Goal: Task Accomplishment & Management: Manage account settings

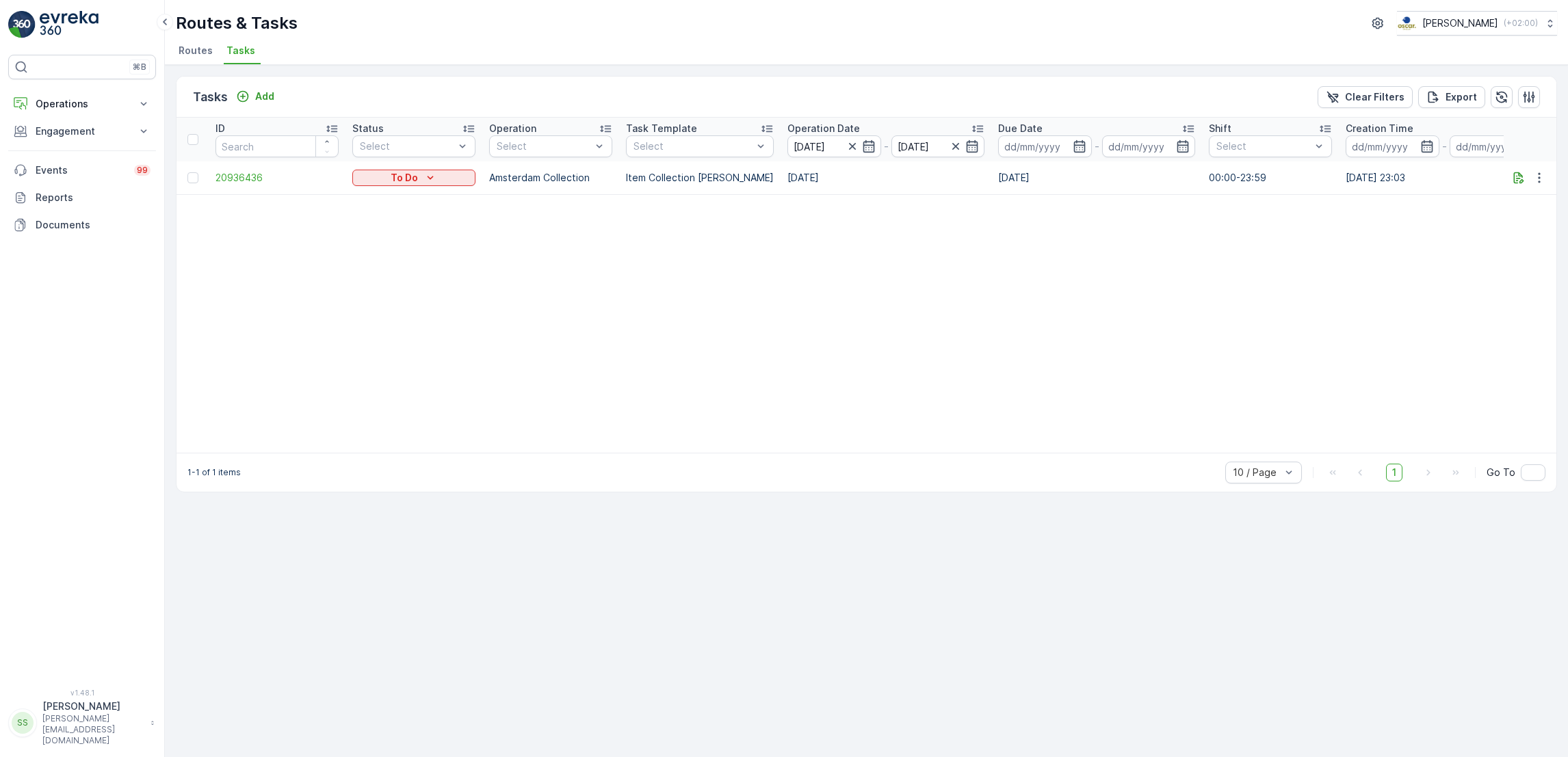
scroll to position [0, 355]
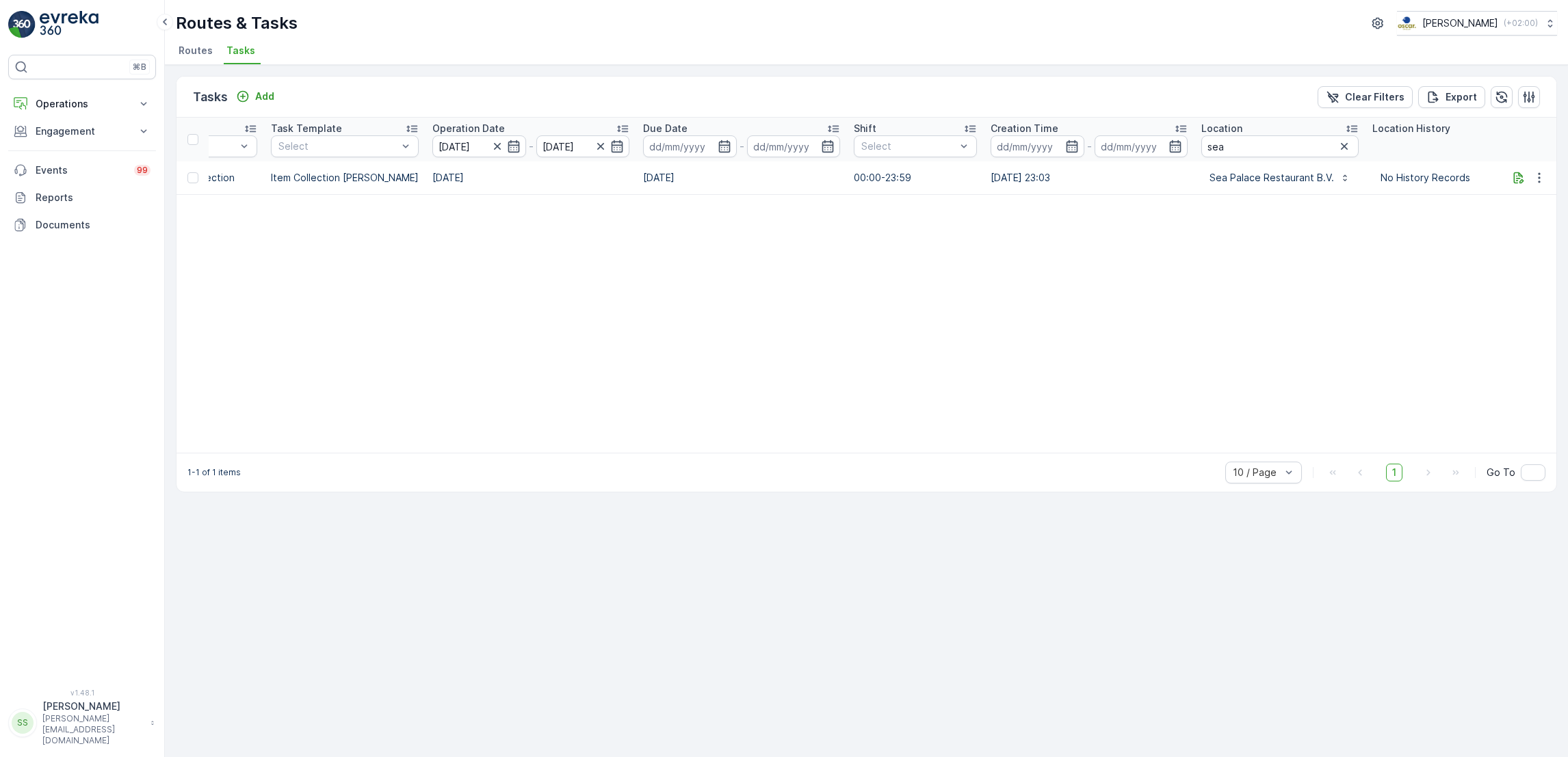
click at [192, 46] on span "Routes" at bounding box center [195, 50] width 34 height 14
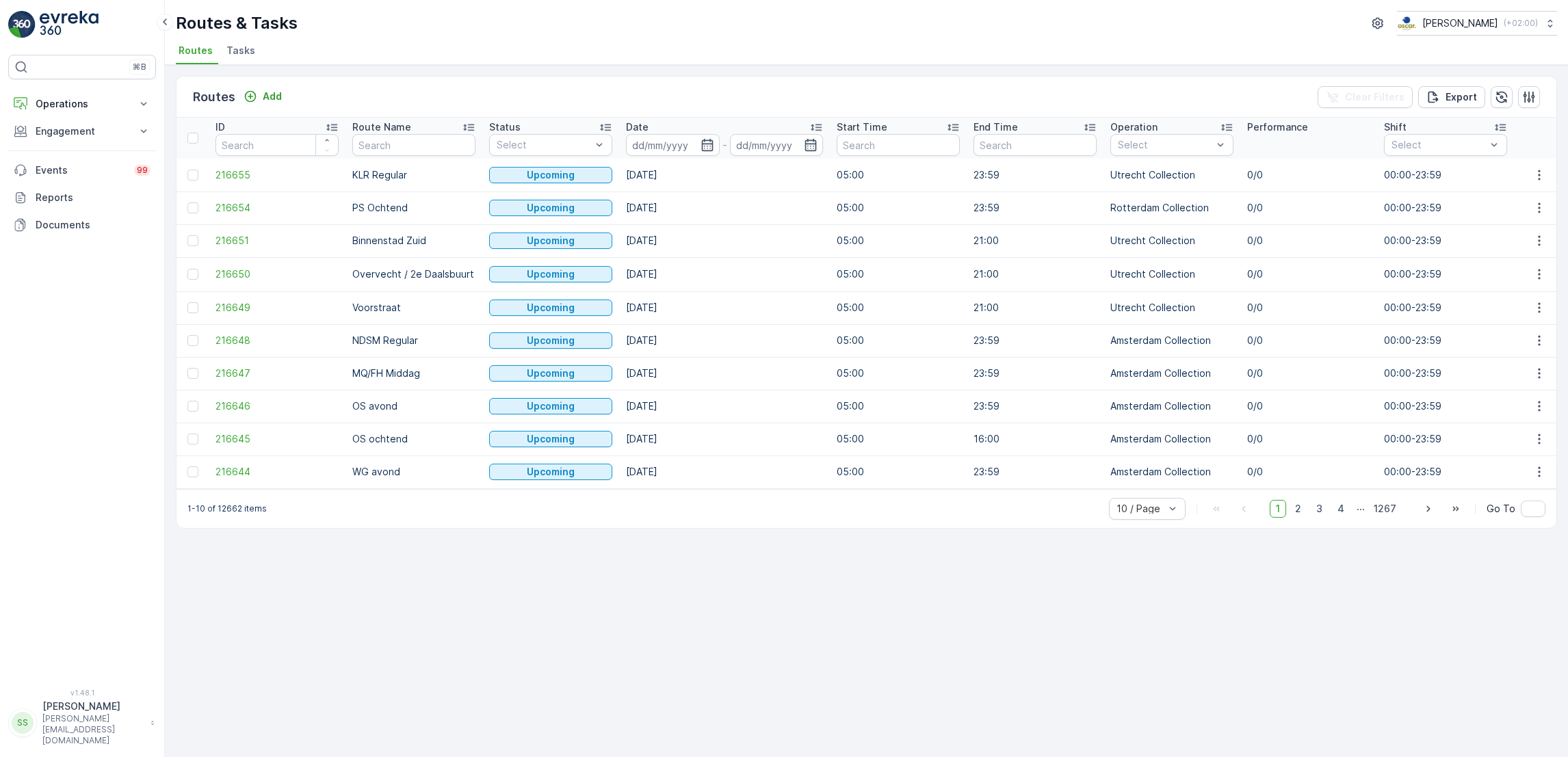
scroll to position [0, 46]
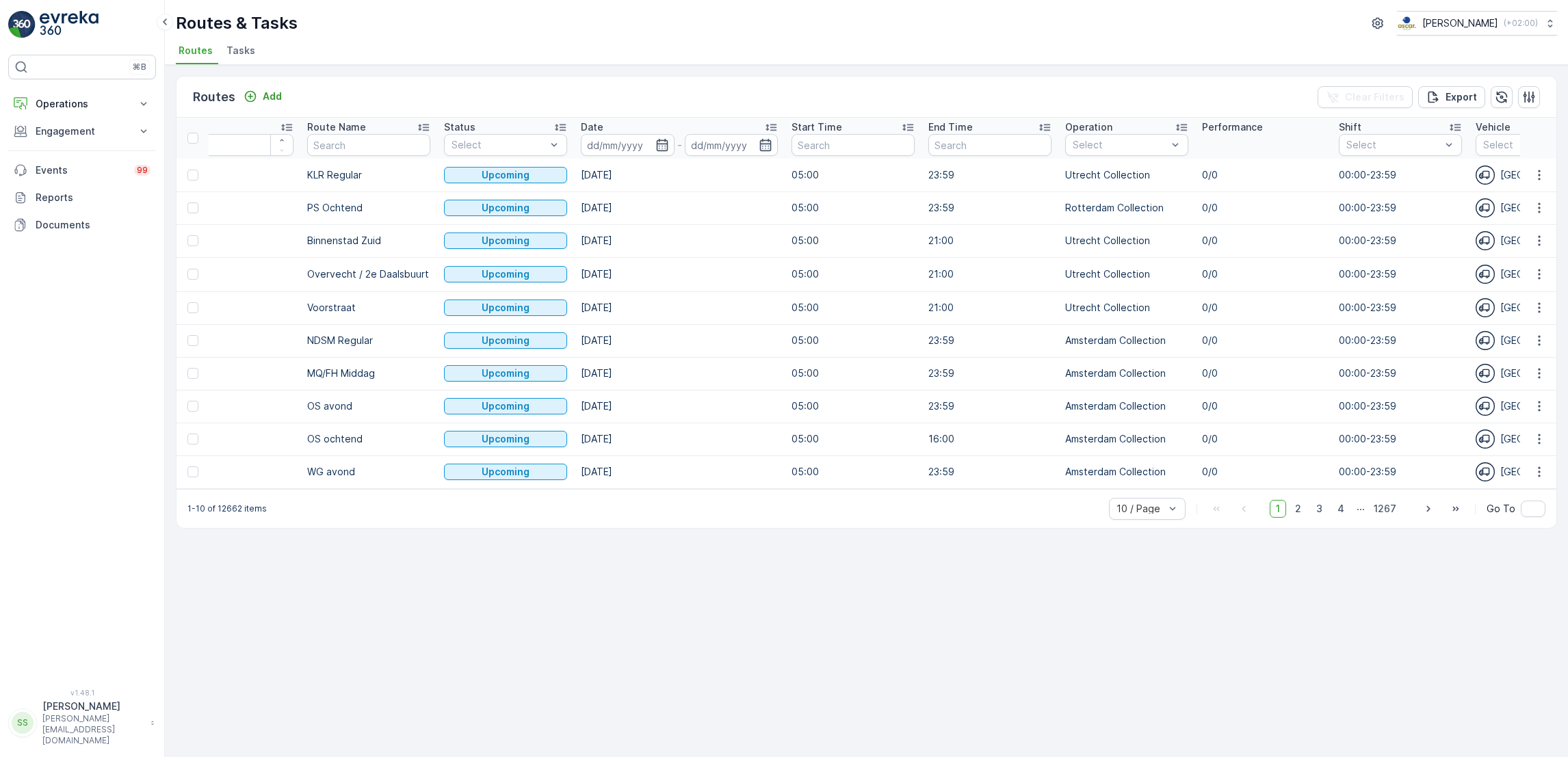
click at [245, 54] on span "Tasks" at bounding box center [240, 50] width 29 height 14
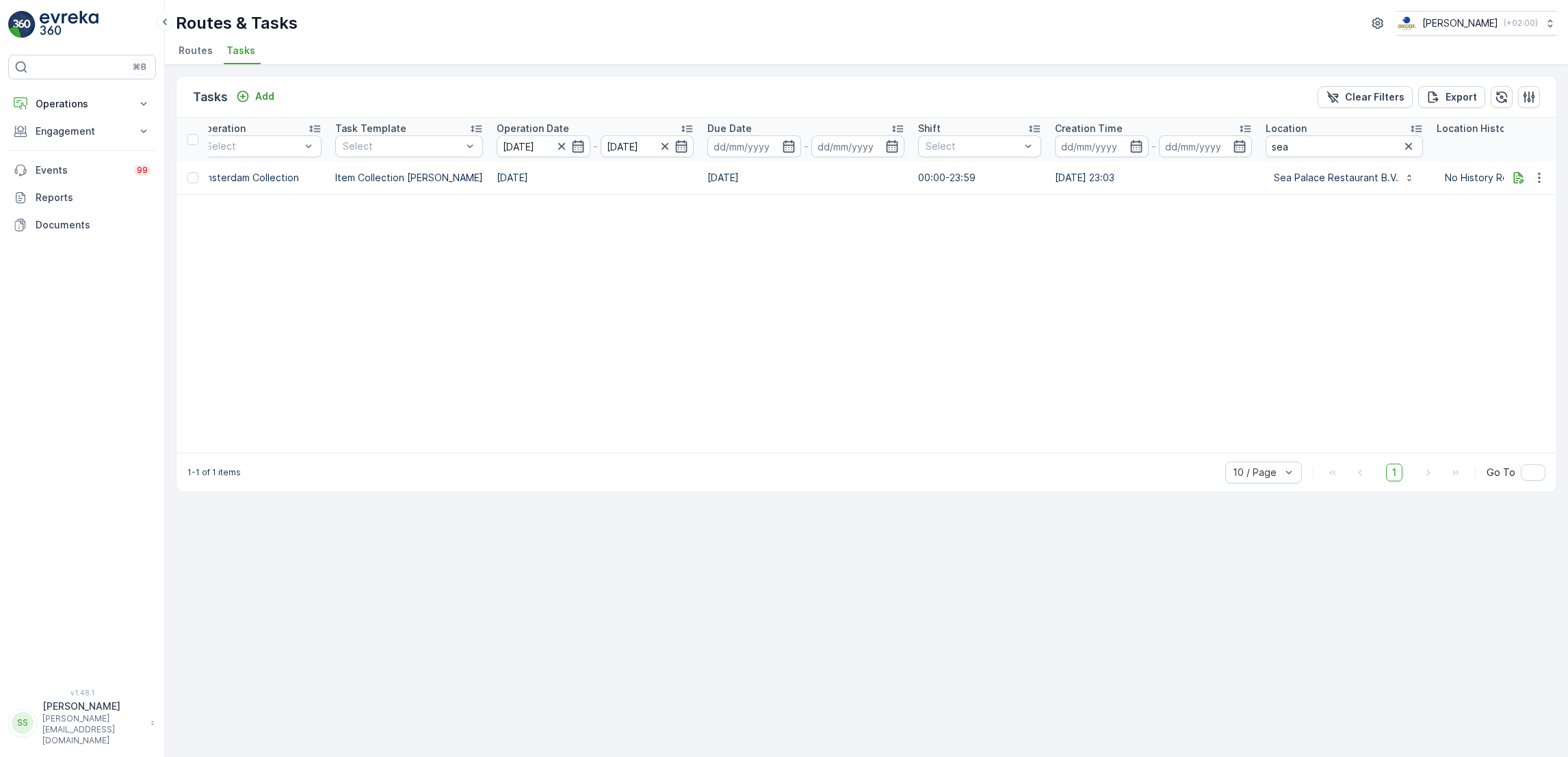
scroll to position [0, 288]
click at [557, 151] on icon "button" at bounding box center [564, 146] width 14 height 14
click at [573, 151] on icon "button" at bounding box center [579, 146] width 14 height 14
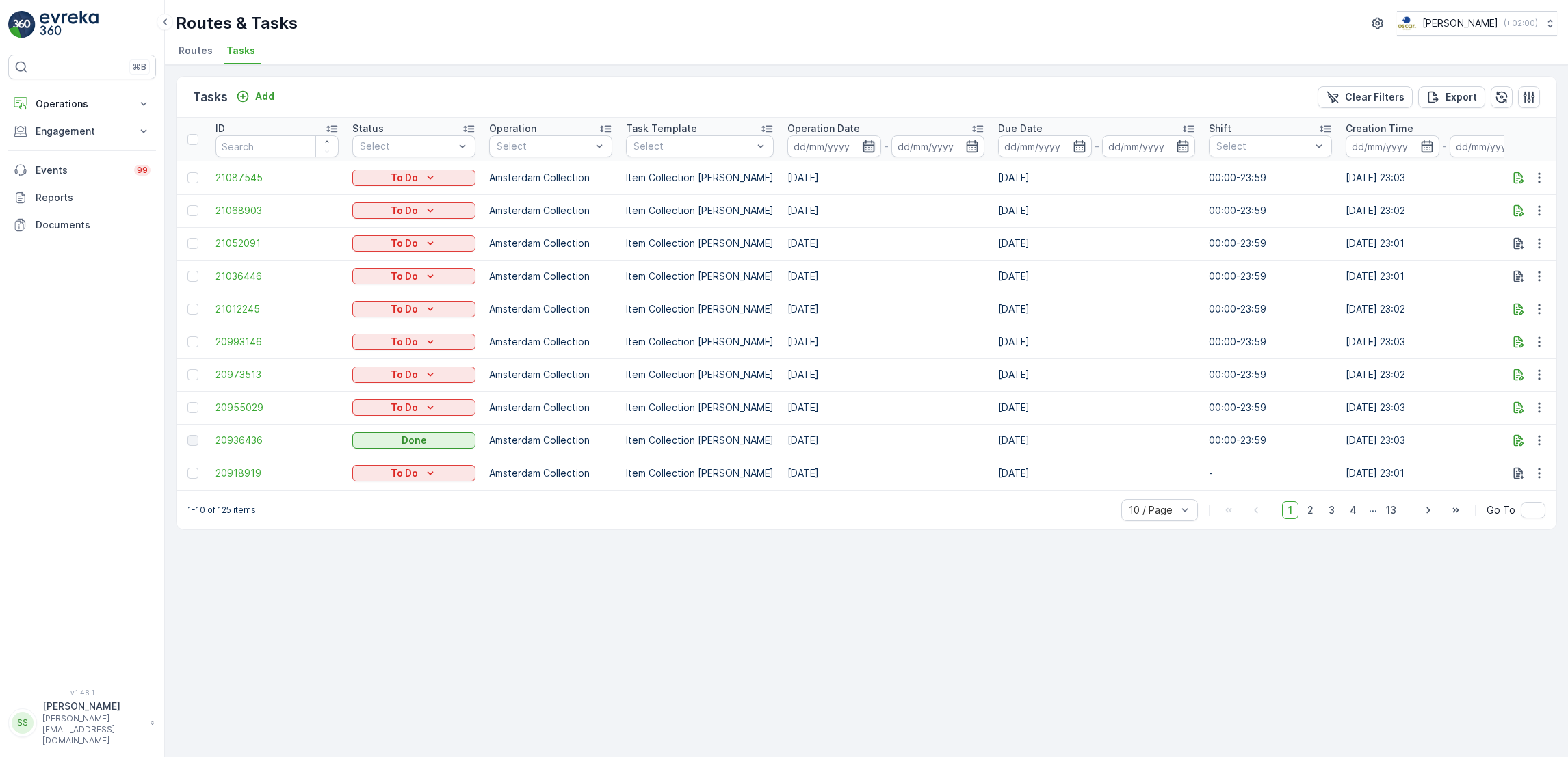
click at [862, 146] on icon "button" at bounding box center [869, 146] width 14 height 14
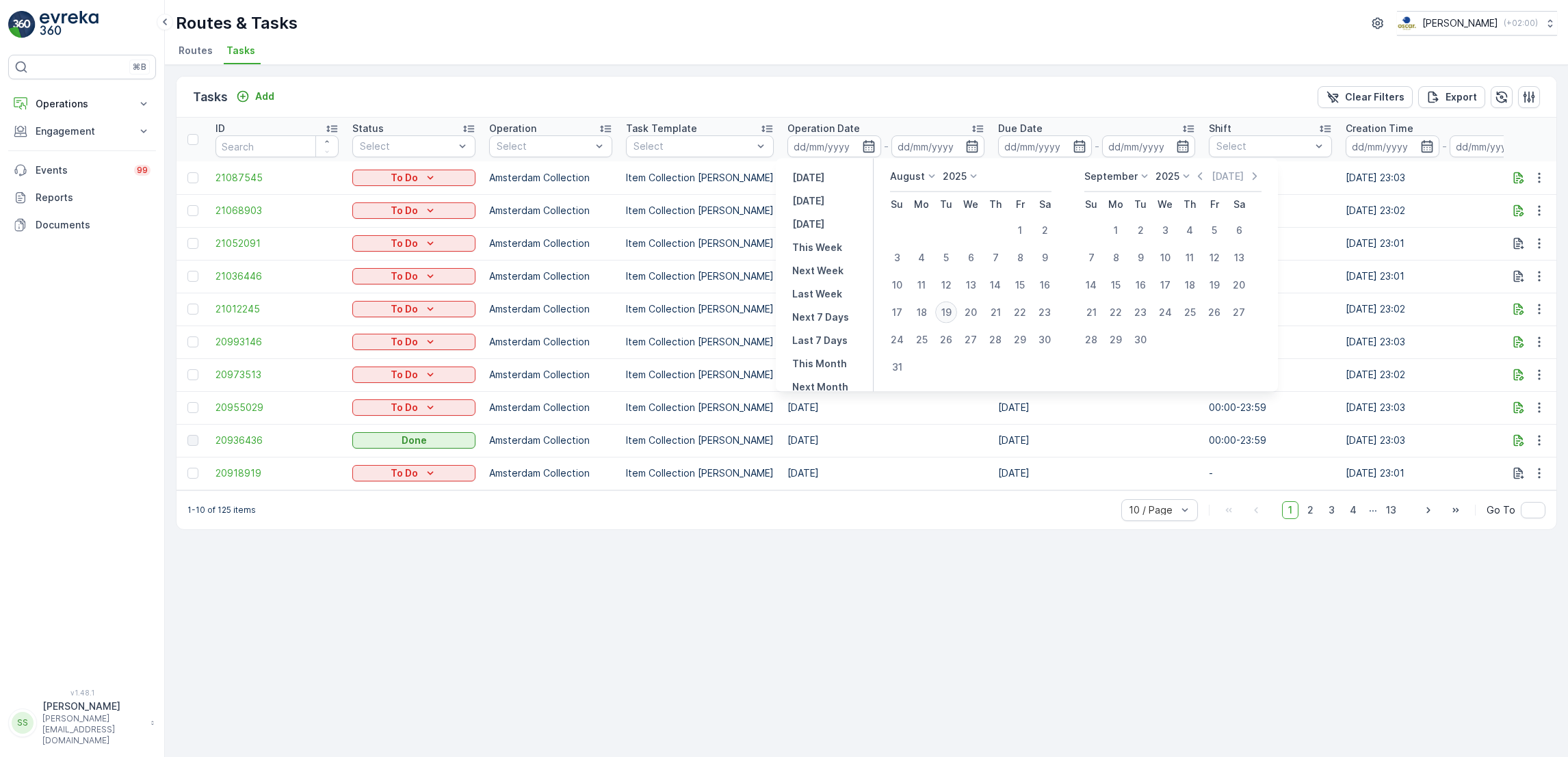
click at [946, 316] on div "19" at bounding box center [946, 312] width 22 height 22
type input "[DATE]"
click at [946, 316] on div "19" at bounding box center [946, 312] width 22 height 22
type input "[DATE]"
click at [946, 316] on div "19" at bounding box center [946, 312] width 22 height 22
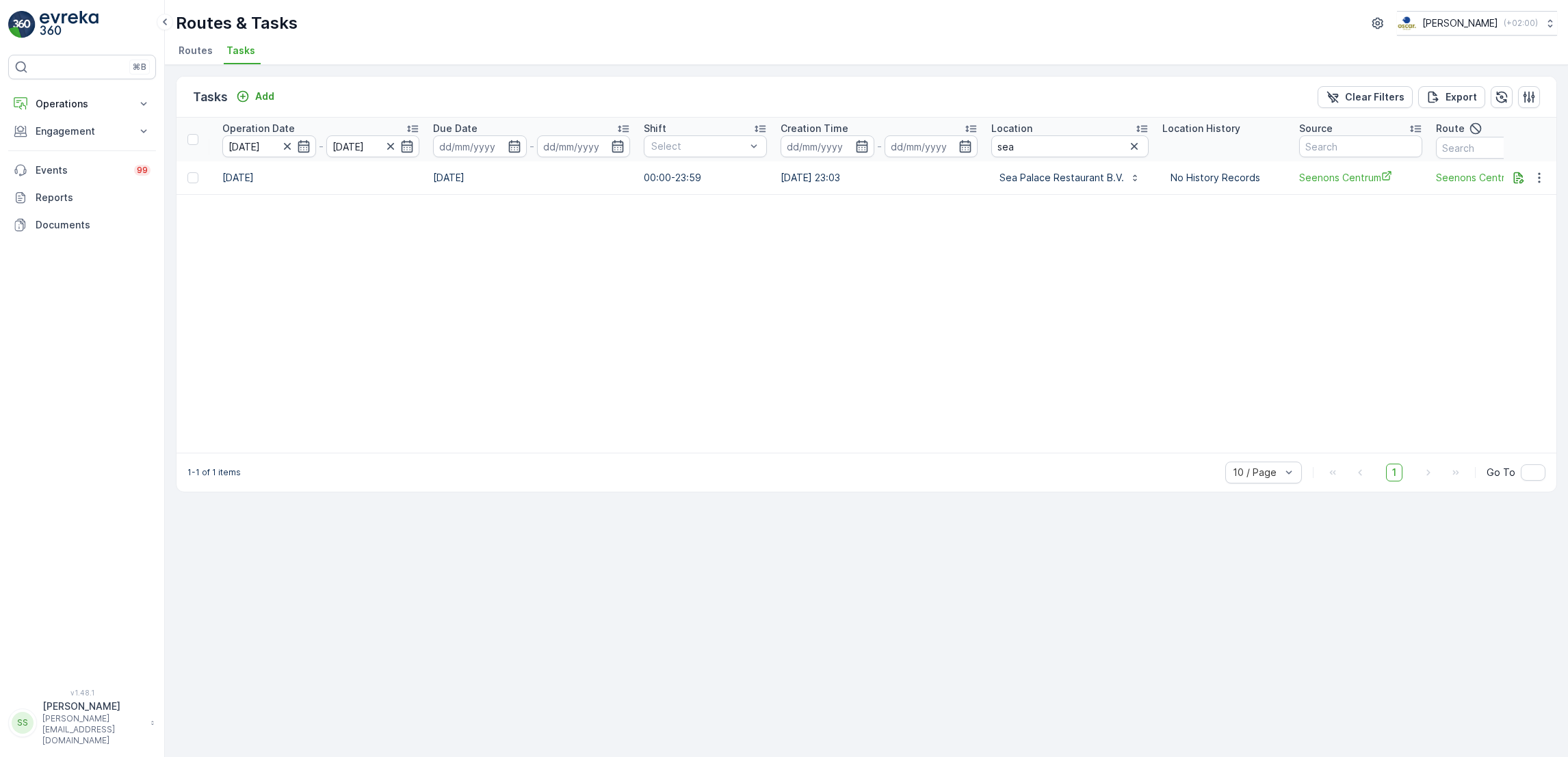
scroll to position [0, 567]
click at [1546, 178] on icon "button" at bounding box center [1539, 178] width 14 height 14
click at [1533, 193] on span "See More Details" at bounding box center [1509, 197] width 79 height 14
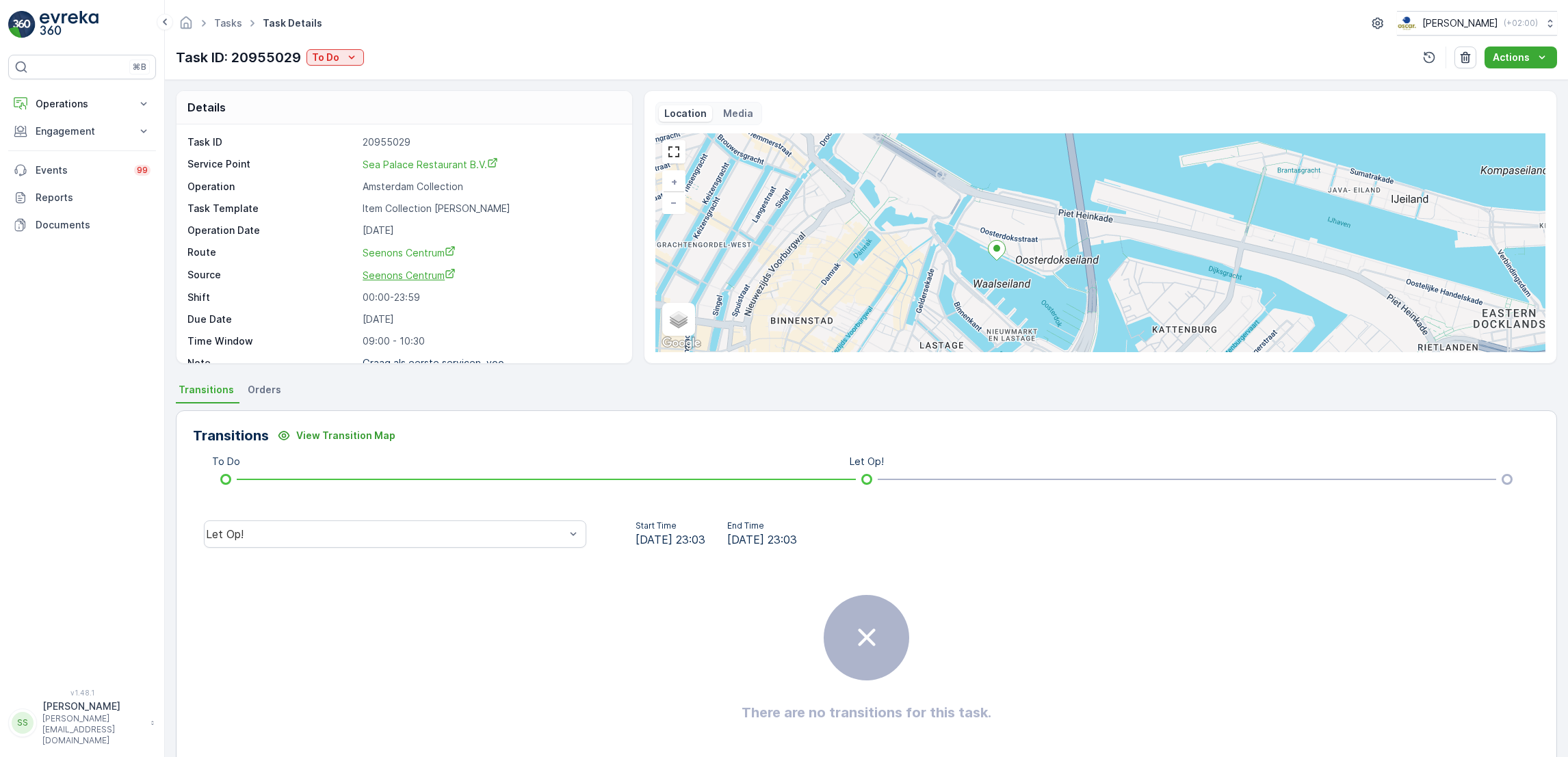
scroll to position [19, 0]
click at [80, 106] on p "Operations" at bounding box center [82, 103] width 93 height 14
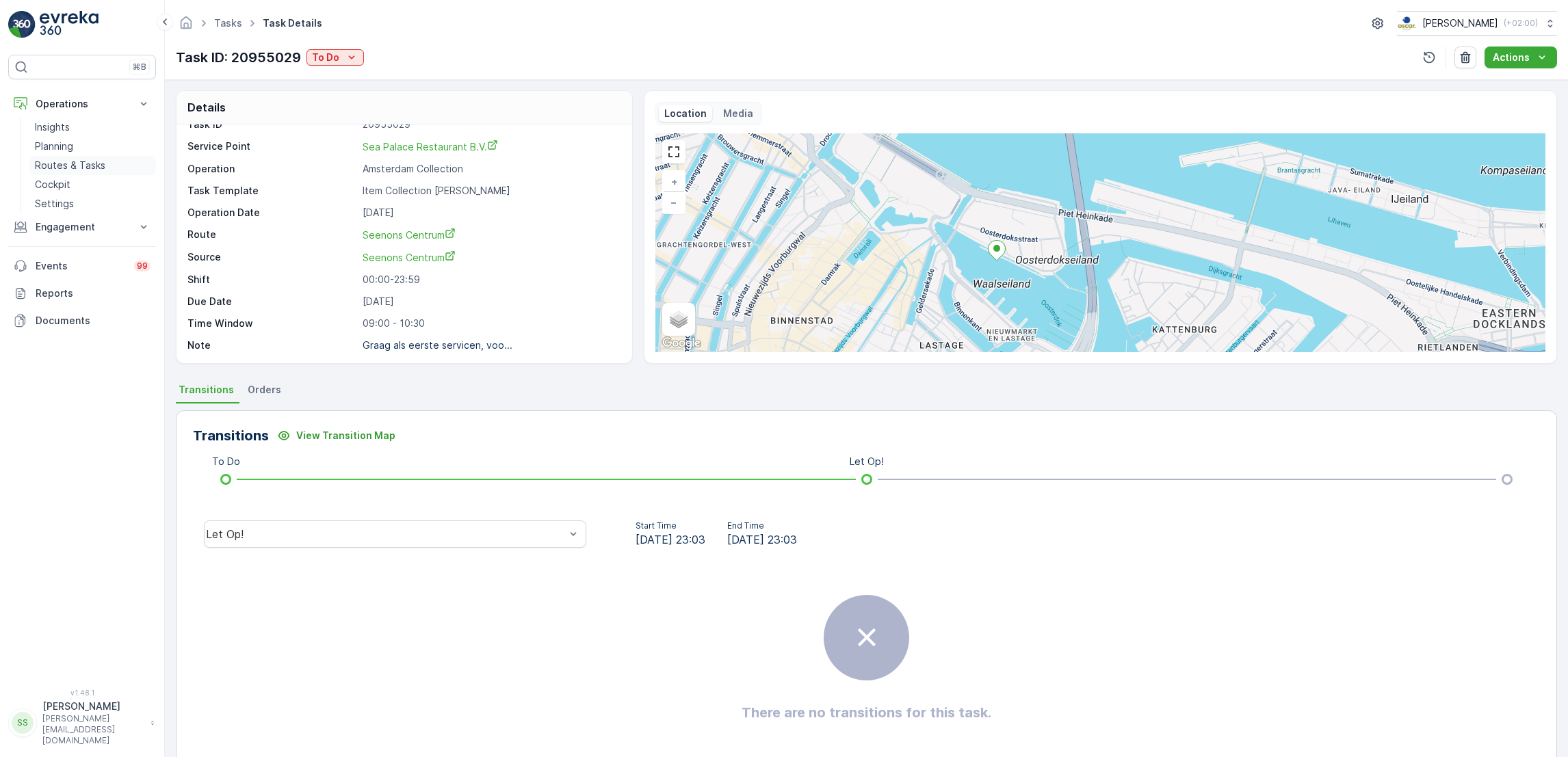
click at [89, 165] on p "Routes & Tasks" at bounding box center [71, 166] width 71 height 14
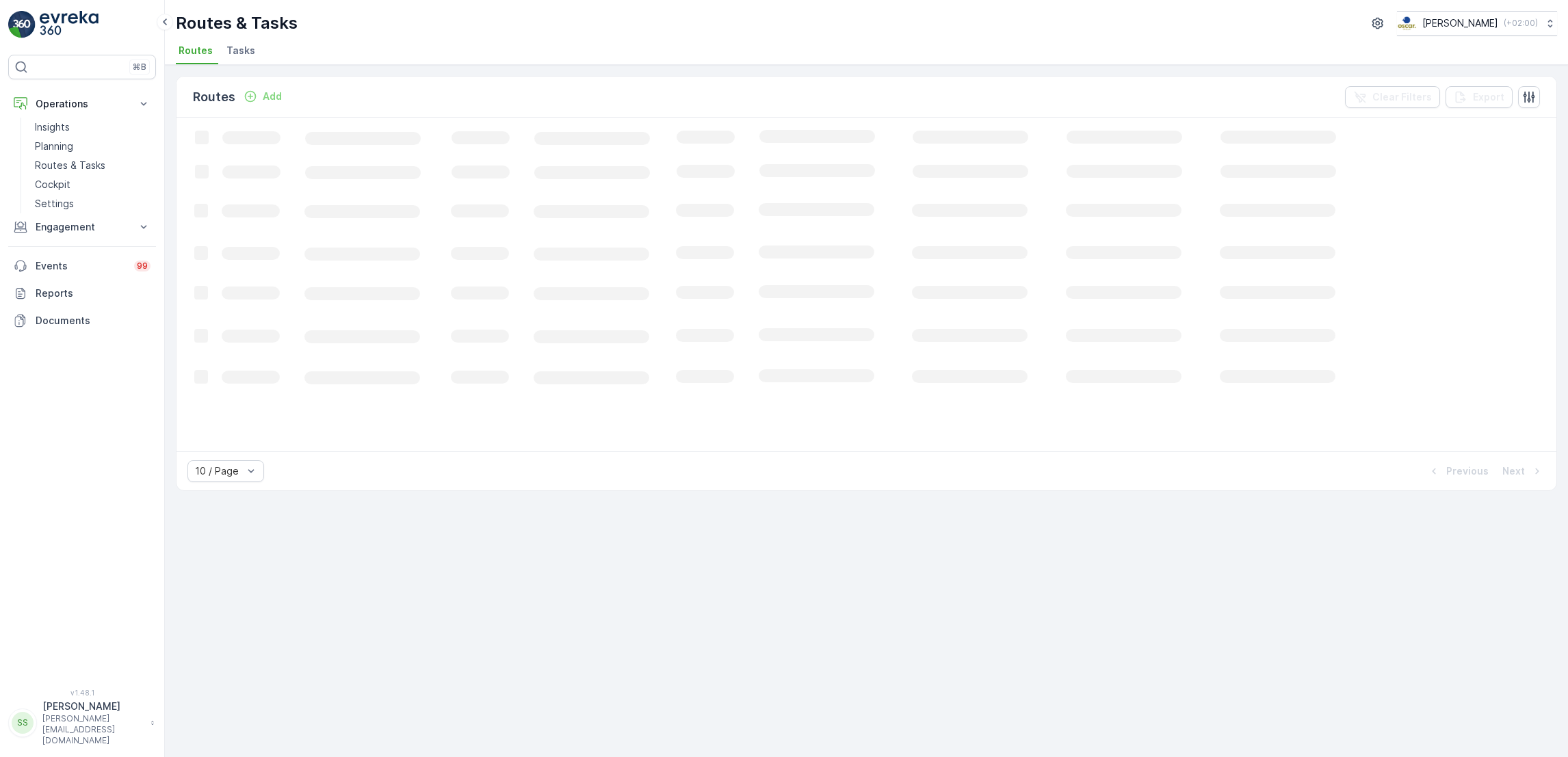
click at [245, 46] on span "Tasks" at bounding box center [240, 50] width 29 height 14
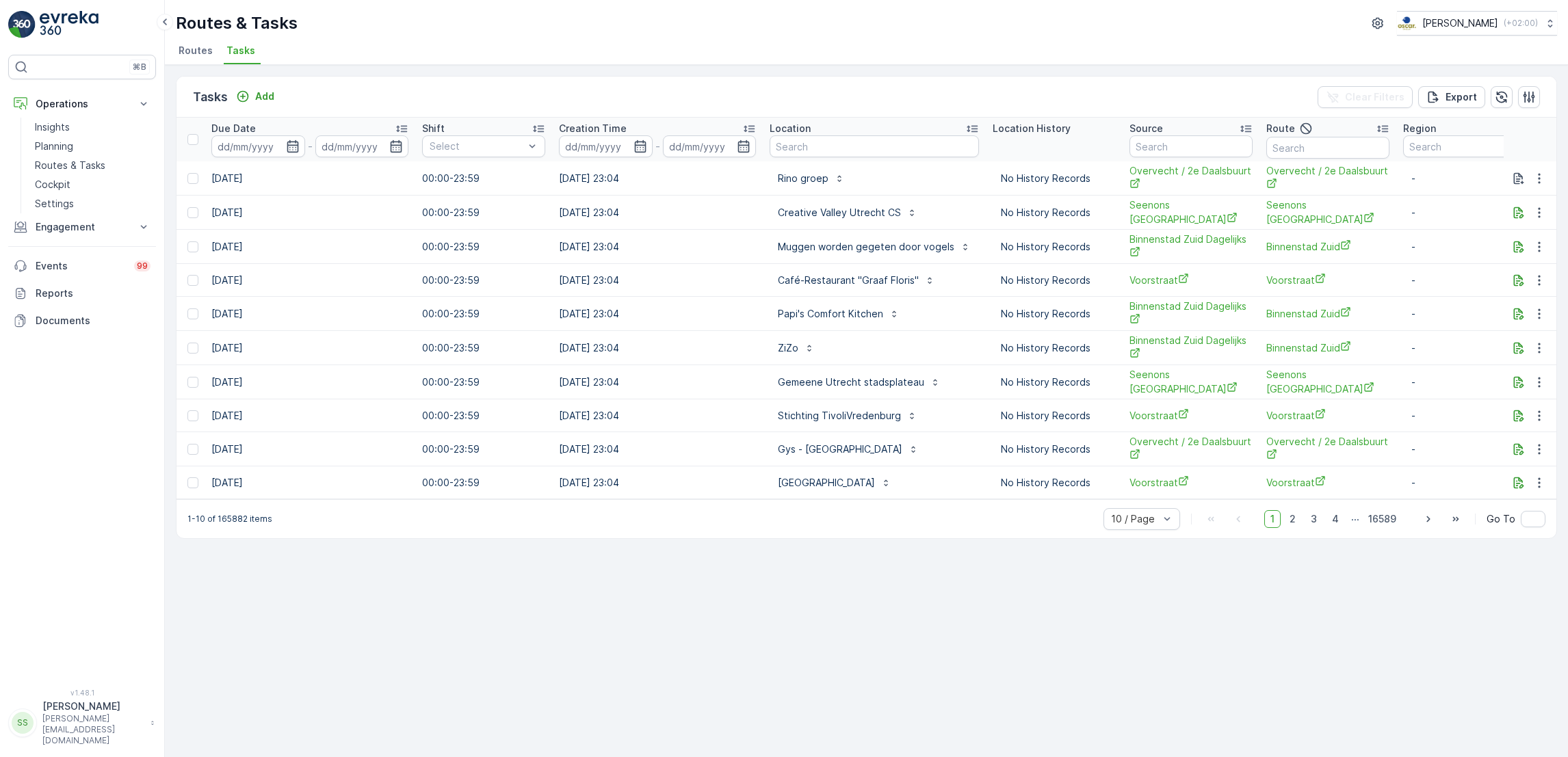
scroll to position [0, 798]
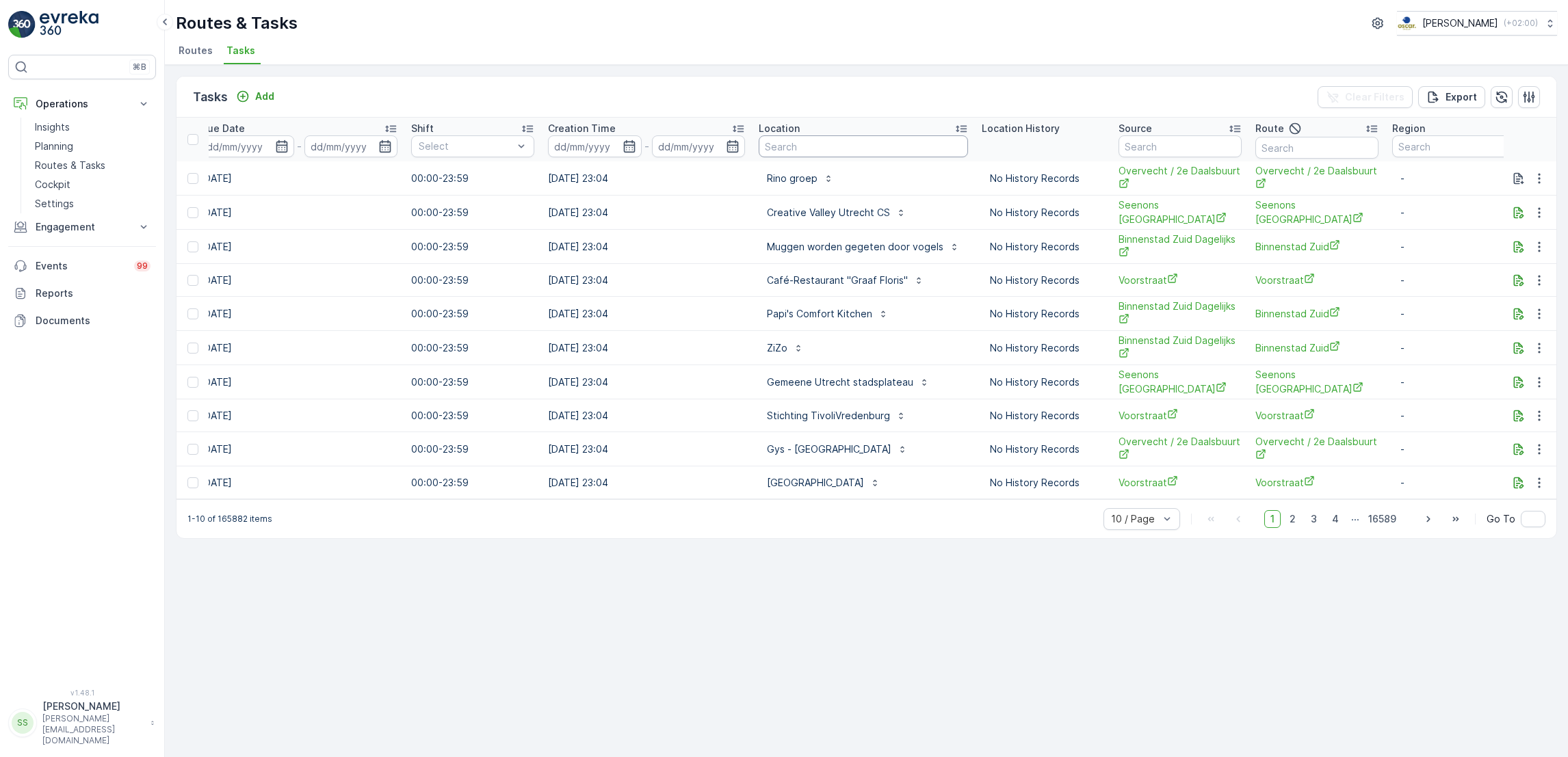
click at [852, 139] on input "text" at bounding box center [863, 147] width 209 height 22
type input "gangnam"
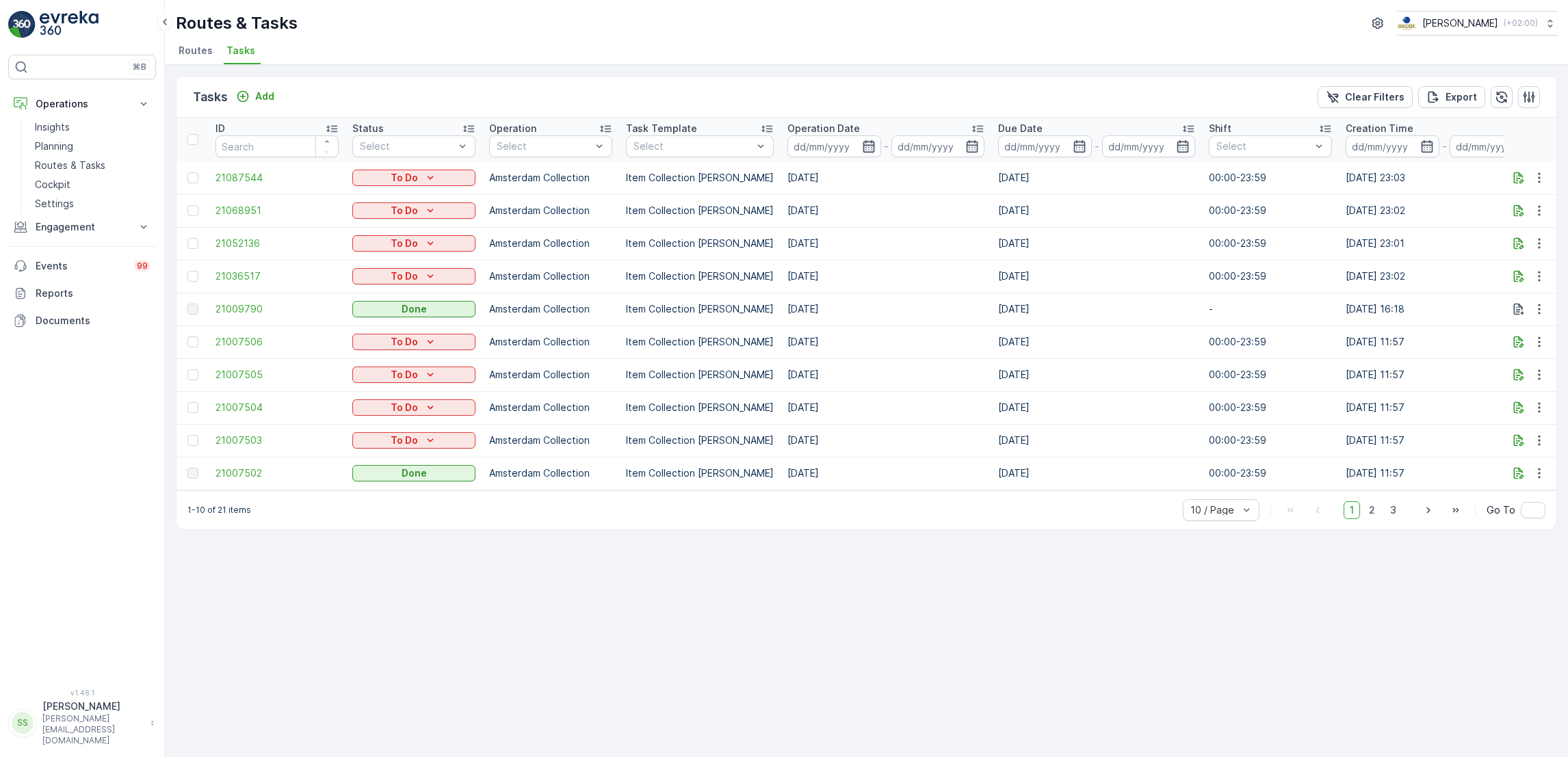
click at [863, 149] on icon "button" at bounding box center [869, 146] width 12 height 12
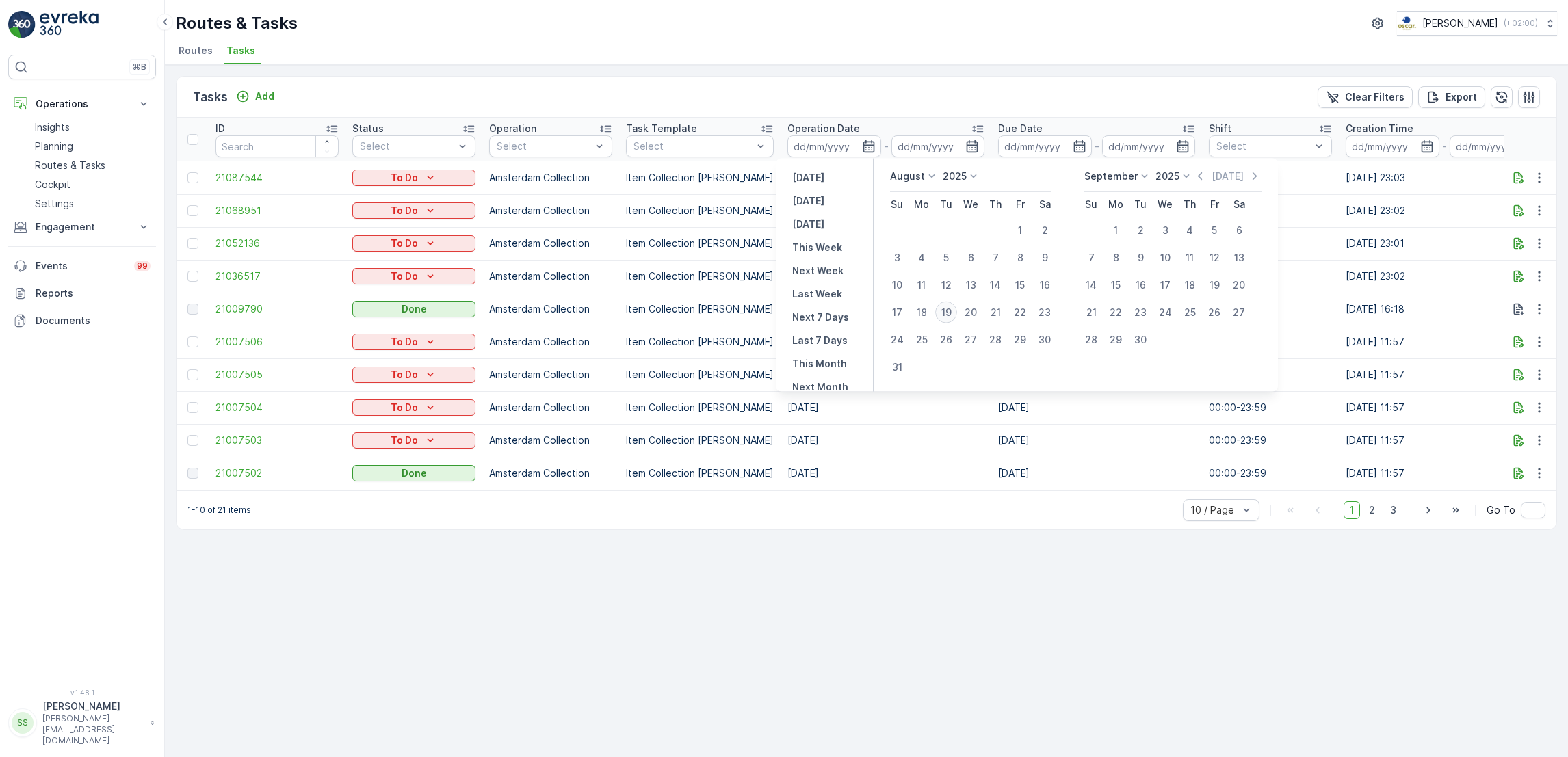
click at [946, 314] on div "19" at bounding box center [946, 312] width 22 height 22
type input "[DATE]"
click at [946, 314] on div "19" at bounding box center [946, 312] width 22 height 22
type input "[DATE]"
click at [946, 314] on div "19" at bounding box center [946, 312] width 22 height 22
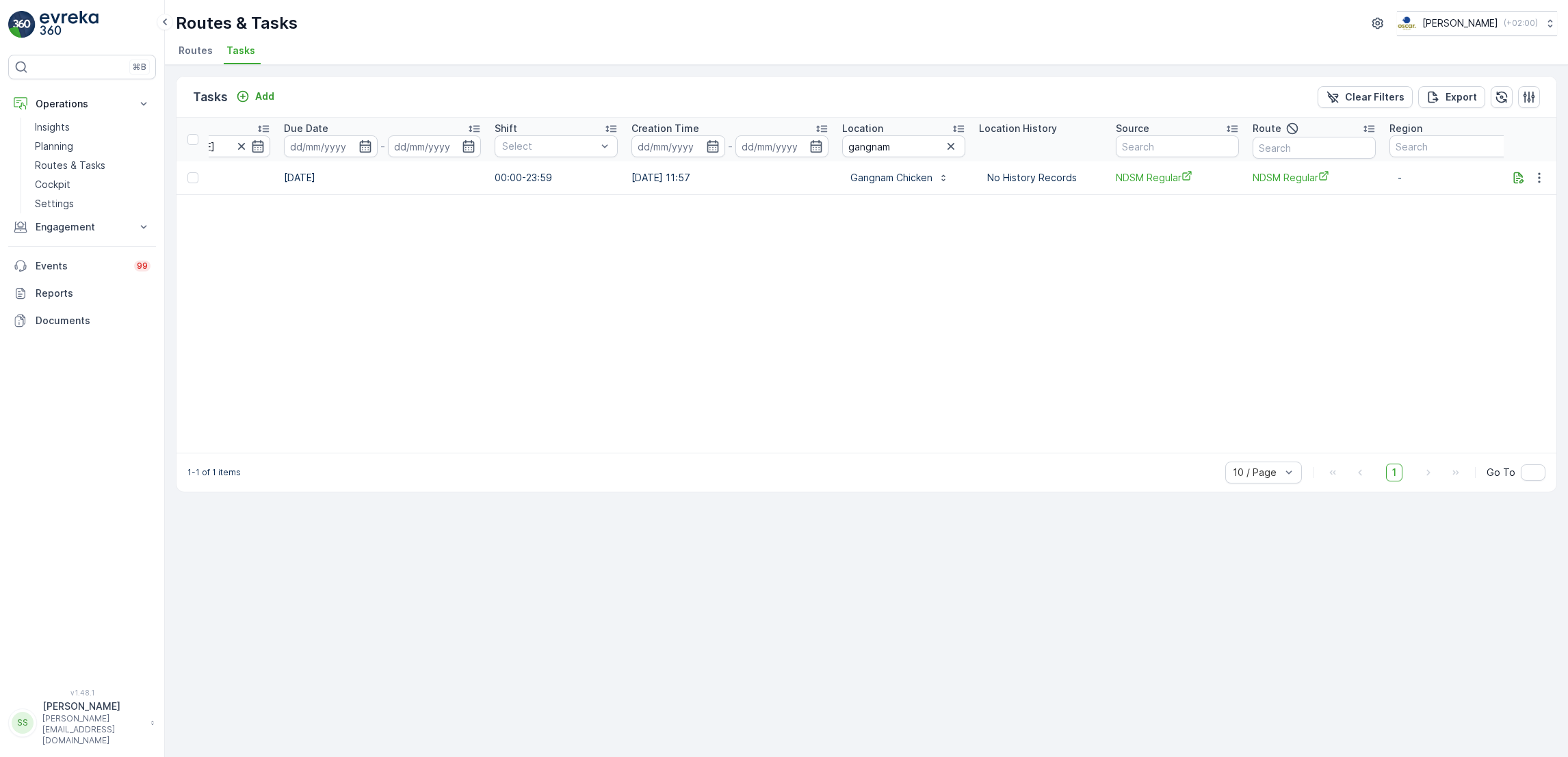
scroll to position [0, 719]
click at [60, 166] on p "Routes & Tasks" at bounding box center [71, 166] width 71 height 14
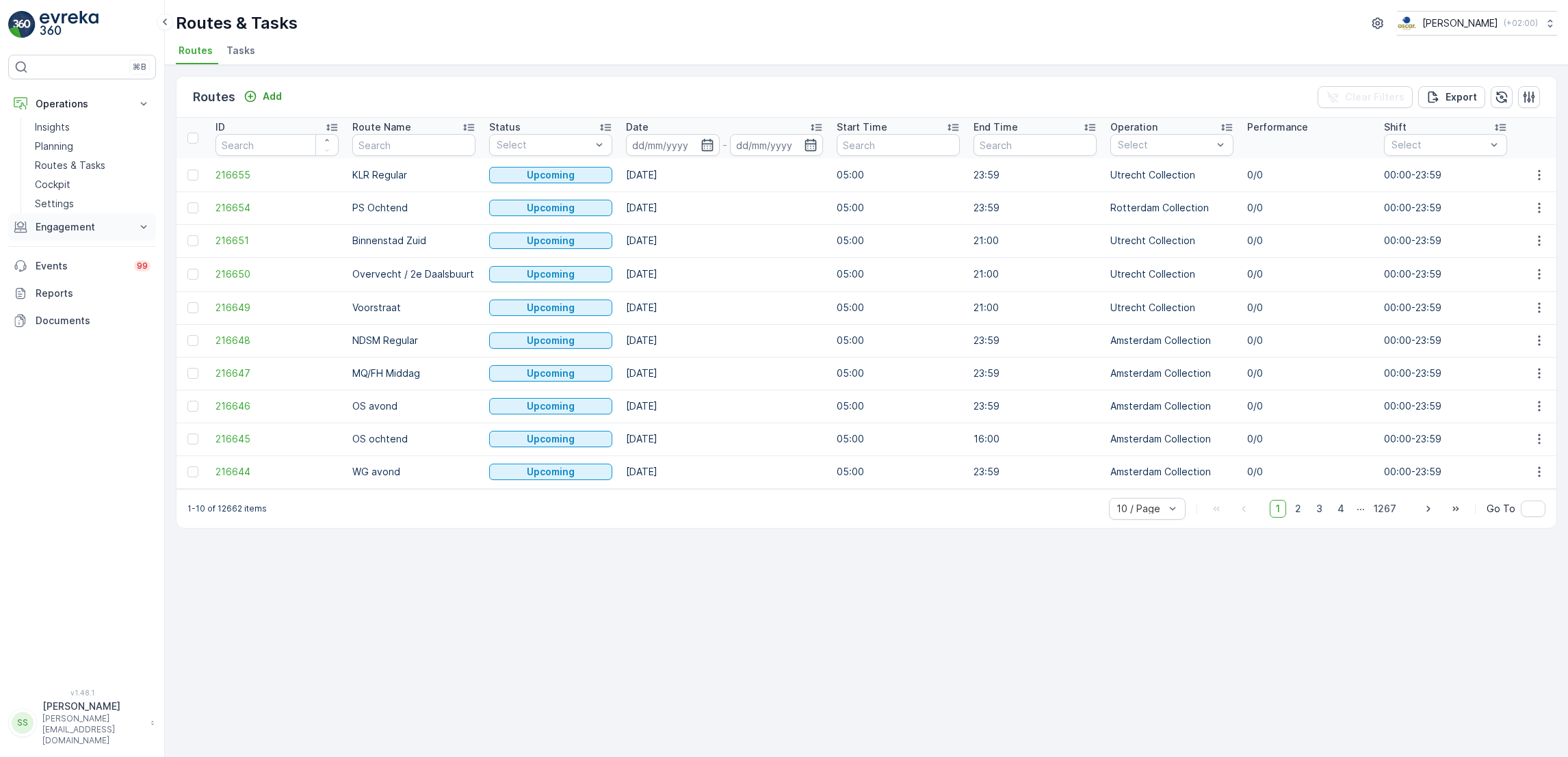
click at [92, 216] on button "Engagement" at bounding box center [82, 226] width 148 height 27
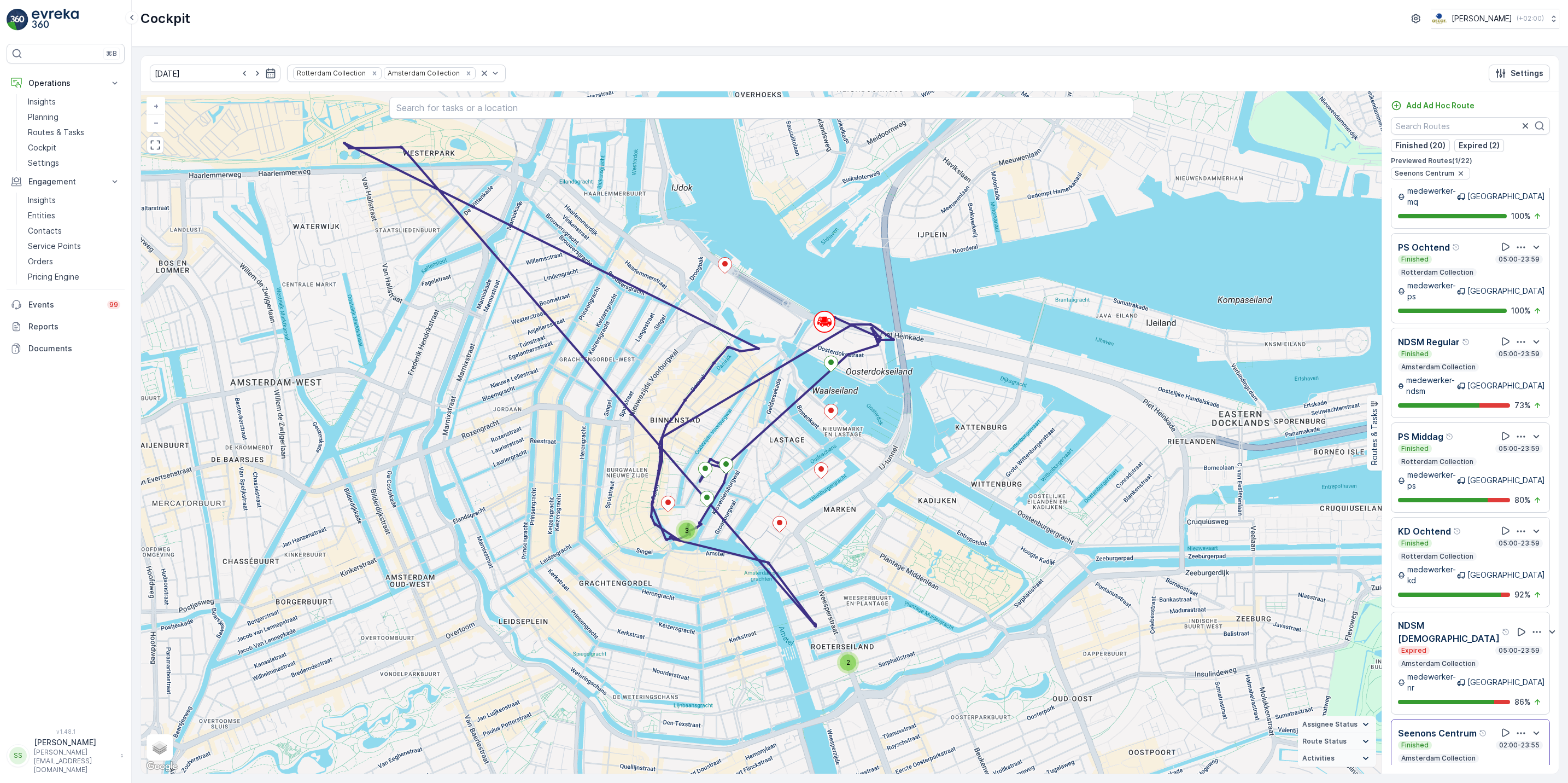
scroll to position [1292, 0]
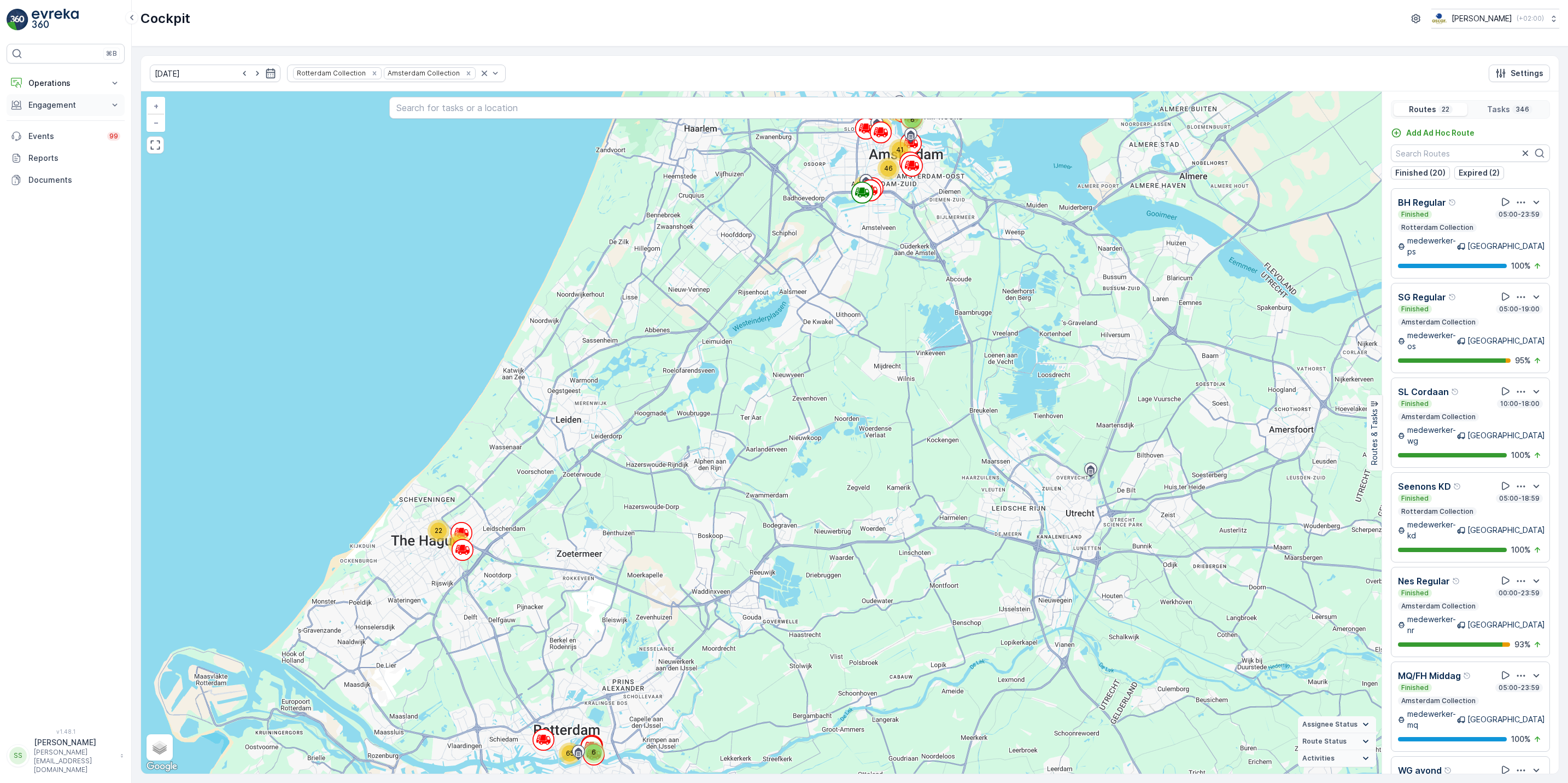
click at [65, 106] on p "Engagement" at bounding box center [65, 105] width 74 height 11
click at [28, 84] on p "Operations" at bounding box center [65, 83] width 74 height 11
click at [41, 151] on p "Cockpit" at bounding box center [42, 147] width 28 height 11
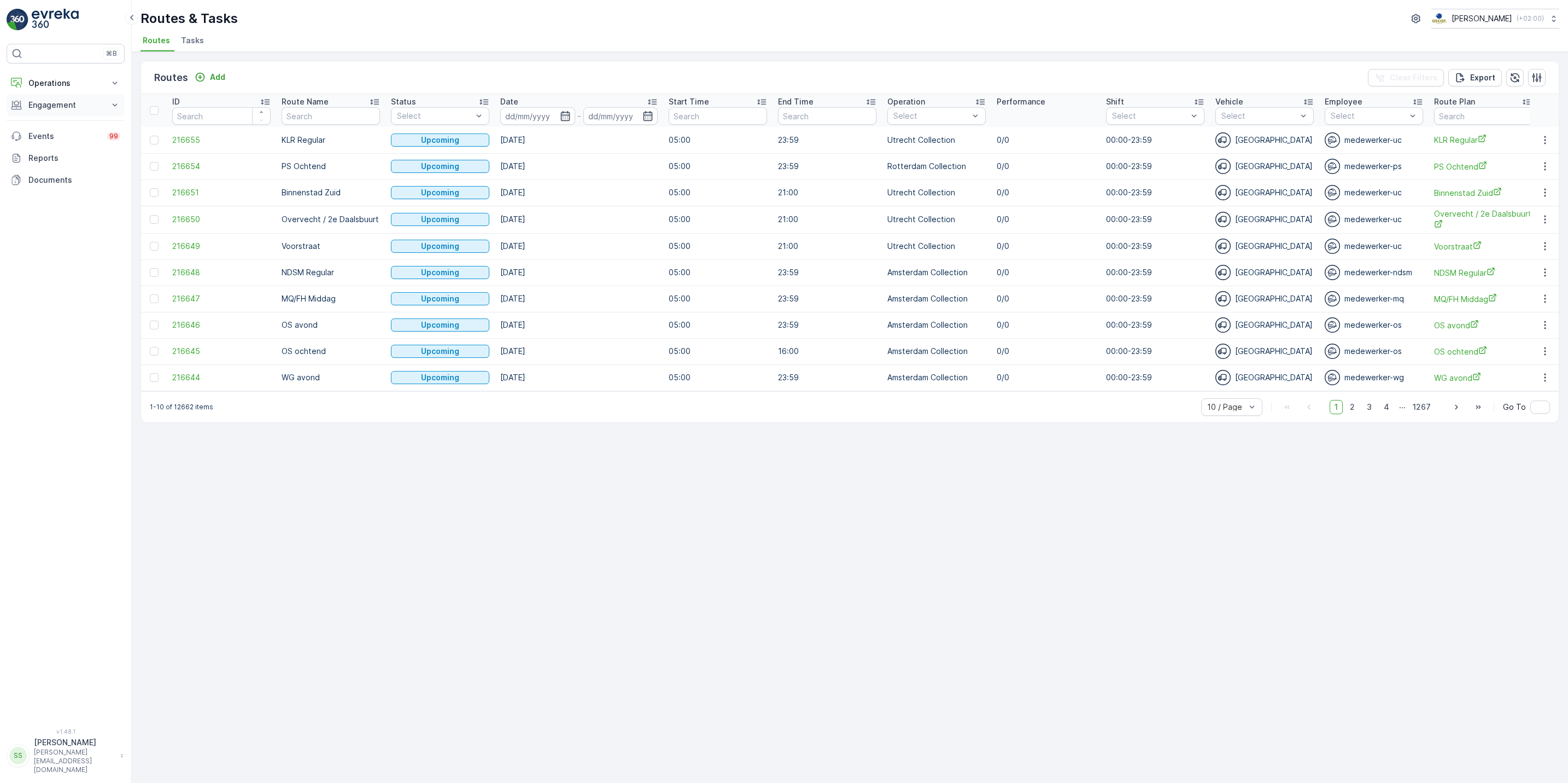
click at [84, 103] on p "Engagement" at bounding box center [65, 105] width 74 height 11
click at [38, 87] on p "Operations" at bounding box center [65, 83] width 74 height 11
click at [48, 148] on p "Cockpit" at bounding box center [42, 147] width 28 height 11
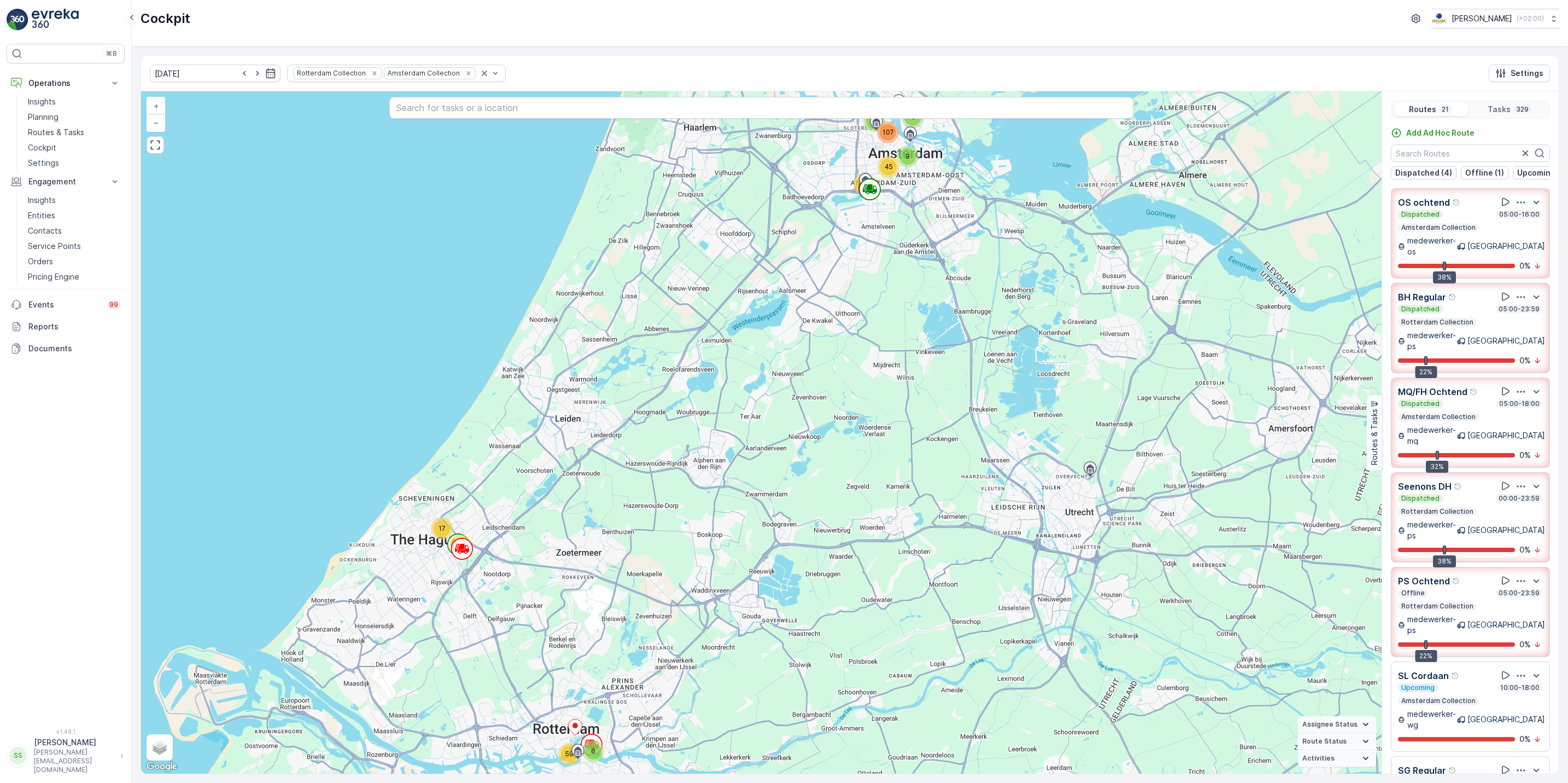
drag, startPoint x: 902, startPoint y: 270, endPoint x: 888, endPoint y: 442, distance: 172.6
click at [888, 442] on div "11 17 6 59 9 61 4 9 45 107 + − Satellite Roadmap Terrain Hybrid Leaflet Keyboar…" at bounding box center [761, 432] width 1240 height 682
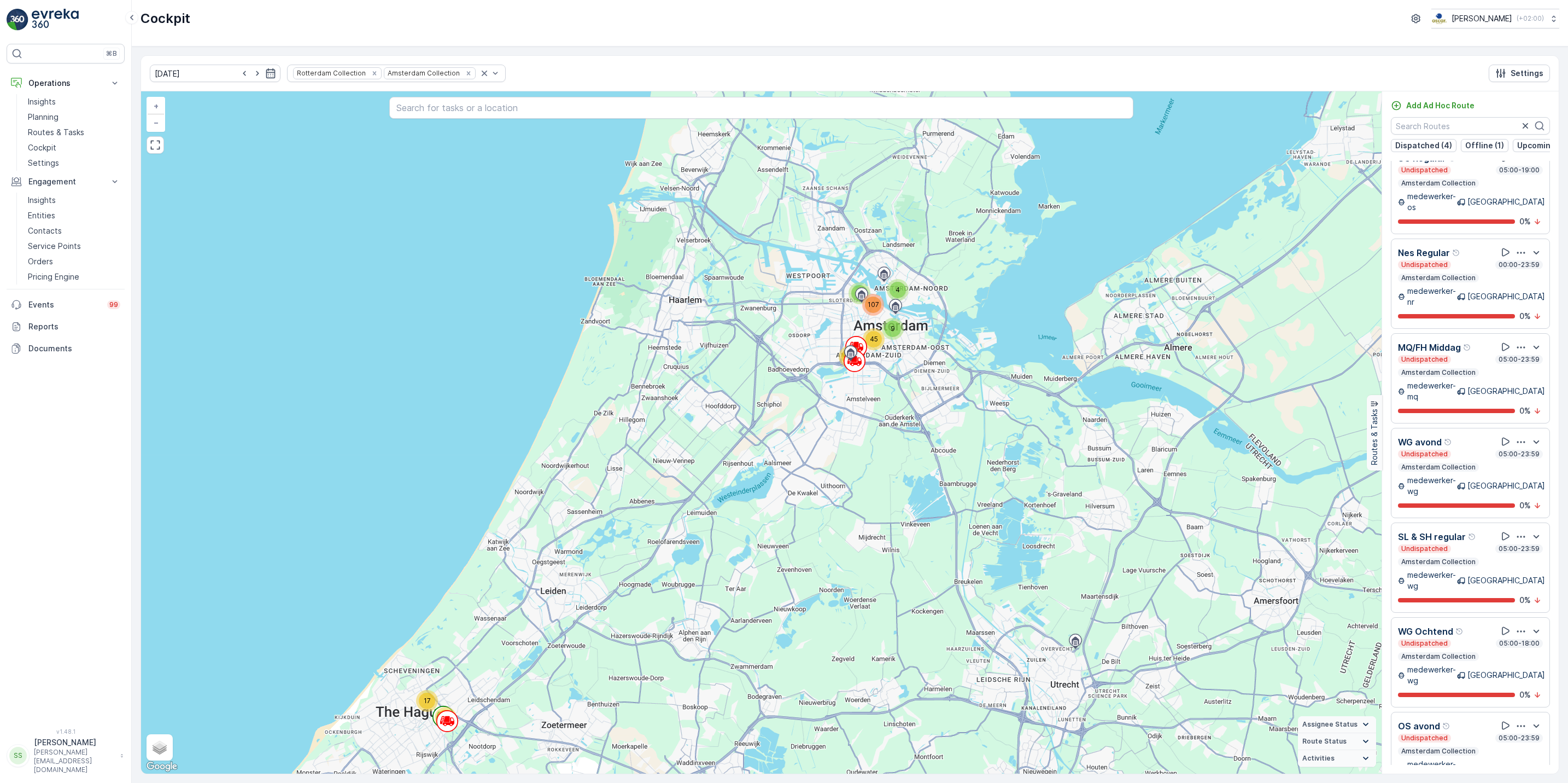
scroll to position [584, 0]
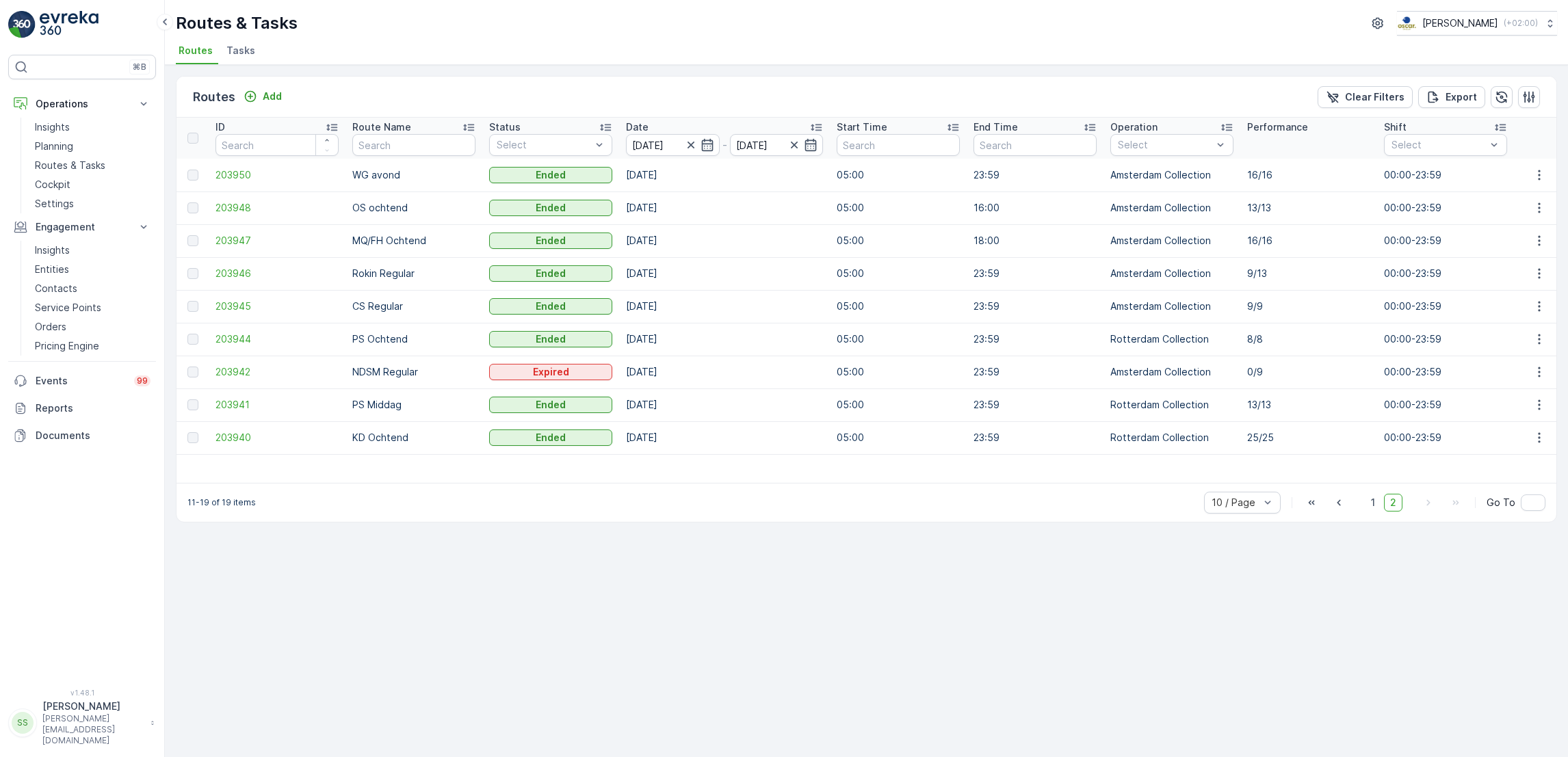
click at [246, 46] on span "Tasks" at bounding box center [240, 50] width 29 height 14
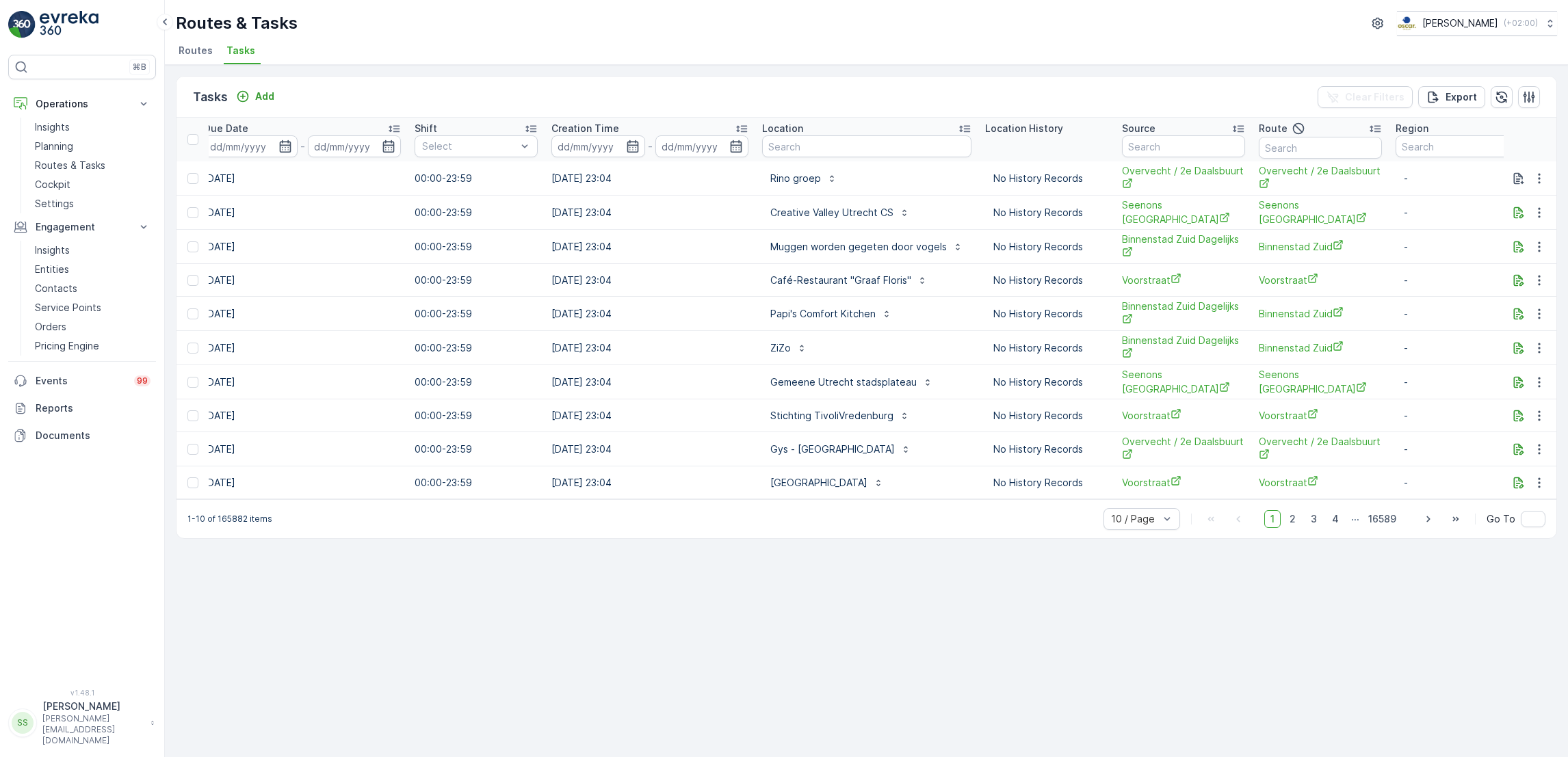
scroll to position [0, 798]
click at [811, 143] on input "text" at bounding box center [863, 147] width 209 height 22
type input "p"
type input "pani"
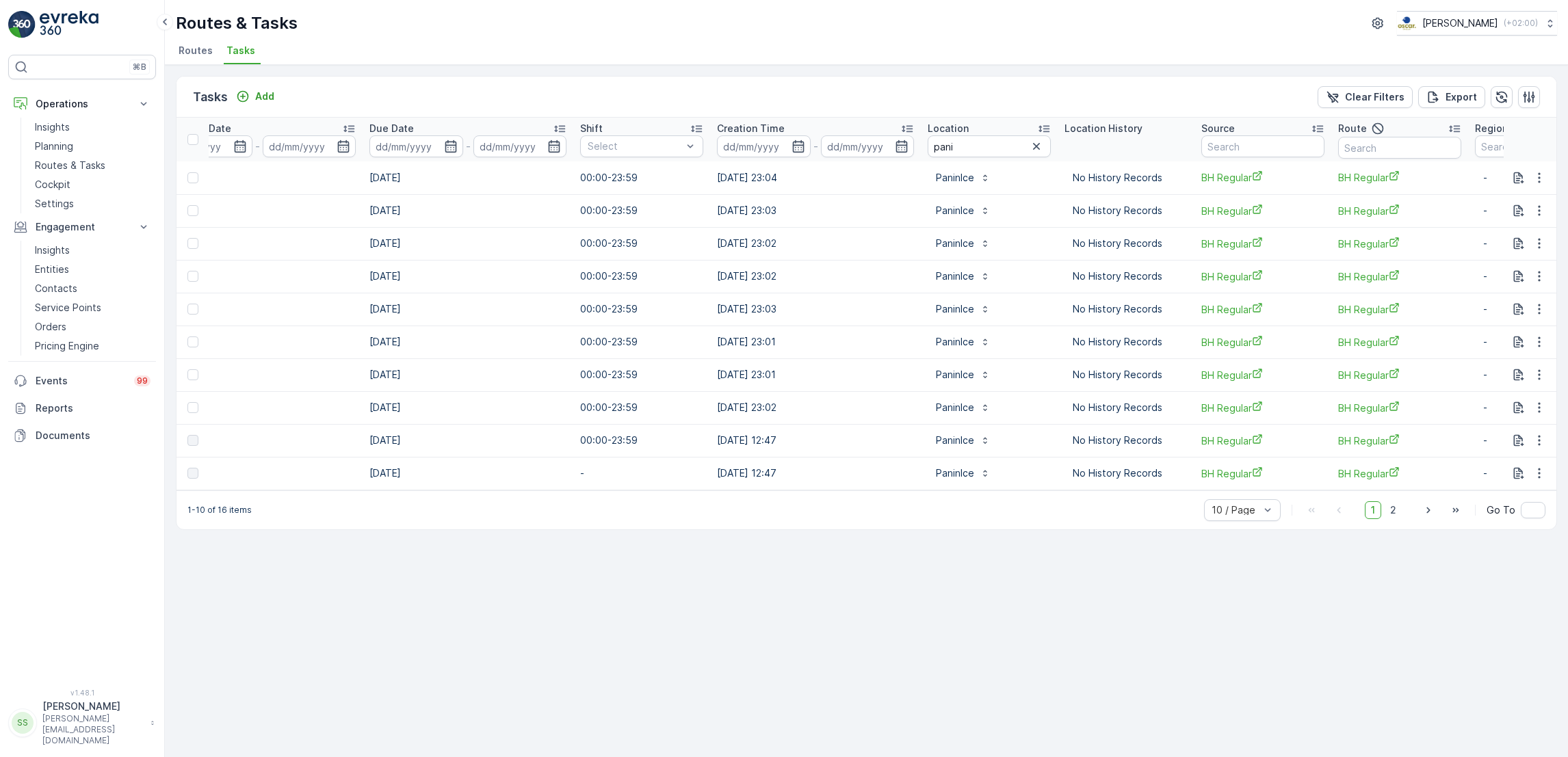
scroll to position [0, 719]
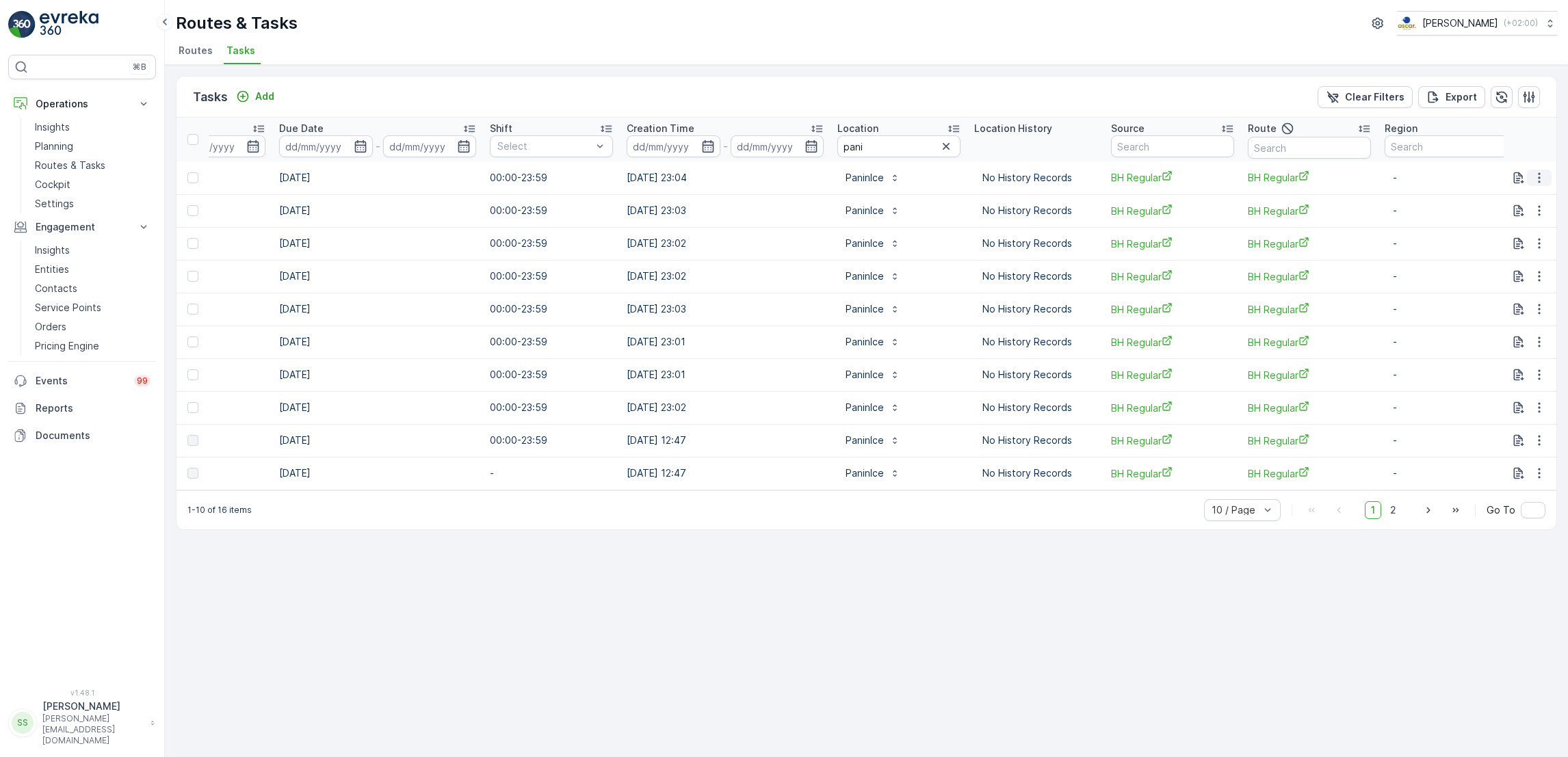
click at [1538, 179] on icon "button" at bounding box center [1539, 178] width 14 height 14
click at [845, 180] on p "PaninIce" at bounding box center [864, 178] width 38 height 14
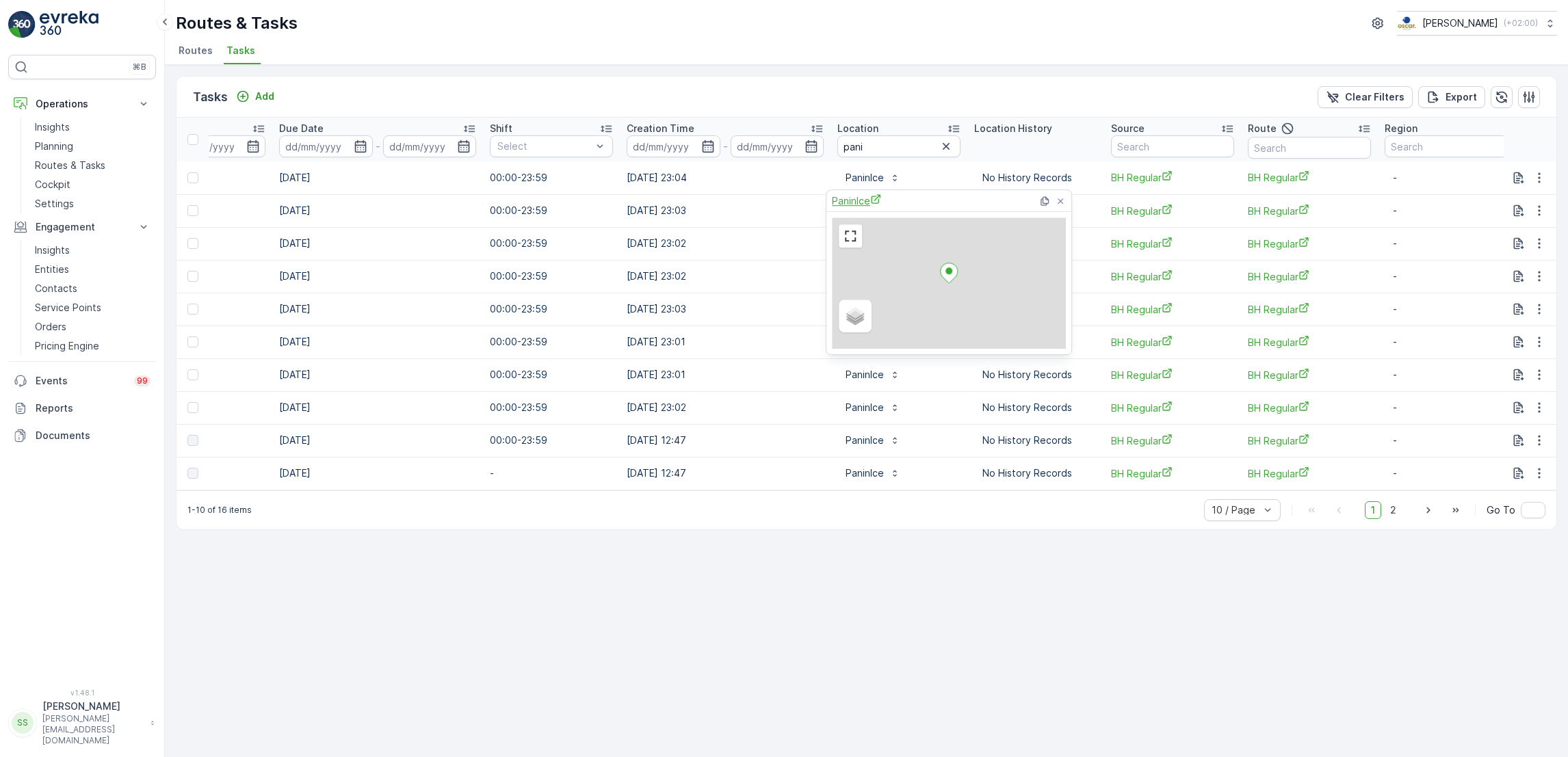
click at [864, 200] on span "PaninIce" at bounding box center [856, 200] width 49 height 14
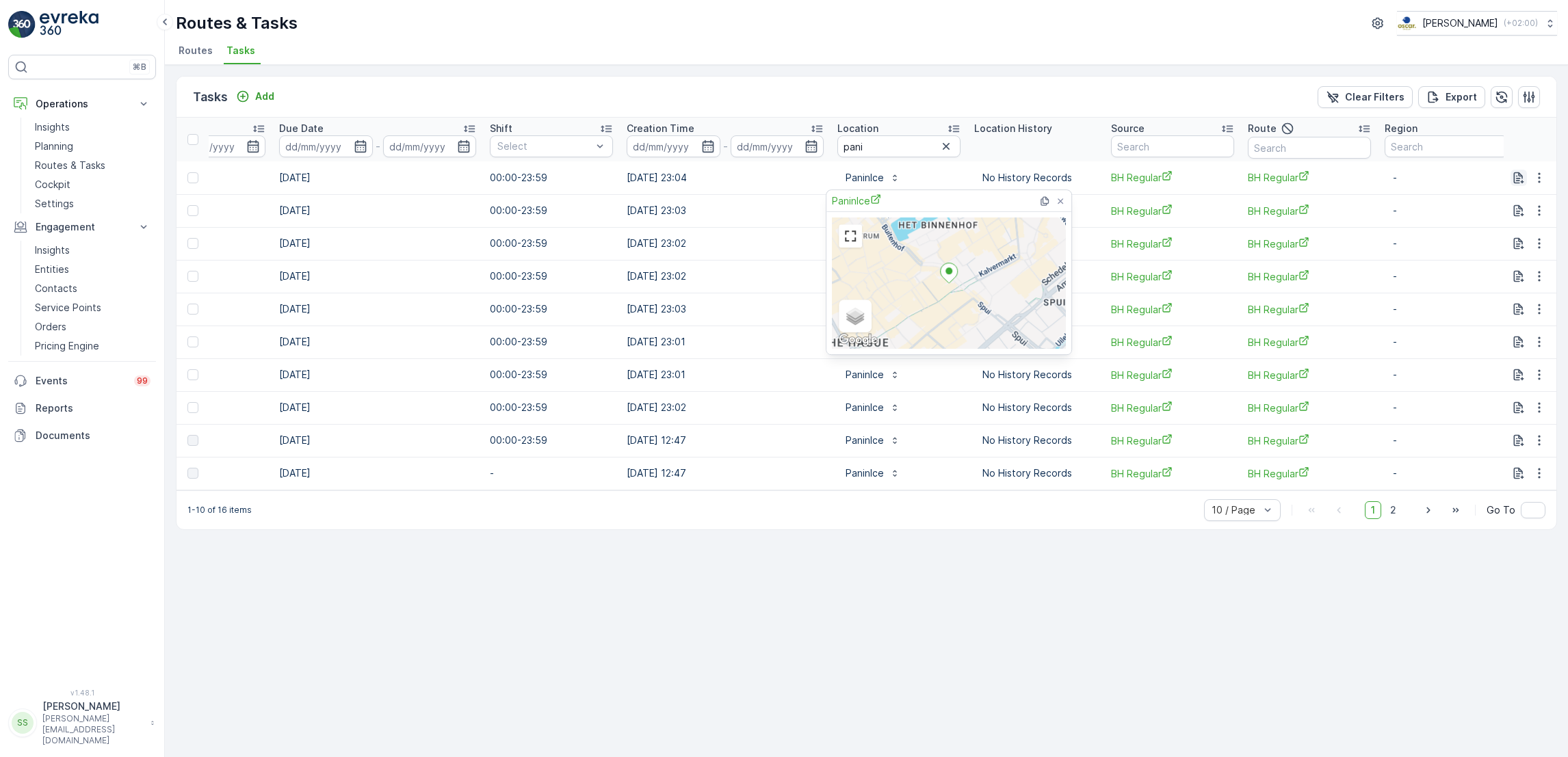
click at [1517, 173] on icon "button" at bounding box center [1519, 178] width 14 height 14
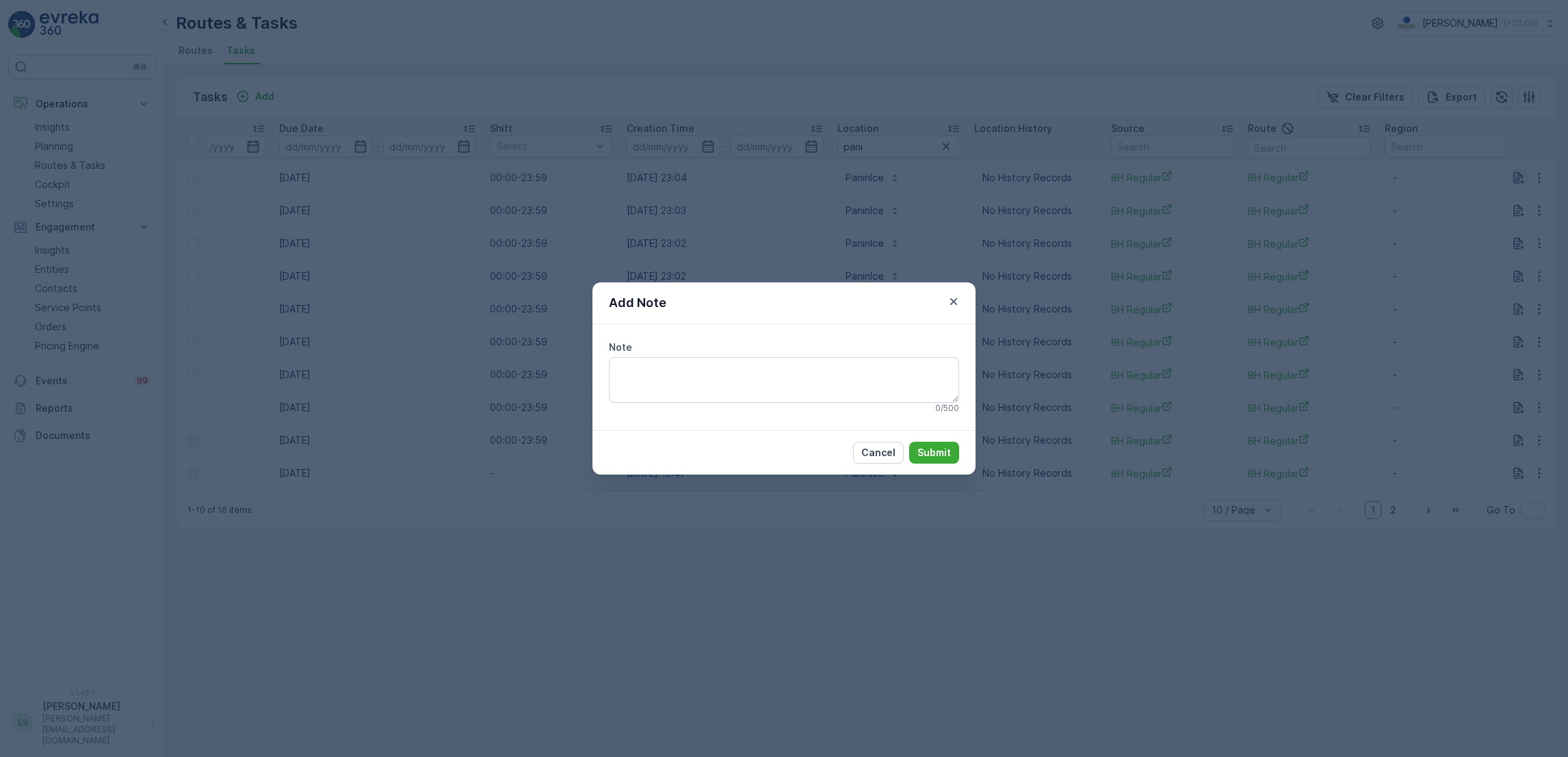
click at [1517, 173] on div "Add Note Note 0 / 500 Cancel Submit" at bounding box center [784, 378] width 1568 height 757
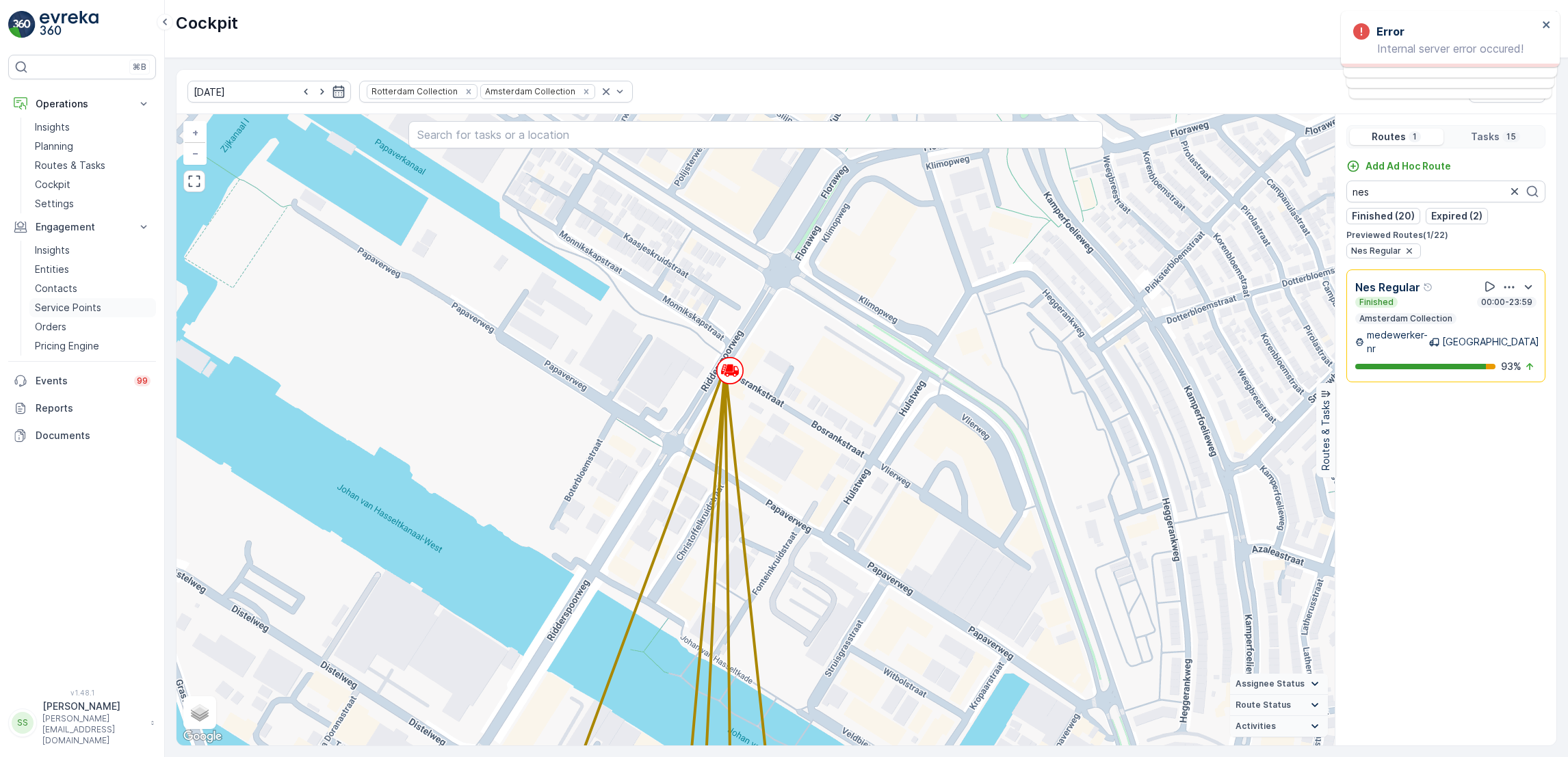
click at [59, 315] on link "Service Points" at bounding box center [93, 308] width 126 height 20
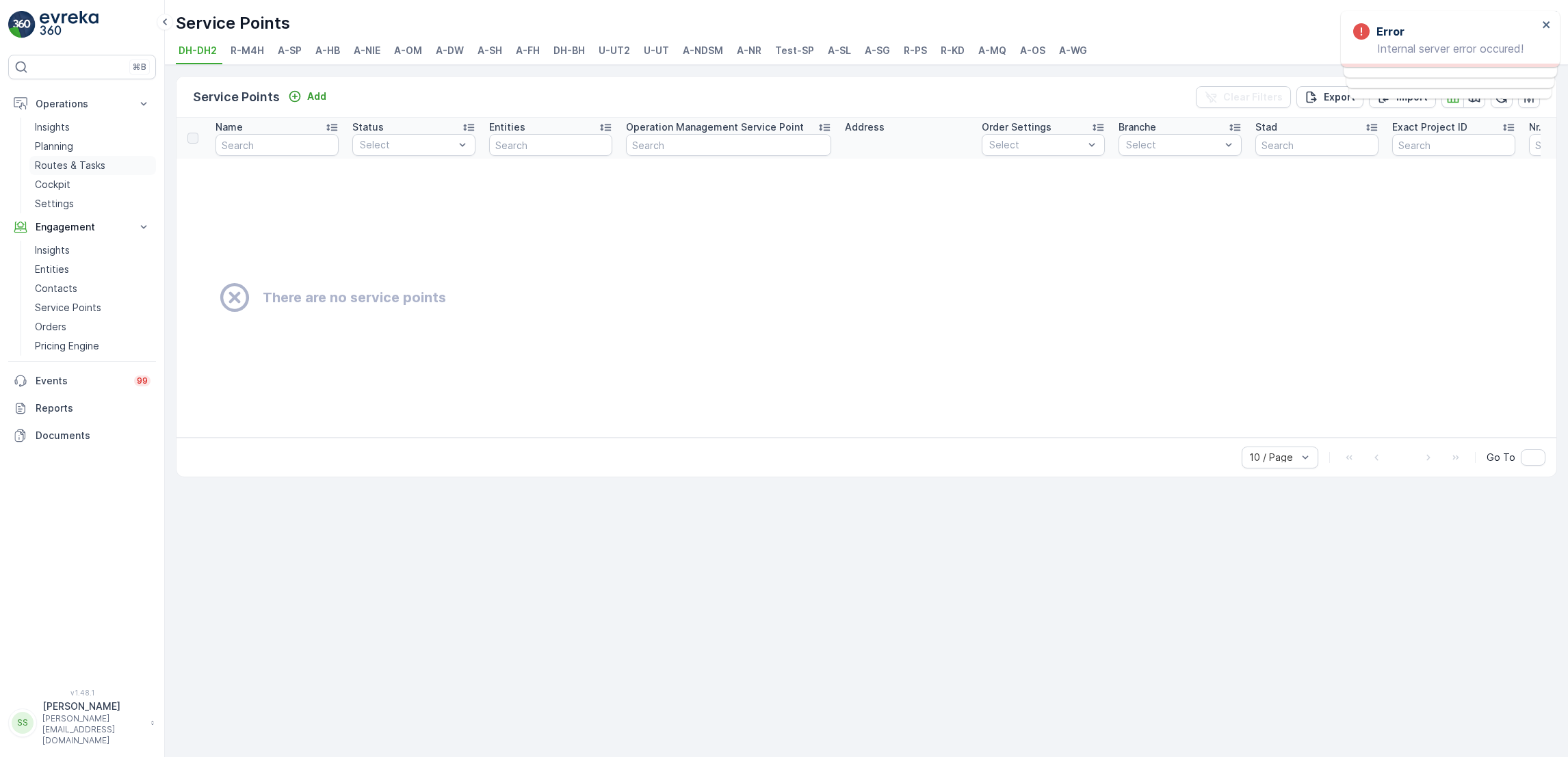
click at [56, 160] on p "Routes & Tasks" at bounding box center [71, 166] width 71 height 14
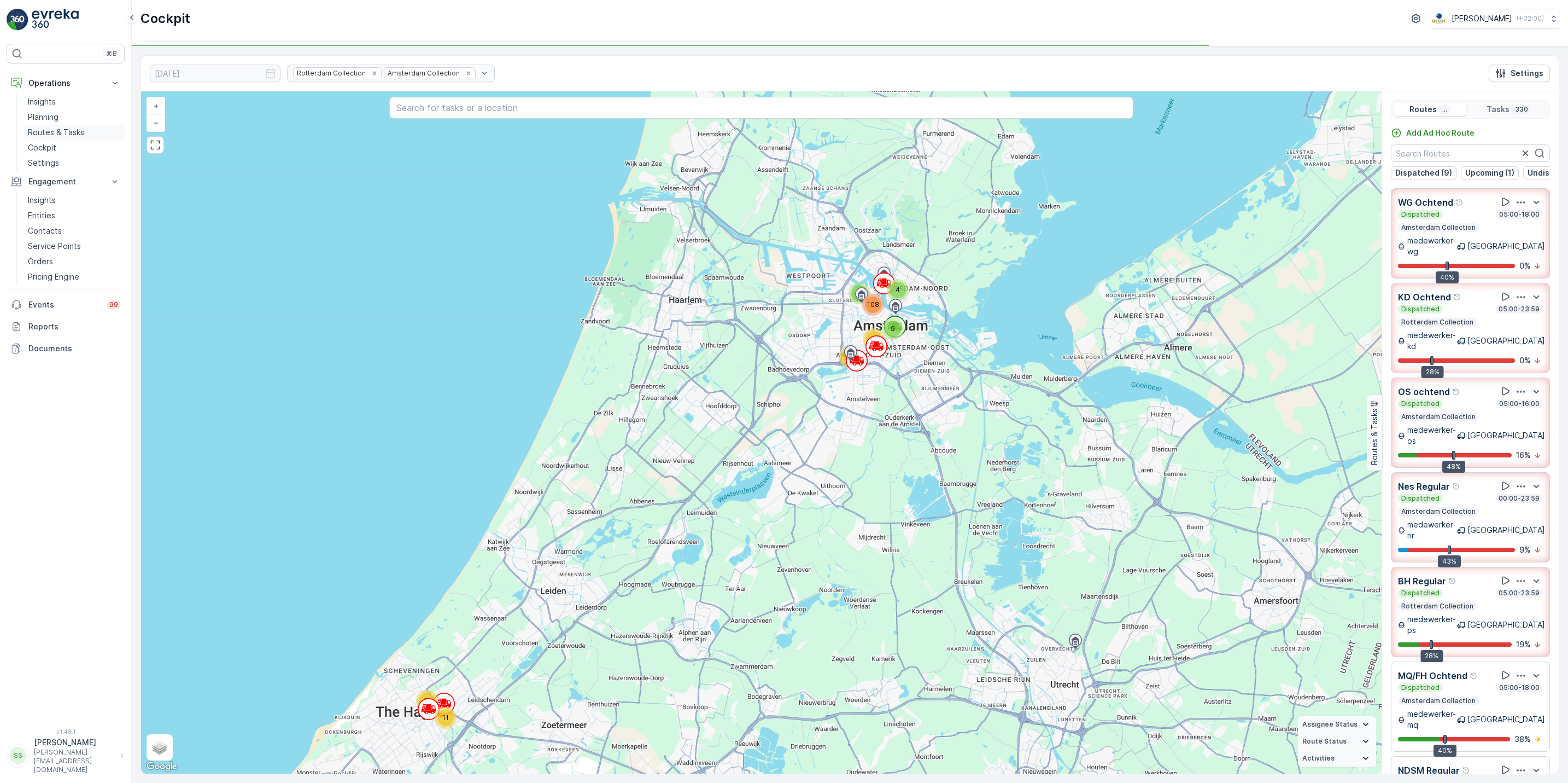
click at [38, 135] on p "Routes & Tasks" at bounding box center [56, 132] width 56 height 11
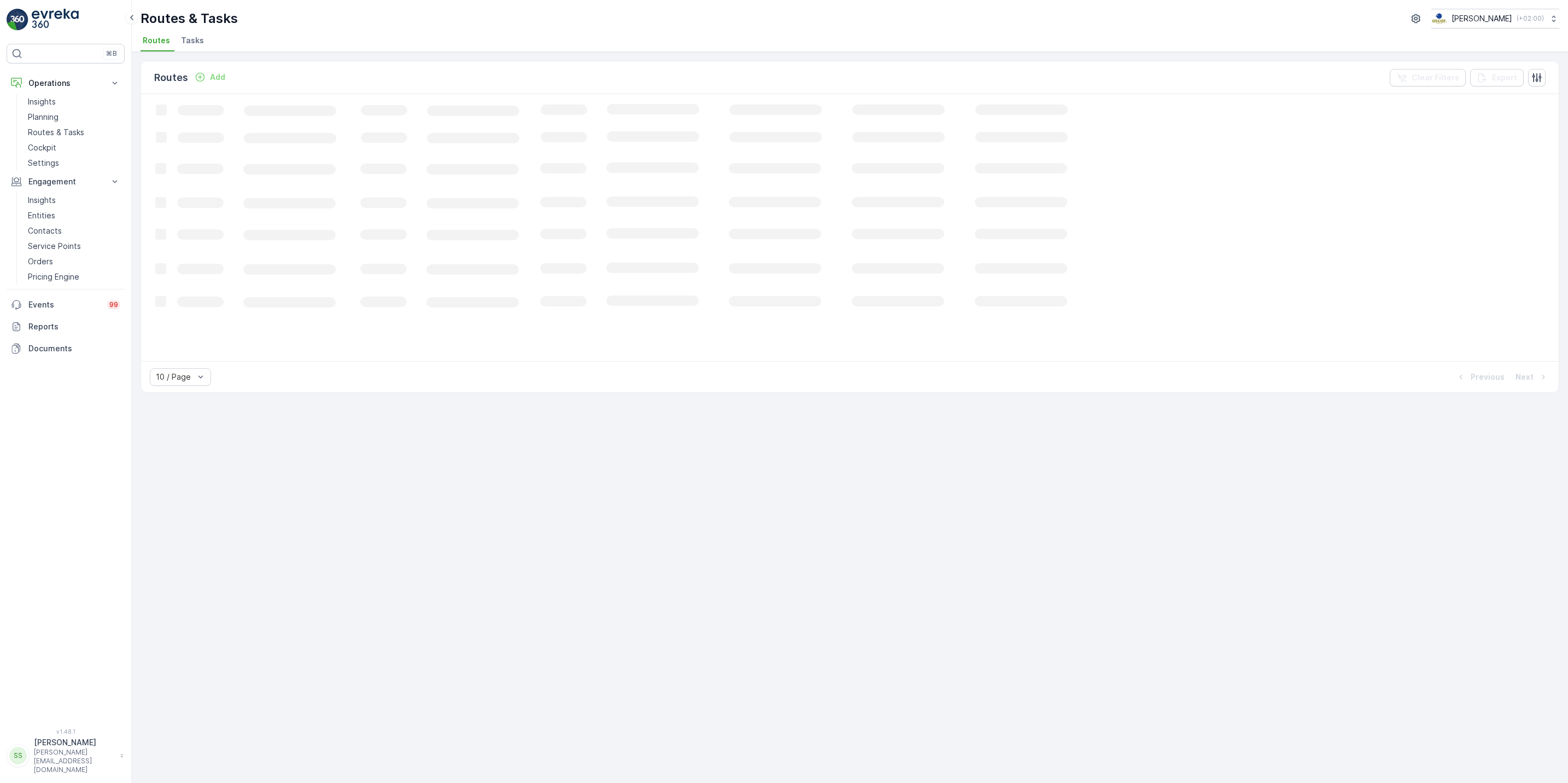
click at [195, 45] on span "Tasks" at bounding box center [192, 40] width 23 height 11
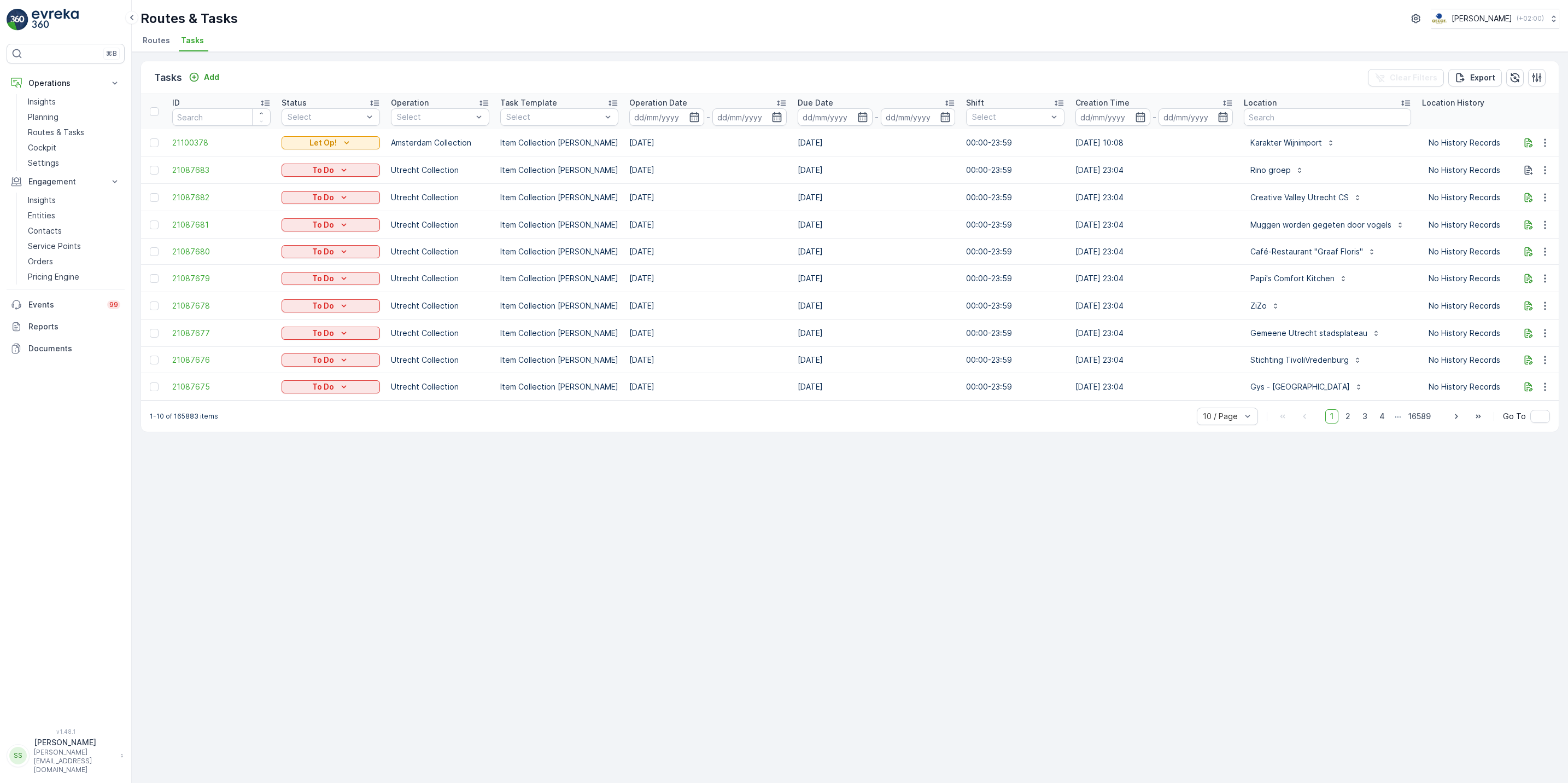
scroll to position [0, 96]
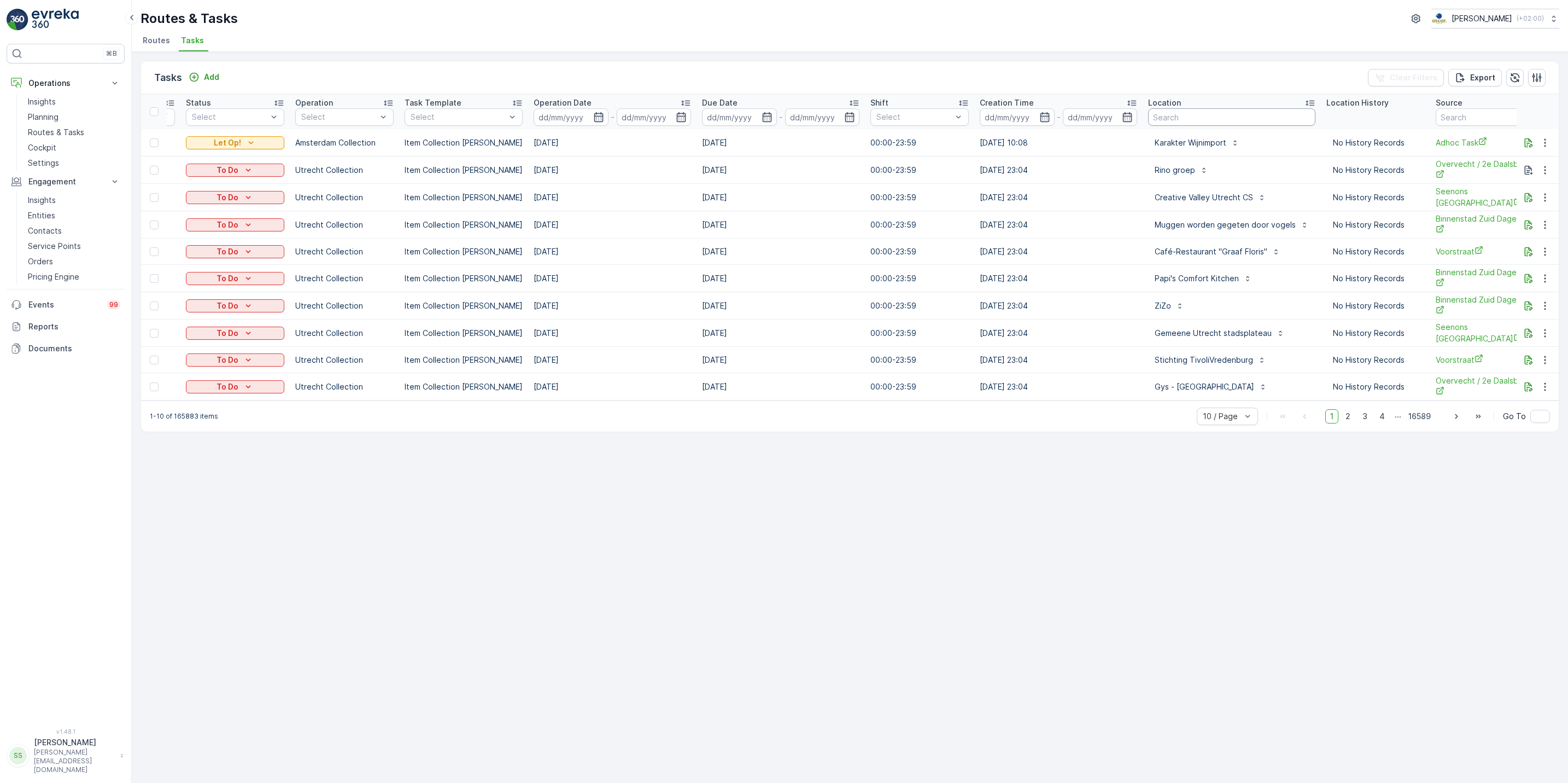
click at [1162, 115] on input "text" at bounding box center [1231, 117] width 167 height 18
type input "ooie"
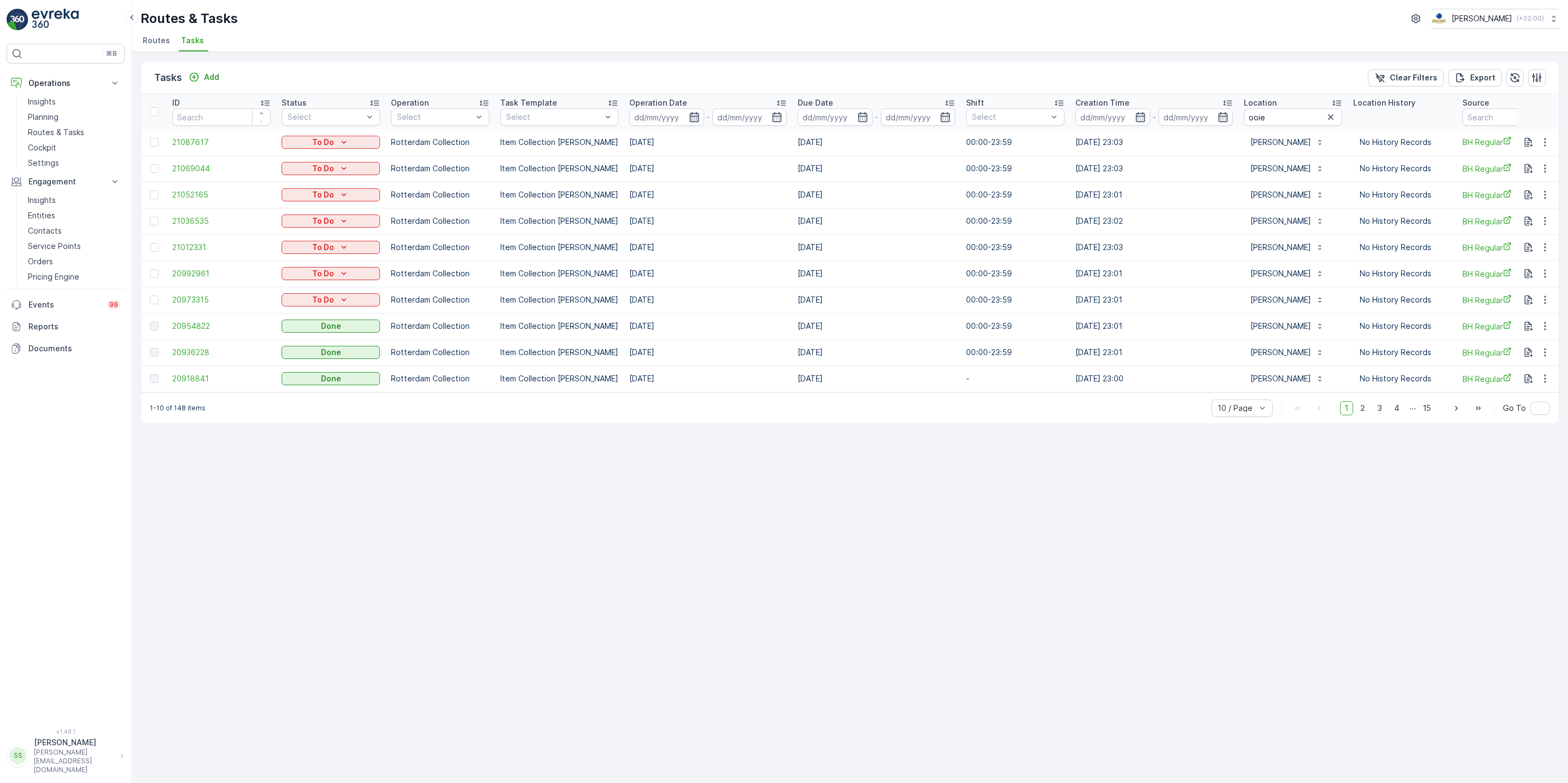
click at [689, 115] on icon "button" at bounding box center [694, 117] width 11 height 11
click at [759, 255] on div "19" at bounding box center [757, 251] width 18 height 18
type input "[DATE]"
click at [759, 255] on div "19" at bounding box center [757, 251] width 18 height 18
type input "[DATE]"
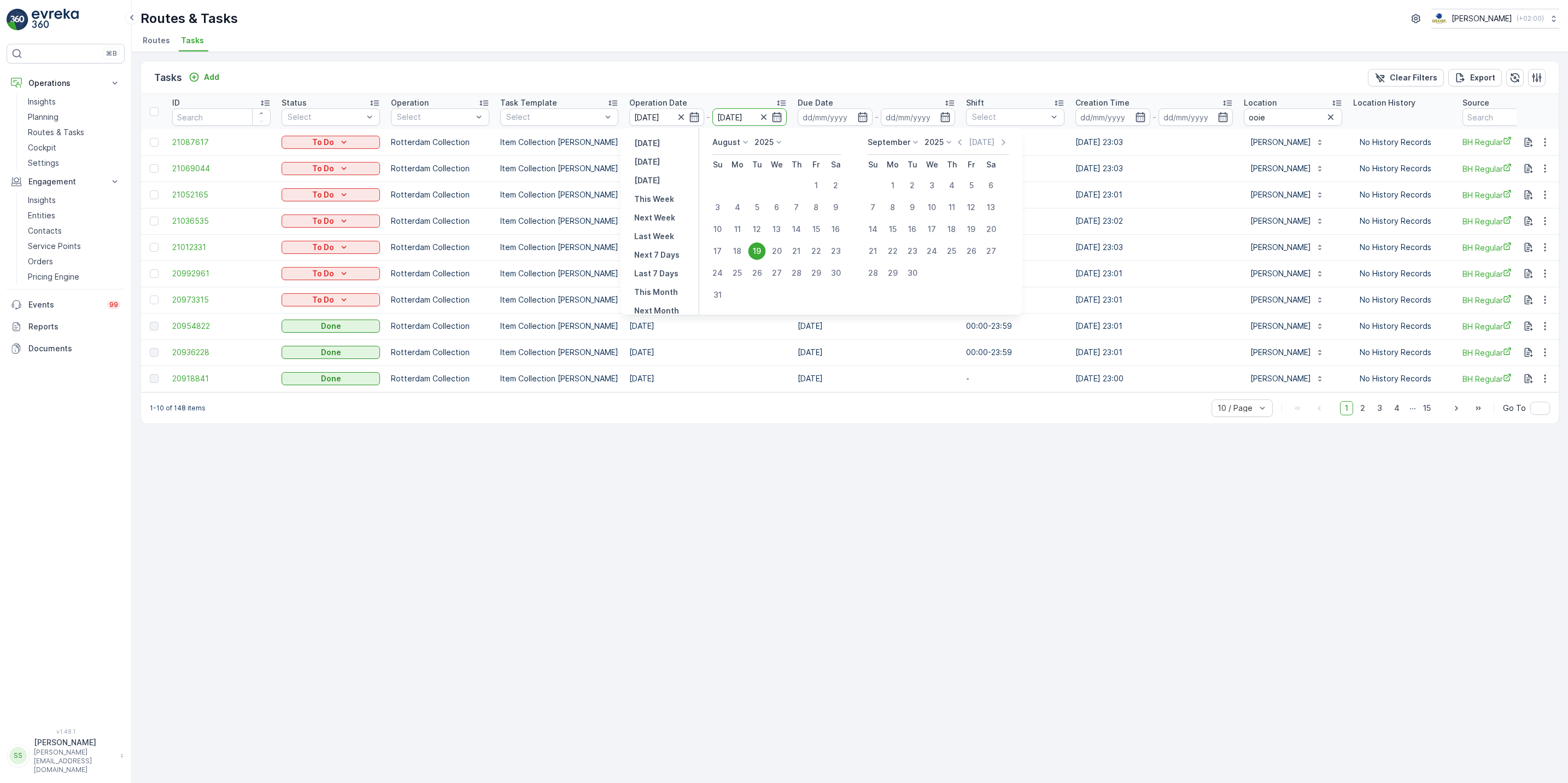
click at [759, 255] on div "19" at bounding box center [757, 251] width 18 height 18
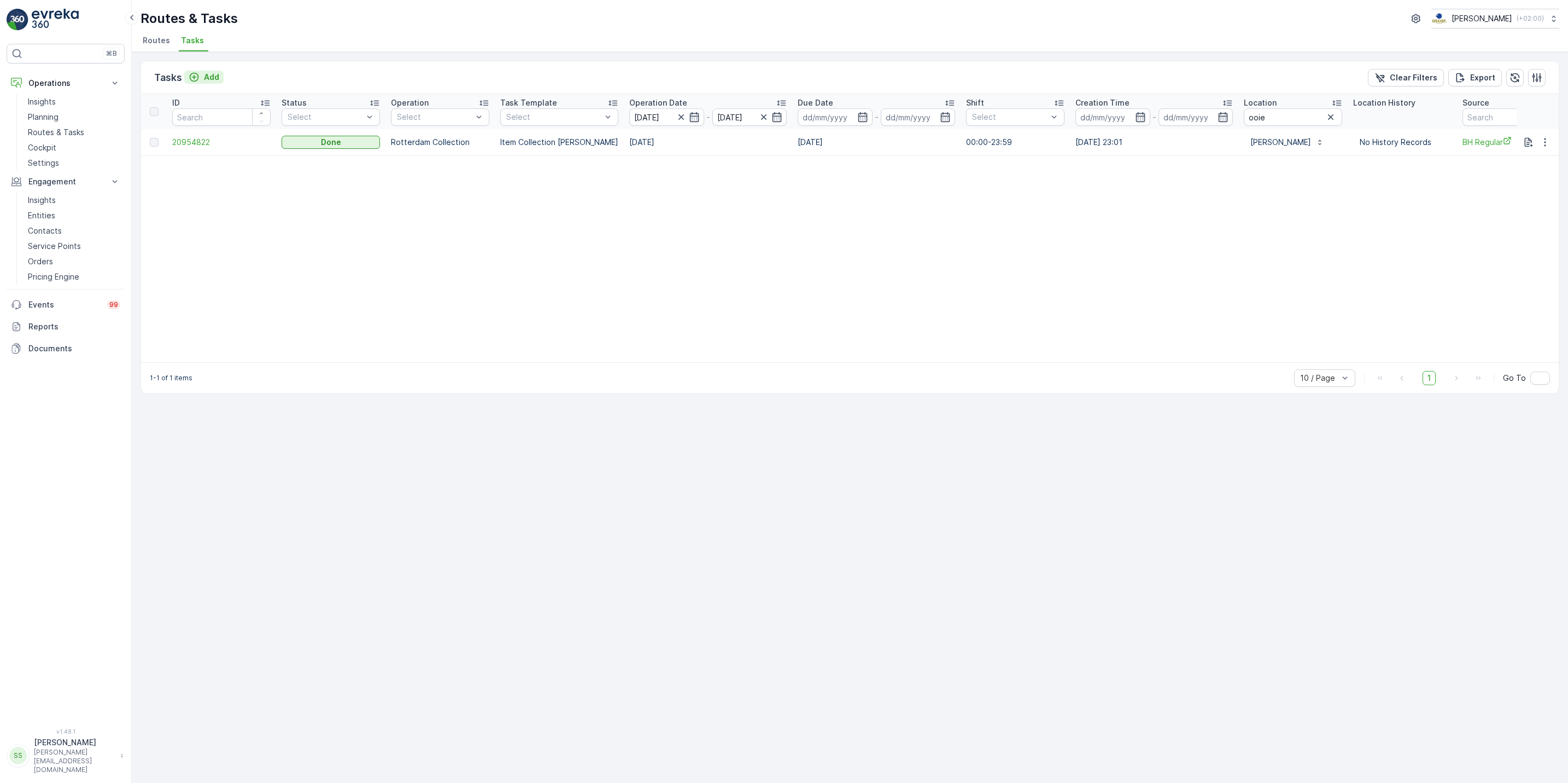
click at [207, 79] on p "Add" at bounding box center [211, 77] width 16 height 11
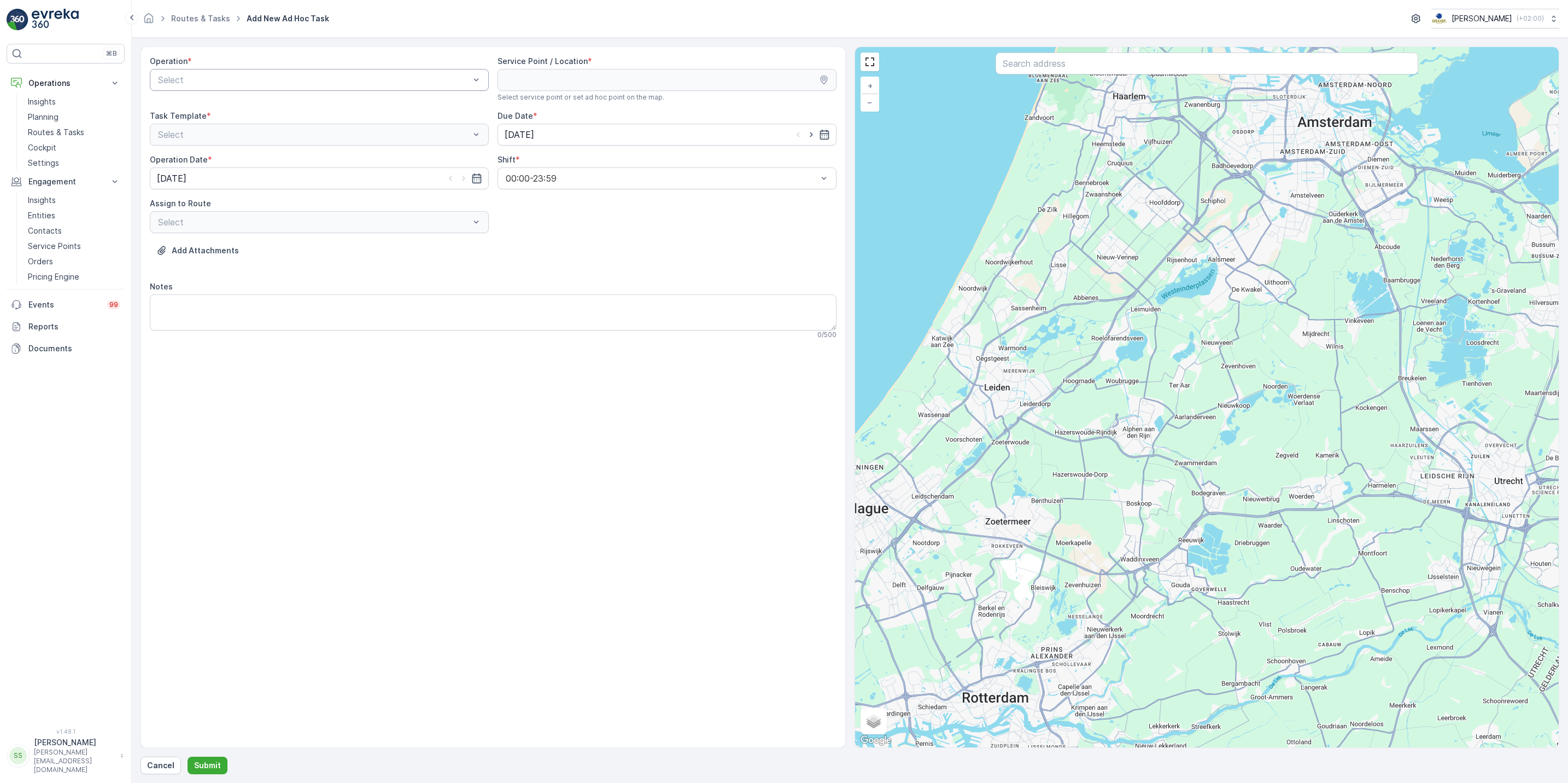
click at [422, 79] on div at bounding box center [314, 80] width 314 height 10
click at [335, 146] on div "Rotterdam Collection" at bounding box center [319, 144] width 325 height 10
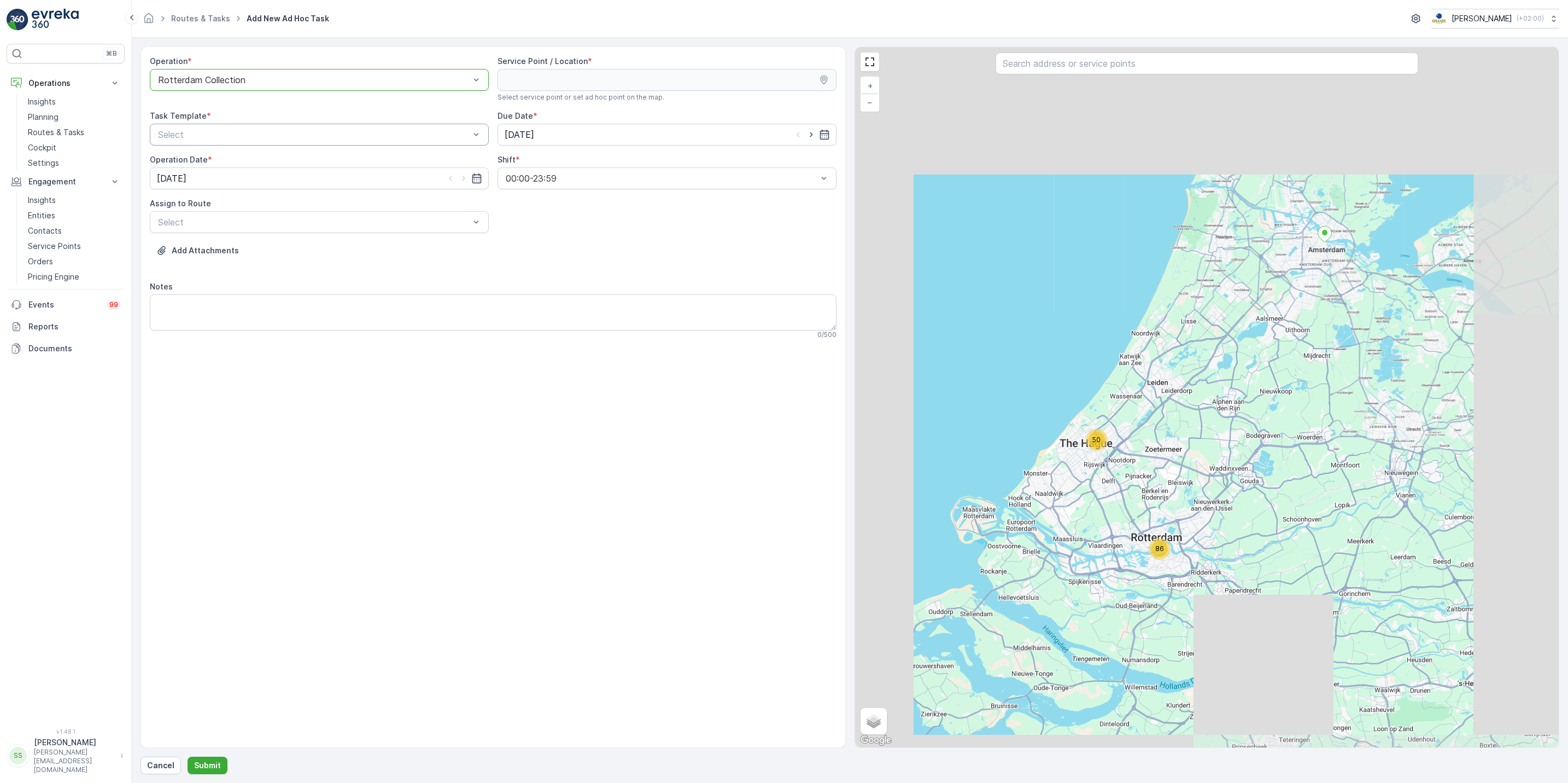
click at [326, 136] on div at bounding box center [314, 134] width 314 height 10
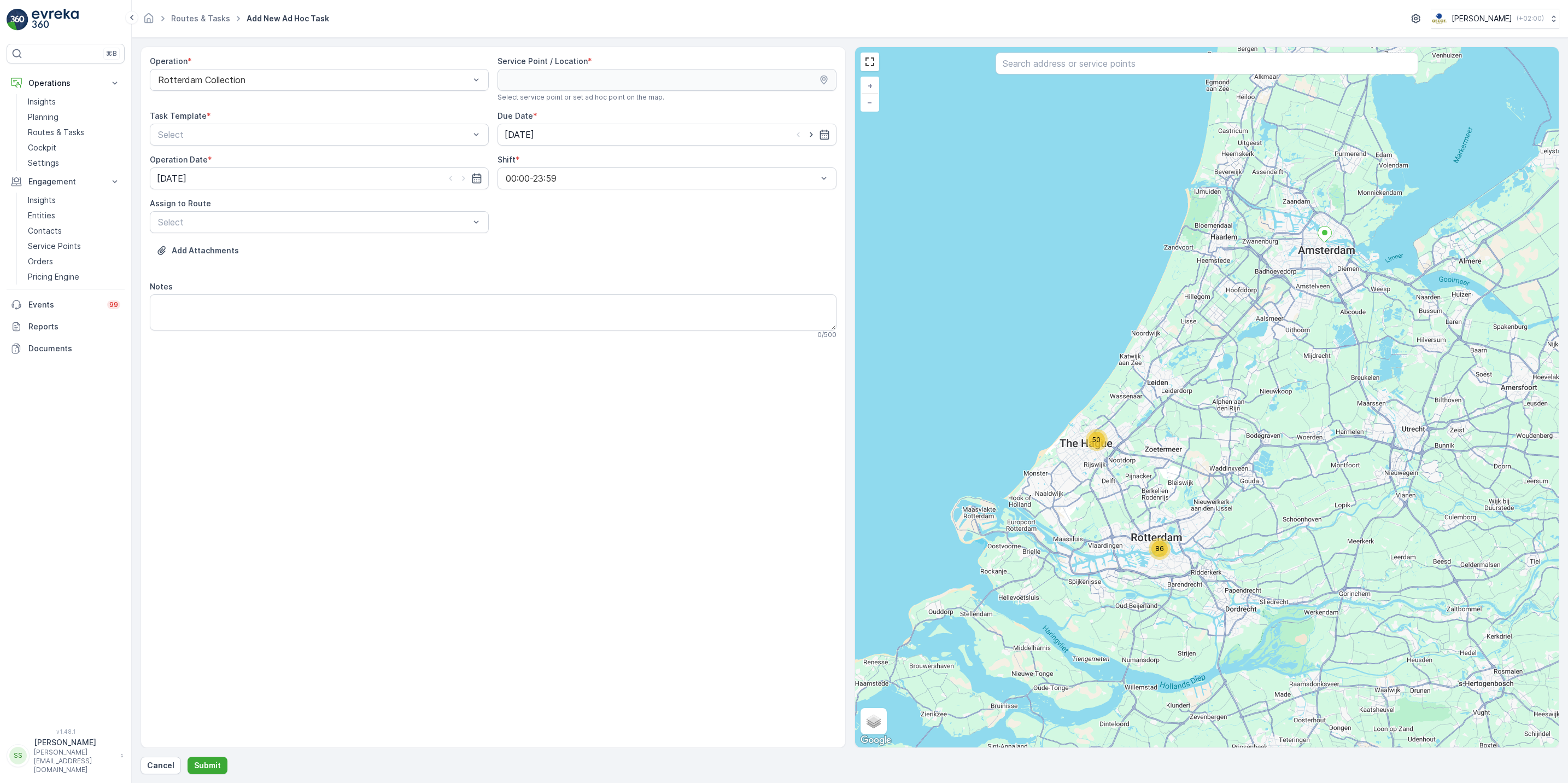
click at [1054, 76] on div at bounding box center [1206, 65] width 423 height 24
click at [1055, 71] on input "text" at bounding box center [1206, 63] width 423 height 22
type input "ooie"
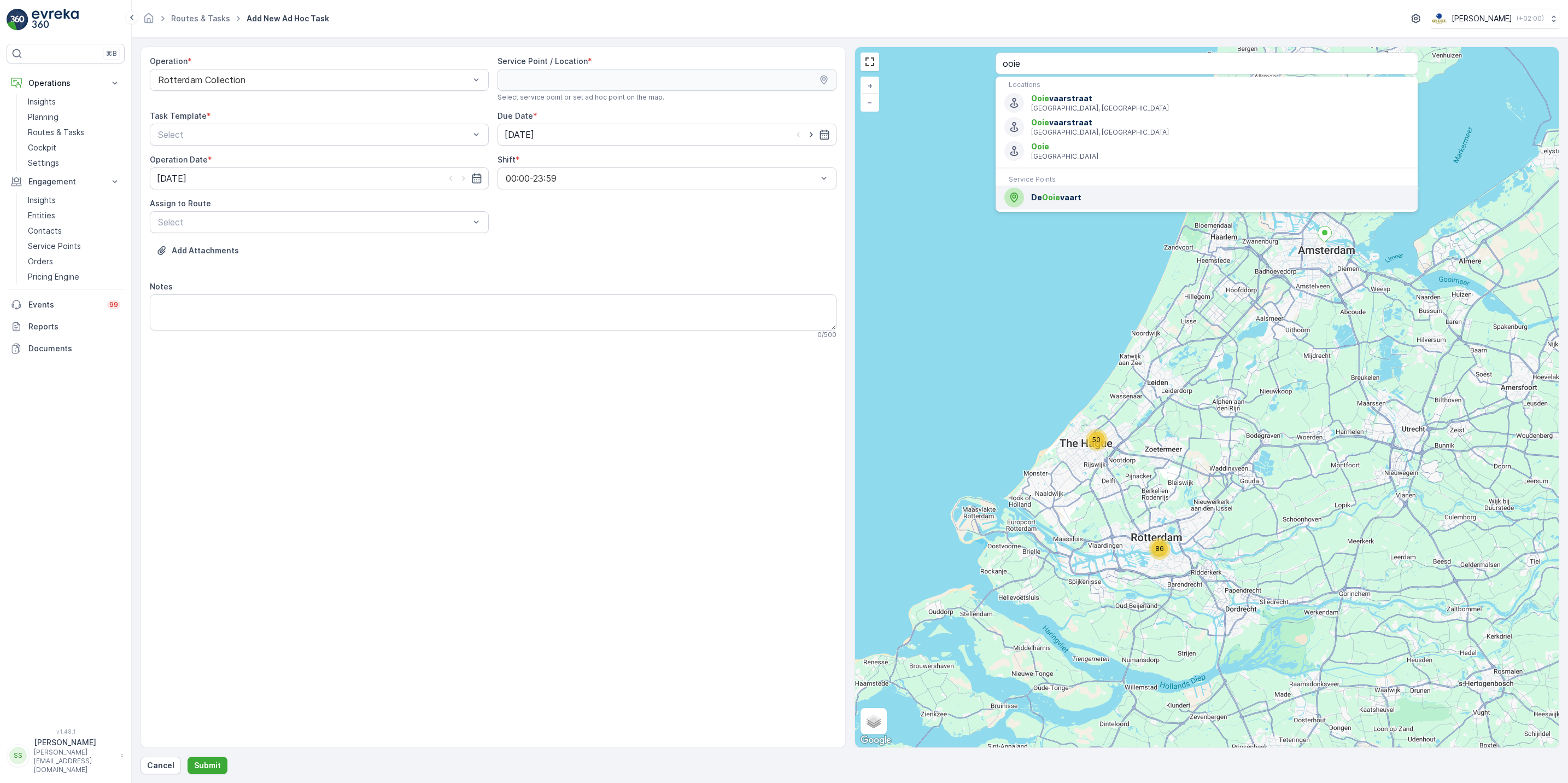
click at [1061, 196] on span "De Ooie vaart" at bounding box center [1219, 197] width 378 height 11
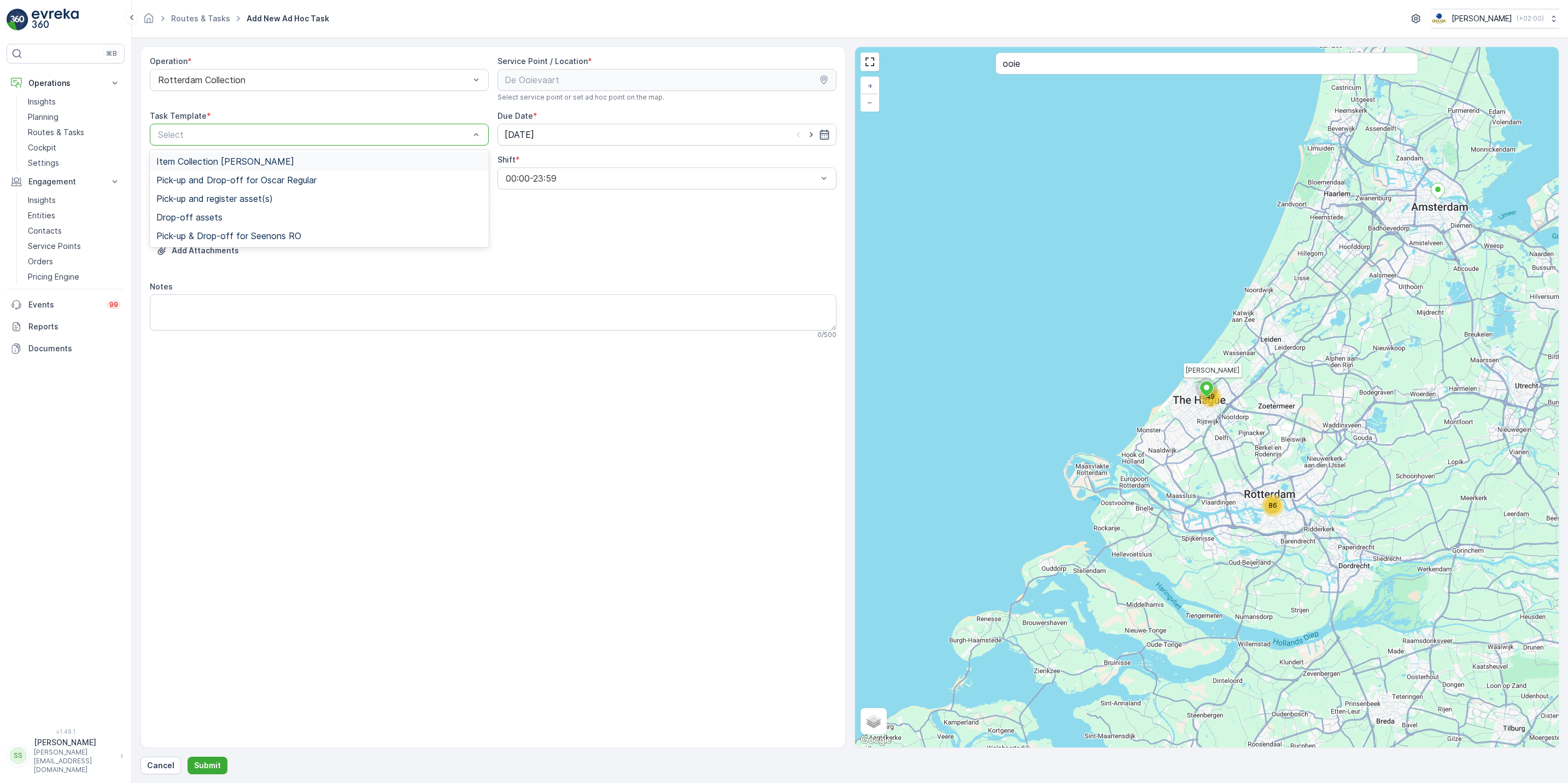
click at [342, 161] on div "Item Collection Oscar Regulier" at bounding box center [319, 161] width 325 height 10
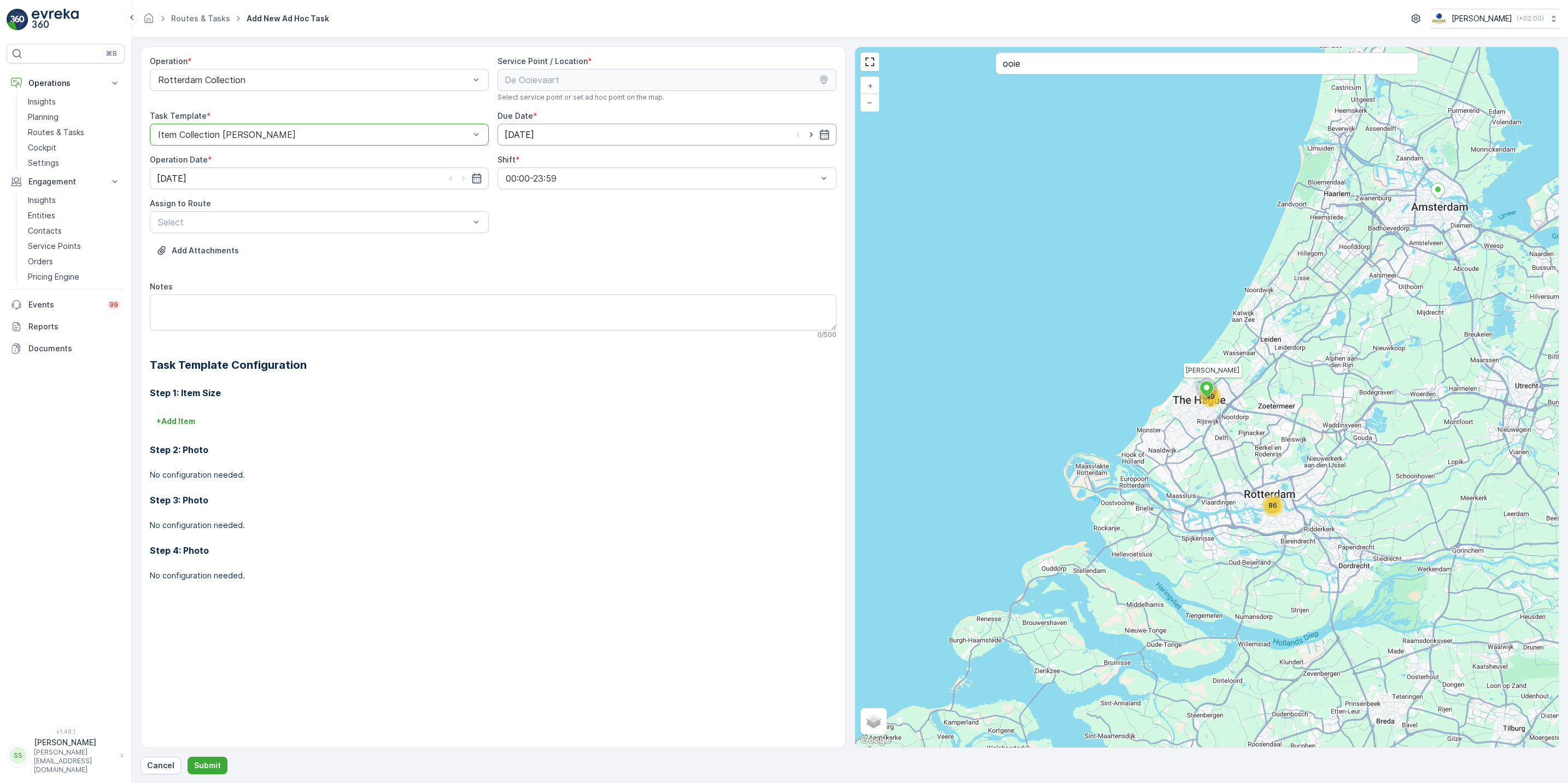
click at [619, 136] on input "[DATE]" at bounding box center [667, 134] width 339 height 22
click at [576, 266] on div "20" at bounding box center [574, 271] width 18 height 18
type input "20.08.2025"
click at [476, 179] on icon "button" at bounding box center [476, 178] width 11 height 11
click at [235, 312] on div "20" at bounding box center [228, 315] width 18 height 18
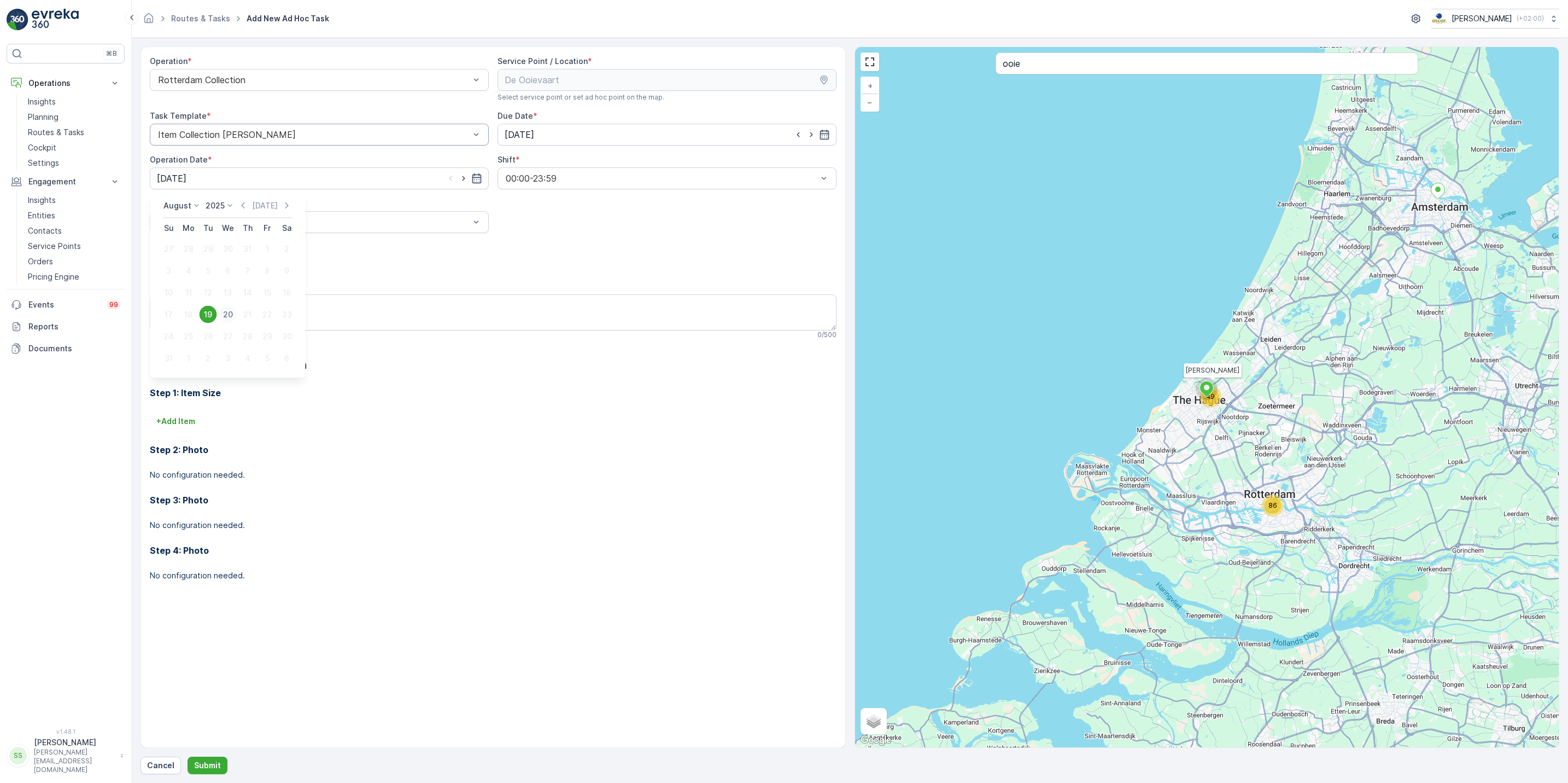
type input "20.08.2025"
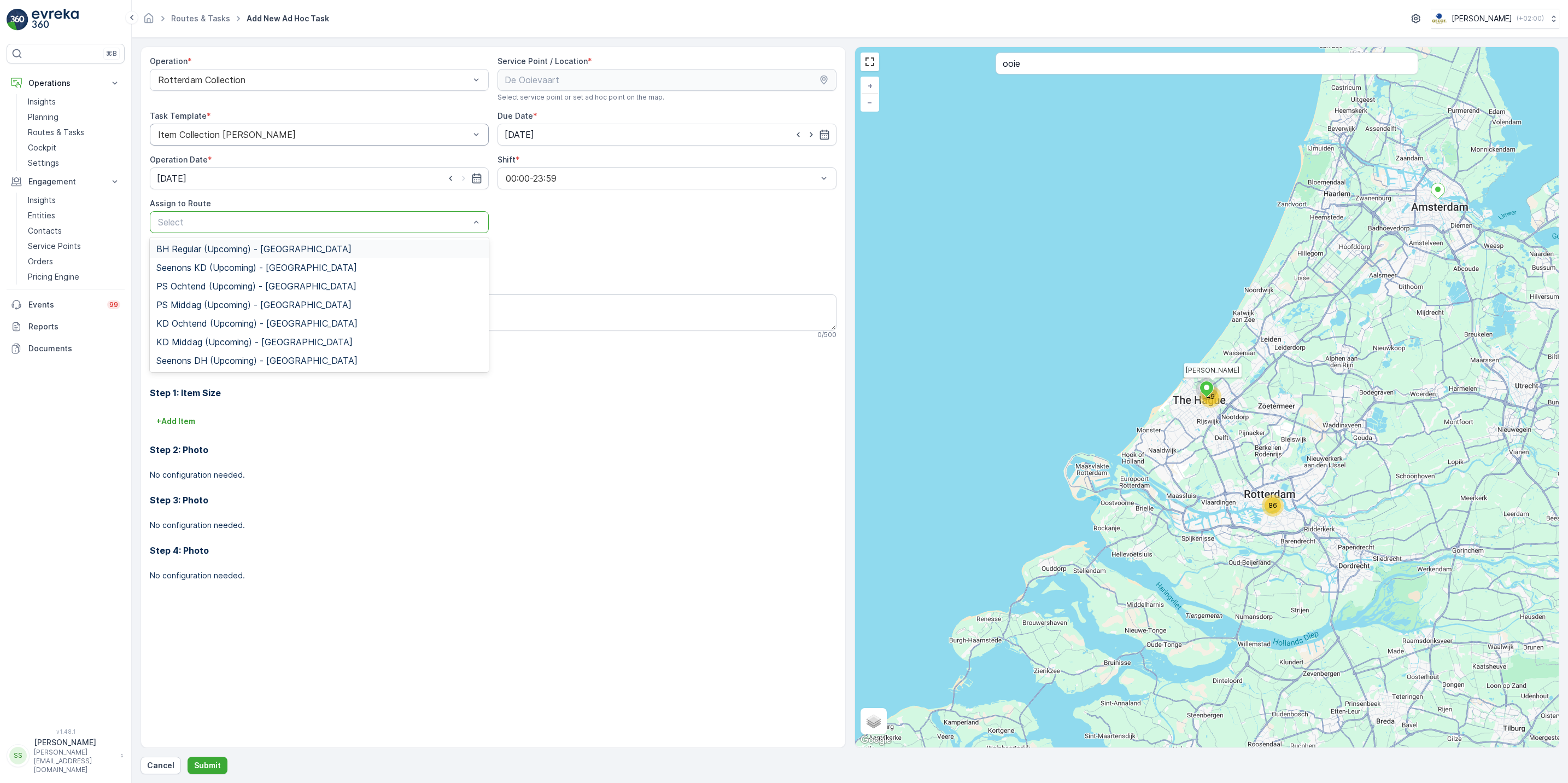
click at [294, 222] on div at bounding box center [314, 222] width 314 height 10
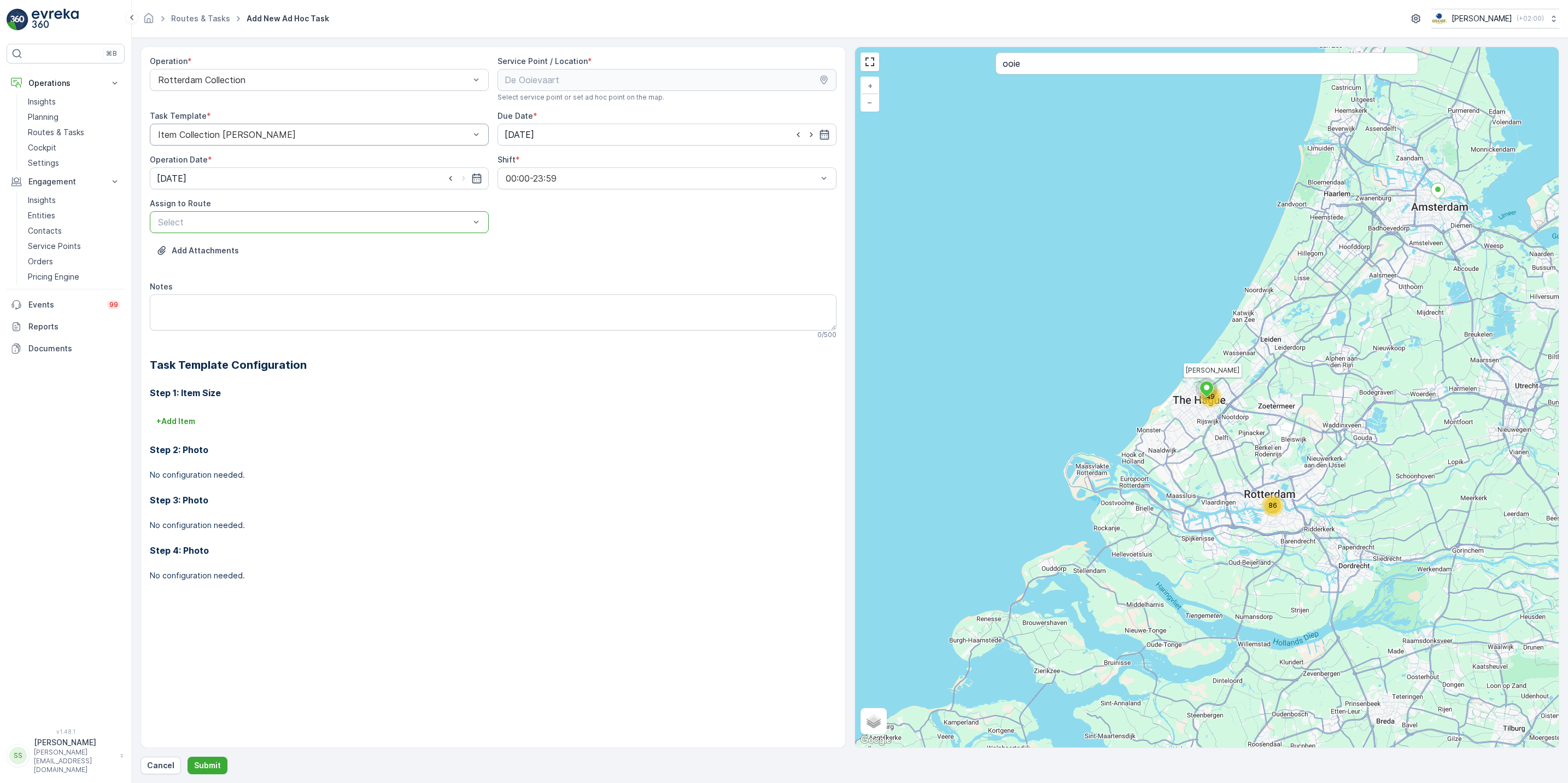
click at [412, 212] on div "Select" at bounding box center [320, 222] width 339 height 22
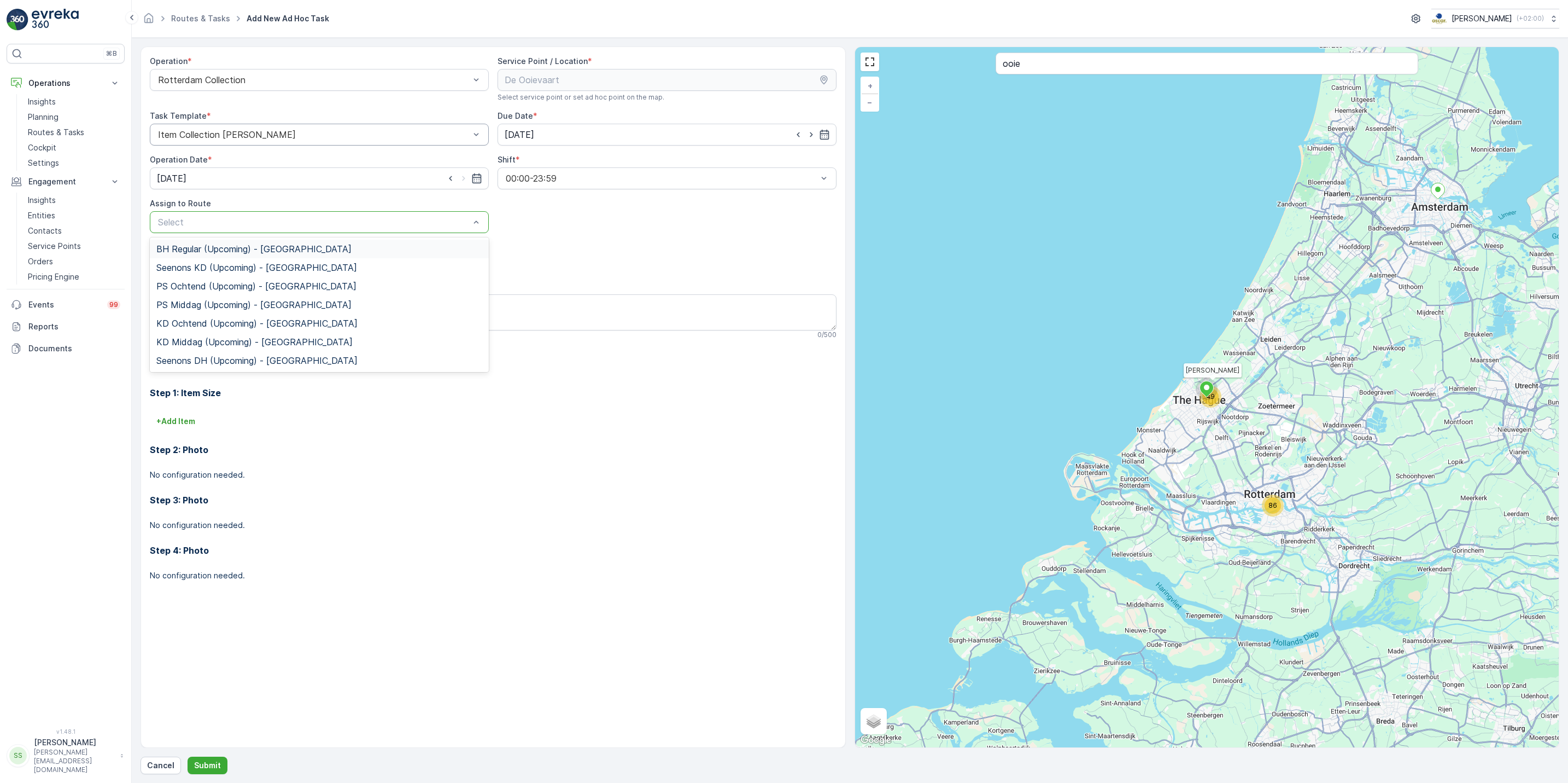
click at [353, 246] on div "BH Regular (Upcoming) - Rotterdam" at bounding box center [319, 248] width 325 height 10
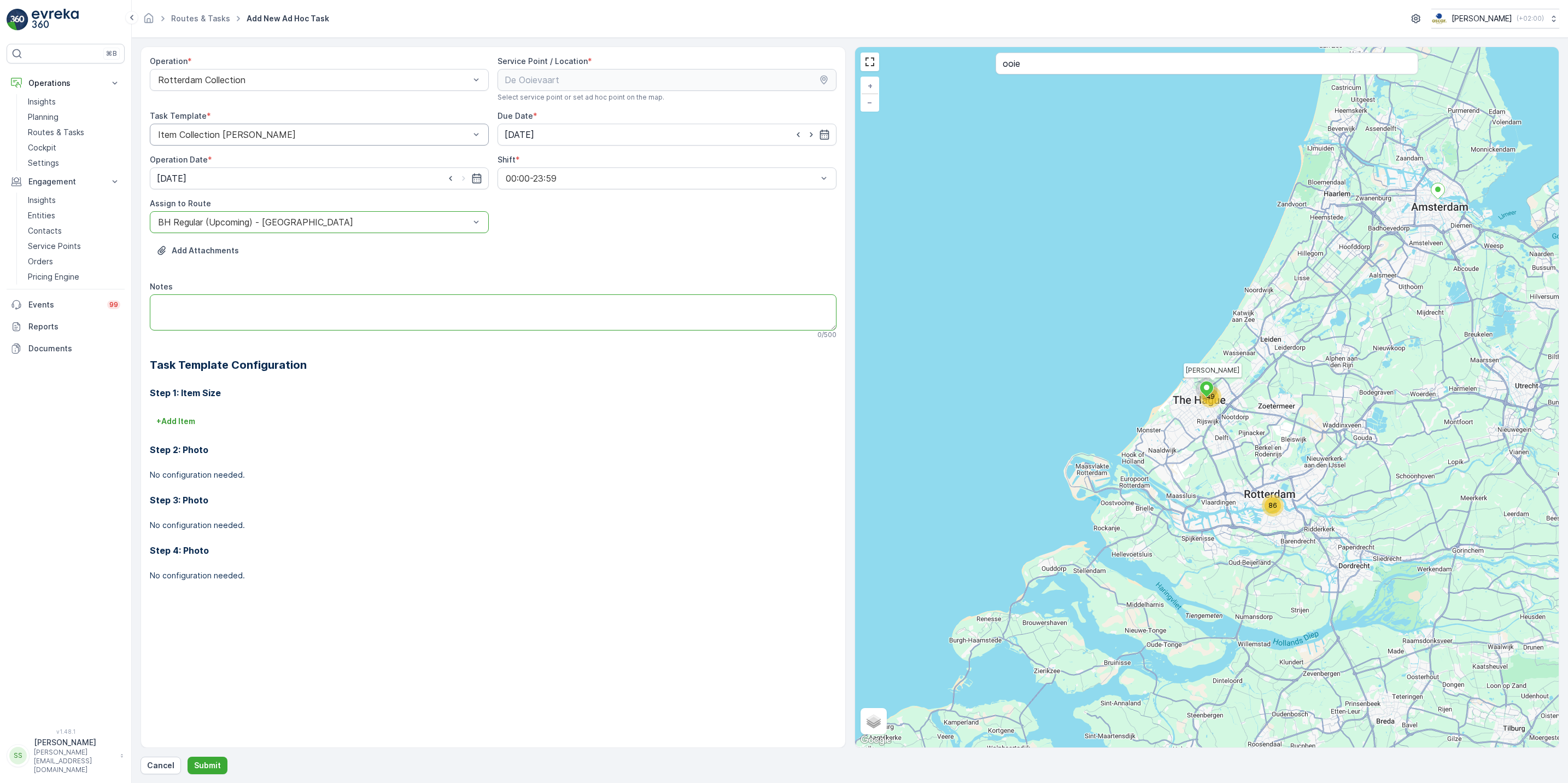
click at [303, 320] on textarea "Notes" at bounding box center [493, 312] width 687 height 36
click at [302, 318] on textarea "Notes" at bounding box center [493, 312] width 687 height 36
click at [322, 320] on textarea "Notes" at bounding box center [493, 312] width 687 height 36
type textarea "glascontainer 240L omwisselen voor eentje met een gele deksel (er staat nu een …"
click at [215, 758] on button "Submit" at bounding box center [207, 765] width 40 height 18
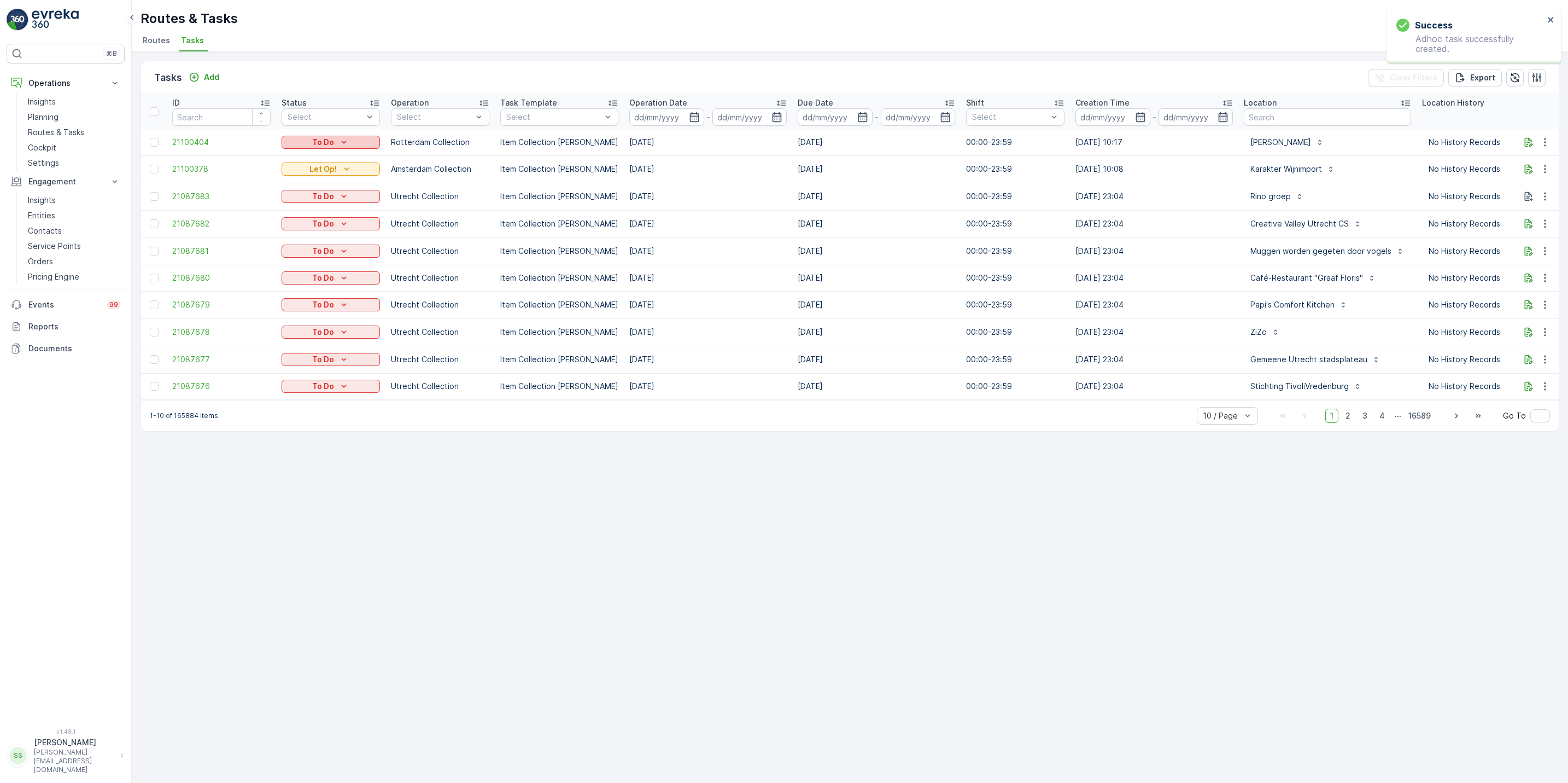
click at [353, 135] on button "To Do" at bounding box center [331, 142] width 98 height 13
click at [297, 159] on span "Let Op!" at bounding box center [302, 158] width 27 height 11
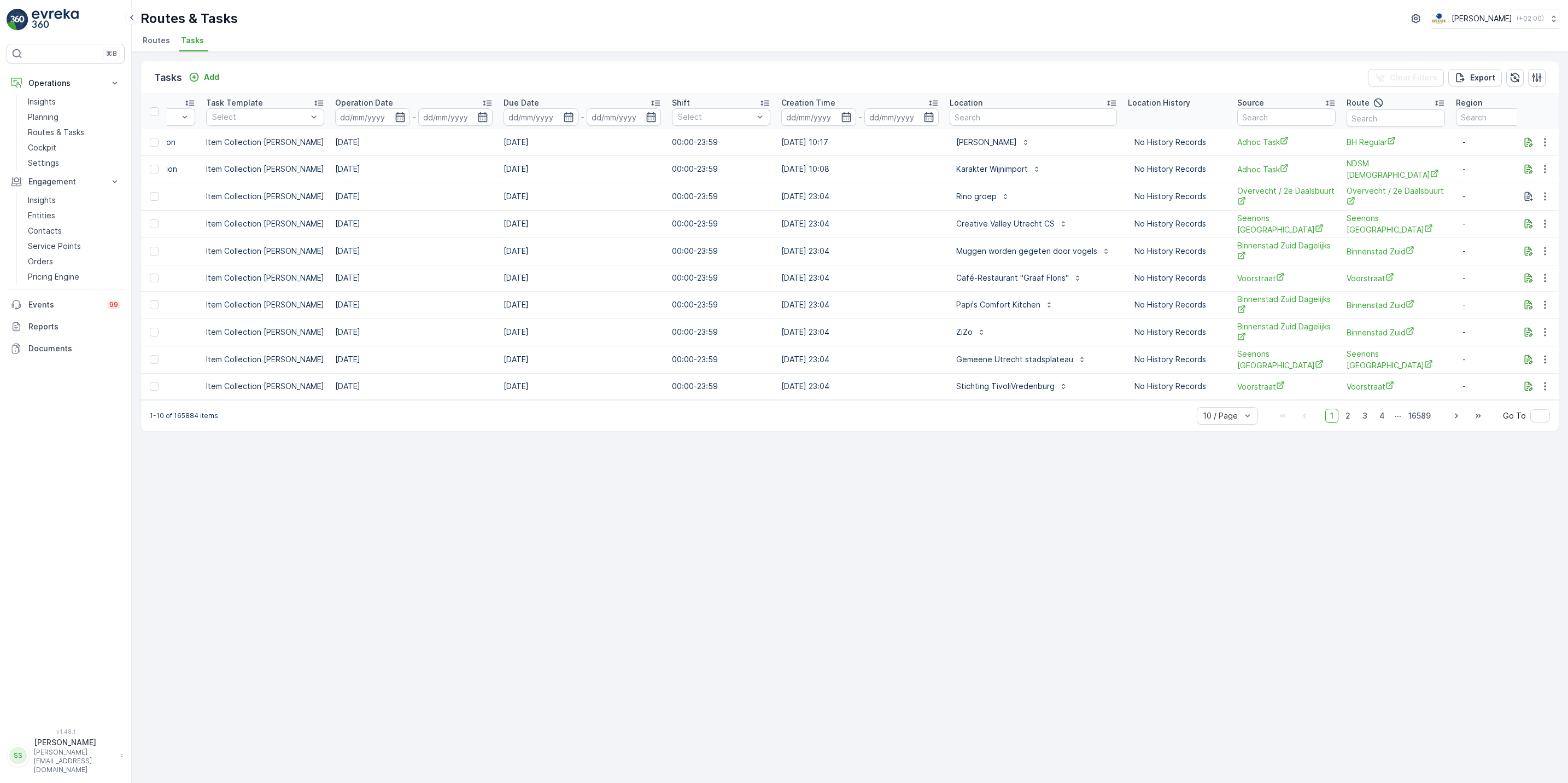
scroll to position [0, 323]
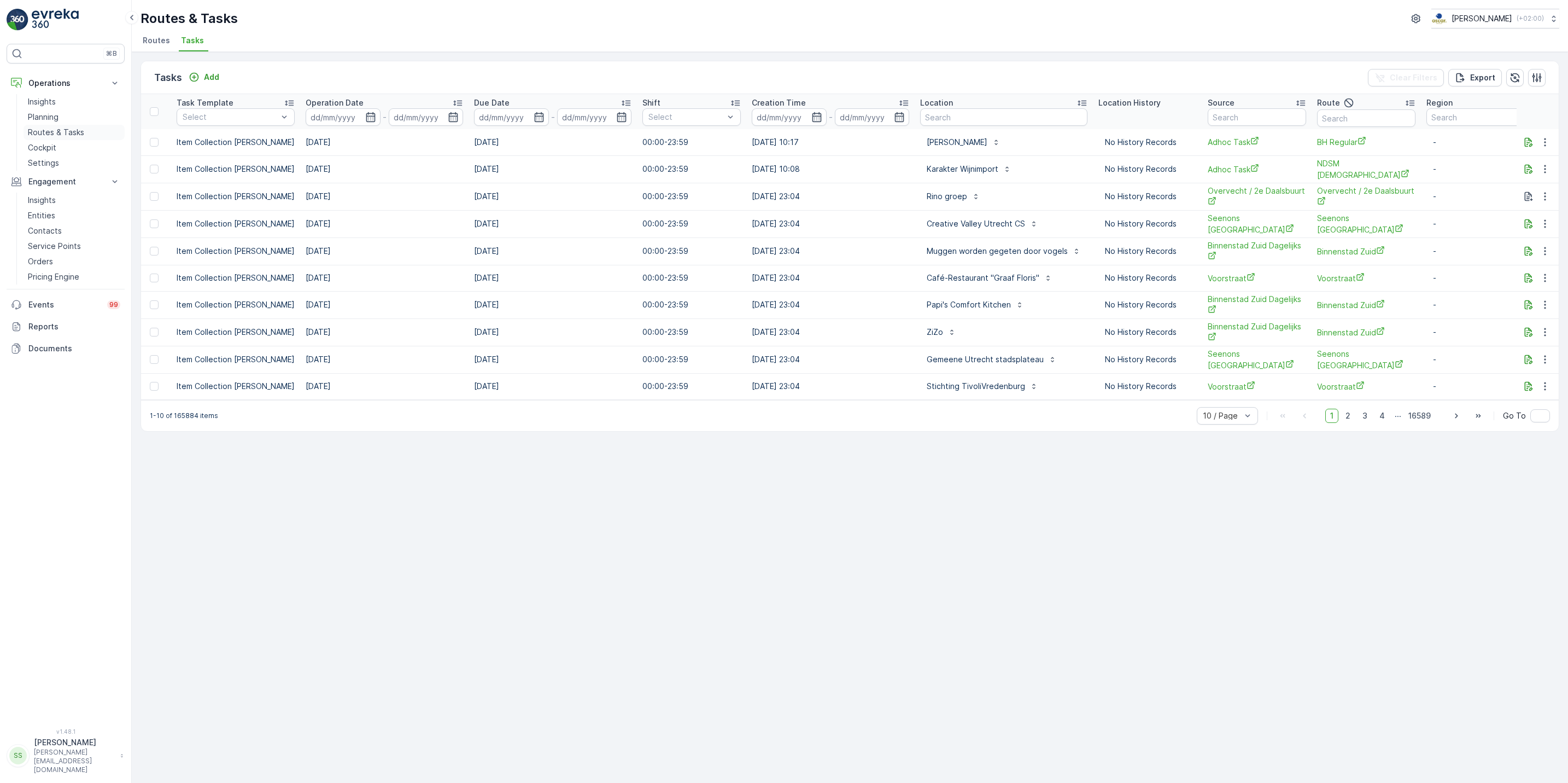
click at [65, 133] on p "Routes & Tasks" at bounding box center [56, 132] width 56 height 11
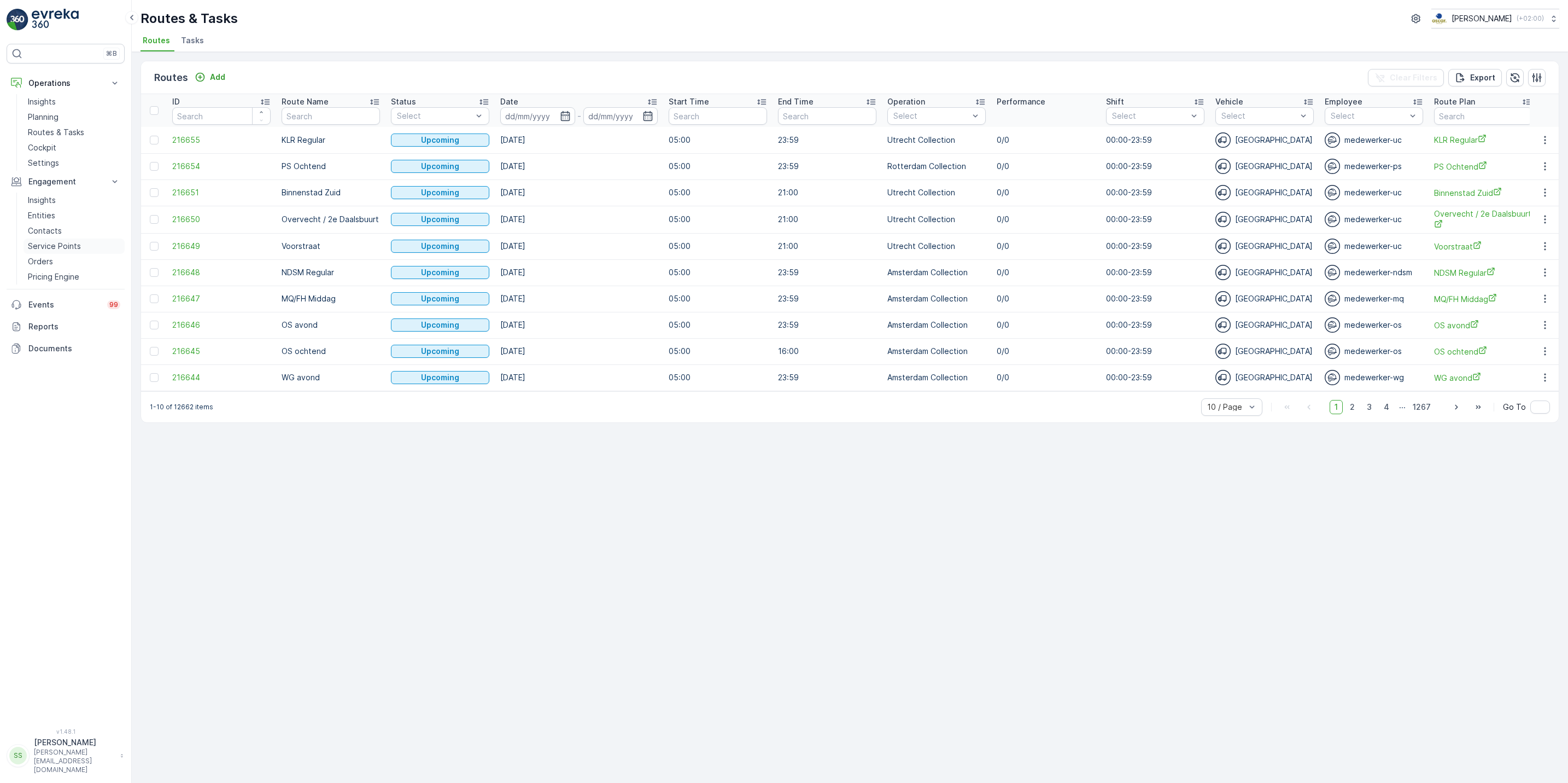
click at [36, 246] on p "Service Points" at bounding box center [54, 246] width 53 height 11
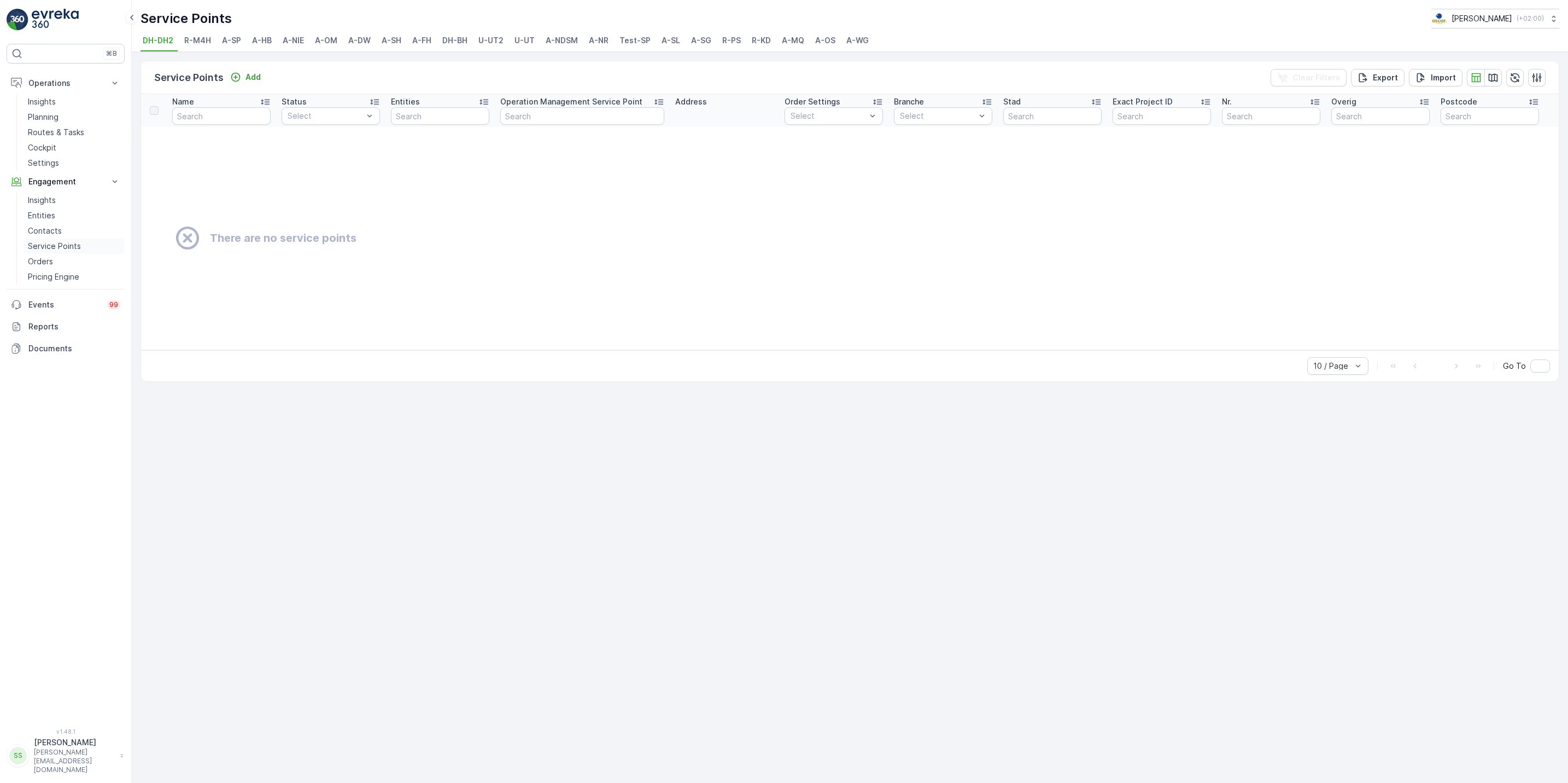
click at [71, 243] on p "Service Points" at bounding box center [54, 246] width 53 height 11
click at [54, 233] on p "Contacts" at bounding box center [45, 231] width 34 height 11
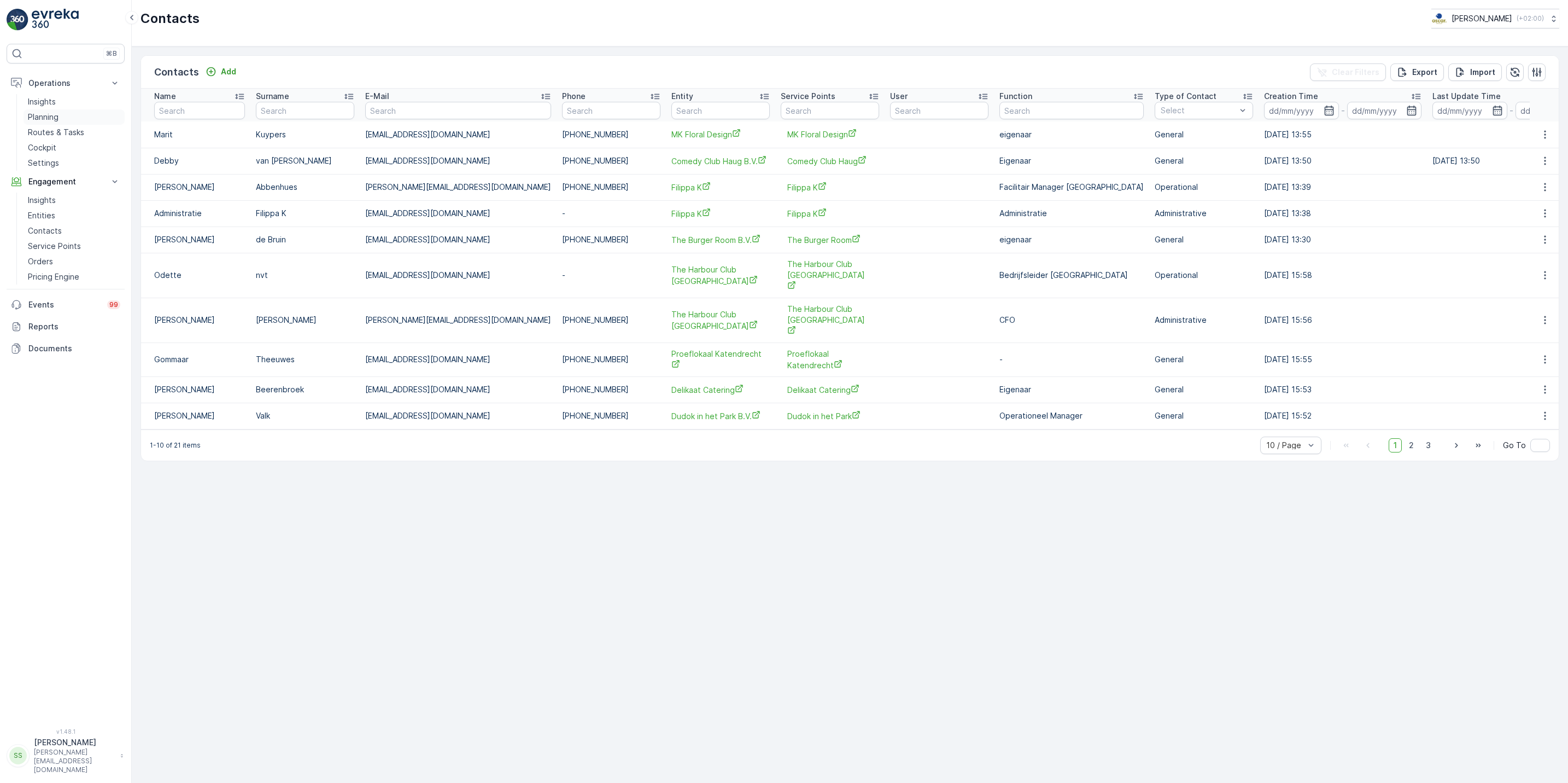
click at [55, 118] on p "Planning" at bounding box center [43, 117] width 30 height 11
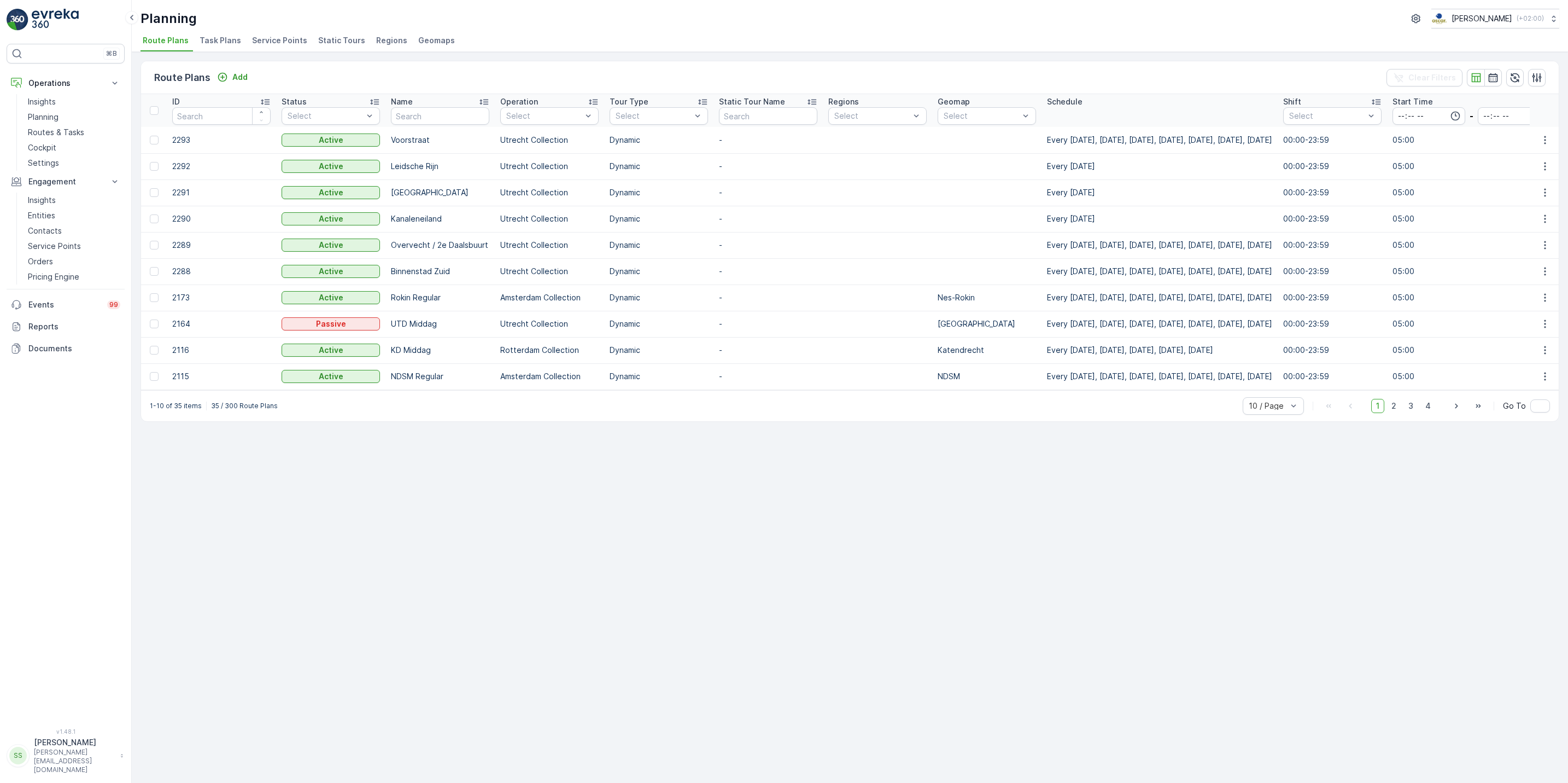
click at [209, 42] on span "Task Plans" at bounding box center [220, 40] width 42 height 11
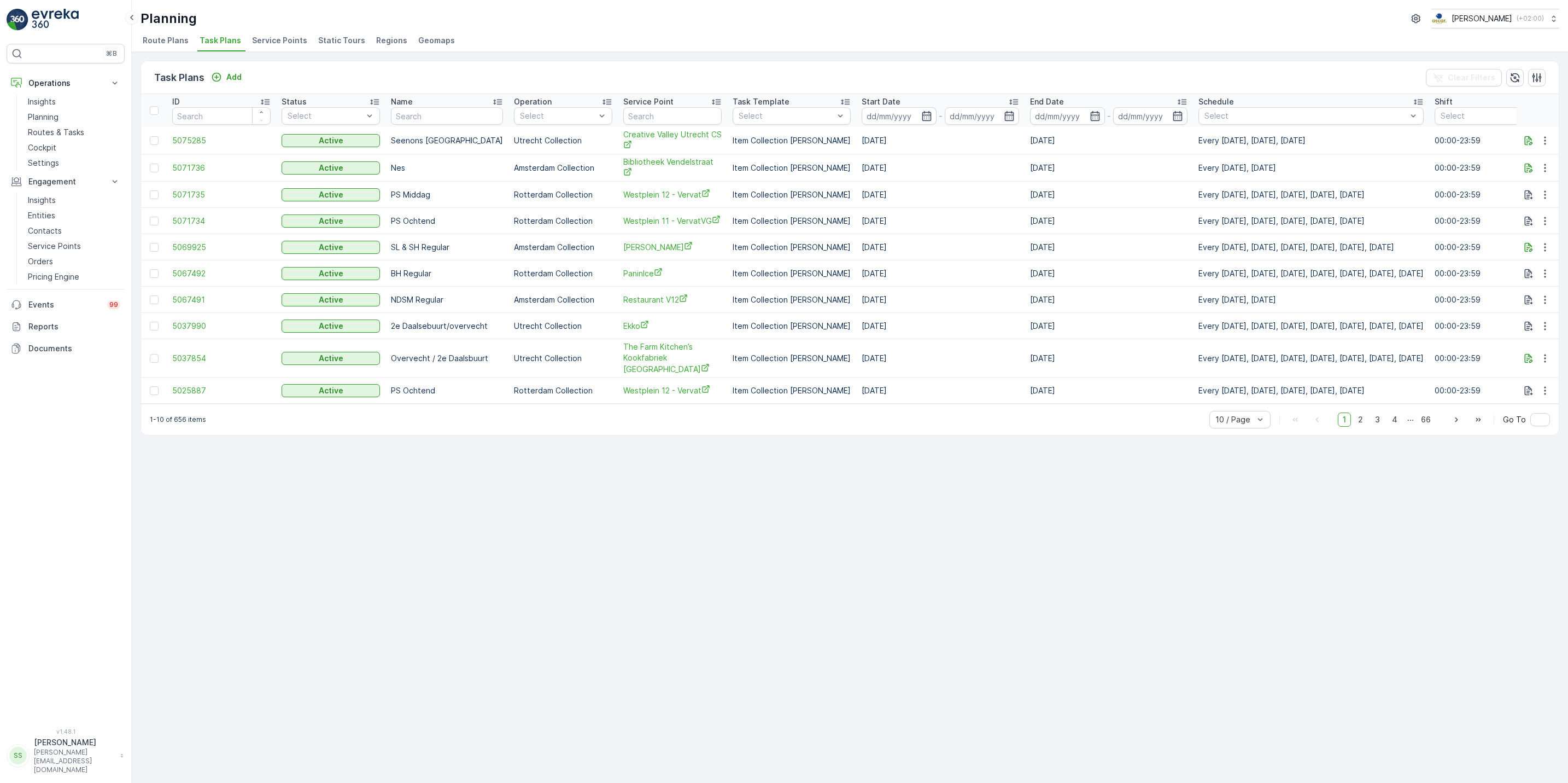
scroll to position [0, 72]
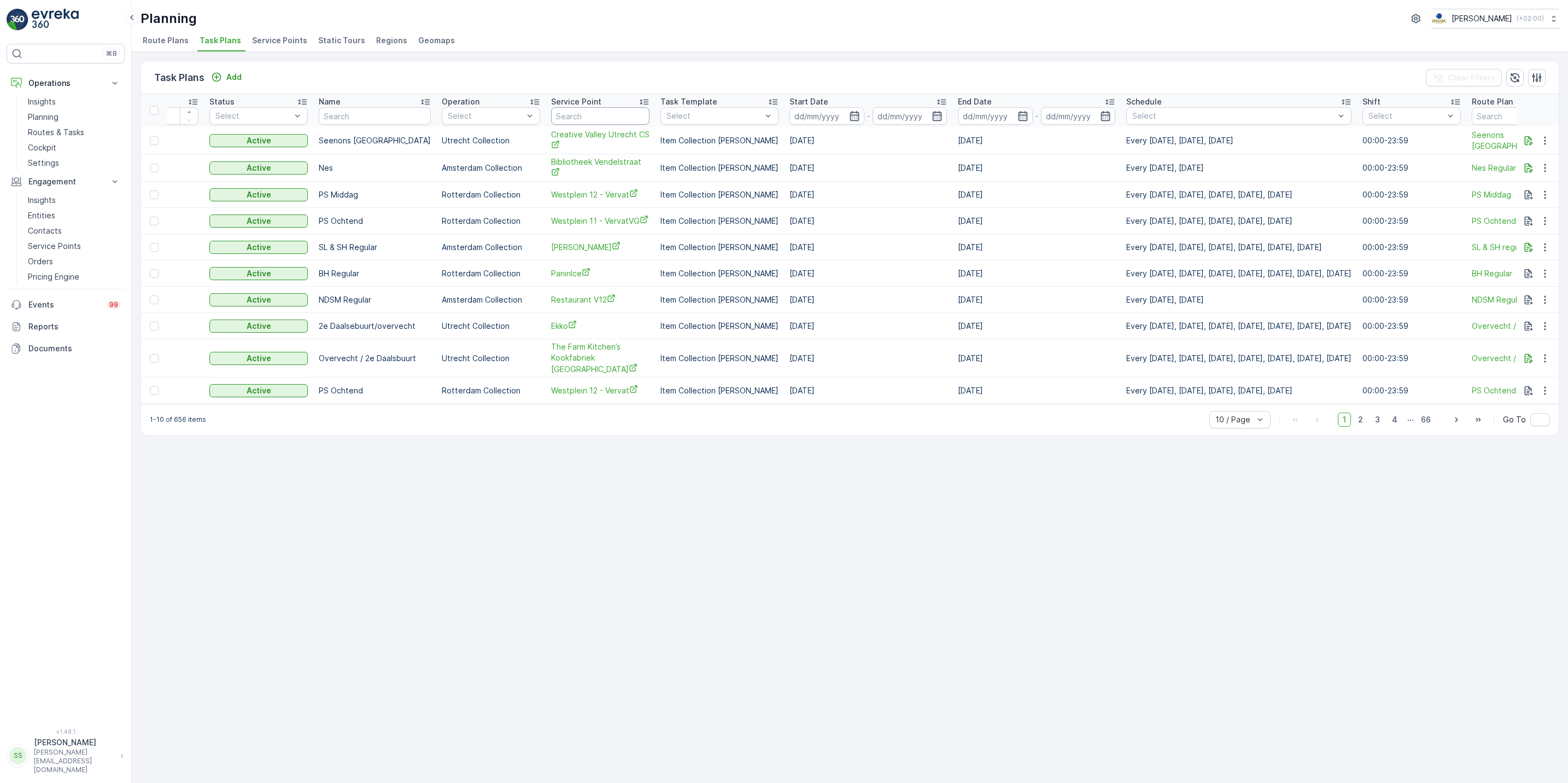
click at [565, 117] on input "text" at bounding box center [600, 116] width 98 height 18
type input "ten"
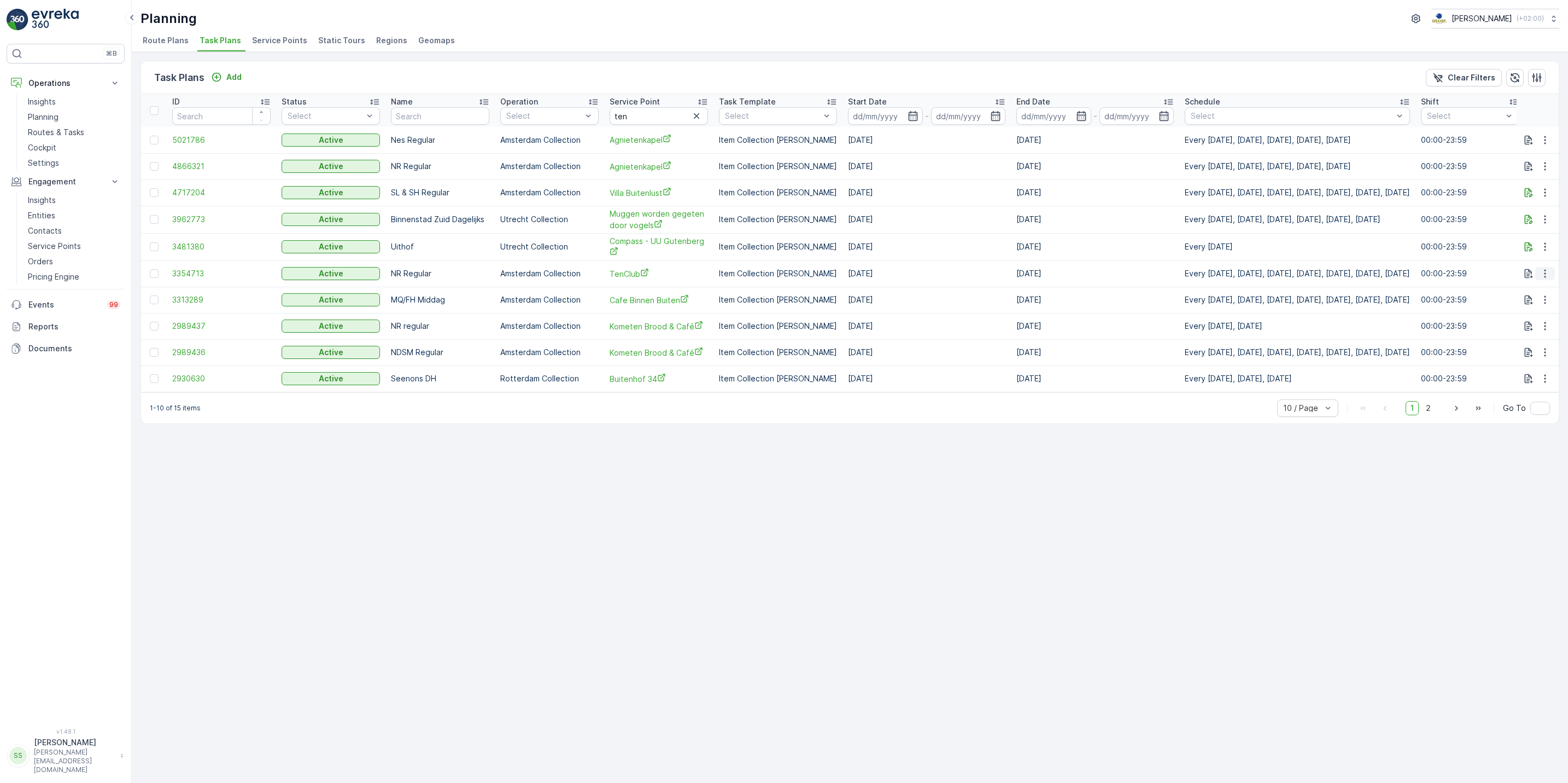
click at [1545, 276] on icon "button" at bounding box center [1544, 273] width 11 height 11
click at [1541, 306] on span "Edit Task Plan" at bounding box center [1525, 306] width 51 height 11
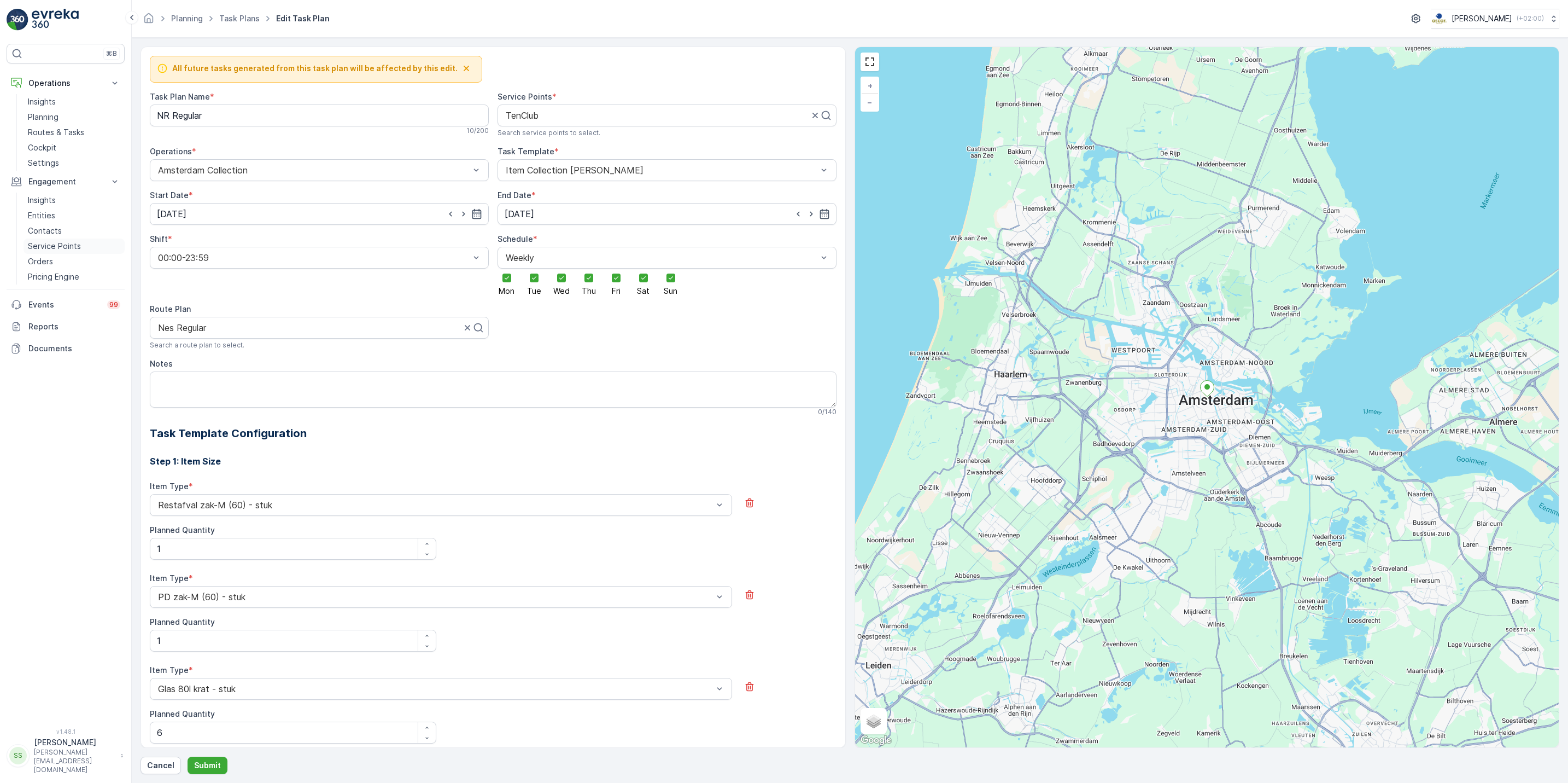
click at [45, 247] on p "Service Points" at bounding box center [54, 246] width 53 height 11
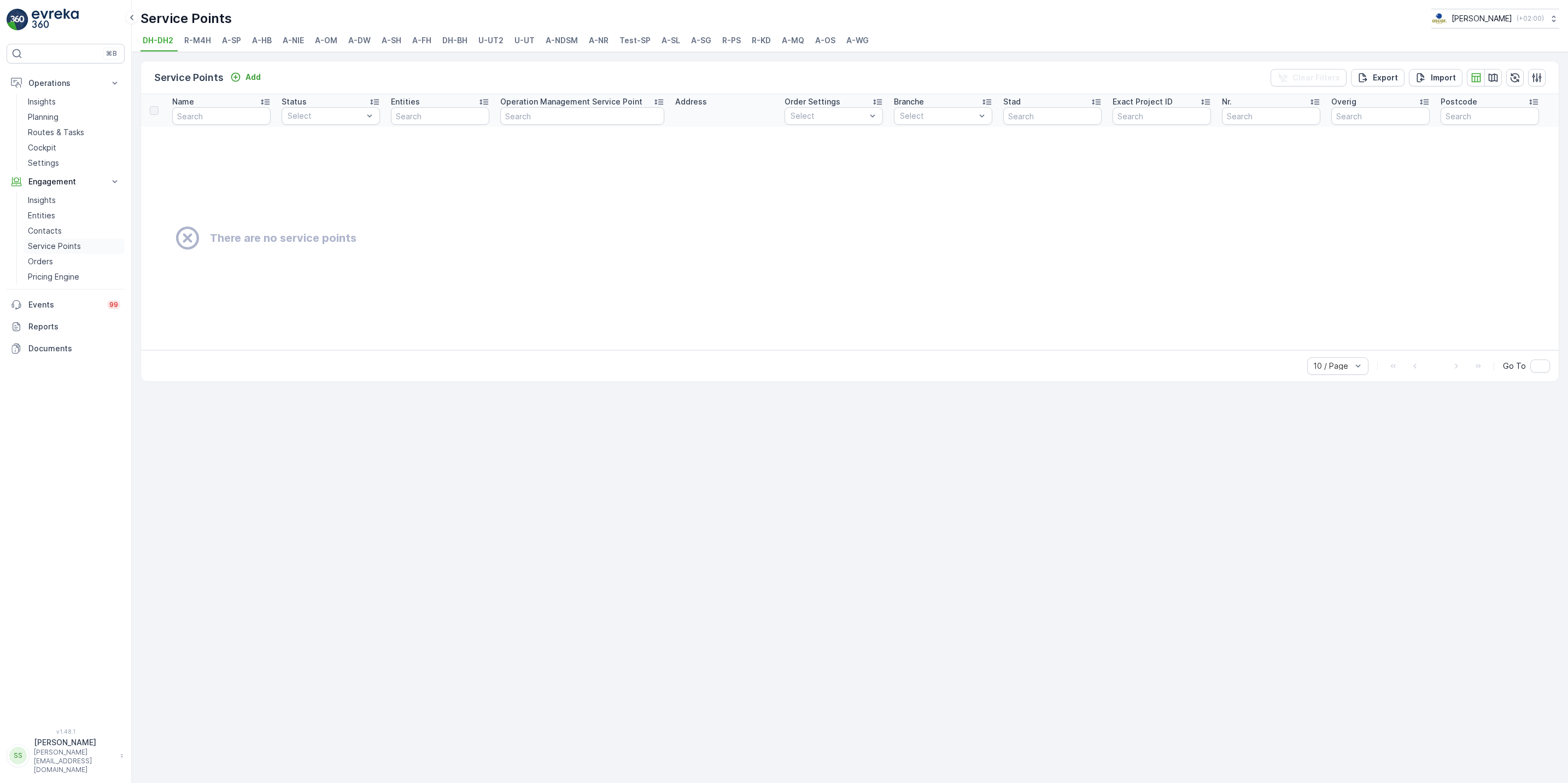
click at [63, 243] on p "Service Points" at bounding box center [54, 246] width 53 height 11
click at [56, 228] on p "Contacts" at bounding box center [45, 231] width 34 height 11
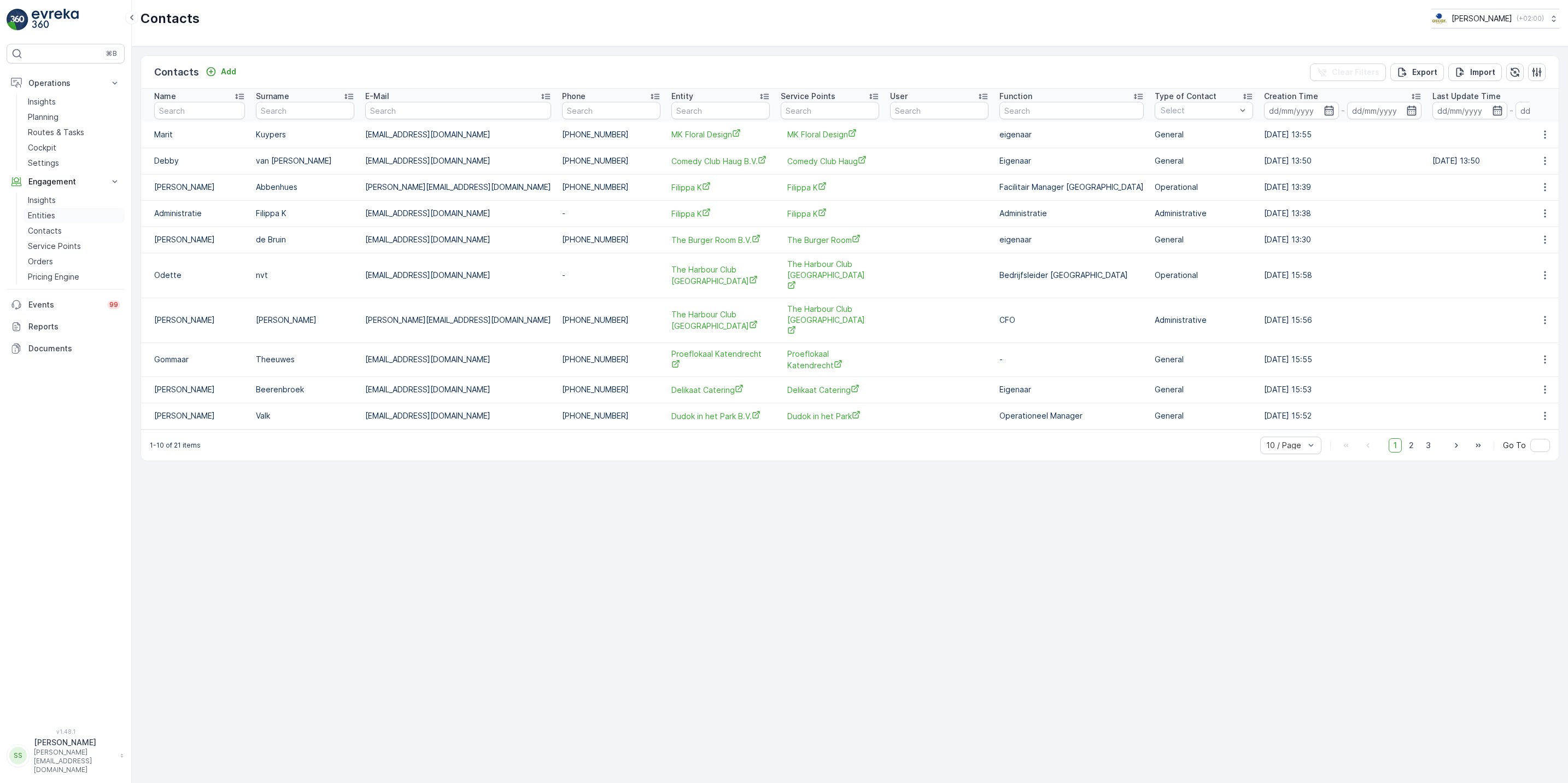
click at [61, 218] on link "Entities" at bounding box center [74, 216] width 101 height 16
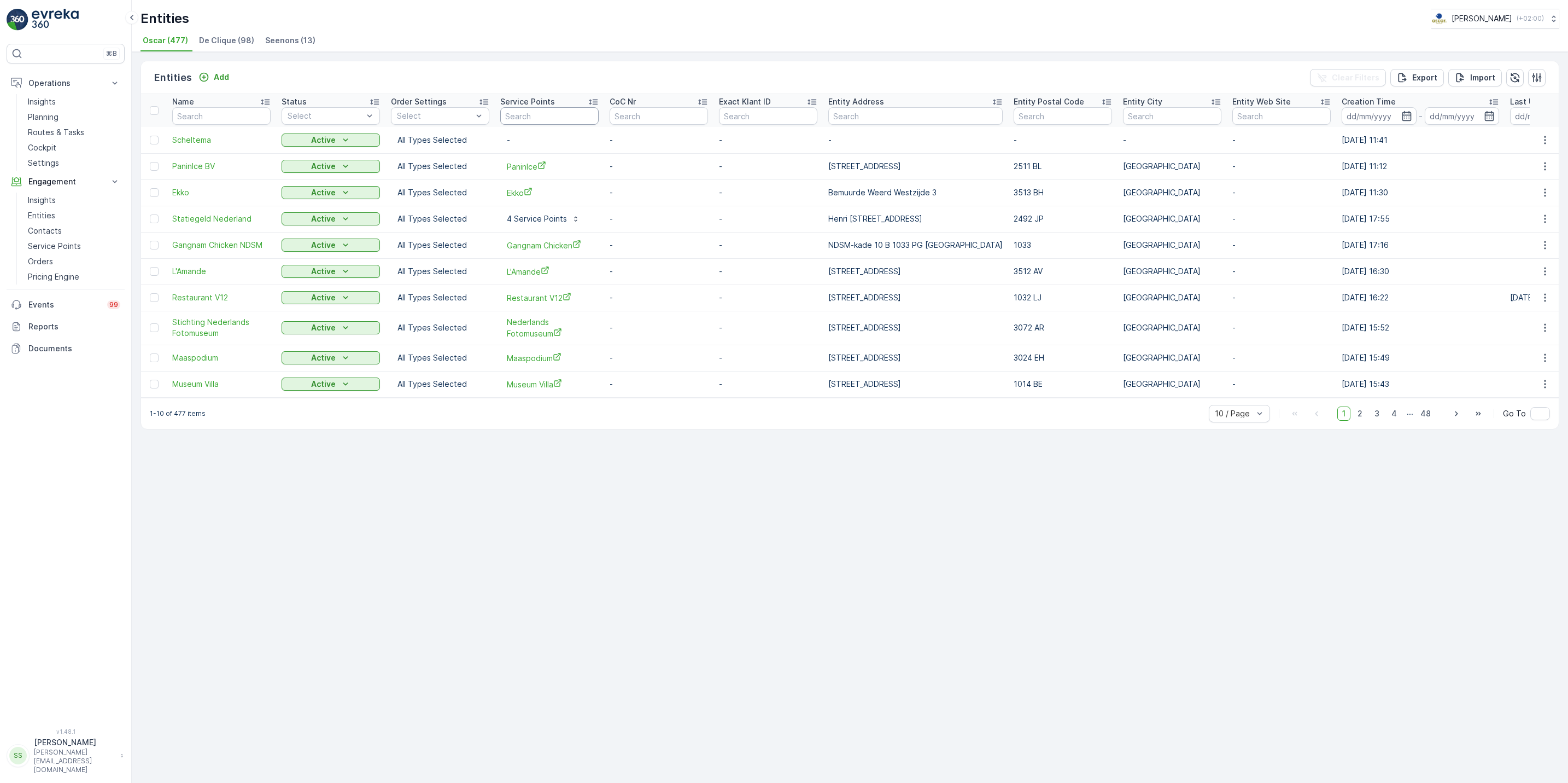
click at [568, 120] on input "text" at bounding box center [549, 116] width 98 height 18
type input "tenclu"
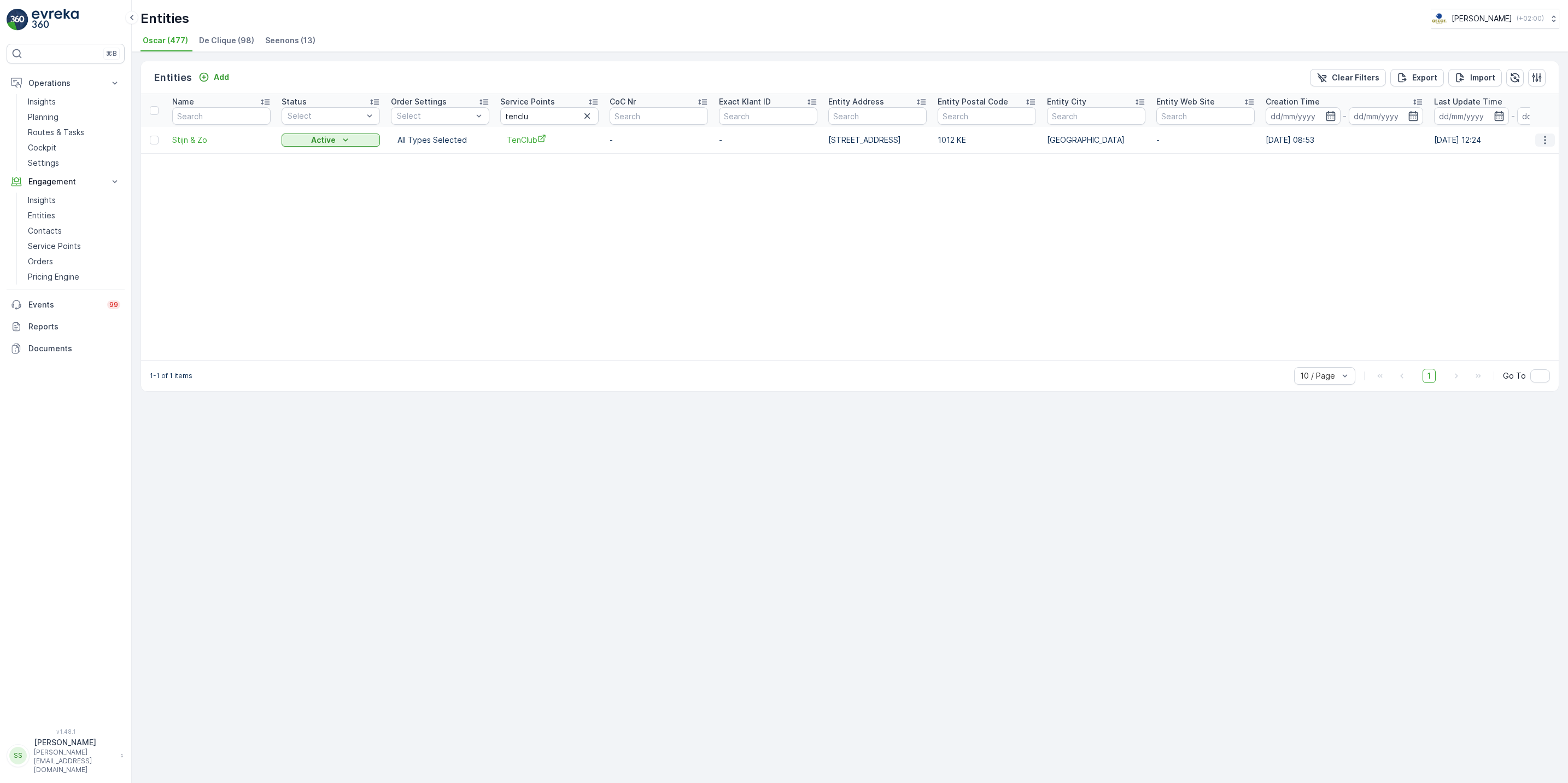
click at [1537, 142] on button "button" at bounding box center [1544, 140] width 19 height 13
click at [1546, 155] on span "See More Details" at bounding box center [1519, 157] width 63 height 11
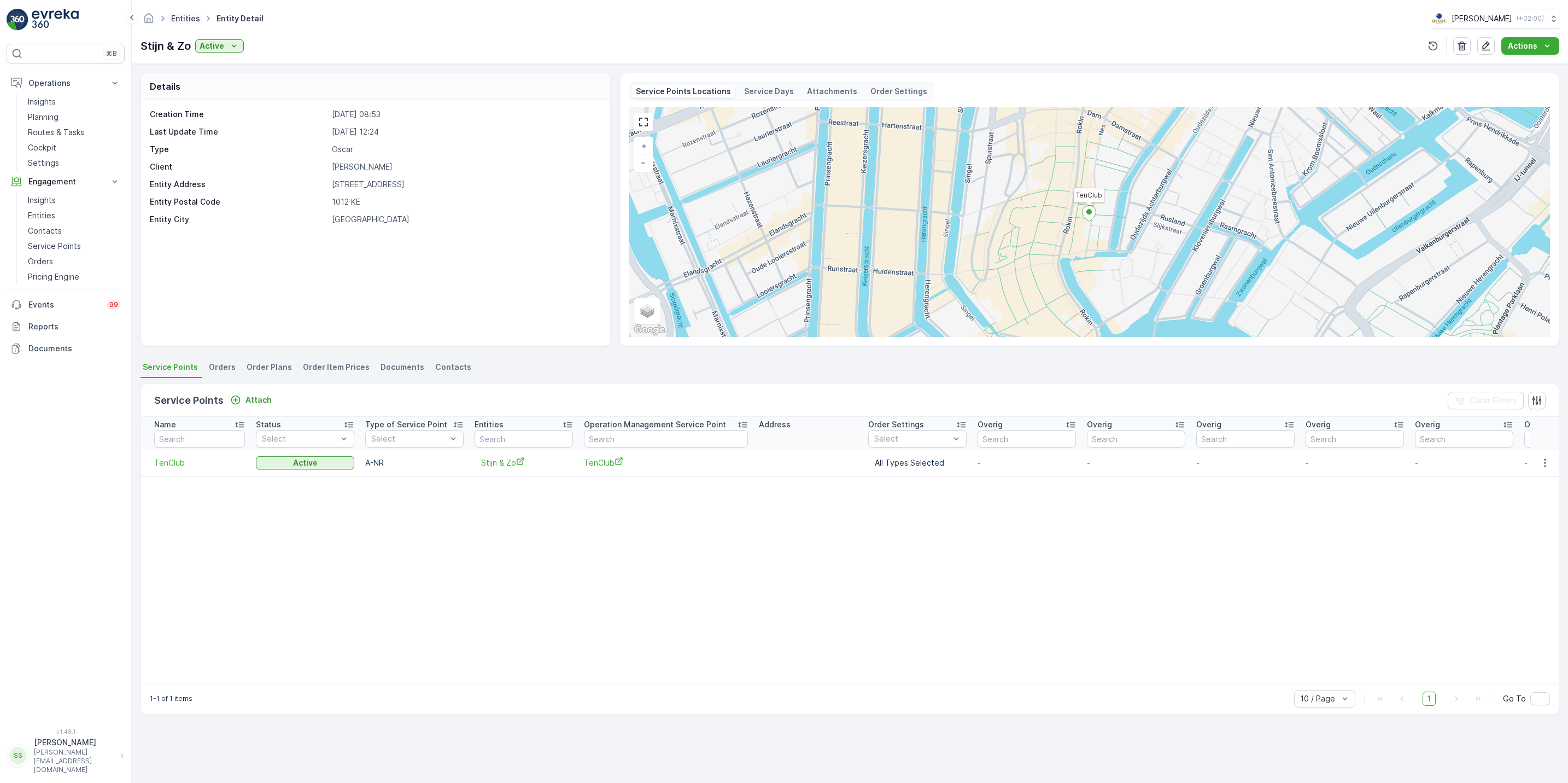
click at [181, 20] on link "Entities" at bounding box center [185, 18] width 29 height 10
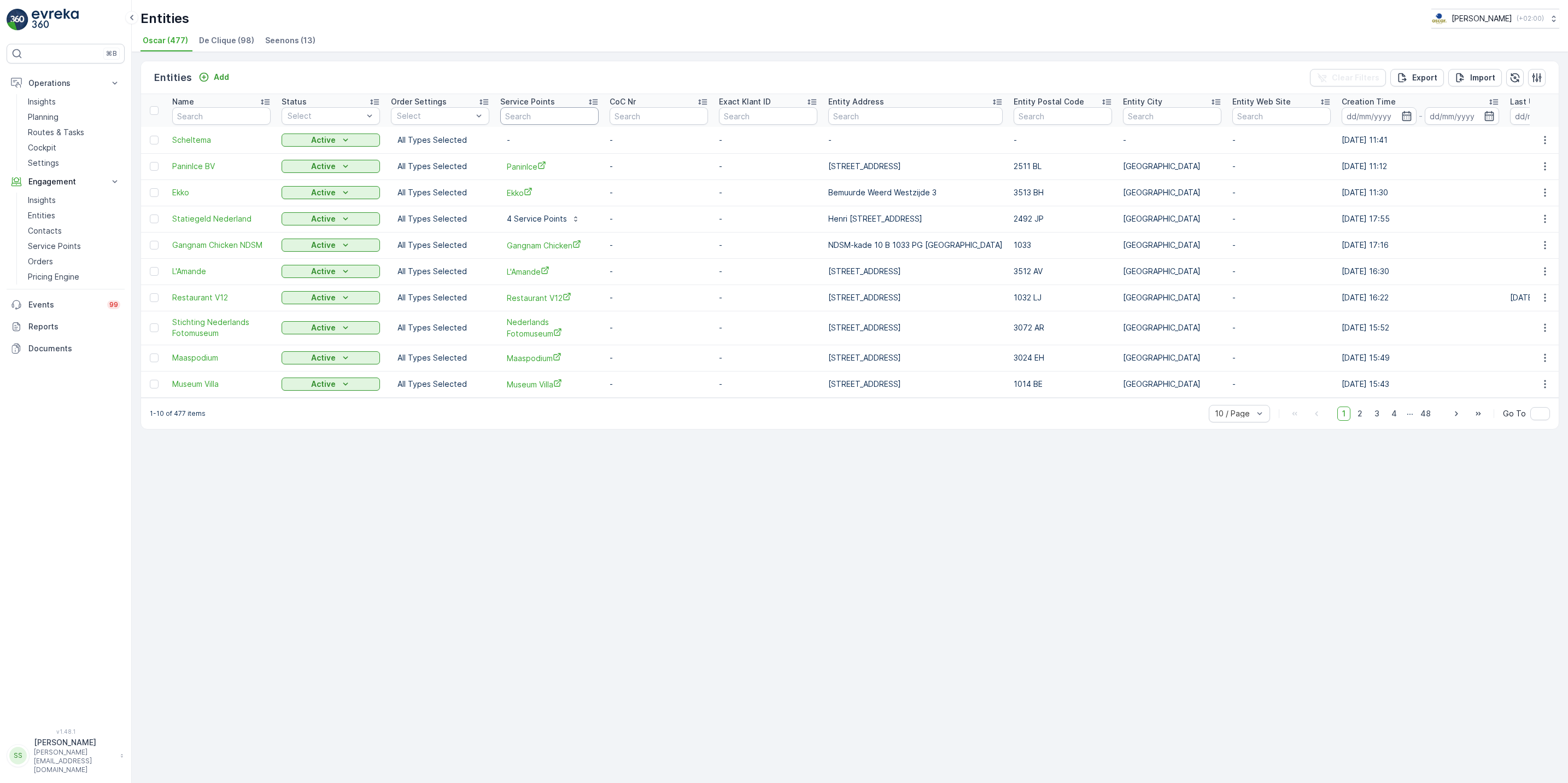
click at [540, 113] on input "text" at bounding box center [549, 116] width 98 height 18
type input "tencl"
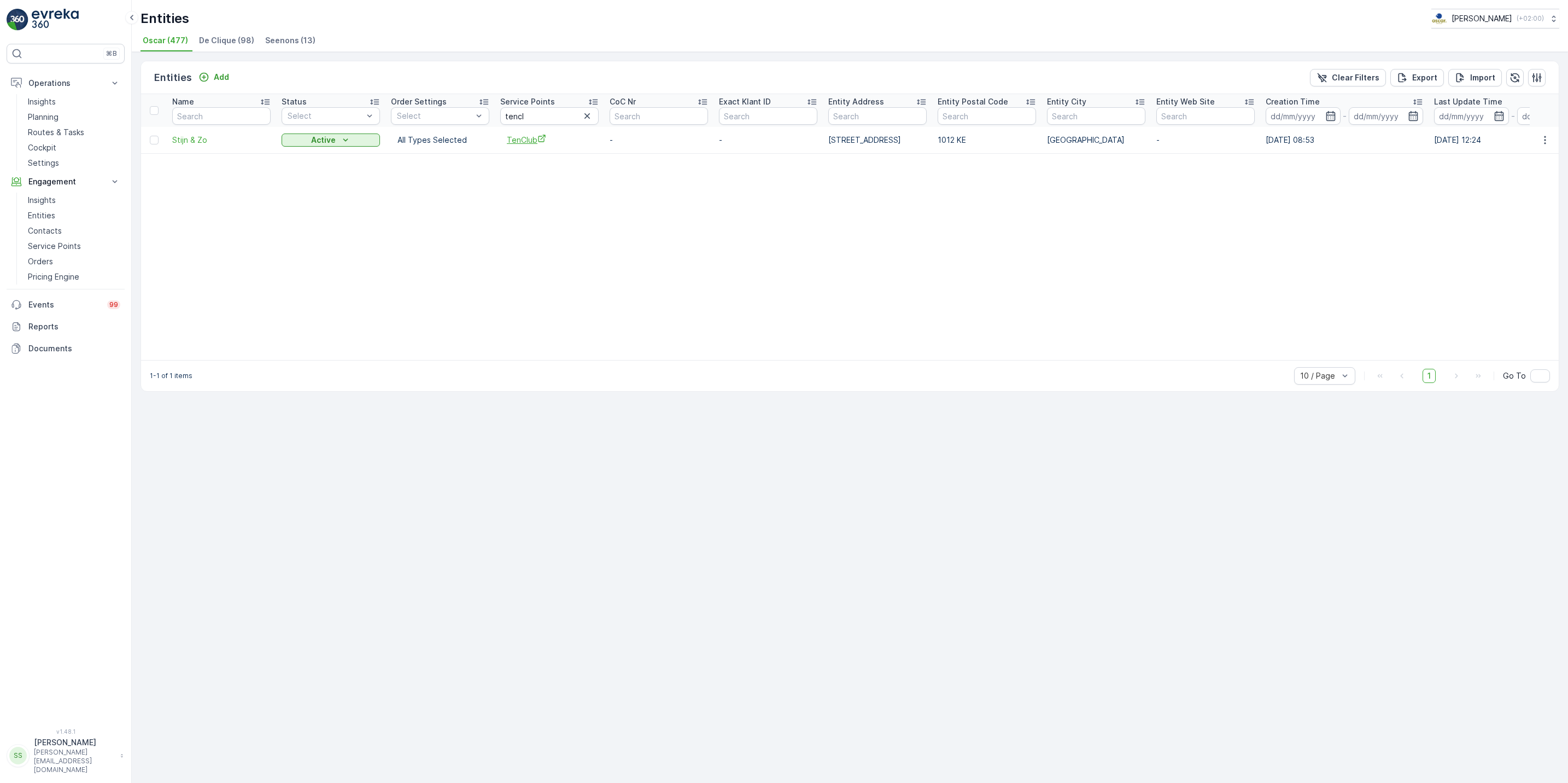
click at [532, 140] on span "TenClub" at bounding box center [549, 139] width 85 height 11
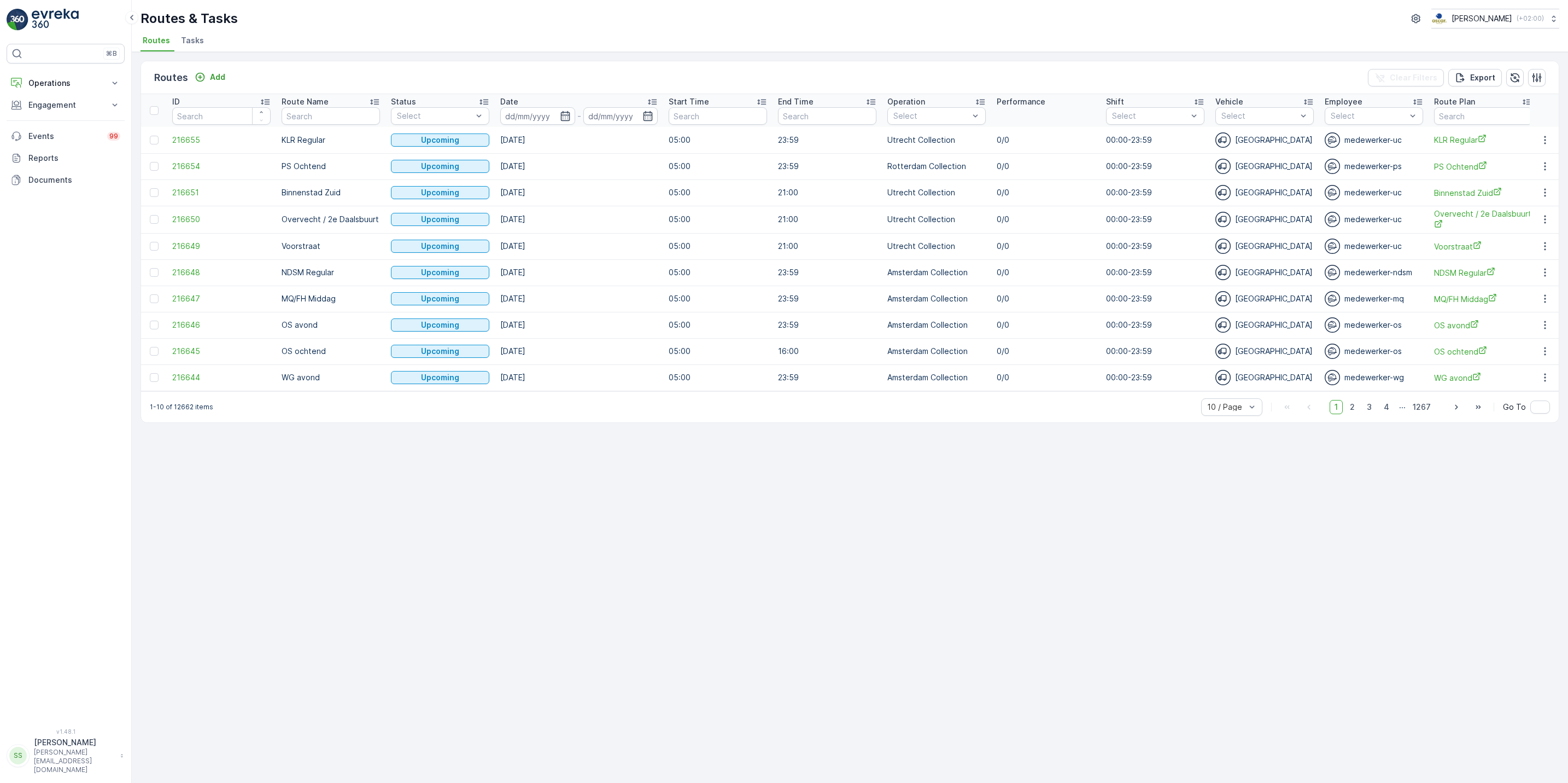
click at [191, 41] on span "Tasks" at bounding box center [192, 40] width 23 height 11
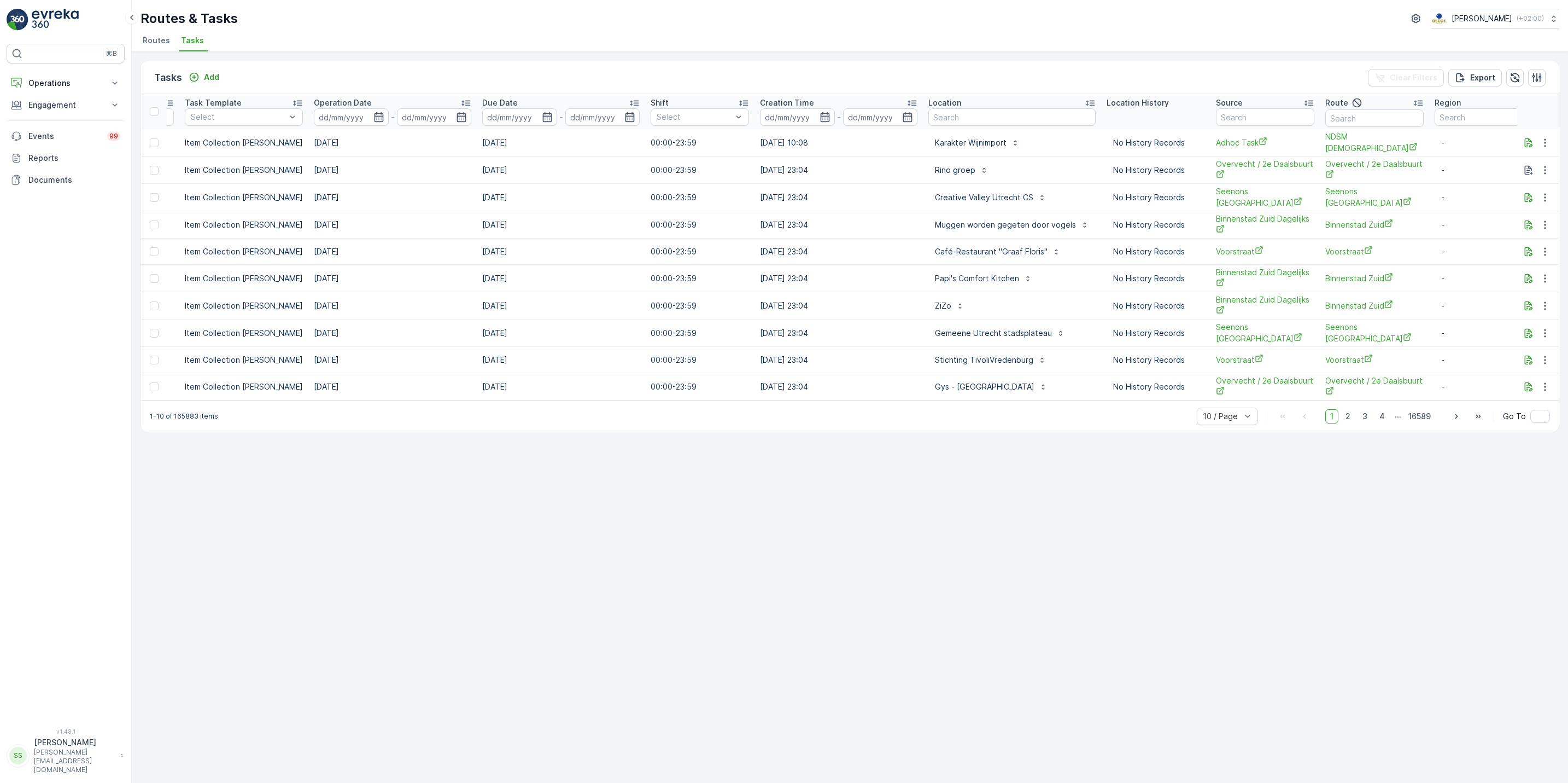
scroll to position [0, 323]
click at [953, 118] on input "text" at bounding box center [1003, 117] width 167 height 18
type input "ooievaa"
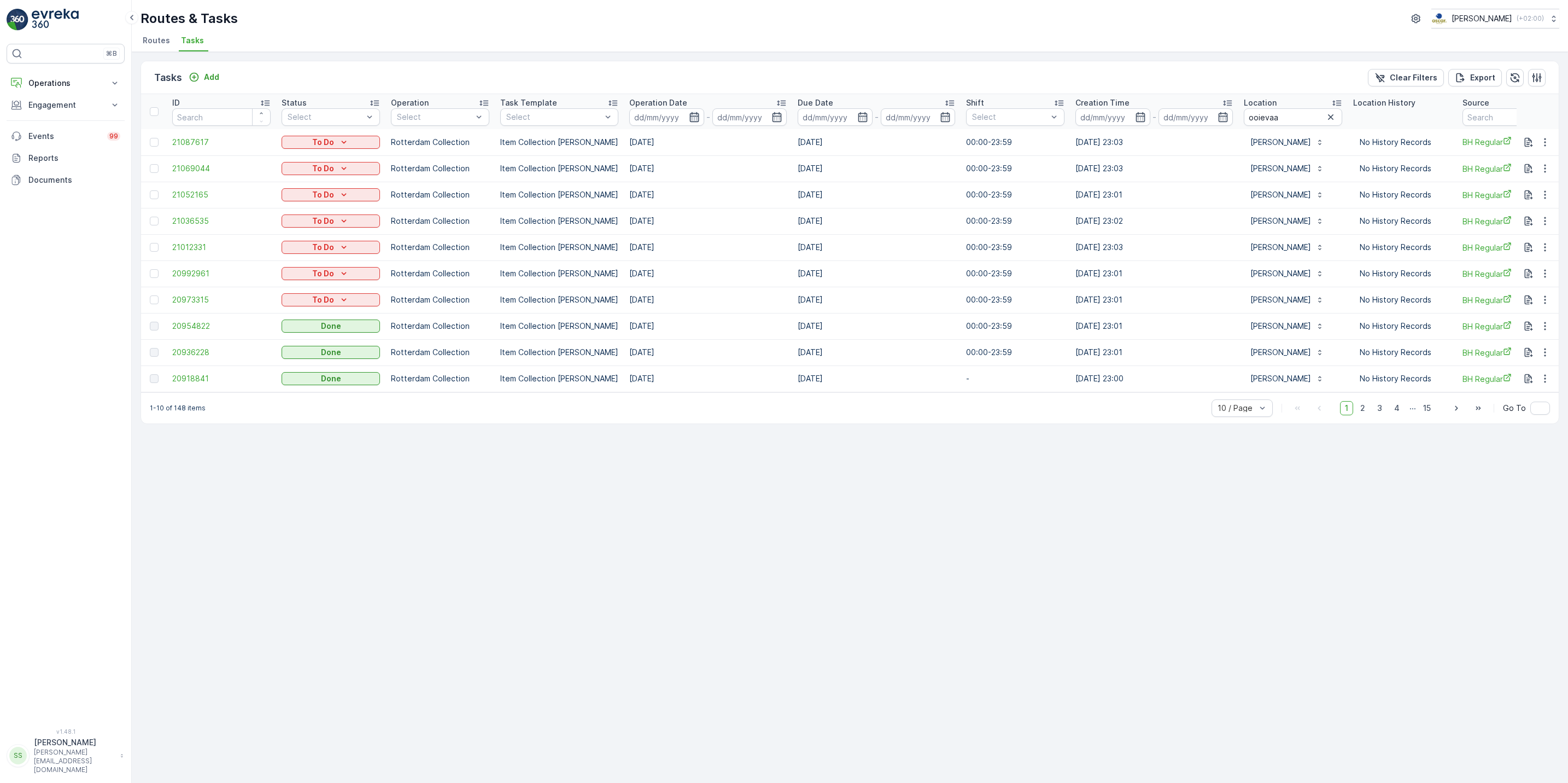
click at [690, 114] on icon "button" at bounding box center [694, 117] width 10 height 10
click at [773, 250] on div "20" at bounding box center [777, 251] width 18 height 18
type input "[DATE]"
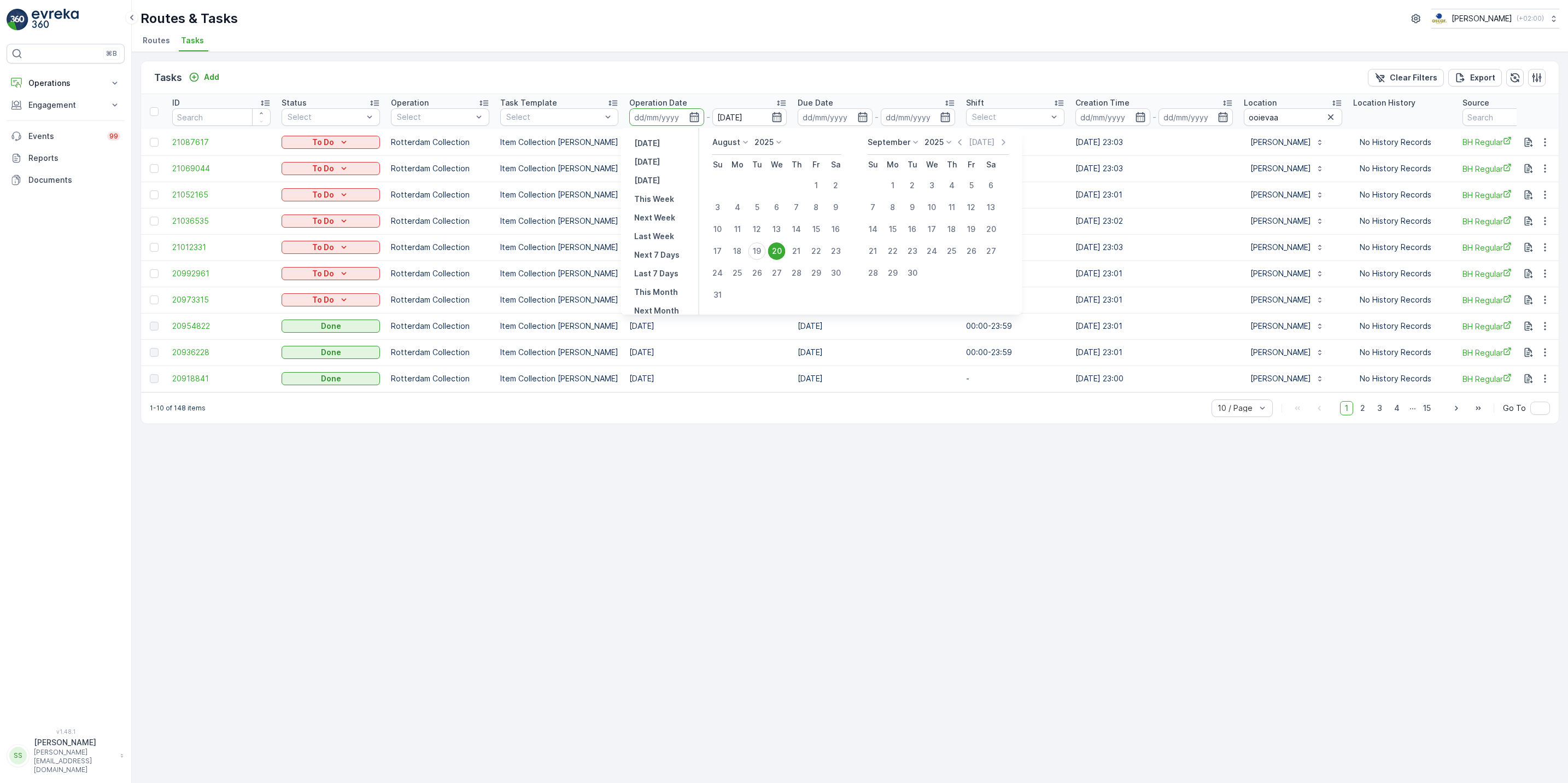
click at [773, 250] on div "20" at bounding box center [777, 251] width 18 height 18
type input "[DATE]"
click at [773, 250] on div "20" at bounding box center [777, 251] width 18 height 18
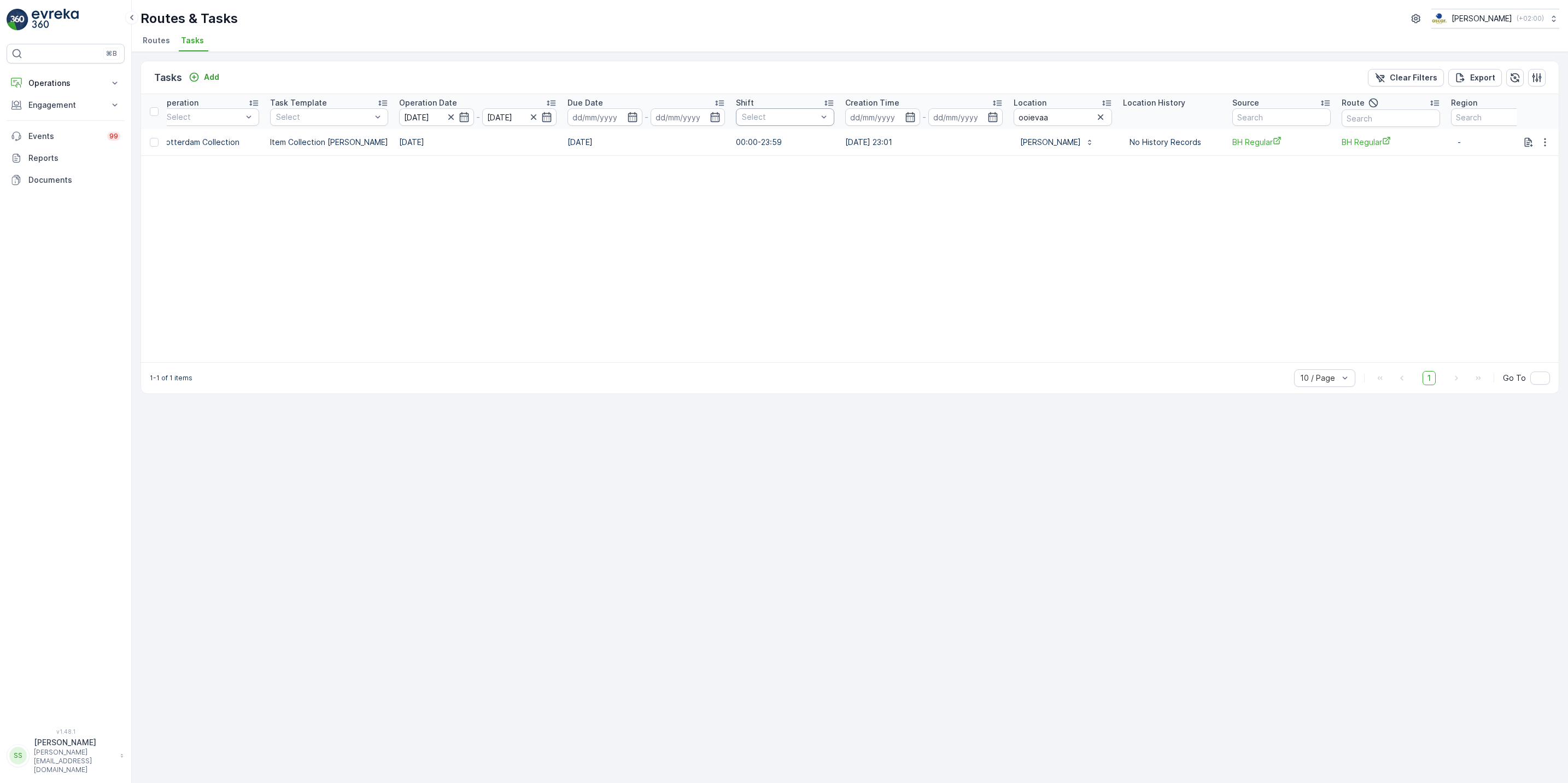
scroll to position [0, 236]
click at [1091, 117] on icon "button" at bounding box center [1093, 117] width 5 height 5
type input "ten"
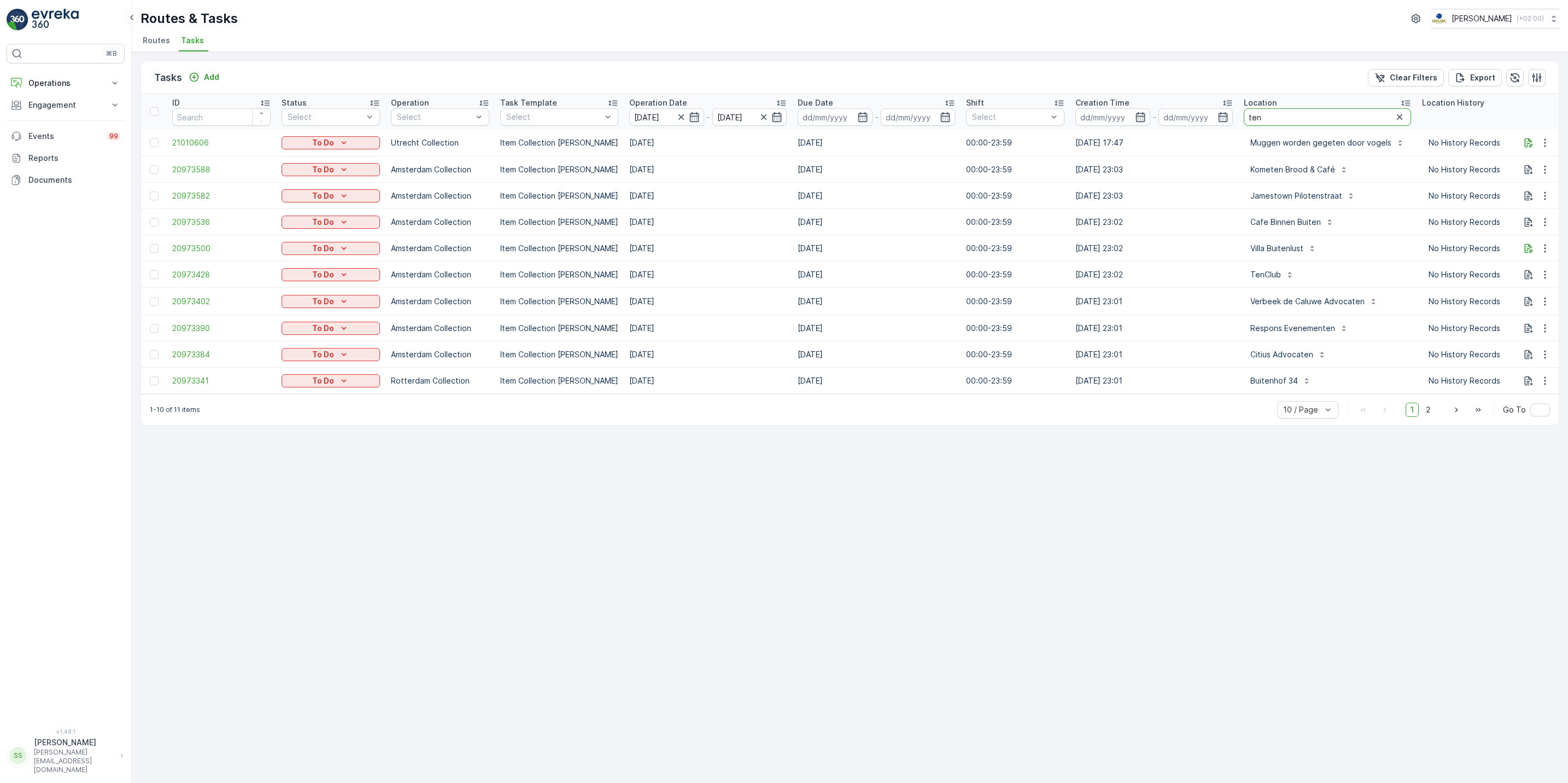
click at [1295, 120] on input "ten" at bounding box center [1326, 117] width 167 height 18
type input "ten"
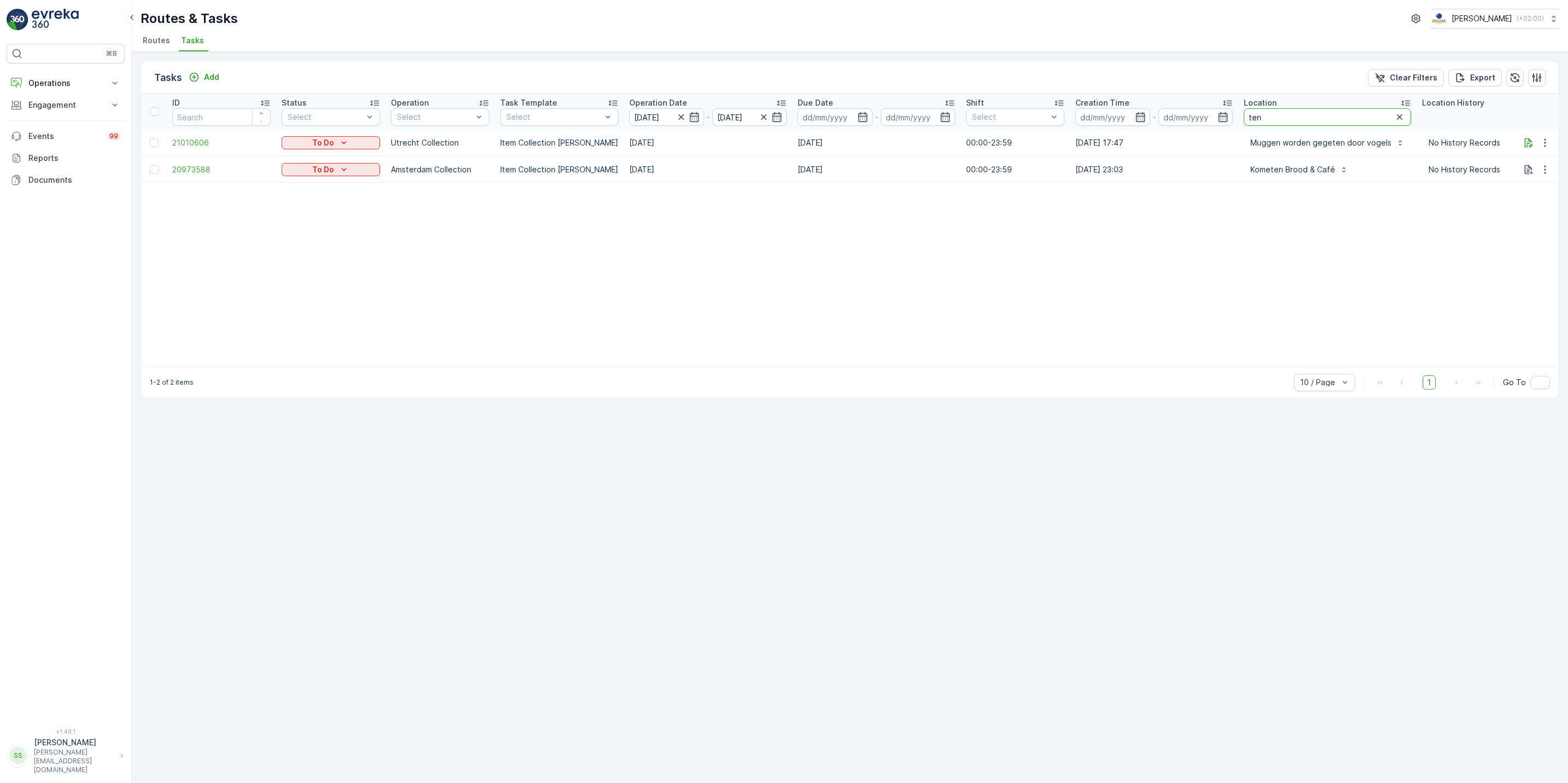
click at [1330, 112] on input "ten" at bounding box center [1326, 117] width 167 height 18
type input "ten"
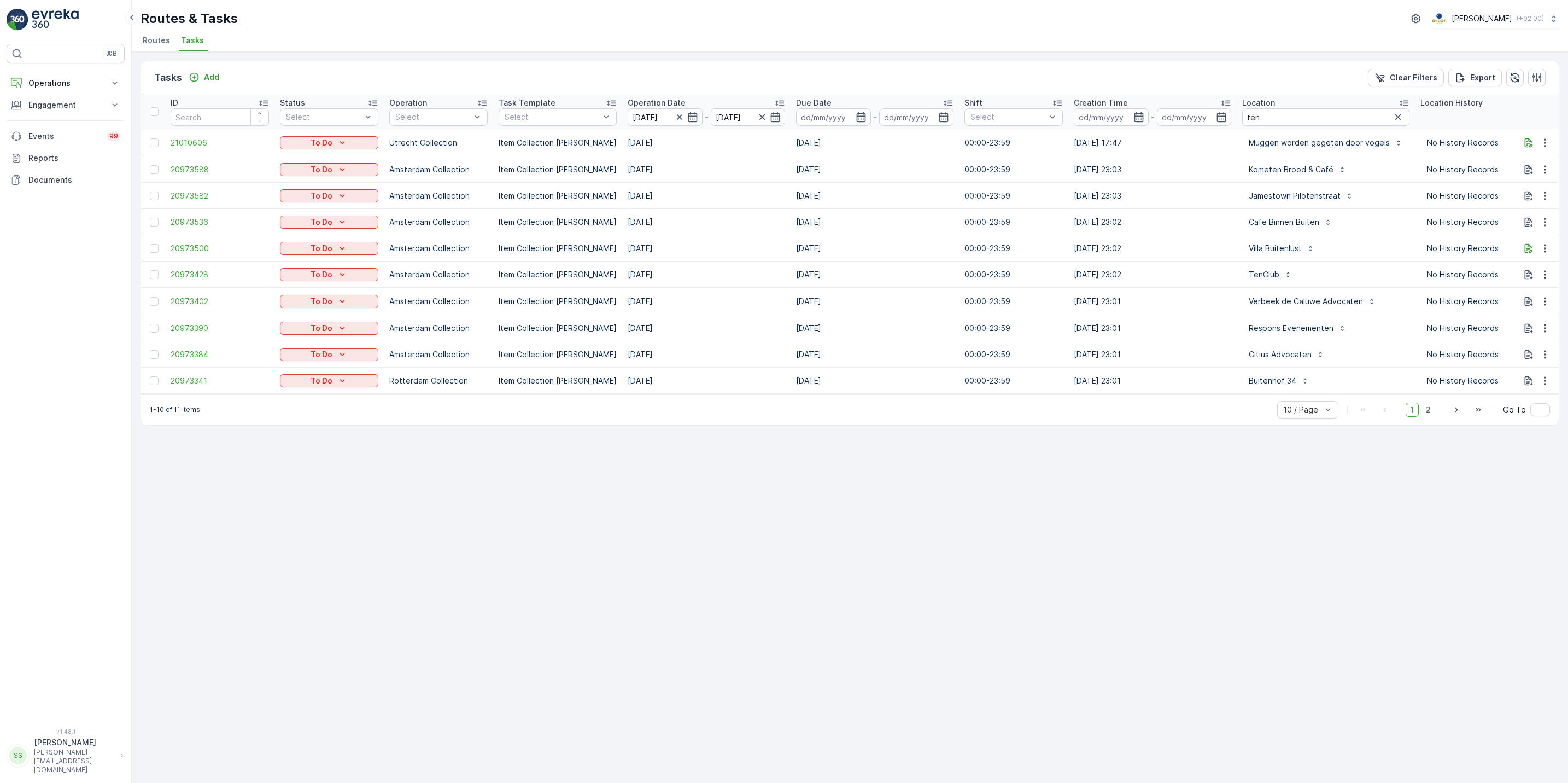
scroll to position [0, 1]
click at [677, 120] on icon "button" at bounding box center [679, 117] width 5 height 5
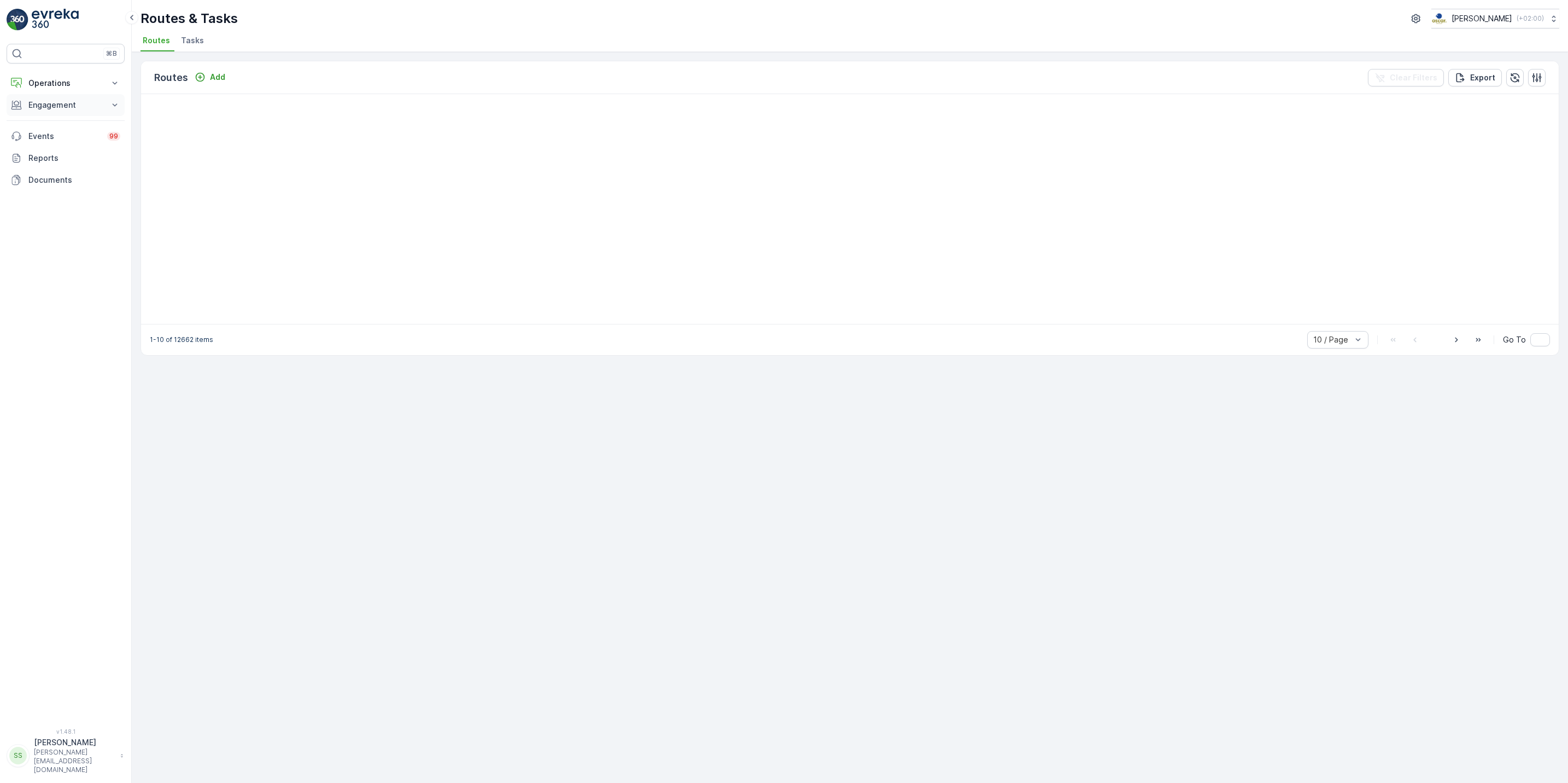
click at [79, 110] on p "Engagement" at bounding box center [65, 105] width 74 height 11
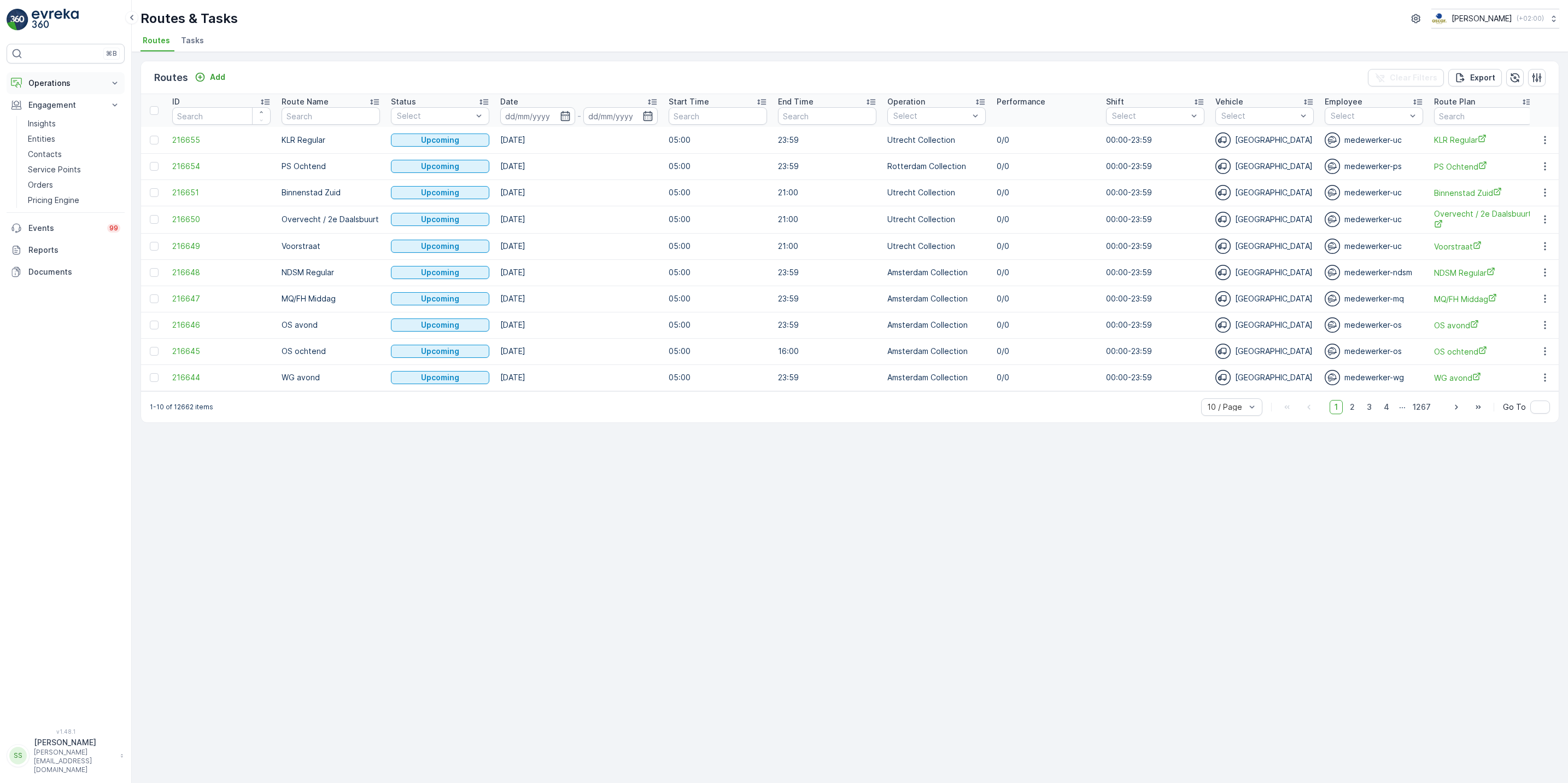
click at [54, 86] on p "Operations" at bounding box center [65, 83] width 74 height 11
click at [45, 146] on p "Cockpit" at bounding box center [42, 147] width 28 height 11
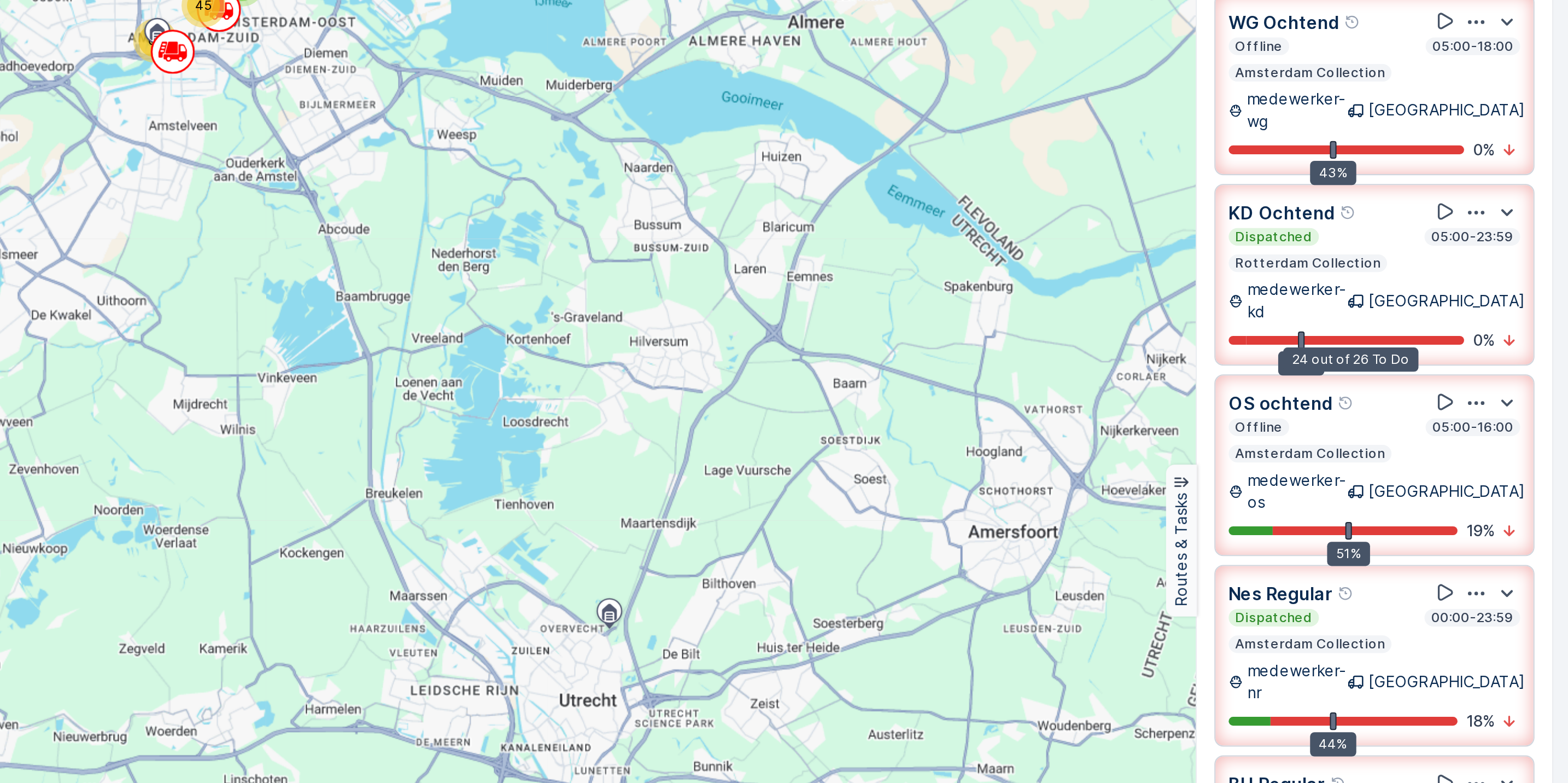
click at [1491, 331] on div at bounding box center [1461, 333] width 108 height 4
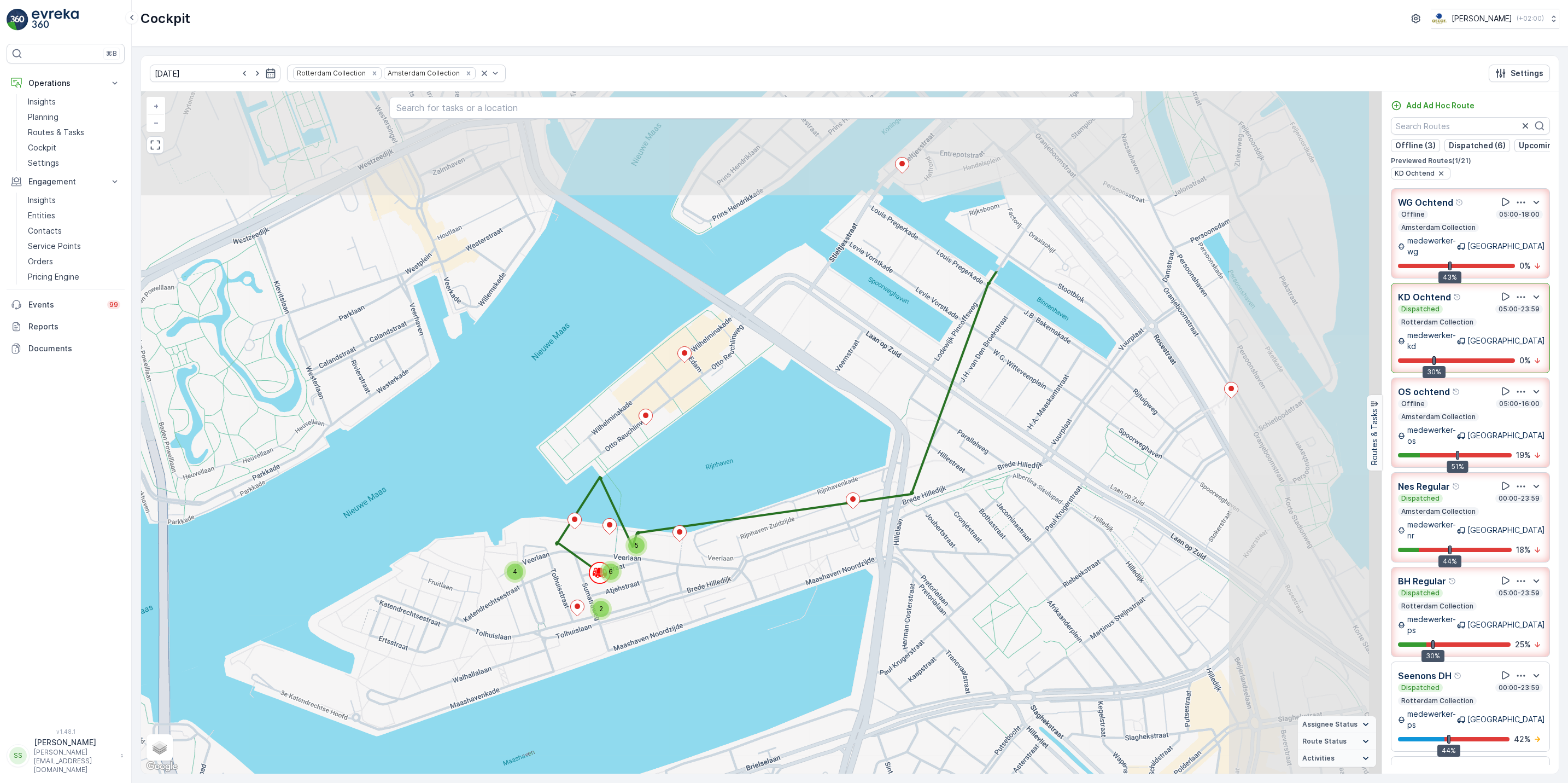
drag, startPoint x: 811, startPoint y: 355, endPoint x: 606, endPoint y: 607, distance: 324.9
click at [606, 607] on div "4 2 5 6 + − Satellite Roadmap Terrain Hybrid Leaflet Keyboard shortcuts Map Dat…" at bounding box center [761, 432] width 1240 height 682
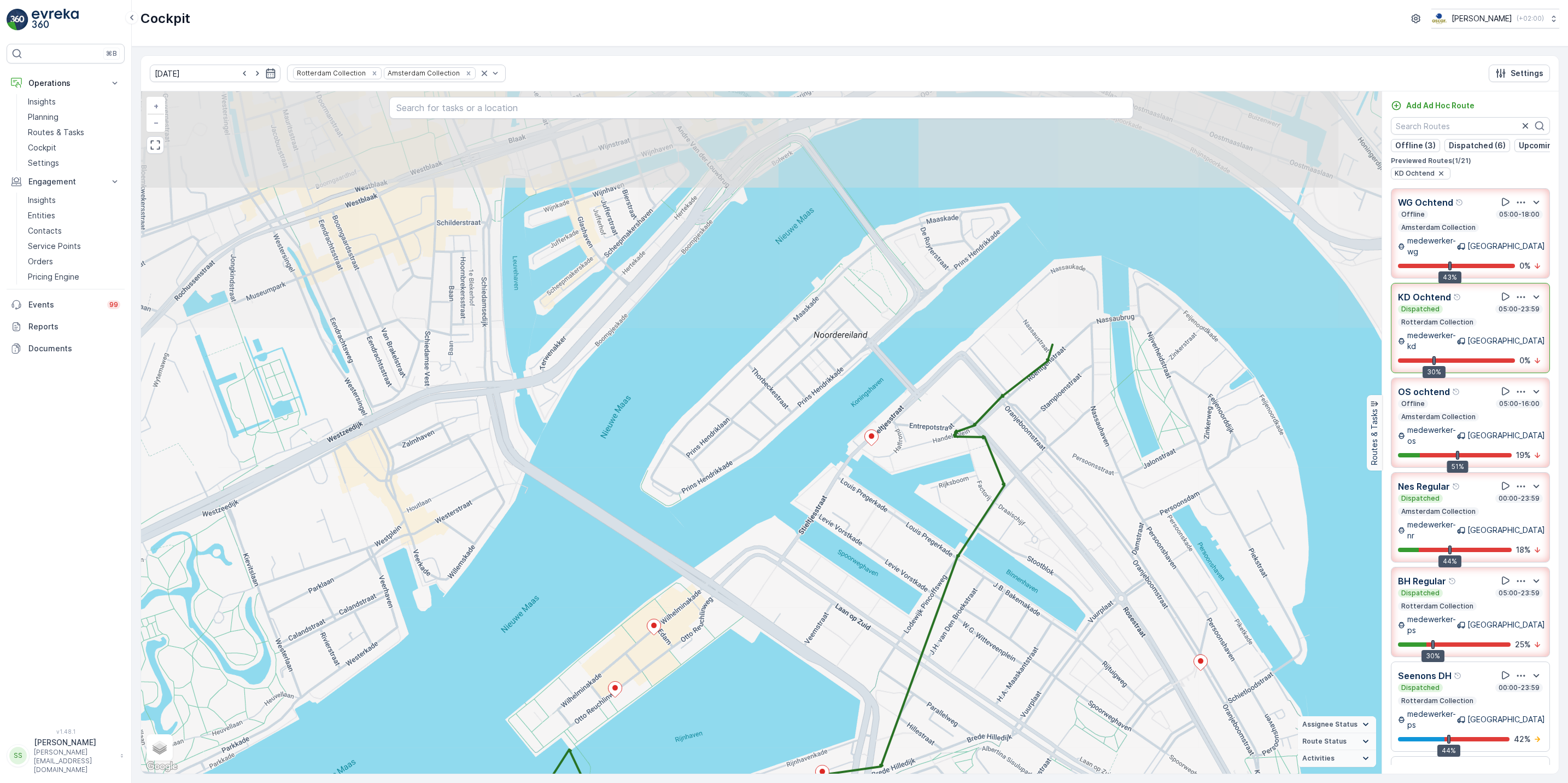
drag, startPoint x: 850, startPoint y: 493, endPoint x: 842, endPoint y: 760, distance: 267.1
click at [842, 760] on div "4 2 5 6 20954761 + − Satellite Roadmap Terrain Hybrid Leaflet Keyboard shortcut…" at bounding box center [761, 432] width 1240 height 682
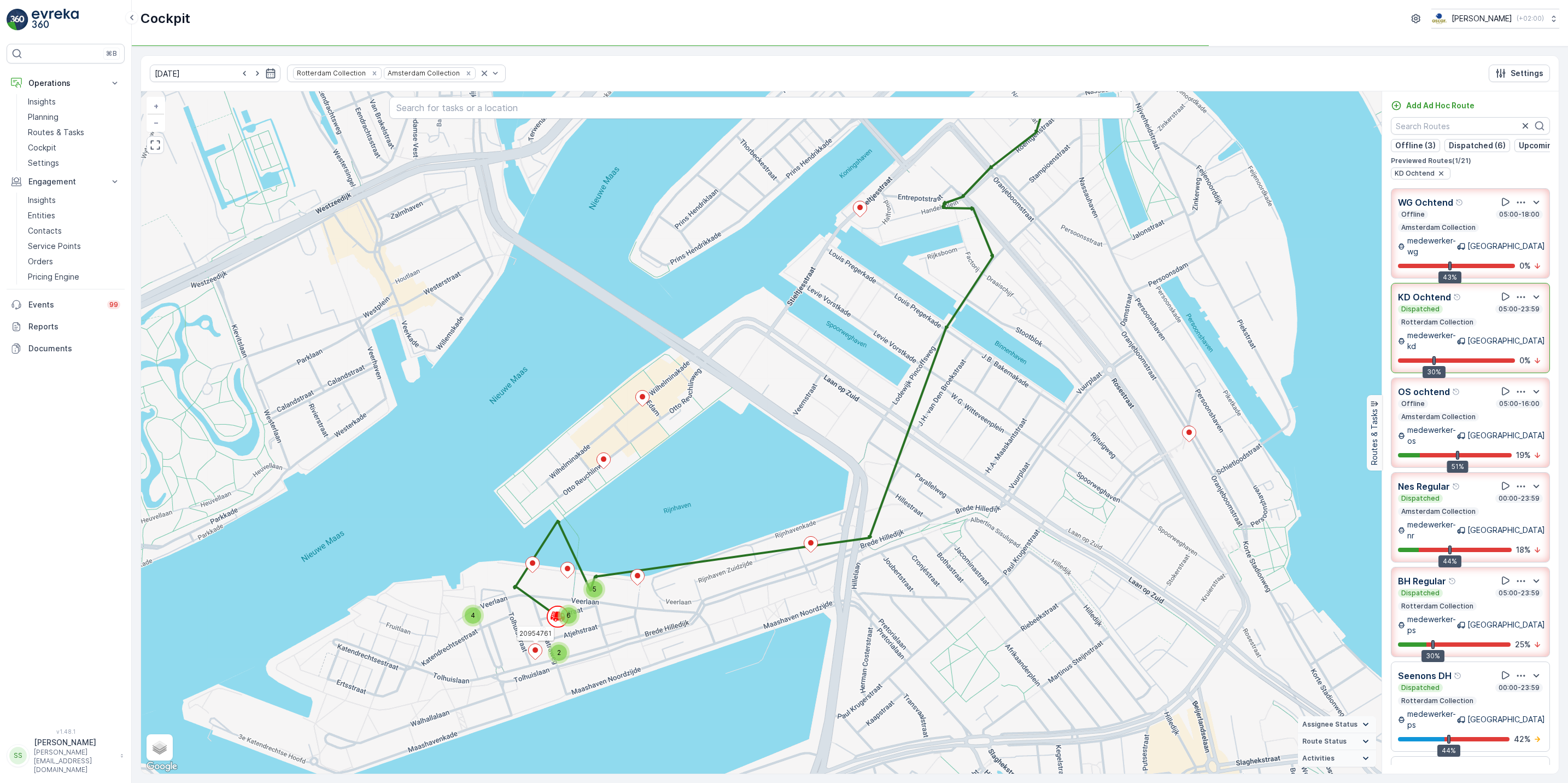
drag, startPoint x: 994, startPoint y: 558, endPoint x: 981, endPoint y: 330, distance: 228.4
click at [981, 330] on div "4 2 5 6 20954761 + − Satellite Roadmap Terrain Hybrid Leaflet Keyboard shortcut…" at bounding box center [761, 432] width 1240 height 682
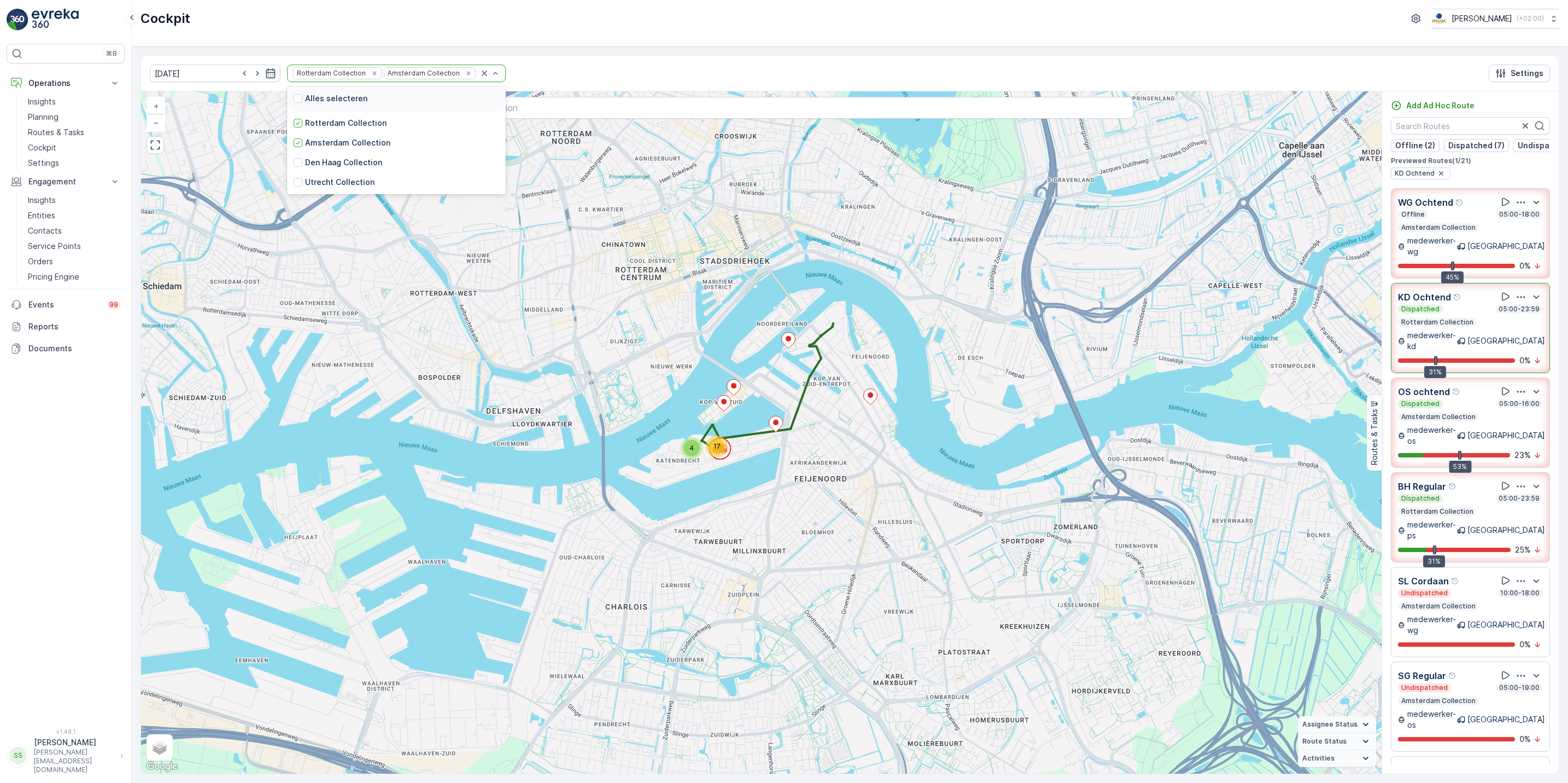
click at [479, 77] on div "Rotterdam Collection Amsterdam Collection" at bounding box center [396, 74] width 218 height 18
click at [294, 164] on div at bounding box center [298, 163] width 9 height 9
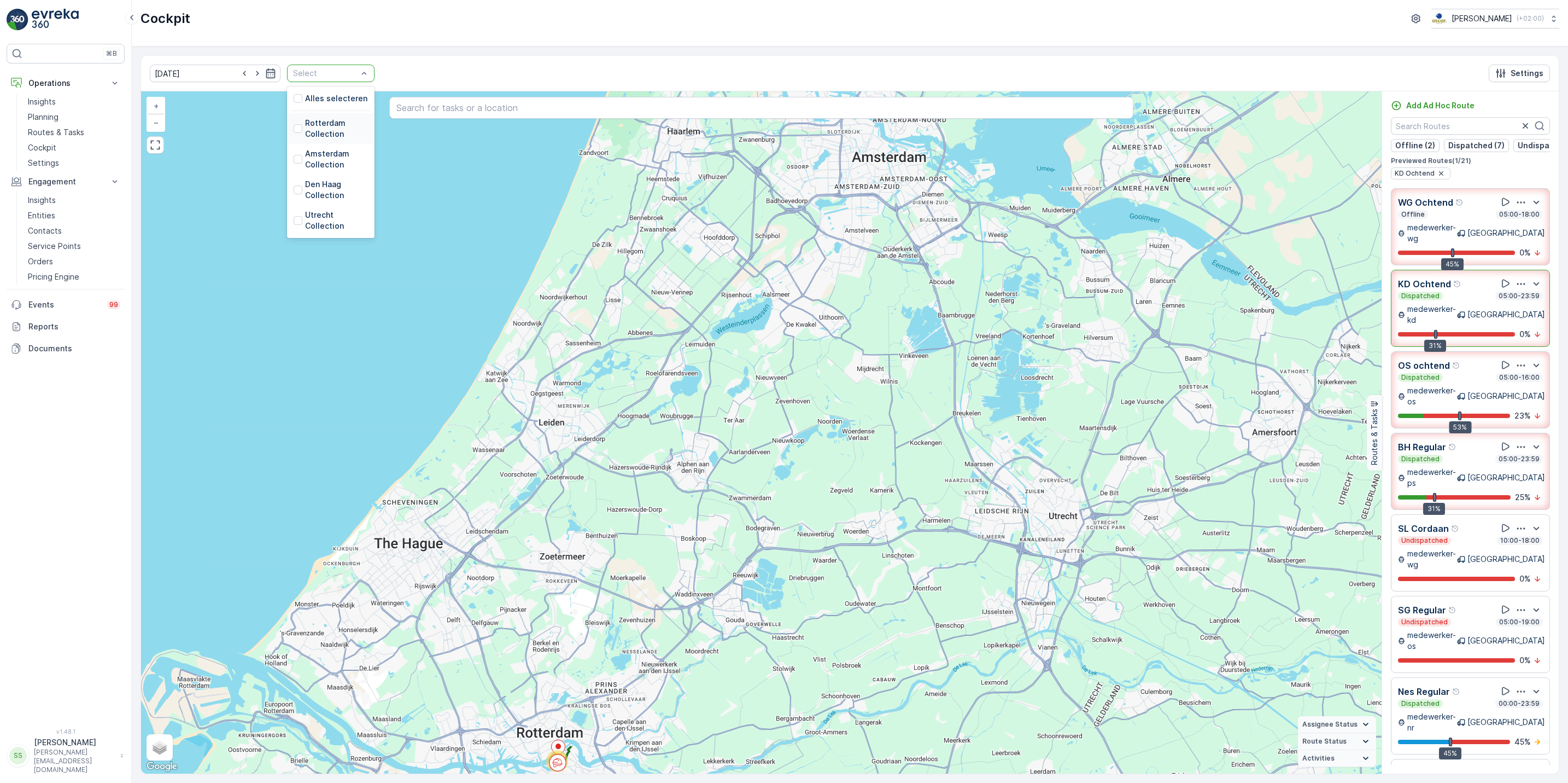
click at [294, 123] on div "Rotterdam Collection" at bounding box center [331, 128] width 74 height 22
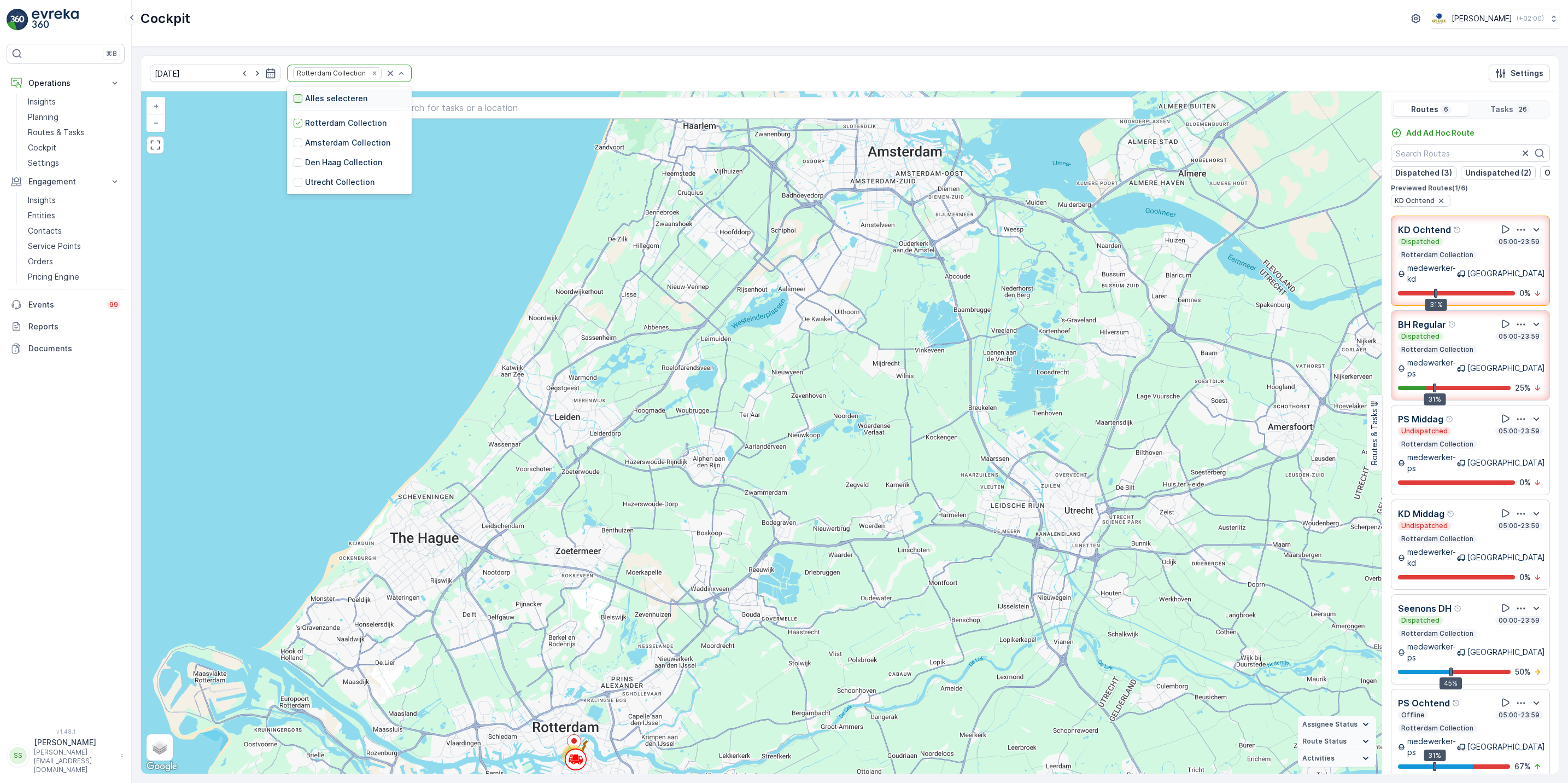
click at [294, 100] on div at bounding box center [298, 99] width 9 height 9
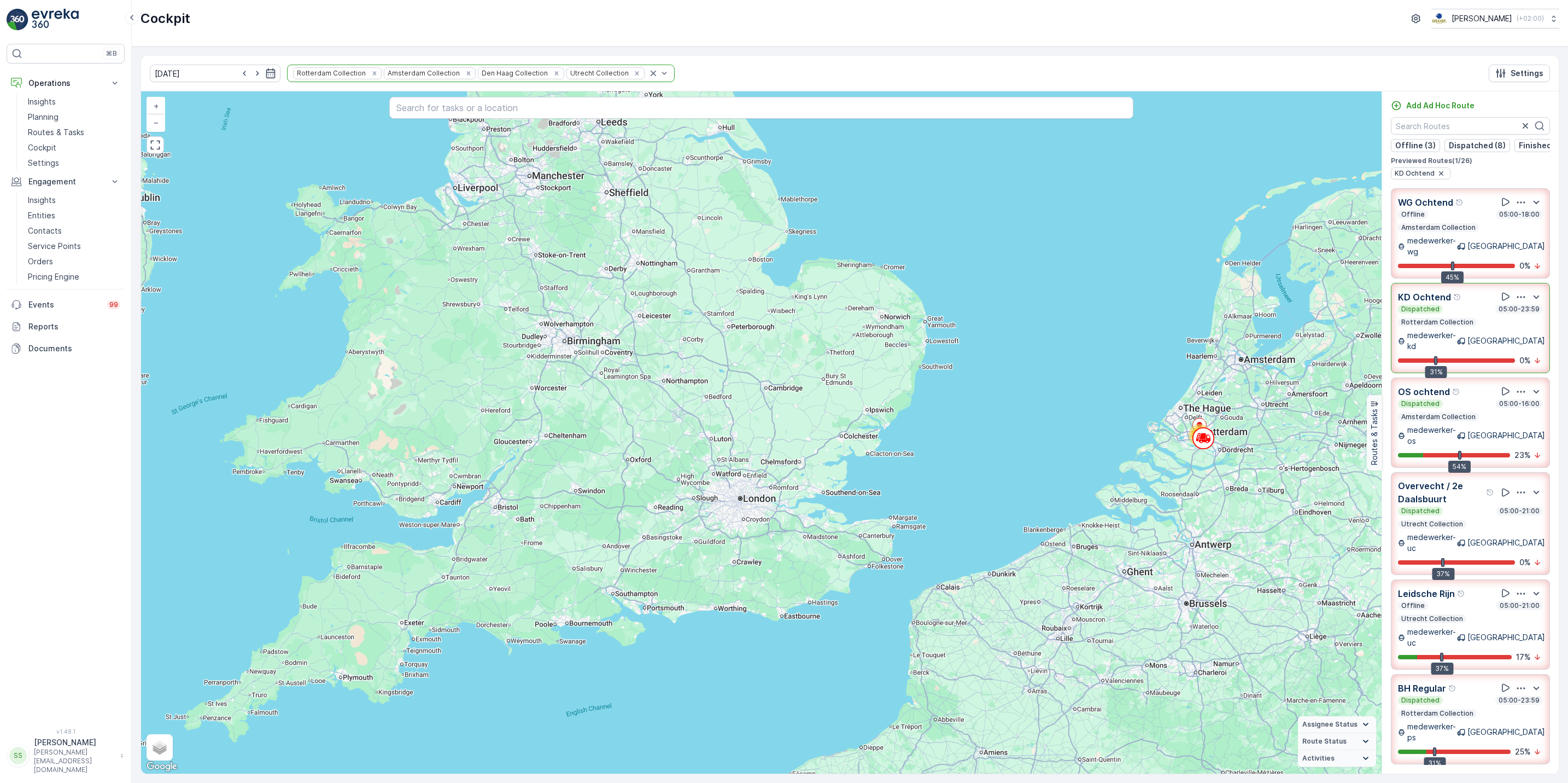
scroll to position [24, 0]
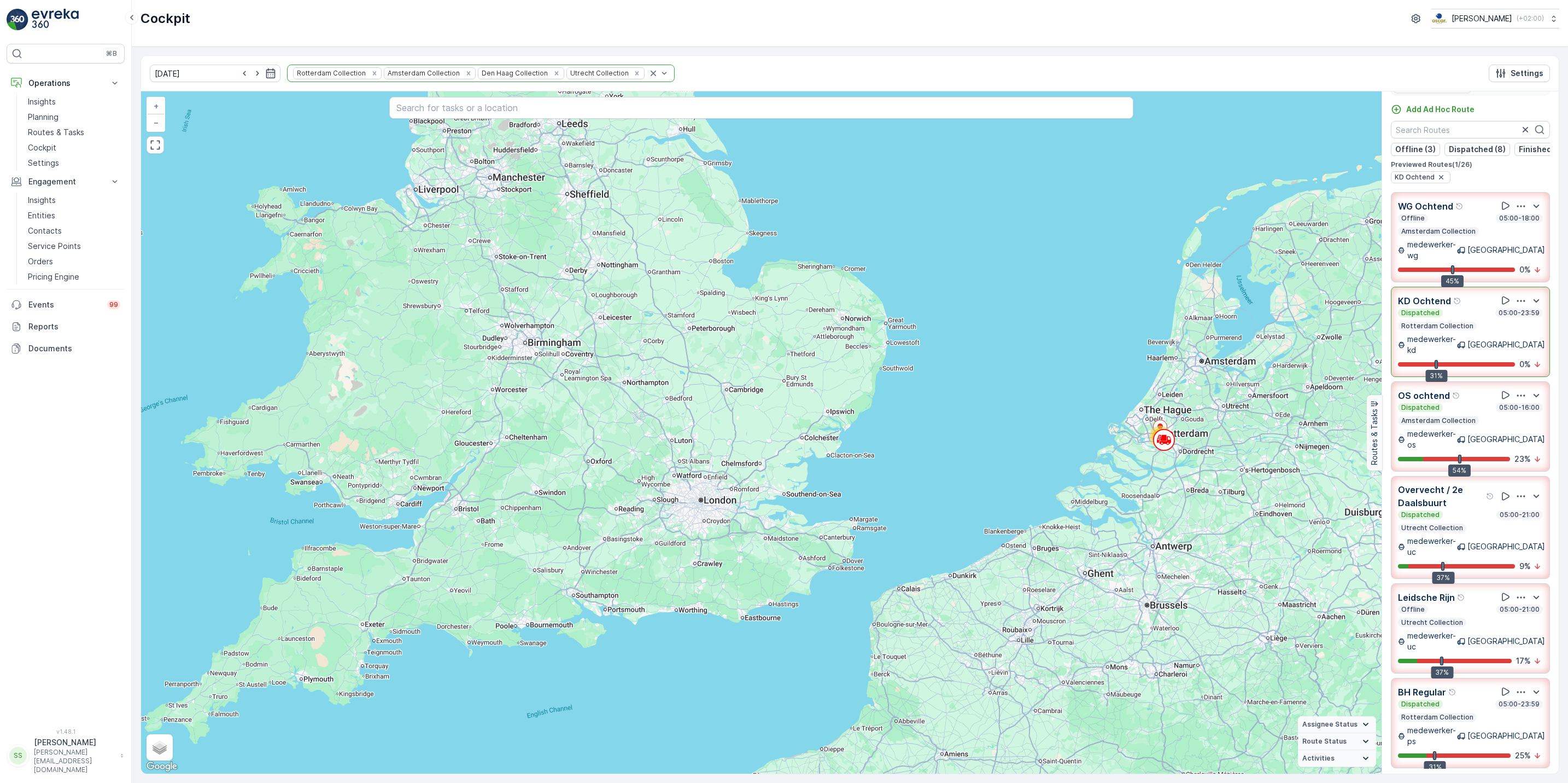
drag, startPoint x: 1241, startPoint y: 399, endPoint x: 883, endPoint y: 386, distance: 358.2
click at [883, 386] on div "25 + − Satellite Roadmap Terrain Hybrid Leaflet Keyboard shortcuts Map Data Map…" at bounding box center [761, 432] width 1240 height 682
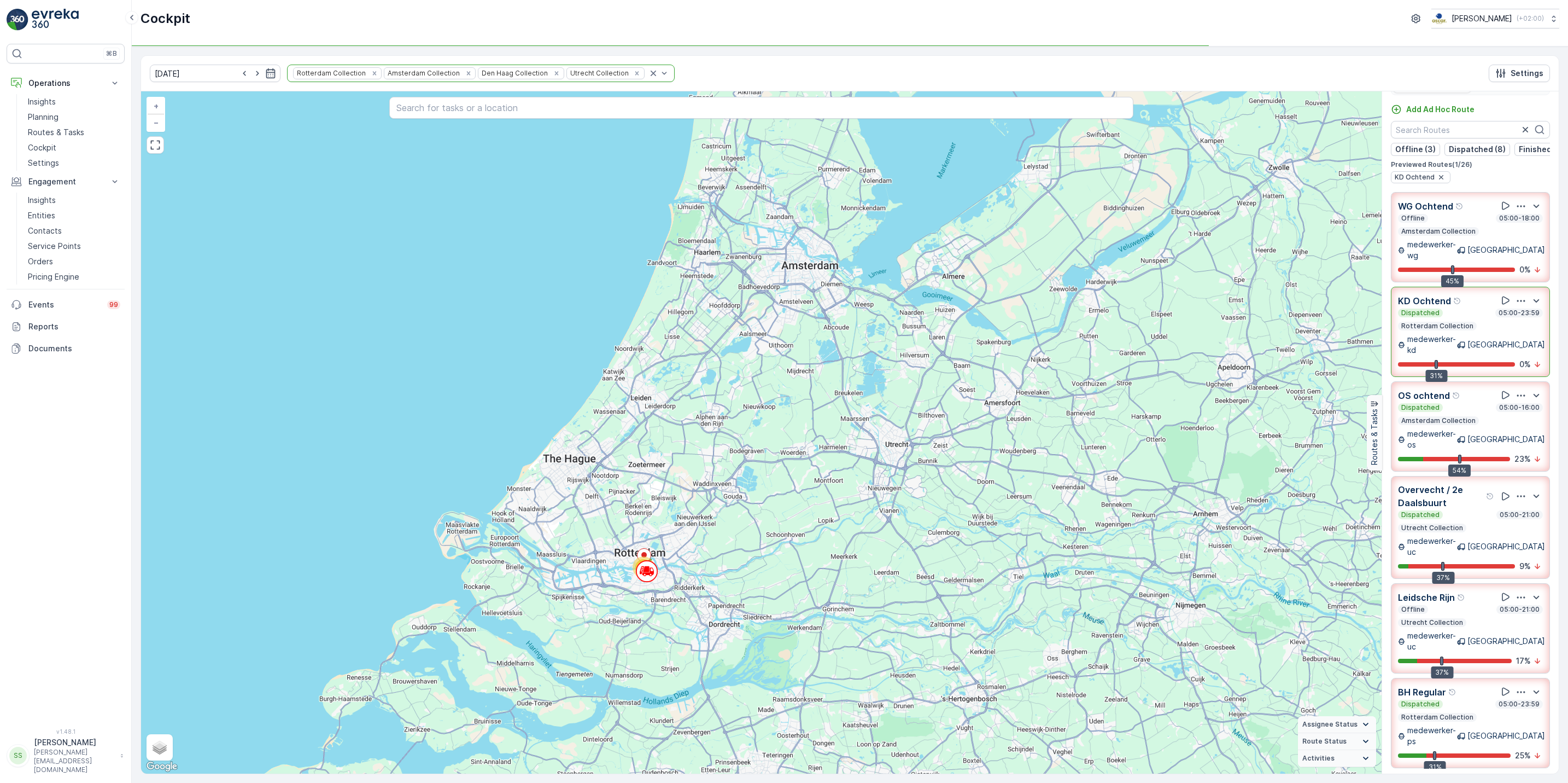
click at [840, 269] on div "25 + − Satellite Roadmap Terrain Hybrid Leaflet Keyboard shortcuts Map Data Map…" at bounding box center [761, 432] width 1240 height 682
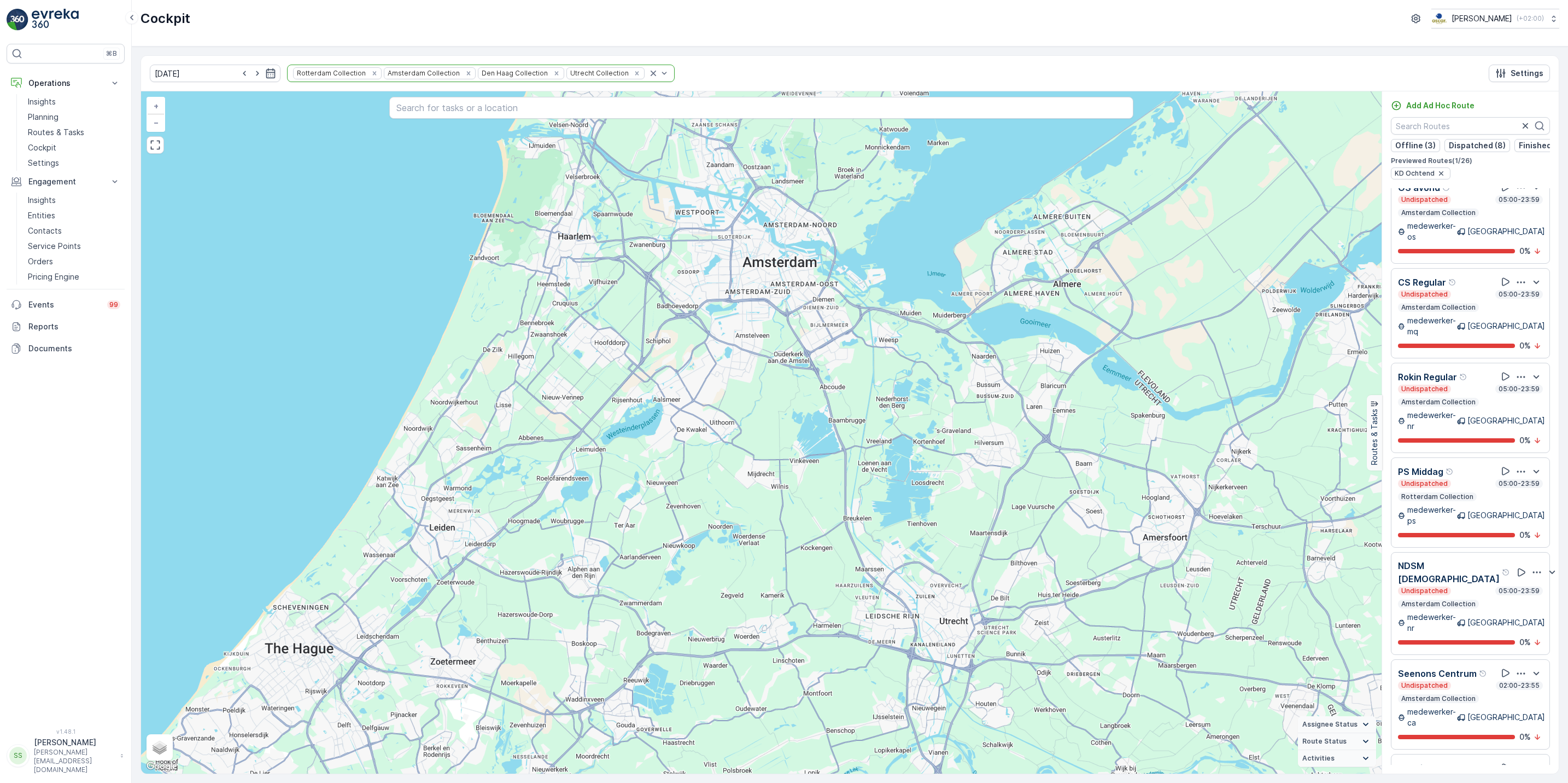
scroll to position [1257, 0]
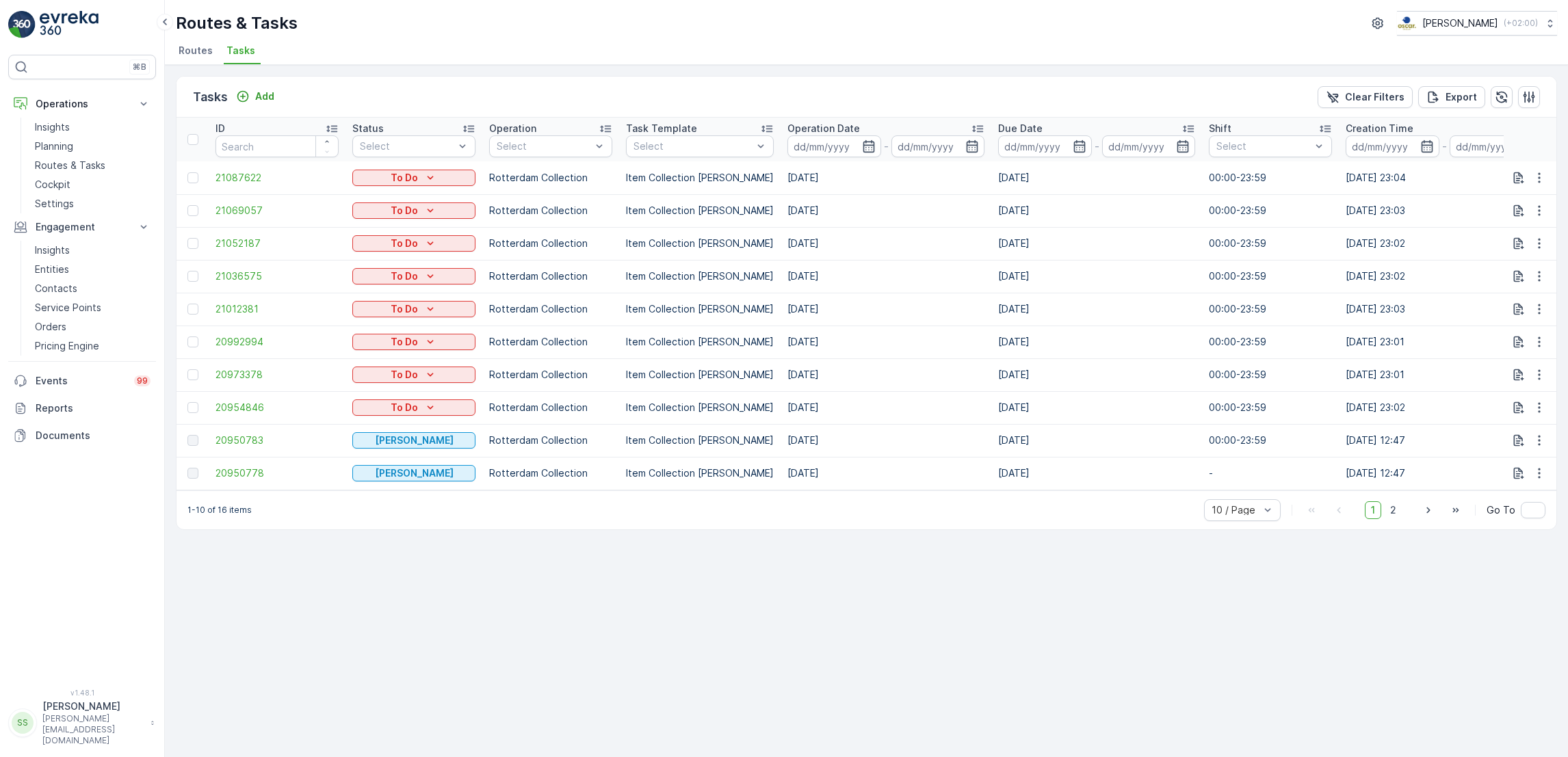
scroll to position [0, 719]
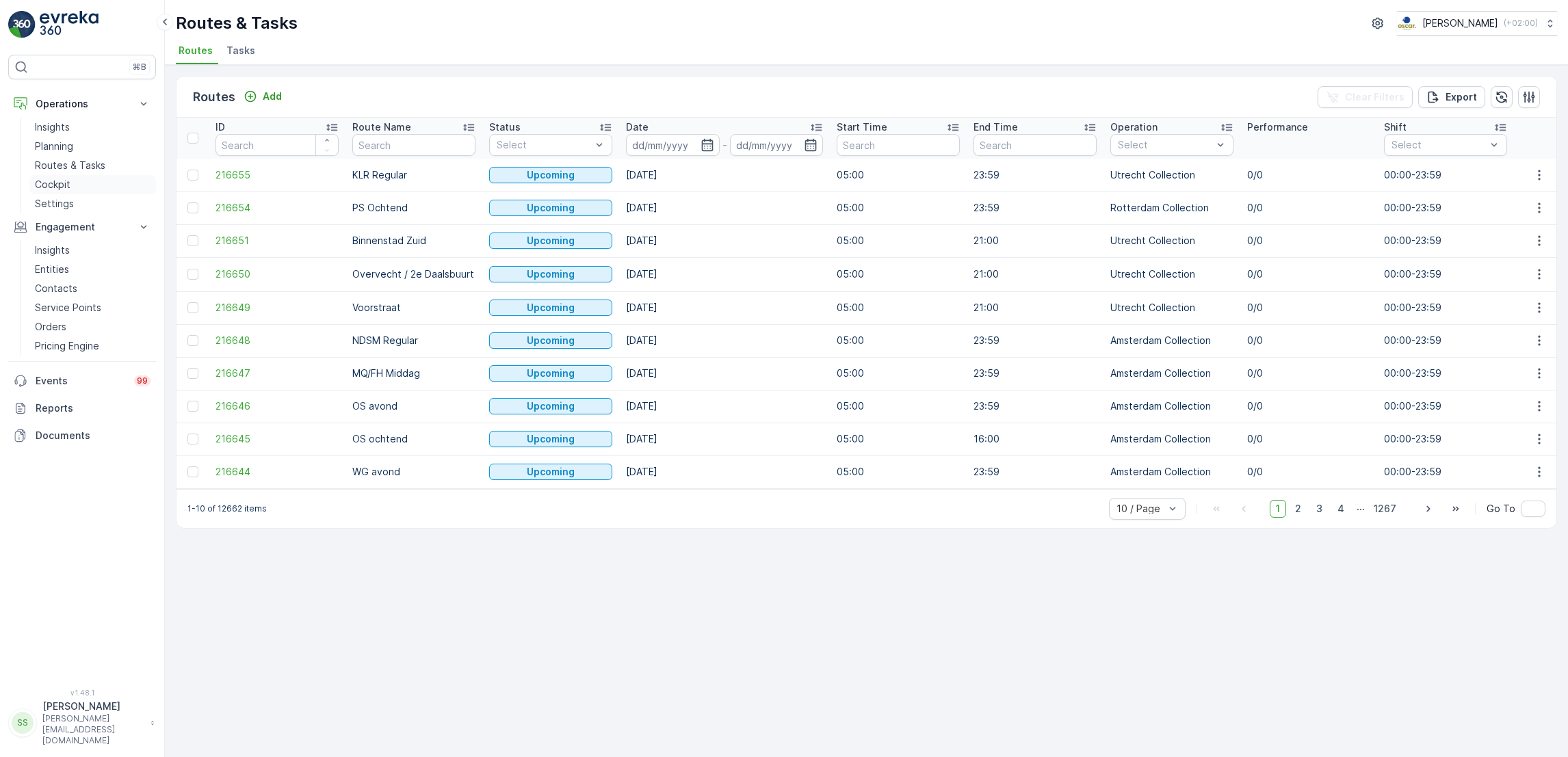
click at [82, 175] on link "Cockpit" at bounding box center [93, 184] width 126 height 20
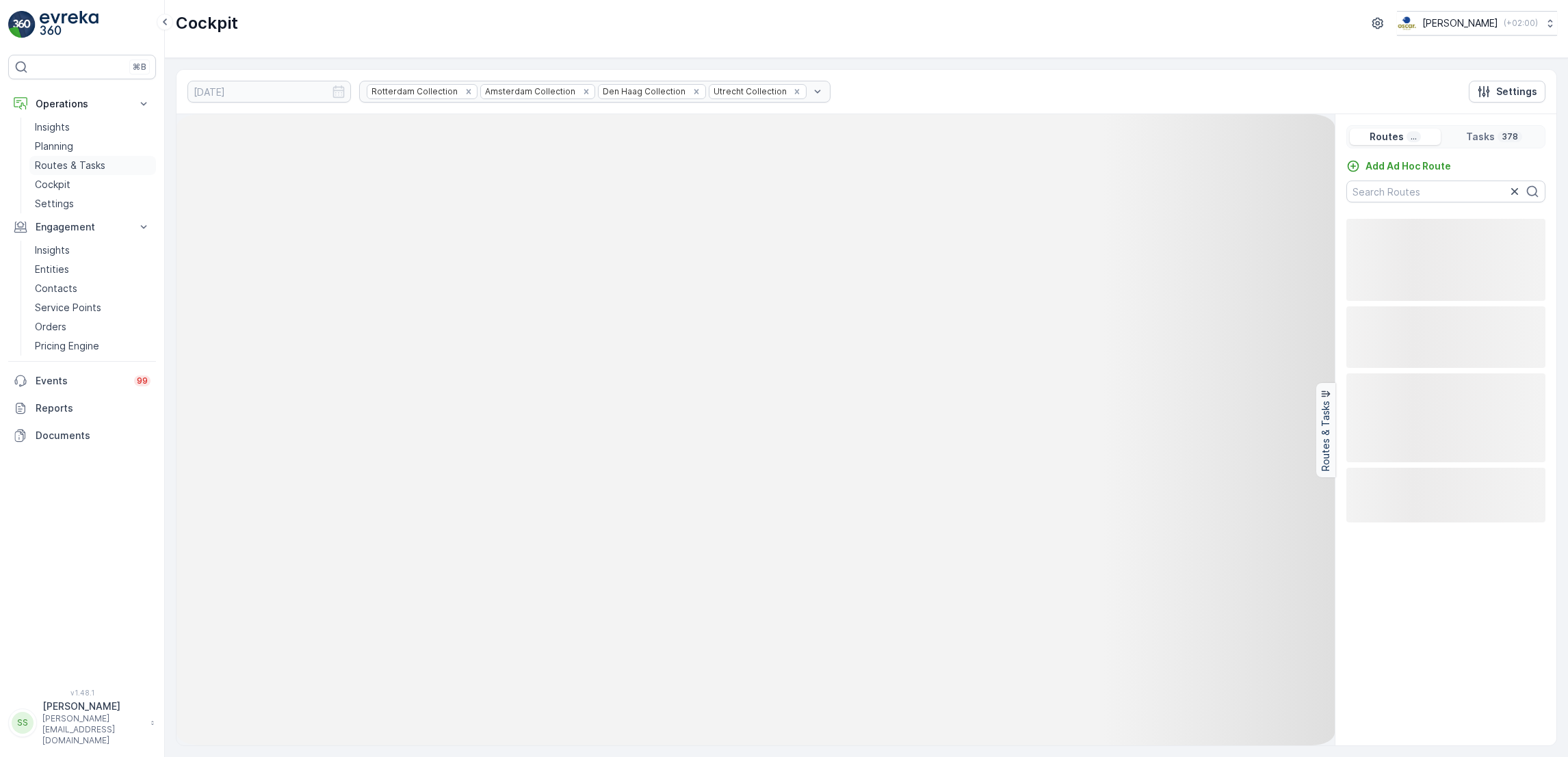
click at [91, 166] on p "Routes & Tasks" at bounding box center [71, 166] width 71 height 14
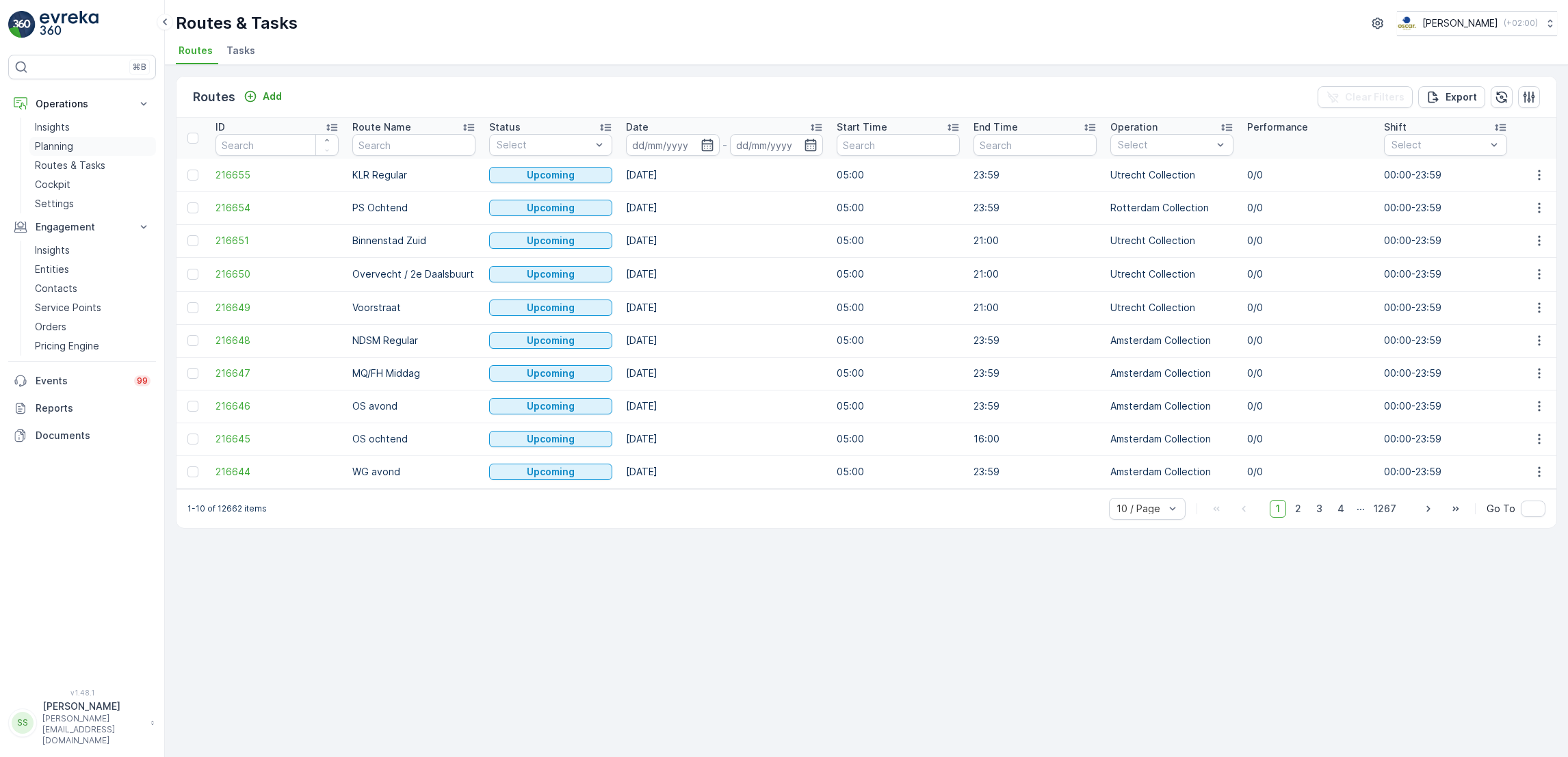
click at [77, 143] on link "Planning" at bounding box center [93, 146] width 126 height 20
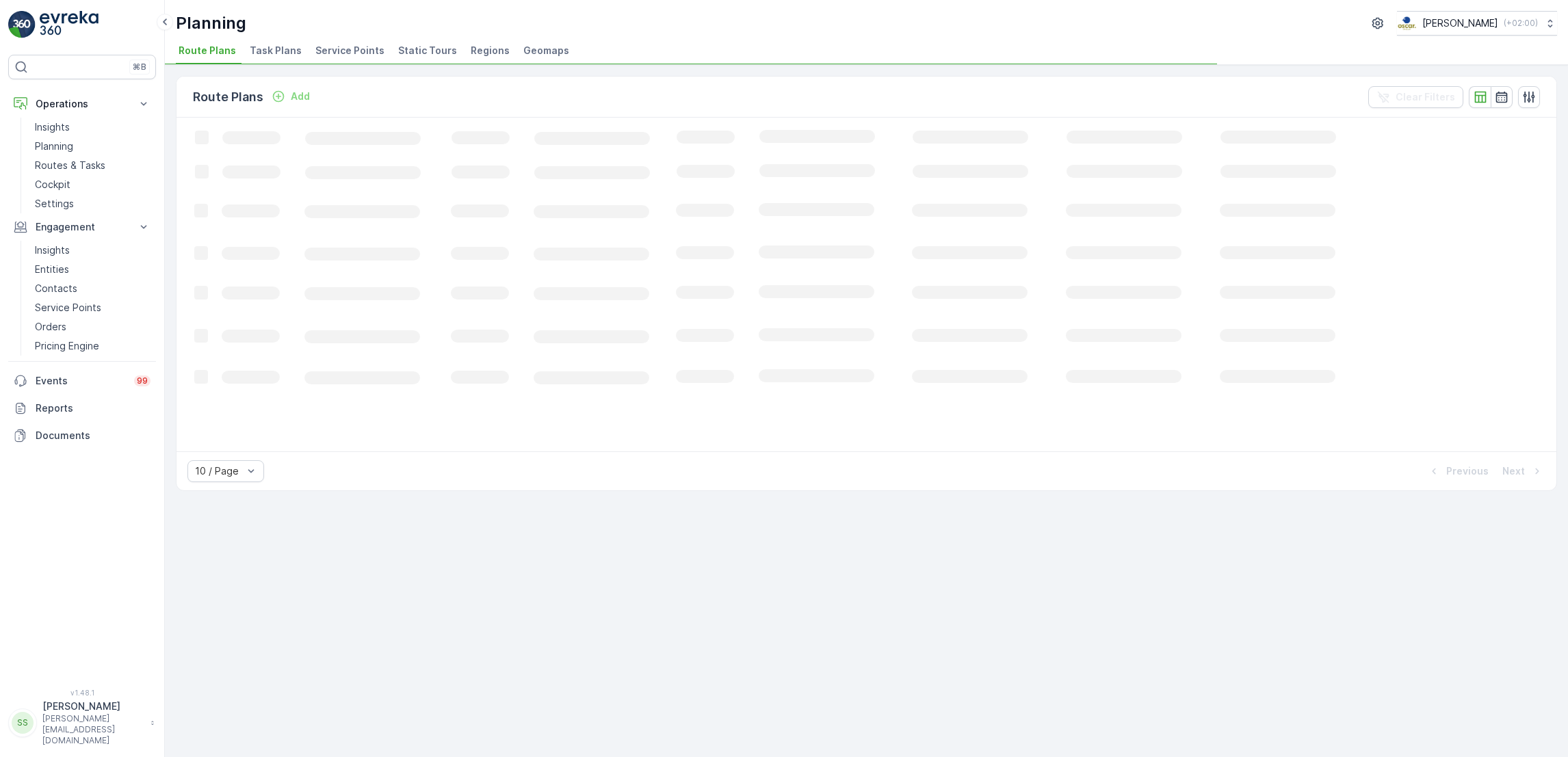
click at [276, 57] on span "Task Plans" at bounding box center [275, 50] width 52 height 14
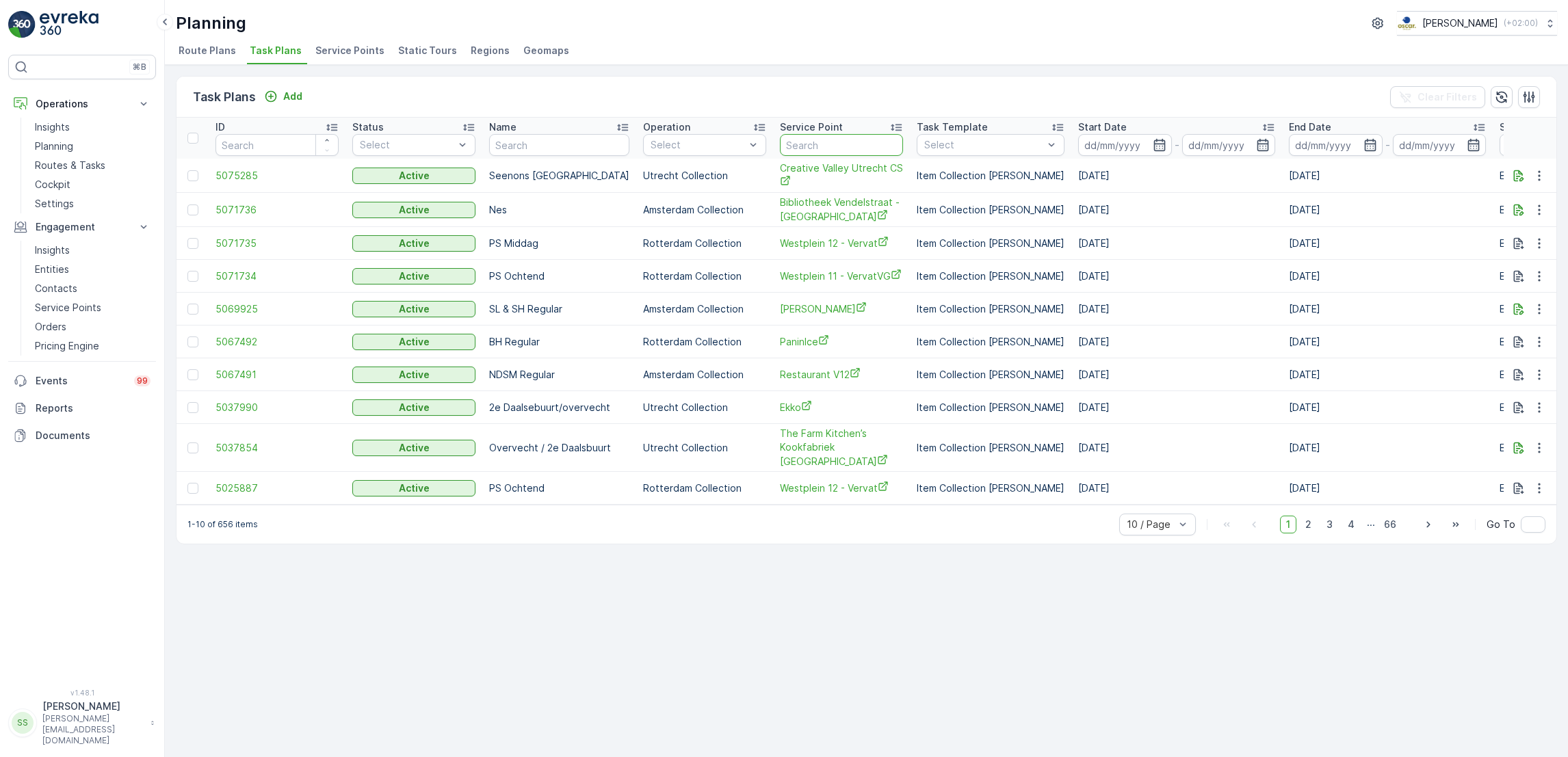
click at [832, 147] on input "text" at bounding box center [842, 145] width 123 height 22
type input "frascati"
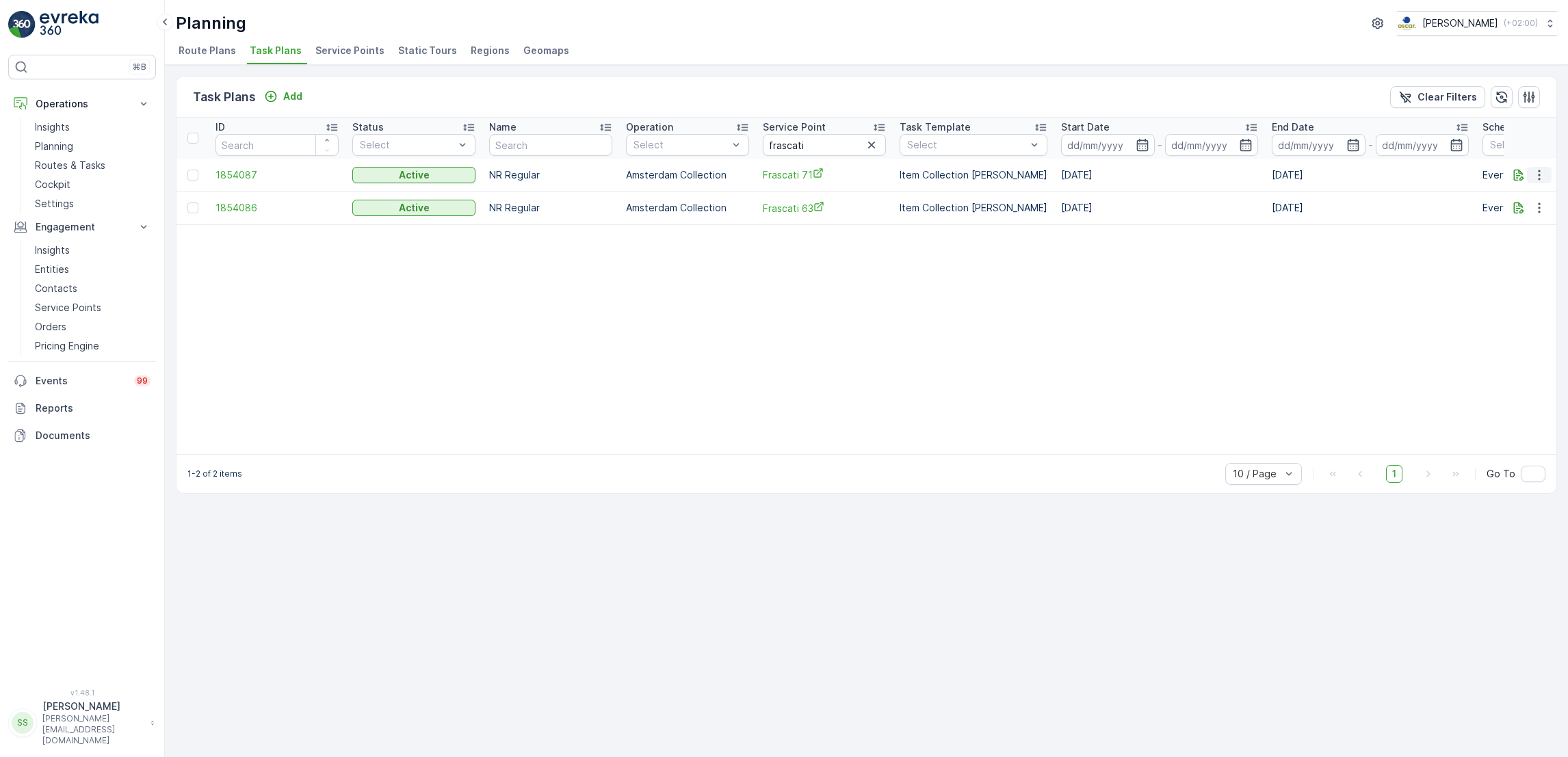
click at [1536, 172] on icon "button" at bounding box center [1539, 175] width 14 height 14
click at [1520, 212] on span "Edit Task Plan" at bounding box center [1515, 214] width 63 height 14
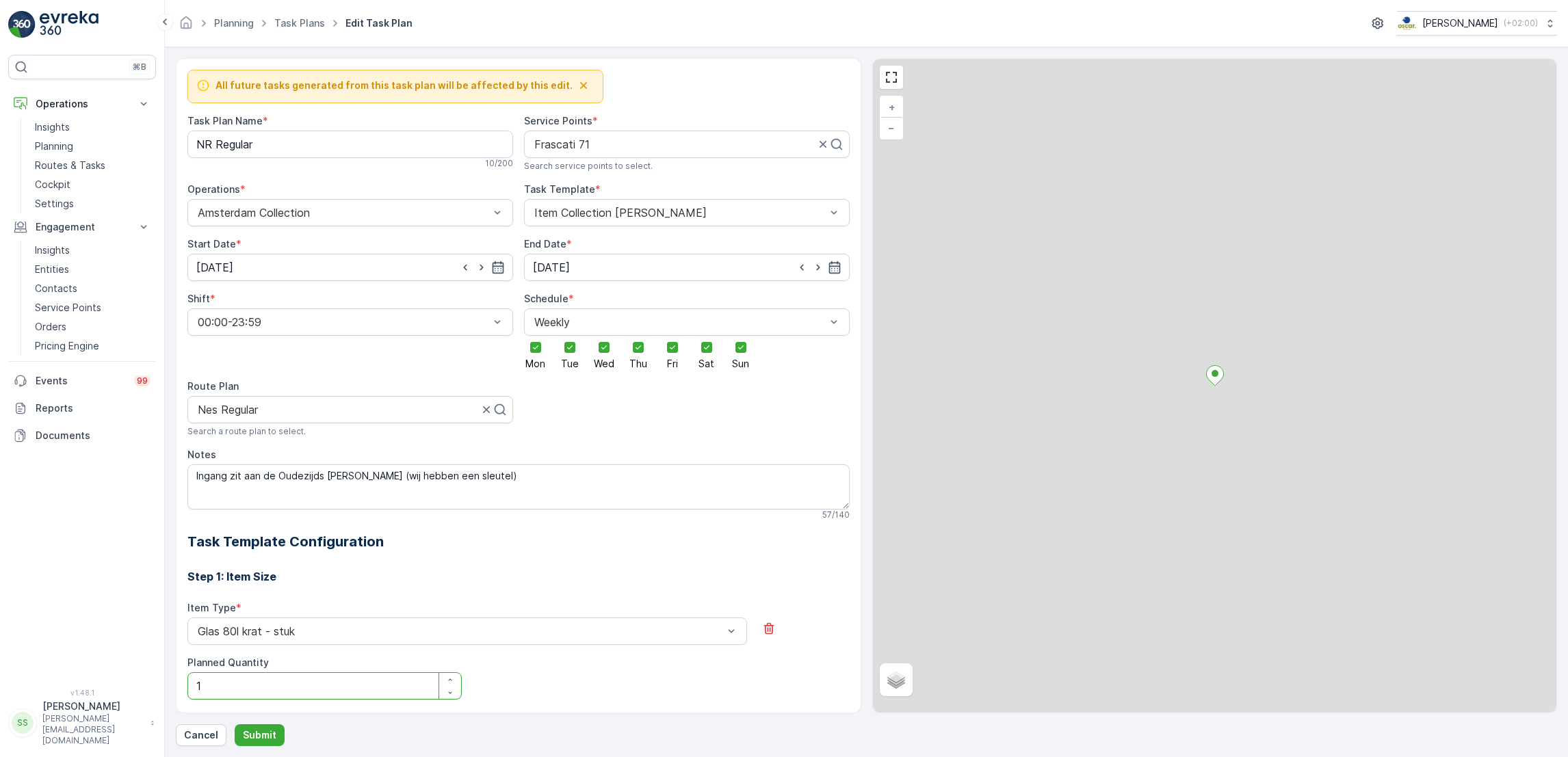
drag, startPoint x: 487, startPoint y: 477, endPoint x: 0, endPoint y: 467, distance: 487.1
click at [0, 467] on html "⌘B Operations Insights Planning Routes & Tasks Cockpit Settings Engagement Insi…" at bounding box center [784, 378] width 1568 height 757
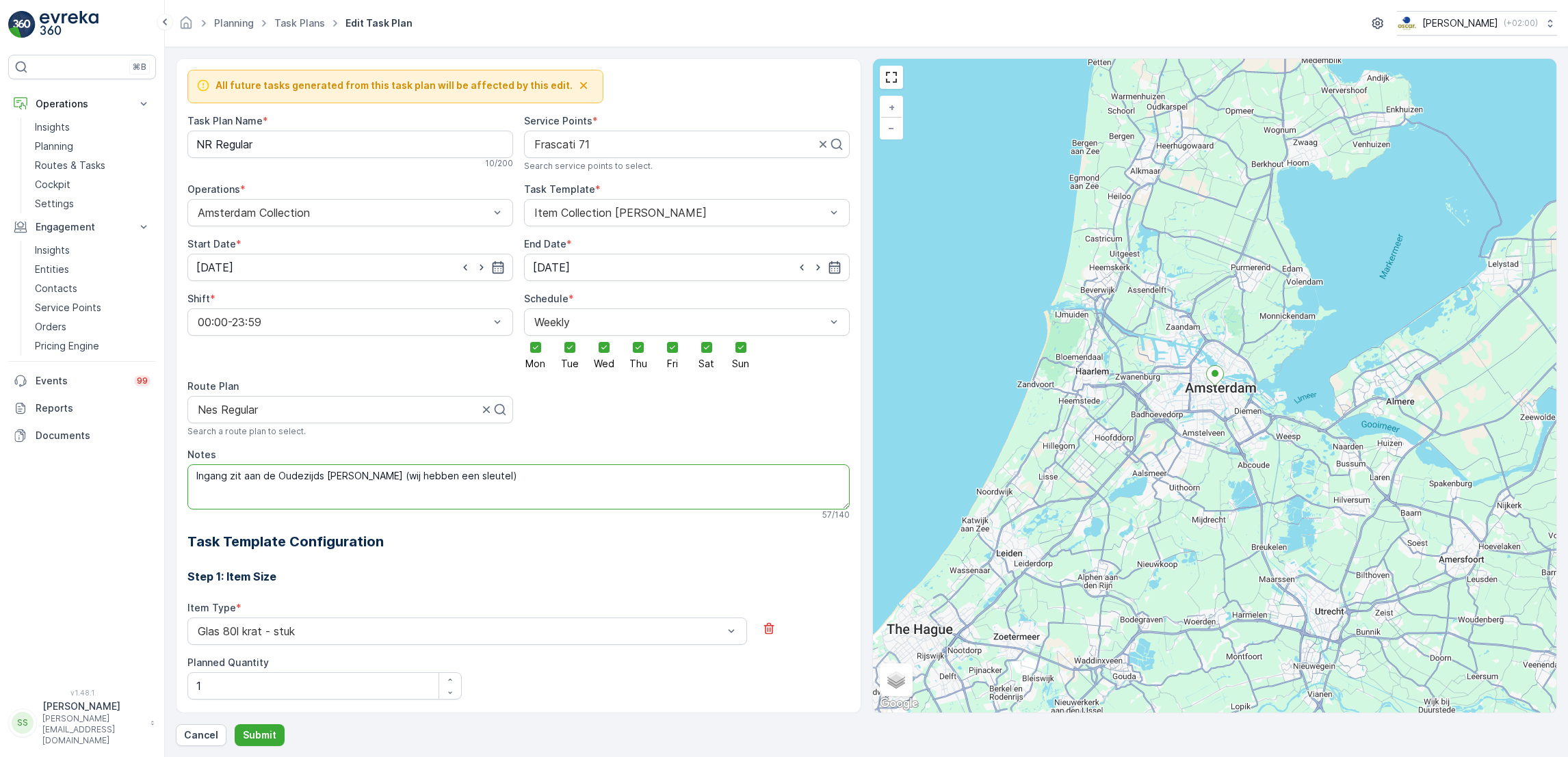
drag, startPoint x: 489, startPoint y: 480, endPoint x: 152, endPoint y: 462, distance: 337.5
click at [152, 462] on div "⌘B Operations Insights Planning Routes & Tasks Cockpit Settings Engagement Insi…" at bounding box center [784, 378] width 1568 height 757
click at [257, 736] on p "Submit" at bounding box center [259, 735] width 33 height 14
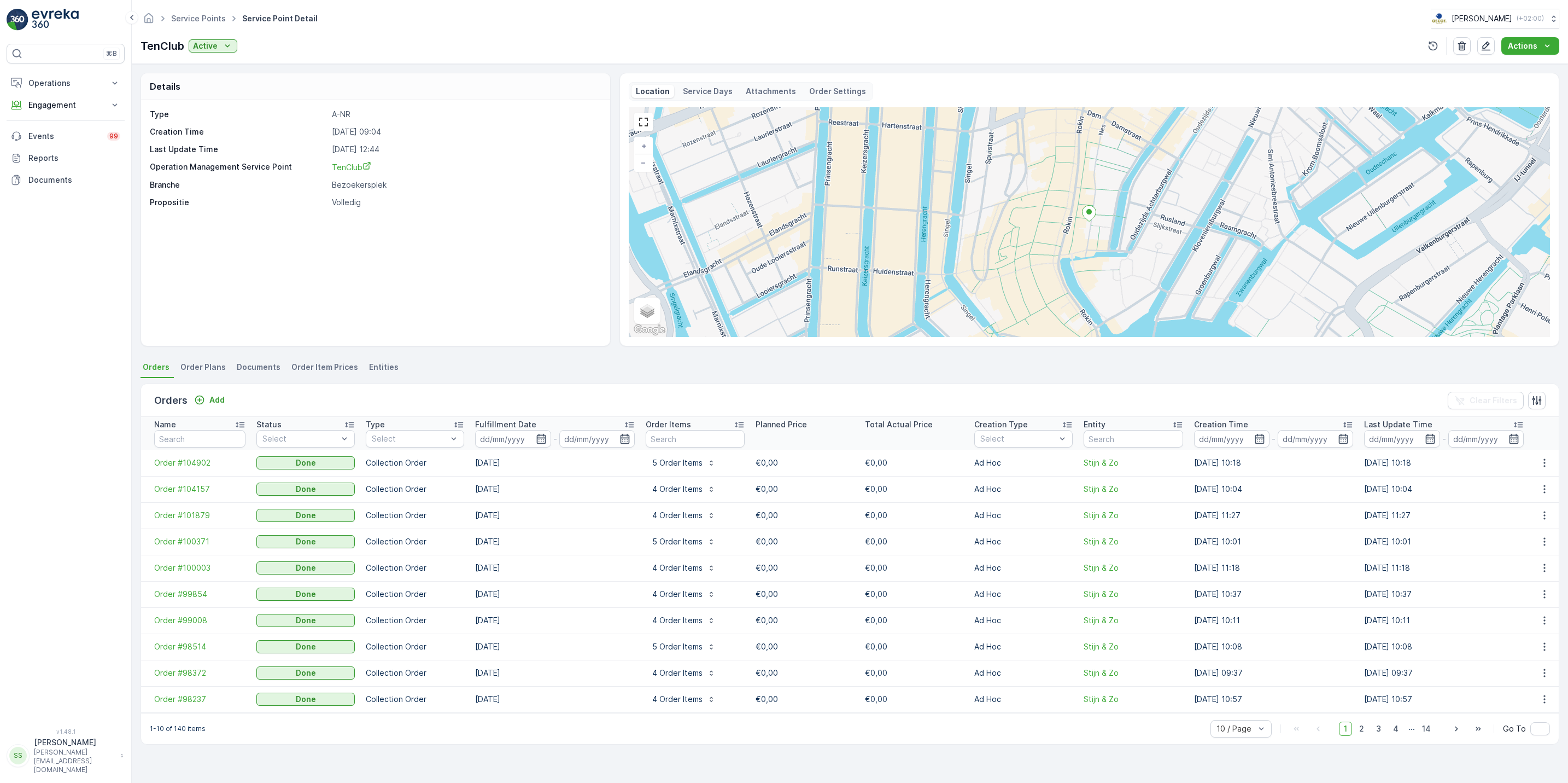
click at [709, 91] on p "Service Days" at bounding box center [707, 91] width 50 height 11
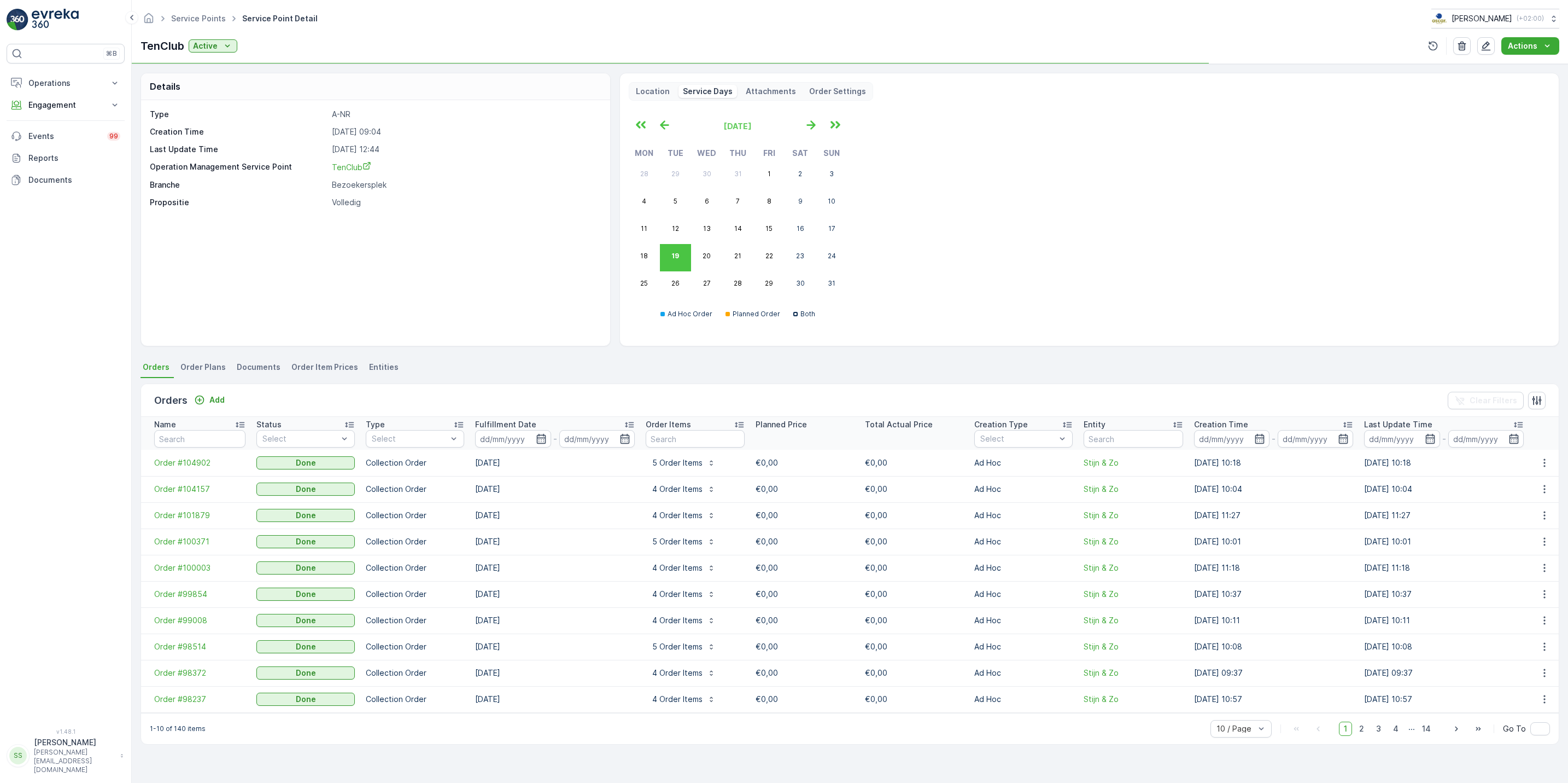
click at [758, 92] on p "Attachments" at bounding box center [771, 91] width 51 height 11
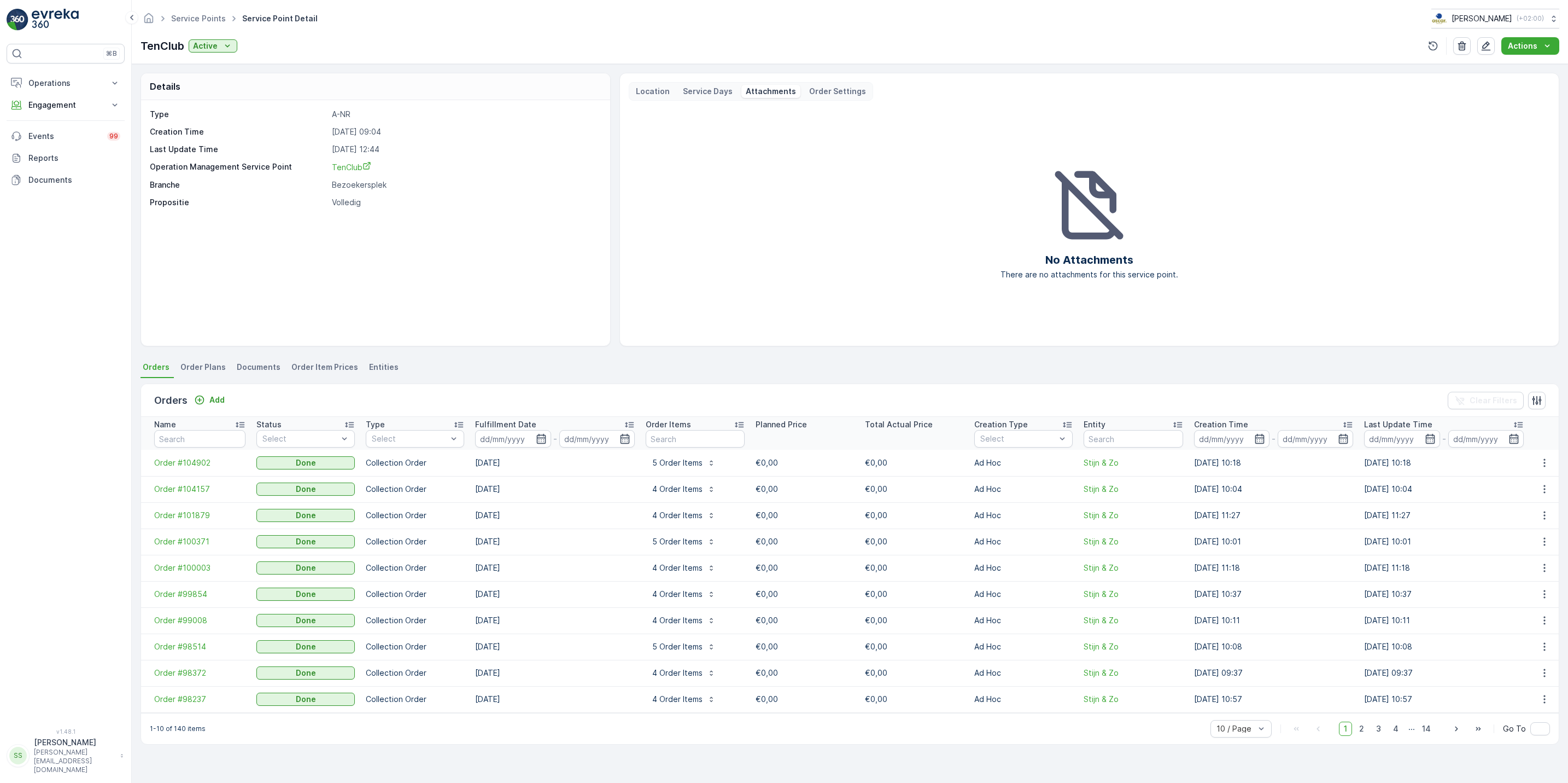
click at [815, 88] on p "Order Settings" at bounding box center [838, 91] width 56 height 11
click at [725, 88] on p "Service Days" at bounding box center [707, 91] width 50 height 11
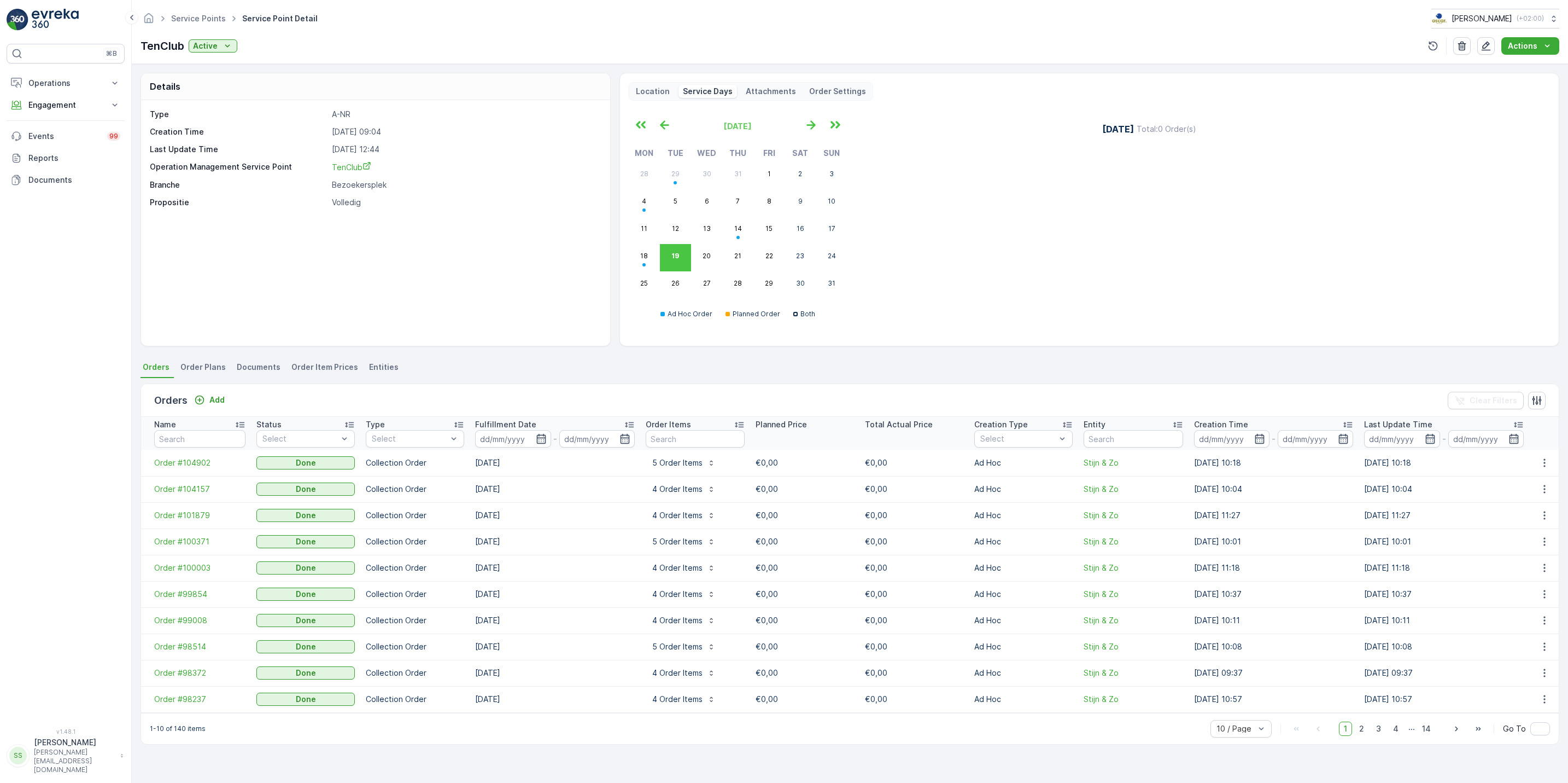
click at [655, 91] on p "Location" at bounding box center [652, 91] width 34 height 11
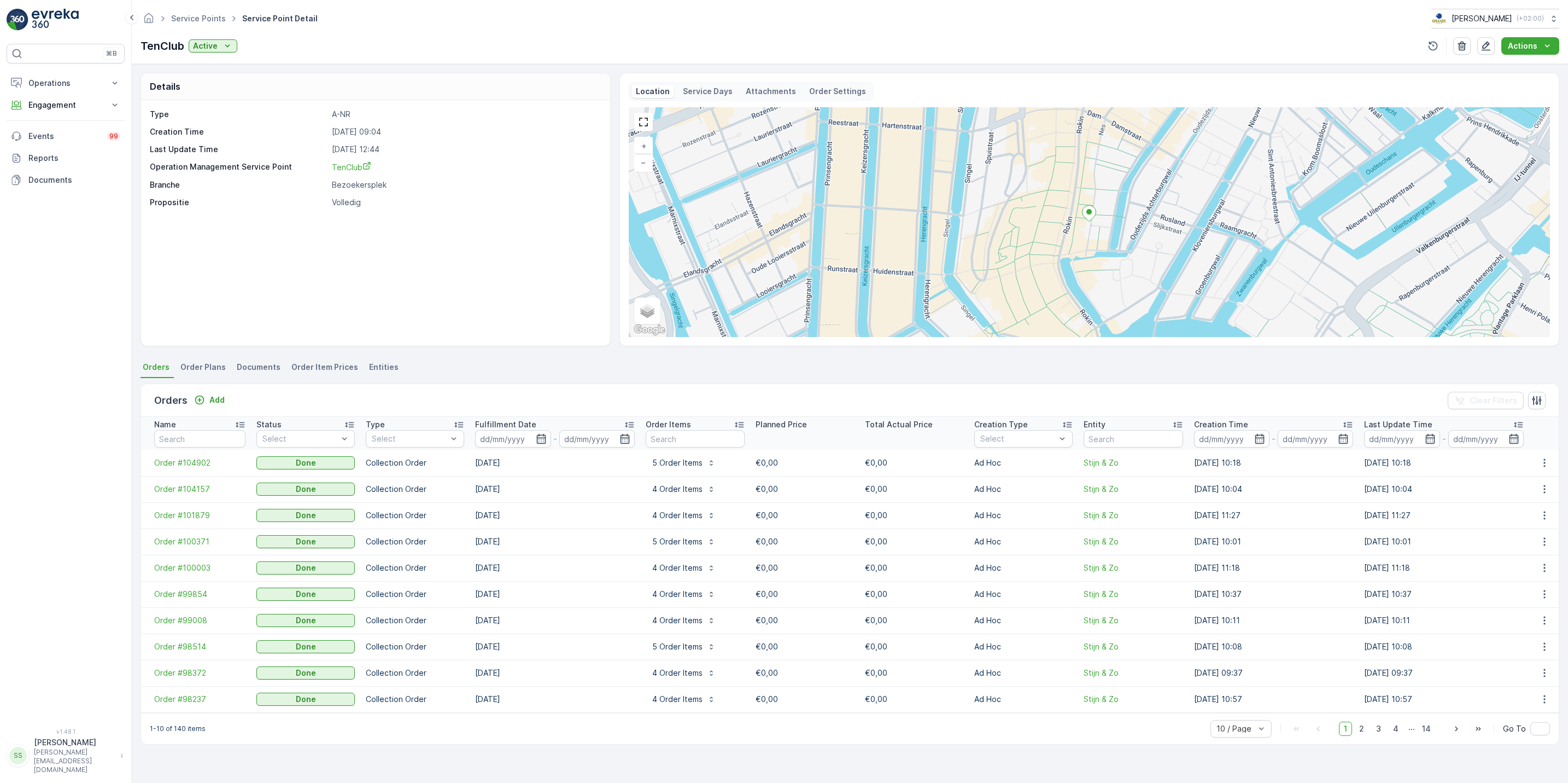
click at [378, 370] on span "Entities" at bounding box center [383, 367] width 30 height 11
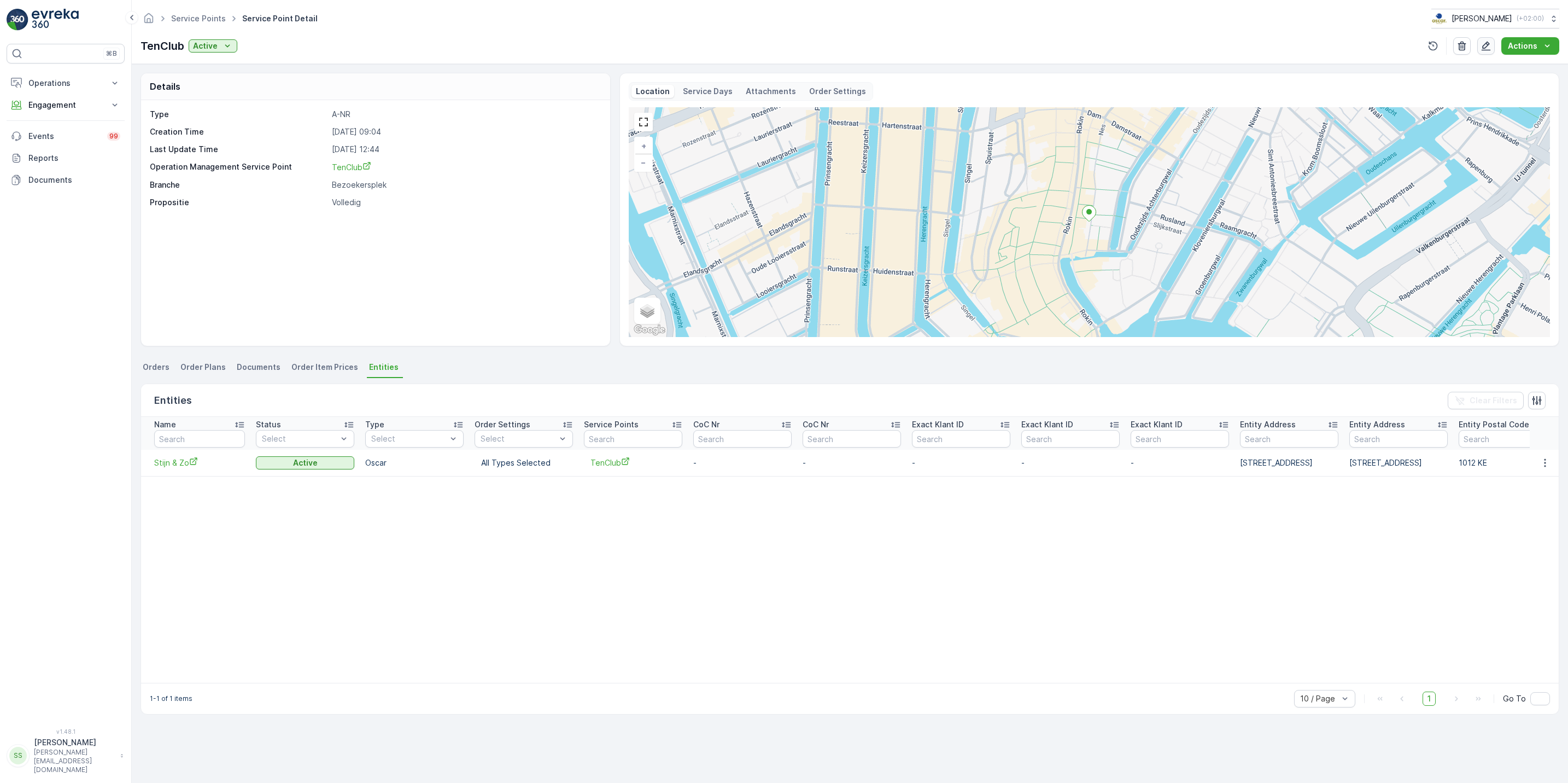
click at [1491, 43] on icon "button" at bounding box center [1486, 45] width 11 height 11
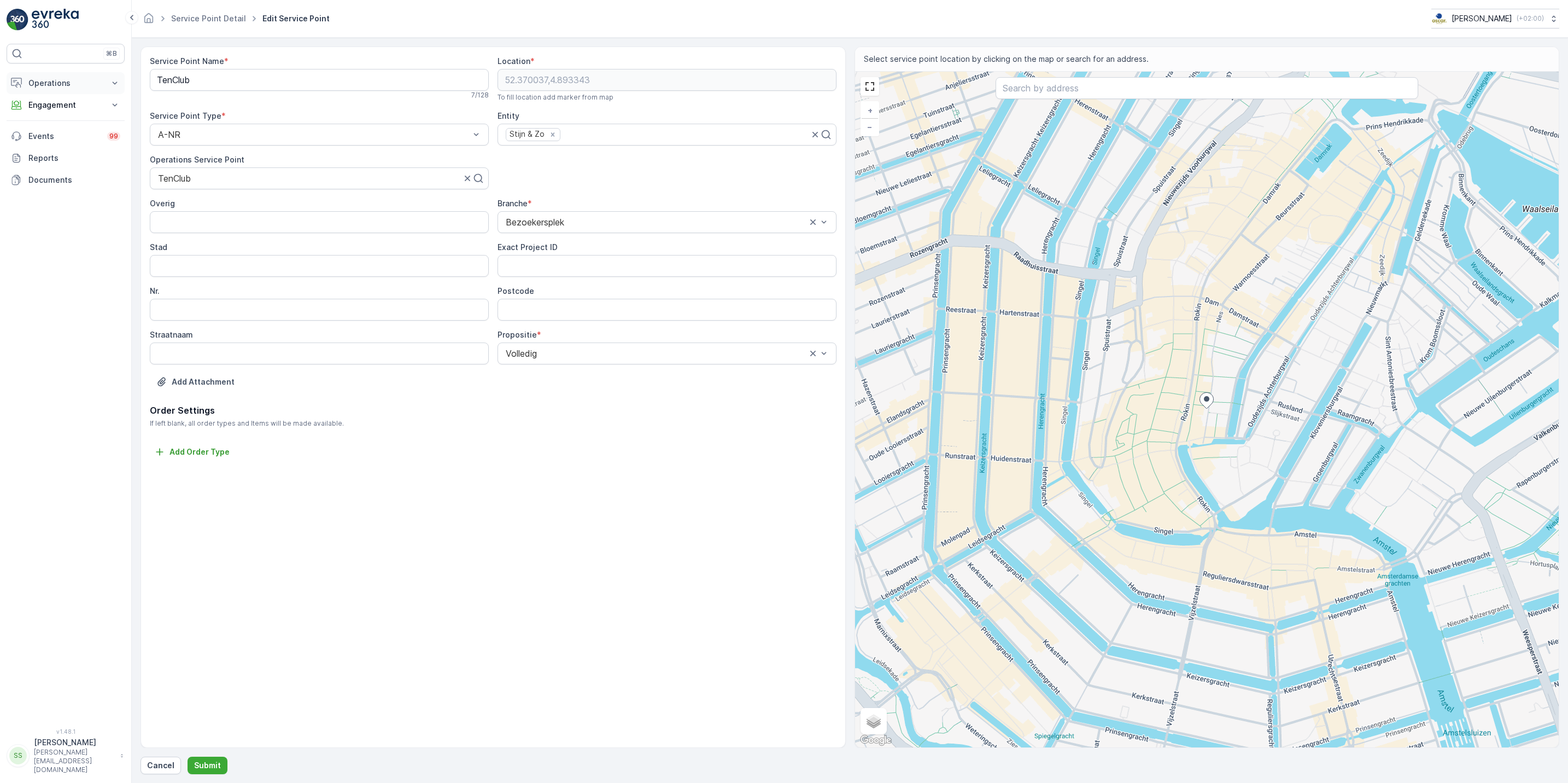
click at [82, 83] on p "Operations" at bounding box center [65, 83] width 74 height 11
click at [51, 186] on p "Engagement" at bounding box center [65, 181] width 74 height 11
click at [224, 356] on input "Straatnaam" at bounding box center [320, 352] width 339 height 22
drag, startPoint x: 141, startPoint y: 343, endPoint x: 470, endPoint y: 375, distance: 330.6
click at [470, 375] on div "Service Point Name * TenClub 7 / 128 Location * 52.370037,4.893343 To fill loca…" at bounding box center [493, 397] width 705 height 701
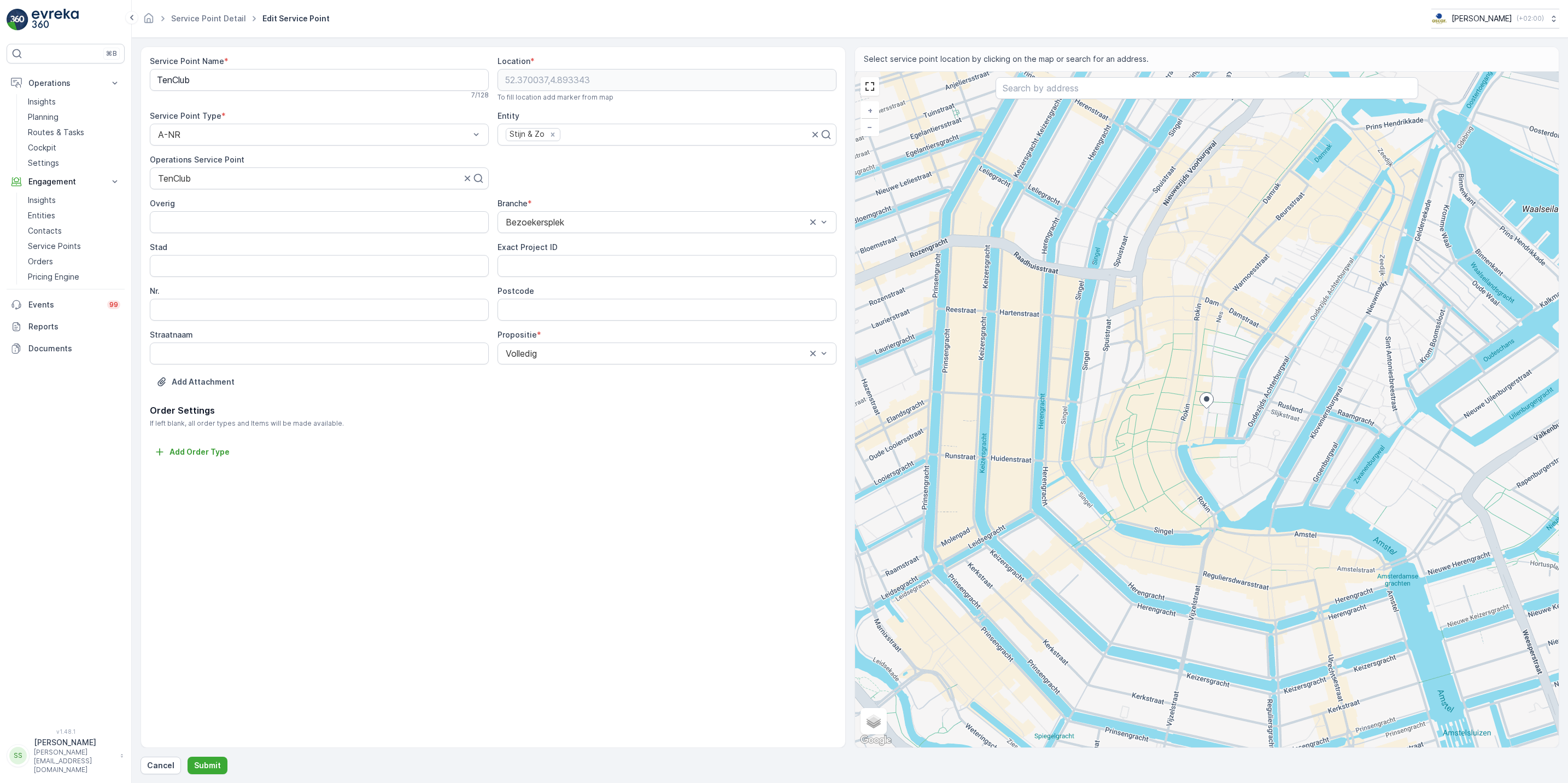
click at [470, 375] on div "Add Attachment" at bounding box center [493, 388] width 687 height 30
click at [378, 343] on input "Straatnaam" at bounding box center [320, 352] width 339 height 22
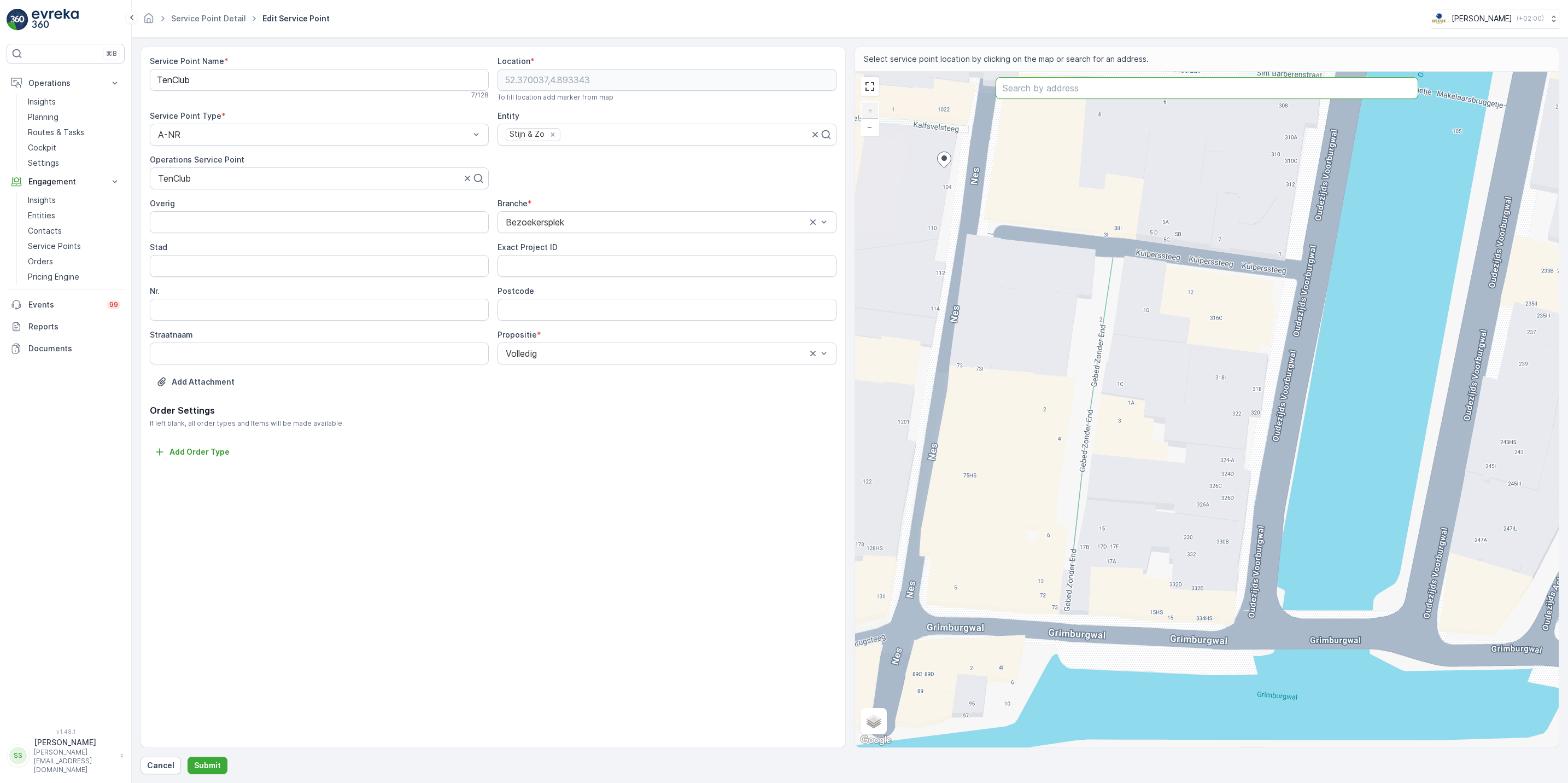
click at [1159, 92] on input "text" at bounding box center [1206, 88] width 423 height 22
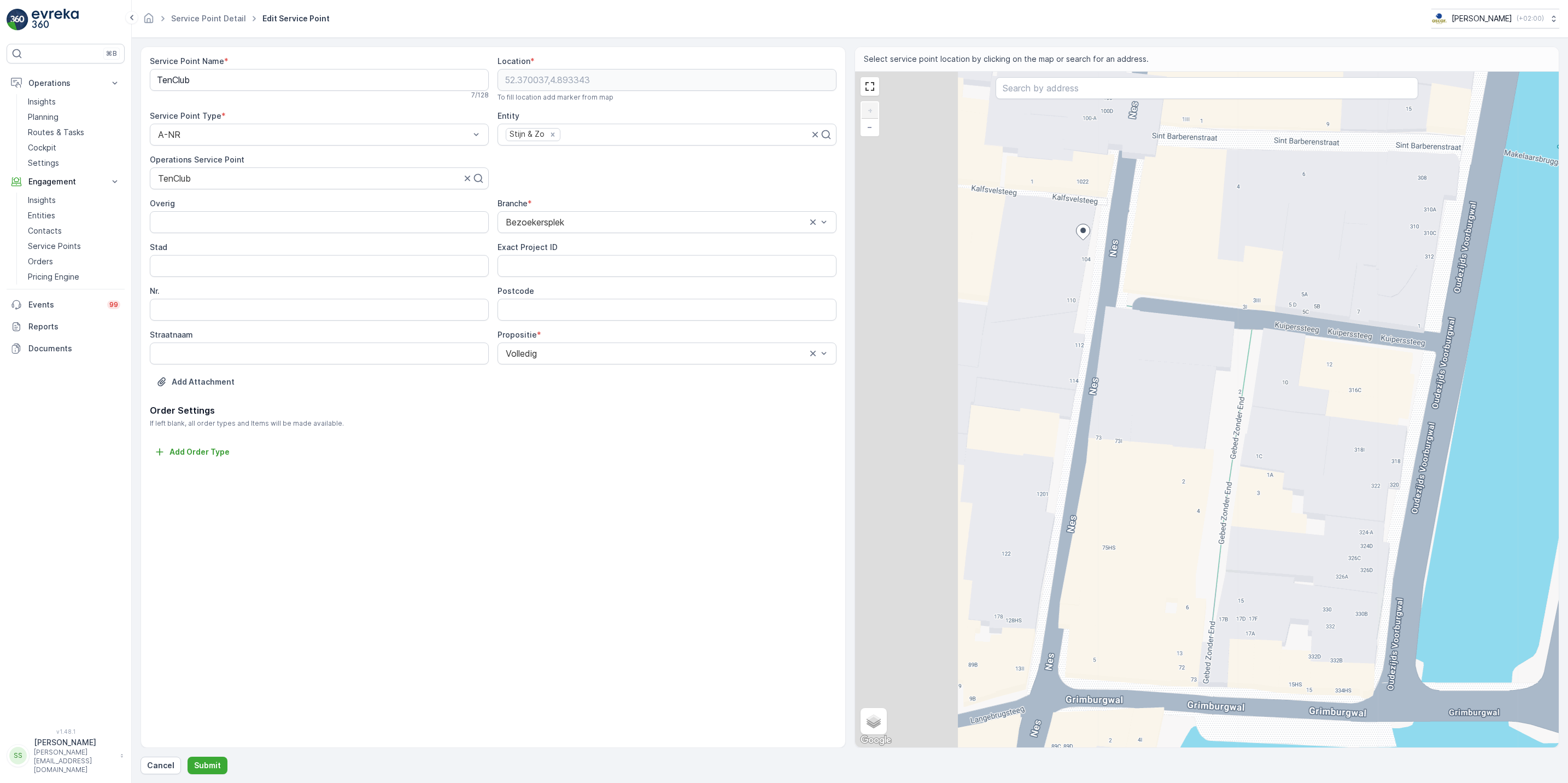
drag, startPoint x: 1031, startPoint y: 225, endPoint x: 1169, endPoint y: 297, distance: 155.7
click at [1169, 297] on div "+ − Satellite Roadmap Terrain Hybrid Leaflet Keyboard shortcuts Map Data Map da…" at bounding box center [1206, 409] width 704 height 675
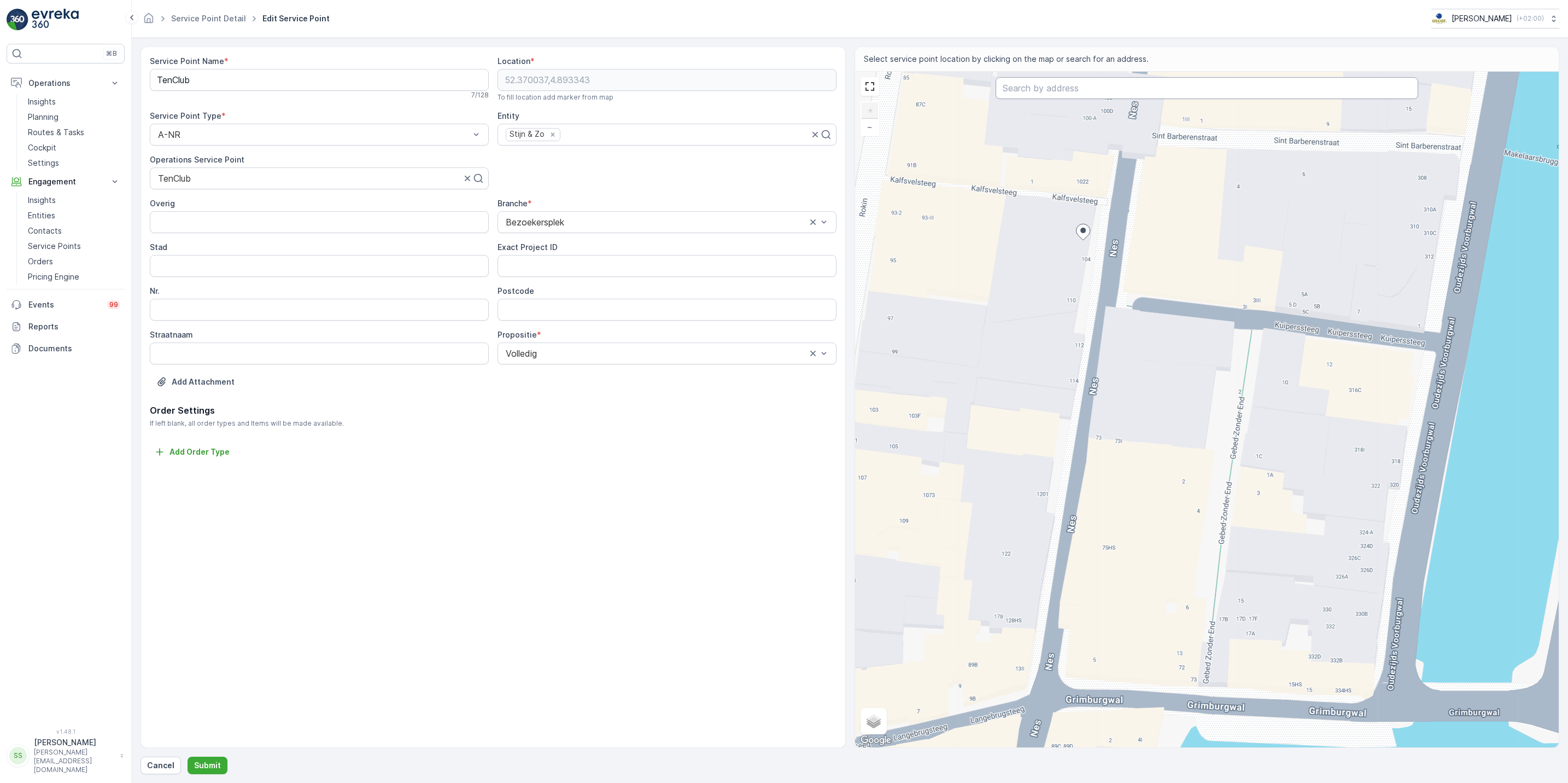
click at [1083, 94] on input "text" at bounding box center [1206, 88] width 423 height 22
type input "Nes 116"
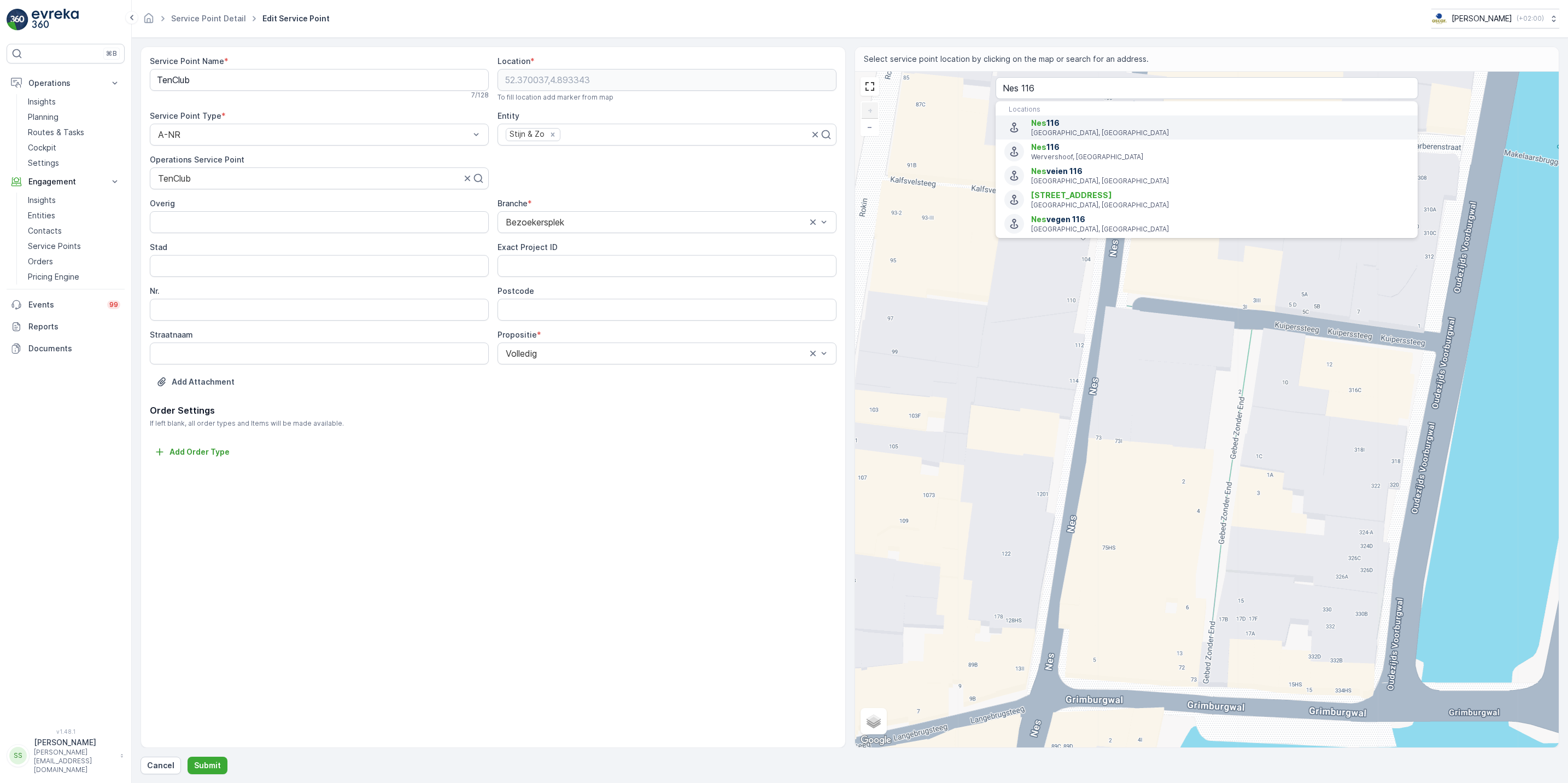
click at [1073, 132] on p "Amsterdam, Netherlands" at bounding box center [1219, 133] width 378 height 9
type input "52.36979729999999,4.8931982"
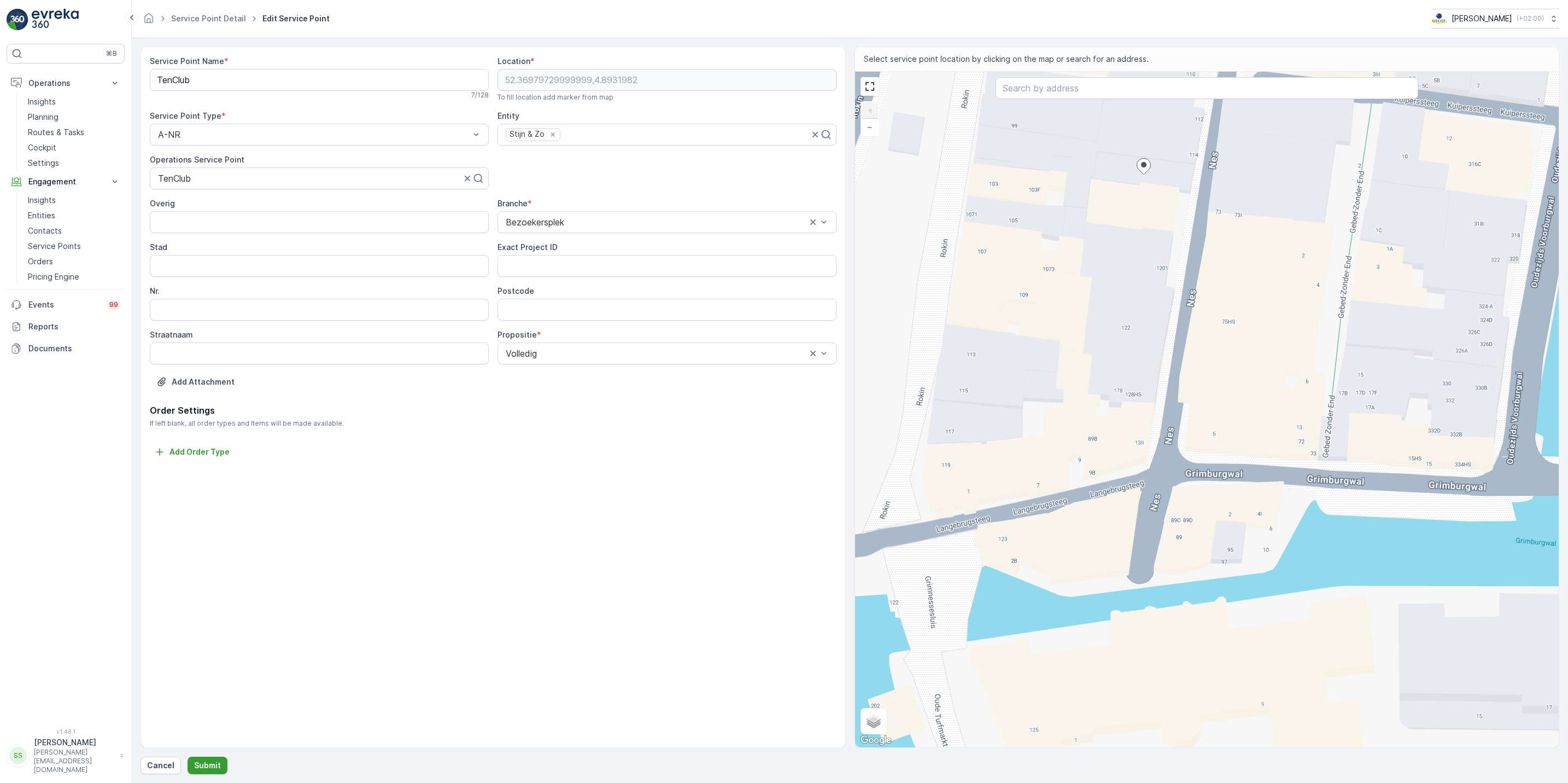
click at [212, 758] on button "Submit" at bounding box center [207, 765] width 40 height 18
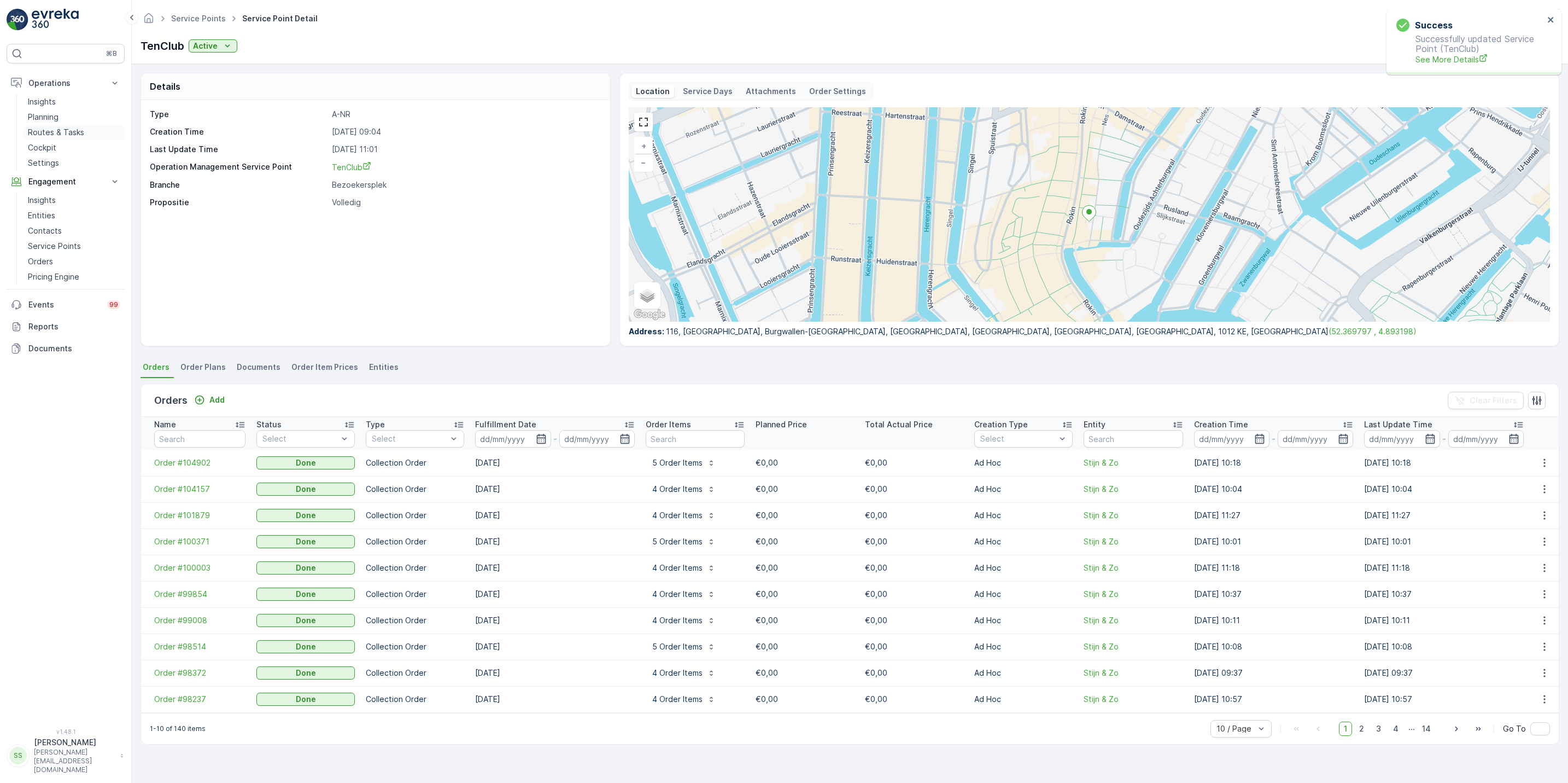
click at [45, 138] on p "Routes & Tasks" at bounding box center [56, 132] width 56 height 11
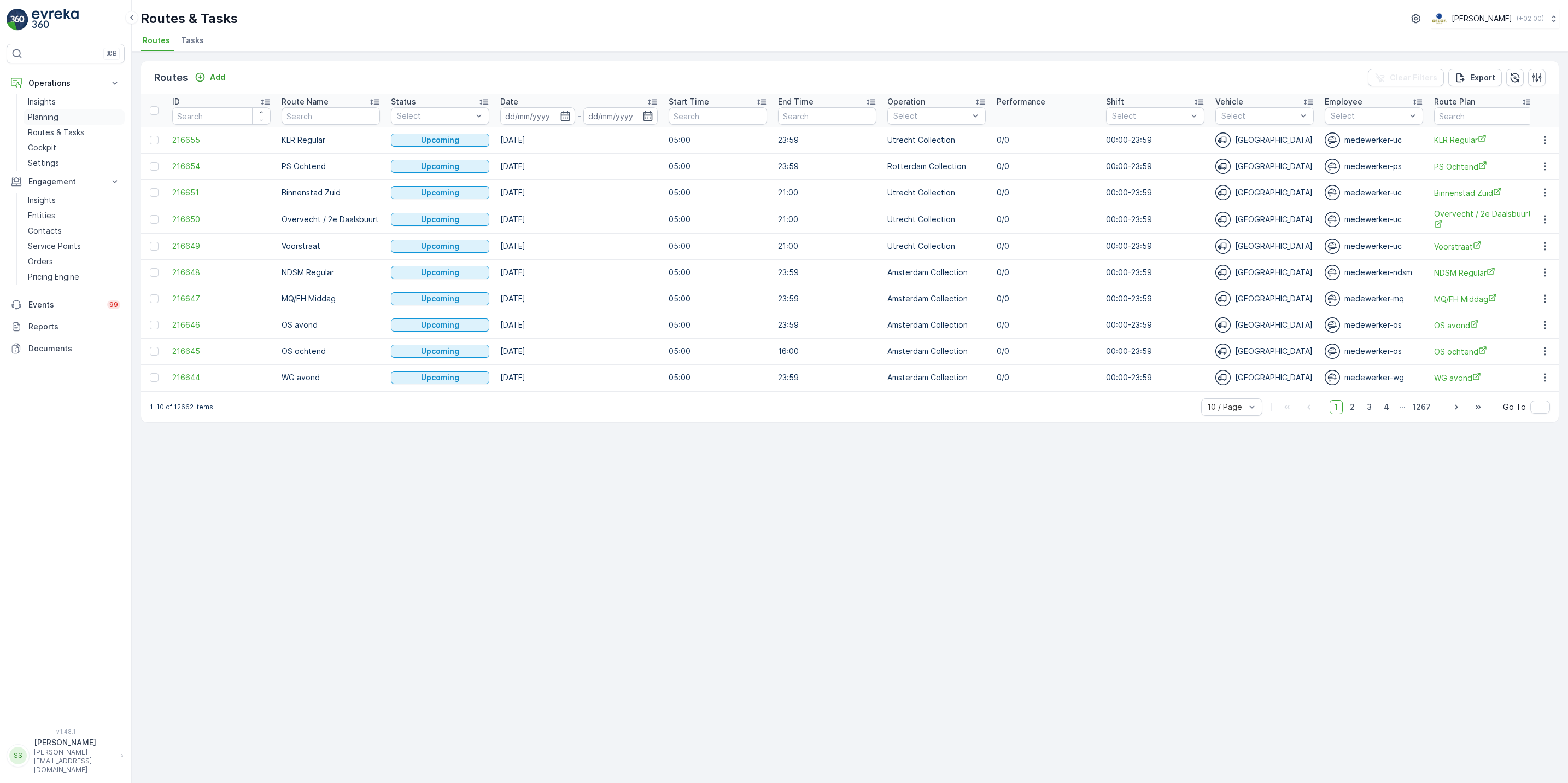
click at [53, 115] on p "Planning" at bounding box center [43, 117] width 30 height 11
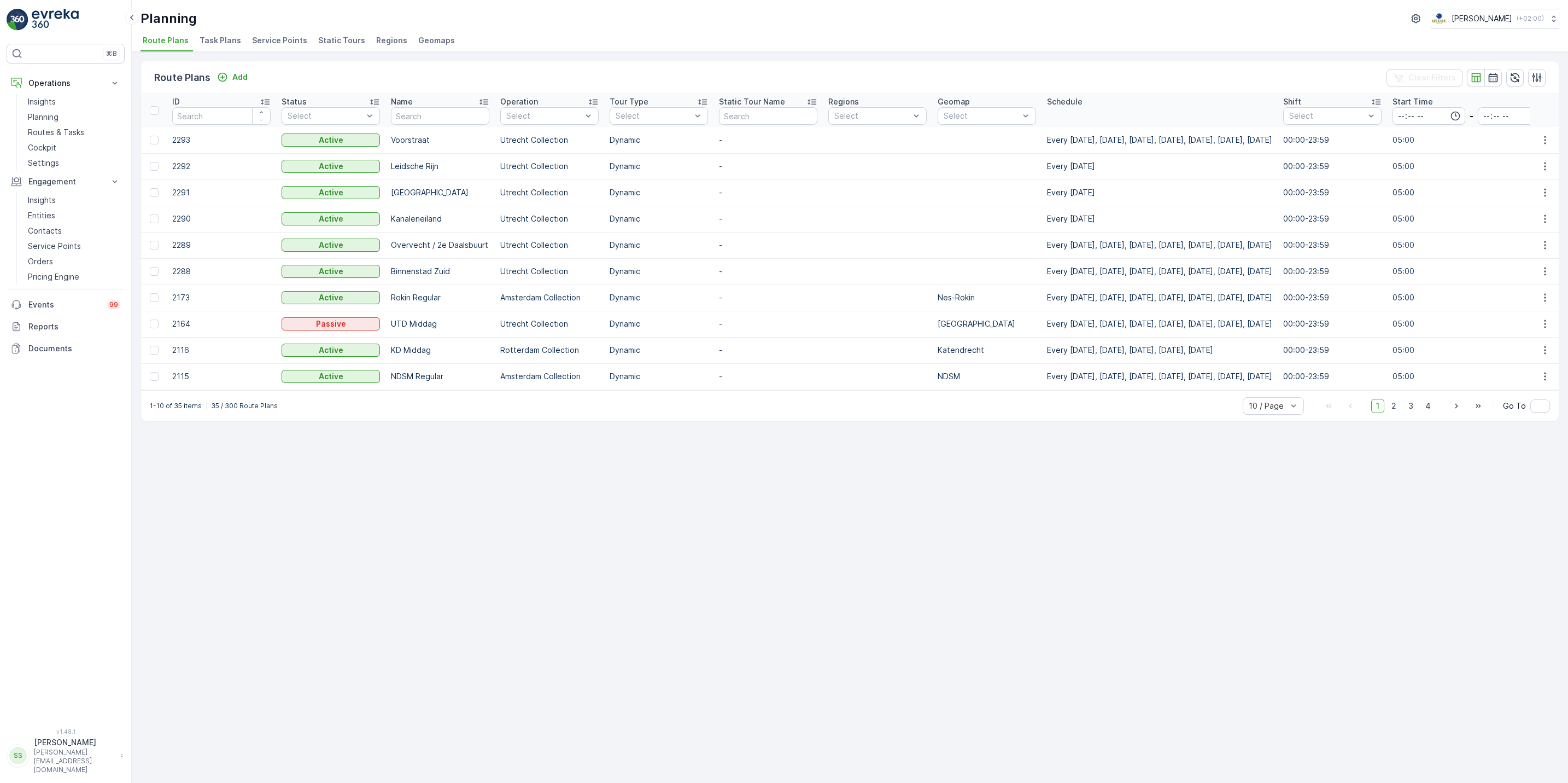
click at [224, 43] on span "Task Plans" at bounding box center [220, 40] width 42 height 11
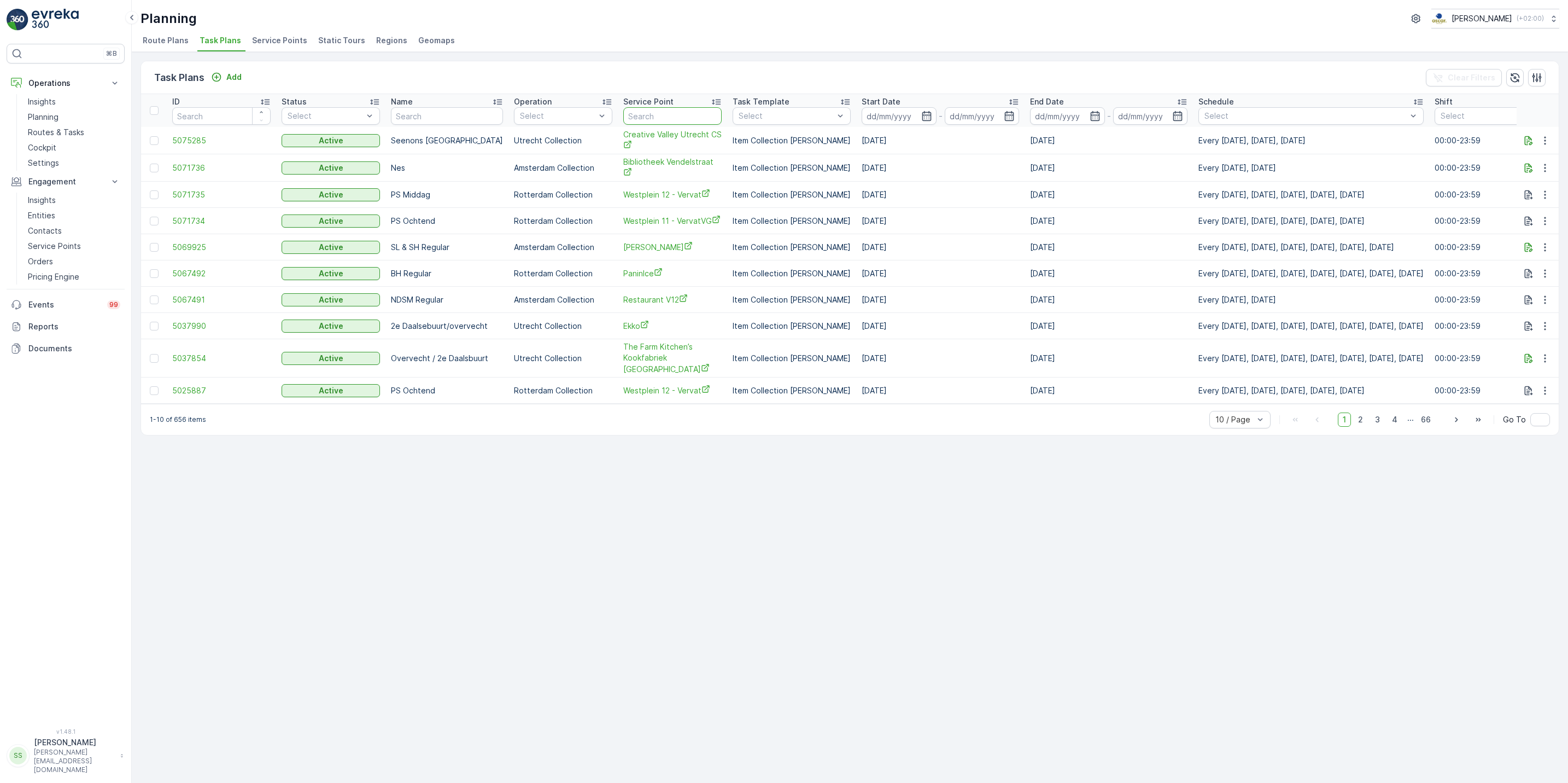
click at [640, 118] on input "text" at bounding box center [673, 116] width 98 height 18
type input "frascati"
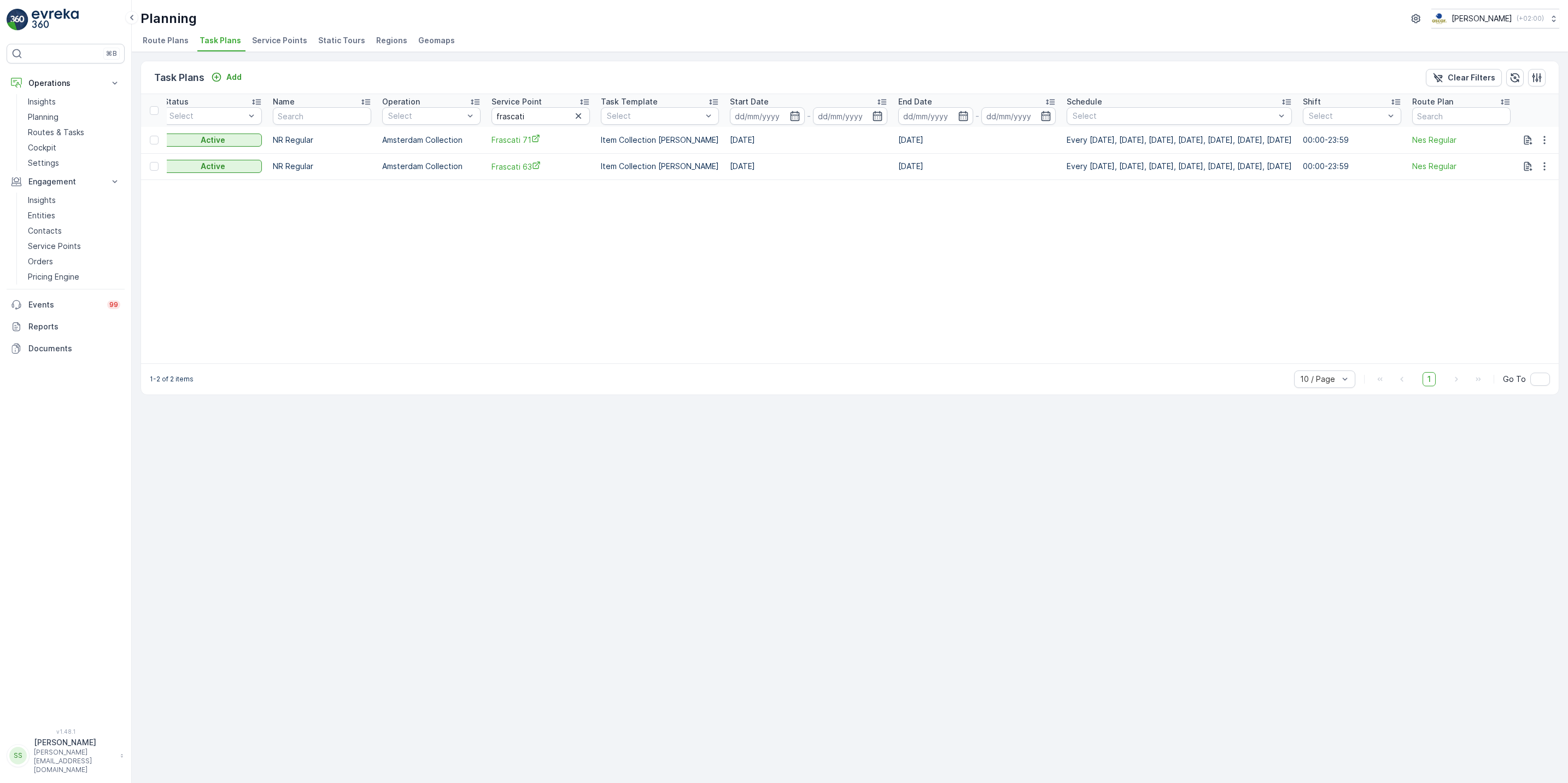
scroll to position [0, 148]
click at [1553, 145] on button "button" at bounding box center [1544, 140] width 19 height 13
click at [1545, 170] on span "Edit Task Plan" at bounding box center [1525, 172] width 51 height 11
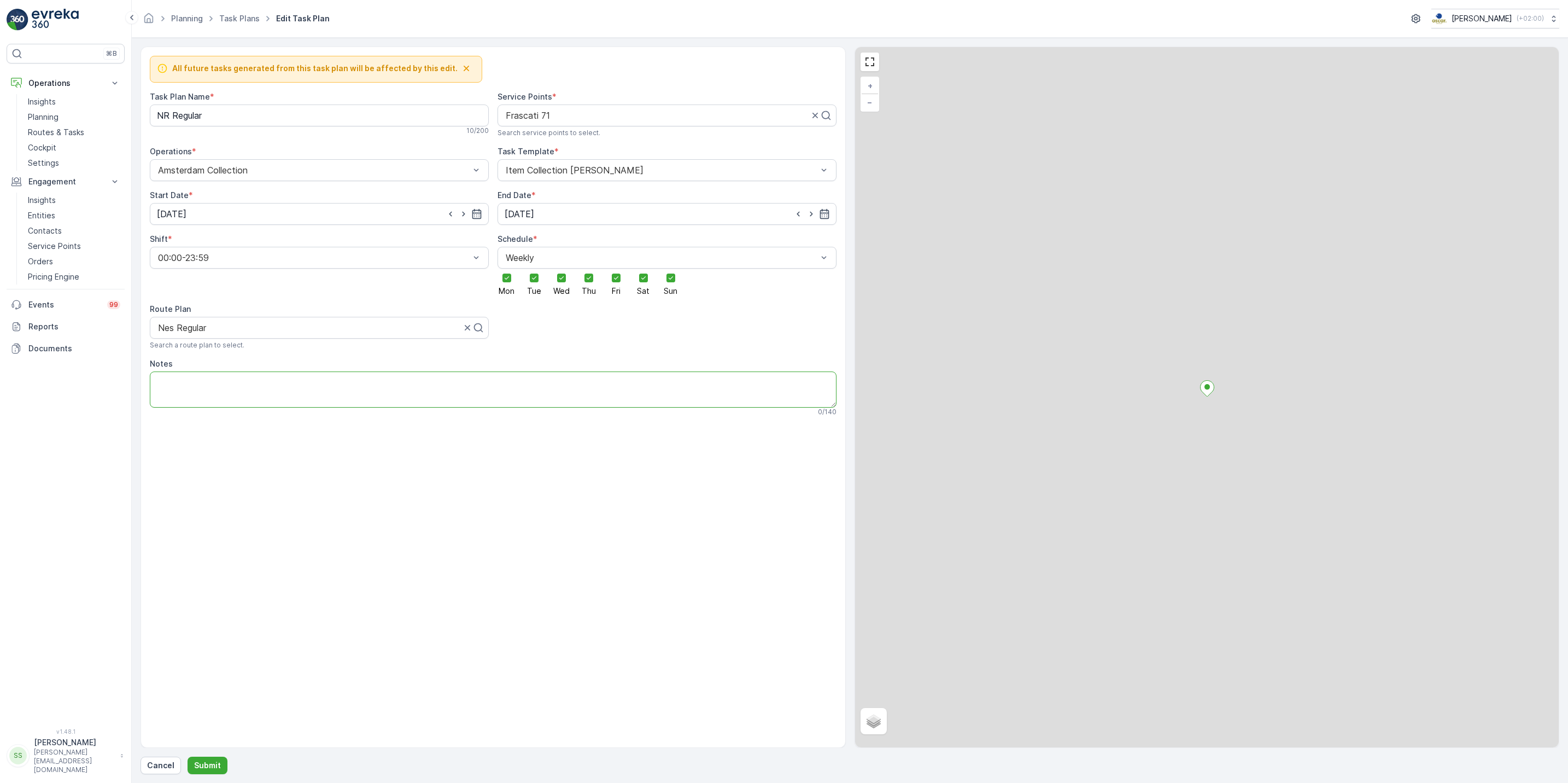
click at [340, 389] on textarea "Notes" at bounding box center [493, 389] width 687 height 36
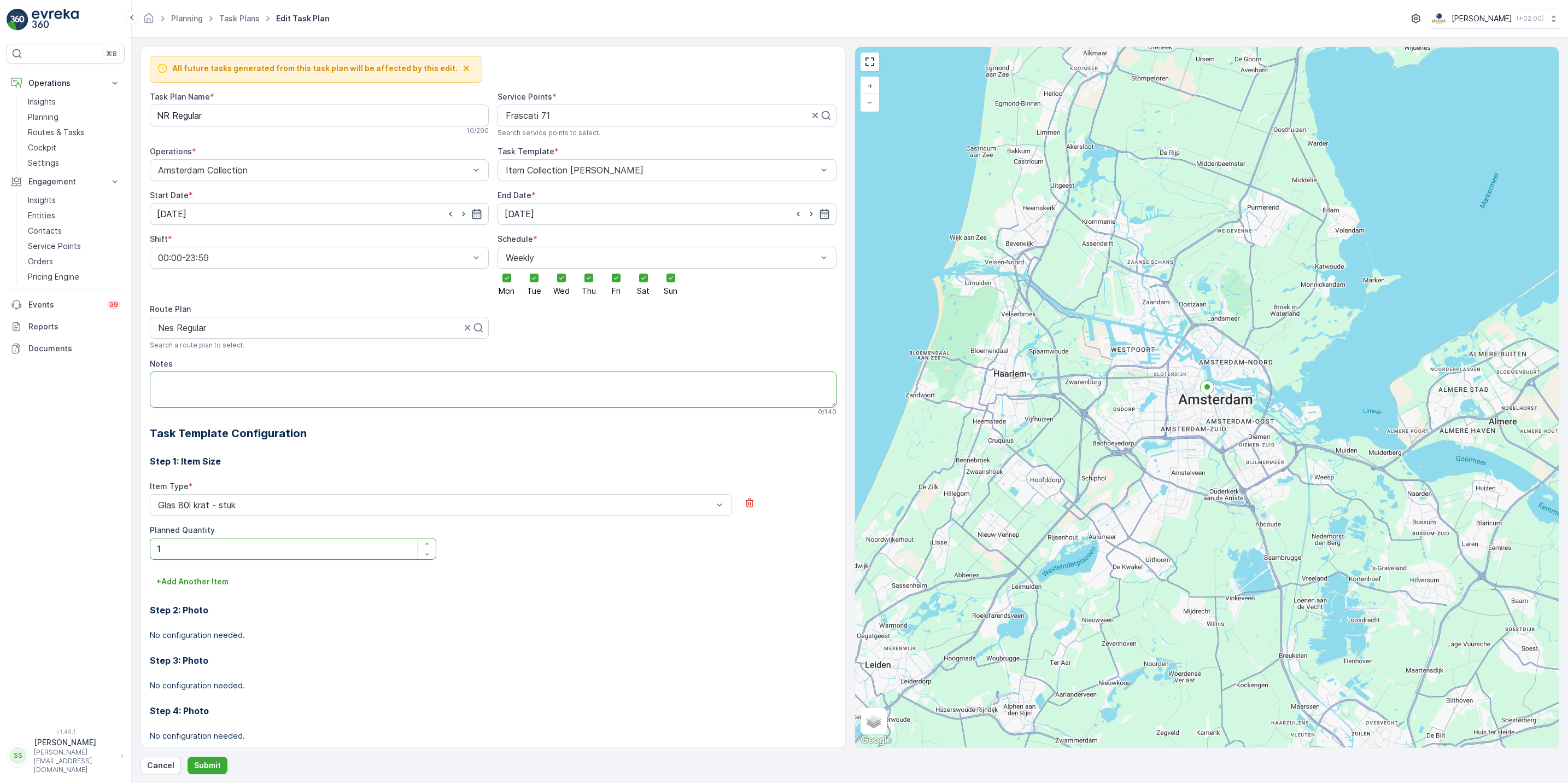
click at [320, 396] on textarea "Notes" at bounding box center [493, 389] width 687 height 36
drag, startPoint x: 407, startPoint y: 389, endPoint x: 74, endPoint y: 378, distance: 333.2
click at [74, 378] on div "⌘B Operations Insights Planning Routes & Tasks Cockpit Settings Engagement Insi…" at bounding box center [784, 391] width 1568 height 783
type textarea "Ingang zit aan de Oudezijds kant (wij hebben een sleutel)"
click at [195, 764] on p "Submit" at bounding box center [207, 765] width 27 height 11
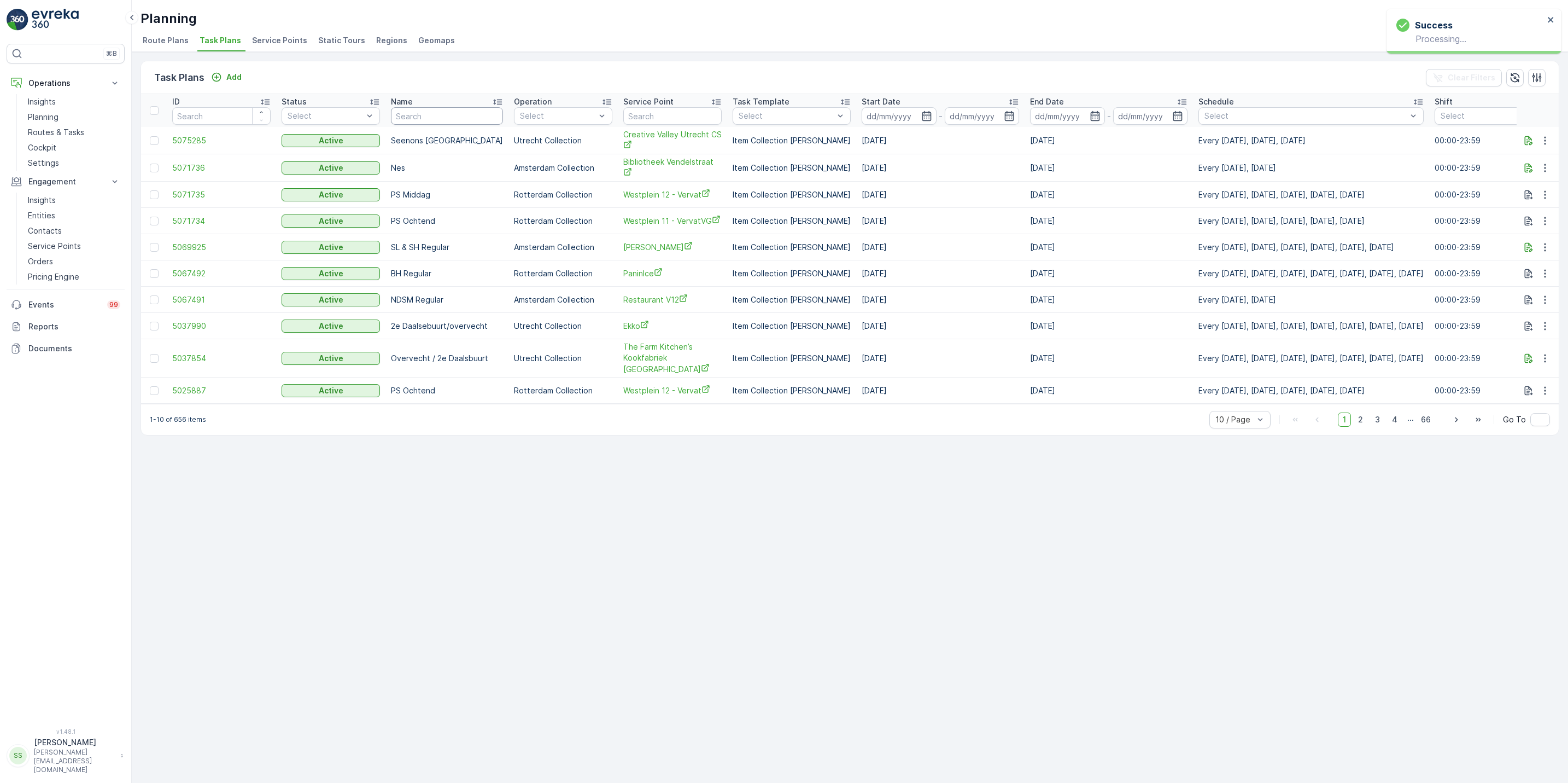
click at [447, 115] on input "text" at bounding box center [447, 116] width 112 height 18
type input "frasc"
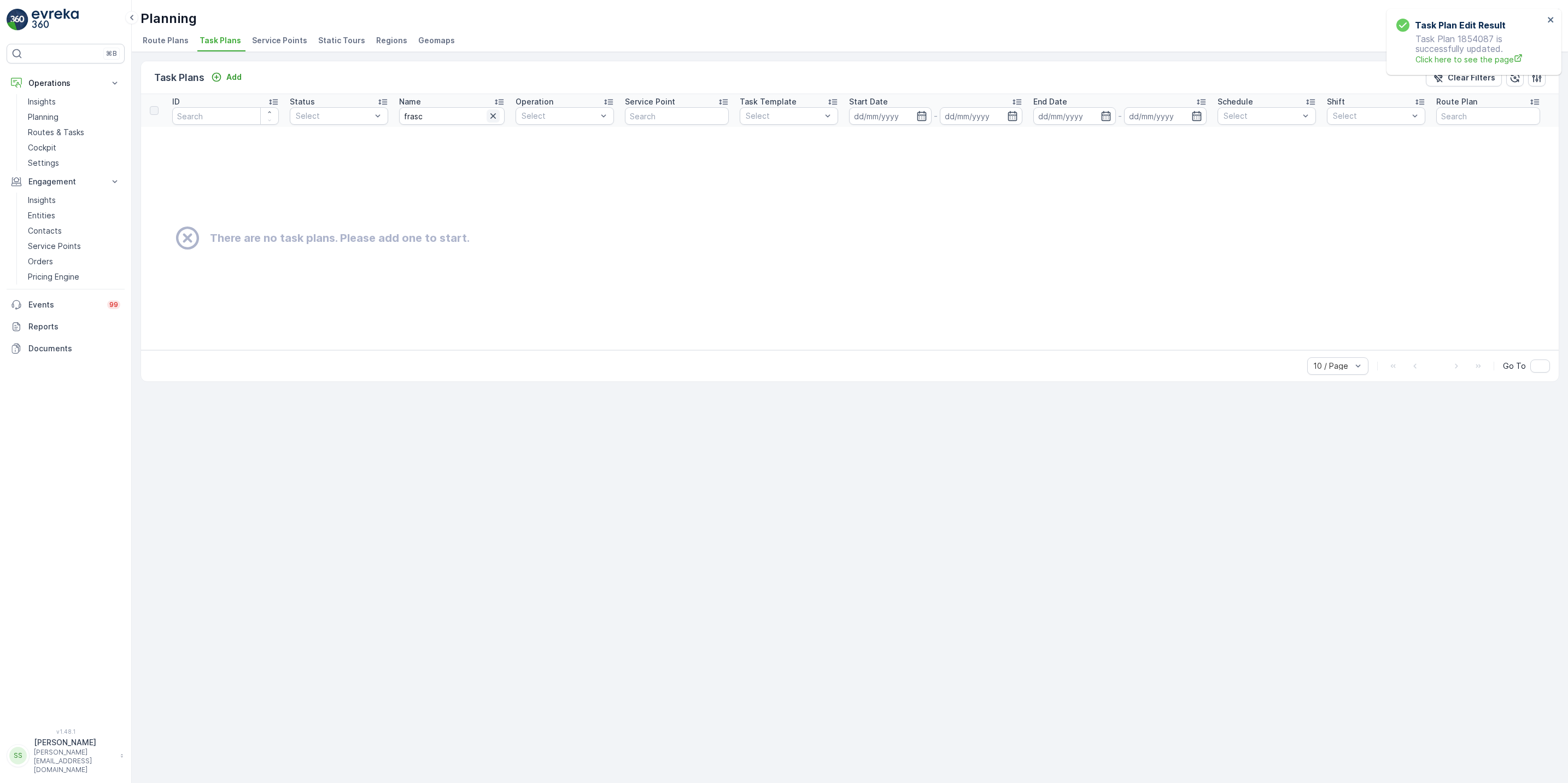
click at [493, 118] on icon "button" at bounding box center [493, 116] width 11 height 11
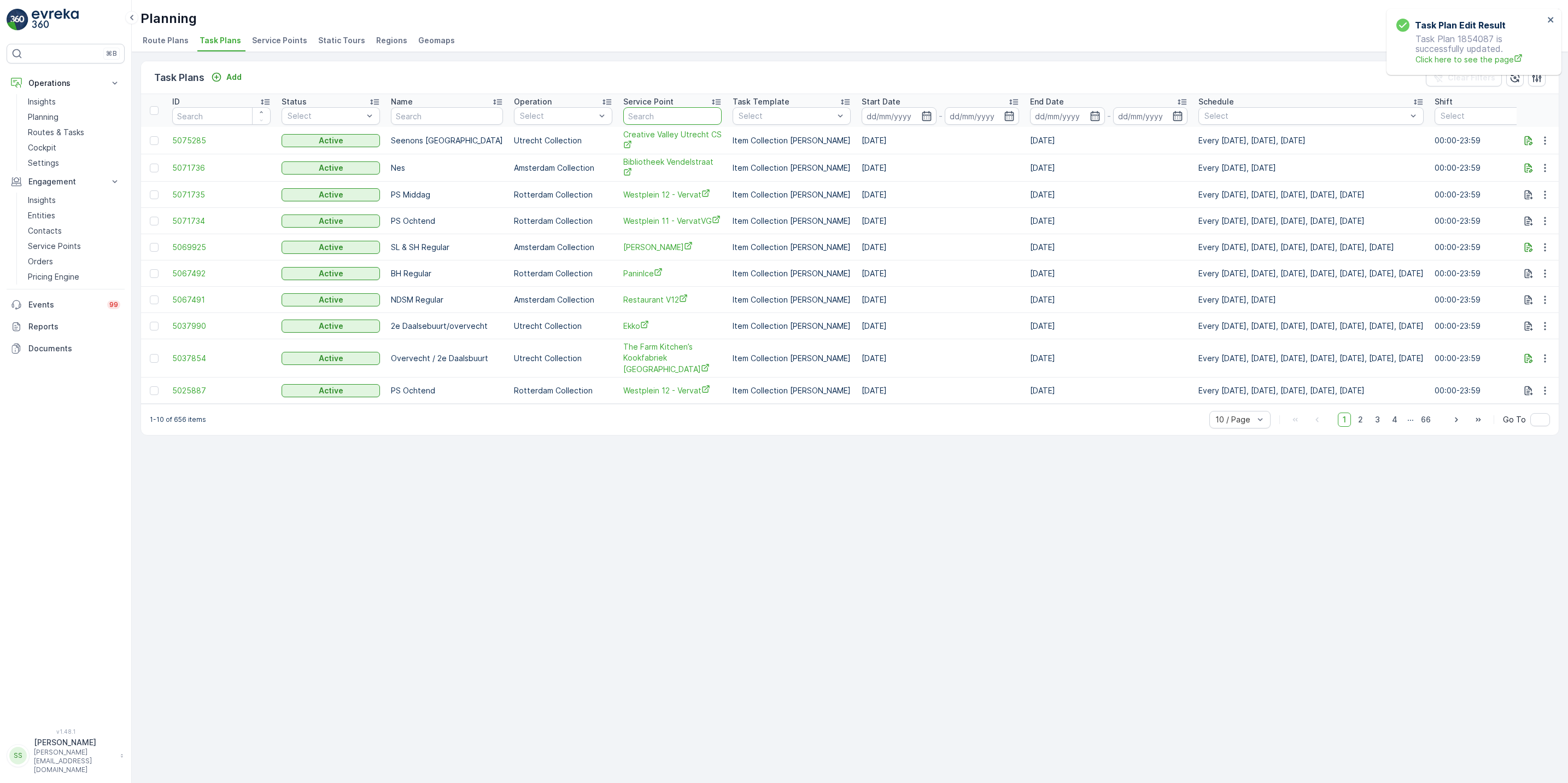
click at [638, 119] on input "text" at bounding box center [673, 116] width 98 height 18
type input "frasc"
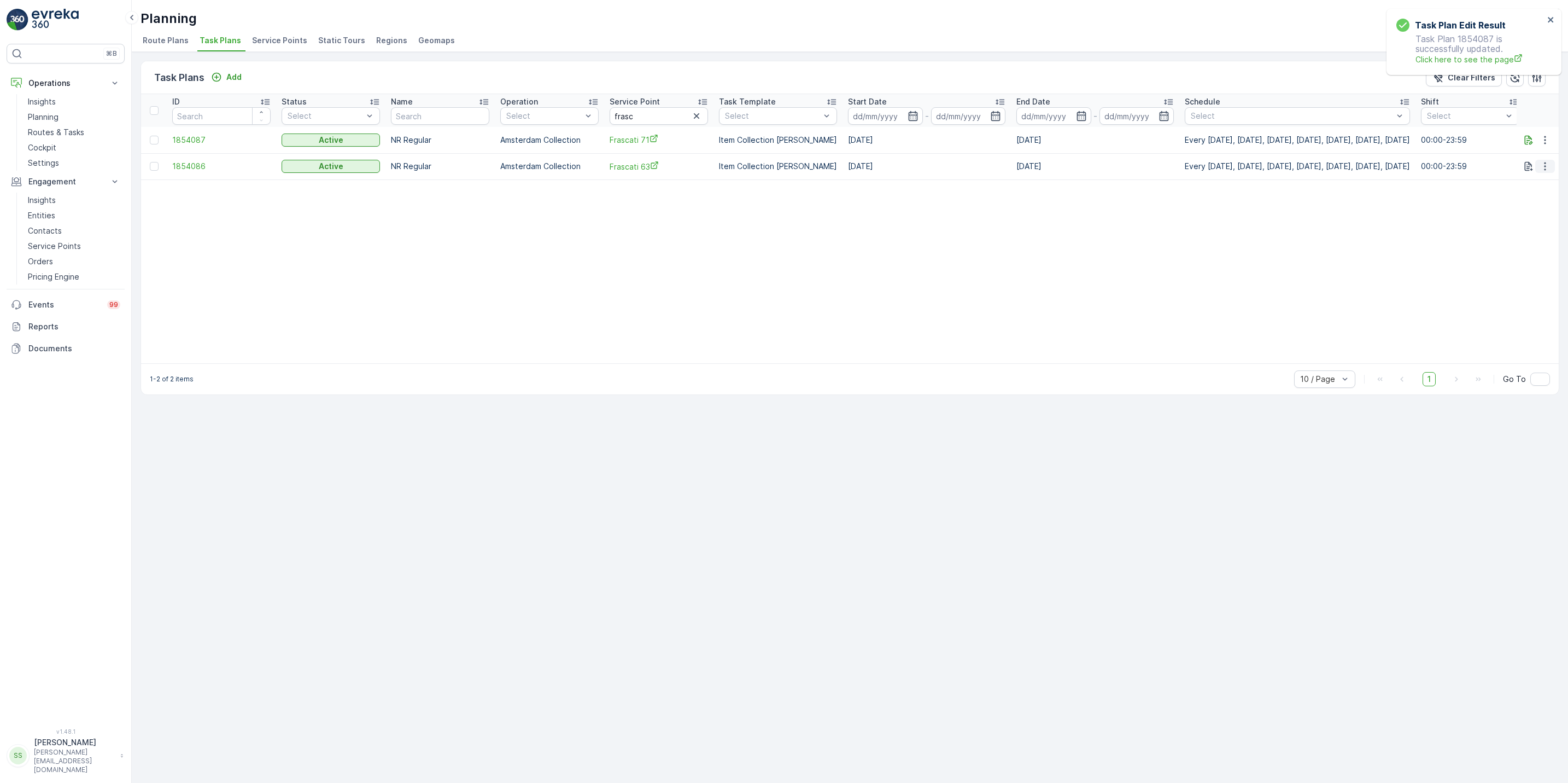
click at [1547, 164] on icon "button" at bounding box center [1544, 166] width 11 height 11
click at [1538, 197] on span "Edit Task Plan" at bounding box center [1525, 199] width 51 height 11
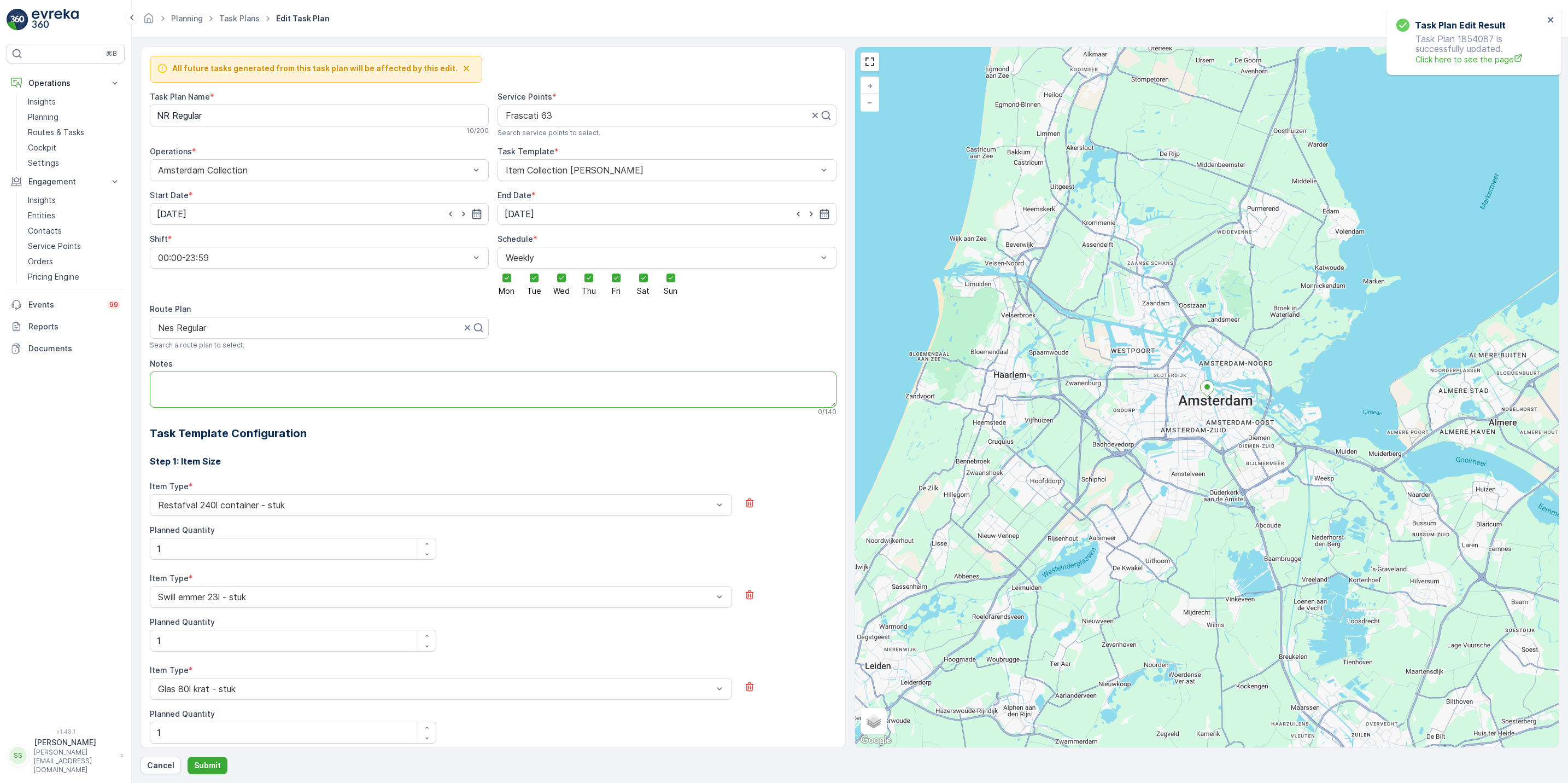
click at [363, 390] on textarea "Notes" at bounding box center [493, 389] width 687 height 36
paste textarea "Ingang zit aan de Oudezijds kant (wij hebben een sleutel)"
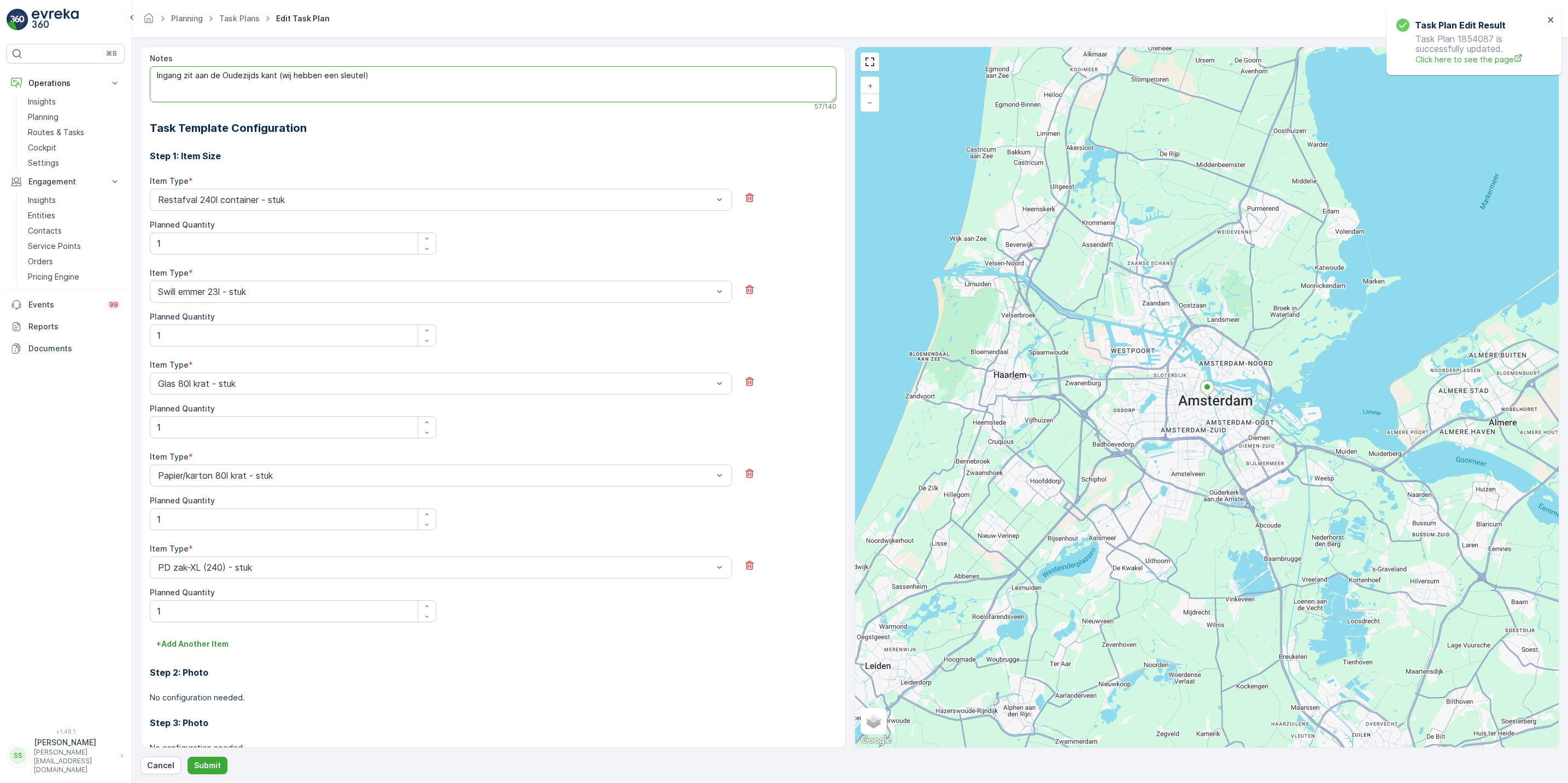
scroll to position [390, 0]
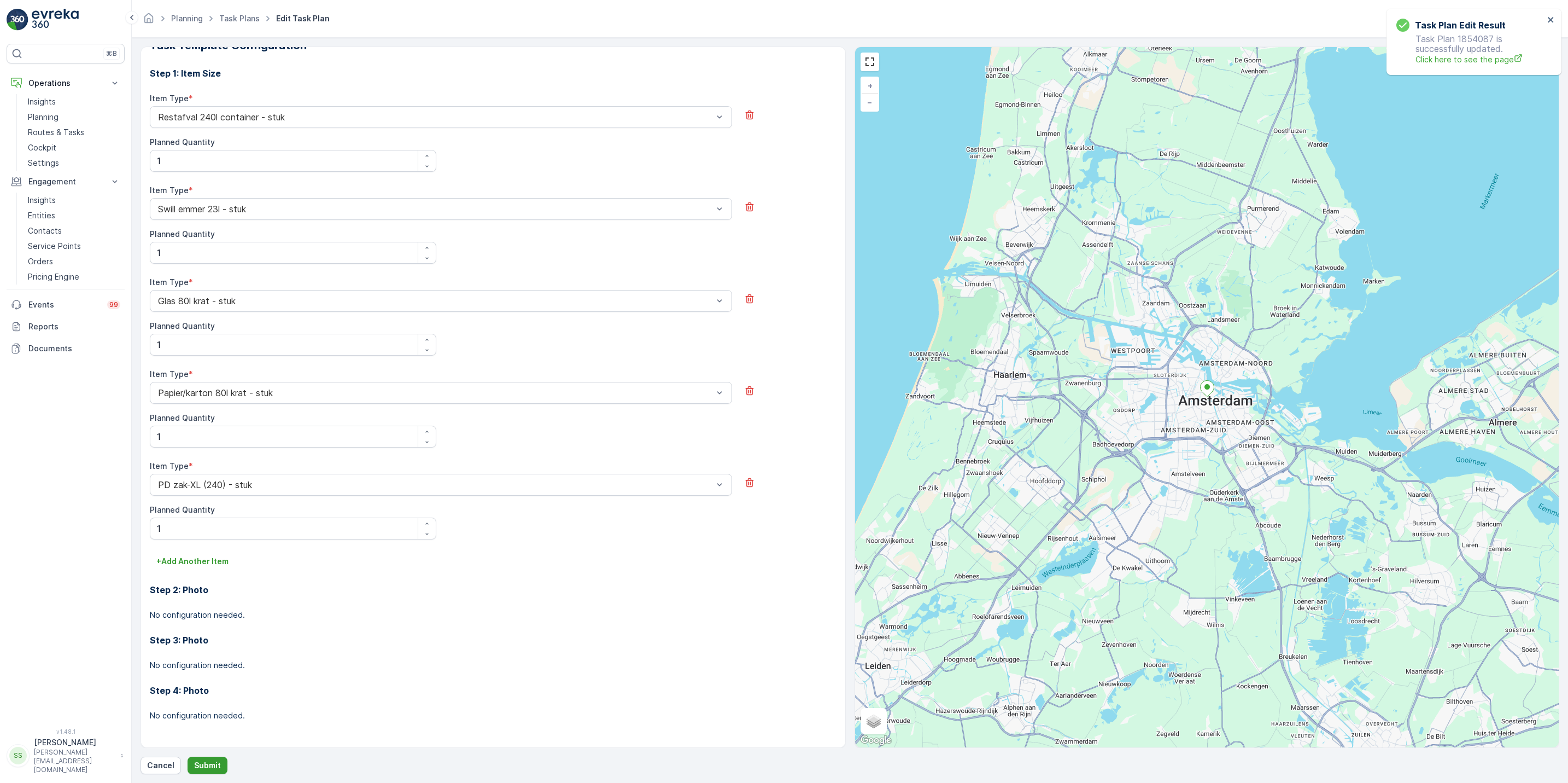
type textarea "Ingang zit aan de Oudezijds kant (wij hebben een sleutel)"
click at [206, 763] on p "Submit" at bounding box center [207, 765] width 27 height 11
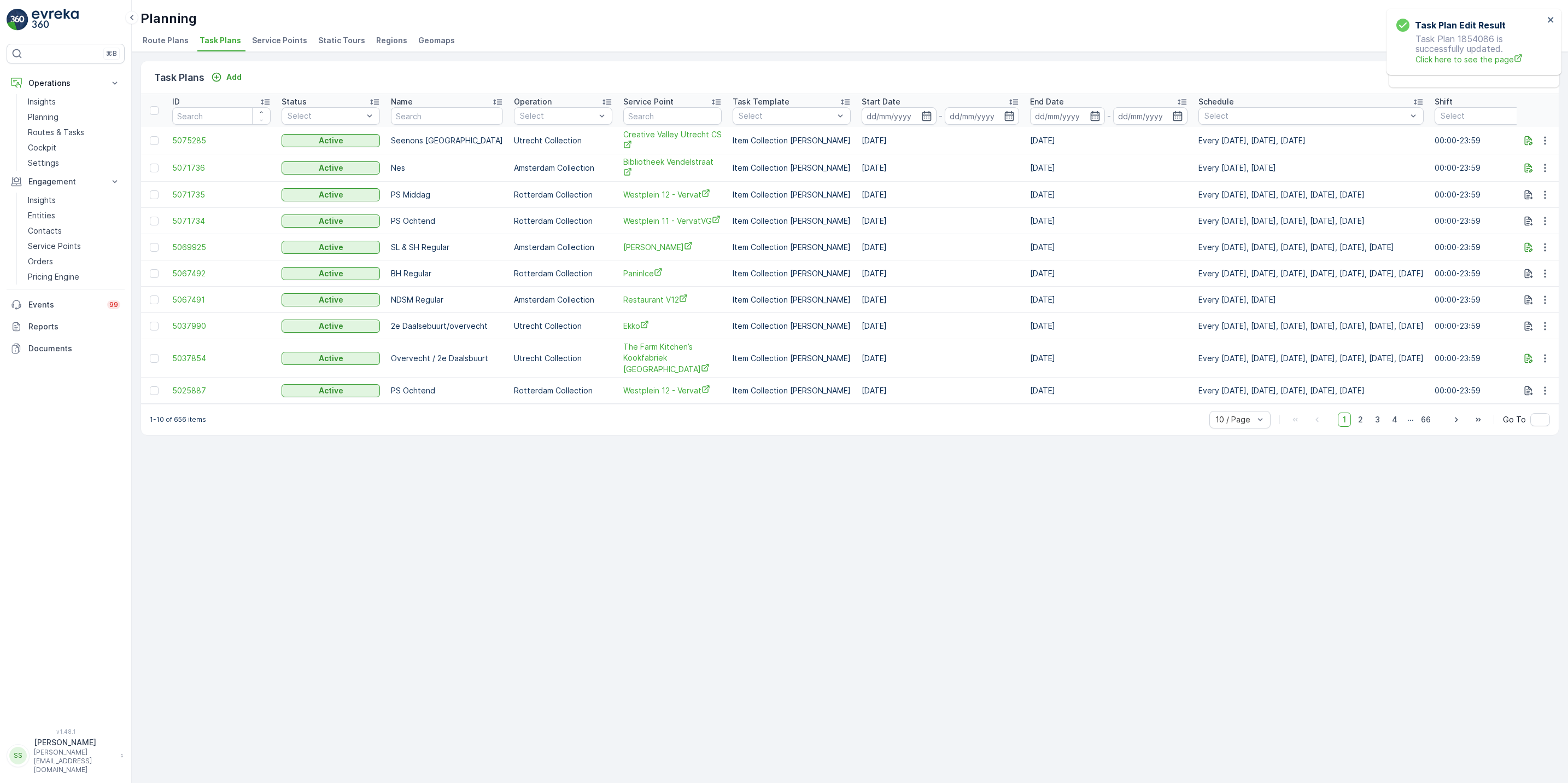
click at [166, 39] on span "Route Plans" at bounding box center [166, 40] width 46 height 11
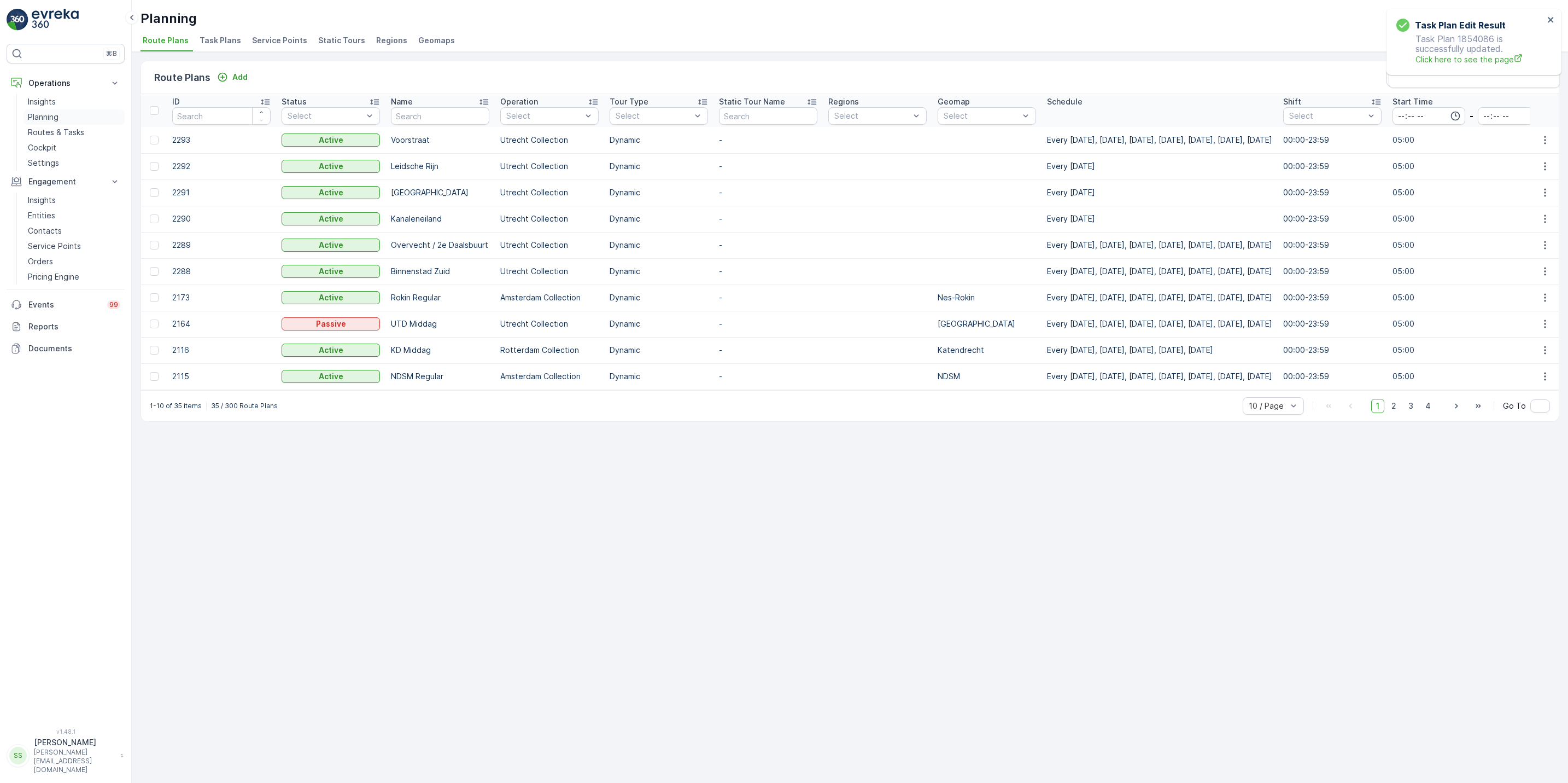
click at [66, 118] on link "Planning" at bounding box center [74, 117] width 101 height 16
click at [68, 132] on p "Routes & Tasks" at bounding box center [56, 132] width 56 height 11
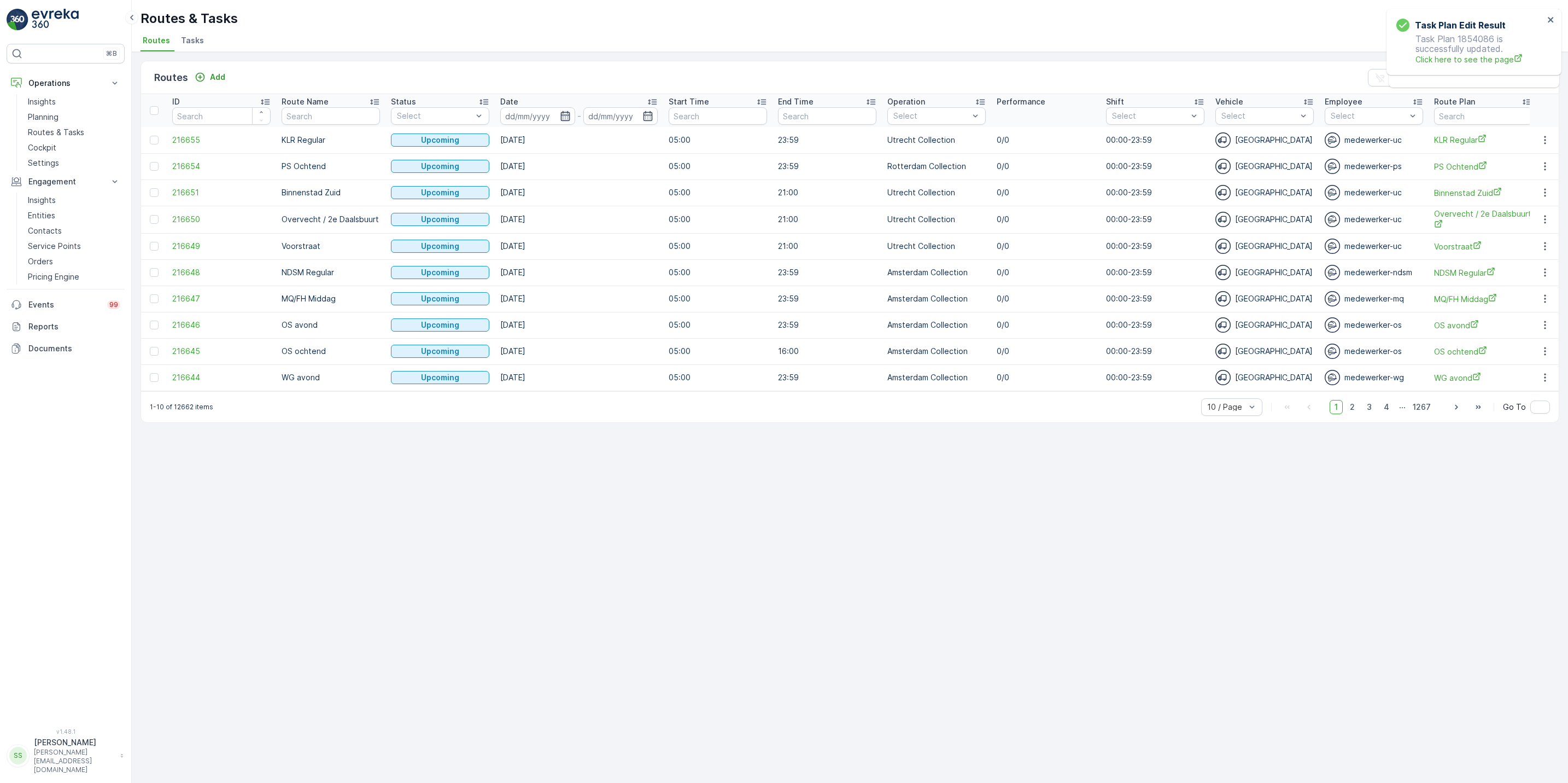
click at [565, 115] on icon "button" at bounding box center [565, 116] width 11 height 11
click at [615, 250] on div "18" at bounding box center [617, 250] width 18 height 18
type input "18.08.2025"
click at [615, 250] on div "18" at bounding box center [617, 250] width 18 height 18
type input "18.08.2025"
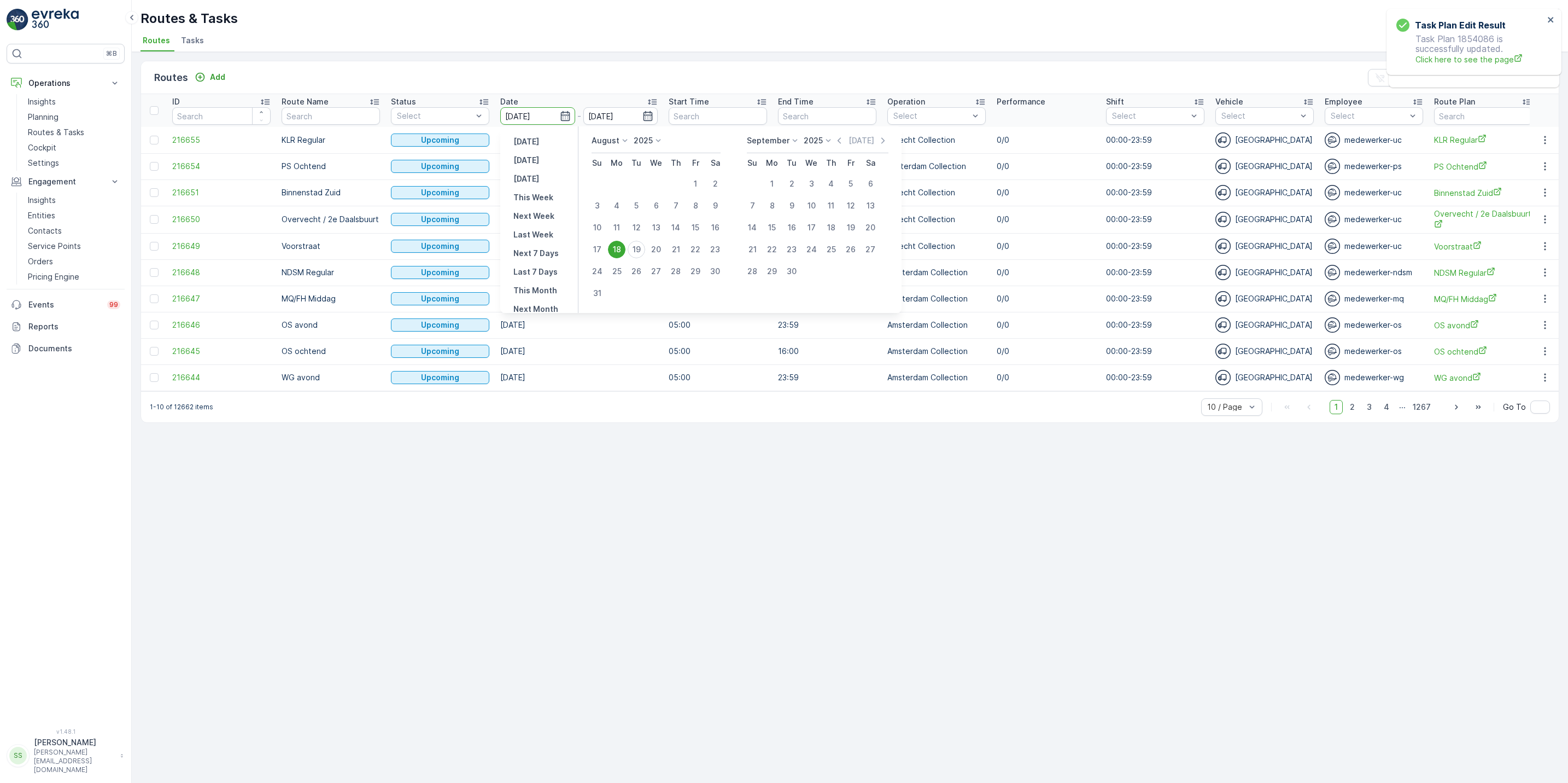
click at [615, 250] on div "18" at bounding box center [617, 250] width 18 height 18
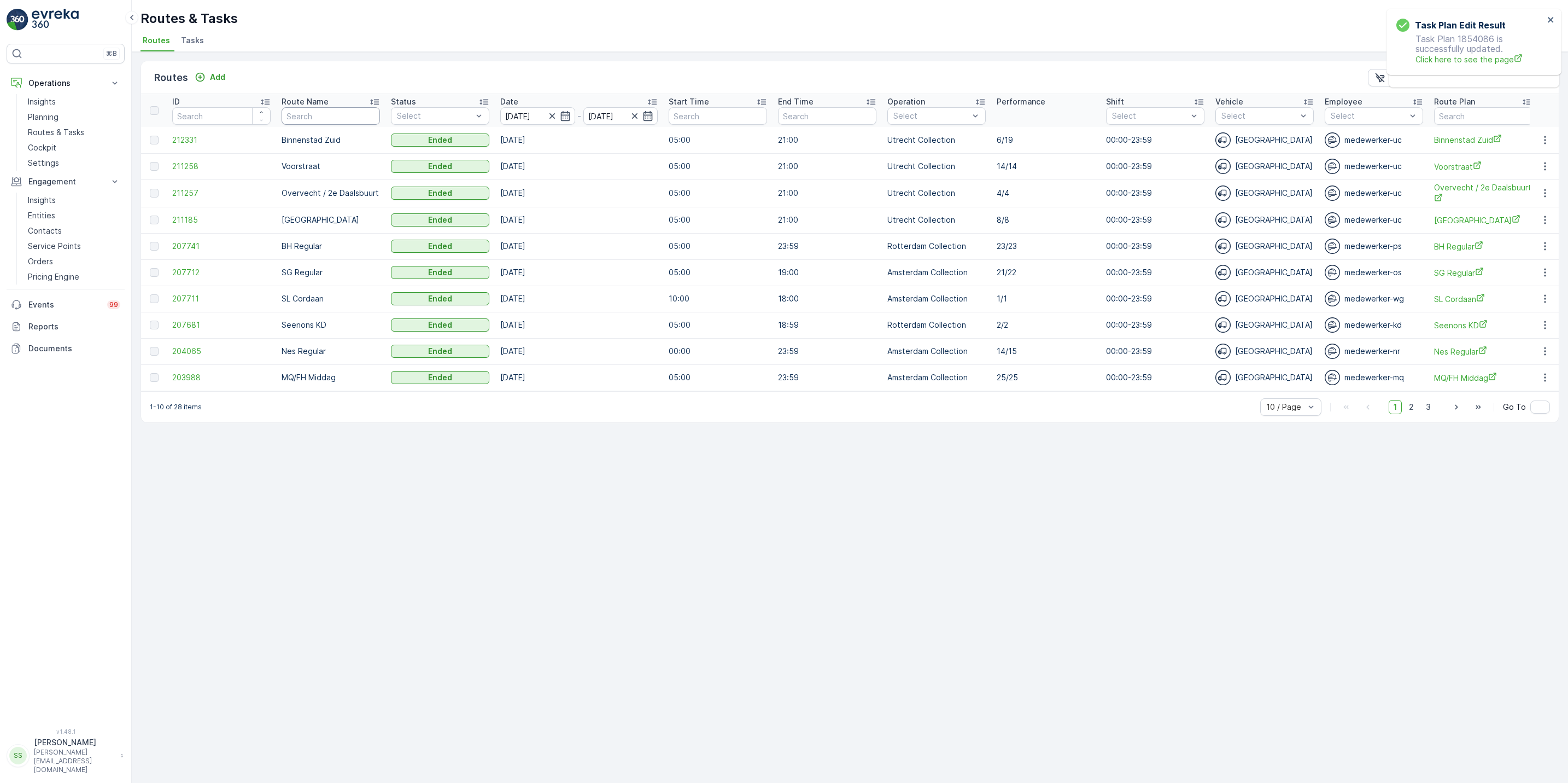
click at [323, 115] on input "text" at bounding box center [331, 116] width 98 height 18
type input "wg"
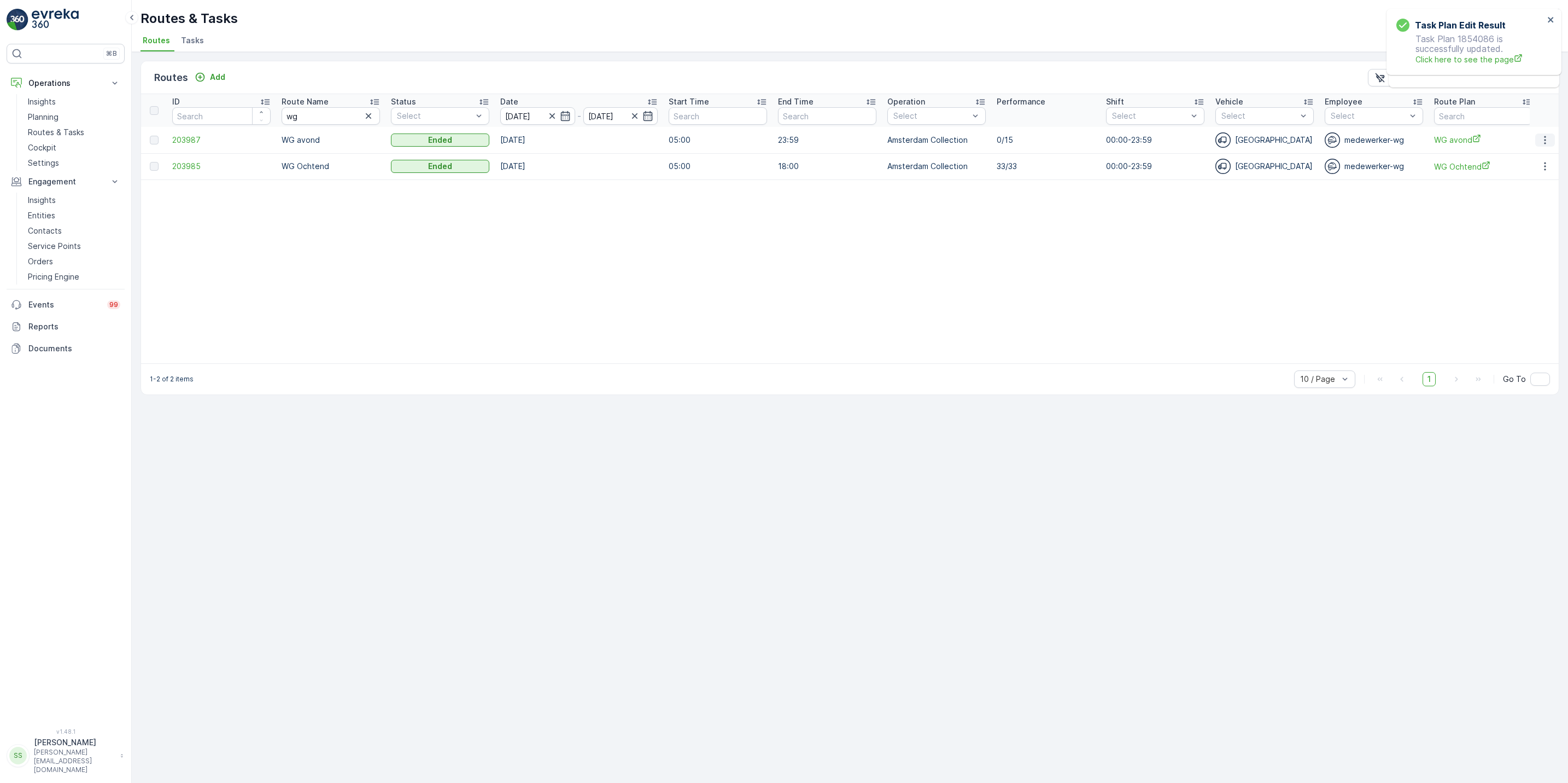
click at [1547, 138] on icon "button" at bounding box center [1544, 140] width 11 height 11
click at [1534, 154] on span "See More Details" at bounding box center [1518, 157] width 63 height 11
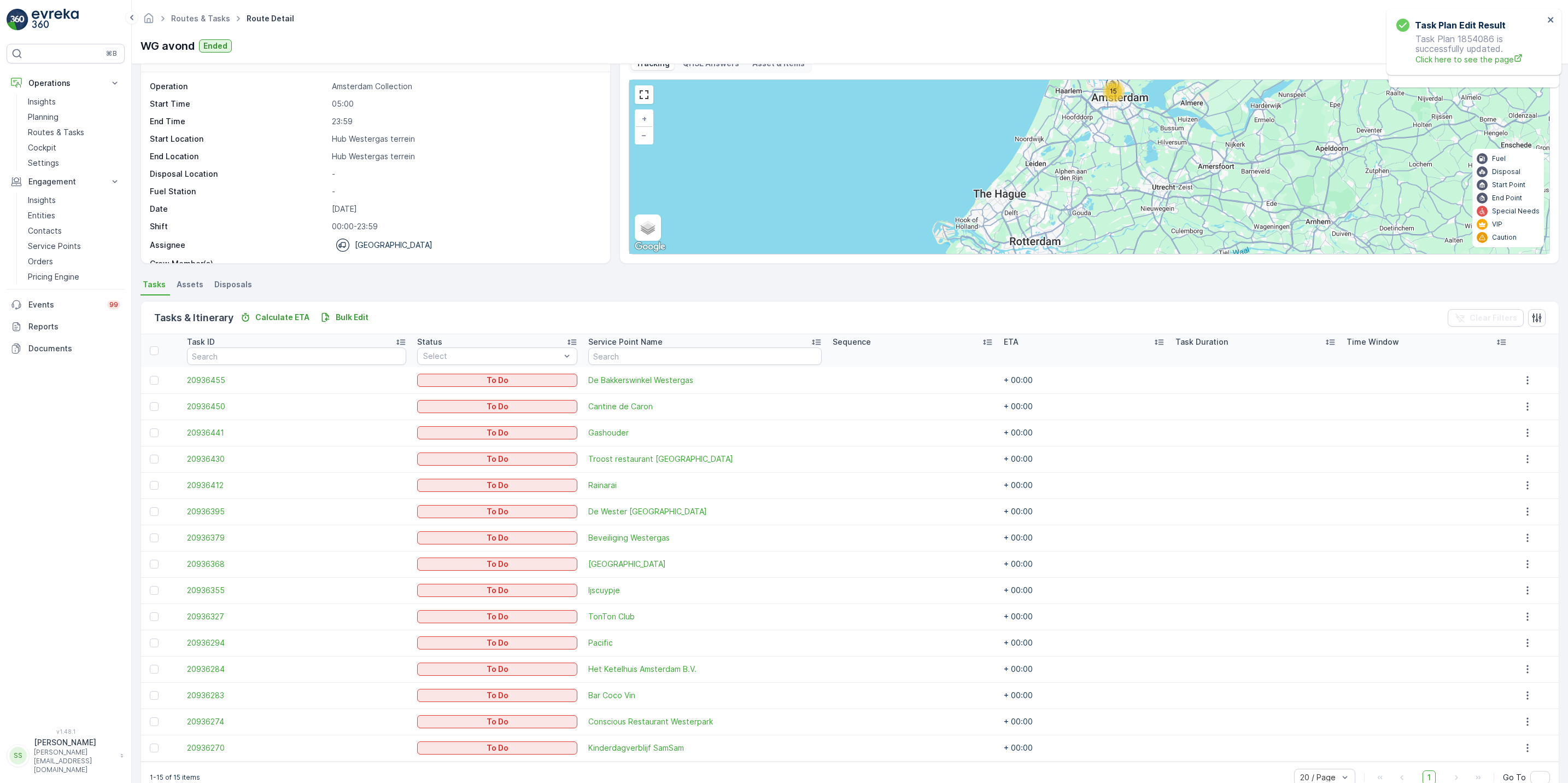
scroll to position [53, 0]
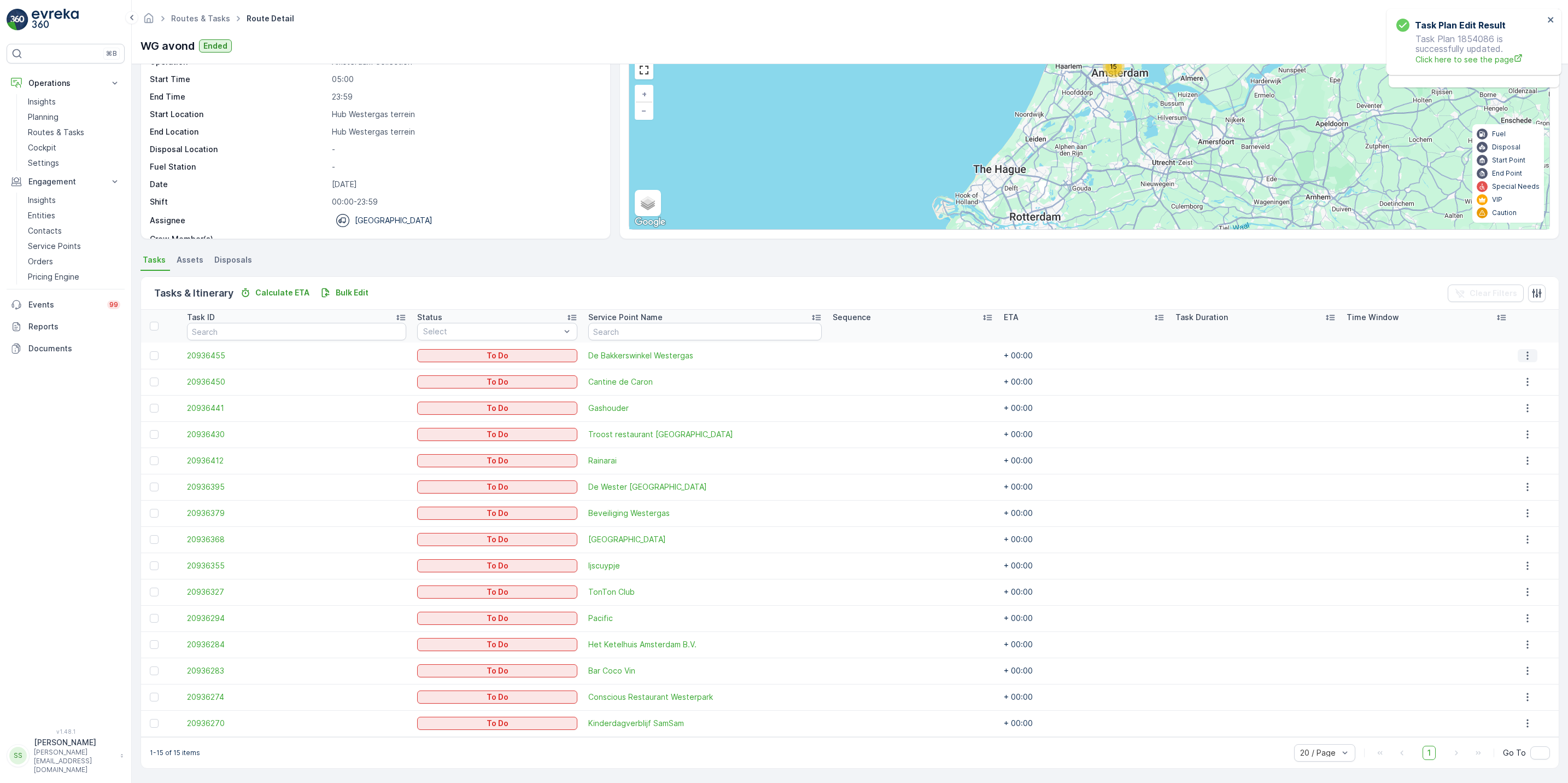
click at [1526, 353] on icon "button" at bounding box center [1527, 355] width 11 height 11
click at [1520, 368] on span "See More Details" at bounding box center [1521, 371] width 63 height 11
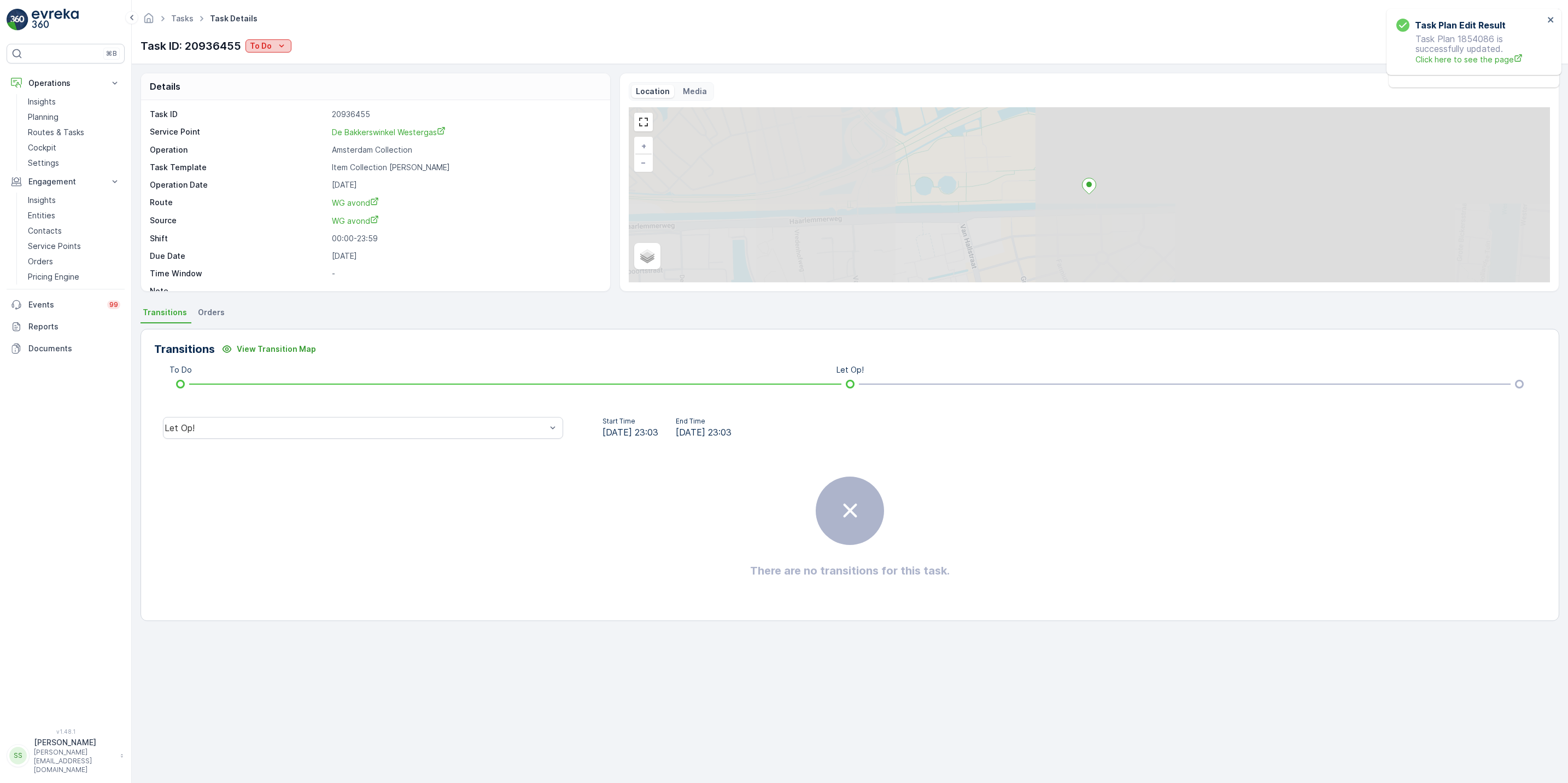
click at [269, 45] on p "To Do" at bounding box center [260, 45] width 22 height 11
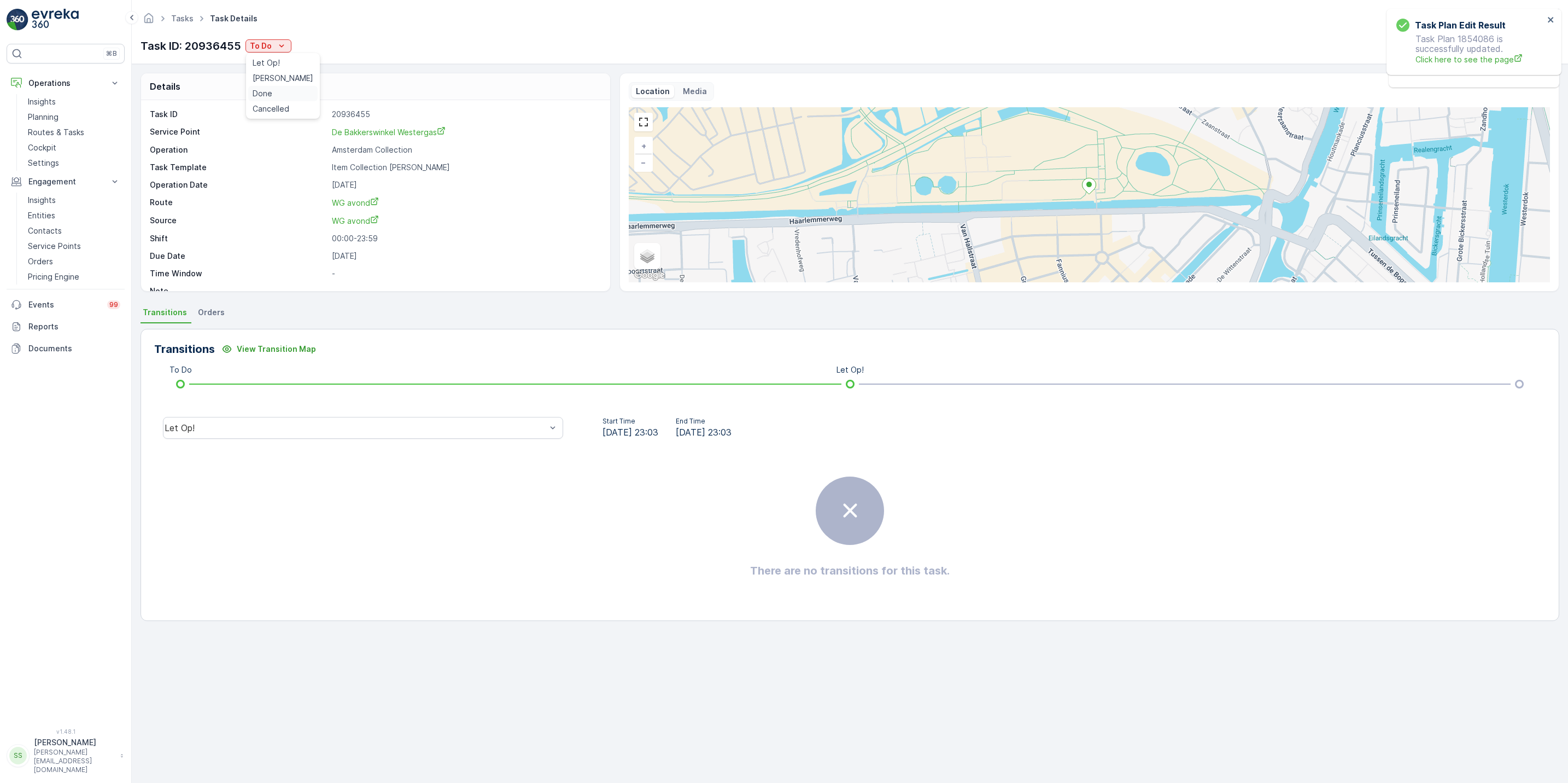
click at [272, 92] on div "Done" at bounding box center [282, 93] width 69 height 16
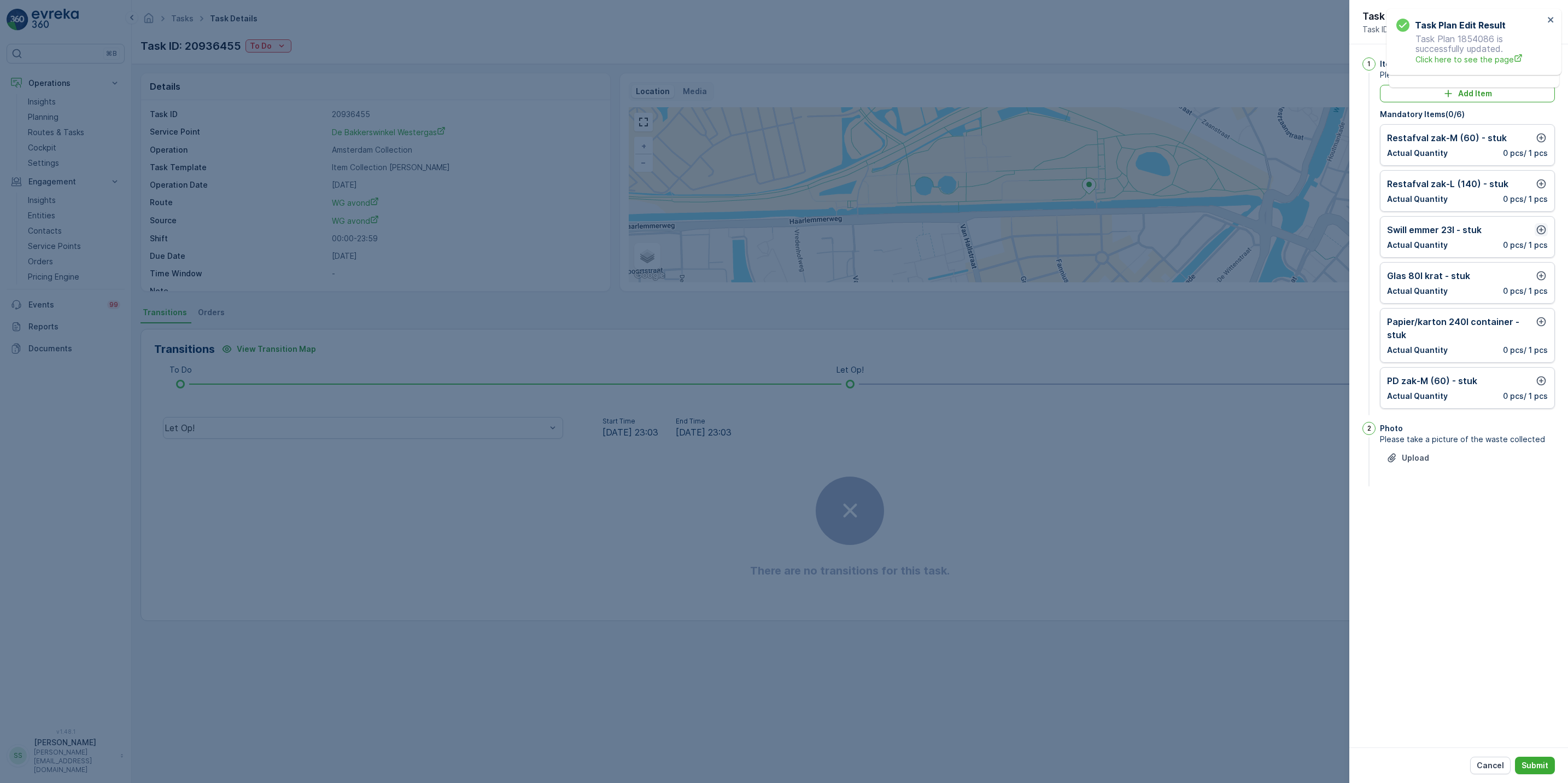
click at [1540, 228] on icon "button" at bounding box center [1541, 230] width 11 height 11
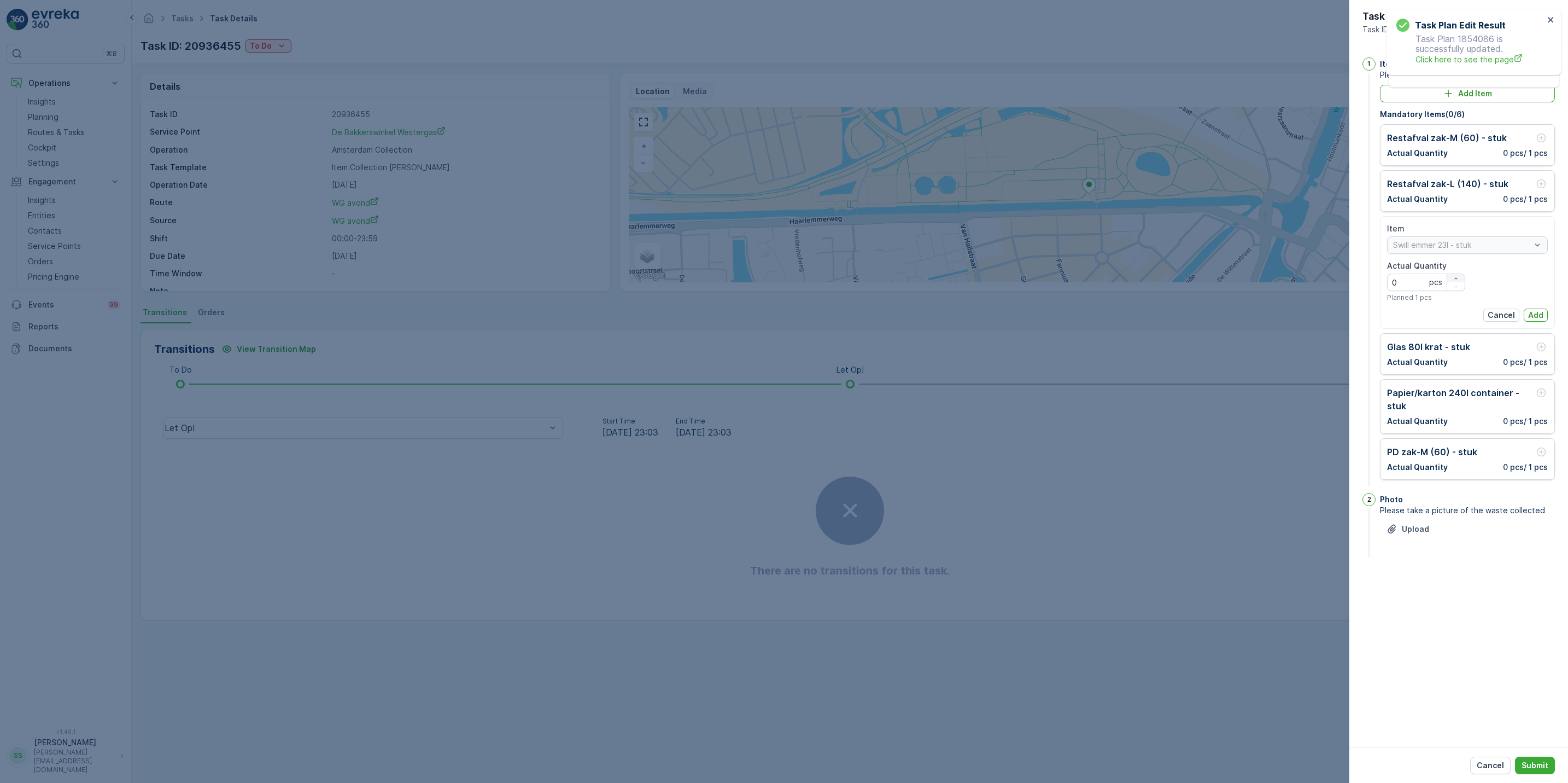
click at [1455, 278] on icon "button" at bounding box center [1455, 278] width 7 height 7
type Quantity "2"
click at [1534, 318] on p "Add" at bounding box center [1535, 315] width 16 height 11
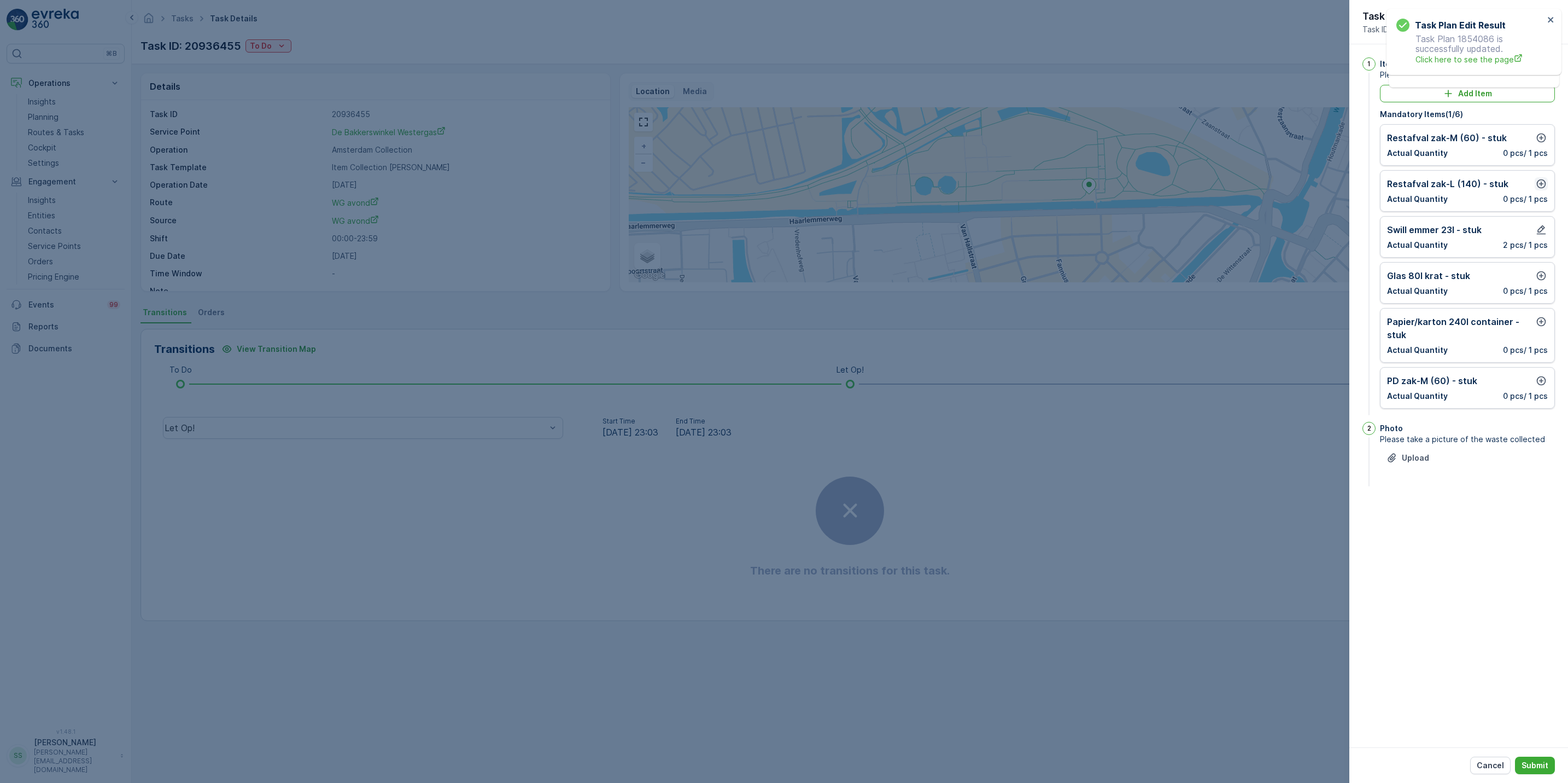
click at [1542, 181] on icon "button" at bounding box center [1541, 184] width 10 height 10
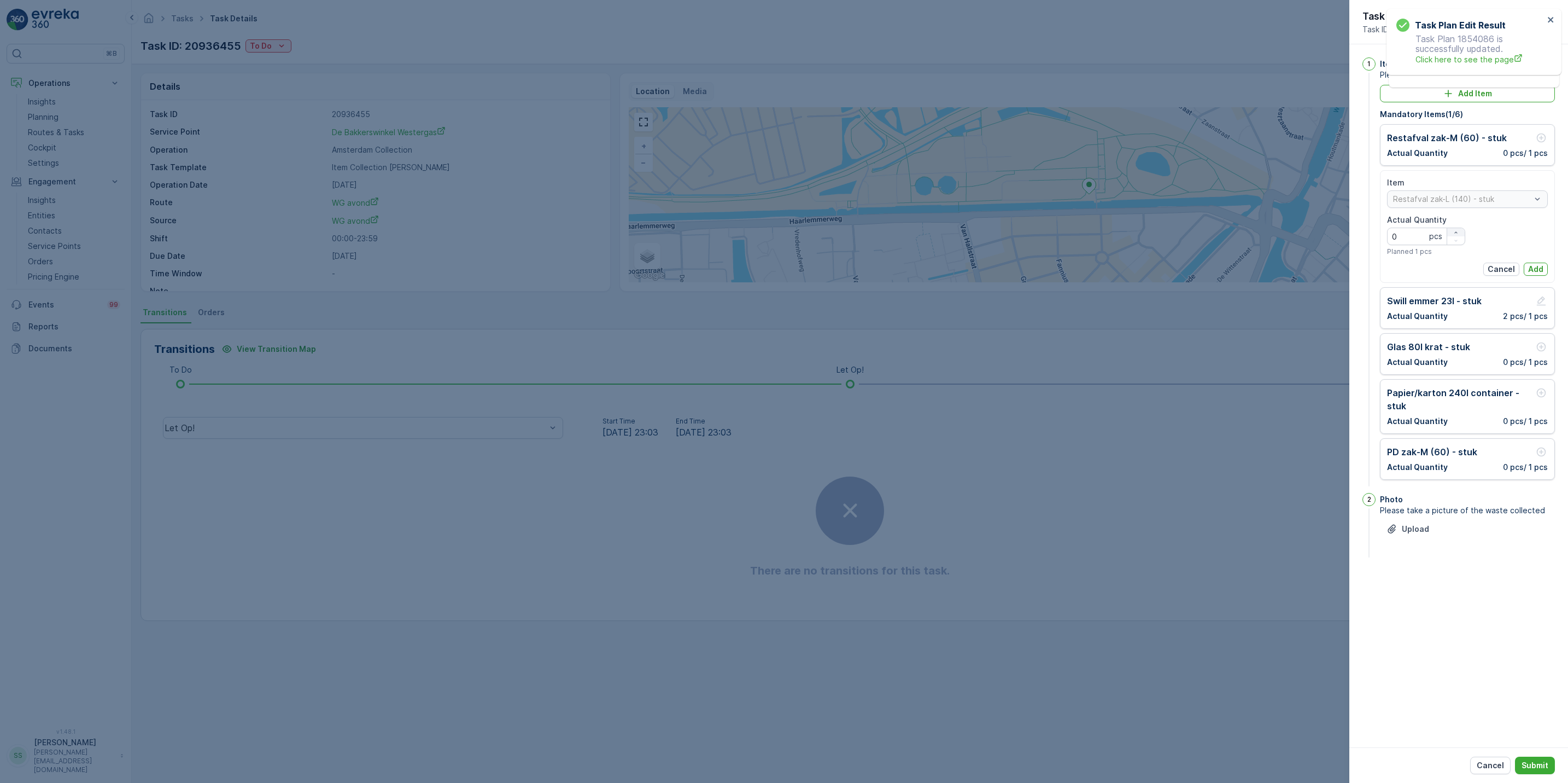
click at [1455, 231] on icon "button" at bounding box center [1455, 232] width 7 height 7
type Quantity "1"
click at [1545, 271] on button "Add" at bounding box center [1535, 269] width 24 height 13
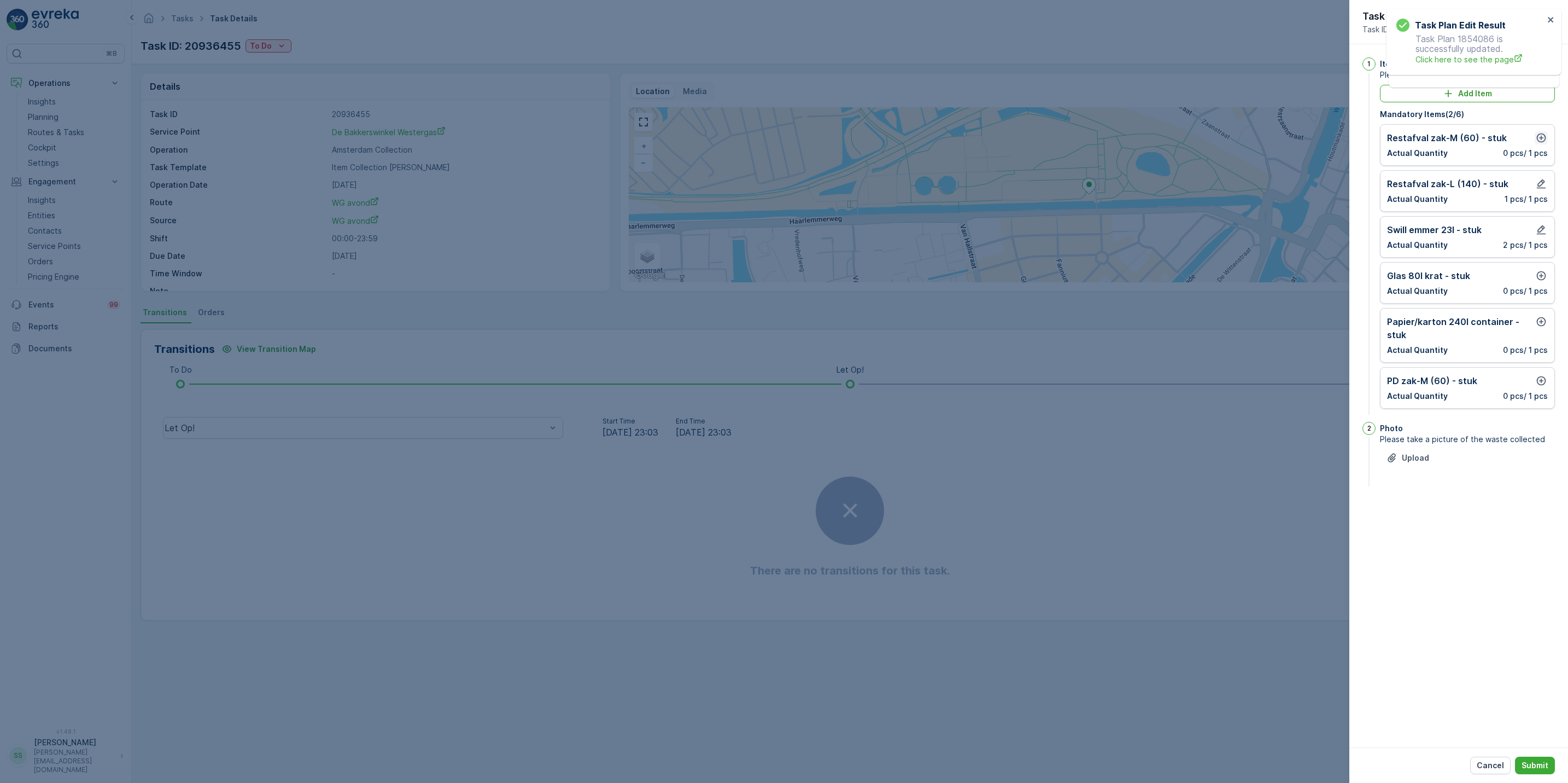
click at [1542, 138] on icon "button" at bounding box center [1541, 138] width 10 height 10
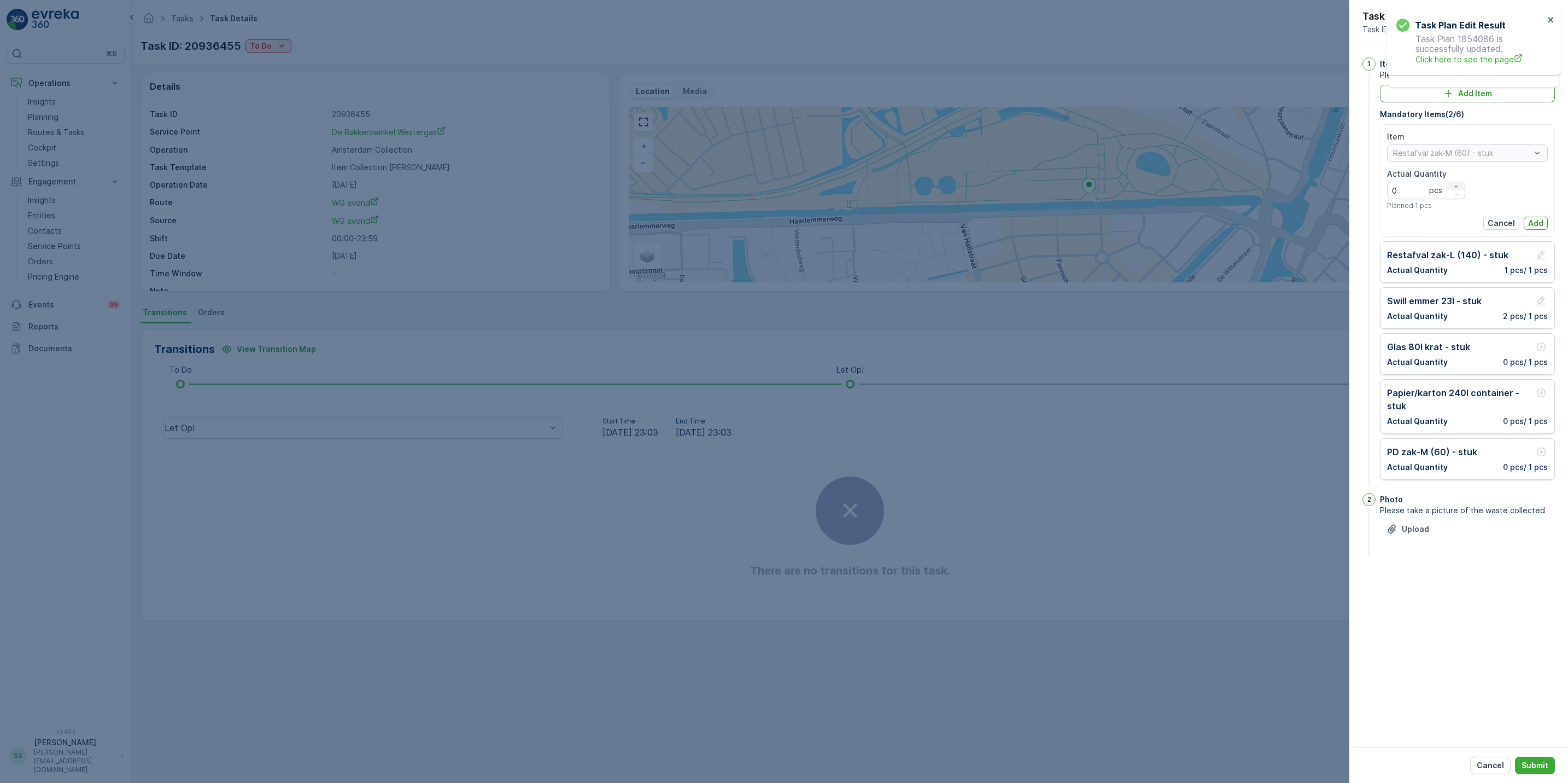
click at [1458, 187] on icon "button" at bounding box center [1455, 186] width 7 height 7
type Quantity "4"
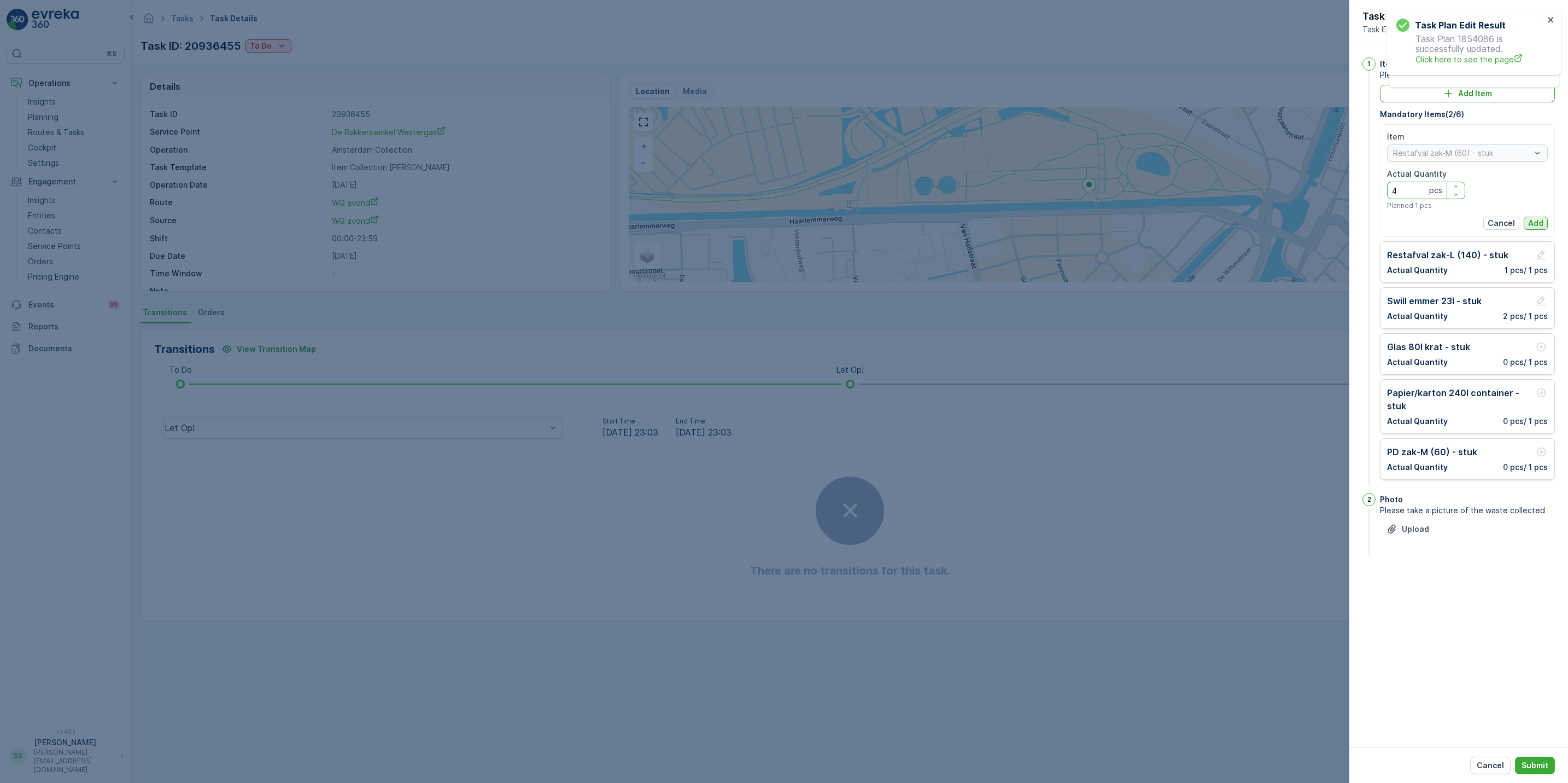
click at [1532, 225] on p "Add" at bounding box center [1535, 223] width 16 height 11
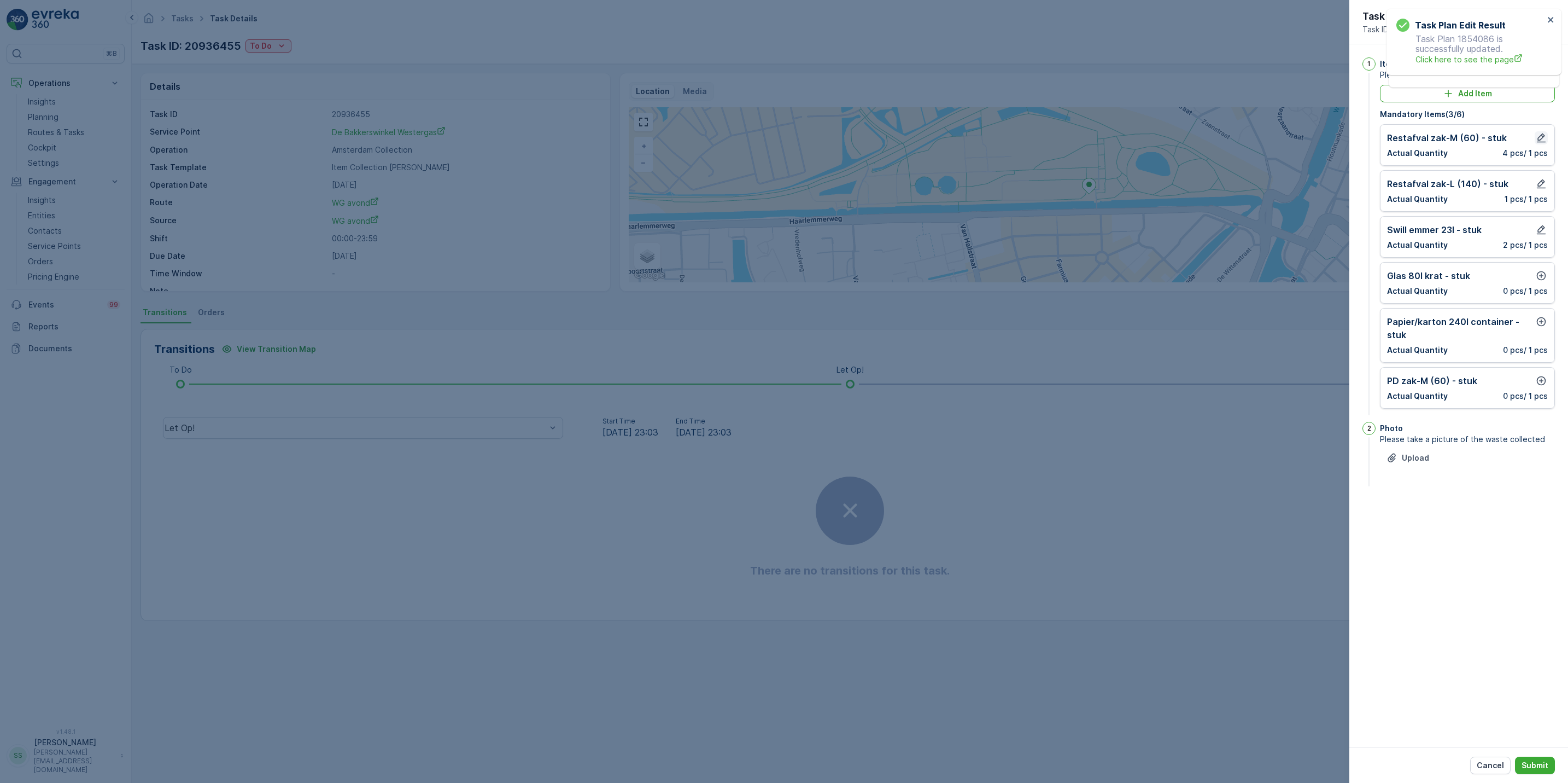
click at [1540, 133] on icon "button" at bounding box center [1541, 138] width 11 height 11
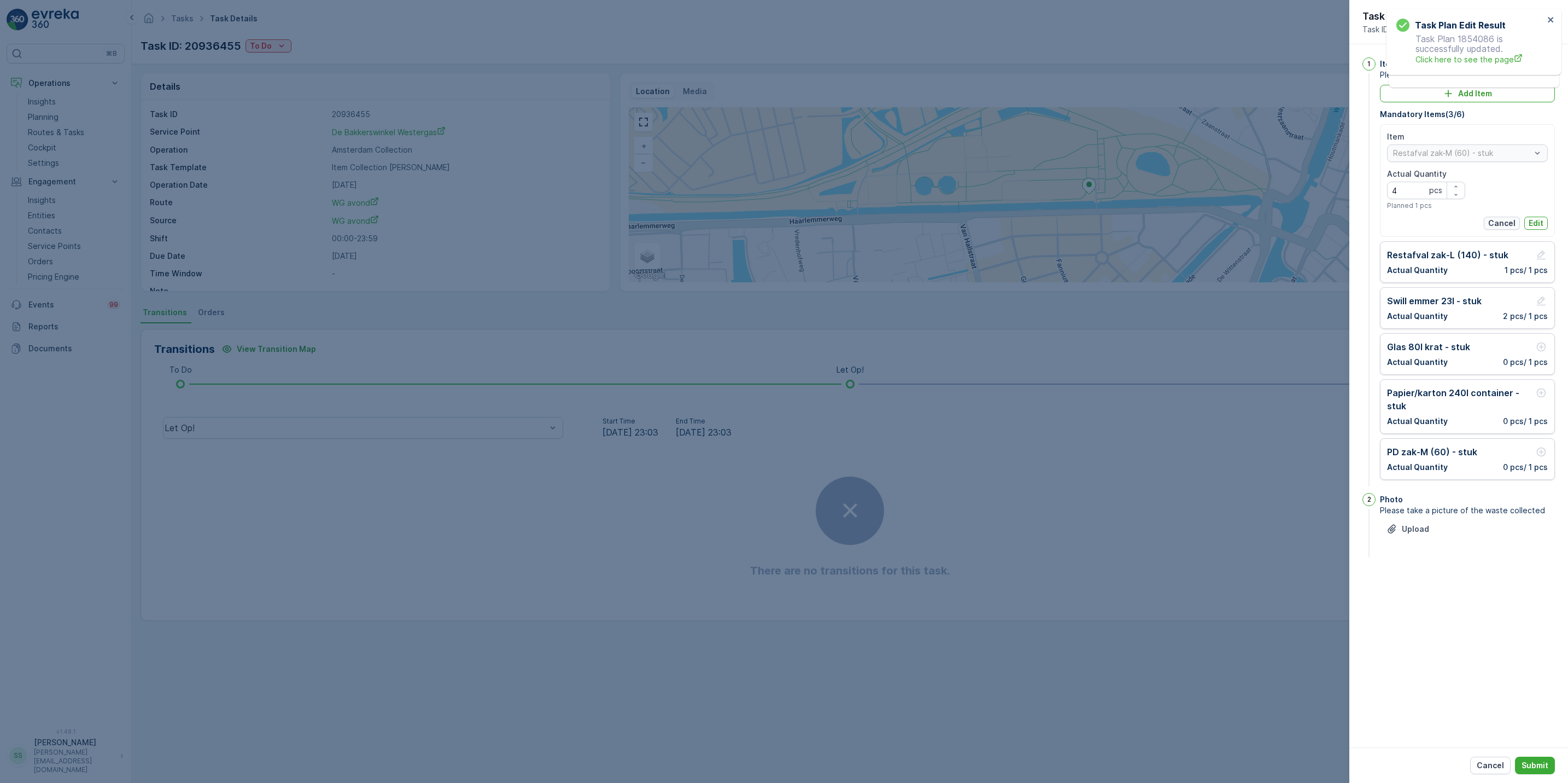
click at [1503, 223] on p "Cancel" at bounding box center [1501, 223] width 27 height 11
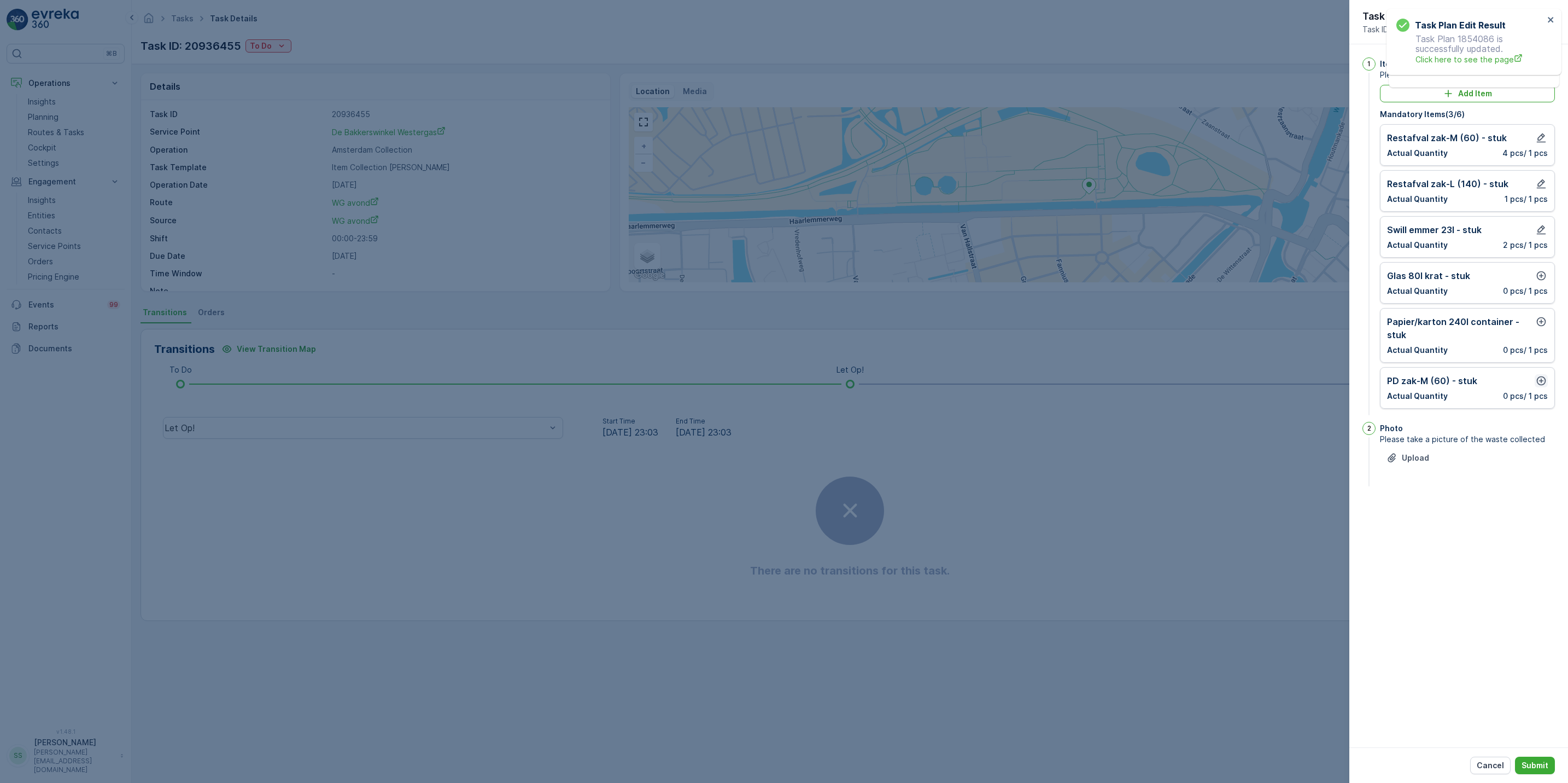
click at [1539, 381] on icon "button" at bounding box center [1541, 381] width 11 height 11
click at [1458, 431] on div "button" at bounding box center [1456, 429] width 18 height 7
click at [1460, 439] on div "button" at bounding box center [1456, 437] width 18 height 7
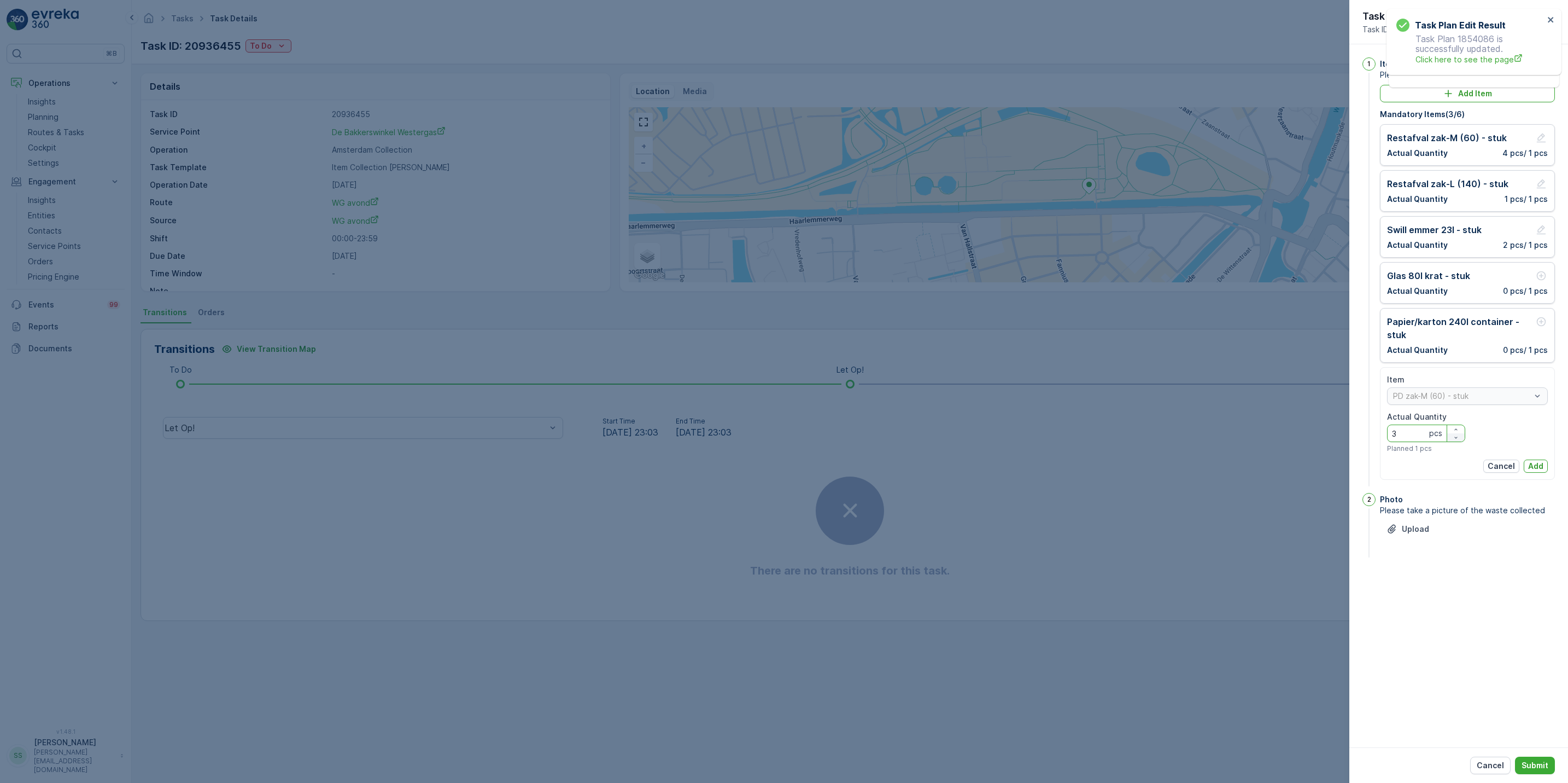
type Quantity "2"
click at [1537, 466] on p "Add" at bounding box center [1535, 465] width 16 height 11
click at [1541, 181] on icon "button" at bounding box center [1541, 184] width 10 height 10
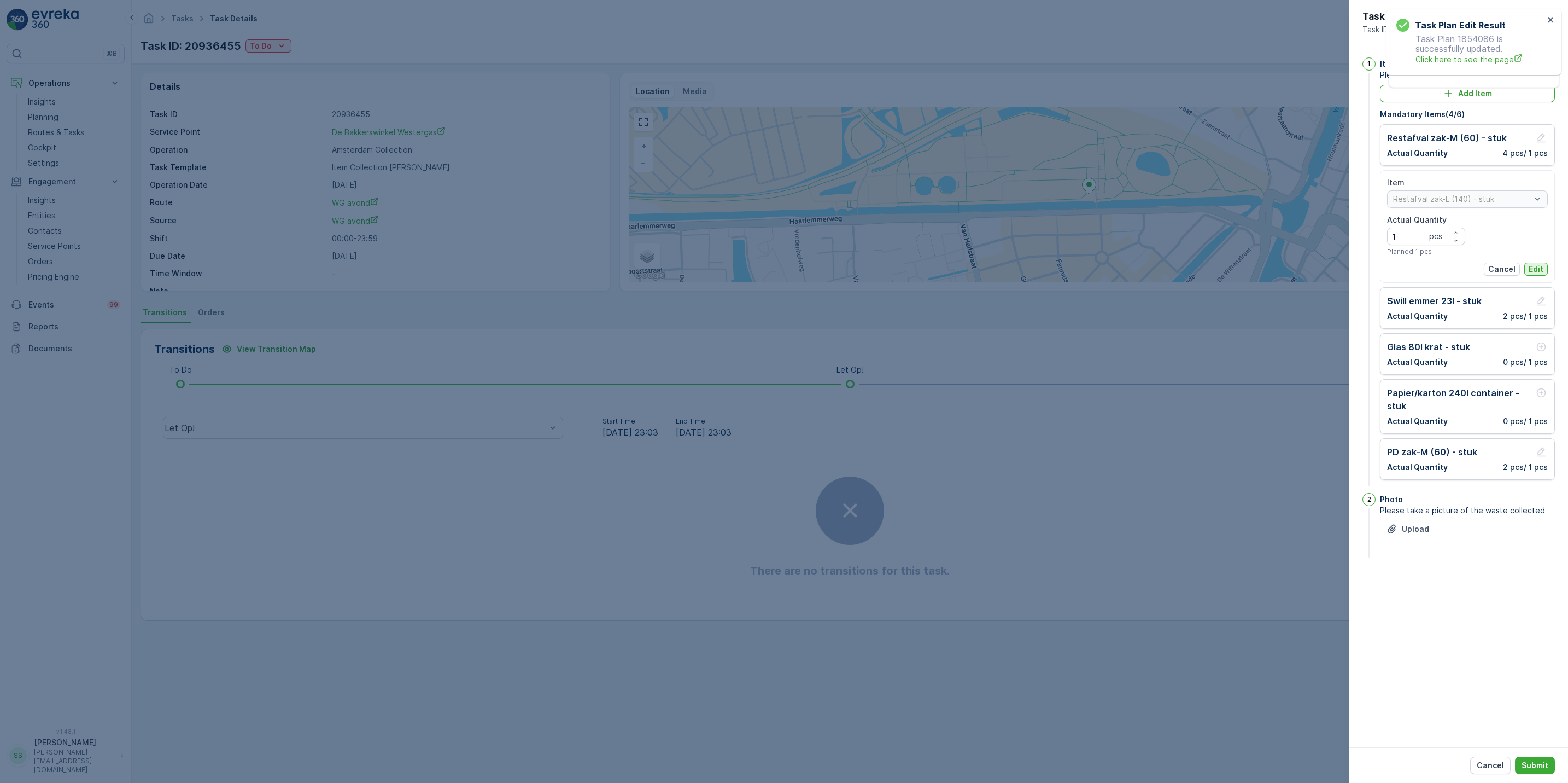
click at [1541, 274] on p "Edit" at bounding box center [1536, 269] width 15 height 11
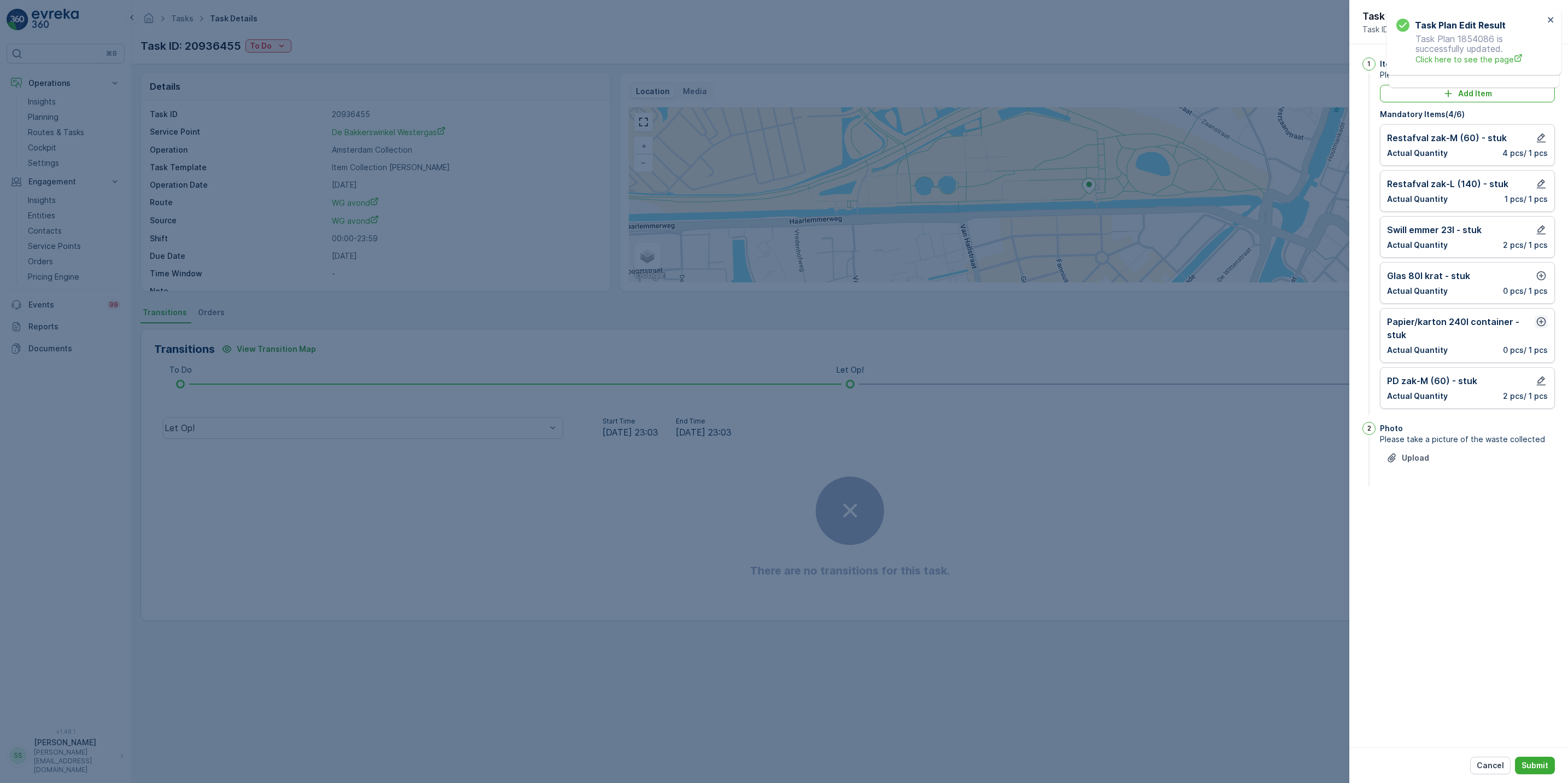
click at [1542, 323] on icon "button" at bounding box center [1541, 321] width 11 height 11
click at [1532, 408] on p "Add" at bounding box center [1535, 407] width 16 height 11
click at [1540, 281] on icon "button" at bounding box center [1541, 275] width 11 height 11
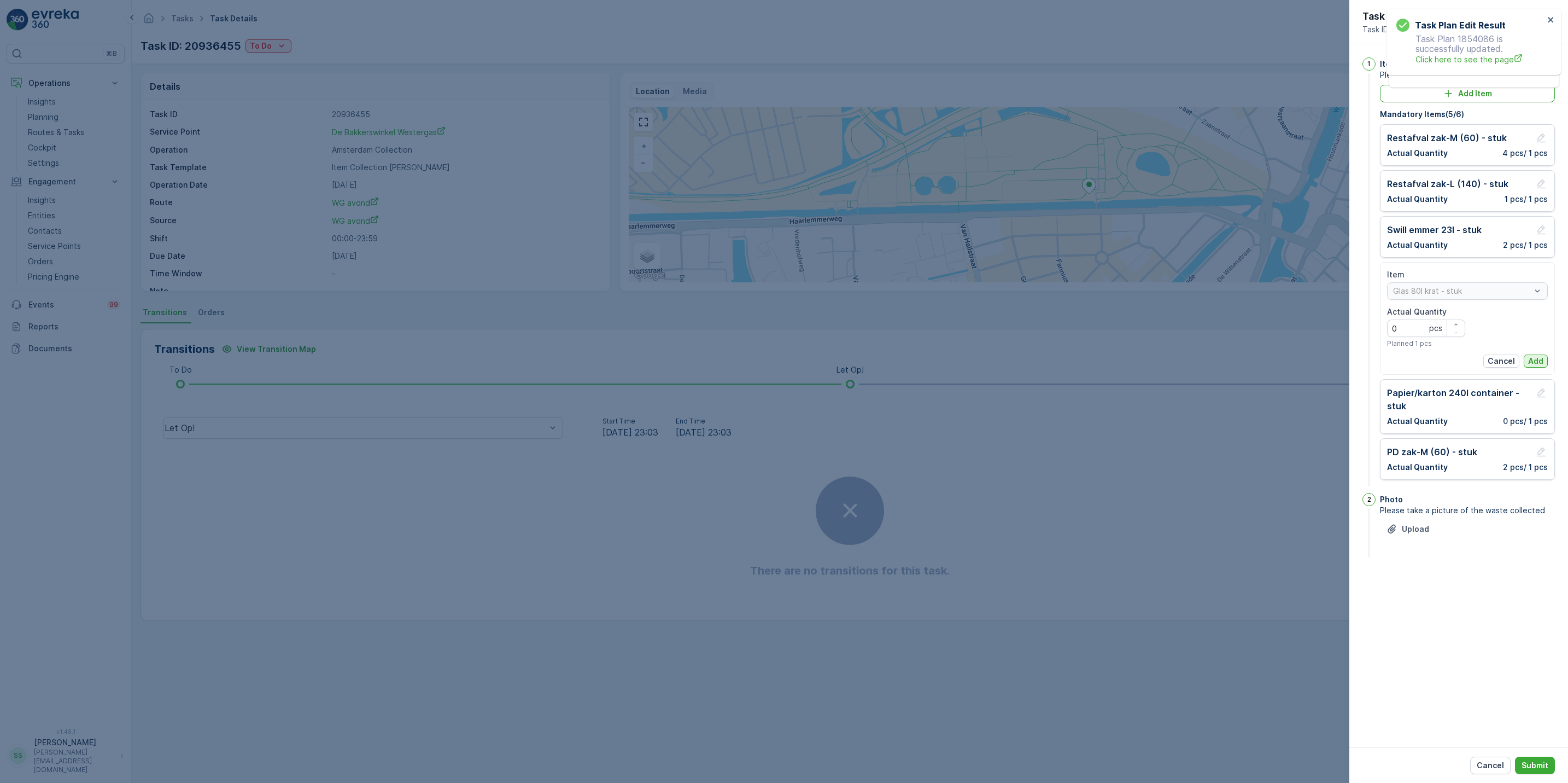
click at [1538, 366] on p "Add" at bounding box center [1535, 361] width 16 height 11
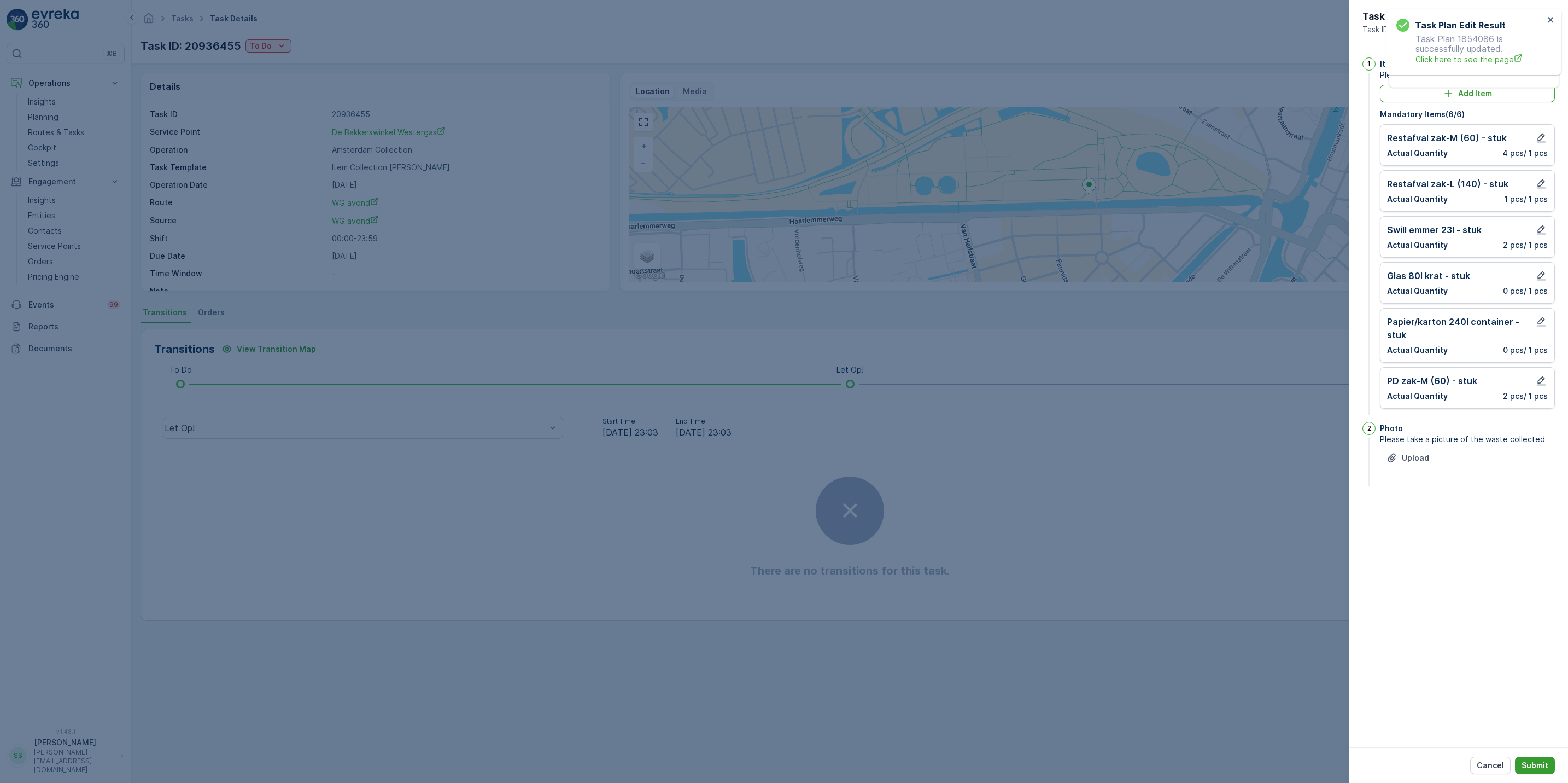
click at [1522, 763] on p "Submit" at bounding box center [1535, 765] width 27 height 11
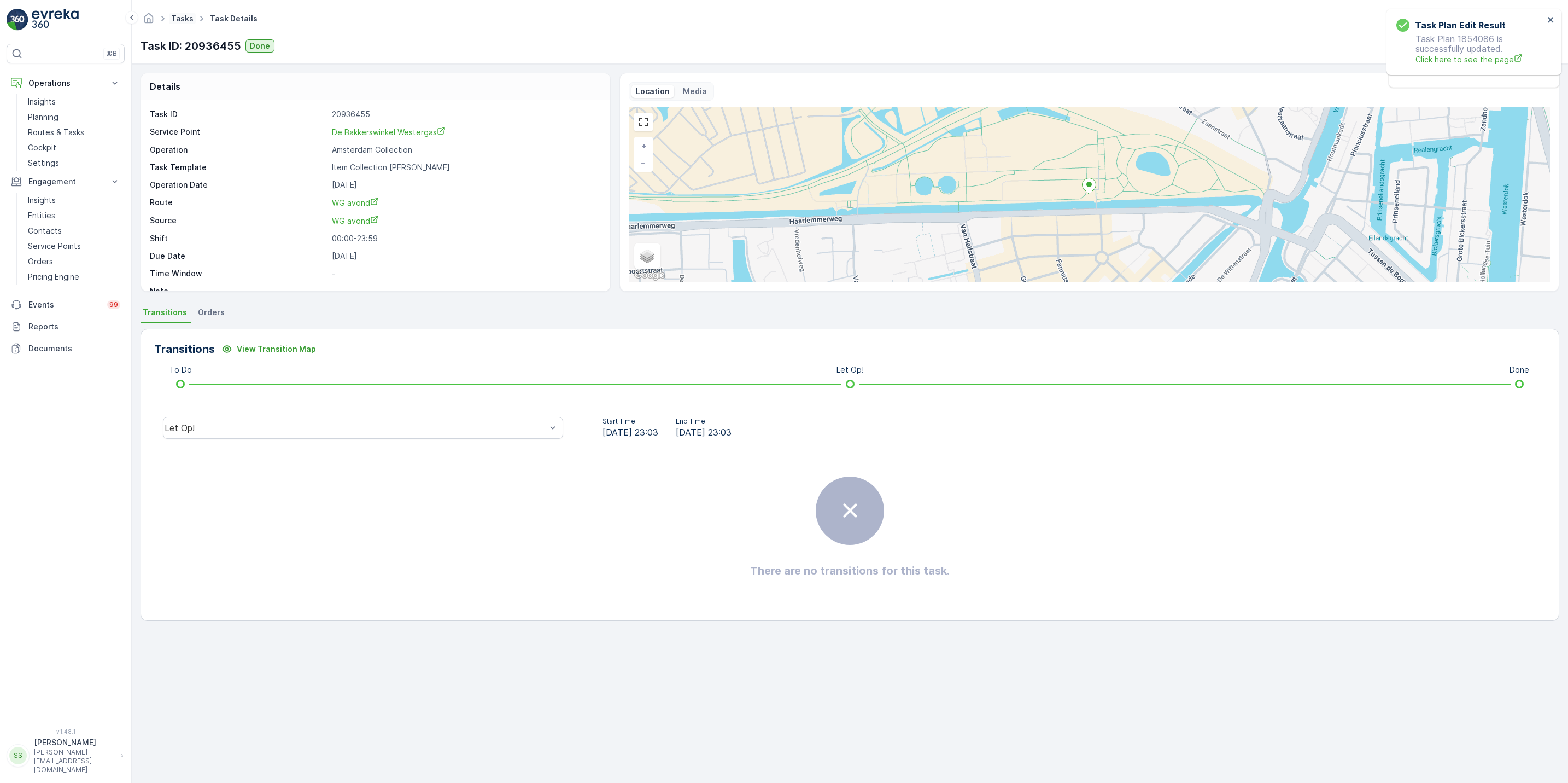
click at [184, 17] on link "Tasks" at bounding box center [182, 18] width 22 height 10
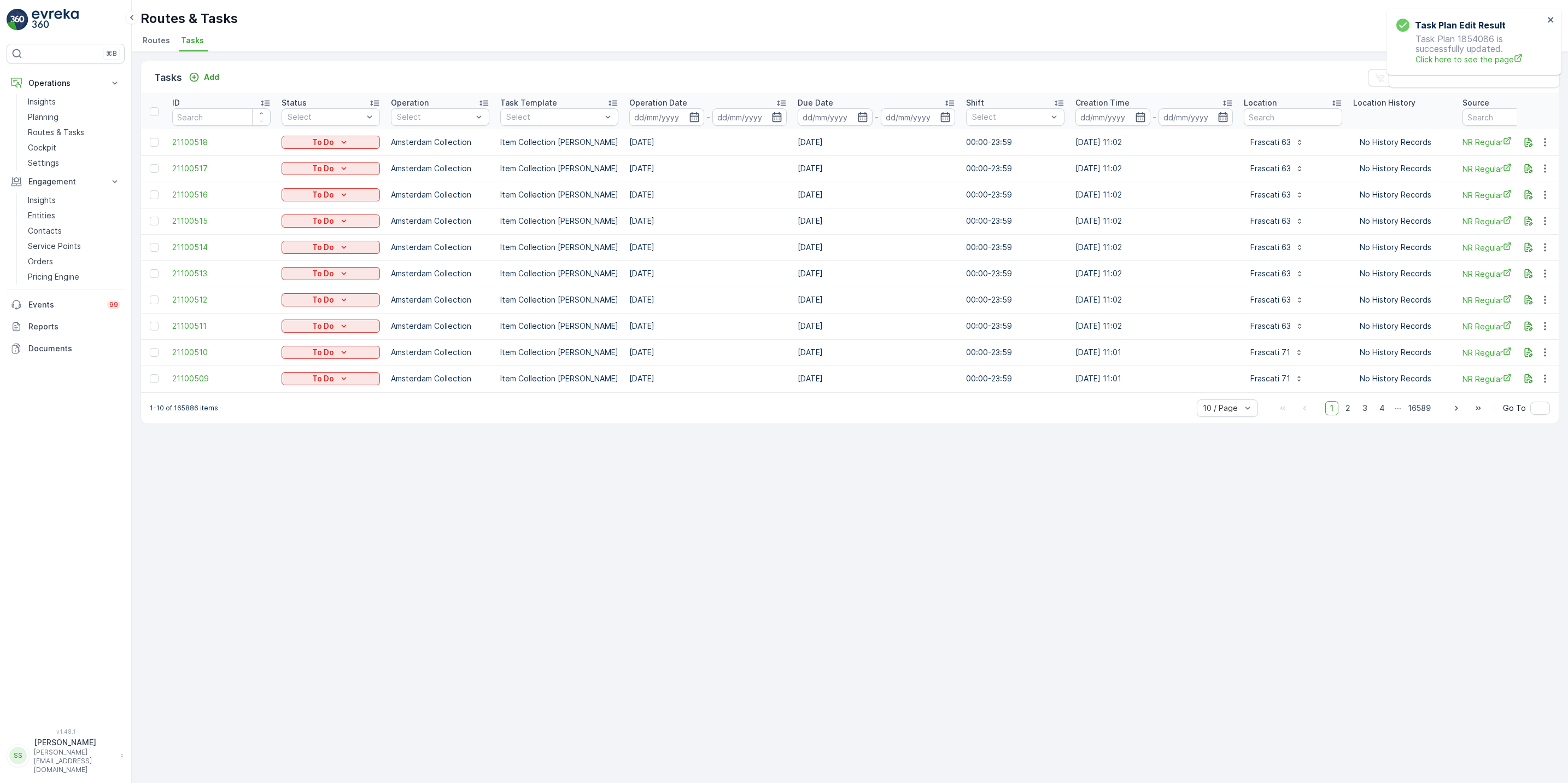
click at [167, 36] on span "Routes" at bounding box center [156, 40] width 27 height 11
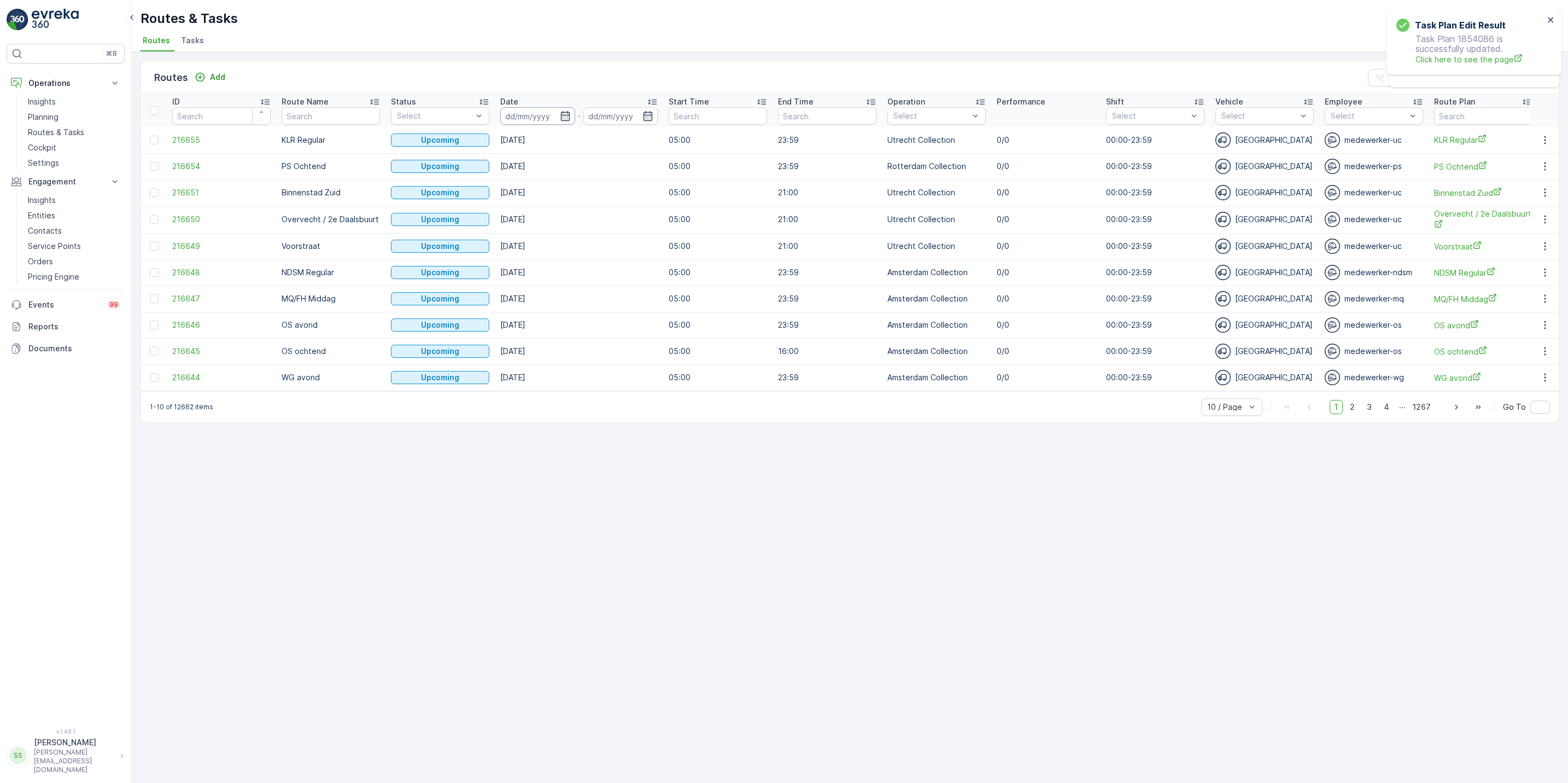
click at [565, 123] on input at bounding box center [537, 116] width 75 height 18
click at [623, 249] on div "18" at bounding box center [617, 250] width 18 height 18
type input "18.08.2025"
click at [623, 249] on div "18" at bounding box center [617, 250] width 18 height 18
type input "18.08.2025"
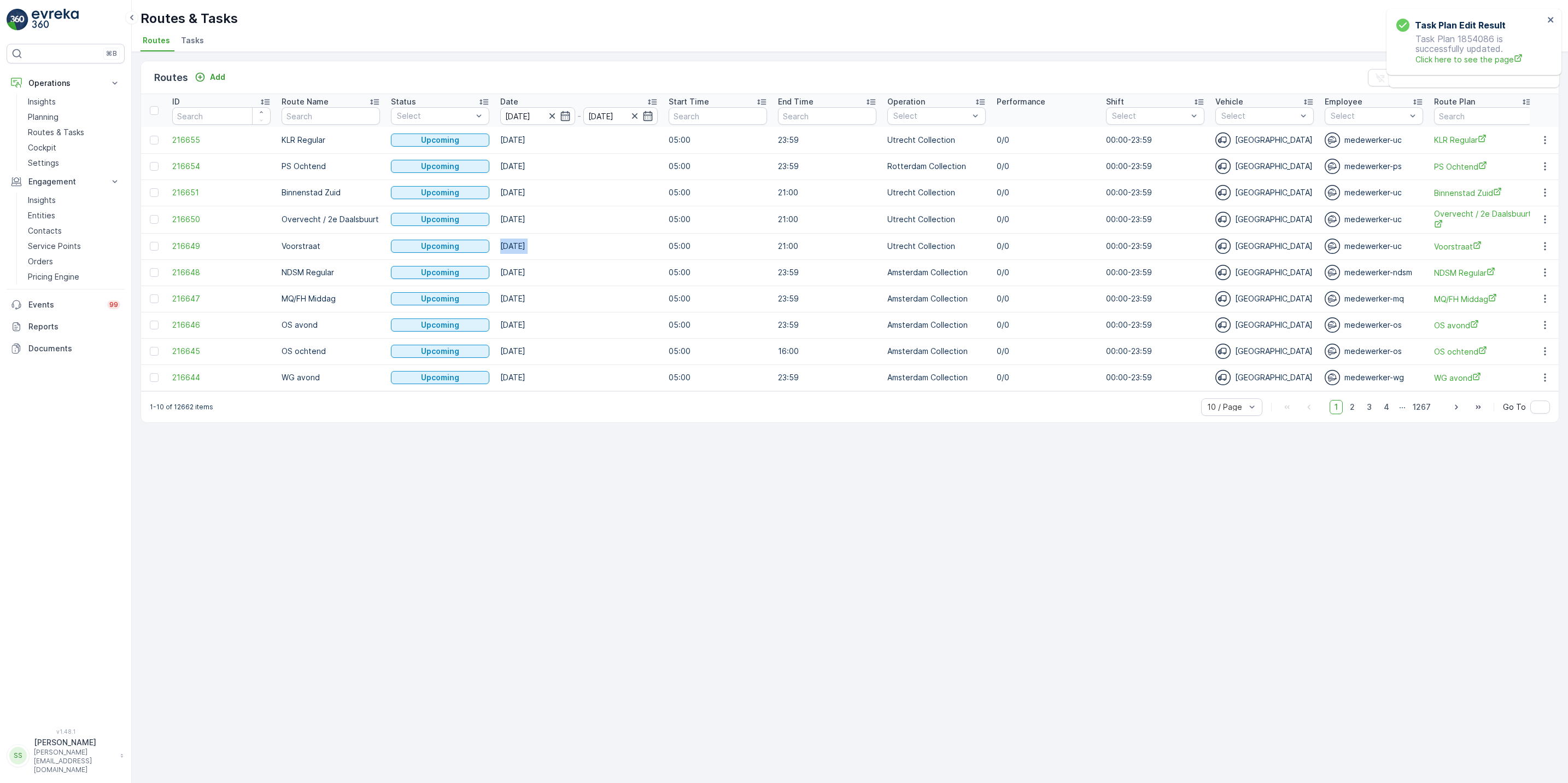
click at [623, 249] on td "18.10.2025" at bounding box center [579, 245] width 169 height 26
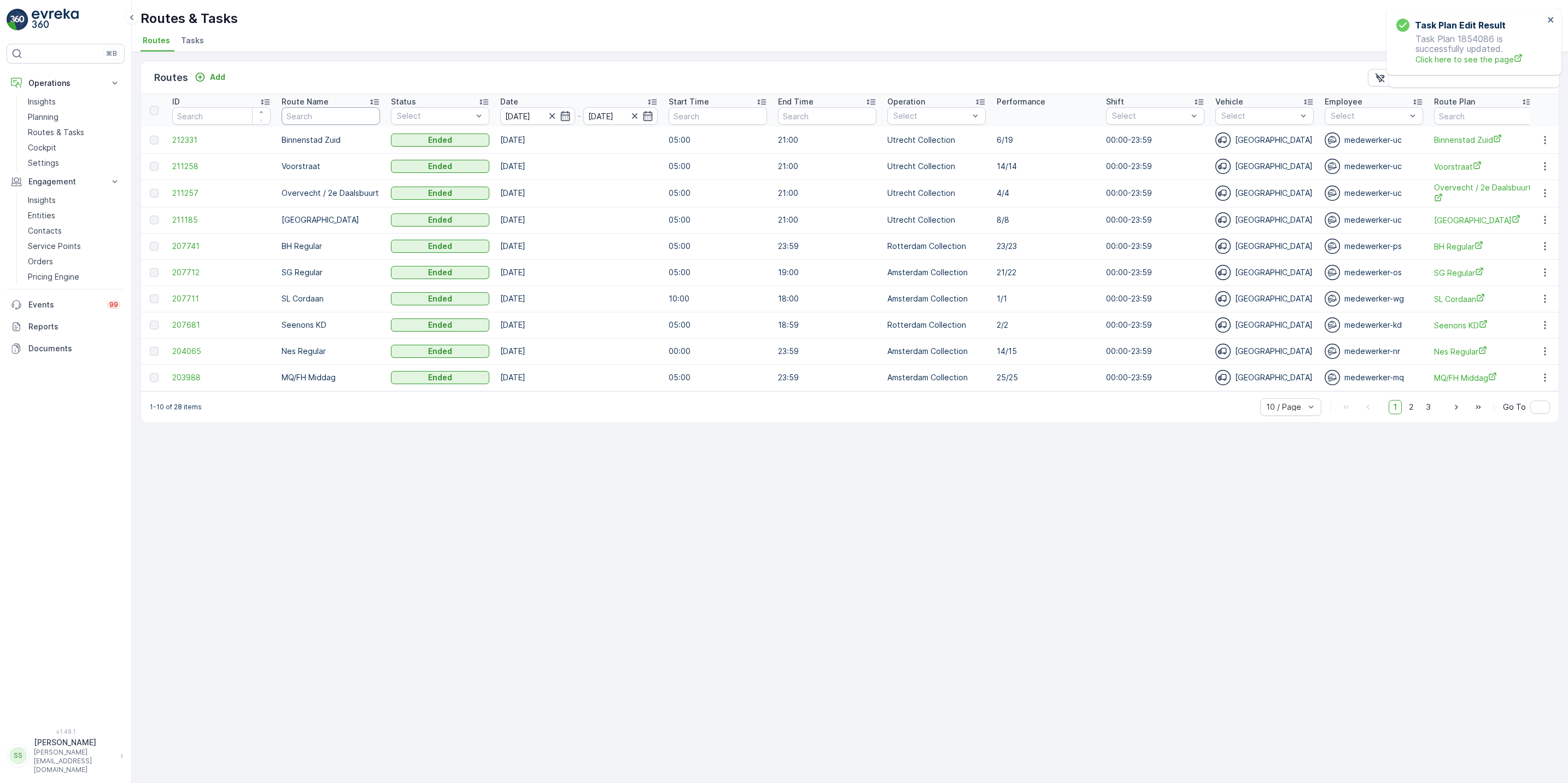
click at [366, 112] on input "text" at bounding box center [331, 116] width 98 height 18
type input "wg"
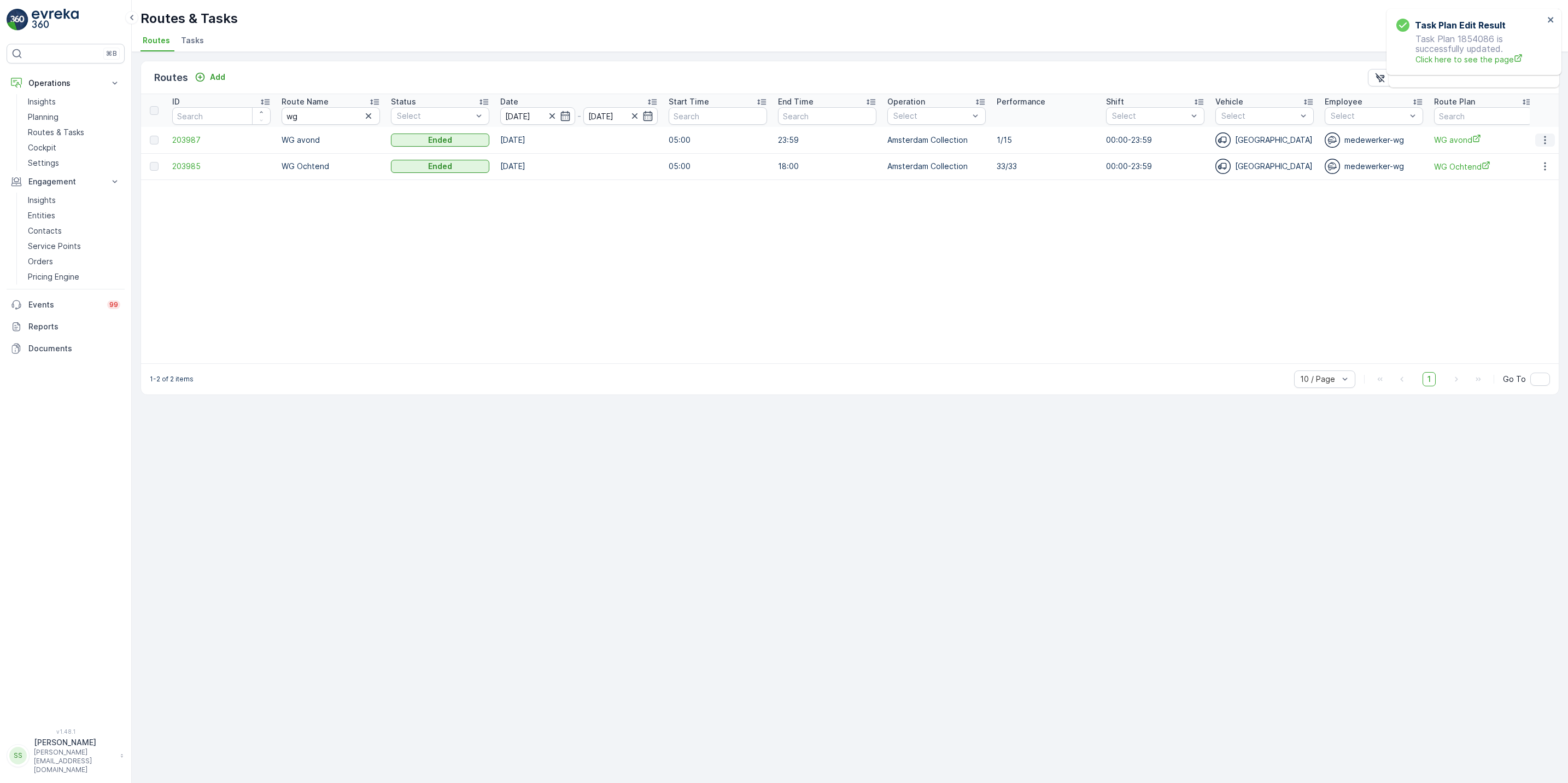
click at [1543, 137] on icon "button" at bounding box center [1544, 140] width 11 height 11
click at [1530, 158] on span "See More Details" at bounding box center [1518, 157] width 63 height 11
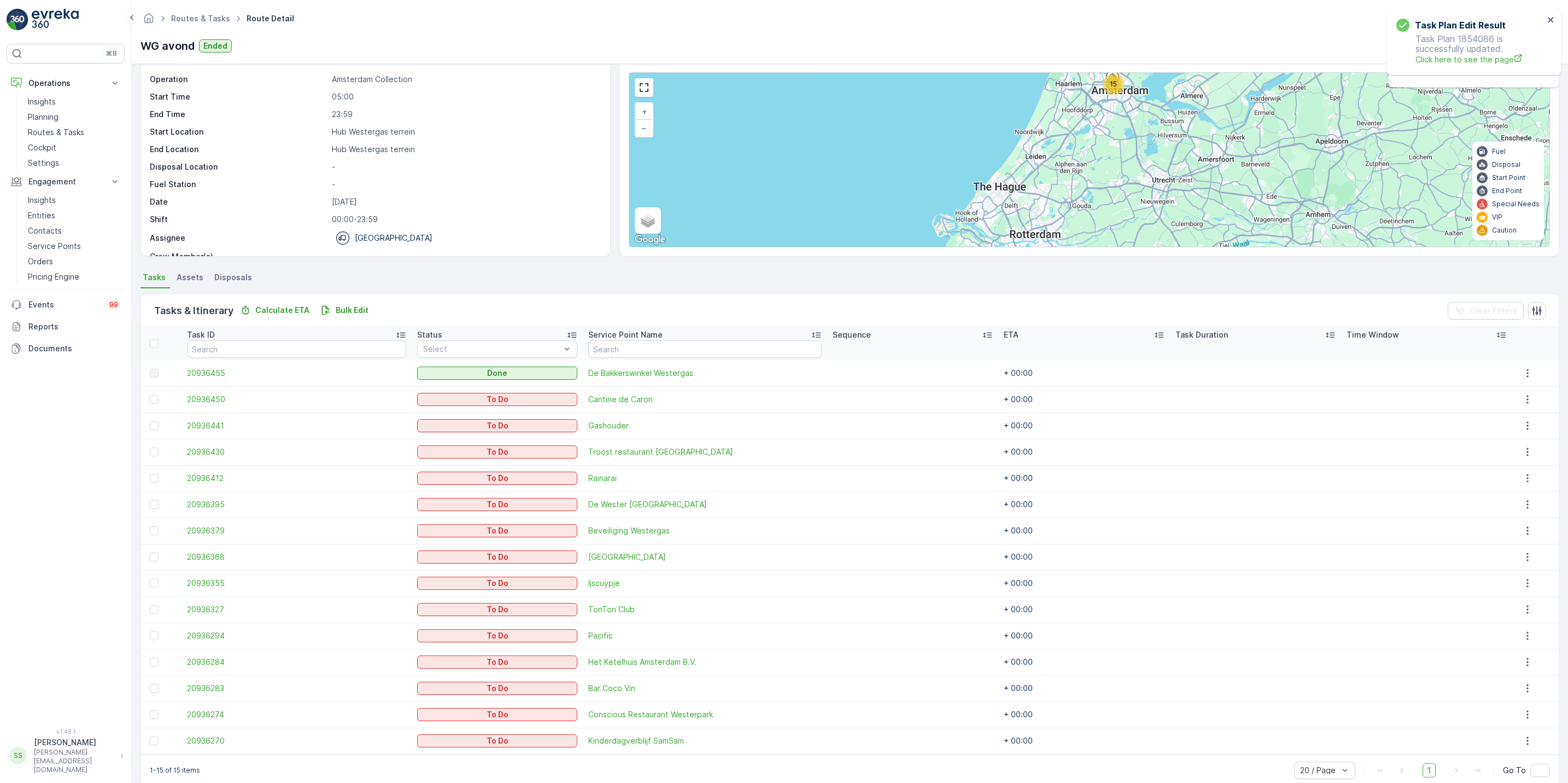
scroll to position [53, 0]
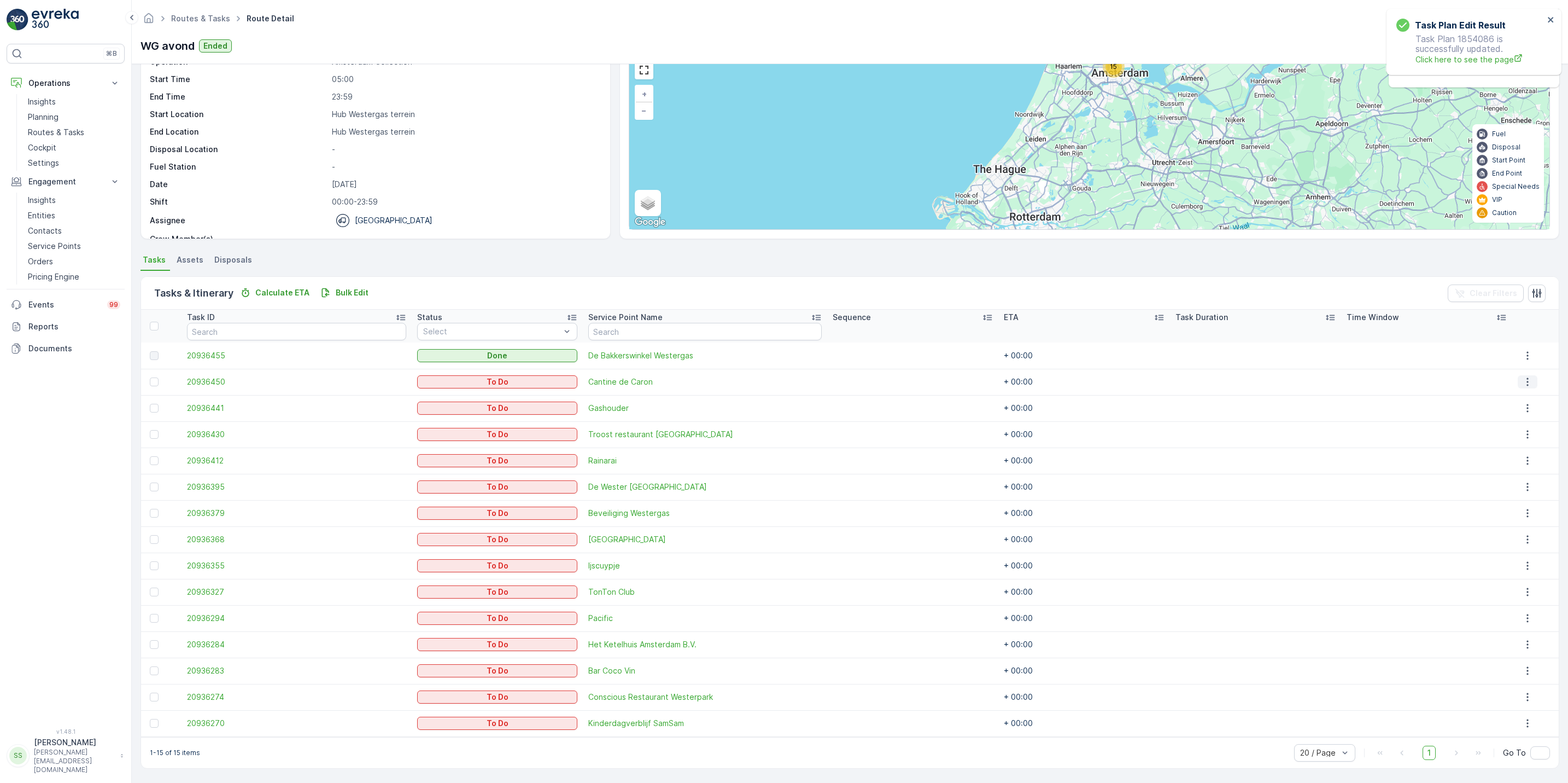
click at [1526, 376] on icon "button" at bounding box center [1527, 381] width 11 height 11
click at [1525, 399] on span "See More Details" at bounding box center [1521, 398] width 63 height 11
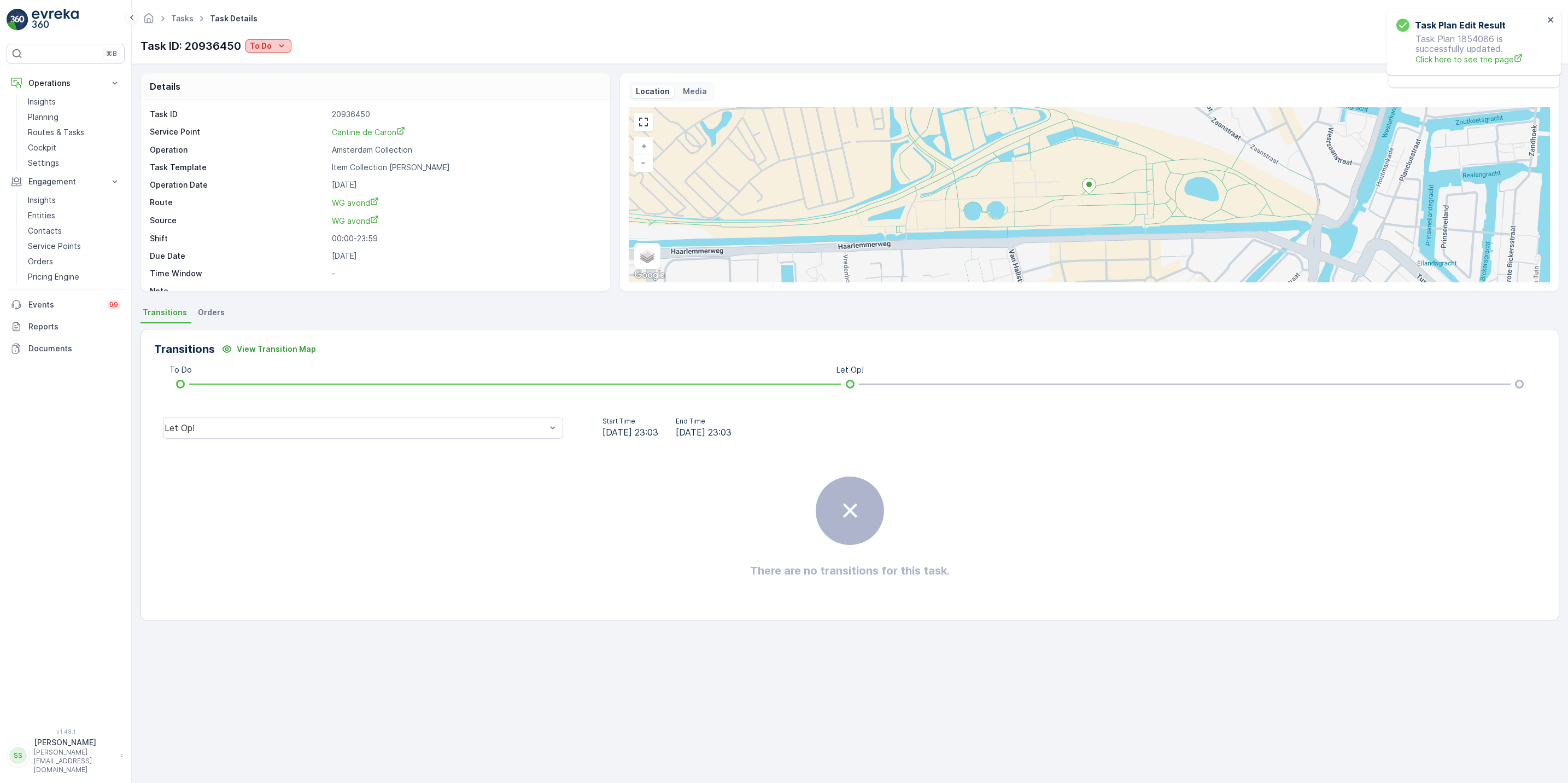
click at [272, 45] on div "To Do" at bounding box center [268, 45] width 37 height 11
click at [280, 95] on div "Done" at bounding box center [282, 93] width 69 height 16
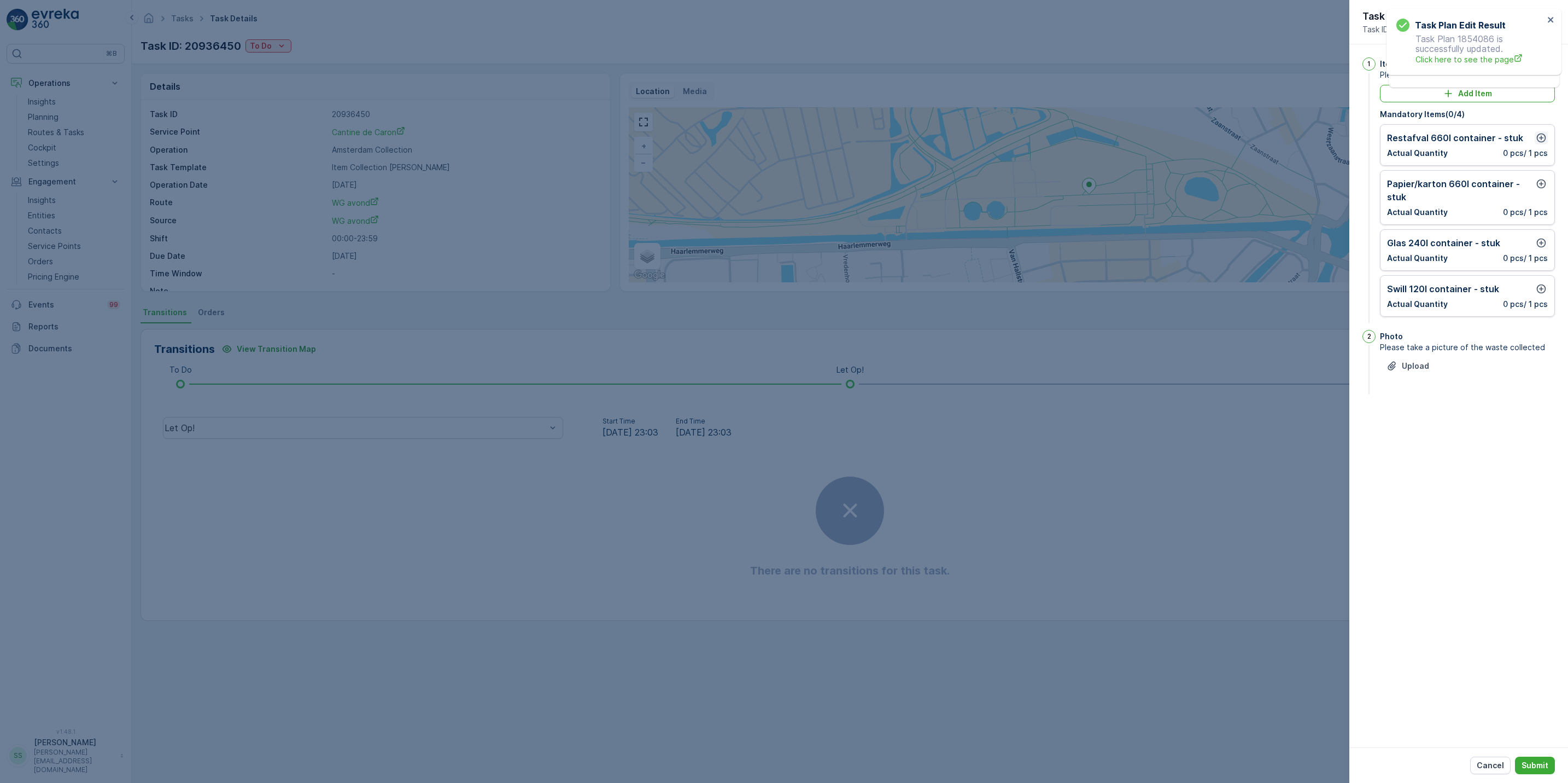
click at [1543, 142] on icon "button" at bounding box center [1541, 138] width 10 height 10
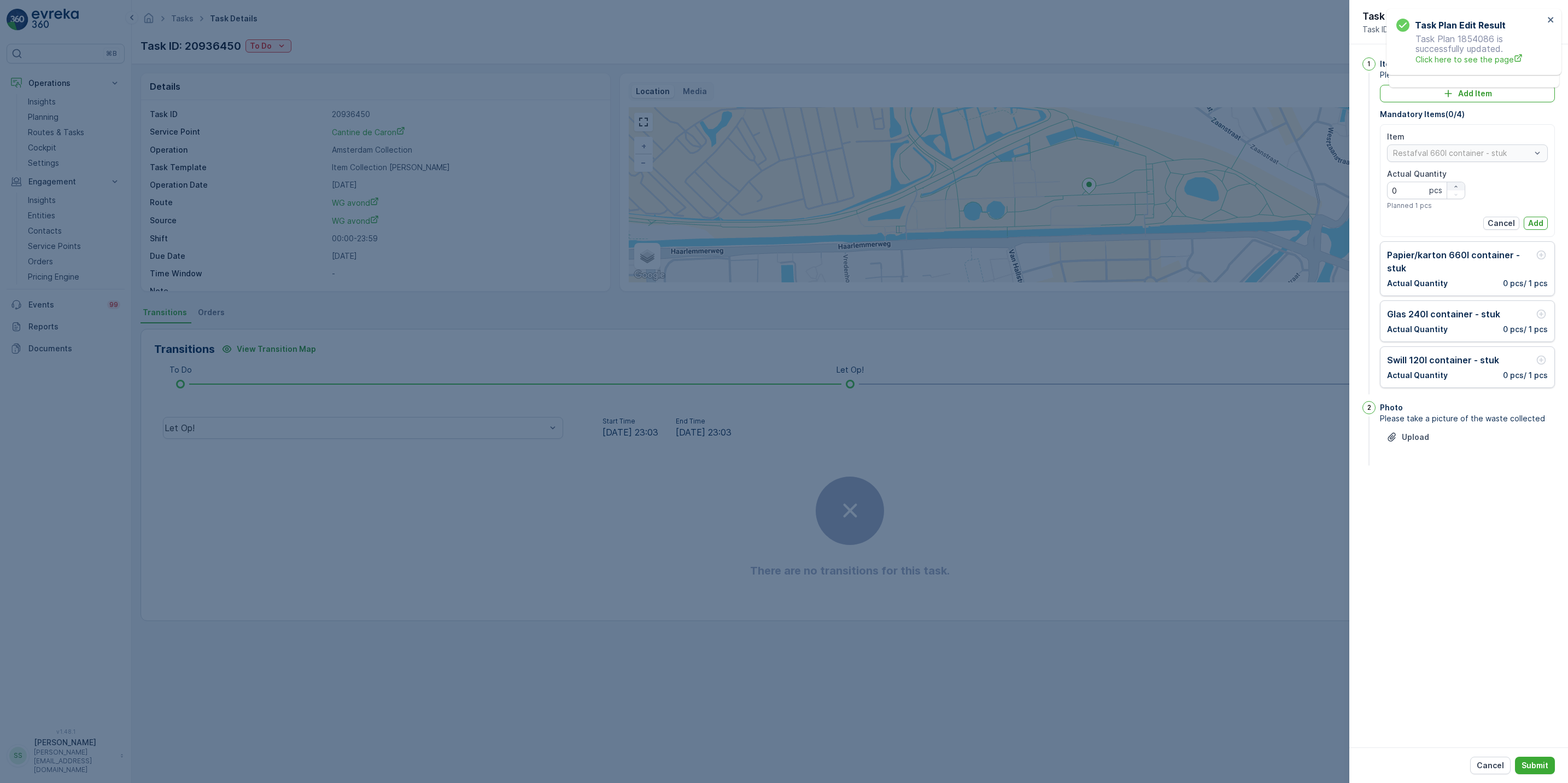
click at [1454, 184] on icon "button" at bounding box center [1455, 186] width 7 height 7
type Quantity "1"
click at [1532, 223] on p "Add" at bounding box center [1535, 223] width 16 height 11
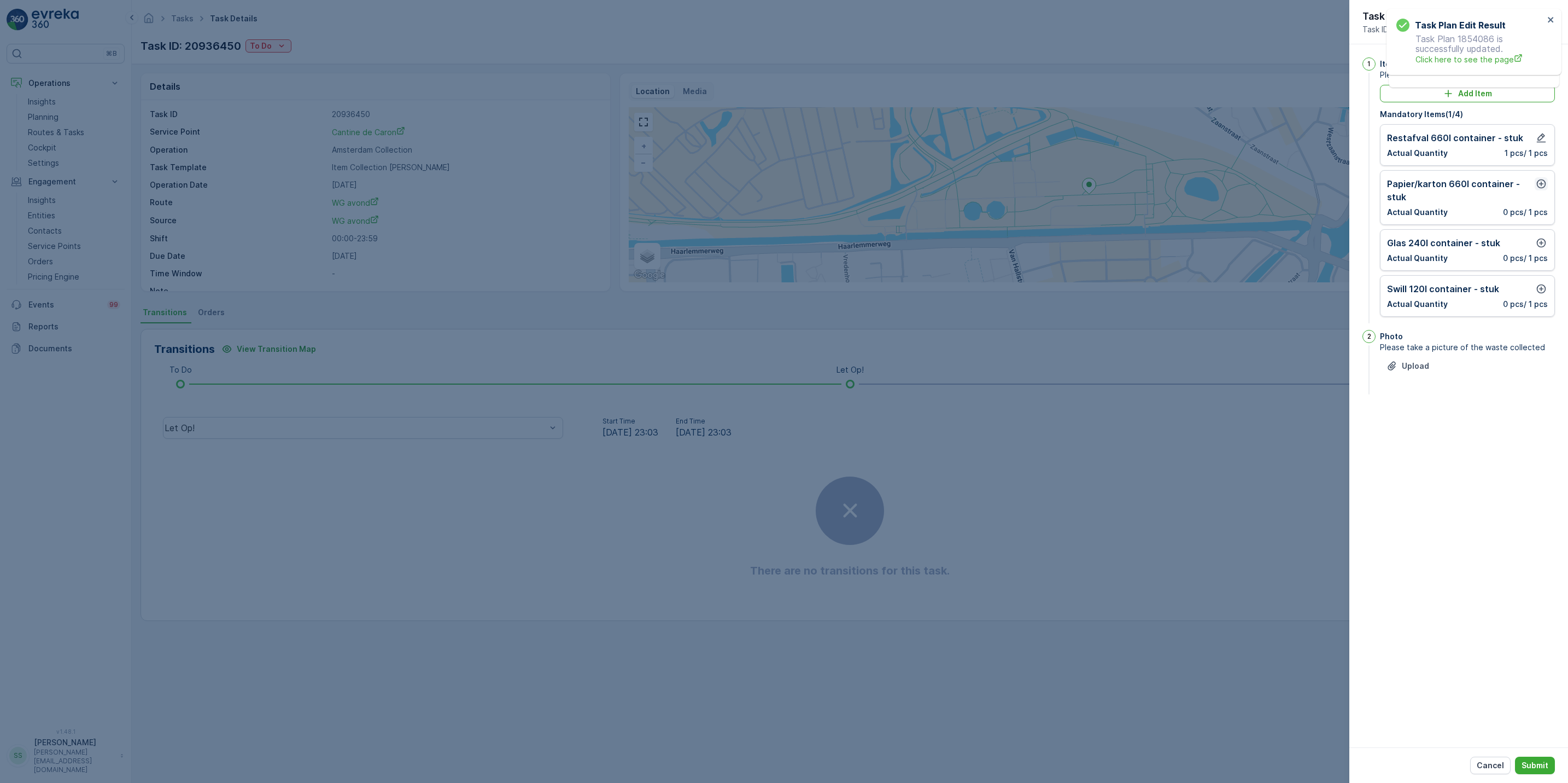
click at [1540, 181] on icon "button" at bounding box center [1541, 184] width 11 height 11
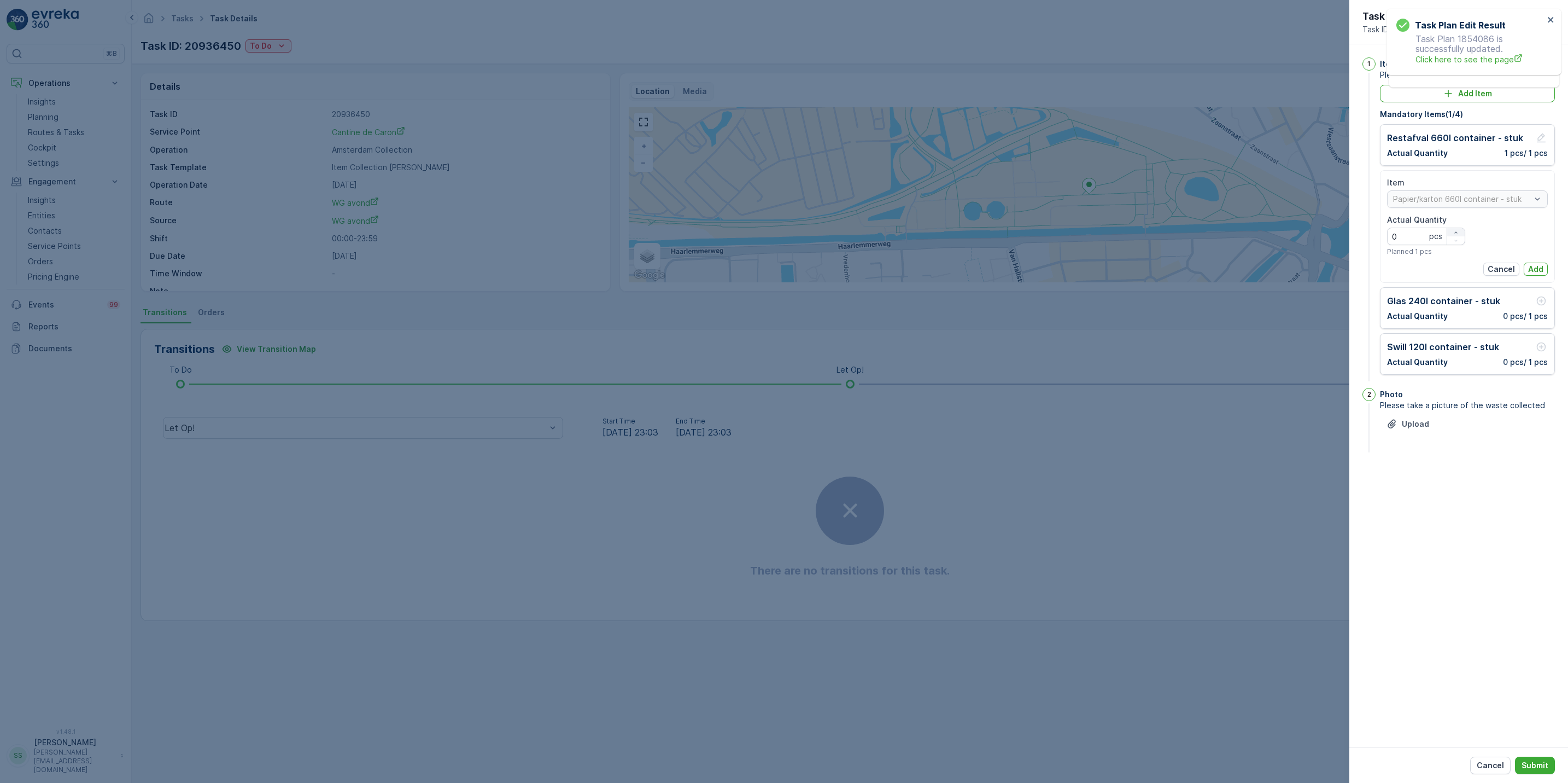
click at [1462, 231] on div "button" at bounding box center [1456, 232] width 18 height 7
type Quantity "1"
click at [1541, 263] on button "Add" at bounding box center [1535, 269] width 24 height 13
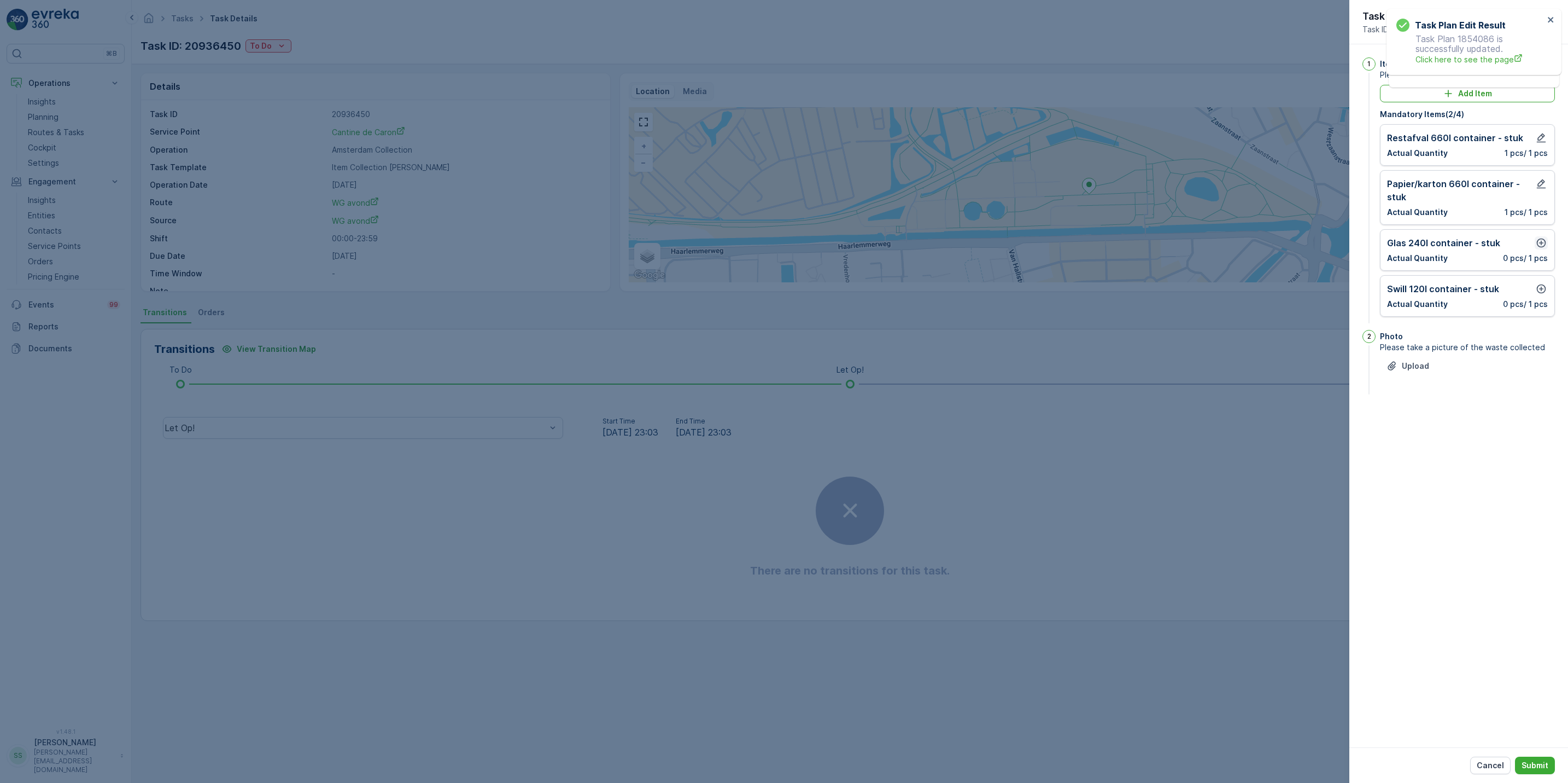
click at [1542, 242] on icon "button" at bounding box center [1541, 242] width 11 height 11
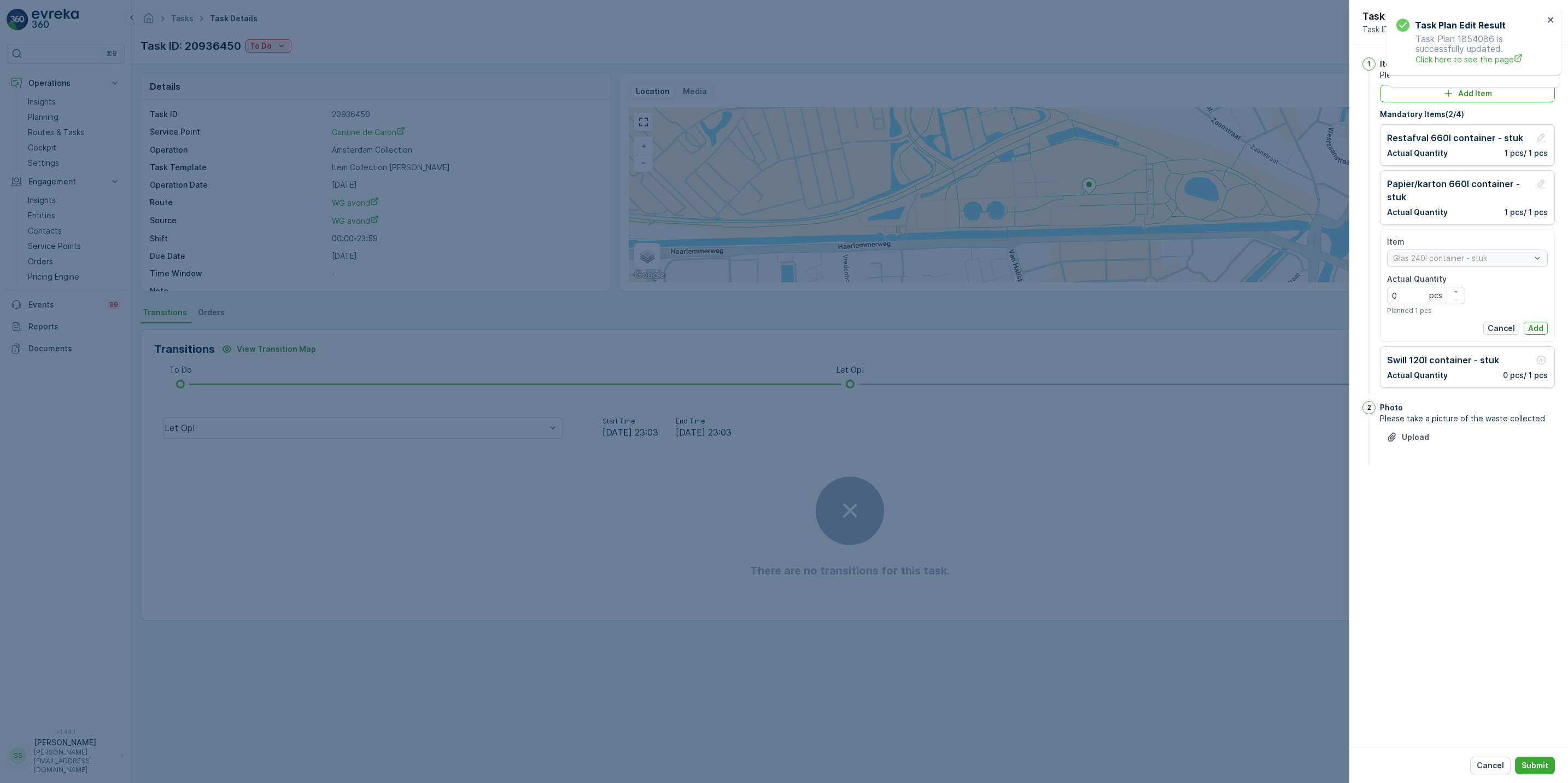
click at [1532, 322] on div "Item Glas 240l container - stuk Actual Quantity 0 pcs Planned 1 pcs Cancel Add" at bounding box center [1467, 286] width 161 height 98
click at [1532, 325] on p "Add" at bounding box center [1535, 328] width 16 height 11
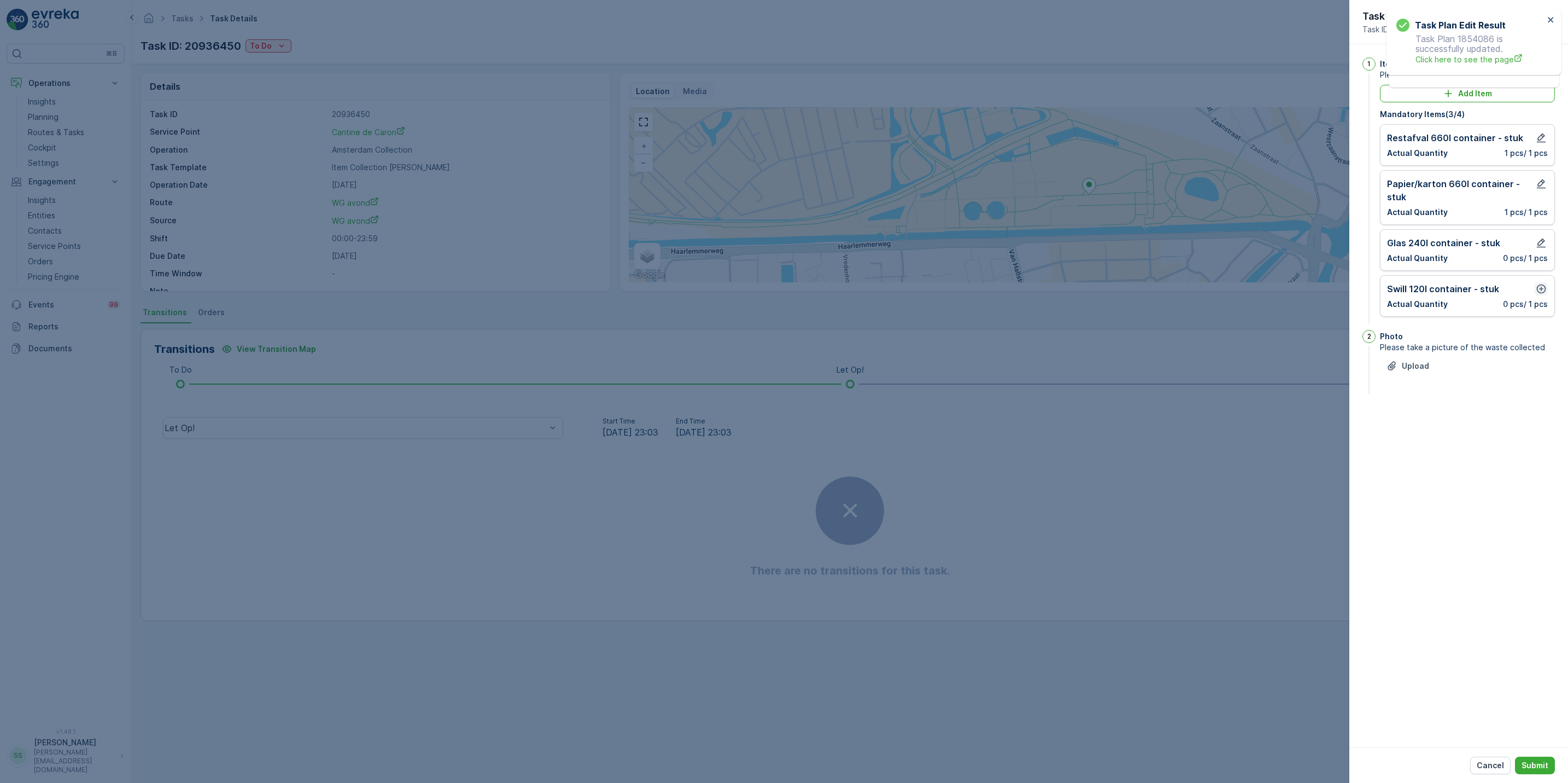
click at [1541, 289] on icon "button" at bounding box center [1541, 289] width 11 height 11
click at [1535, 371] on p "Add" at bounding box center [1535, 374] width 16 height 11
click at [1535, 760] on p "Submit" at bounding box center [1535, 765] width 27 height 11
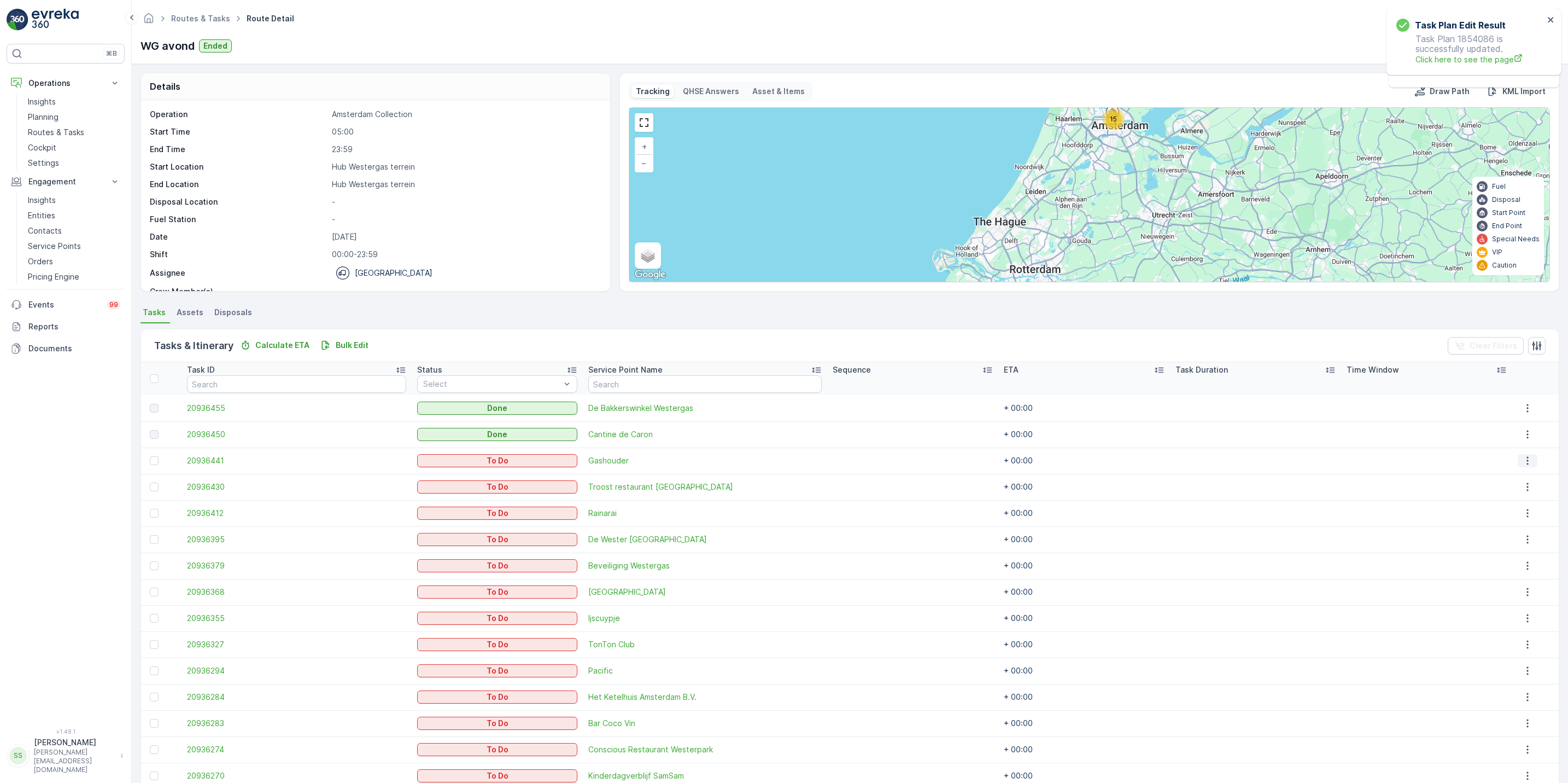
click at [1522, 460] on icon "button" at bounding box center [1527, 460] width 11 height 11
click at [1516, 477] on span "See More Details" at bounding box center [1521, 477] width 63 height 11
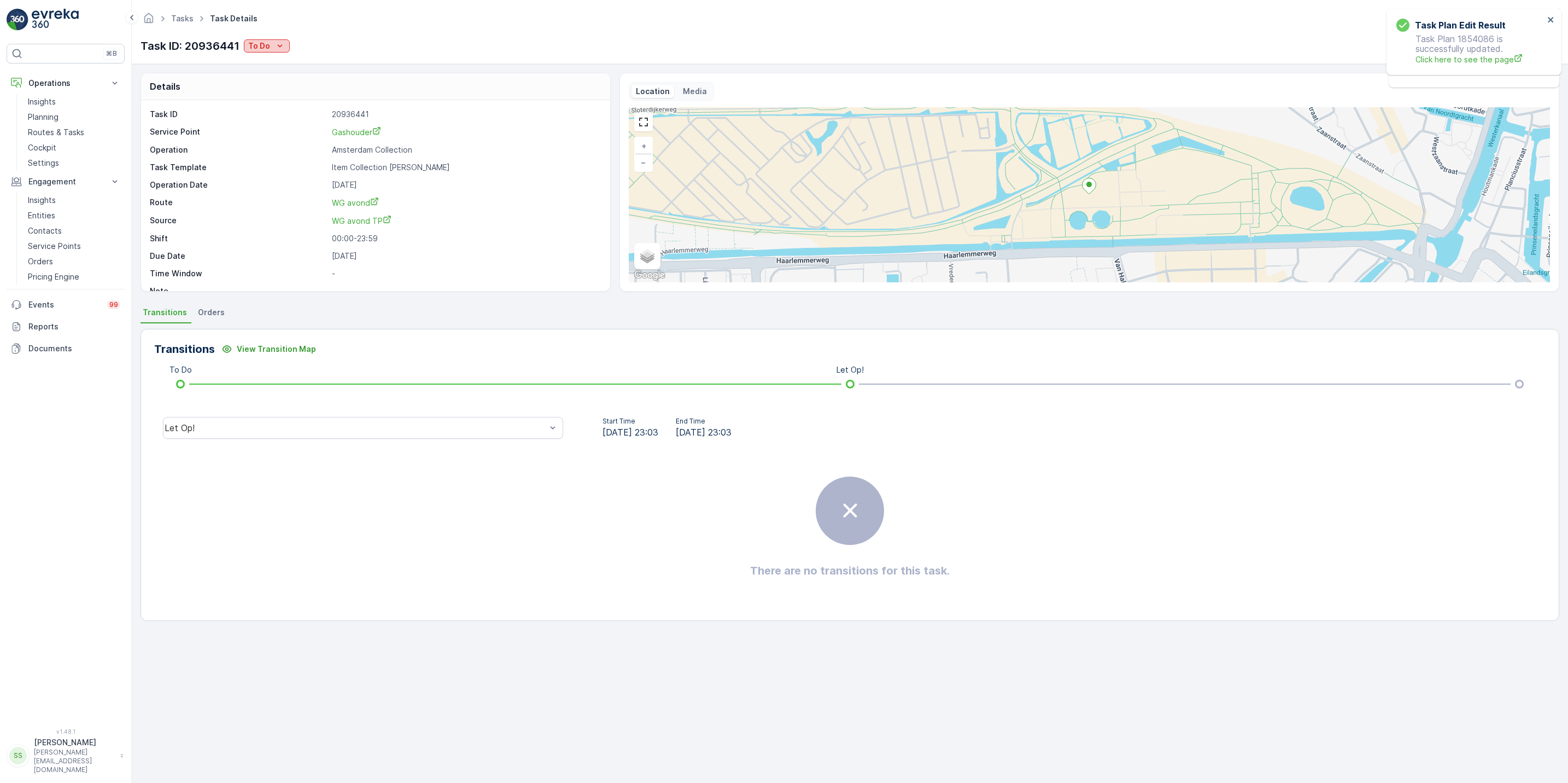
click at [268, 49] on p "To Do" at bounding box center [259, 45] width 22 height 11
click at [276, 80] on span "Geen Afval" at bounding box center [282, 78] width 61 height 11
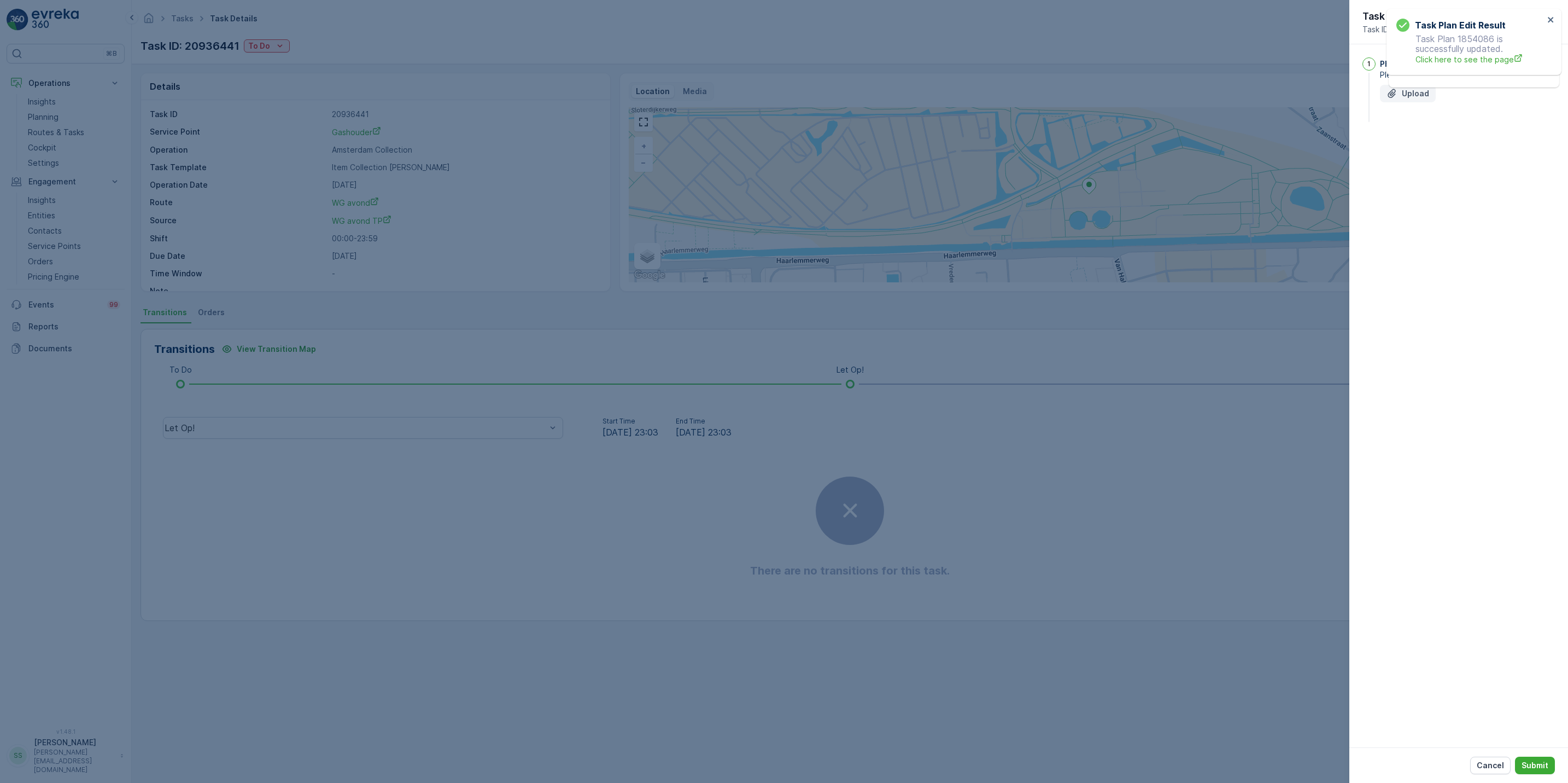
click at [1399, 94] on div "Upload" at bounding box center [1407, 93] width 42 height 11
click at [1543, 763] on p "Submit" at bounding box center [1535, 765] width 27 height 11
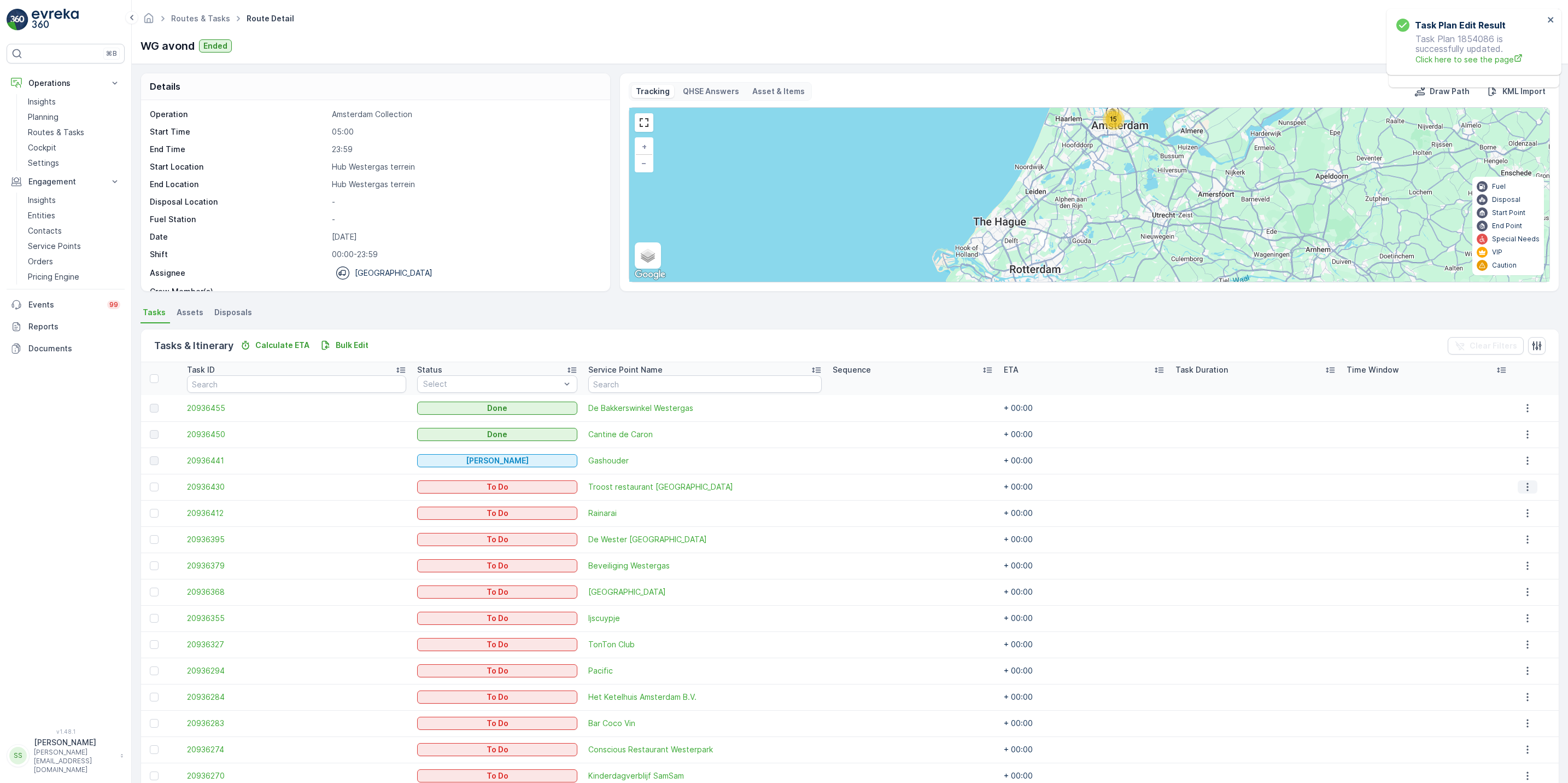
click at [1522, 484] on icon "button" at bounding box center [1527, 486] width 11 height 11
click at [1508, 500] on span "See More Details" at bounding box center [1521, 503] width 63 height 11
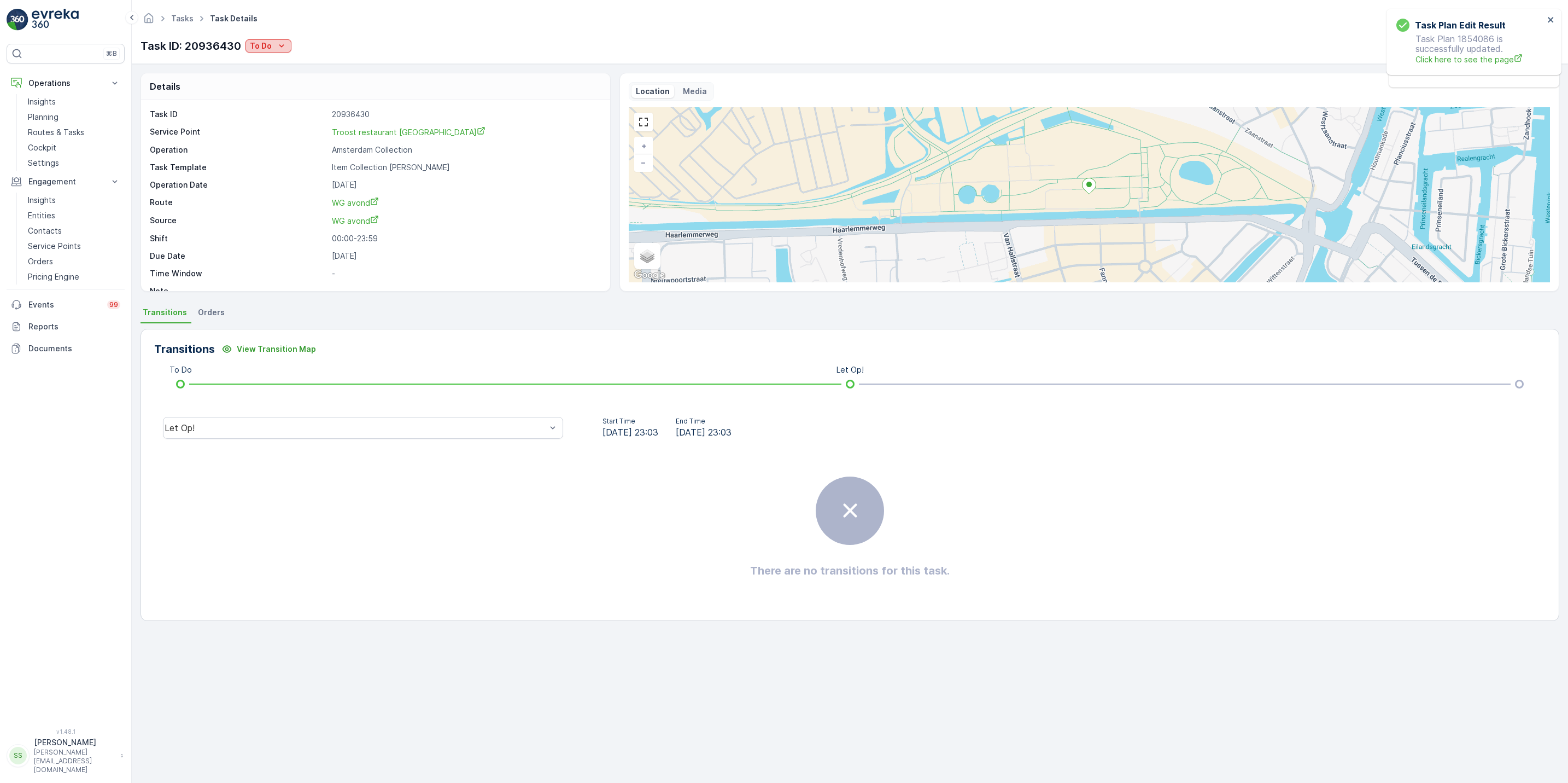
click at [282, 42] on icon "To Do" at bounding box center [281, 45] width 11 height 11
click at [274, 92] on div "Done" at bounding box center [283, 93] width 69 height 16
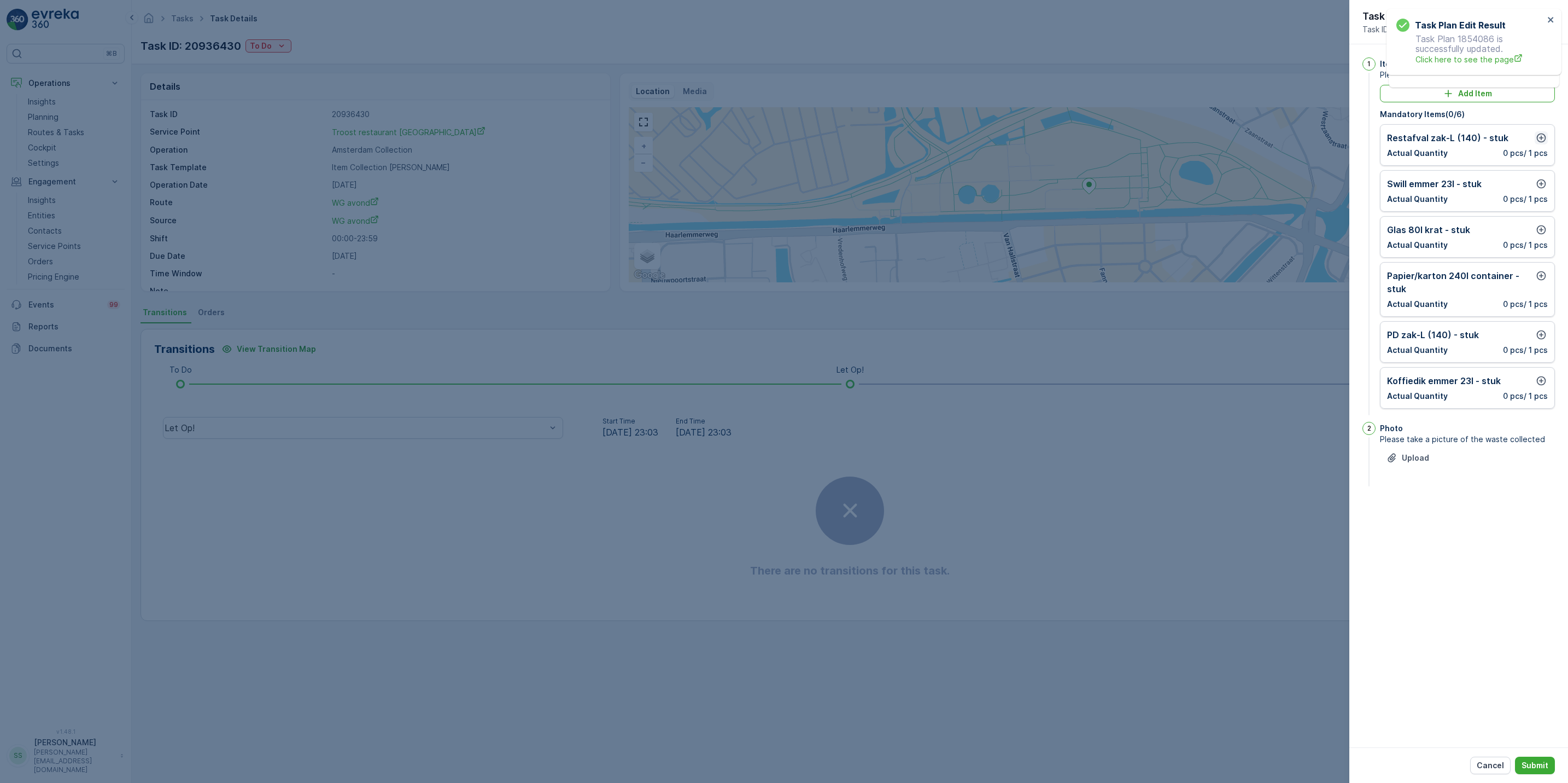
click at [1545, 138] on icon "button" at bounding box center [1541, 138] width 10 height 10
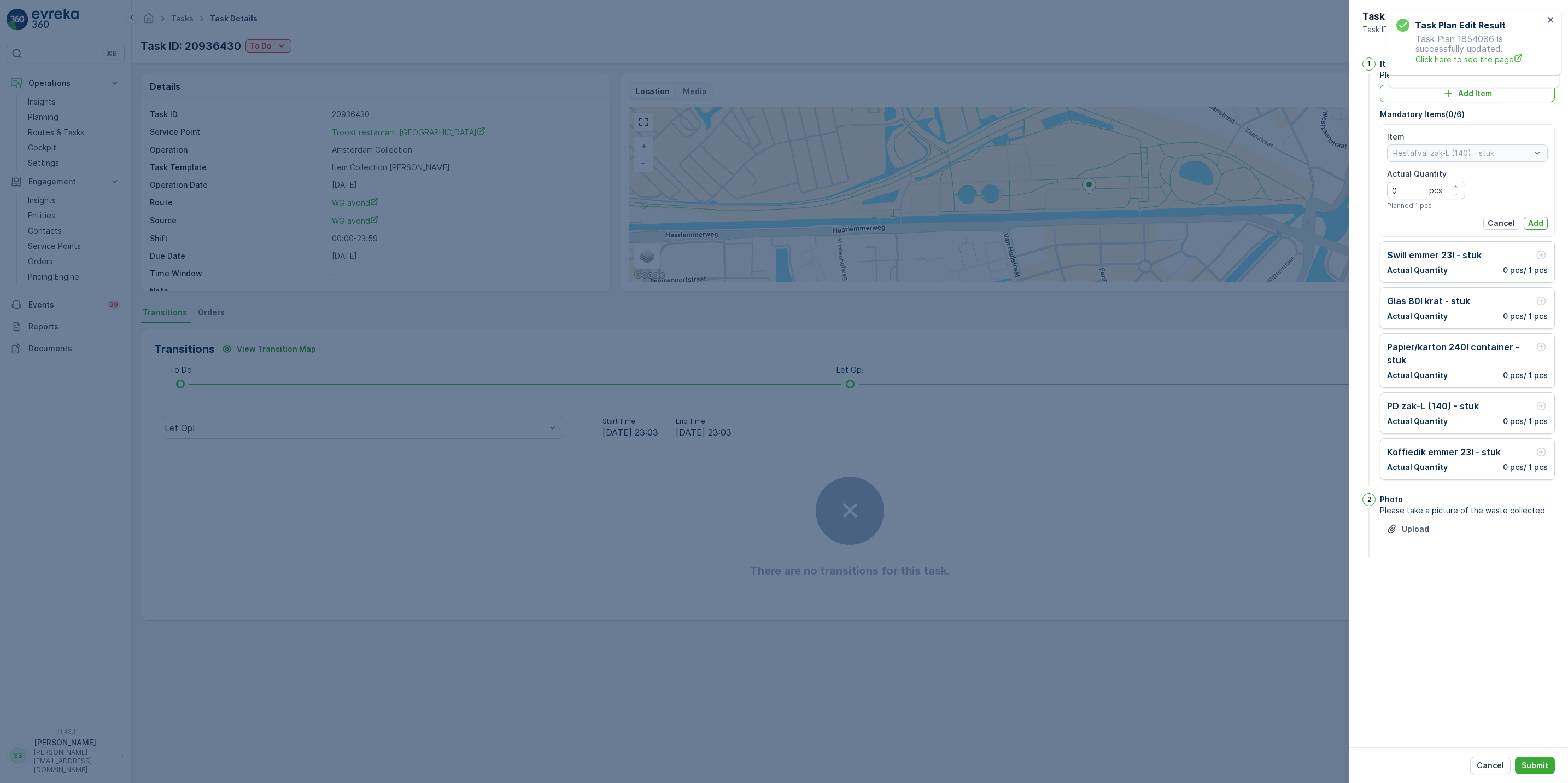
click at [1457, 181] on div "Actual Quantity 0 pcs Planned 1 pcs" at bounding box center [1425, 190] width 78 height 42
click at [1454, 185] on icon "button" at bounding box center [1455, 186] width 7 height 7
type Quantity "1"
click at [1532, 222] on p "Add" at bounding box center [1535, 223] width 16 height 11
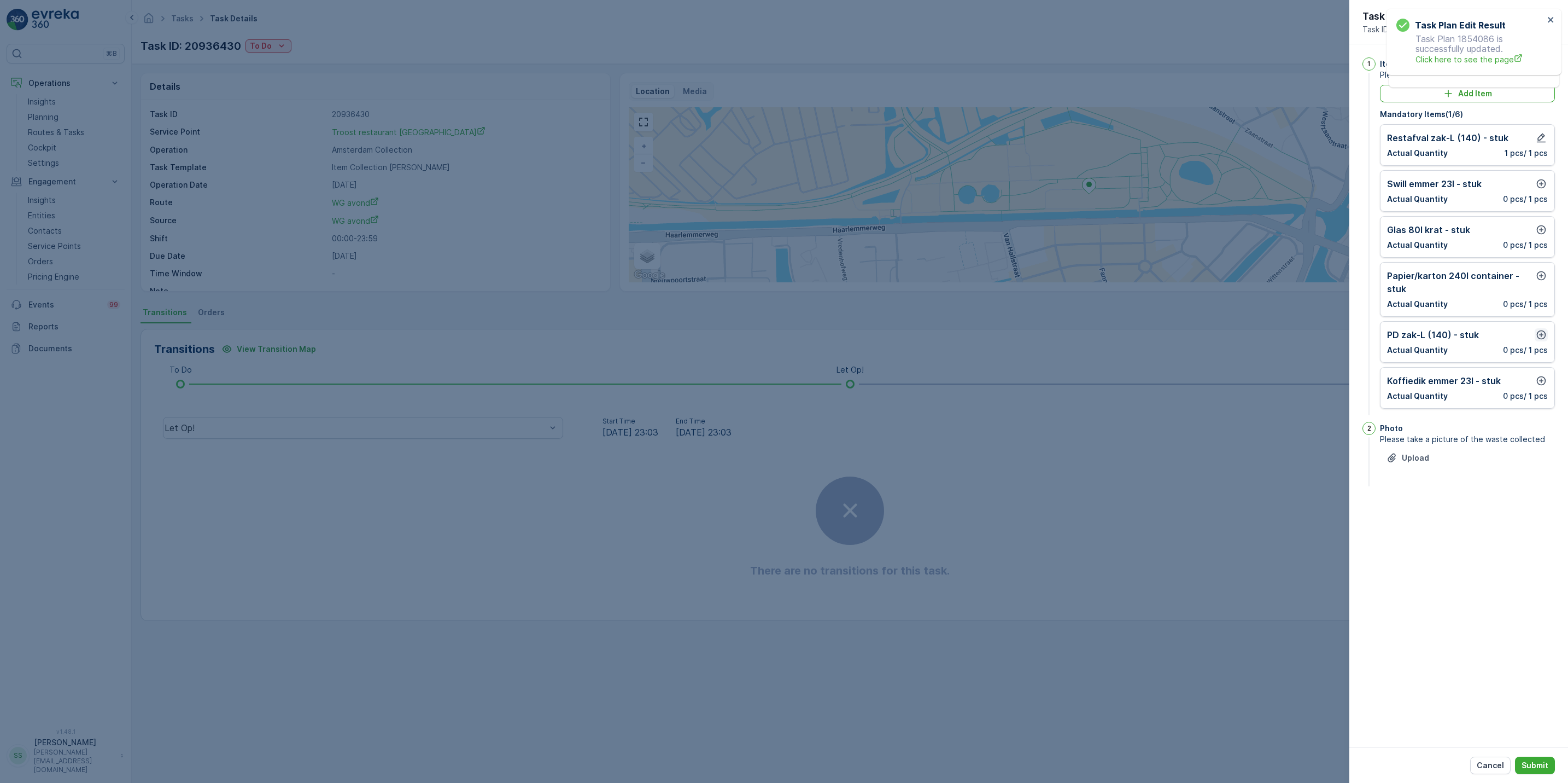
click at [1543, 337] on icon "button" at bounding box center [1541, 335] width 11 height 11
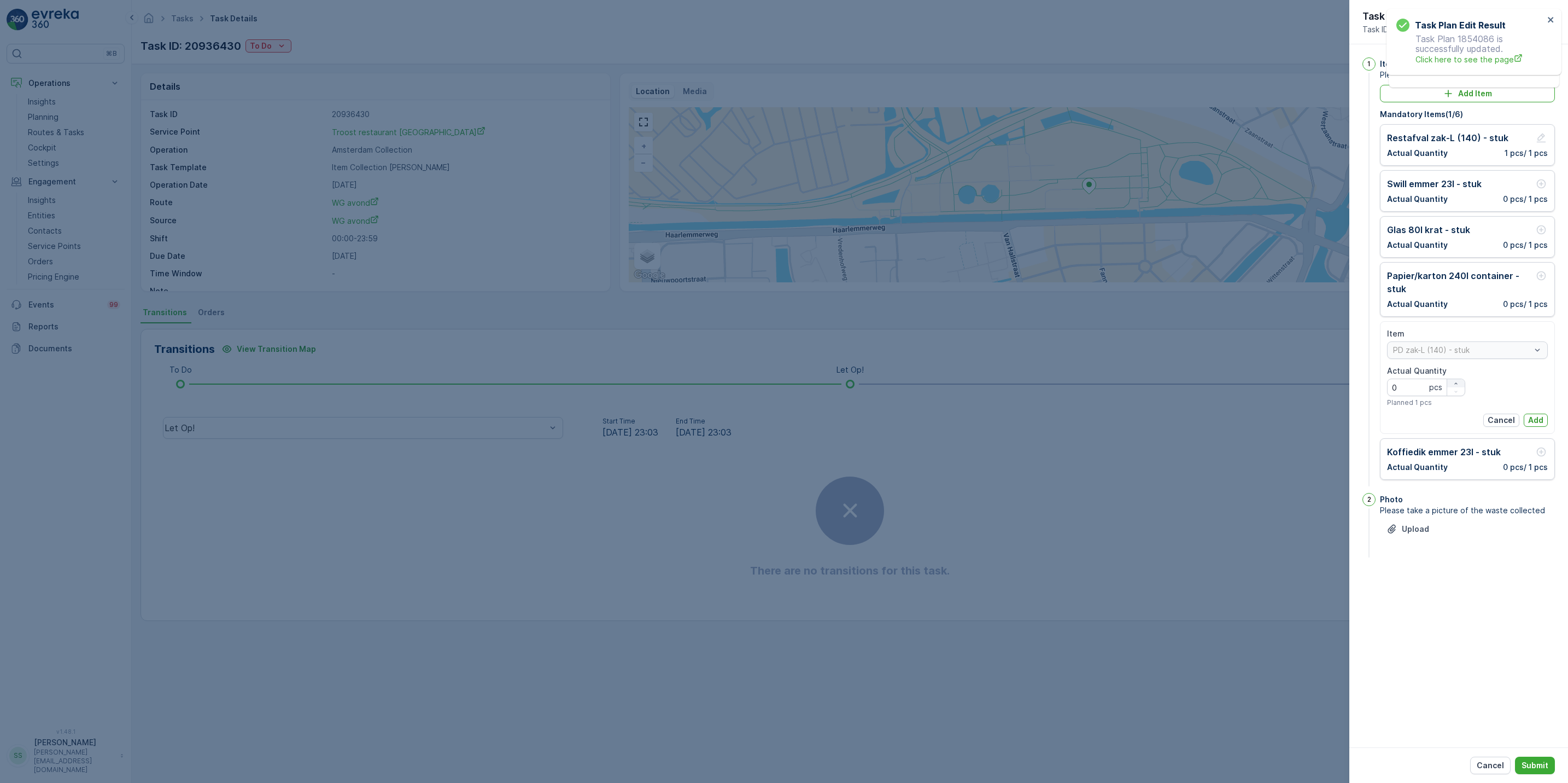
click at [1461, 384] on div "button" at bounding box center [1456, 383] width 18 height 7
type Quantity "1"
click at [1540, 420] on p "Add" at bounding box center [1535, 420] width 16 height 11
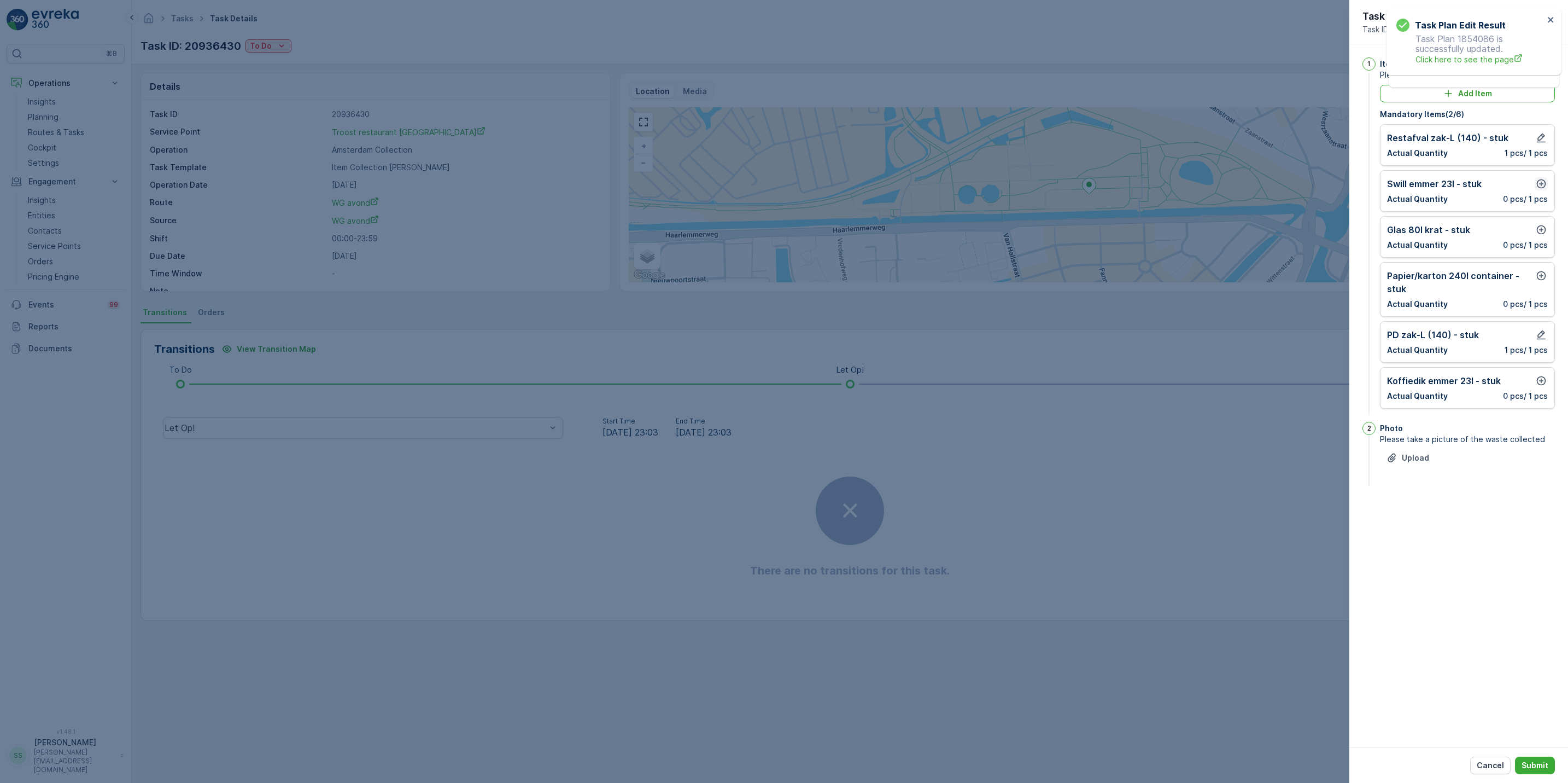
click at [1541, 183] on icon "button" at bounding box center [1541, 184] width 11 height 11
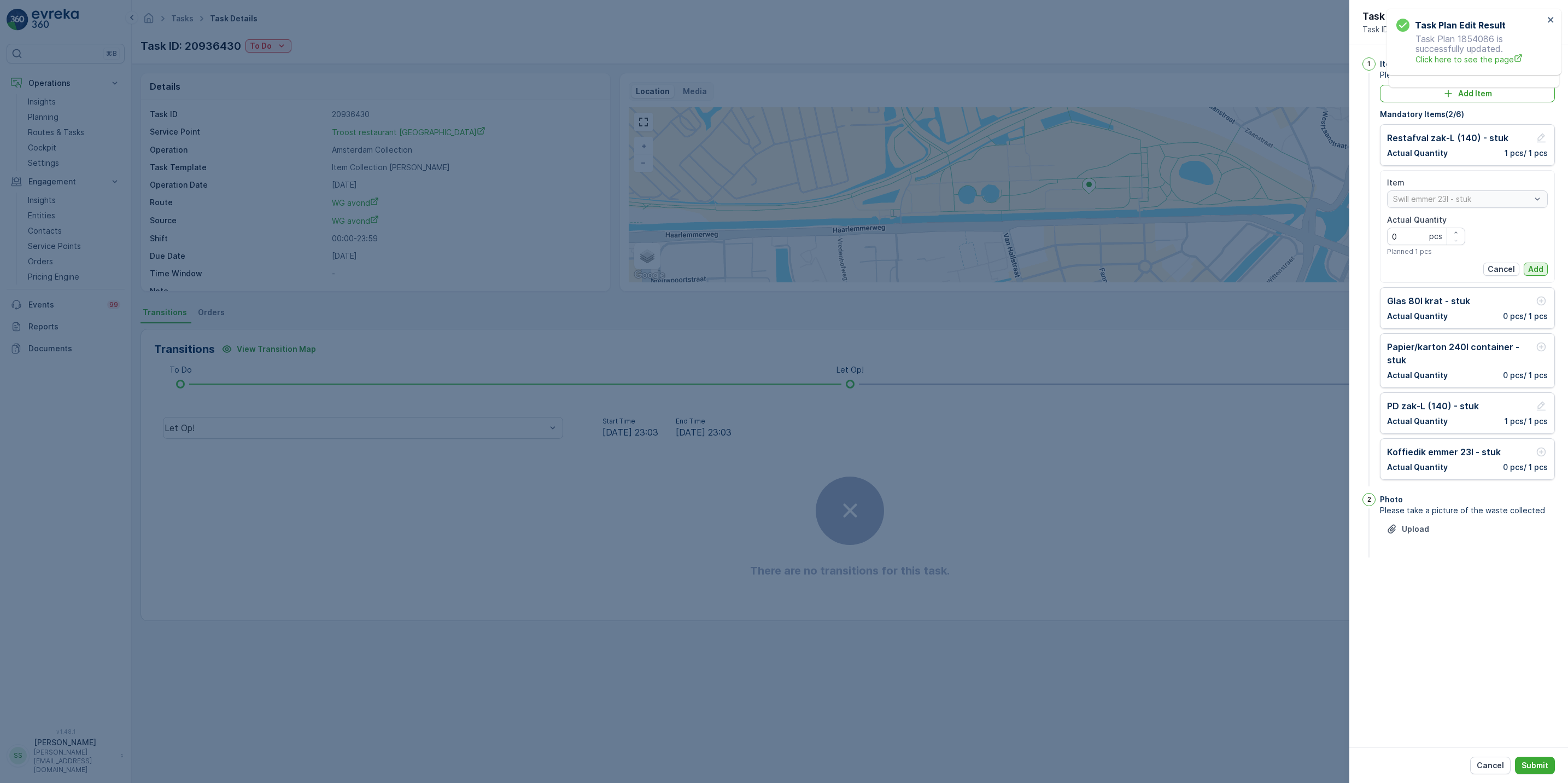
click at [1538, 271] on p "Add" at bounding box center [1535, 269] width 16 height 11
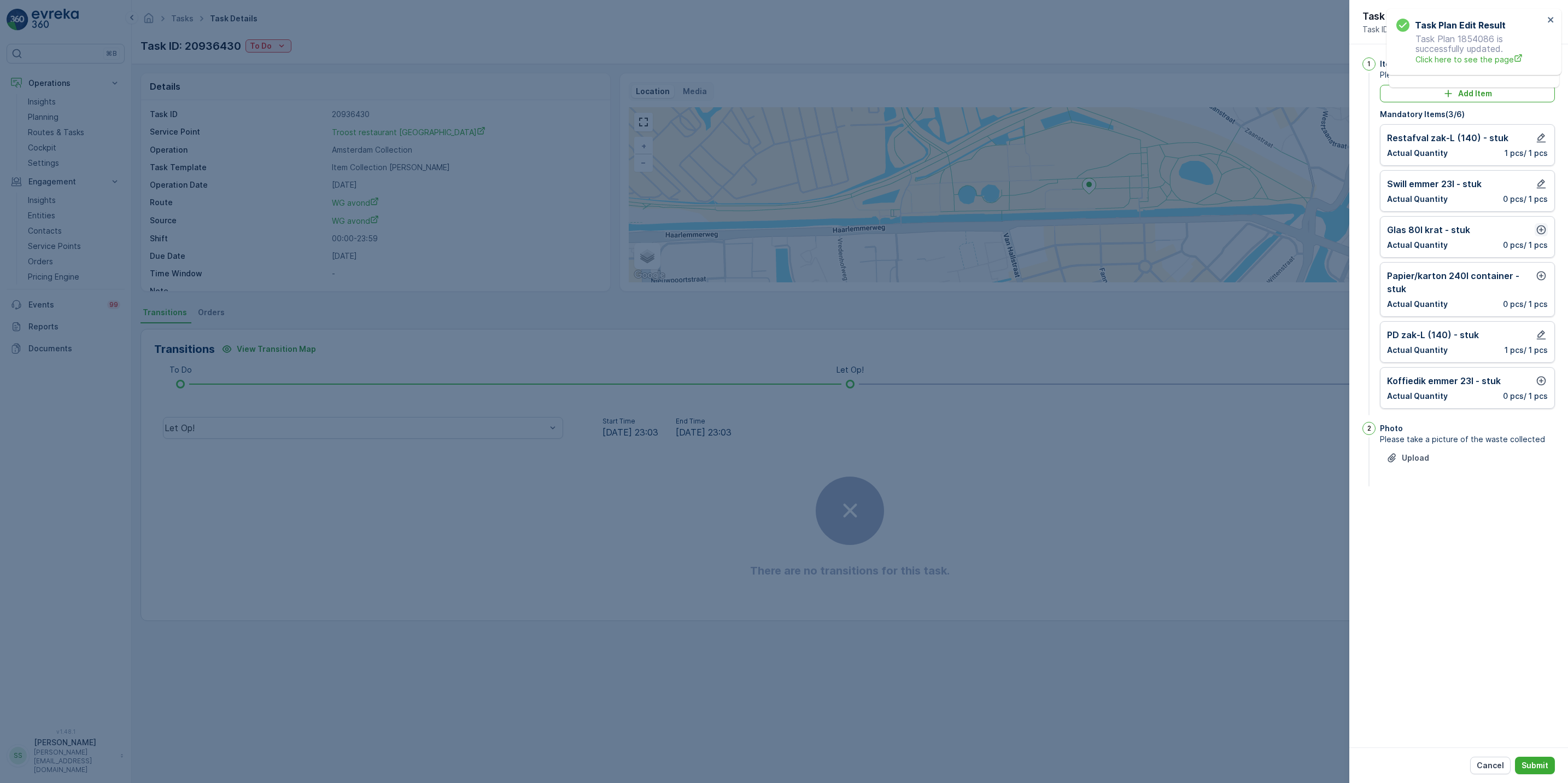
click at [1542, 235] on icon "button" at bounding box center [1541, 230] width 10 height 10
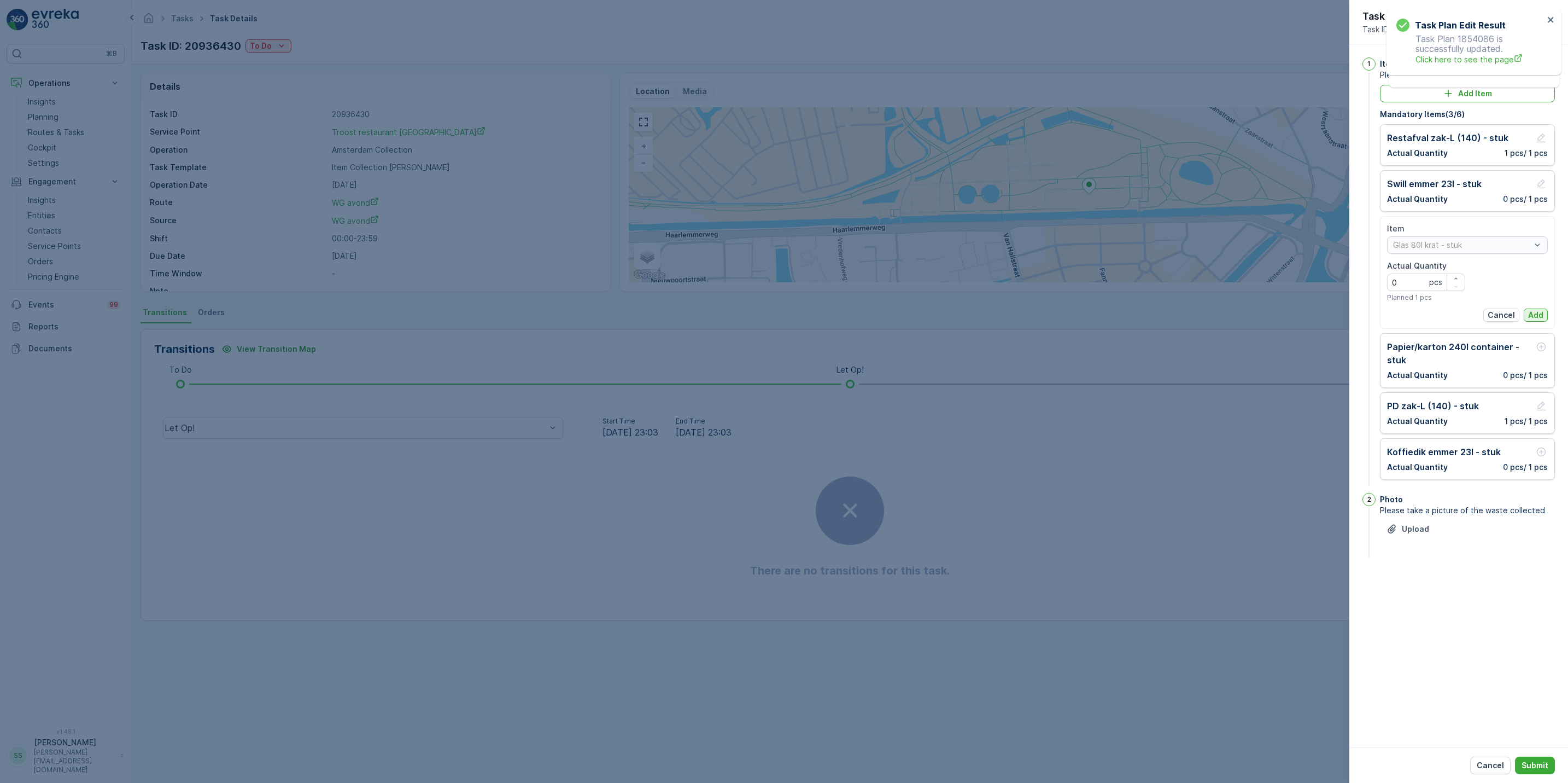
click at [1535, 313] on p "Add" at bounding box center [1535, 315] width 16 height 11
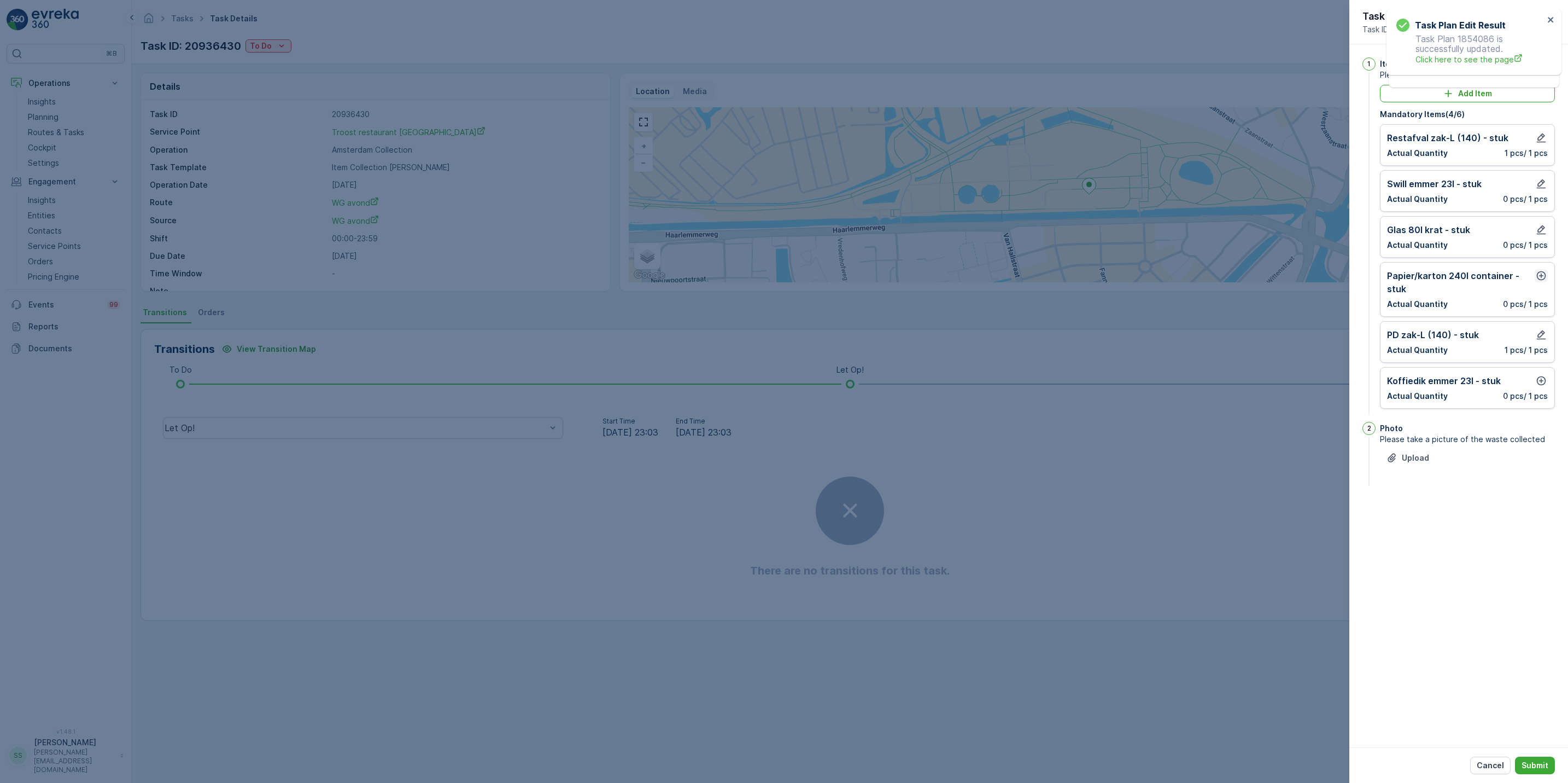
click at [1542, 276] on icon "button" at bounding box center [1541, 275] width 11 height 11
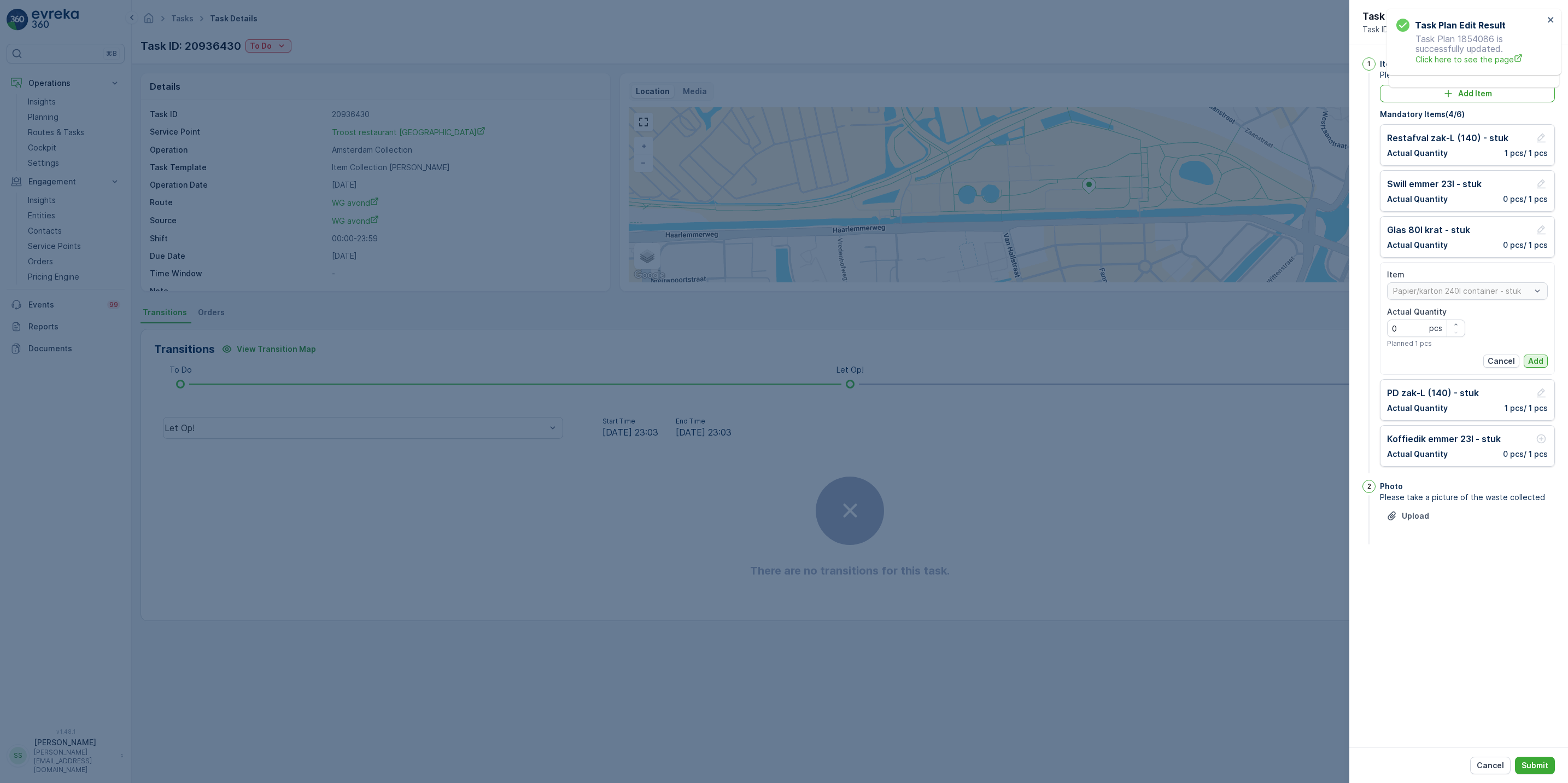
click at [1537, 361] on p "Add" at bounding box center [1535, 361] width 16 height 11
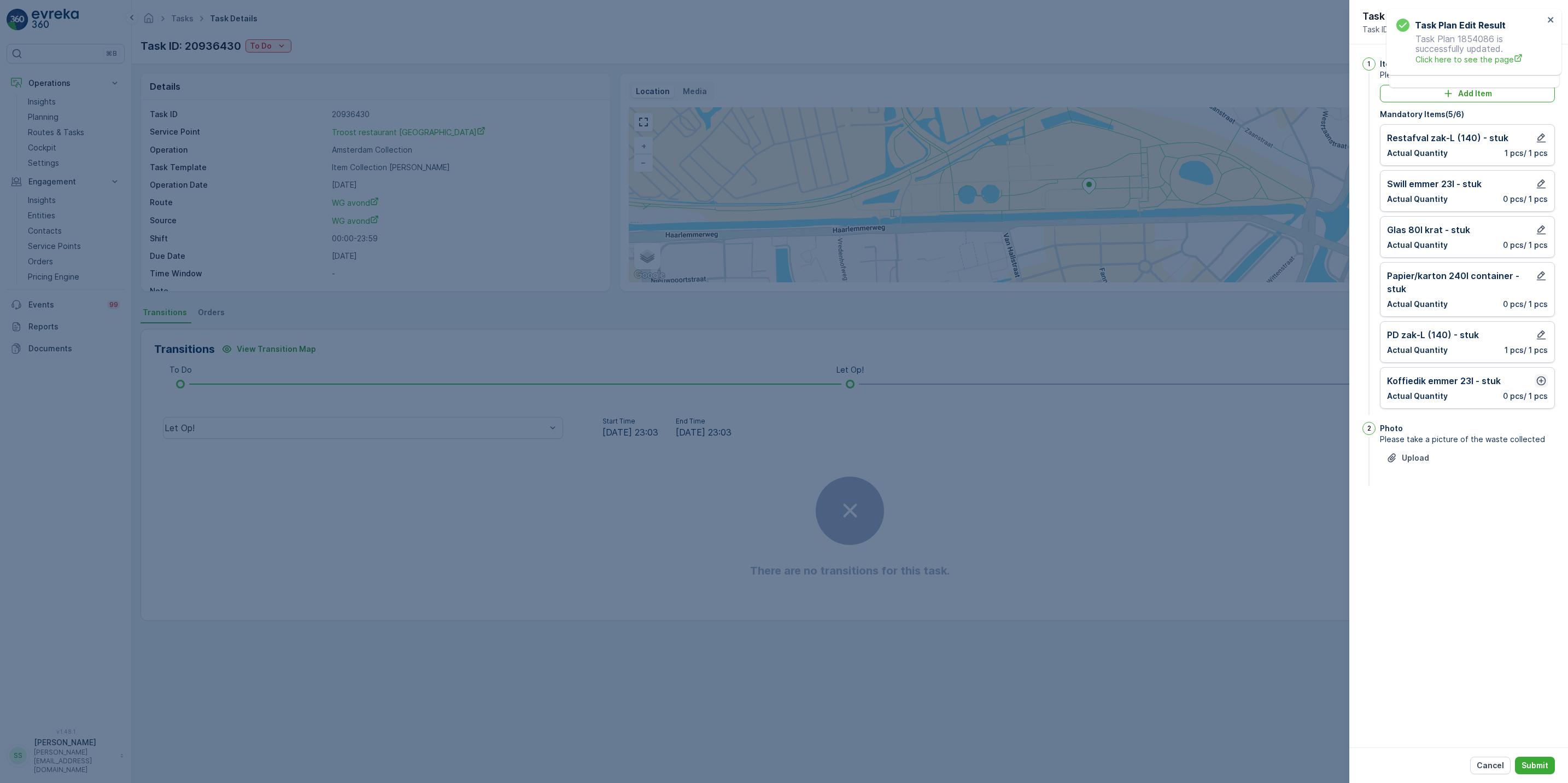
click at [1541, 383] on icon "button" at bounding box center [1541, 381] width 10 height 10
click at [1539, 466] on p "Add" at bounding box center [1535, 465] width 16 height 11
click at [1537, 765] on p "Submit" at bounding box center [1535, 765] width 27 height 11
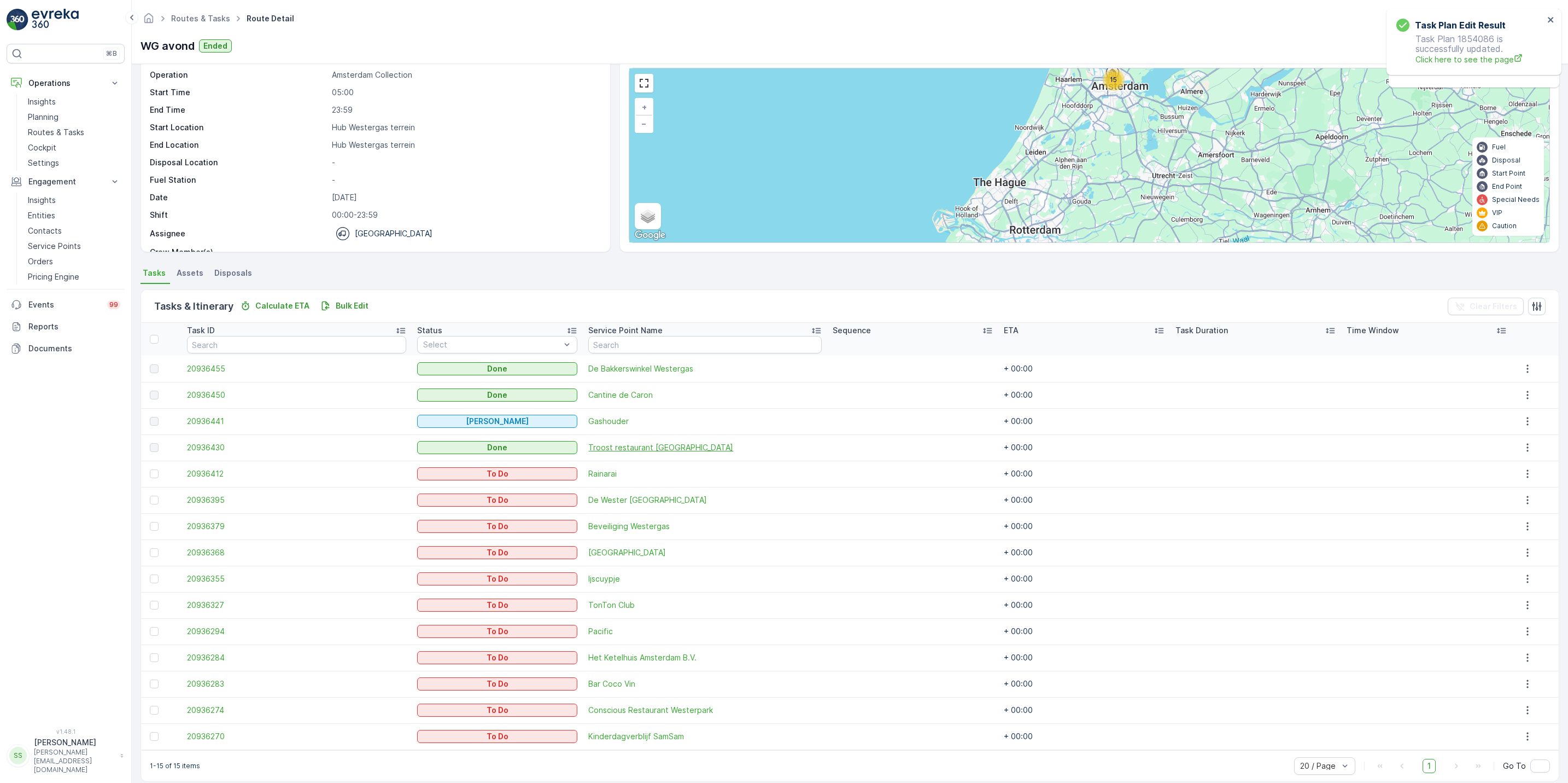
scroll to position [53, 0]
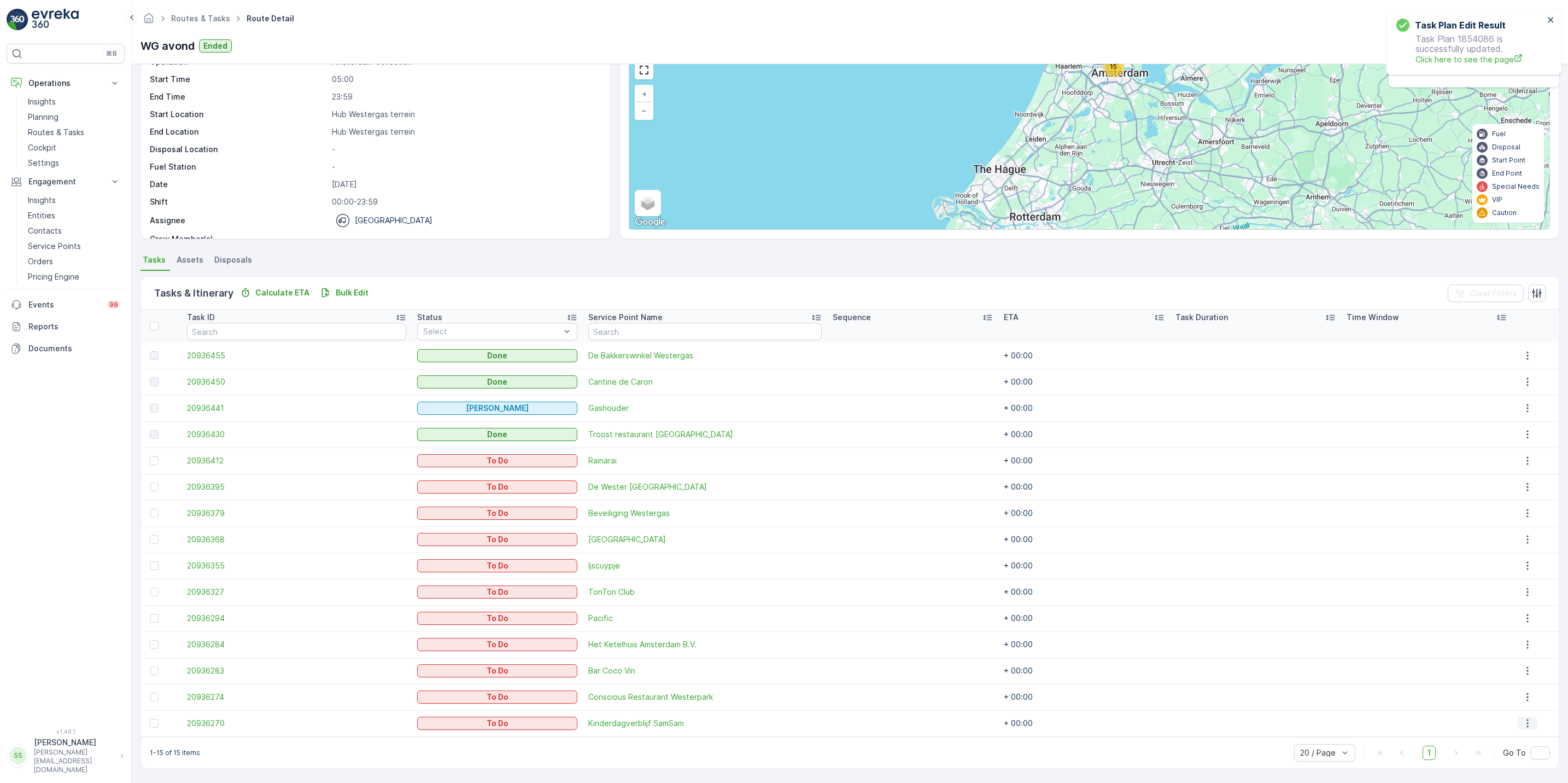
click at [1526, 726] on icon "button" at bounding box center [1527, 723] width 1 height 8
click at [1517, 639] on span "See More Details" at bounding box center [1521, 640] width 63 height 11
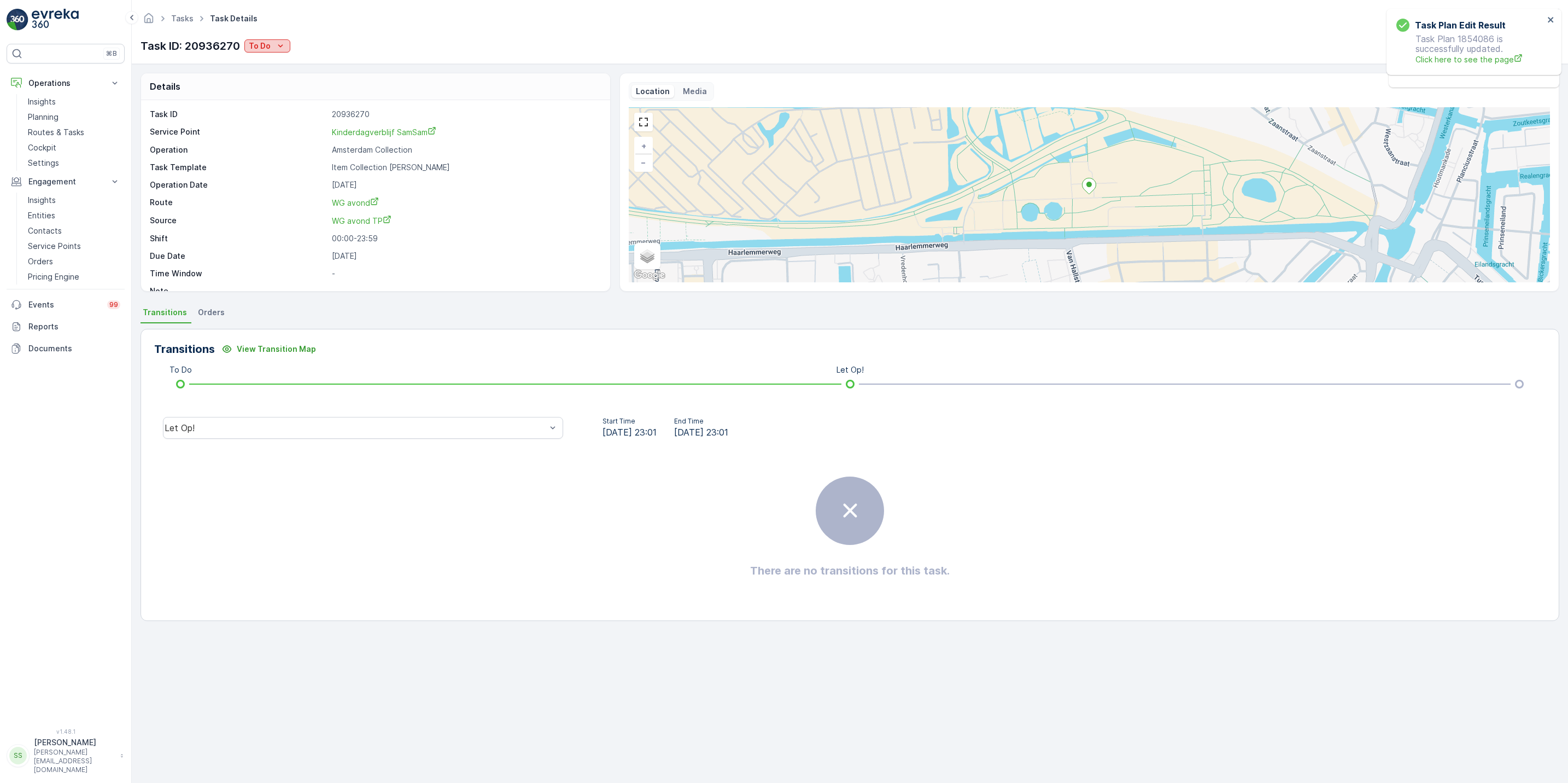
click at [265, 48] on p "To Do" at bounding box center [259, 45] width 22 height 11
click at [266, 94] on span "Done" at bounding box center [261, 93] width 19 height 11
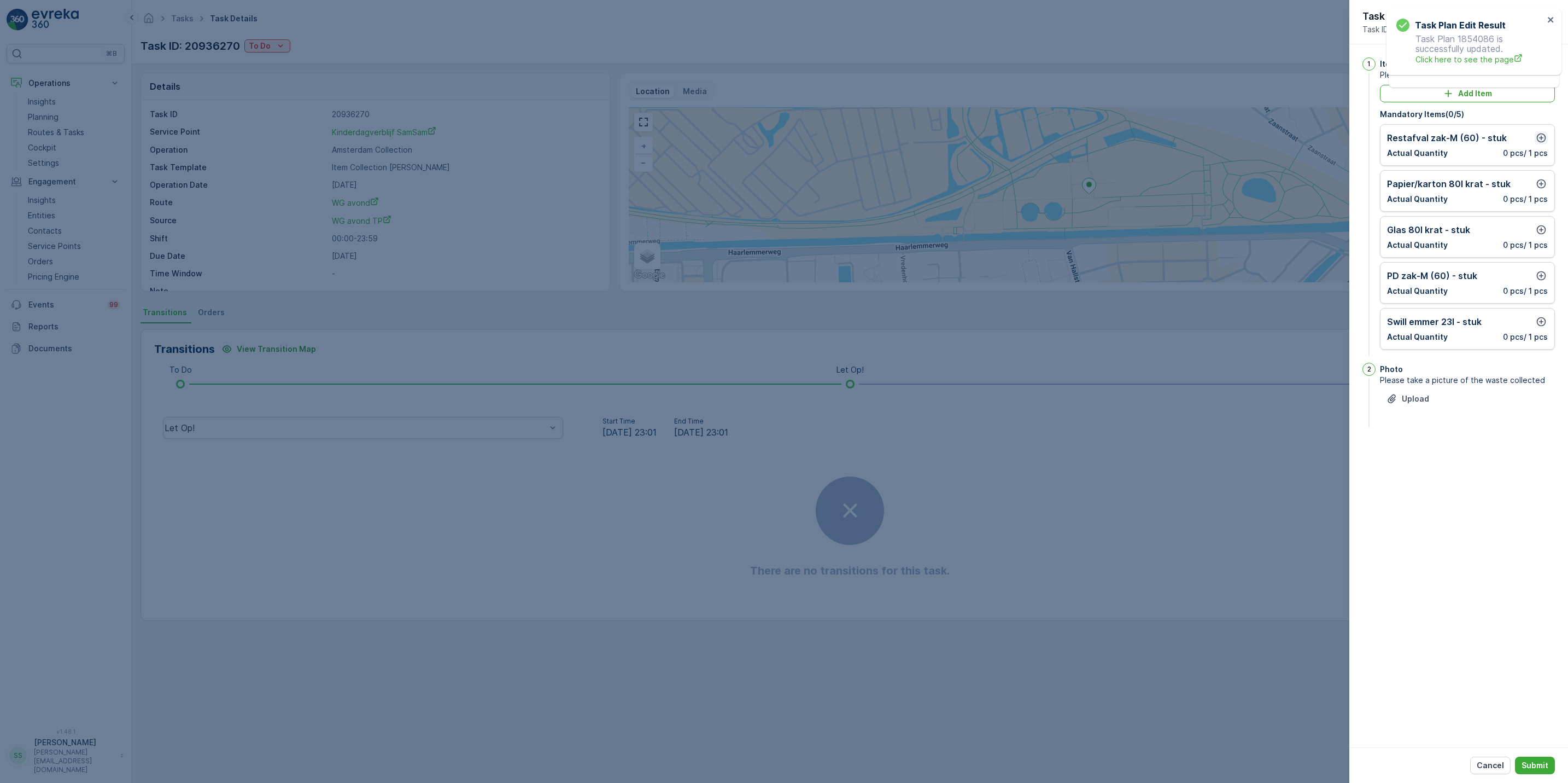
click at [1539, 142] on icon "button" at bounding box center [1541, 138] width 10 height 10
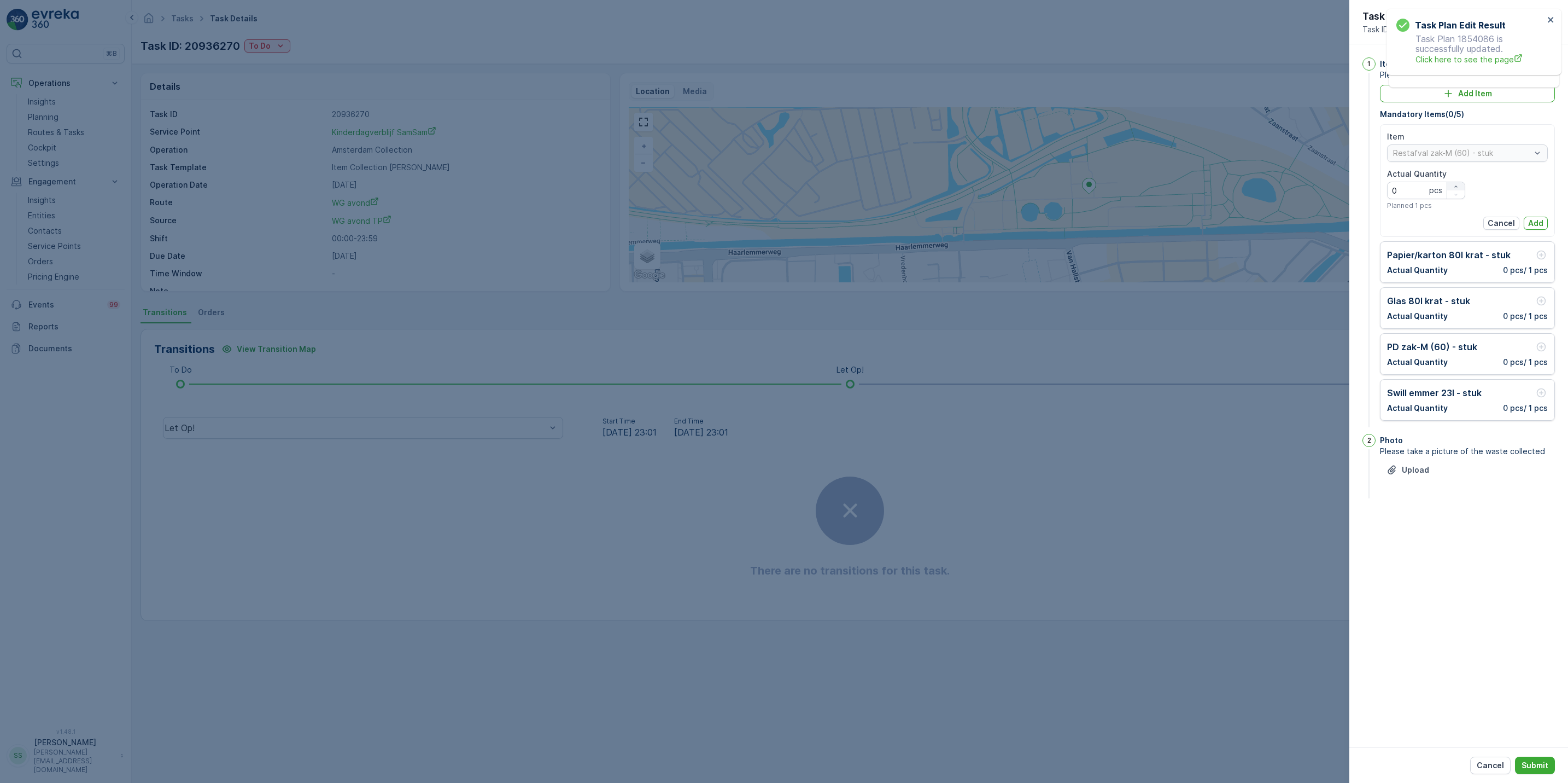
click at [1457, 189] on icon "button" at bounding box center [1455, 186] width 7 height 7
type Quantity "2"
click at [1530, 222] on p "Add" at bounding box center [1535, 223] width 16 height 11
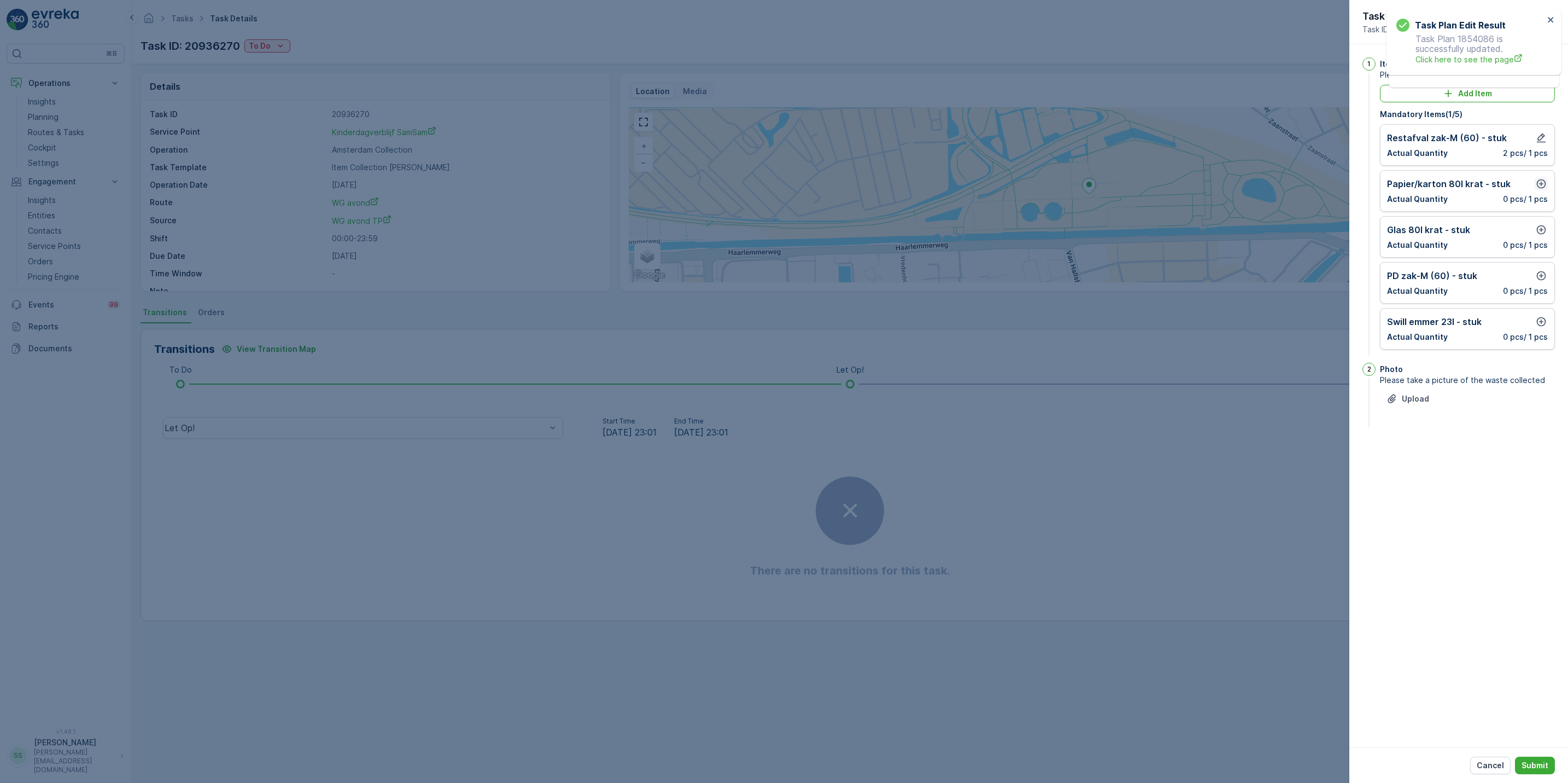
click at [1537, 190] on icon "button" at bounding box center [1541, 184] width 11 height 11
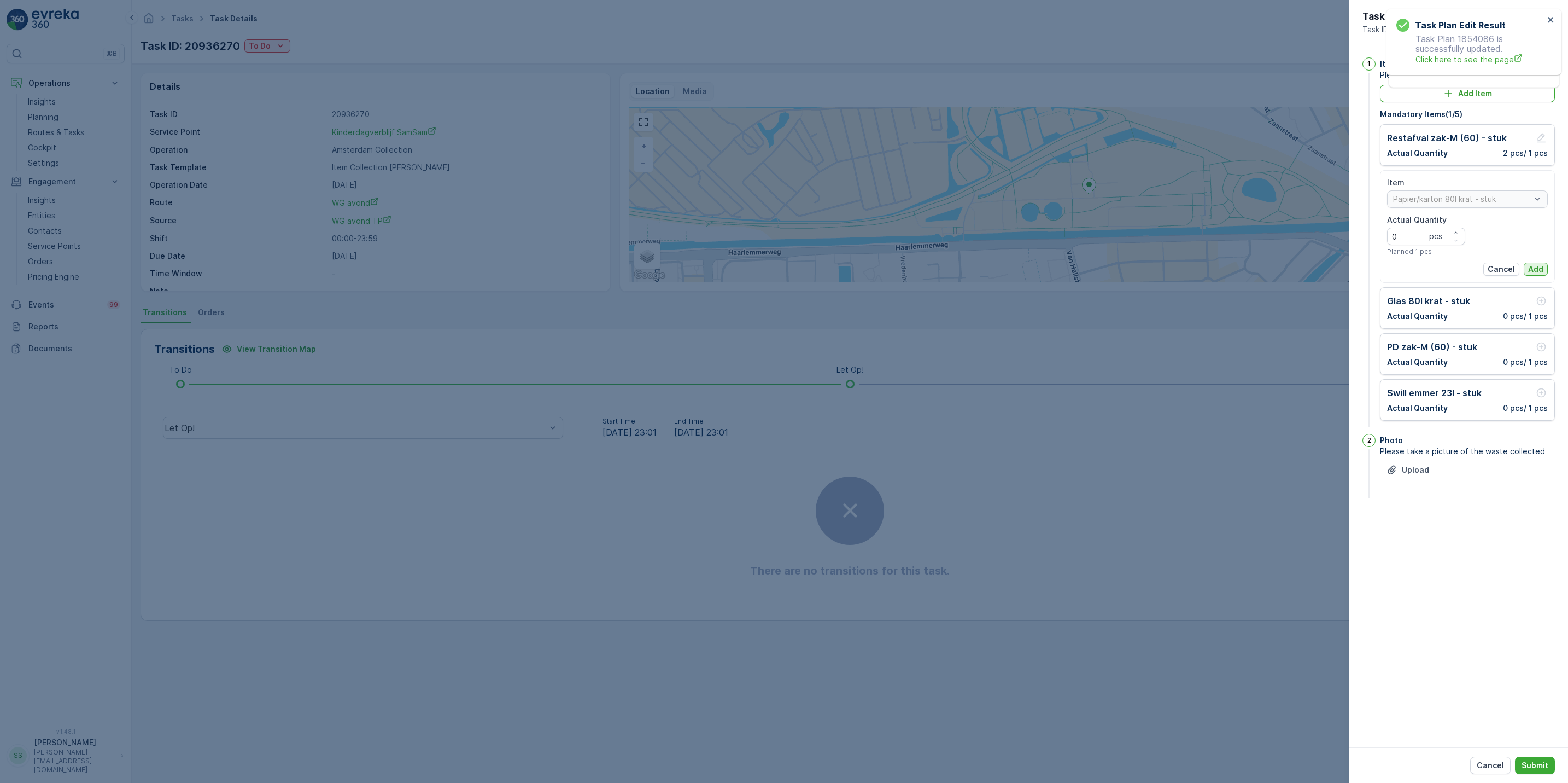
click at [1540, 263] on button "Add" at bounding box center [1535, 269] width 24 height 13
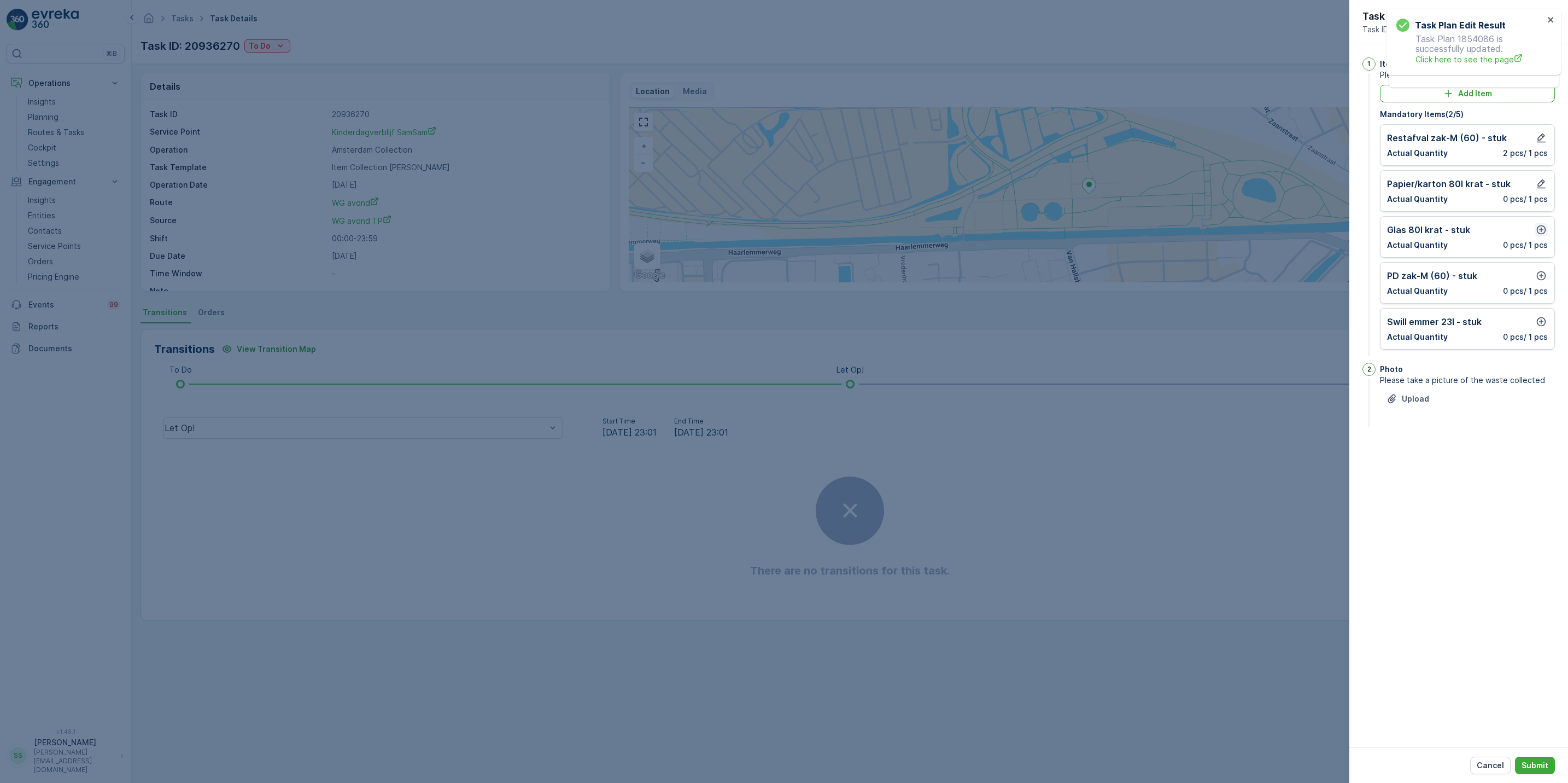
click at [1542, 227] on icon "button" at bounding box center [1541, 230] width 10 height 10
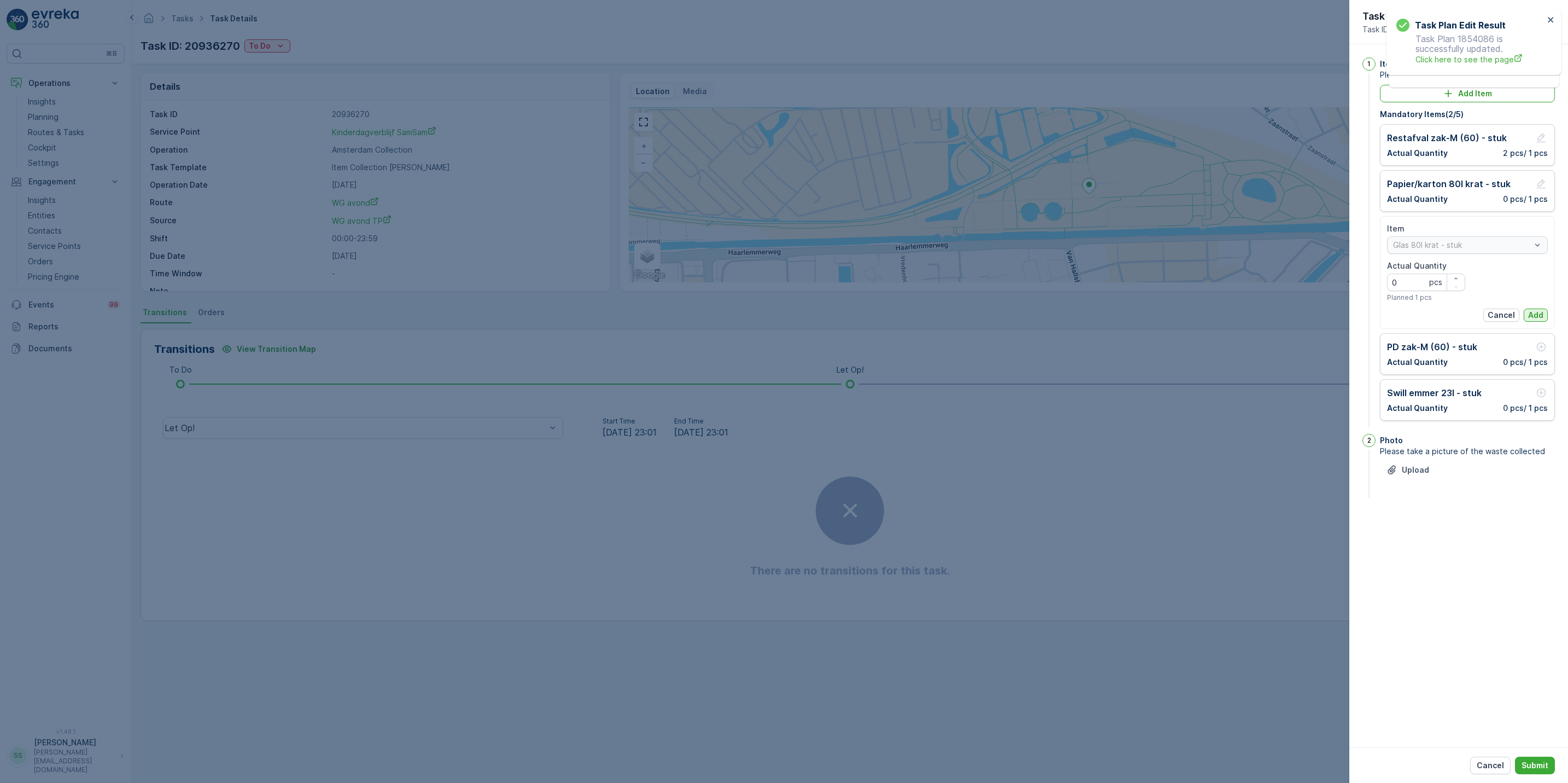
click at [1534, 320] on p "Add" at bounding box center [1535, 315] width 16 height 11
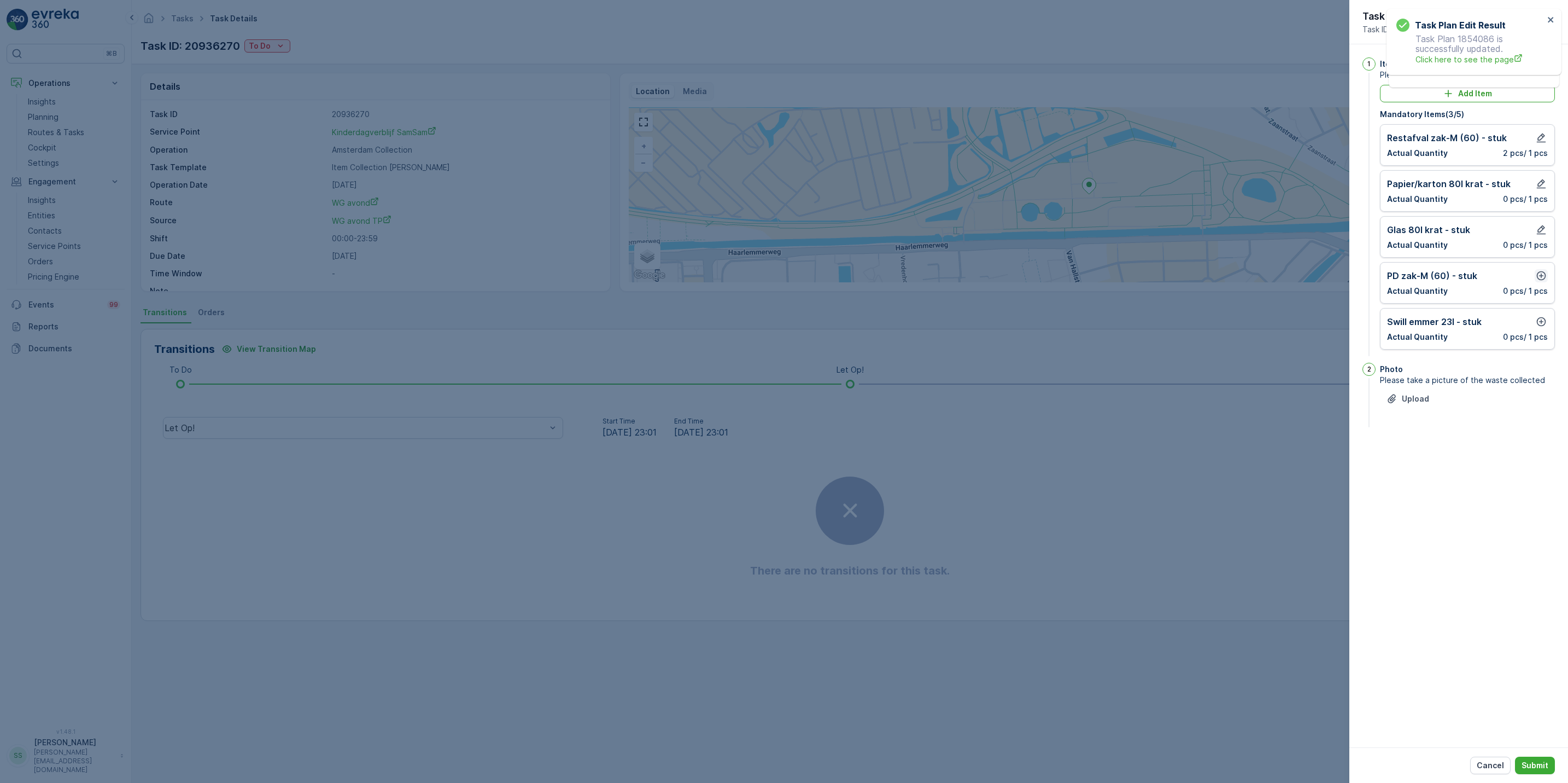
click at [1540, 276] on icon "button" at bounding box center [1541, 275] width 11 height 11
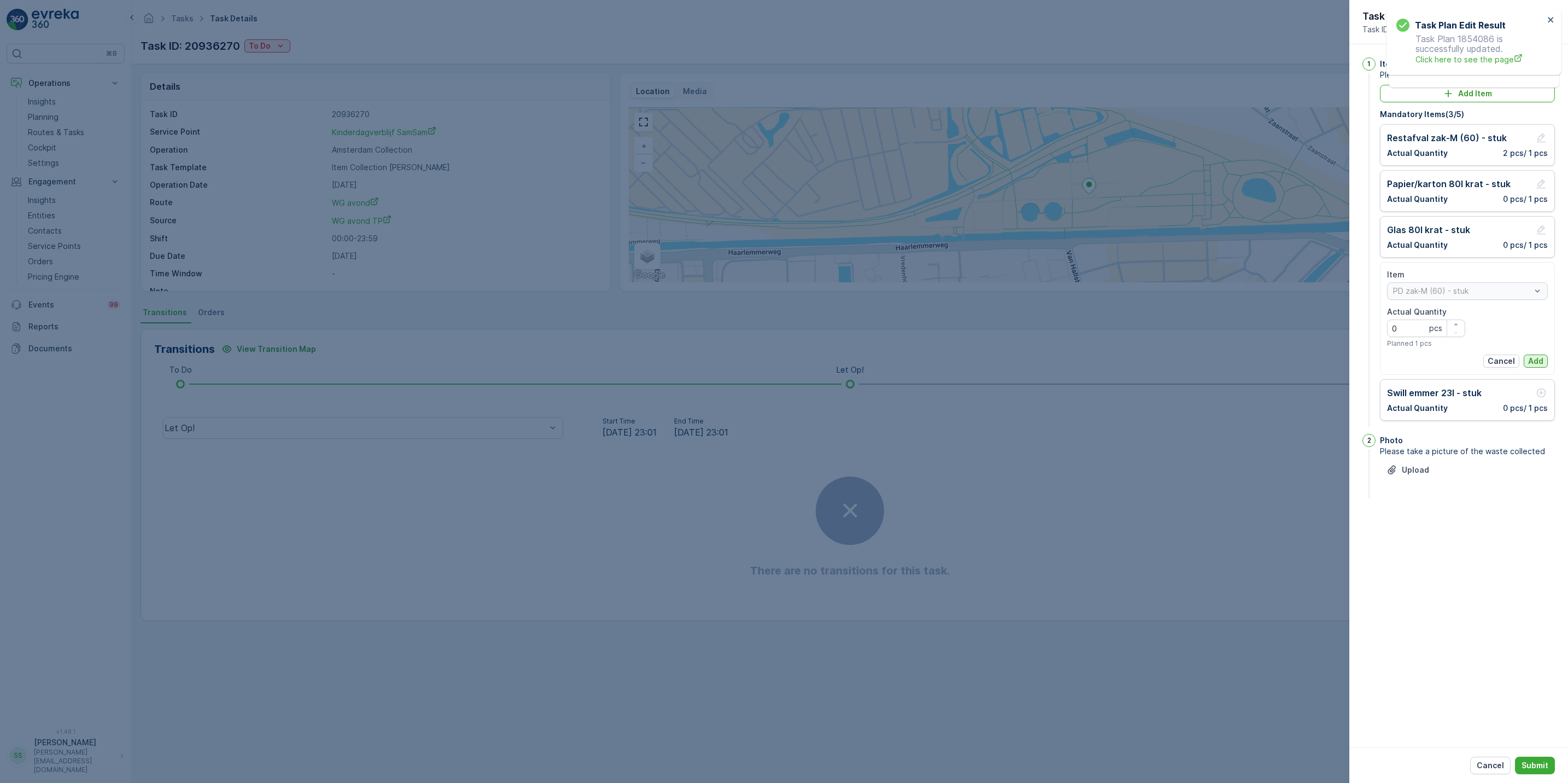
click at [1538, 365] on p "Add" at bounding box center [1535, 361] width 16 height 11
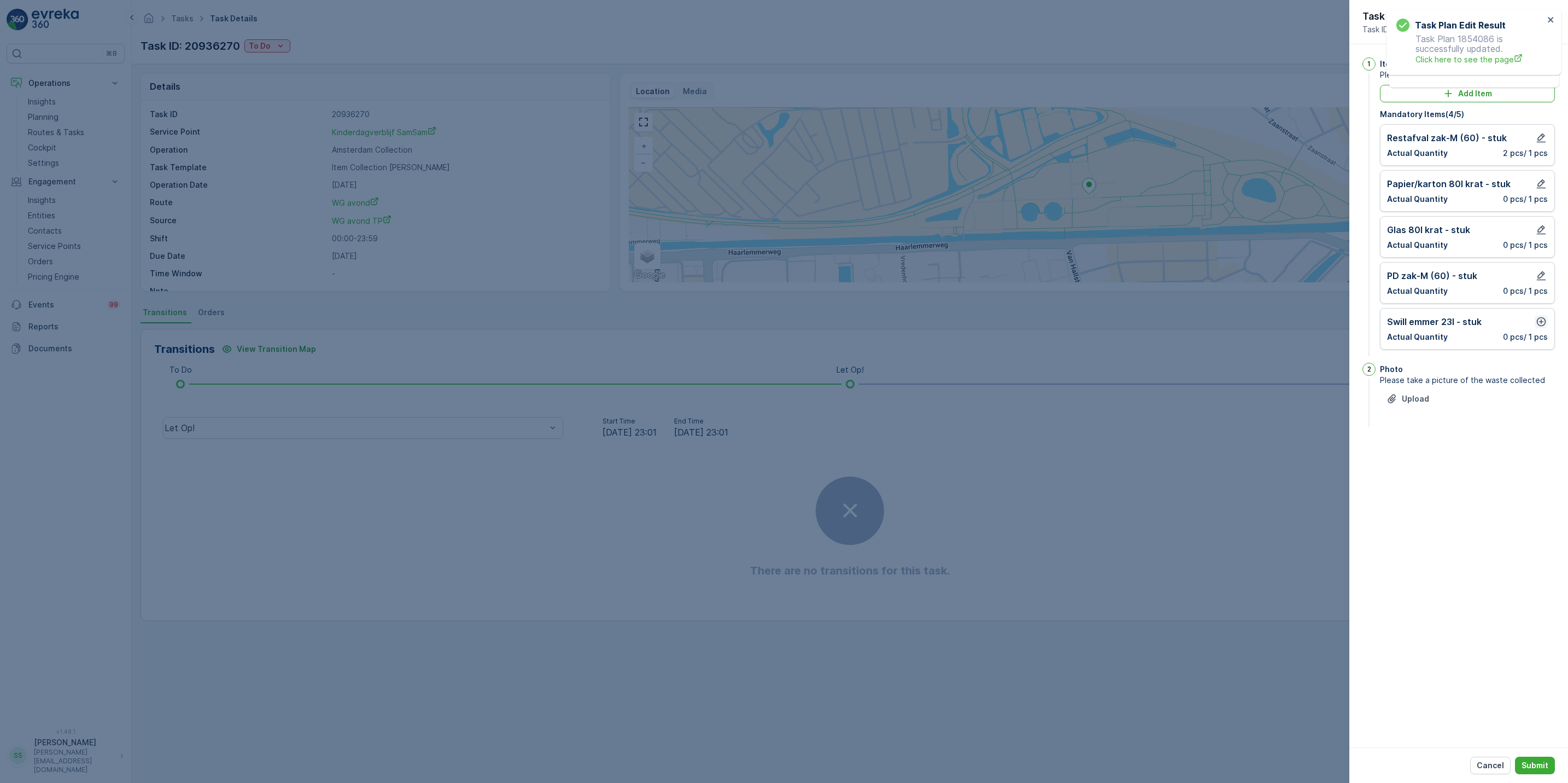
click at [1537, 326] on icon "button" at bounding box center [1541, 321] width 11 height 11
click at [1543, 409] on button "Add" at bounding box center [1535, 407] width 24 height 13
click at [1526, 764] on p "Submit" at bounding box center [1535, 765] width 27 height 11
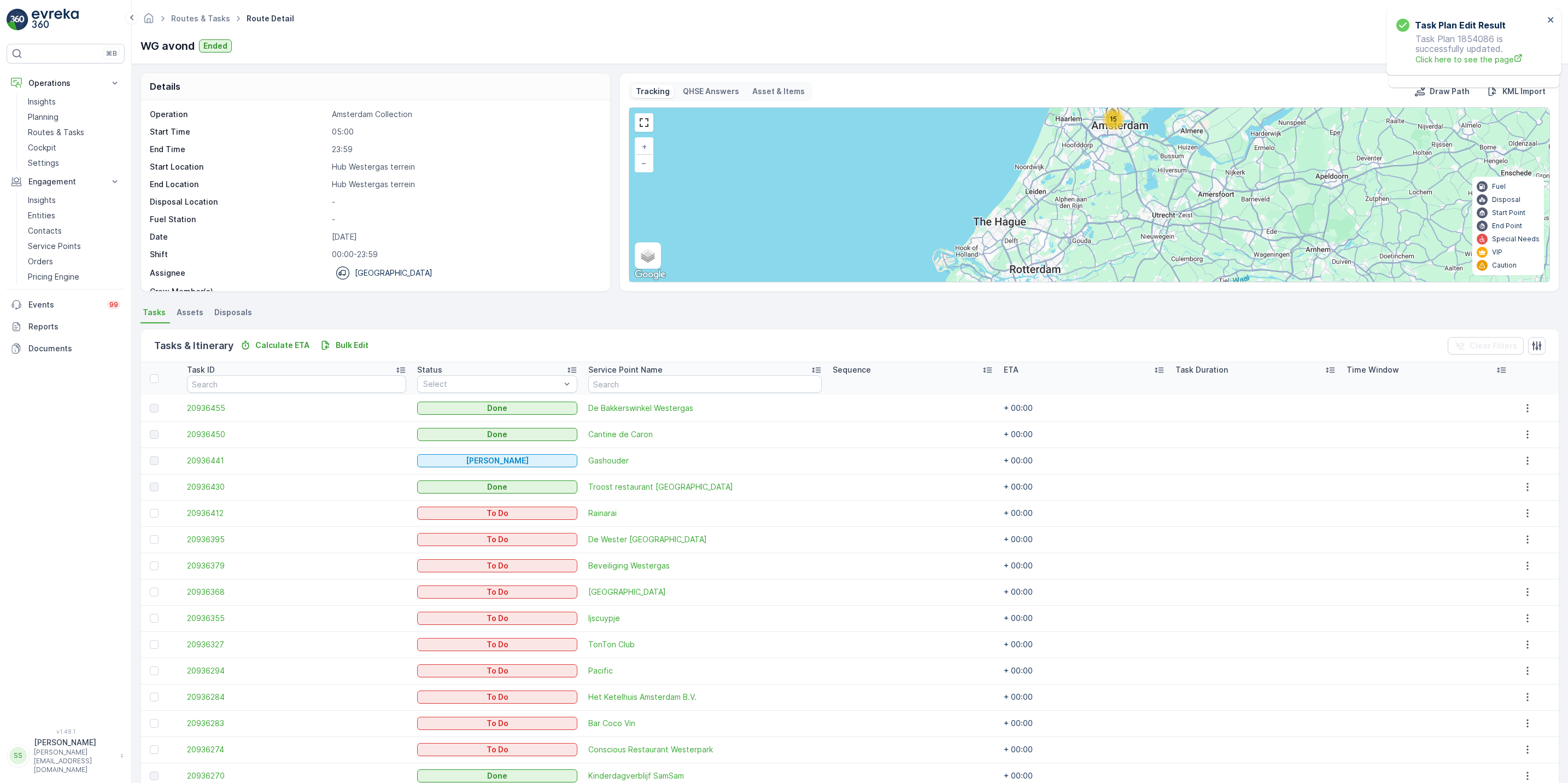
scroll to position [39, 0]
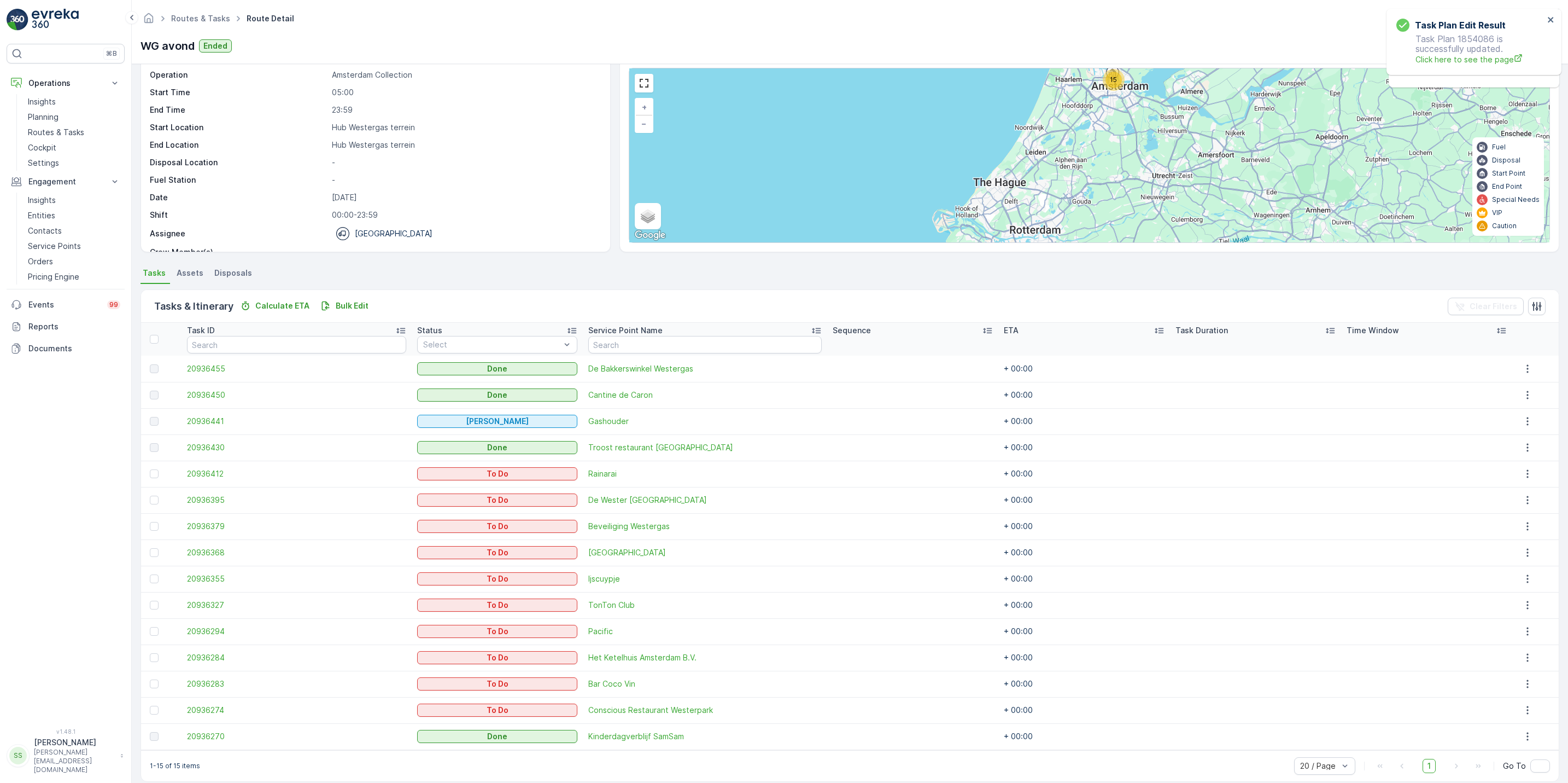
click at [1517, 454] on div at bounding box center [1527, 448] width 19 height 13
click at [1517, 453] on button "button" at bounding box center [1527, 448] width 19 height 13
click at [1530, 466] on span "See More Details" at bounding box center [1531, 464] width 63 height 11
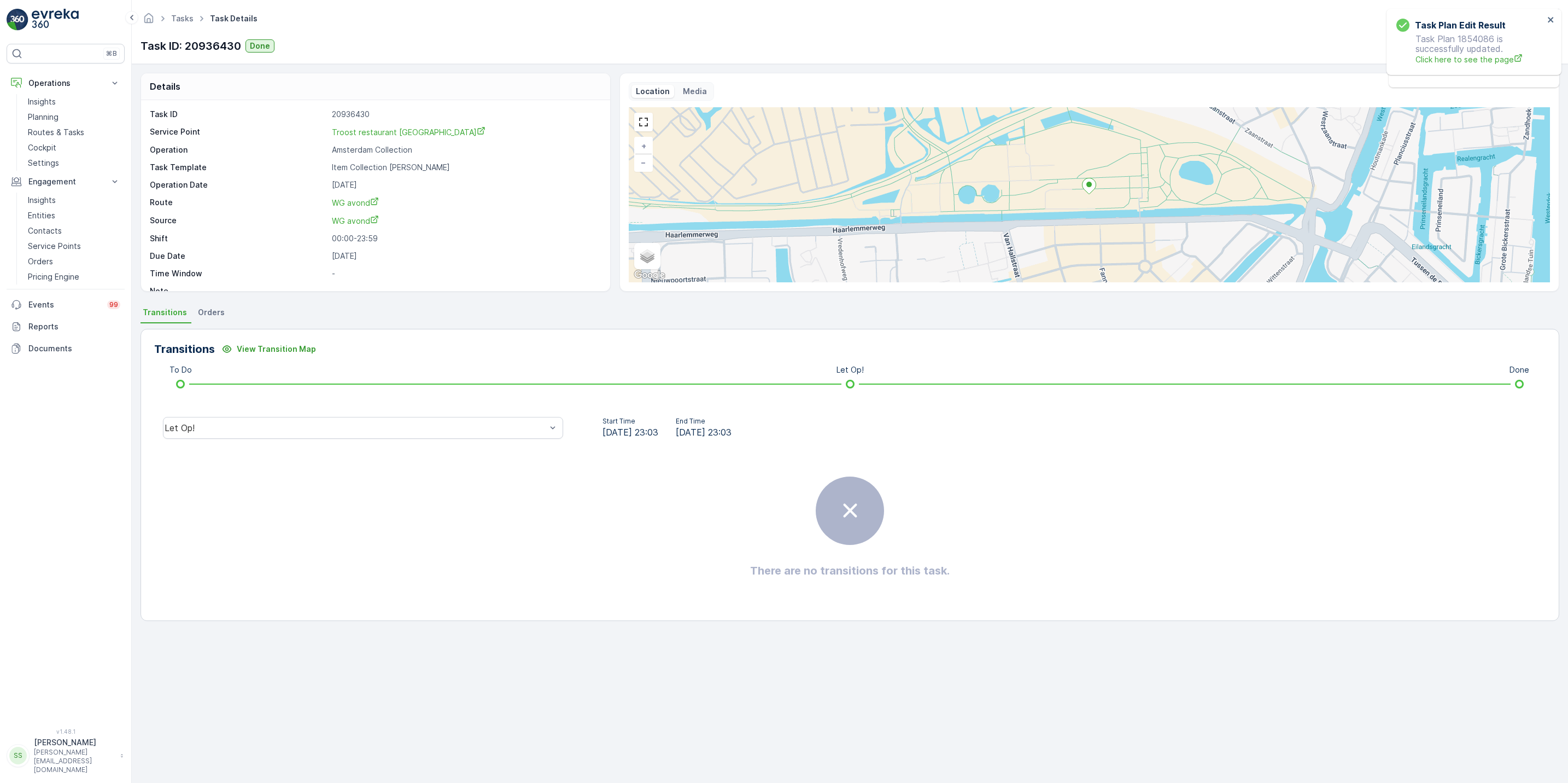
click at [450, 414] on div "Let Op!" at bounding box center [363, 428] width 418 height 35
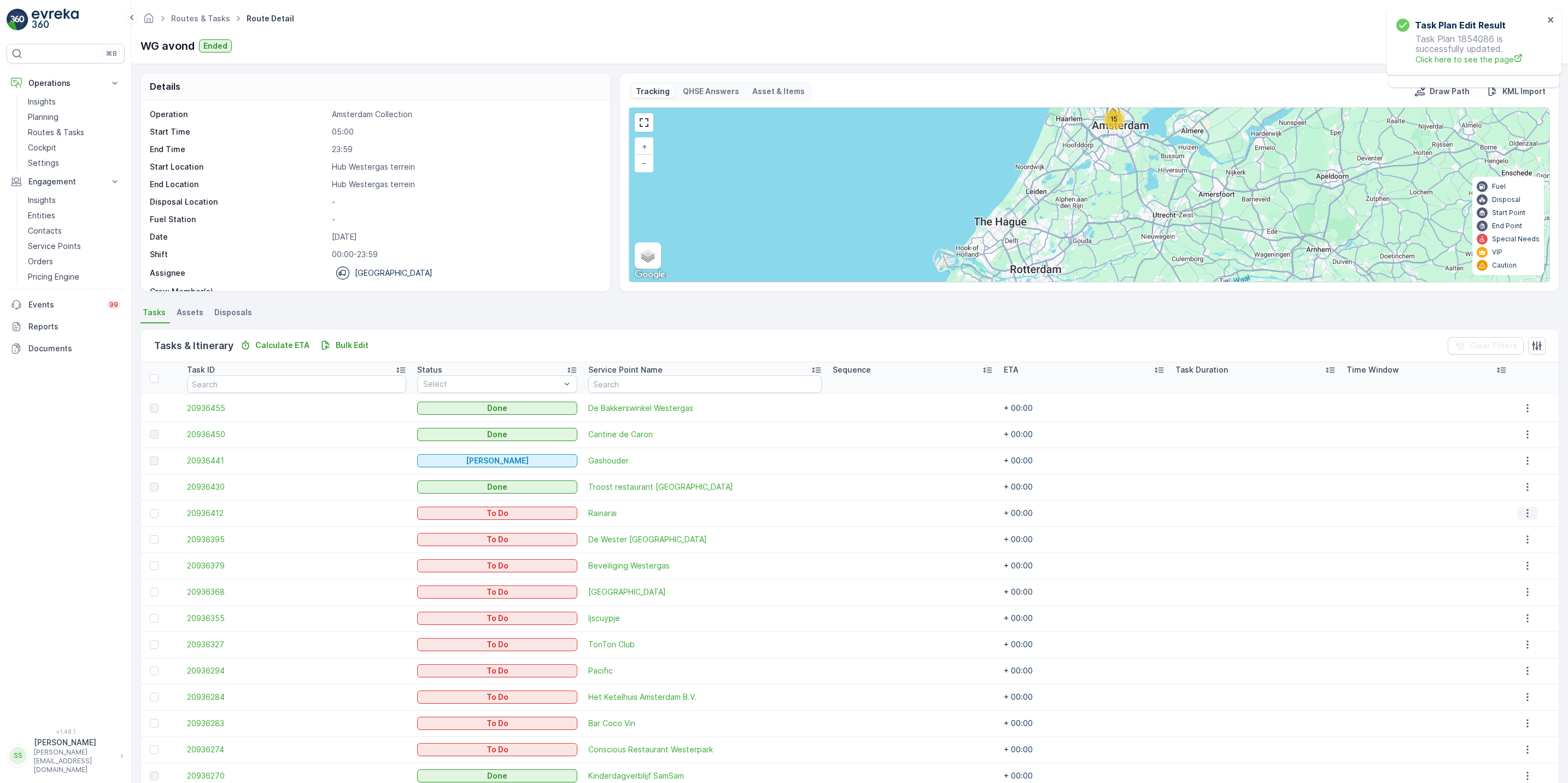
click at [1522, 511] on icon "button" at bounding box center [1527, 513] width 11 height 11
click at [1509, 532] on span "See More Details" at bounding box center [1521, 529] width 63 height 11
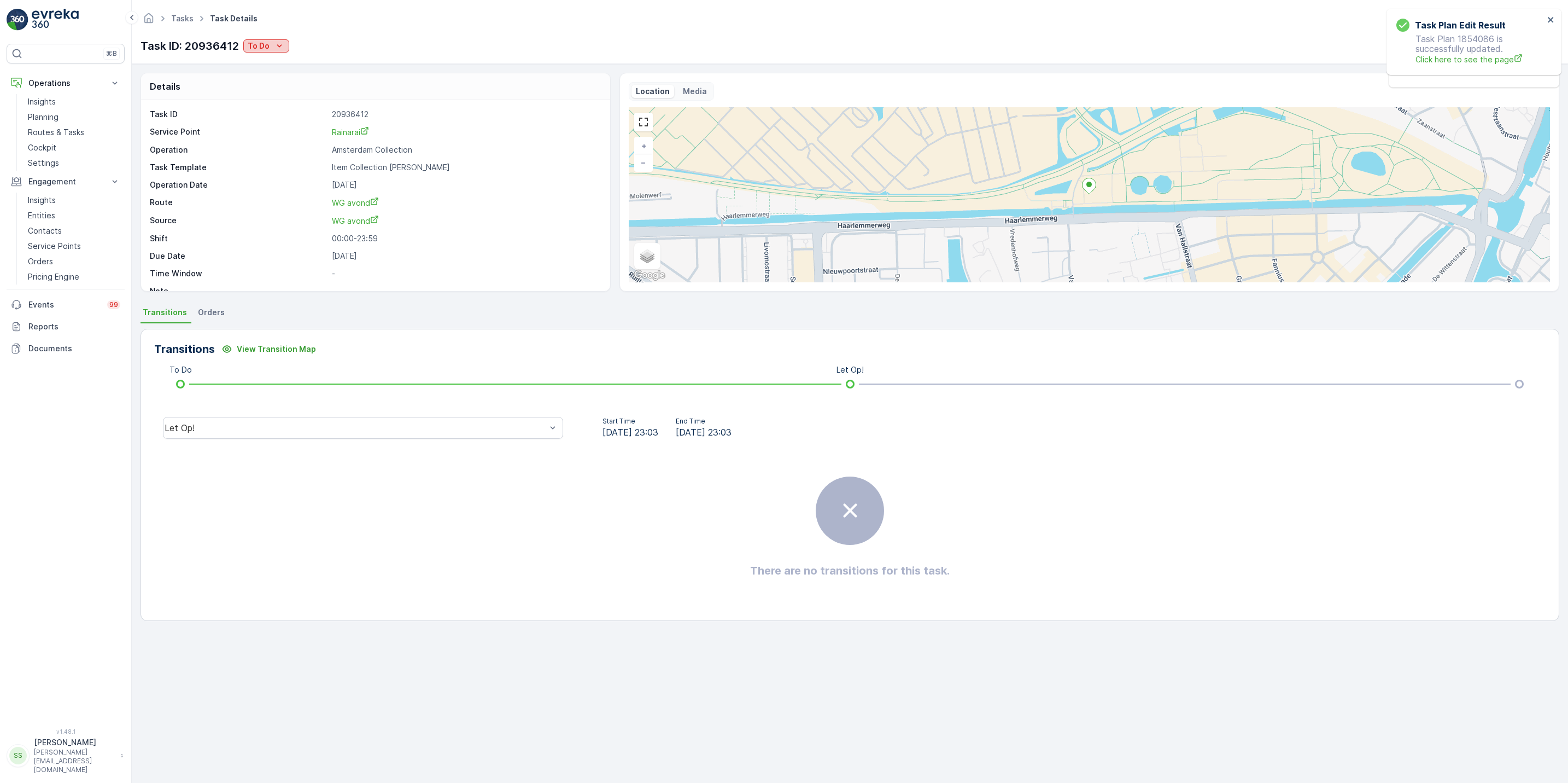
click at [276, 48] on icon "To Do" at bounding box center [279, 45] width 11 height 11
click at [280, 92] on div "Done" at bounding box center [280, 93] width 69 height 16
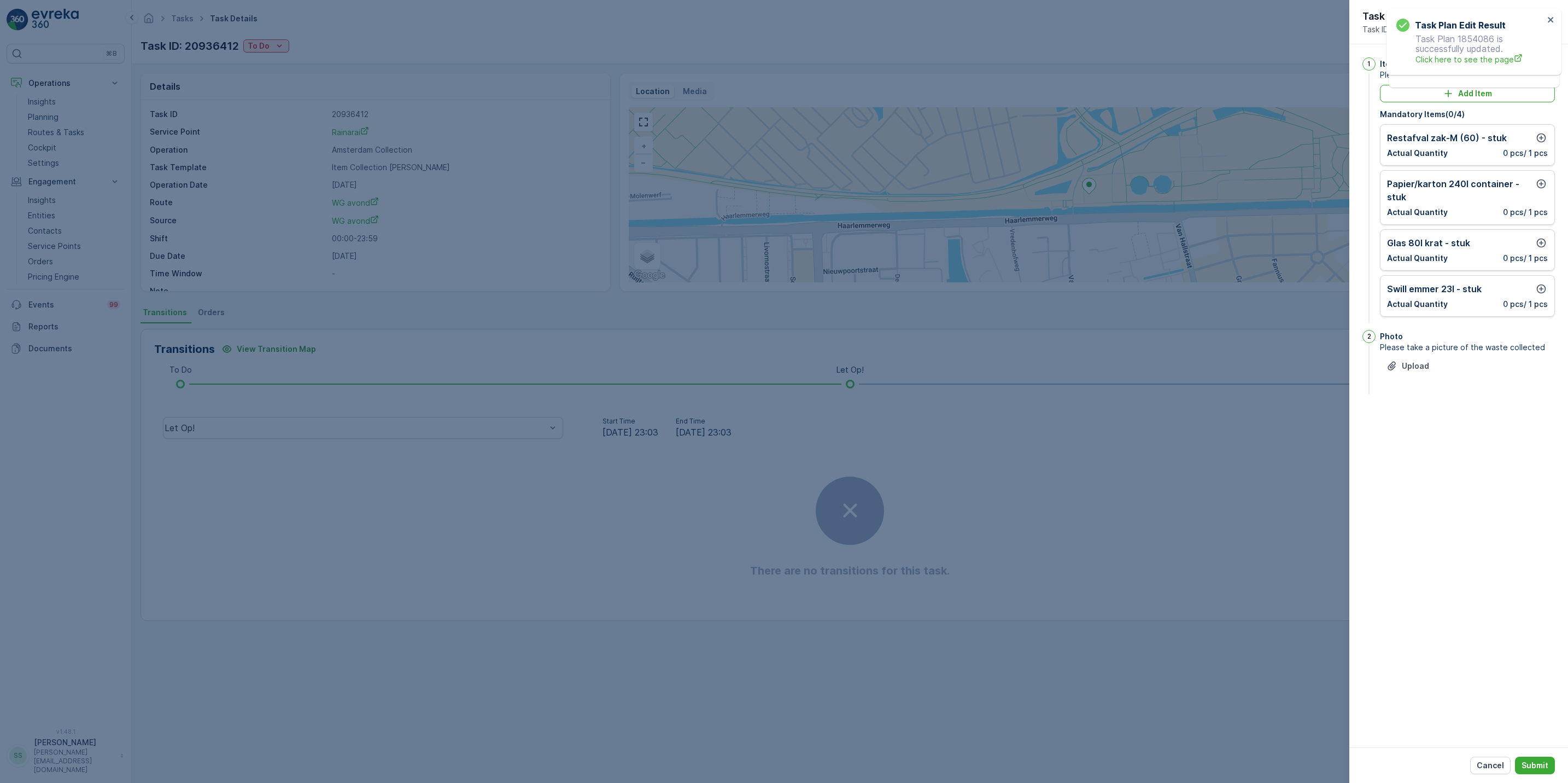
click at [1547, 136] on div "Restafval zak-M (60) - stuk Actual Quantity 0 pcs / 1 pcs" at bounding box center [1467, 145] width 175 height 42
click at [1542, 135] on icon "button" at bounding box center [1541, 138] width 11 height 11
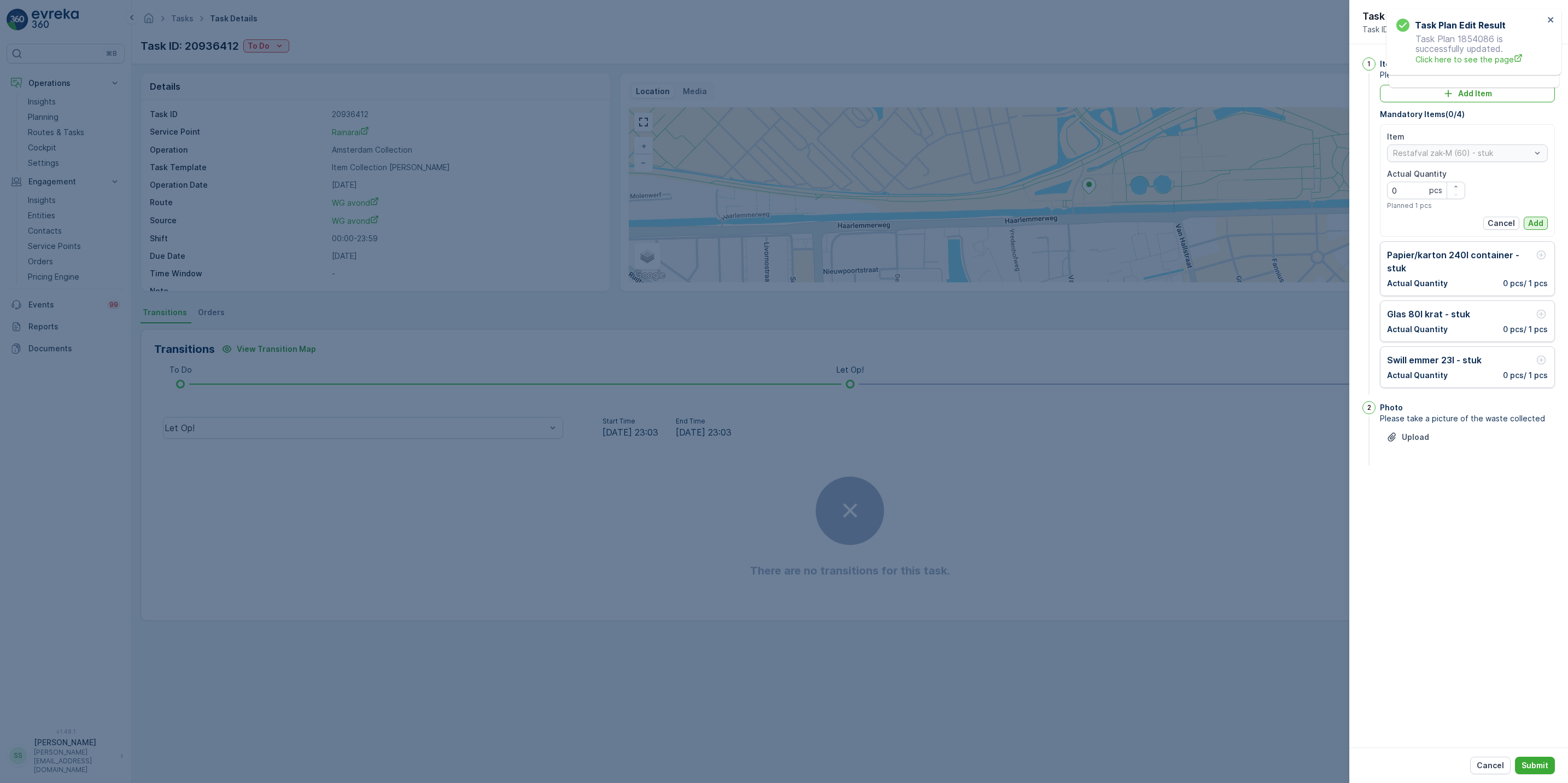
click at [1540, 217] on button "Add" at bounding box center [1535, 223] width 24 height 13
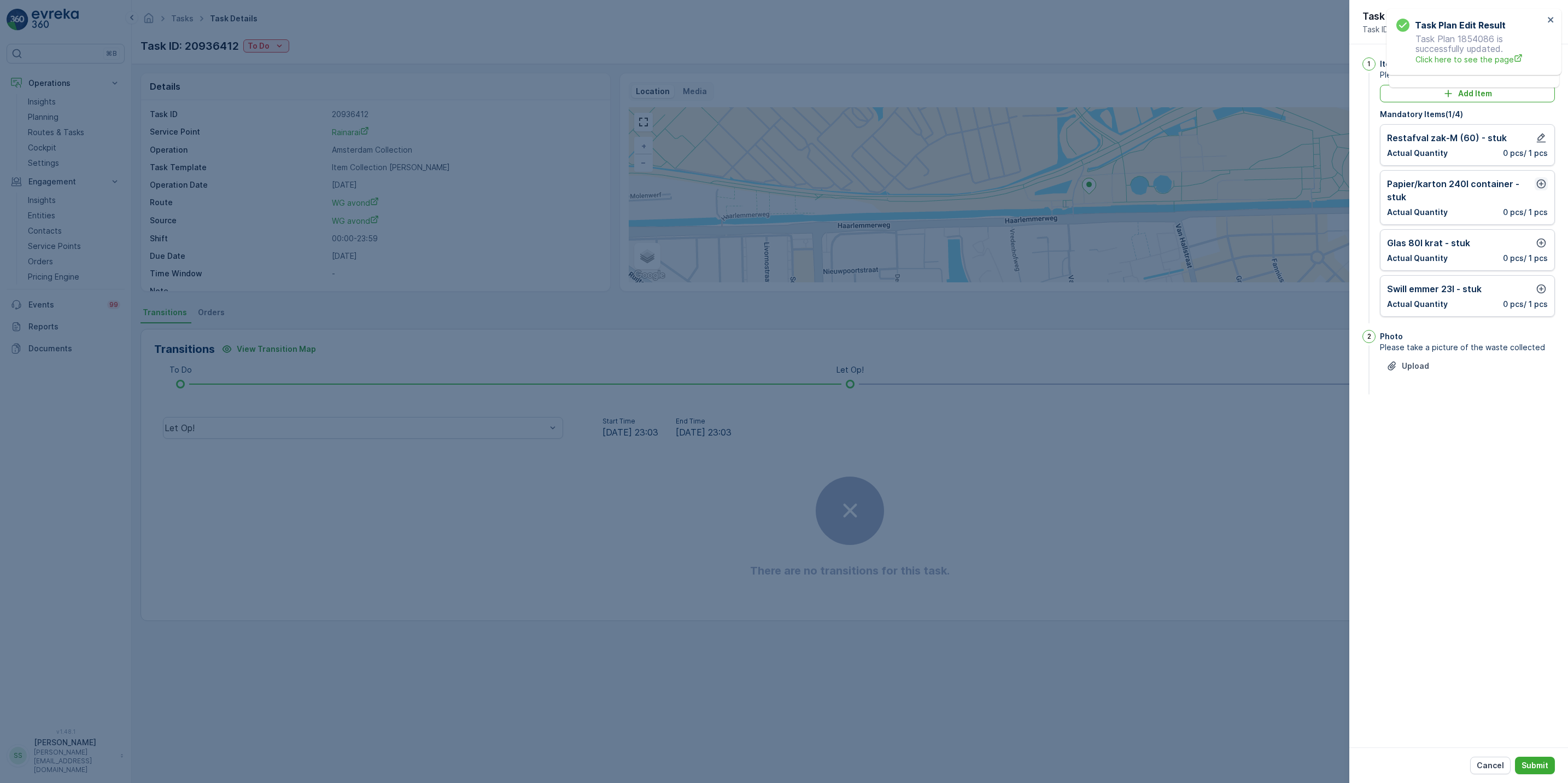
click at [1541, 190] on icon "button" at bounding box center [1541, 184] width 11 height 11
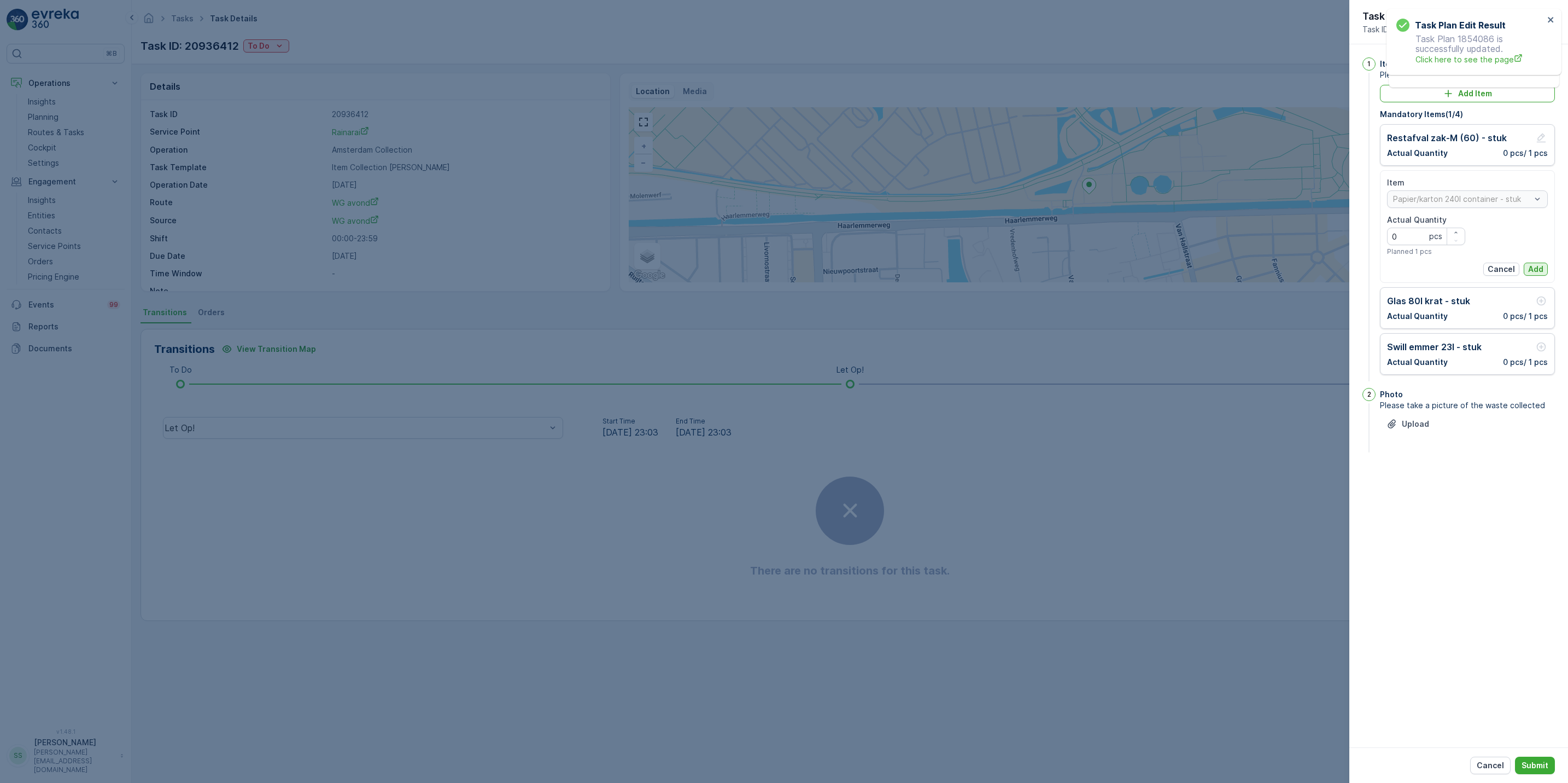
click at [1535, 271] on p "Add" at bounding box center [1535, 269] width 16 height 11
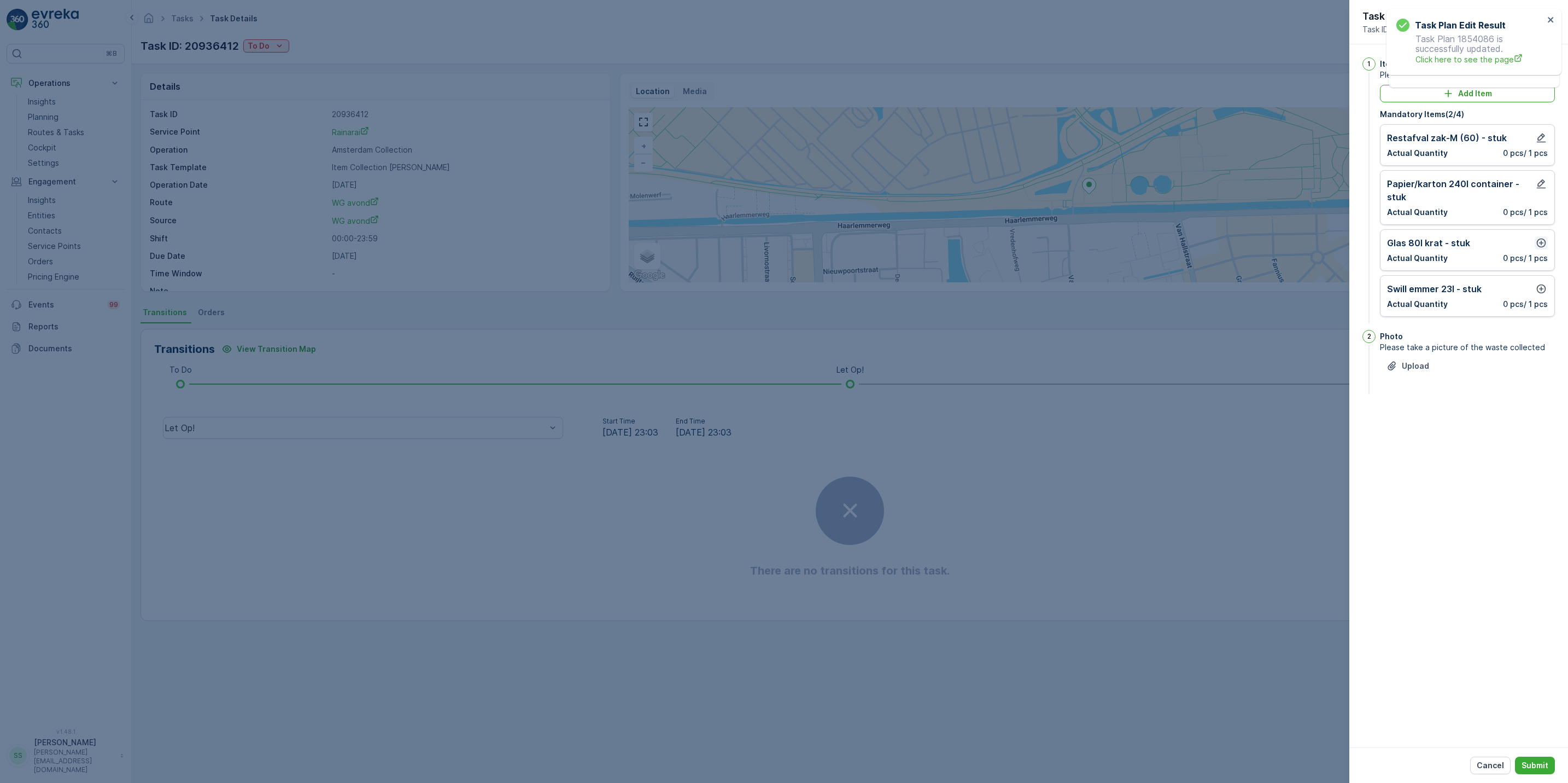
click at [1541, 243] on icon "button" at bounding box center [1541, 243] width 10 height 10
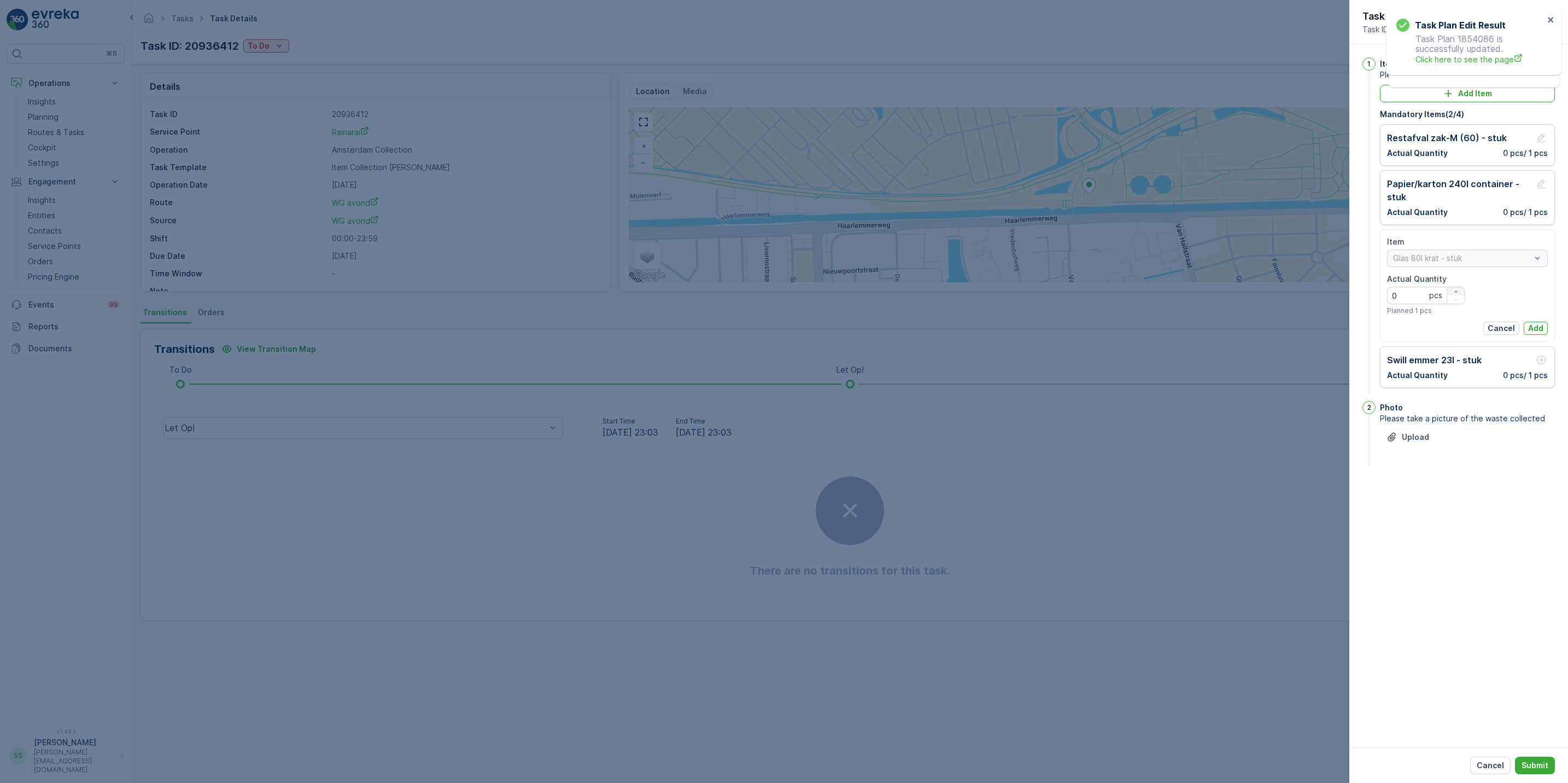
click at [1462, 291] on div "button" at bounding box center [1456, 291] width 18 height 7
type Quantity "2"
click at [1538, 332] on p "Add" at bounding box center [1535, 328] width 16 height 11
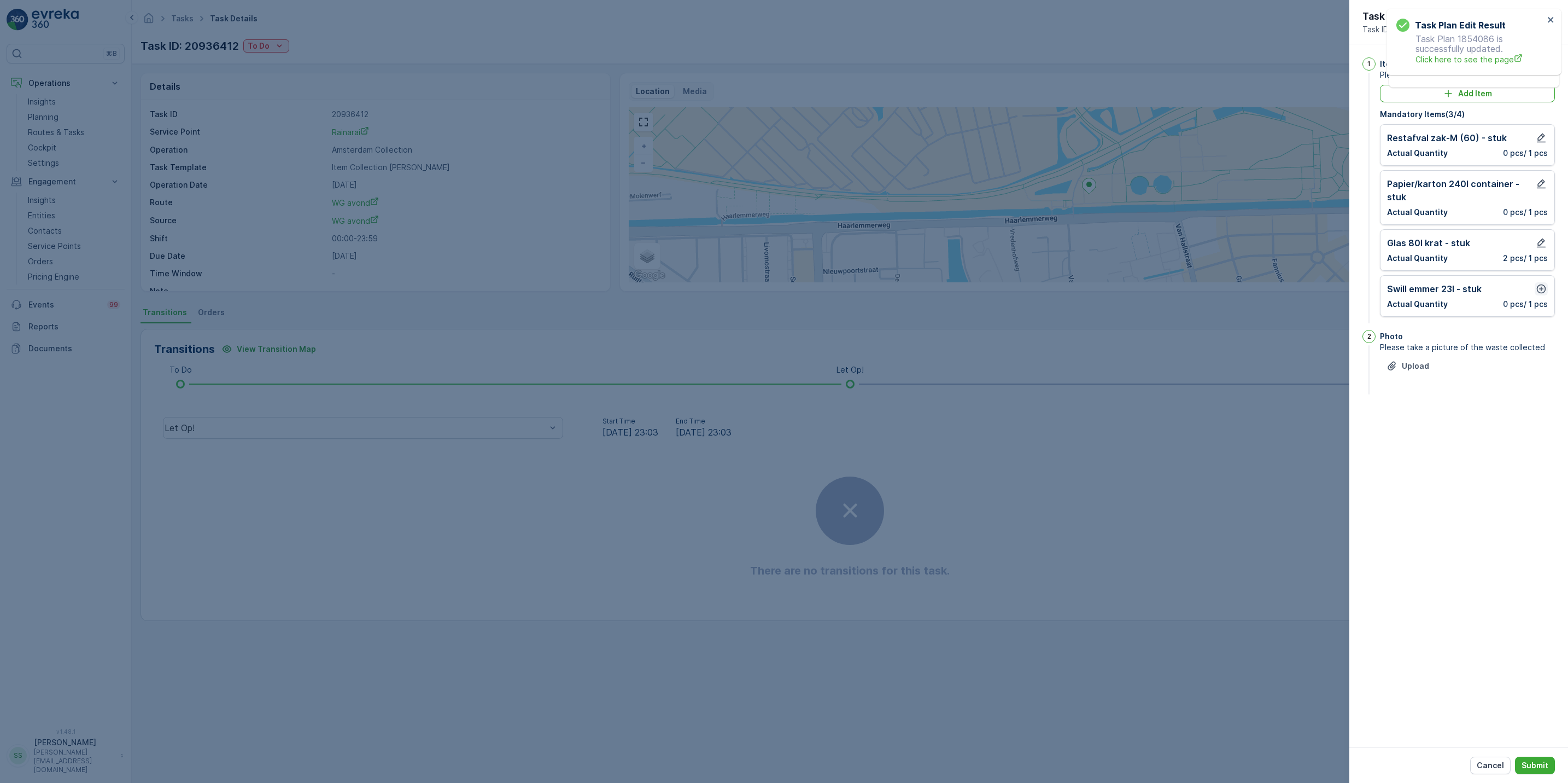
click at [1539, 294] on icon "button" at bounding box center [1541, 289] width 11 height 11
click at [1541, 374] on p "Add" at bounding box center [1535, 374] width 16 height 11
click at [1539, 757] on button "Submit" at bounding box center [1535, 765] width 40 height 18
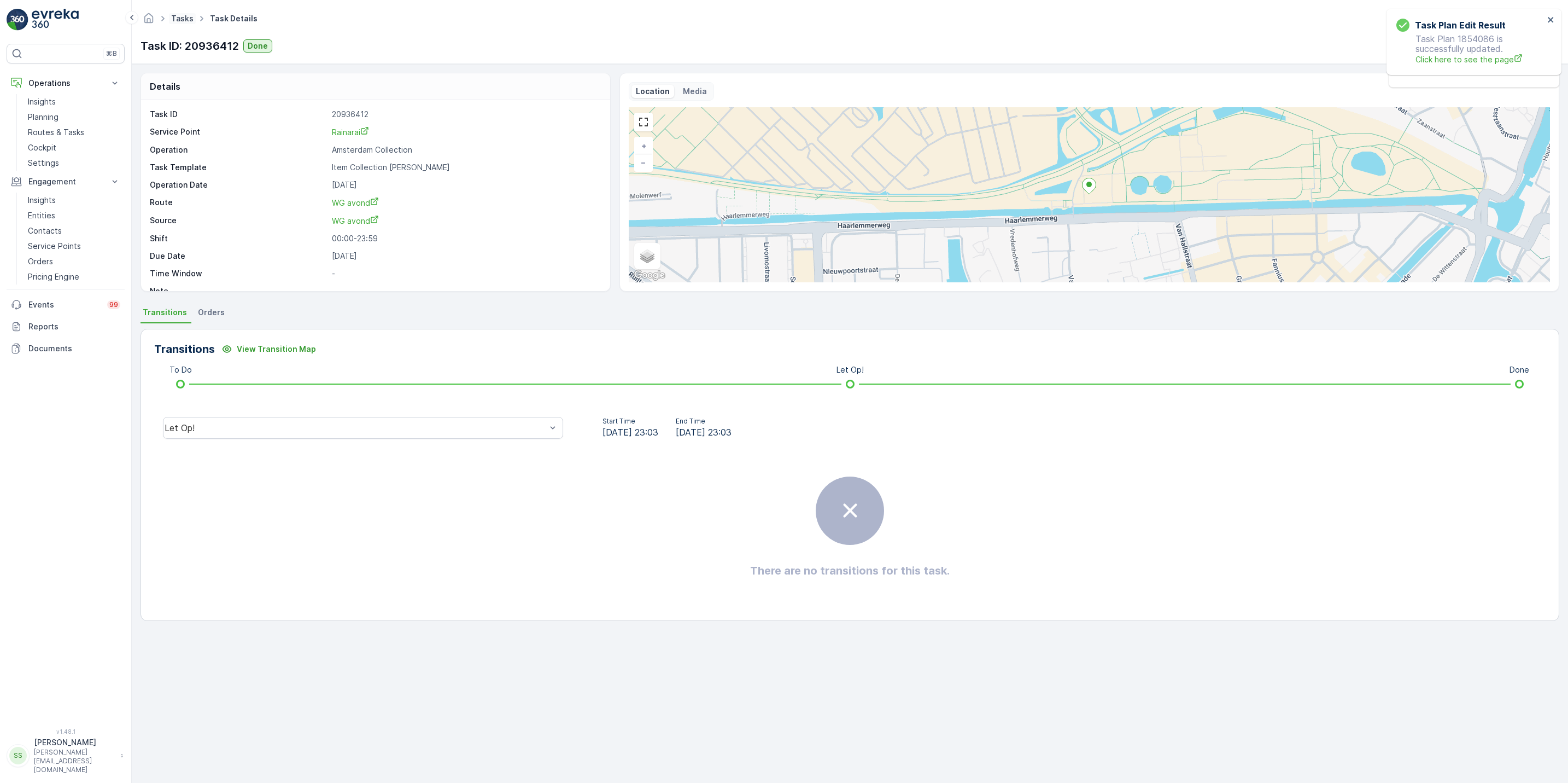
click at [181, 19] on link "Tasks" at bounding box center [182, 18] width 22 height 10
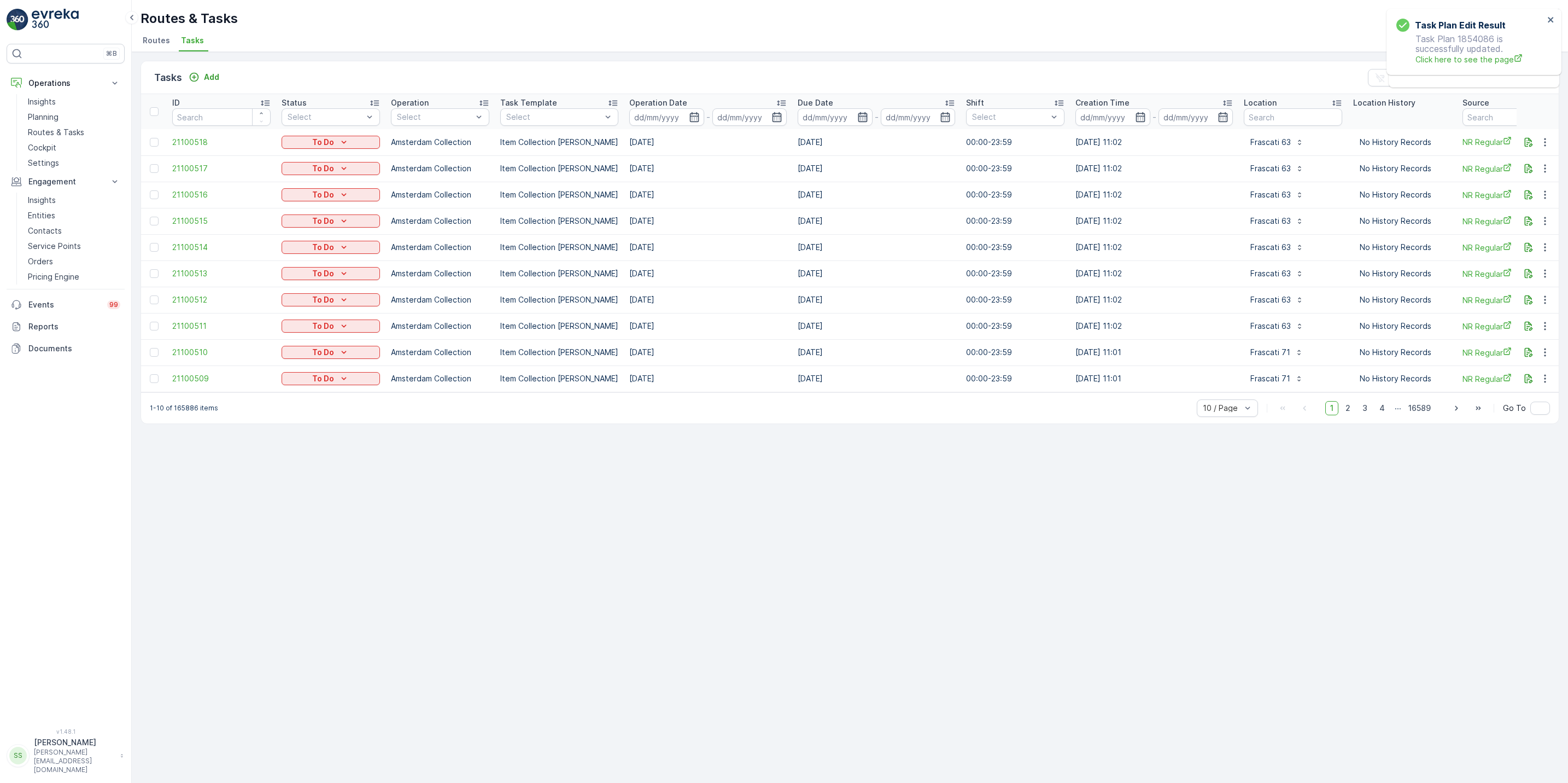
click at [857, 120] on icon "button" at bounding box center [862, 117] width 11 height 11
click at [689, 120] on icon "button" at bounding box center [694, 117] width 11 height 11
click at [754, 249] on div "19" at bounding box center [757, 251] width 18 height 18
type input "[DATE]"
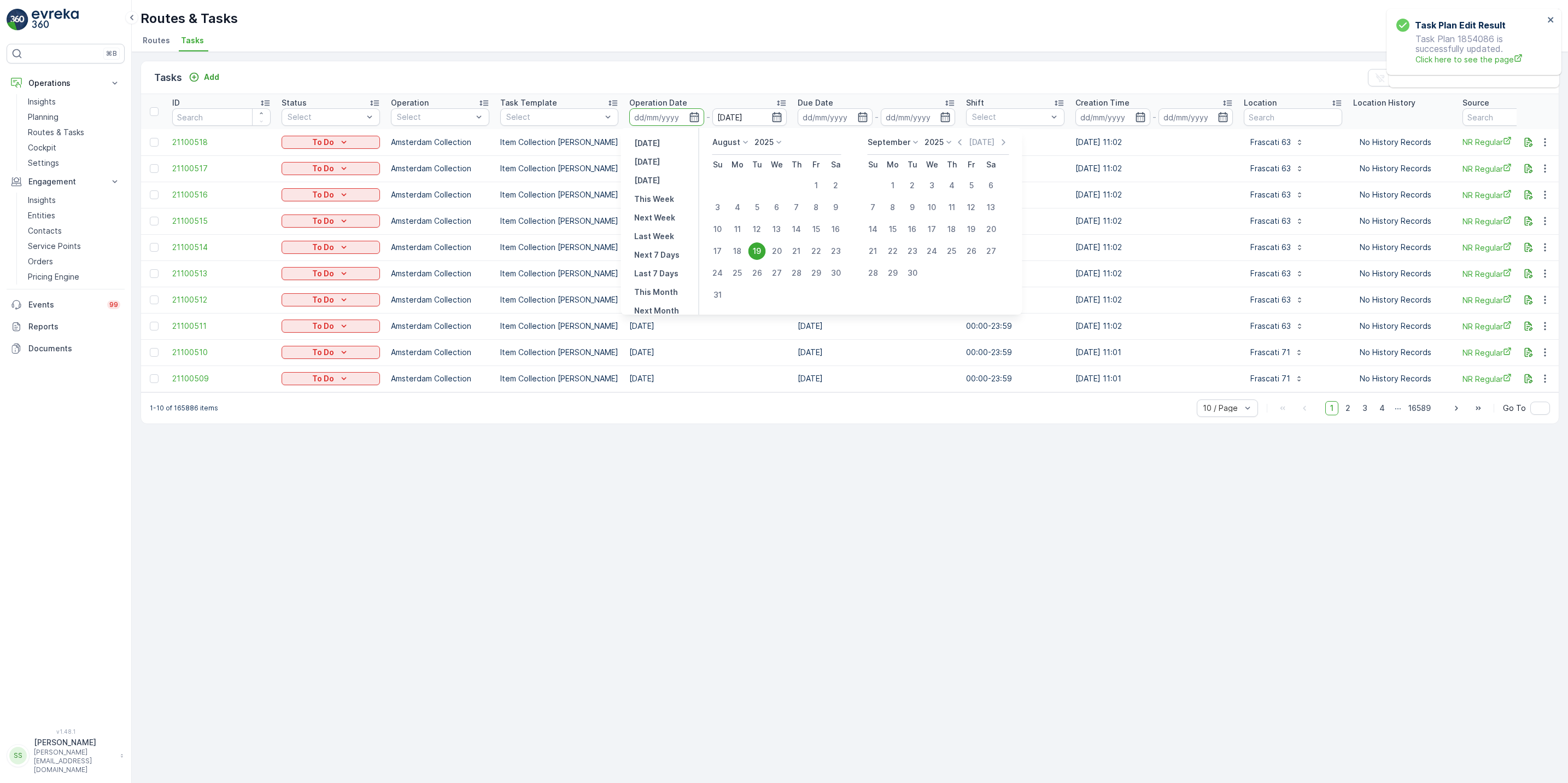
click at [754, 249] on div "19" at bounding box center [757, 251] width 18 height 18
type input "[DATE]"
click at [754, 249] on div "19" at bounding box center [757, 251] width 18 height 18
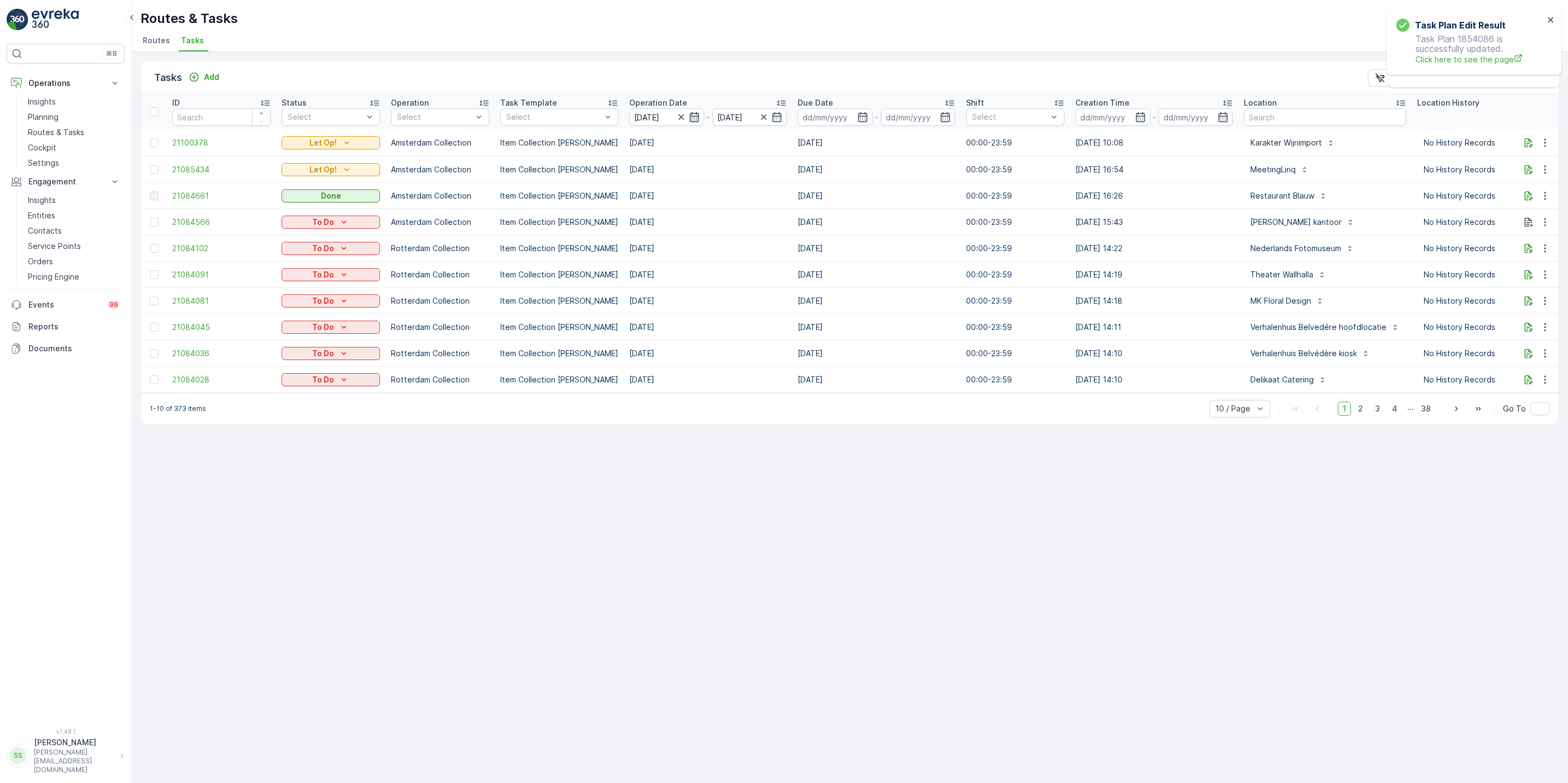
click at [689, 119] on icon "button" at bounding box center [694, 117] width 11 height 11
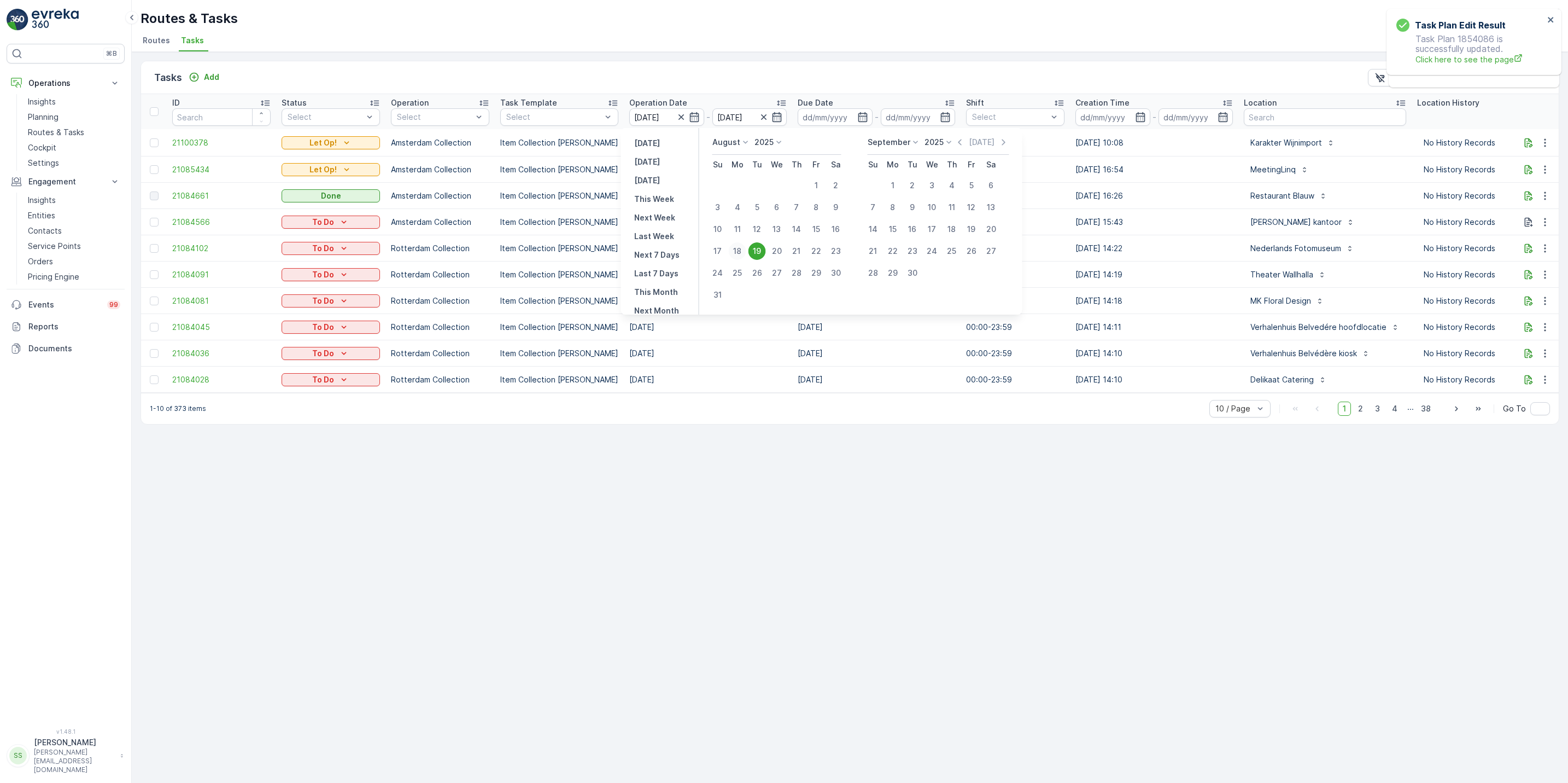
click at [739, 248] on div "18" at bounding box center [737, 251] width 18 height 18
type input "18.08.2025"
click at [739, 248] on div "18" at bounding box center [737, 251] width 18 height 18
type input "18.08.2025"
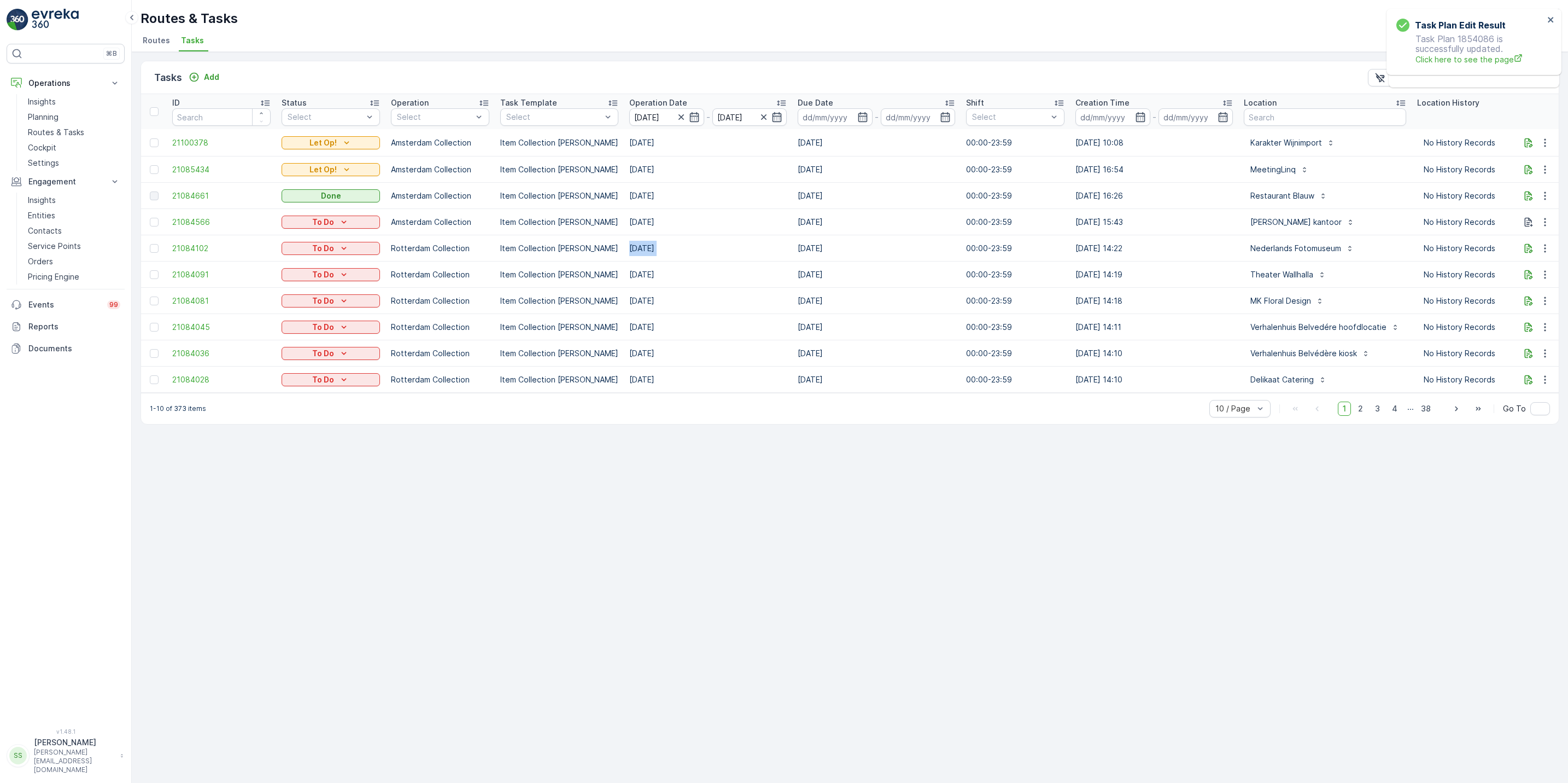
click at [739, 248] on td "[DATE]" at bounding box center [707, 248] width 169 height 26
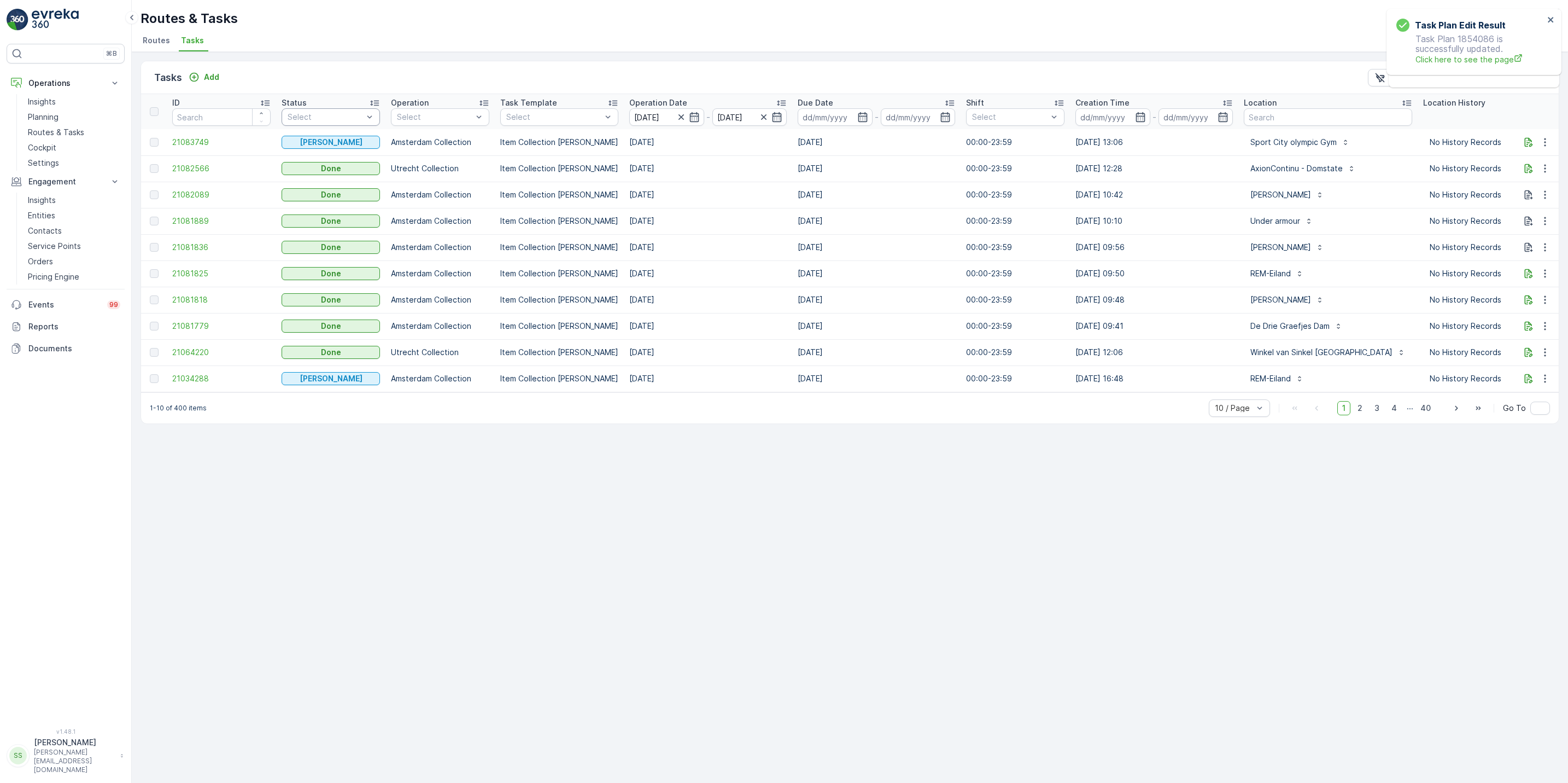
click at [361, 115] on div at bounding box center [325, 117] width 77 height 9
click at [359, 115] on div at bounding box center [325, 117] width 77 height 9
click at [158, 40] on span "Routes" at bounding box center [156, 40] width 27 height 11
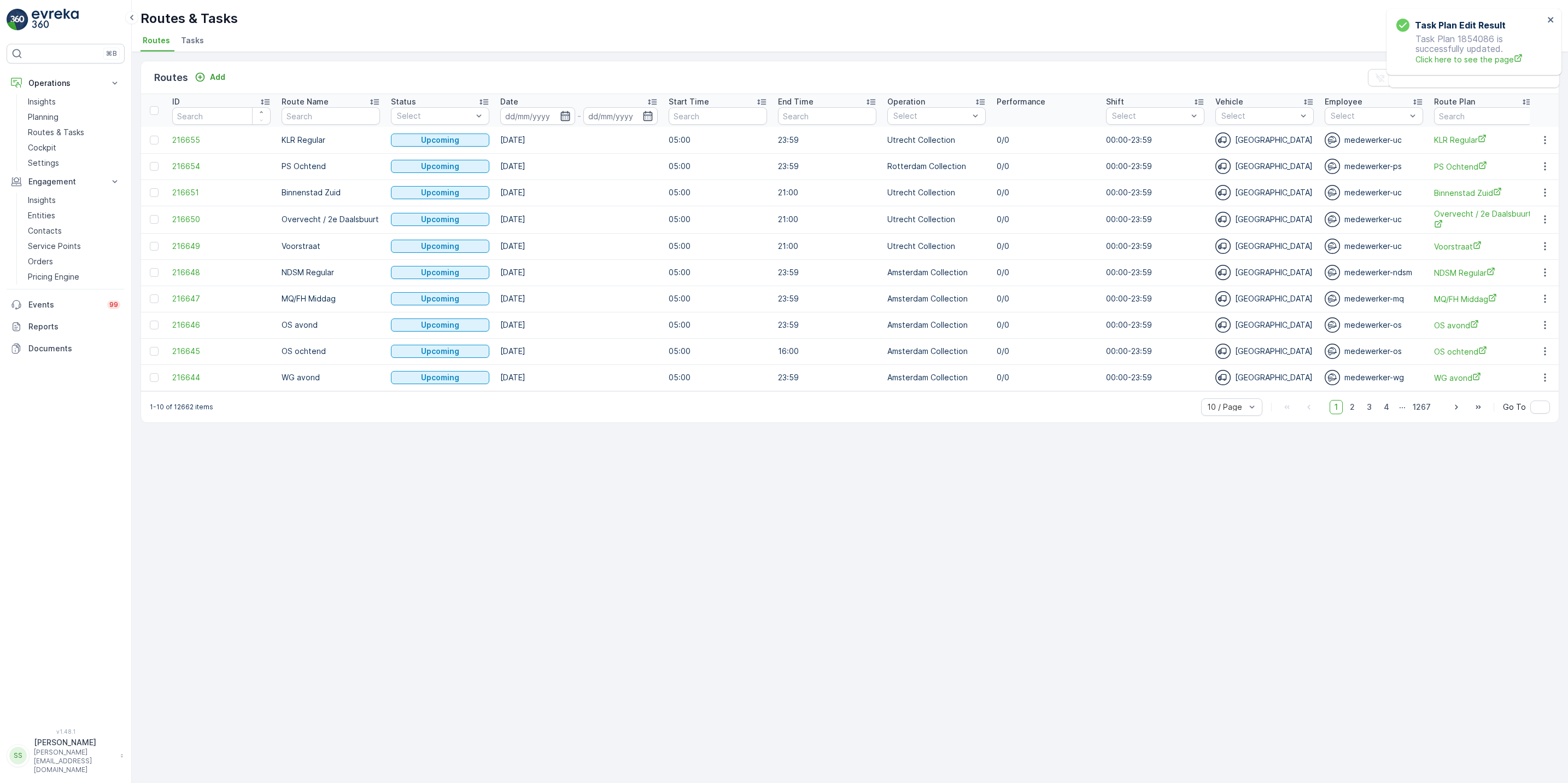
click at [565, 115] on icon "button" at bounding box center [565, 116] width 11 height 11
click at [634, 250] on div "19" at bounding box center [636, 250] width 18 height 18
type input "[DATE]"
drag, startPoint x: 634, startPoint y: 250, endPoint x: 613, endPoint y: 256, distance: 21.8
click at [613, 256] on tr "17 18 19 20 21 22 23" at bounding box center [655, 249] width 137 height 22
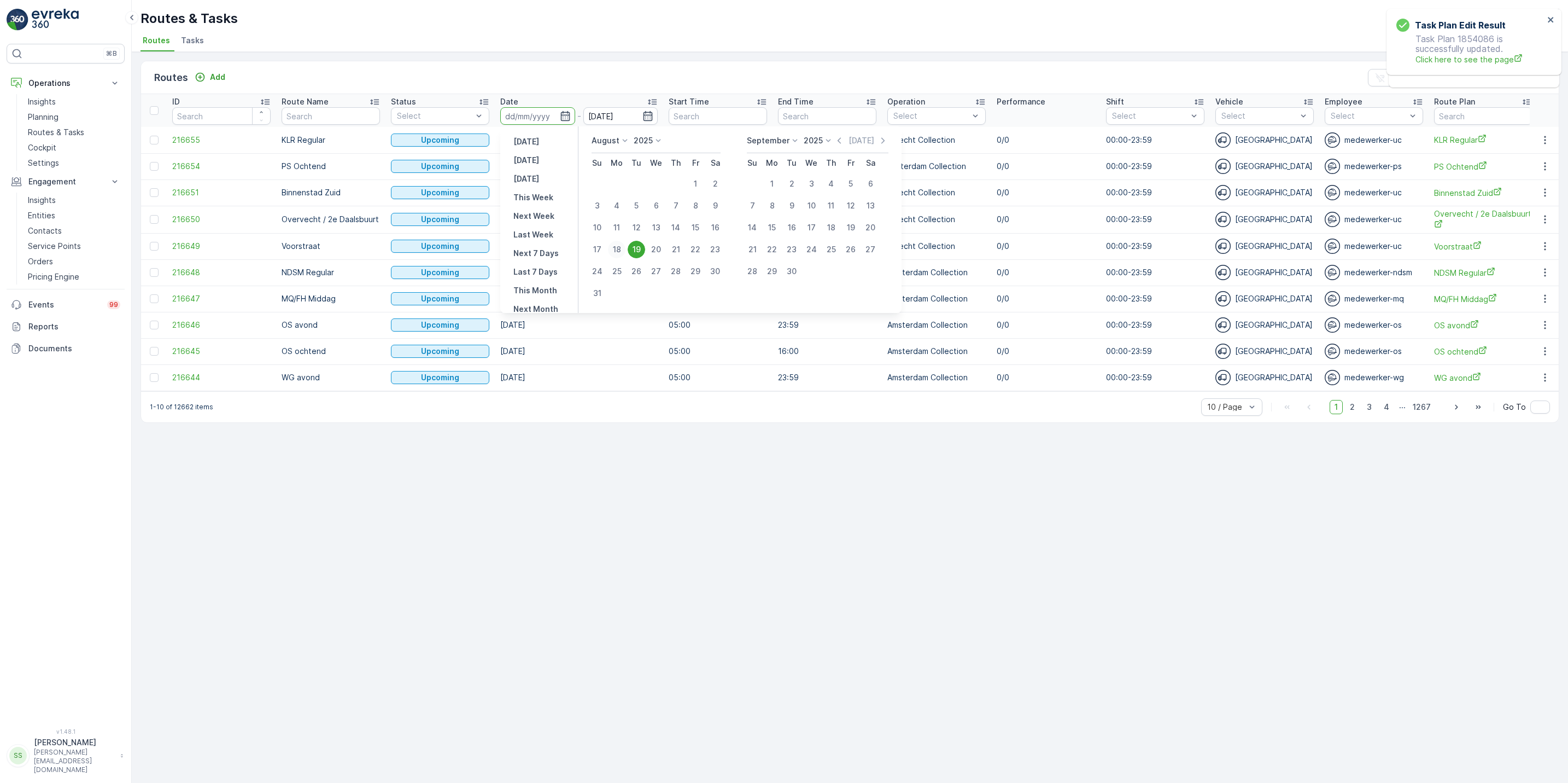
click at [613, 256] on div "18" at bounding box center [617, 250] width 18 height 18
type input "18.08.2025"
click at [613, 256] on div "18" at bounding box center [617, 250] width 18 height 18
type input "18.08.2025"
click at [613, 256] on td "18.10.2025" at bounding box center [579, 245] width 169 height 26
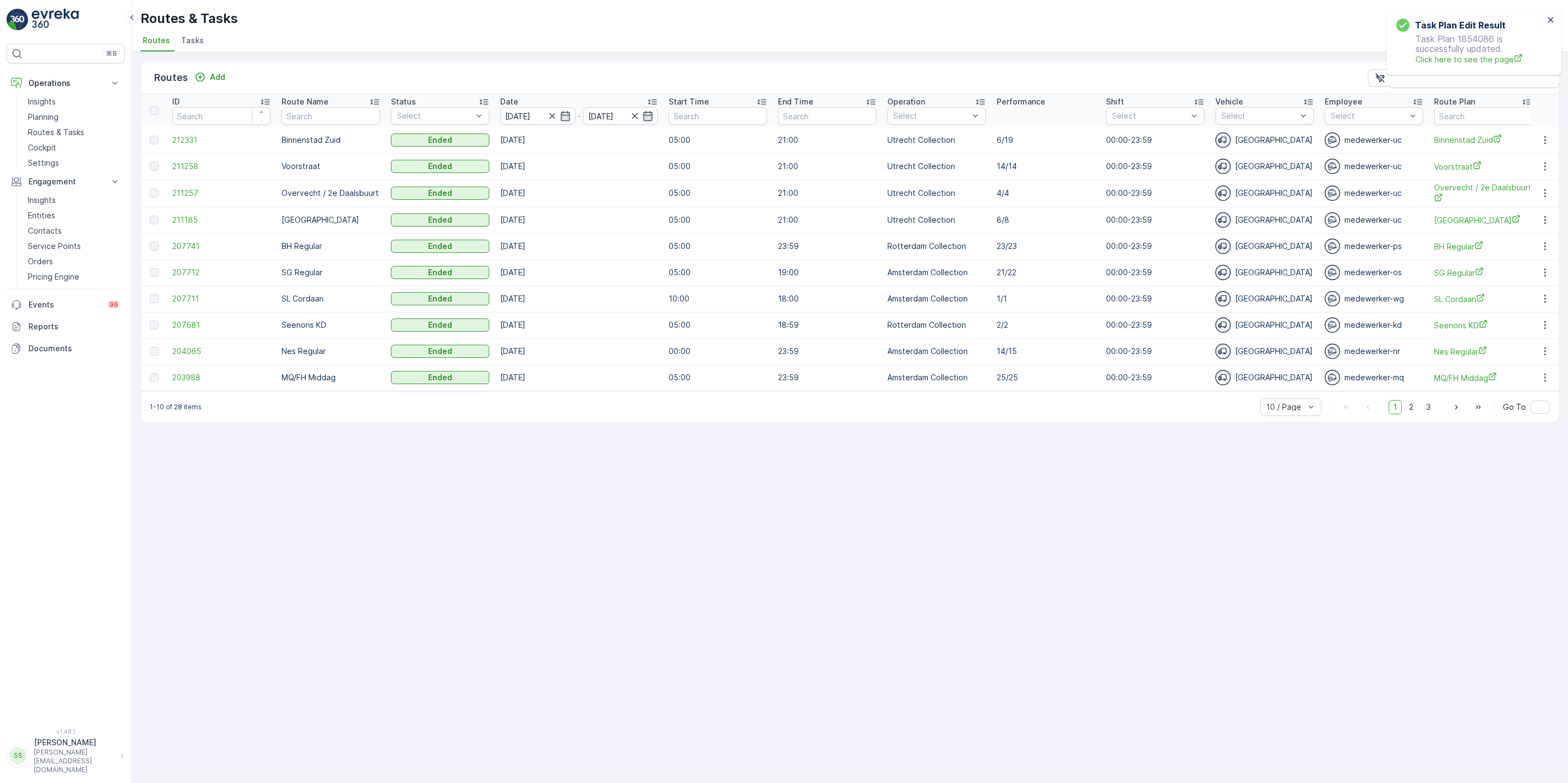
click at [341, 106] on div "Route Name" at bounding box center [331, 101] width 98 height 11
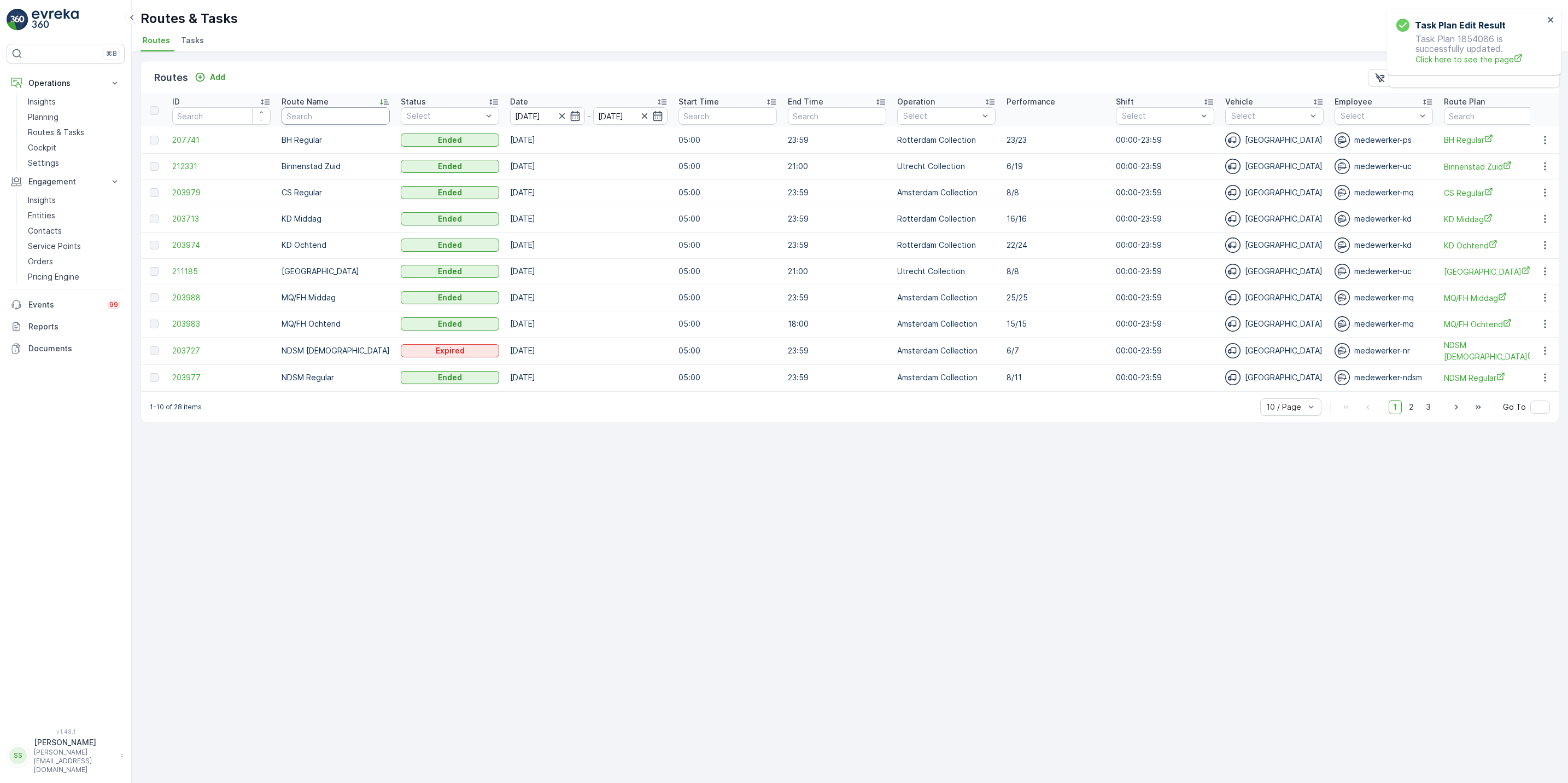
click at [343, 120] on input "text" at bounding box center [336, 116] width 108 height 18
type input "wg"
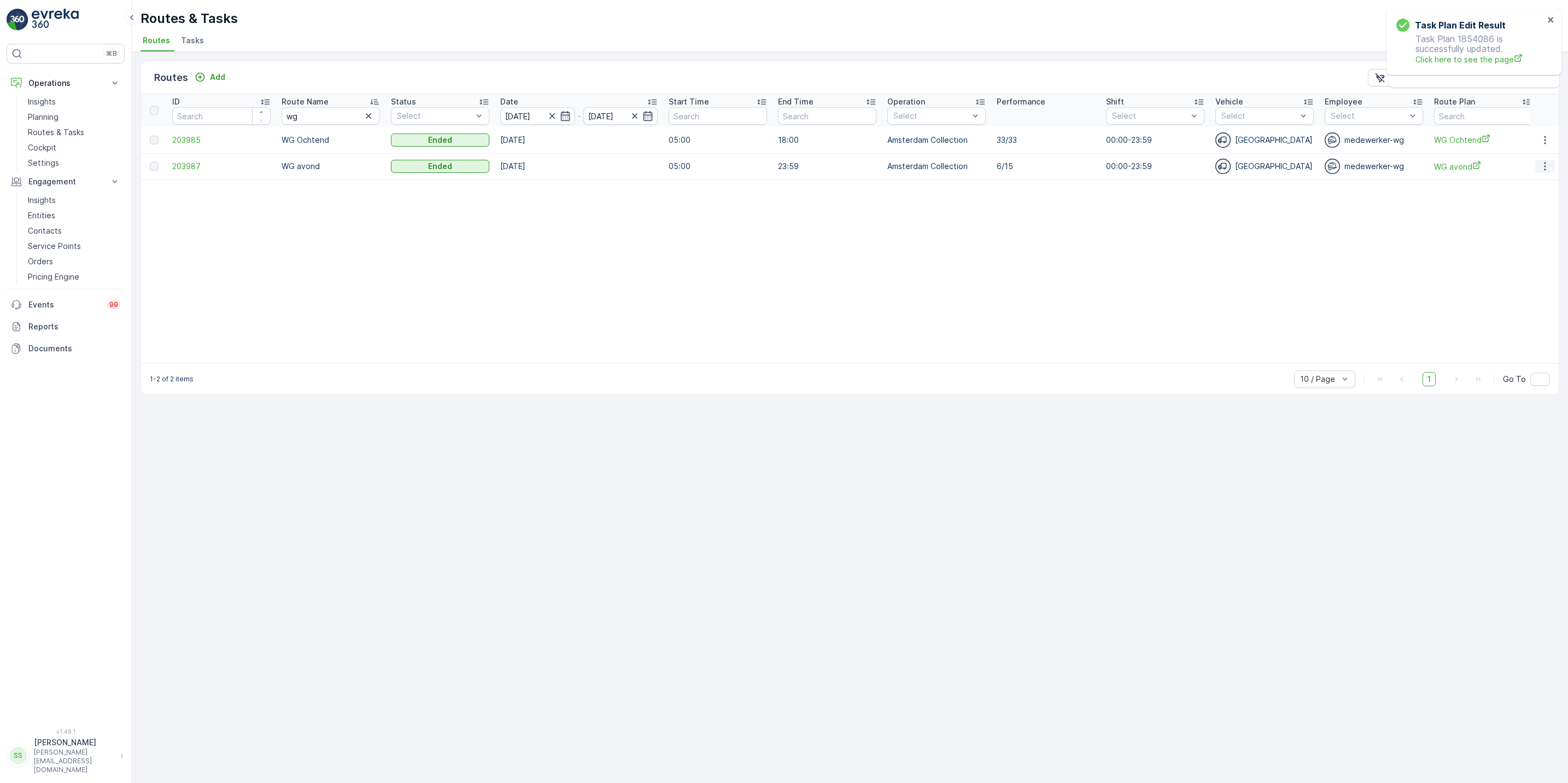
click at [1539, 169] on icon "button" at bounding box center [1544, 166] width 11 height 11
click at [1531, 181] on span "See More Details" at bounding box center [1518, 183] width 63 height 11
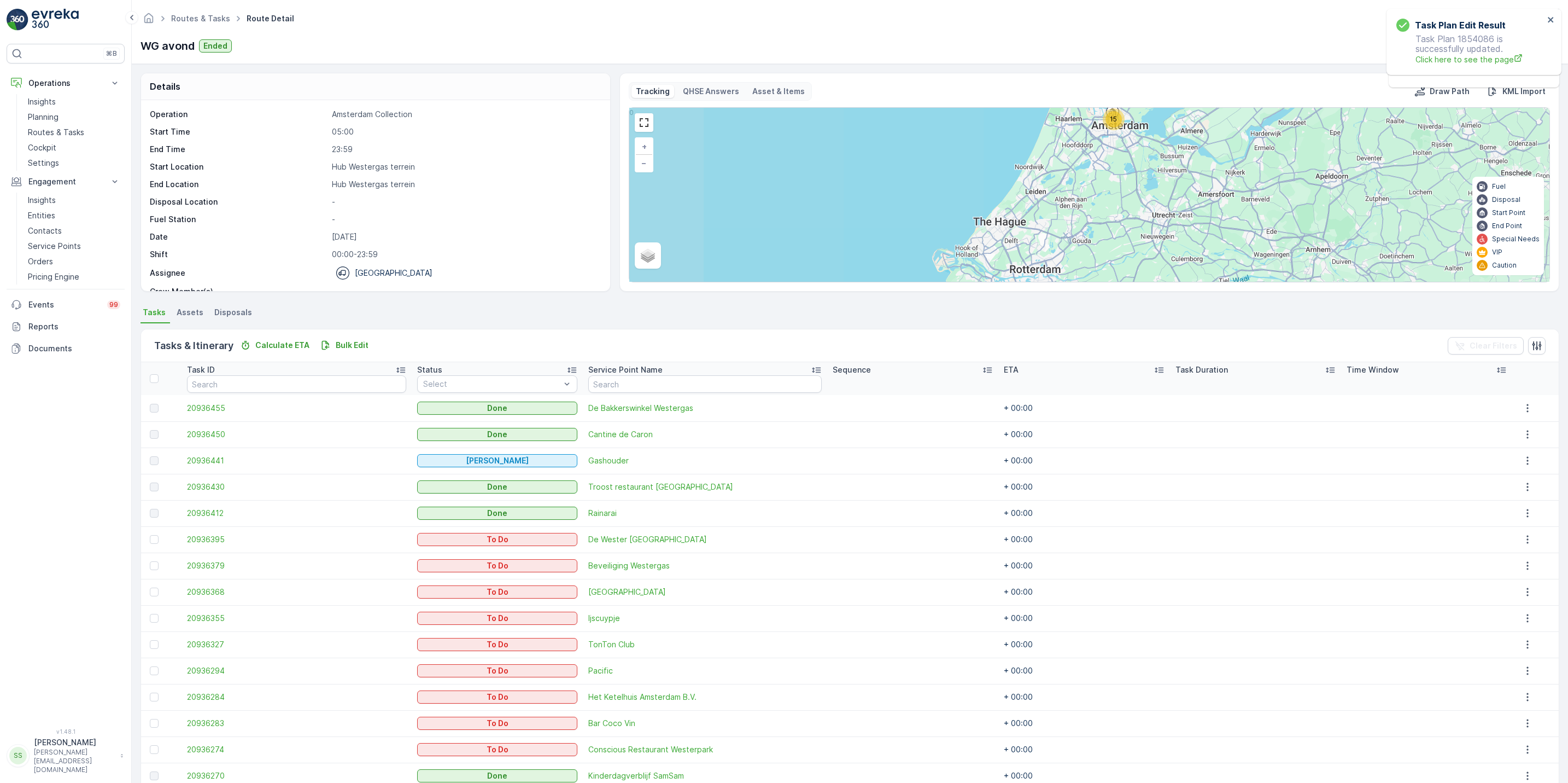
scroll to position [53, 0]
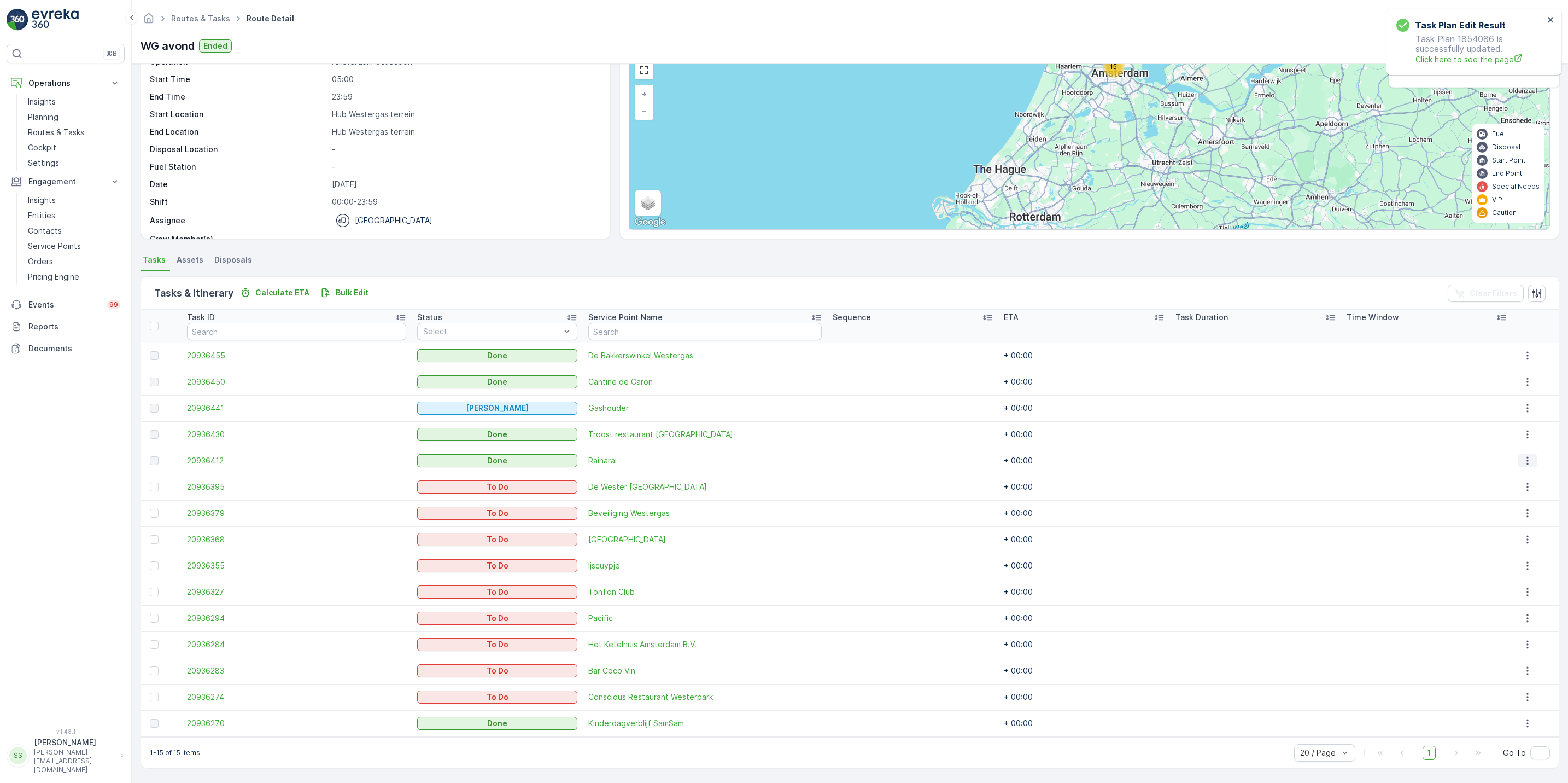
click at [1525, 462] on icon "button" at bounding box center [1527, 460] width 11 height 11
click at [1526, 510] on icon "button" at bounding box center [1527, 513] width 11 height 11
click at [1524, 489] on icon "button" at bounding box center [1527, 486] width 11 height 11
click at [1512, 500] on span "See More Details" at bounding box center [1521, 503] width 63 height 11
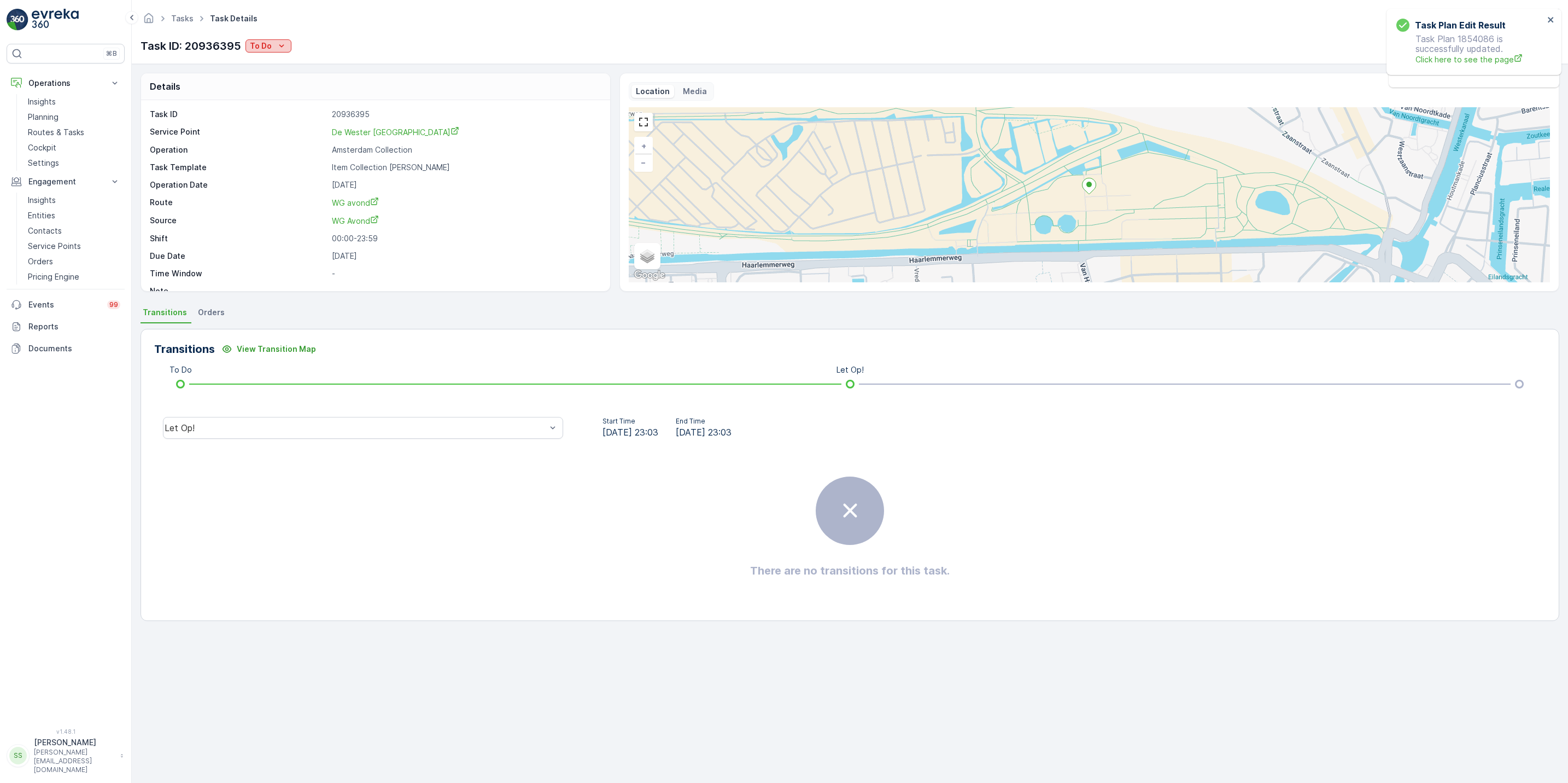
click at [265, 51] on p "To Do" at bounding box center [260, 45] width 22 height 11
click at [280, 77] on span "Geen Afval" at bounding box center [283, 78] width 61 height 11
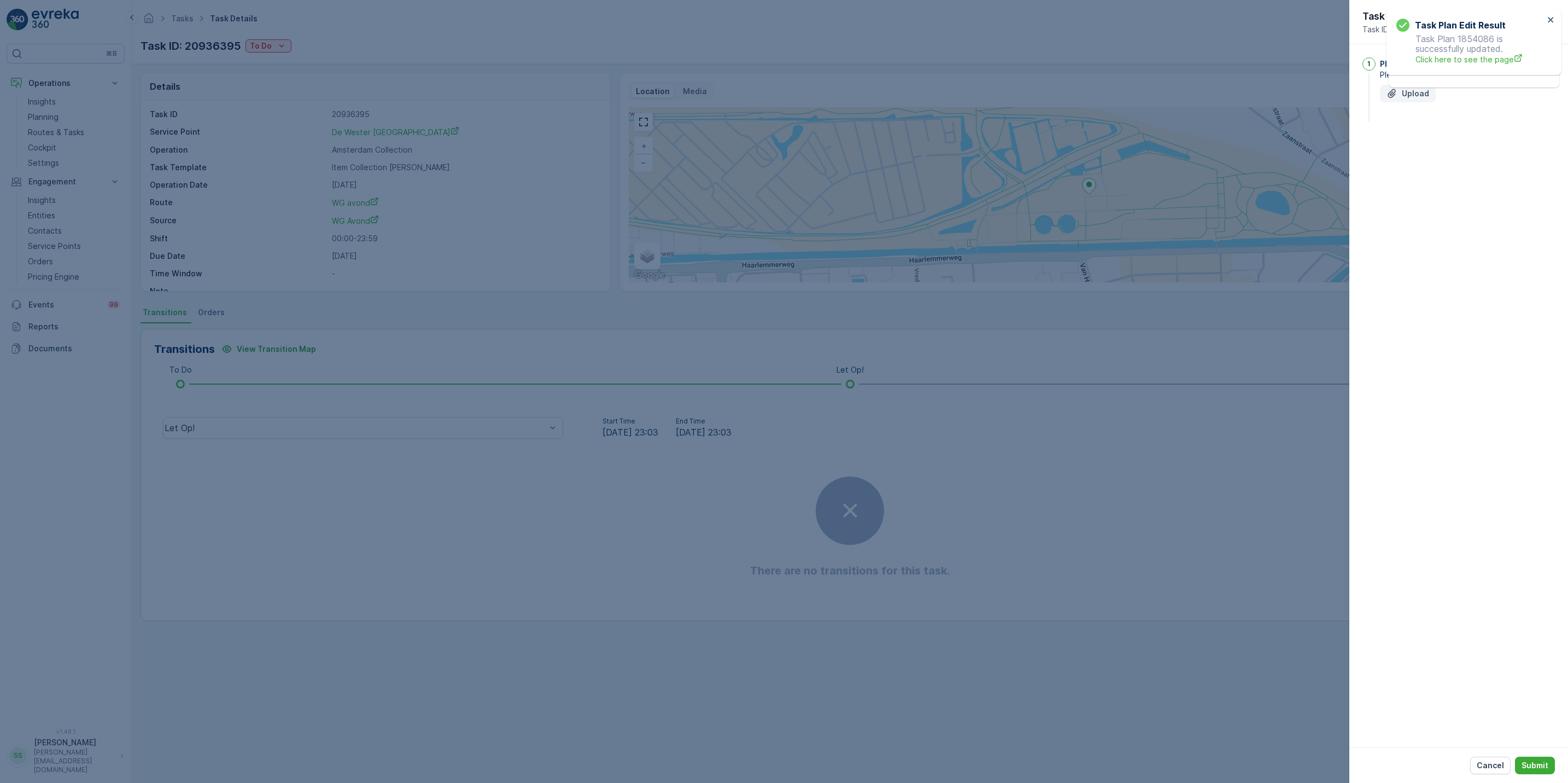
click at [1384, 97] on button "Upload" at bounding box center [1407, 94] width 56 height 18
click at [1531, 765] on p "Submit" at bounding box center [1535, 765] width 27 height 11
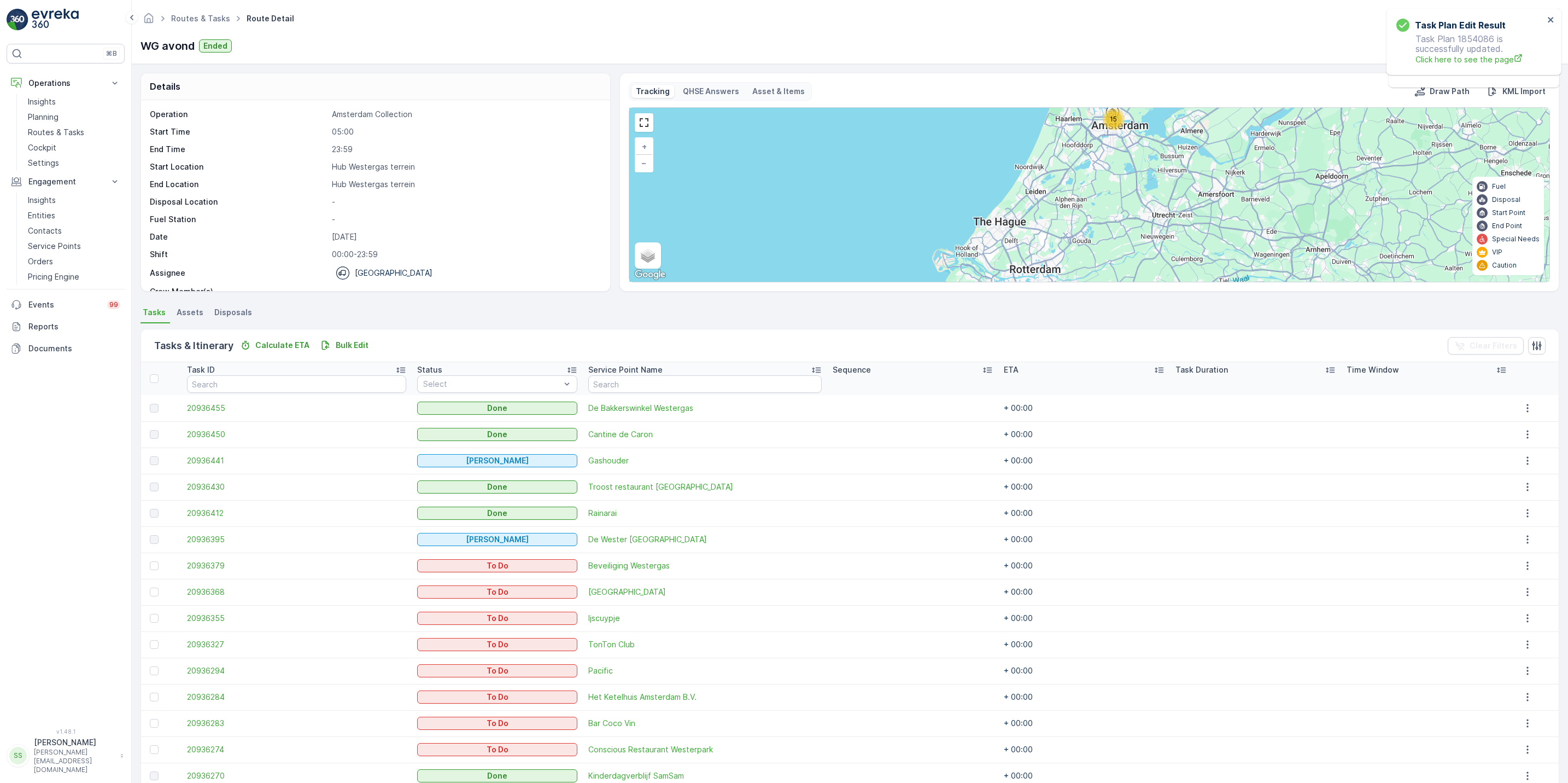
scroll to position [53, 0]
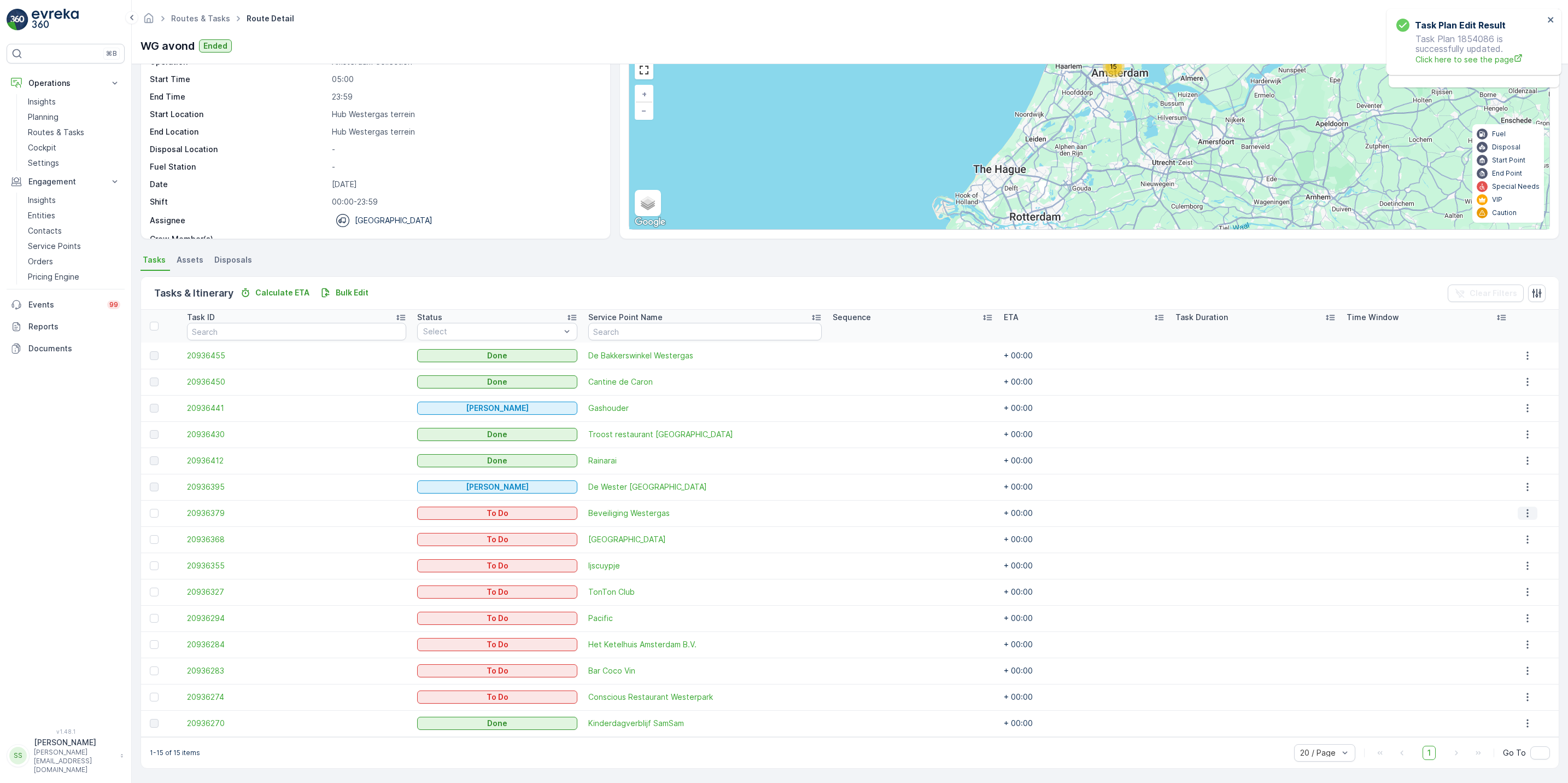
click at [1526, 512] on icon "button" at bounding box center [1527, 513] width 11 height 11
click at [1518, 530] on span "See More Details" at bounding box center [1521, 529] width 63 height 11
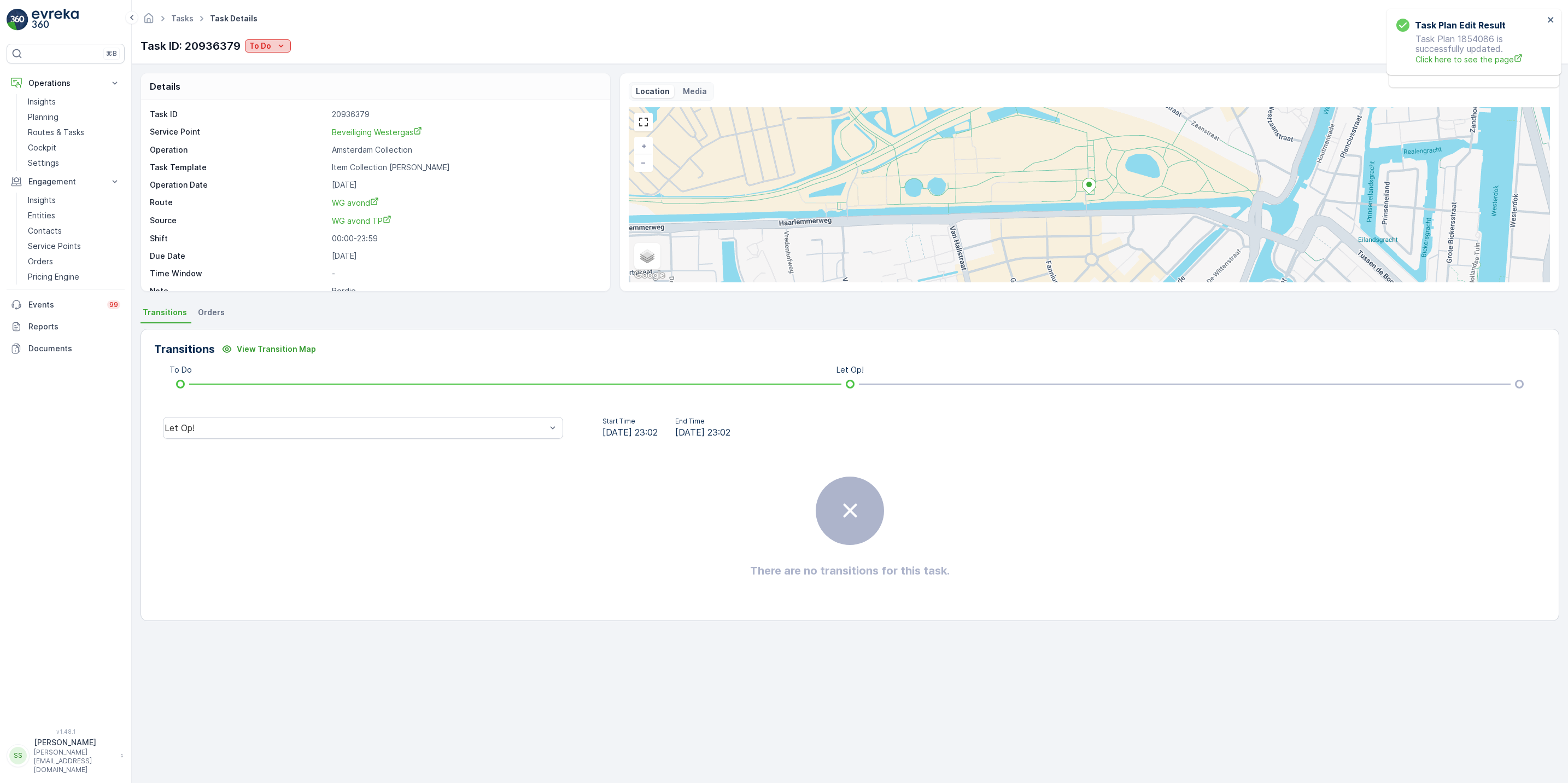
click at [253, 48] on p "To Do" at bounding box center [259, 45] width 22 height 11
click at [262, 83] on span "Geen Afval" at bounding box center [282, 78] width 61 height 11
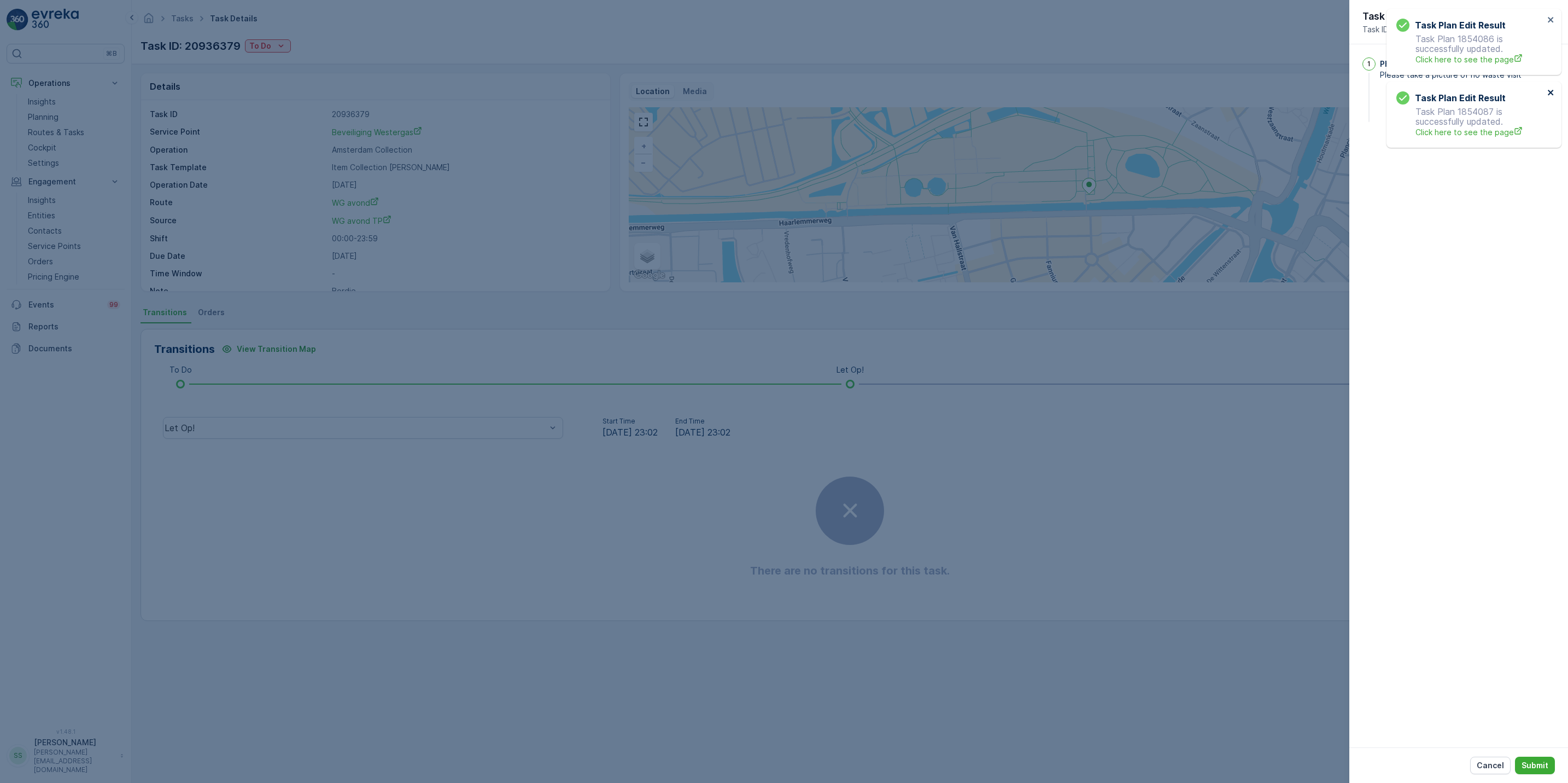
click at [1551, 94] on icon "close" at bounding box center [1549, 92] width 5 height 5
click at [1432, 95] on button "Upload" at bounding box center [1407, 94] width 56 height 18
click at [1546, 772] on button "Submit" at bounding box center [1535, 765] width 40 height 18
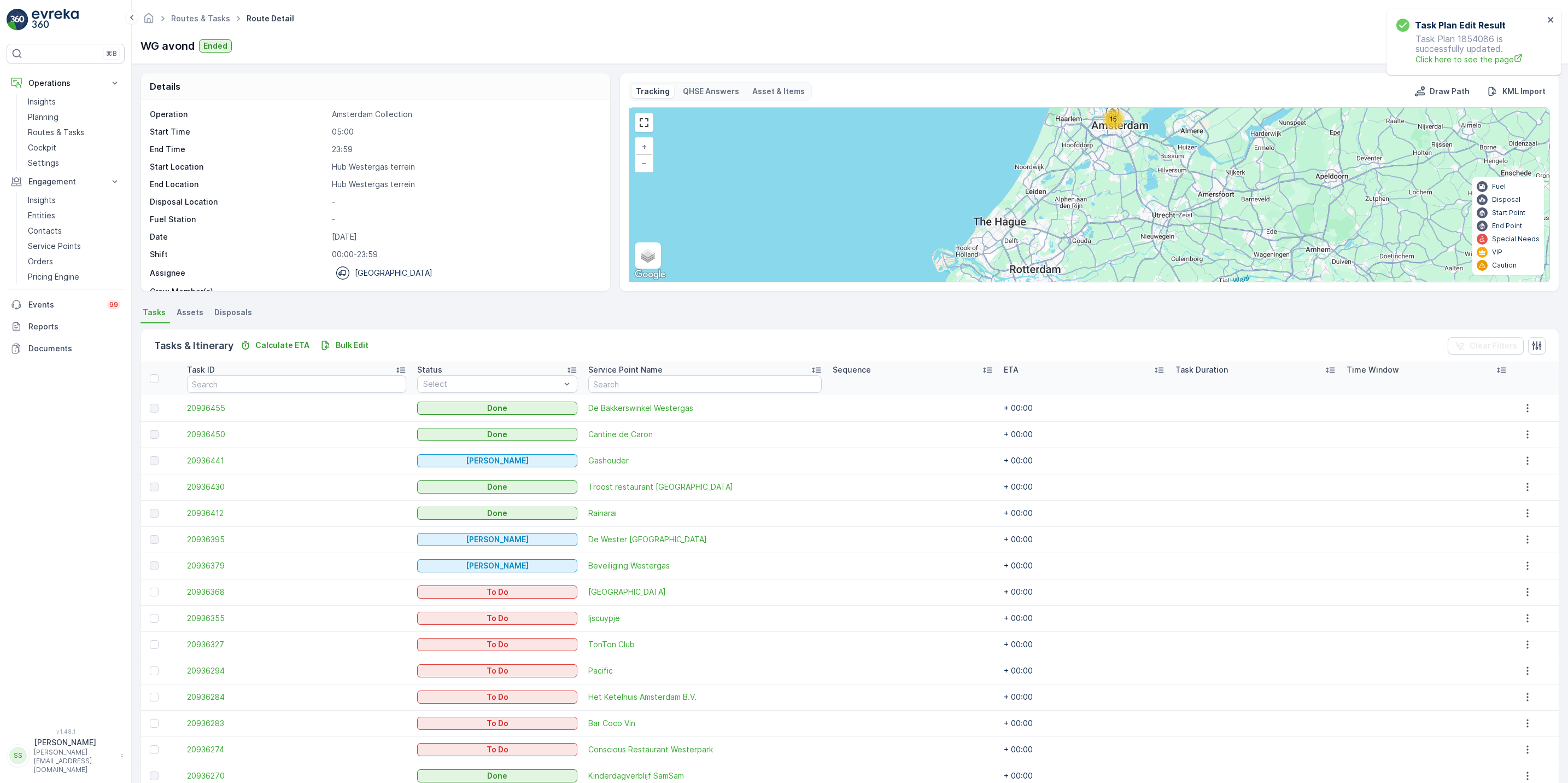
scroll to position [53, 0]
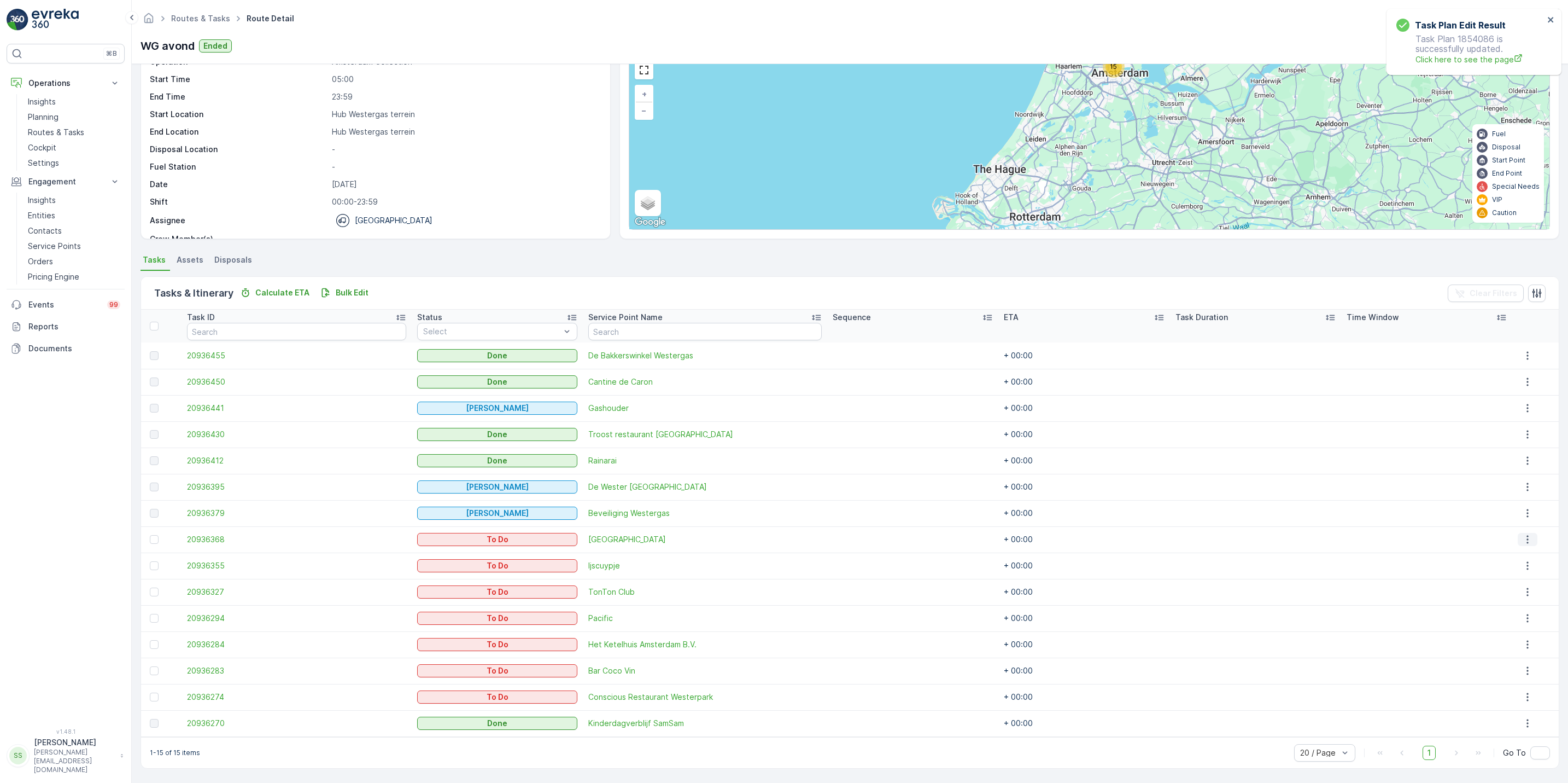
click at [1523, 545] on button "button" at bounding box center [1527, 539] width 19 height 13
click at [1523, 555] on span "See More Details" at bounding box center [1521, 555] width 63 height 11
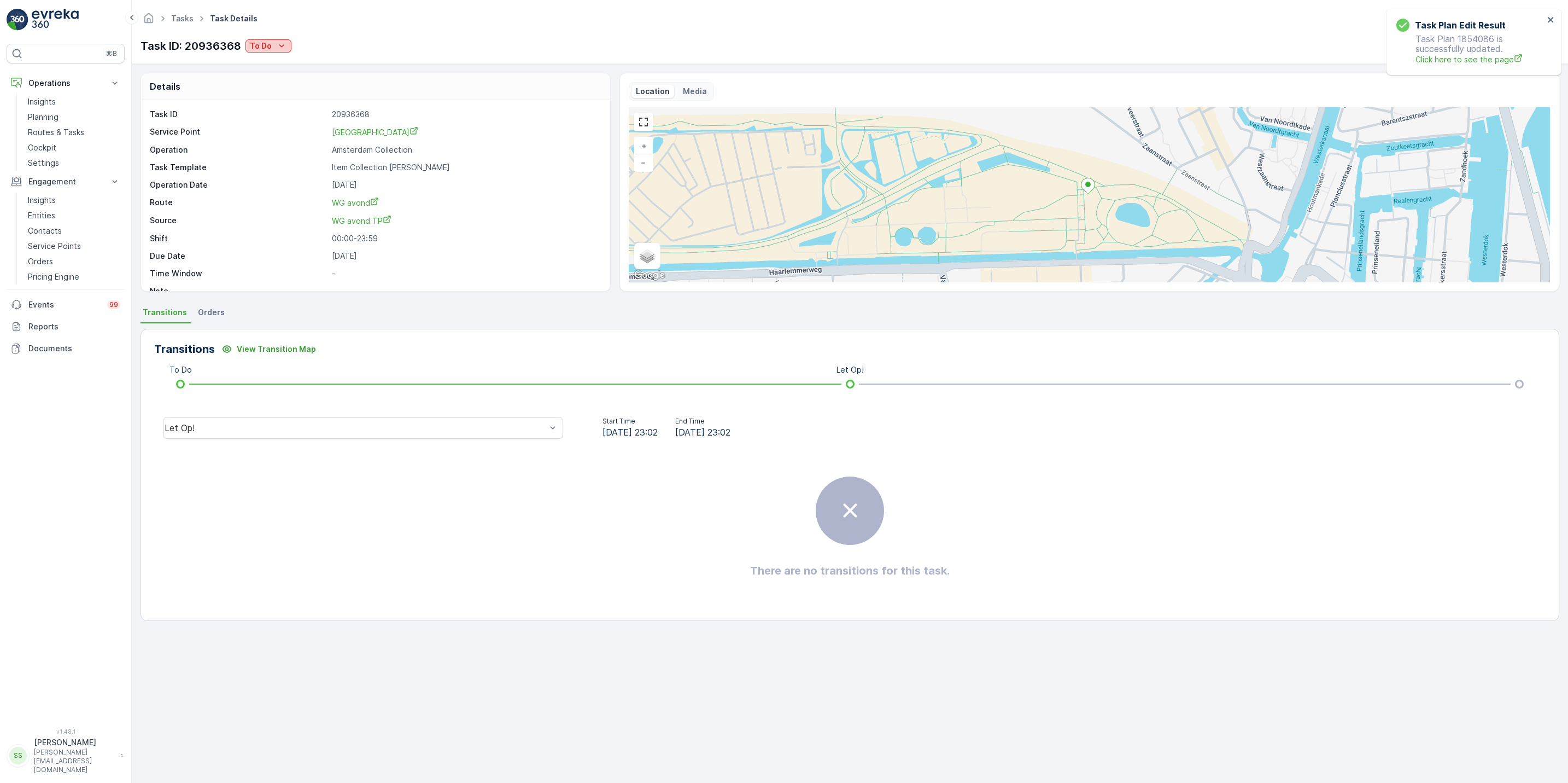
click at [262, 45] on p "To Do" at bounding box center [260, 45] width 22 height 11
click at [276, 91] on div "Done" at bounding box center [282, 93] width 69 height 16
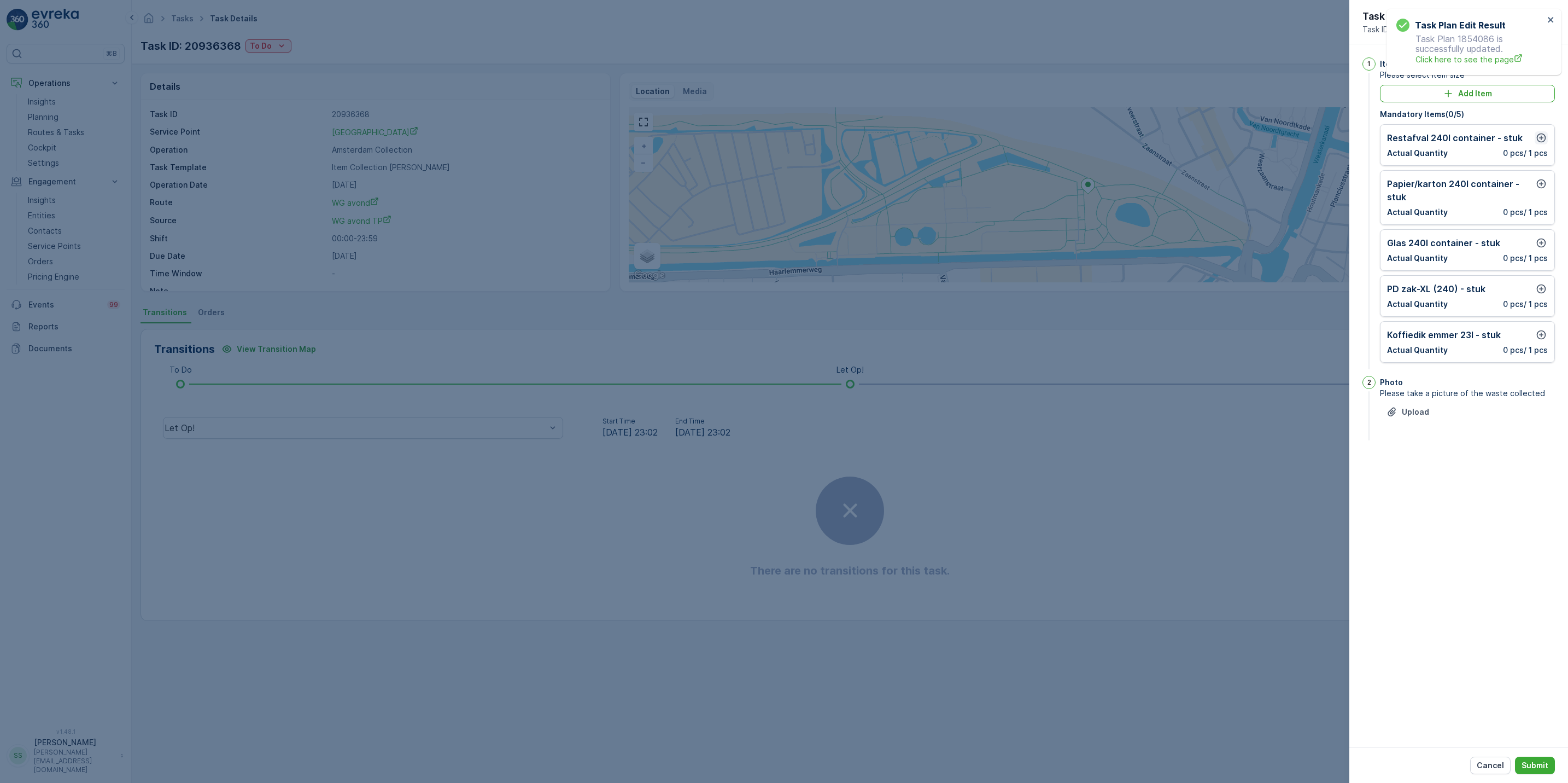
click at [1543, 135] on icon "button" at bounding box center [1541, 138] width 10 height 10
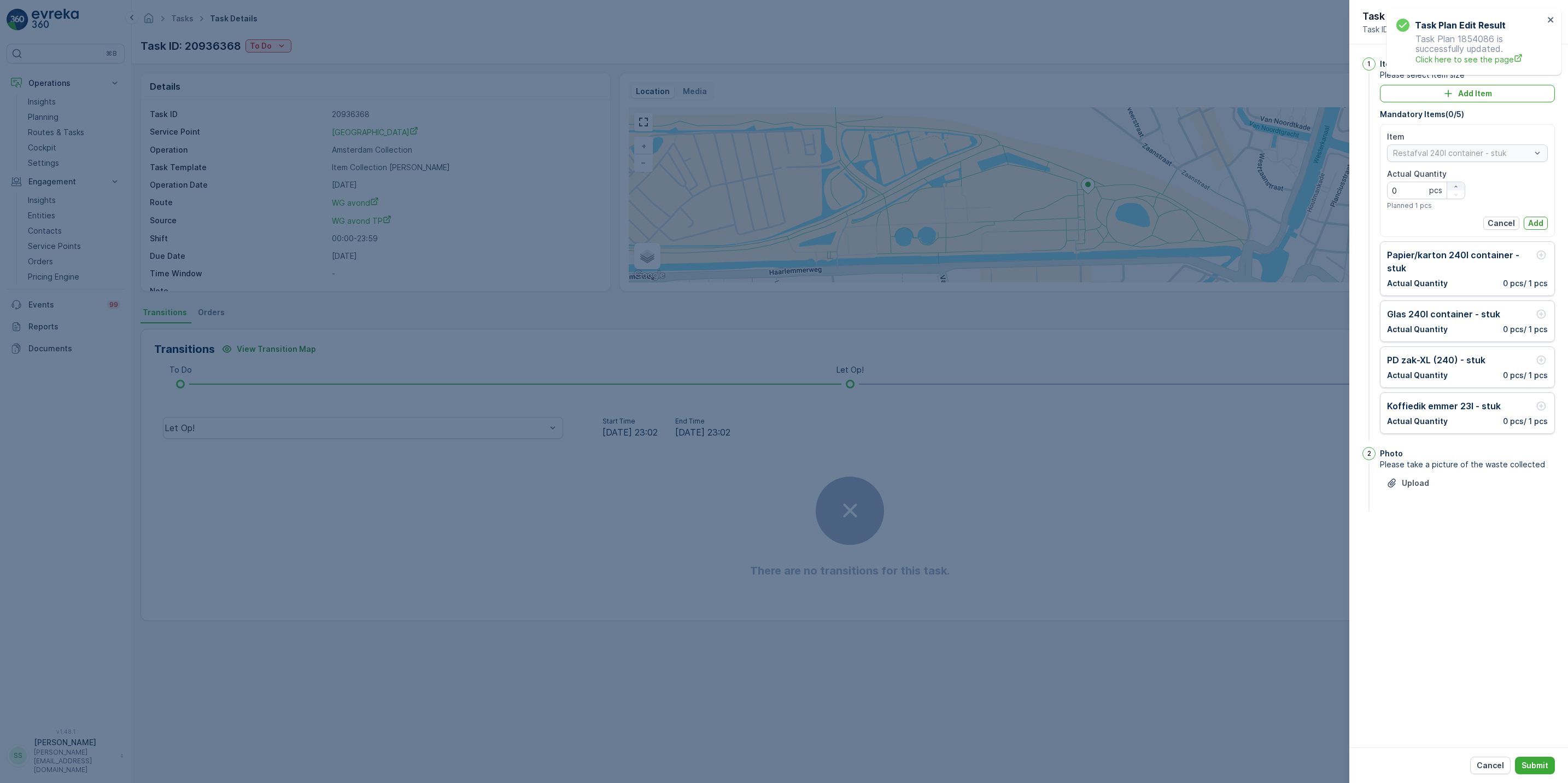
click at [1454, 185] on icon "button" at bounding box center [1455, 186] width 7 height 7
type Quantity "2"
click at [1539, 219] on p "Add" at bounding box center [1535, 223] width 16 height 11
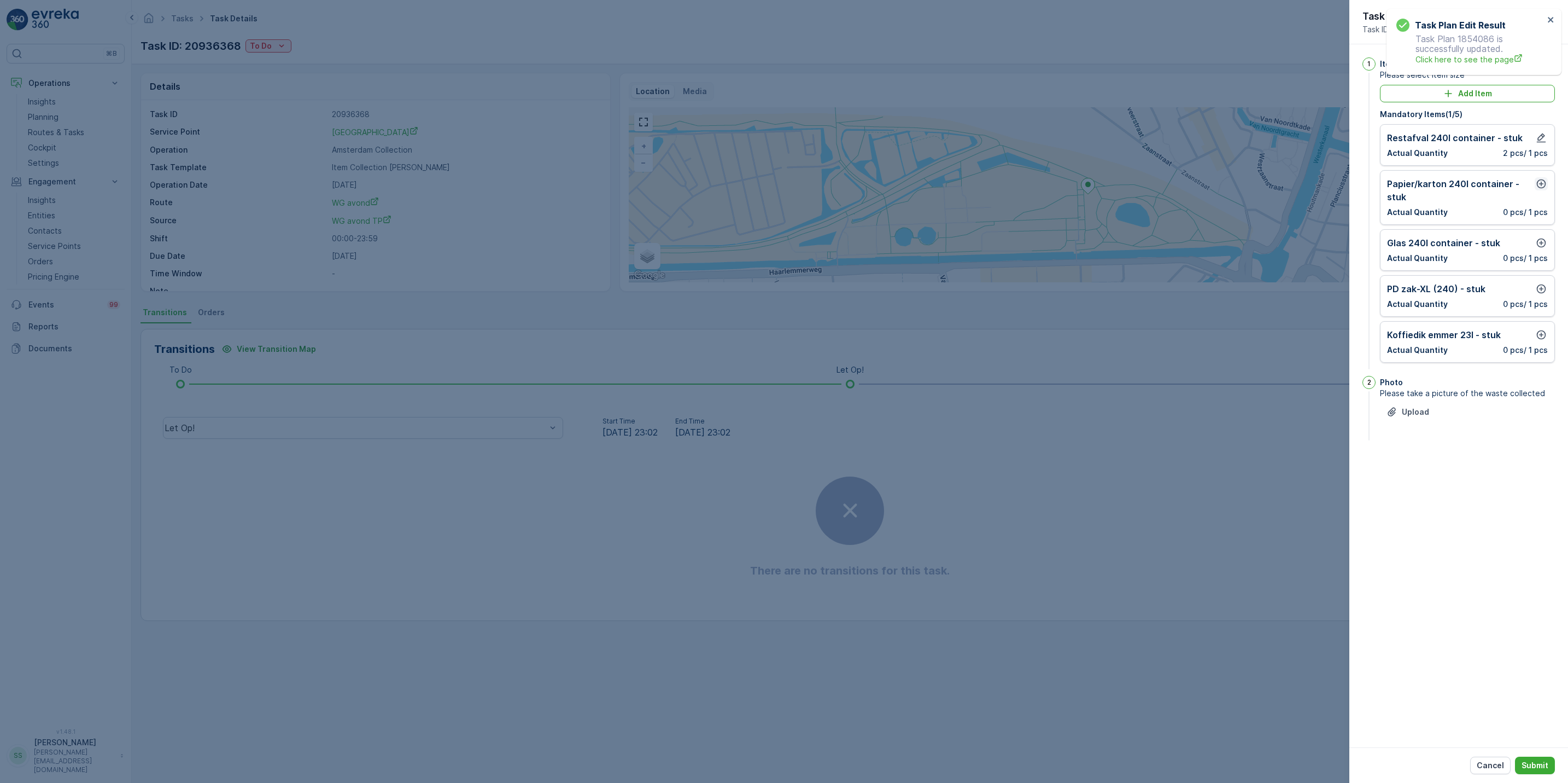
click at [1541, 183] on icon "button" at bounding box center [1541, 184] width 11 height 11
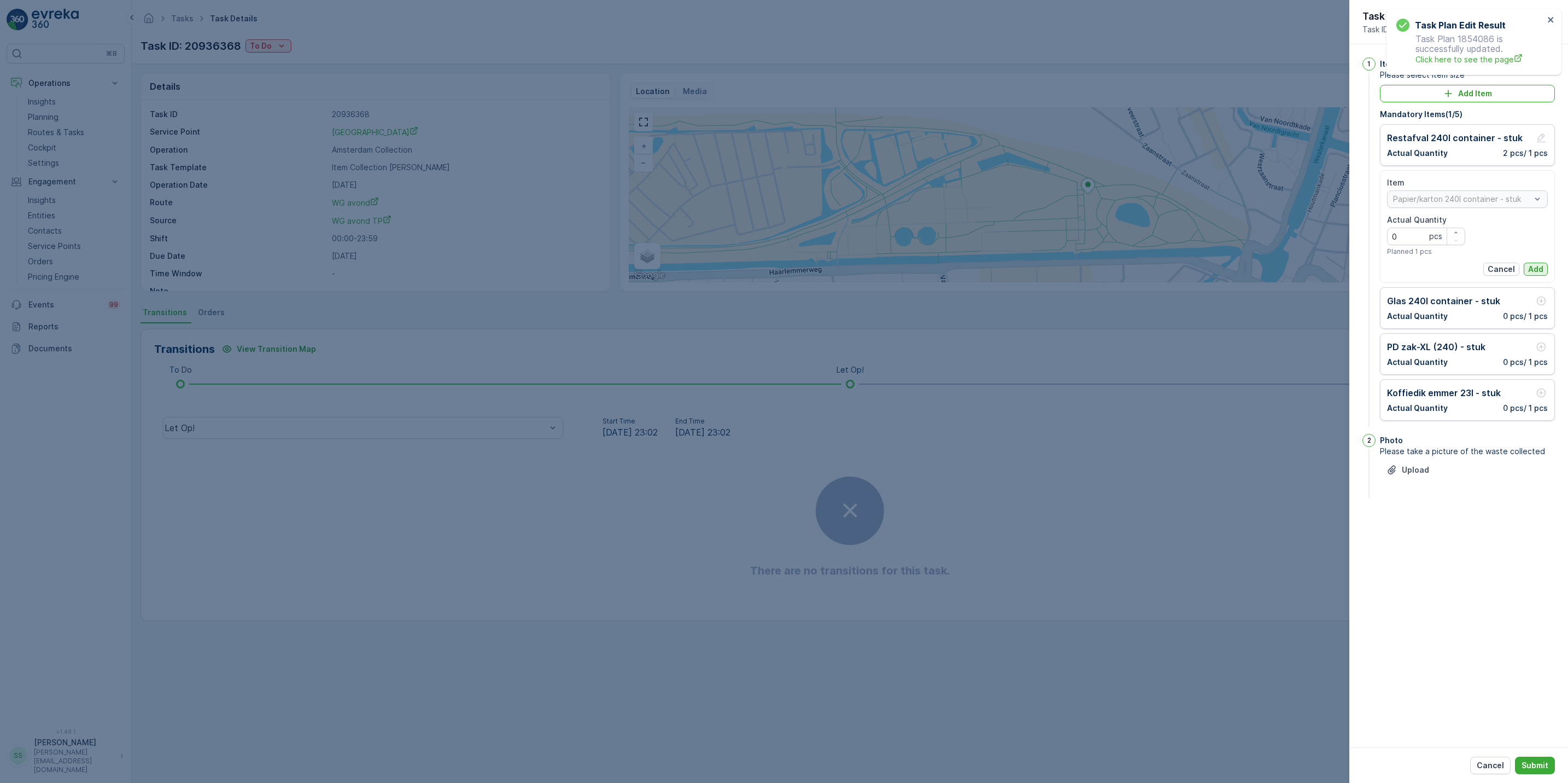
click at [1535, 274] on p "Add" at bounding box center [1535, 269] width 16 height 11
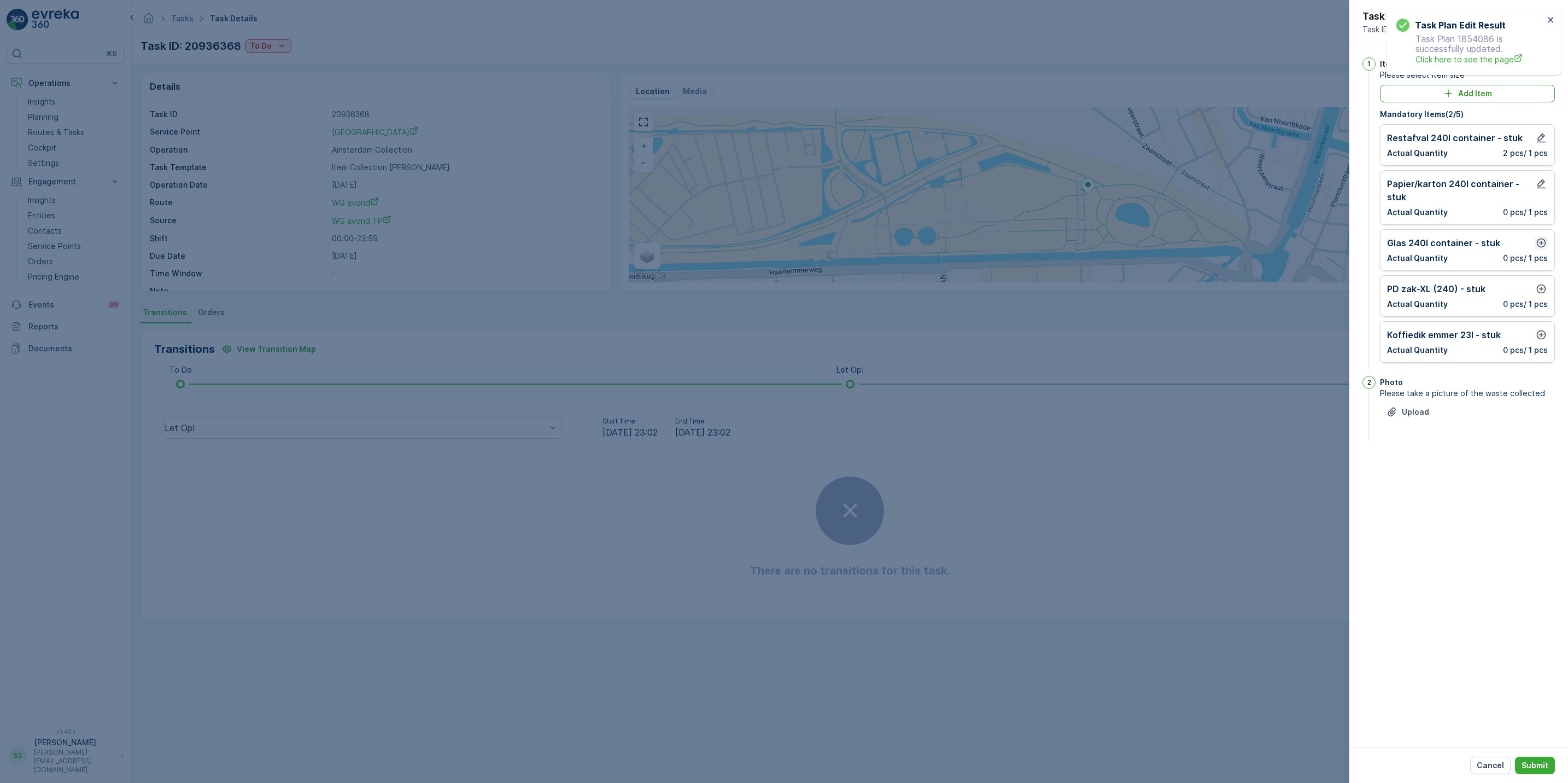
click at [1541, 245] on icon "button" at bounding box center [1541, 243] width 10 height 10
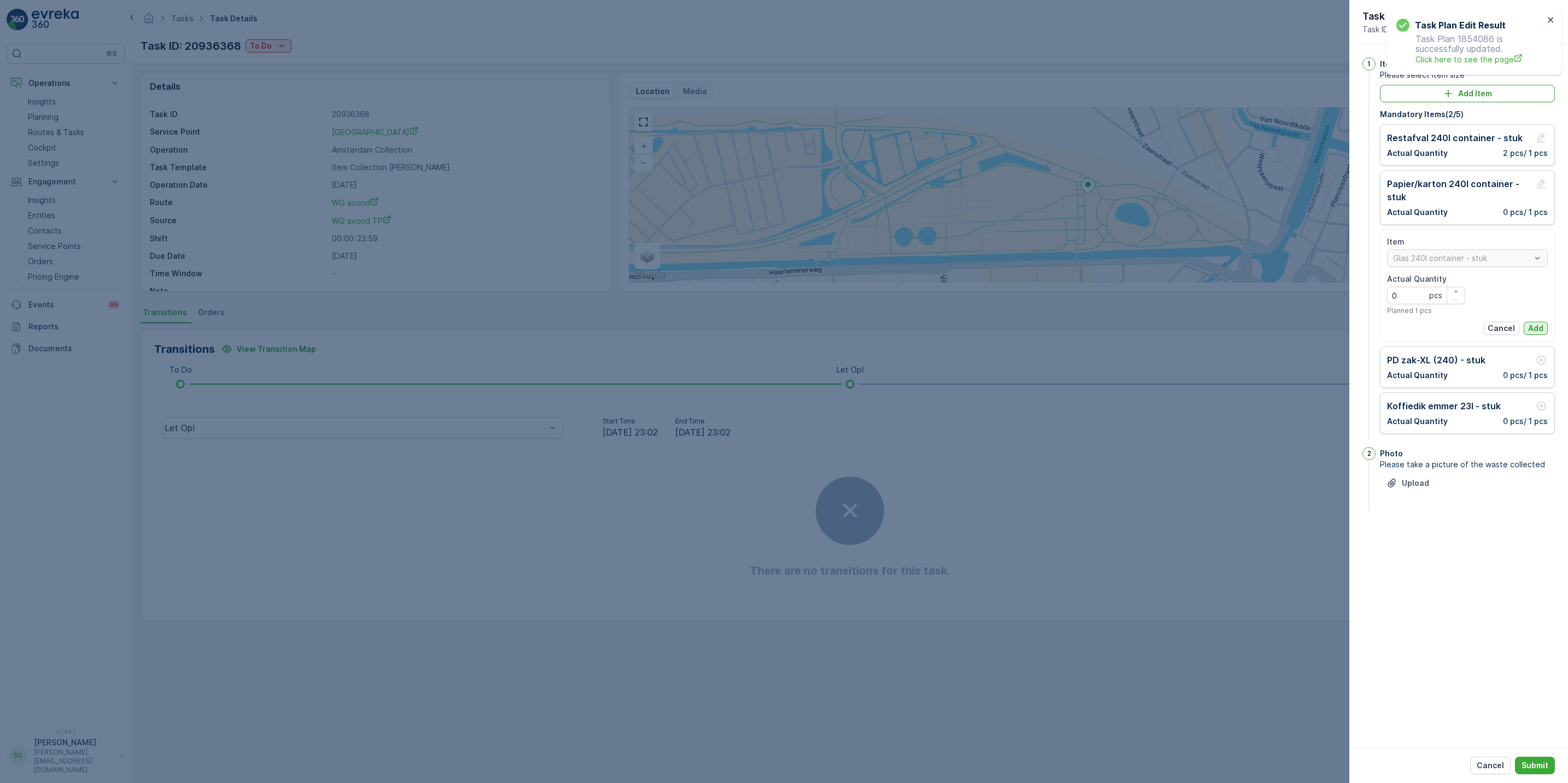
click at [1537, 326] on p "Add" at bounding box center [1535, 328] width 16 height 11
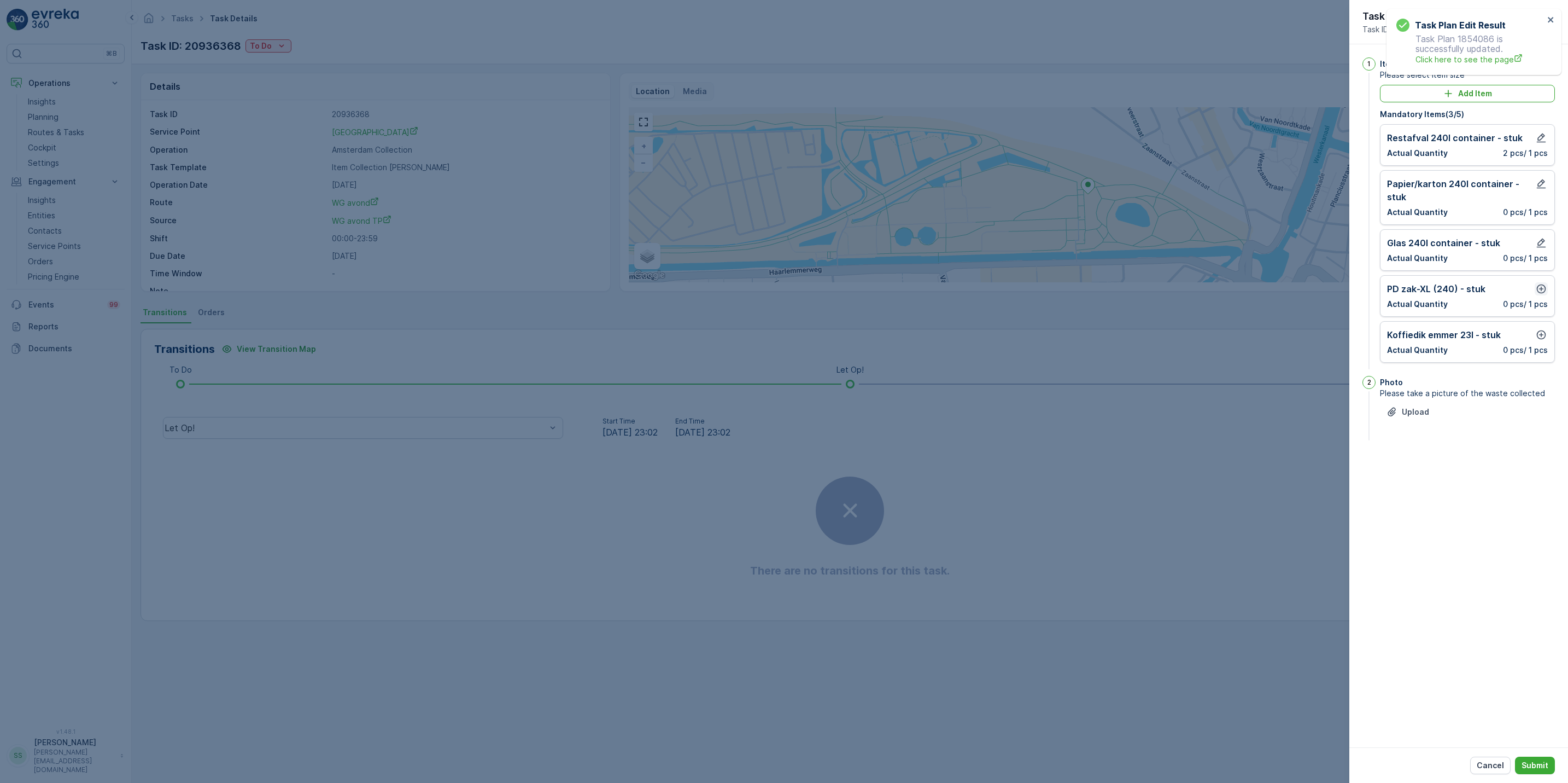
click at [1540, 294] on icon "button" at bounding box center [1541, 289] width 10 height 10
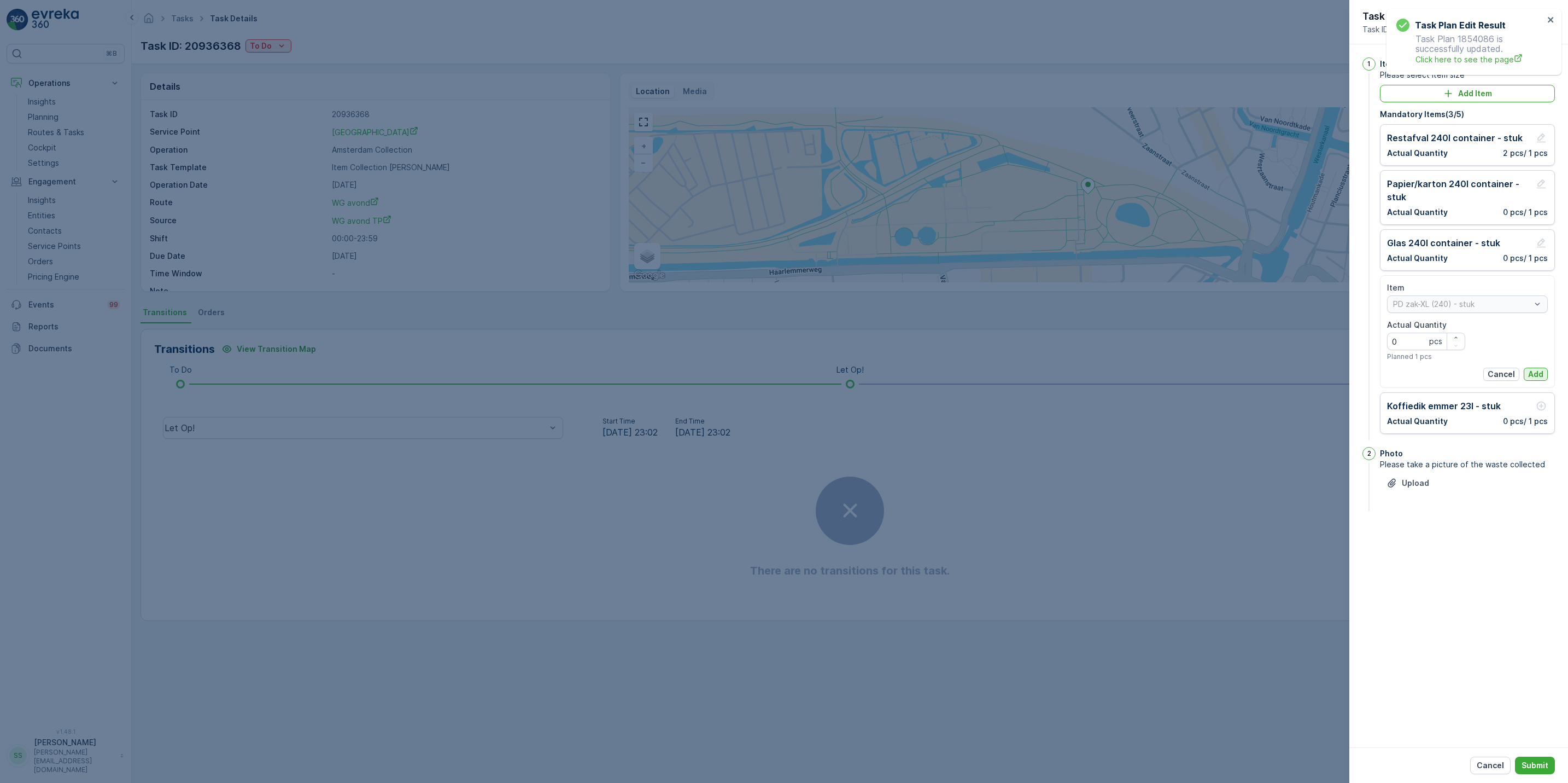
click at [1539, 375] on p "Add" at bounding box center [1535, 374] width 16 height 11
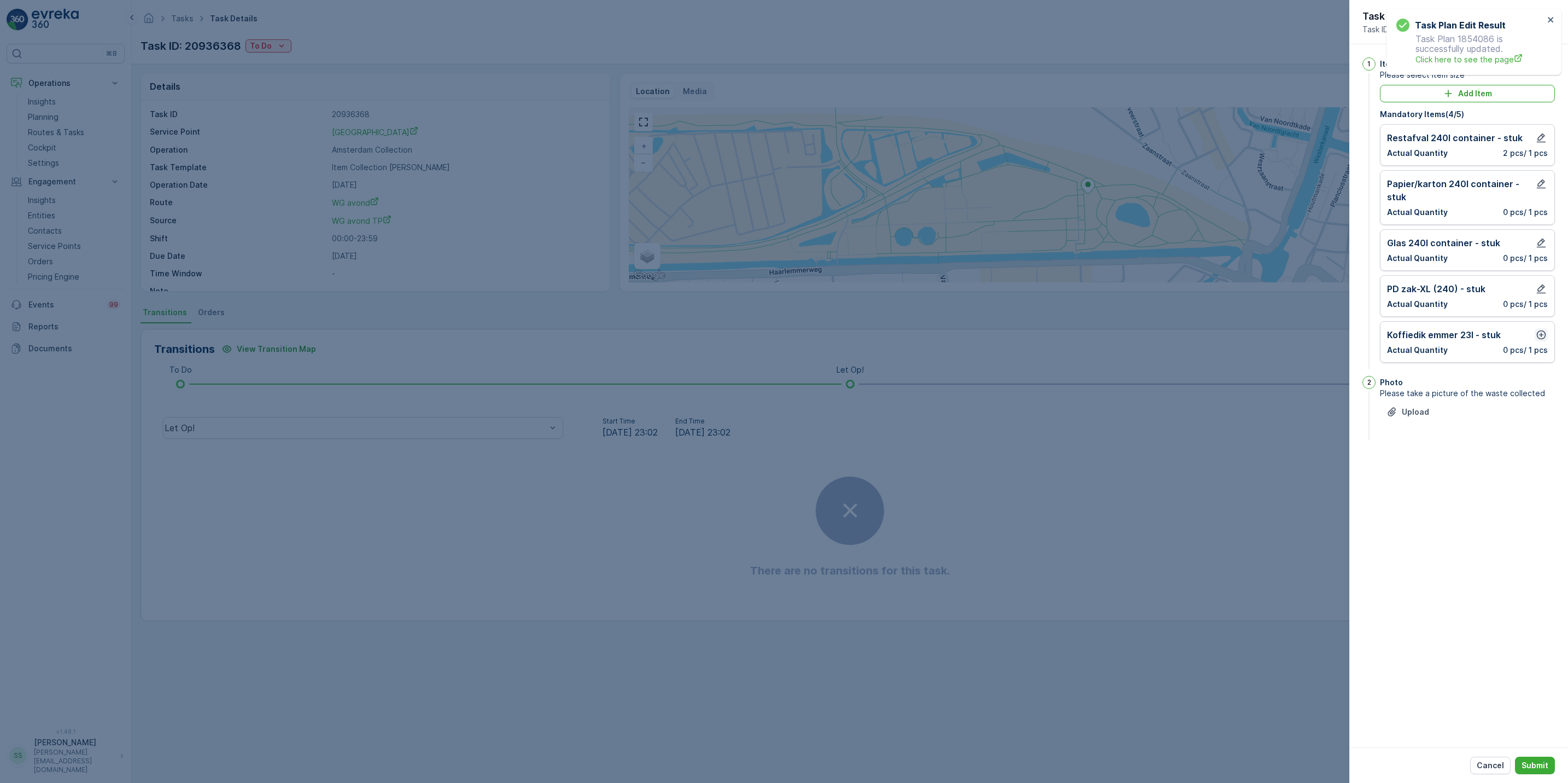
click at [1541, 338] on icon "button" at bounding box center [1541, 335] width 10 height 10
click at [1548, 422] on div "Item Koffiedik emmer 23l - stuk Actual Quantity 0 pcs Planned 1 pcs Cancel Add" at bounding box center [1467, 378] width 175 height 113
click at [1540, 419] on p "Add" at bounding box center [1535, 420] width 16 height 11
click at [1538, 762] on p "Submit" at bounding box center [1535, 765] width 27 height 11
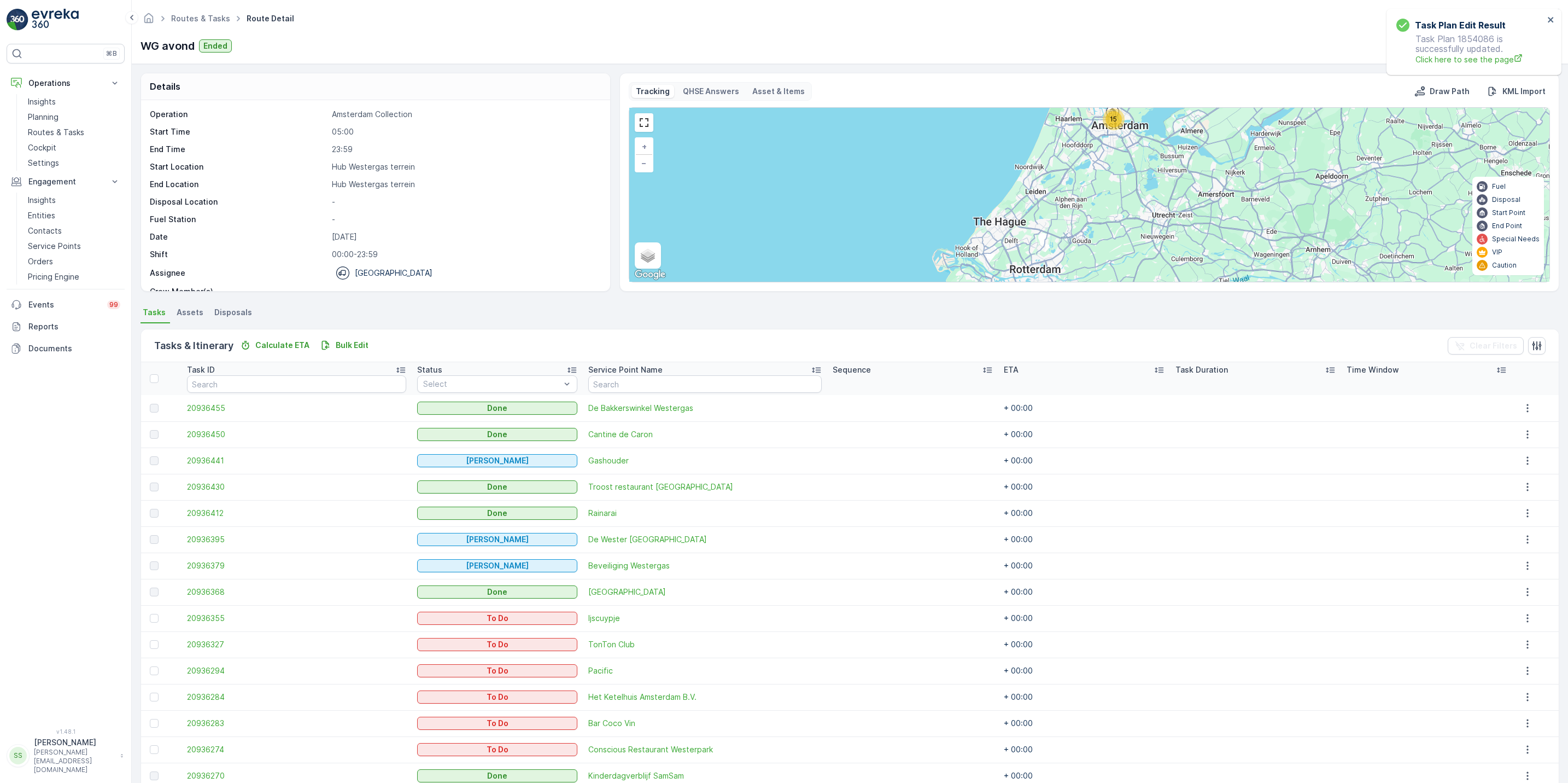
scroll to position [53, 0]
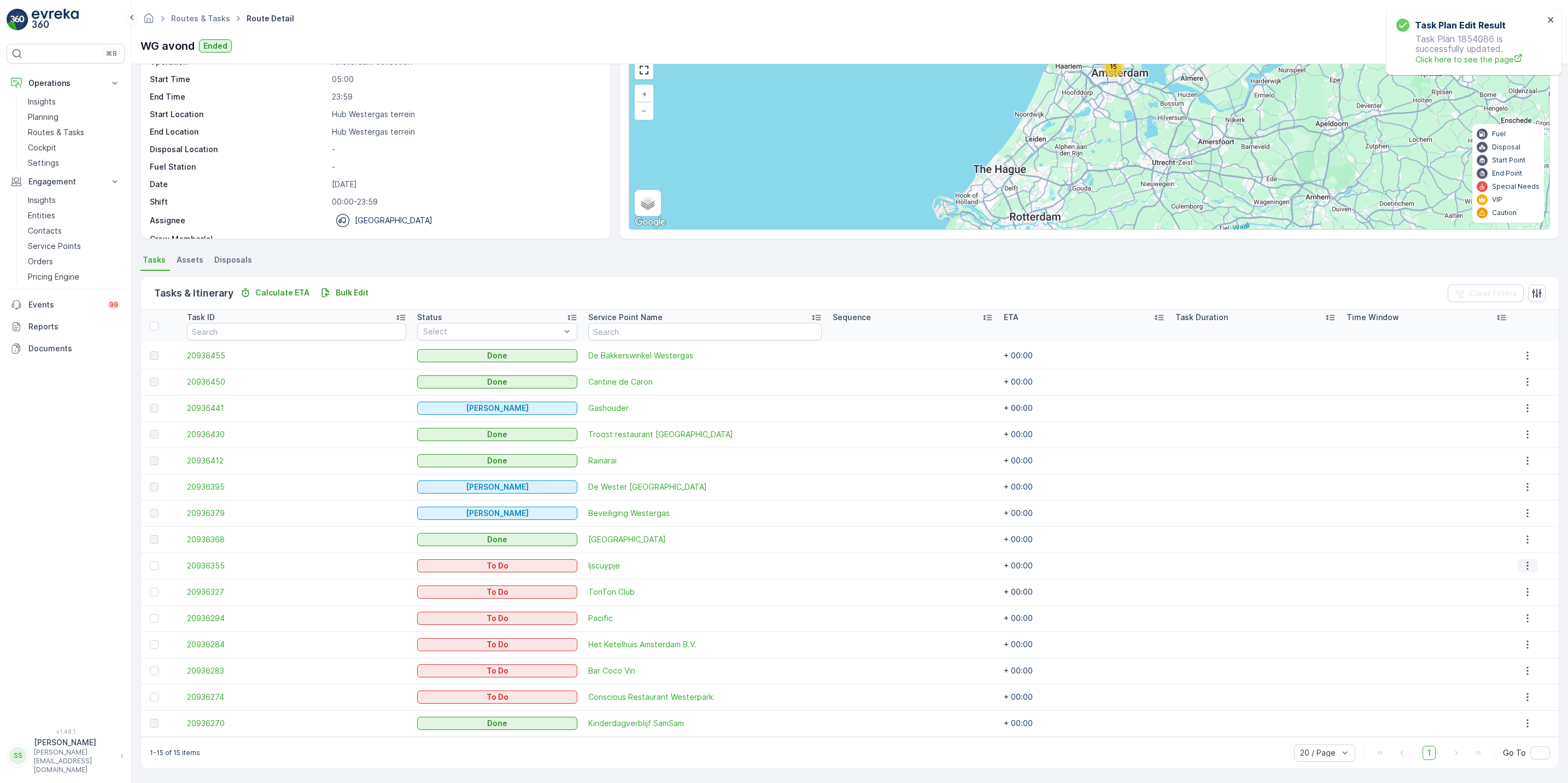
click at [1523, 567] on icon "button" at bounding box center [1527, 565] width 11 height 11
click at [1519, 579] on span "See More Details" at bounding box center [1521, 581] width 63 height 11
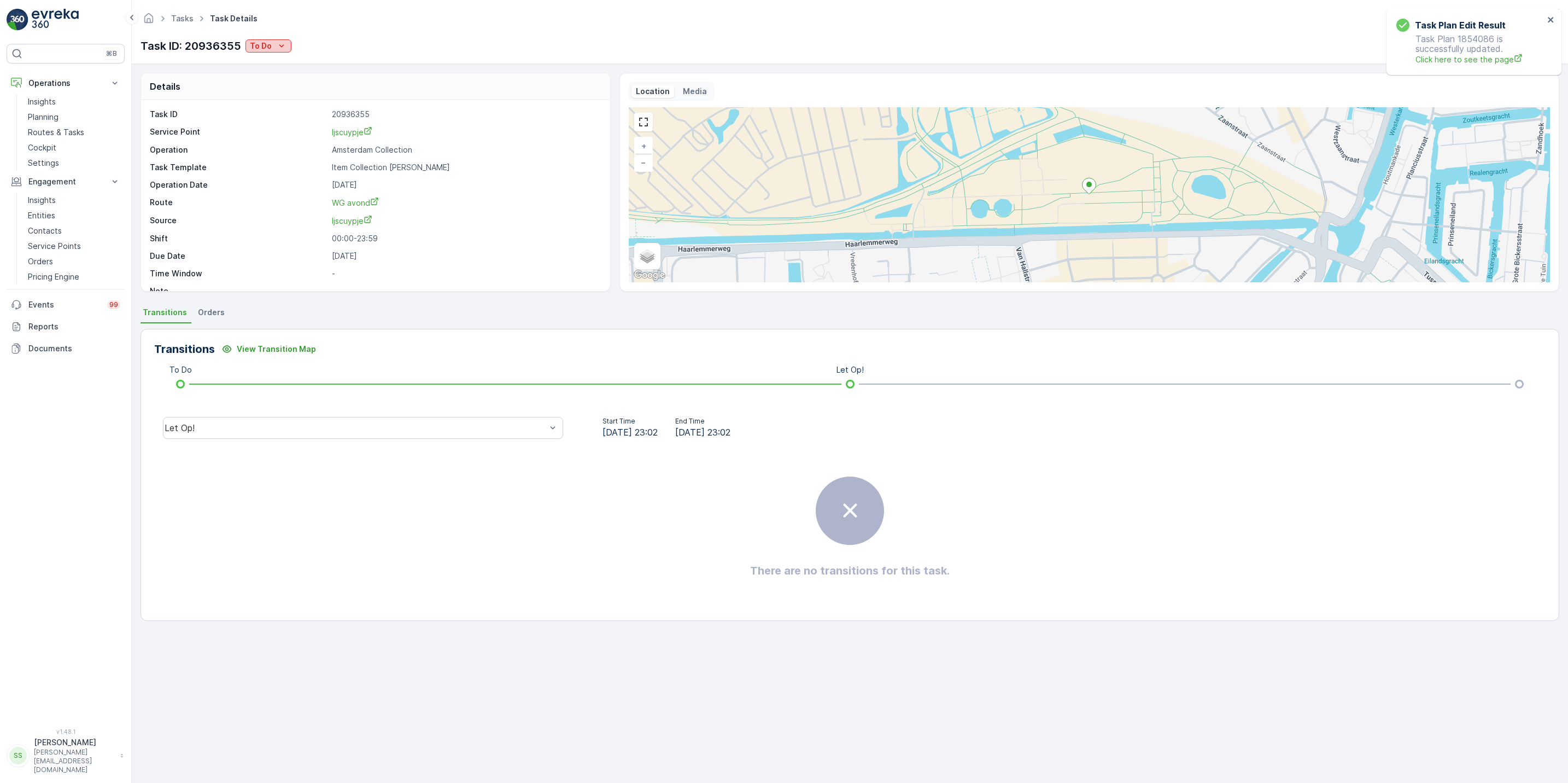
click at [269, 48] on p "To Do" at bounding box center [260, 45] width 22 height 11
click at [274, 94] on div "Done" at bounding box center [282, 93] width 69 height 16
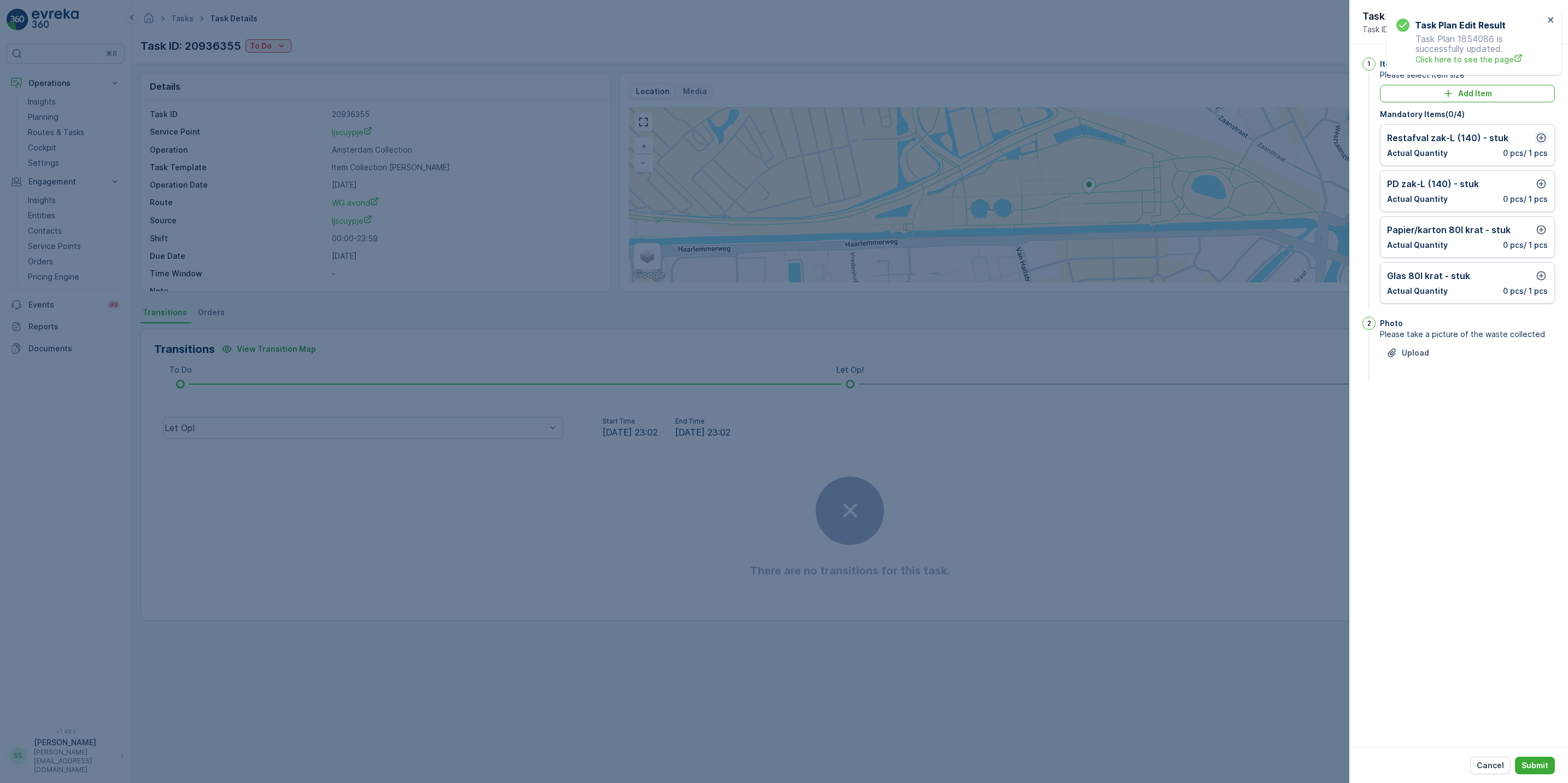
click at [1541, 137] on icon "button" at bounding box center [1541, 138] width 11 height 11
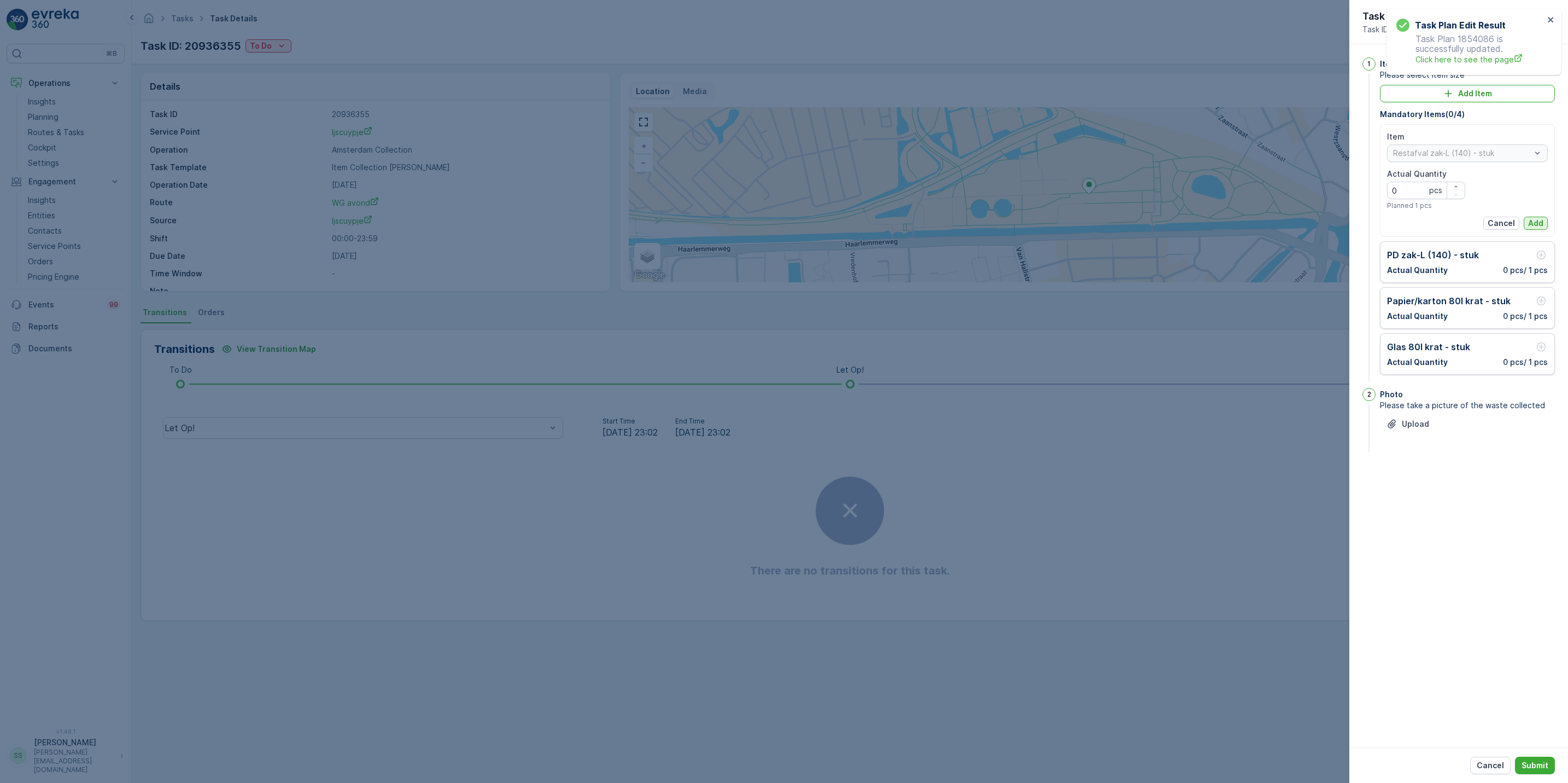
click at [1535, 225] on p "Add" at bounding box center [1535, 223] width 16 height 11
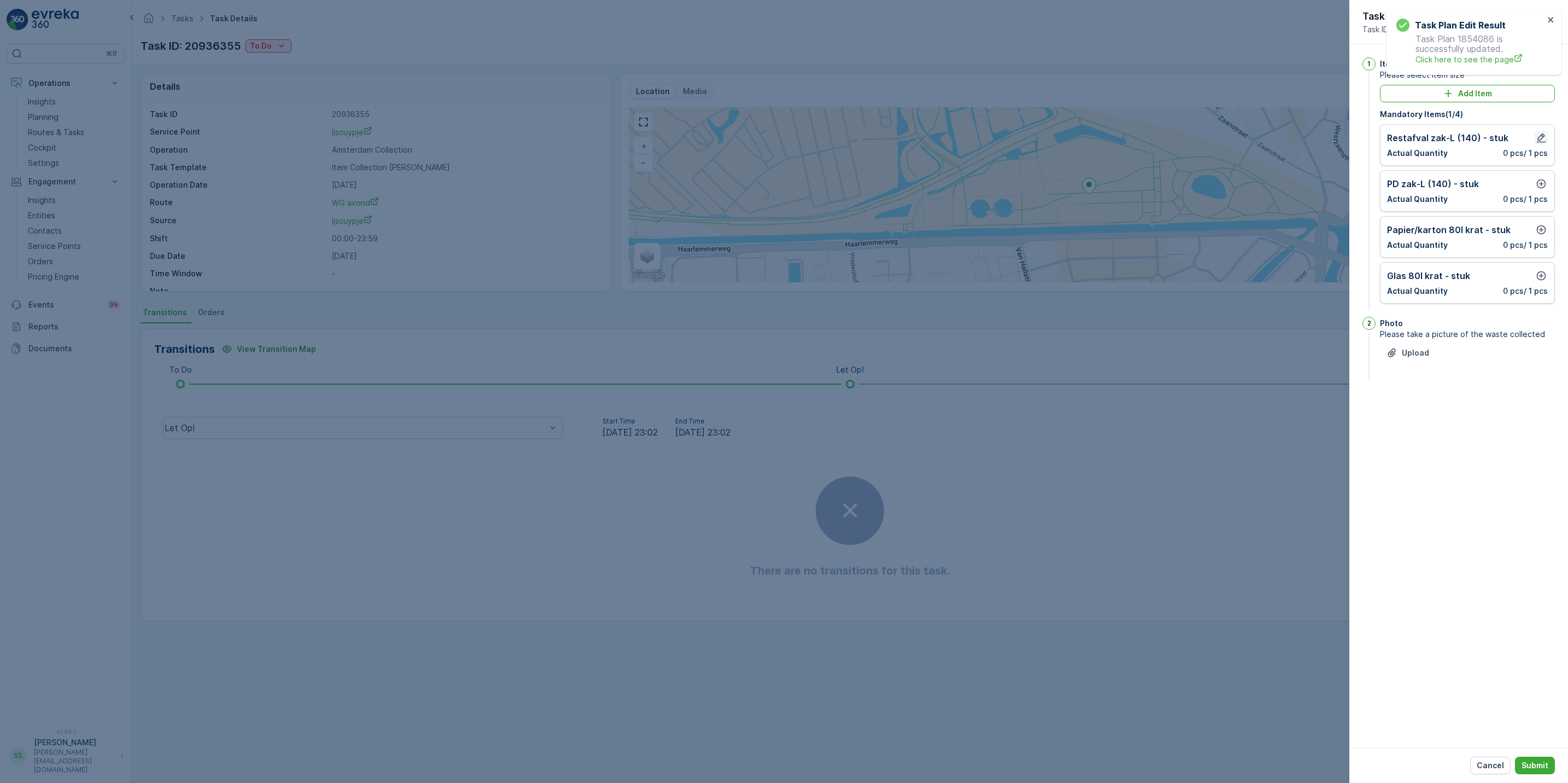
click at [1541, 141] on icon "button" at bounding box center [1541, 138] width 11 height 11
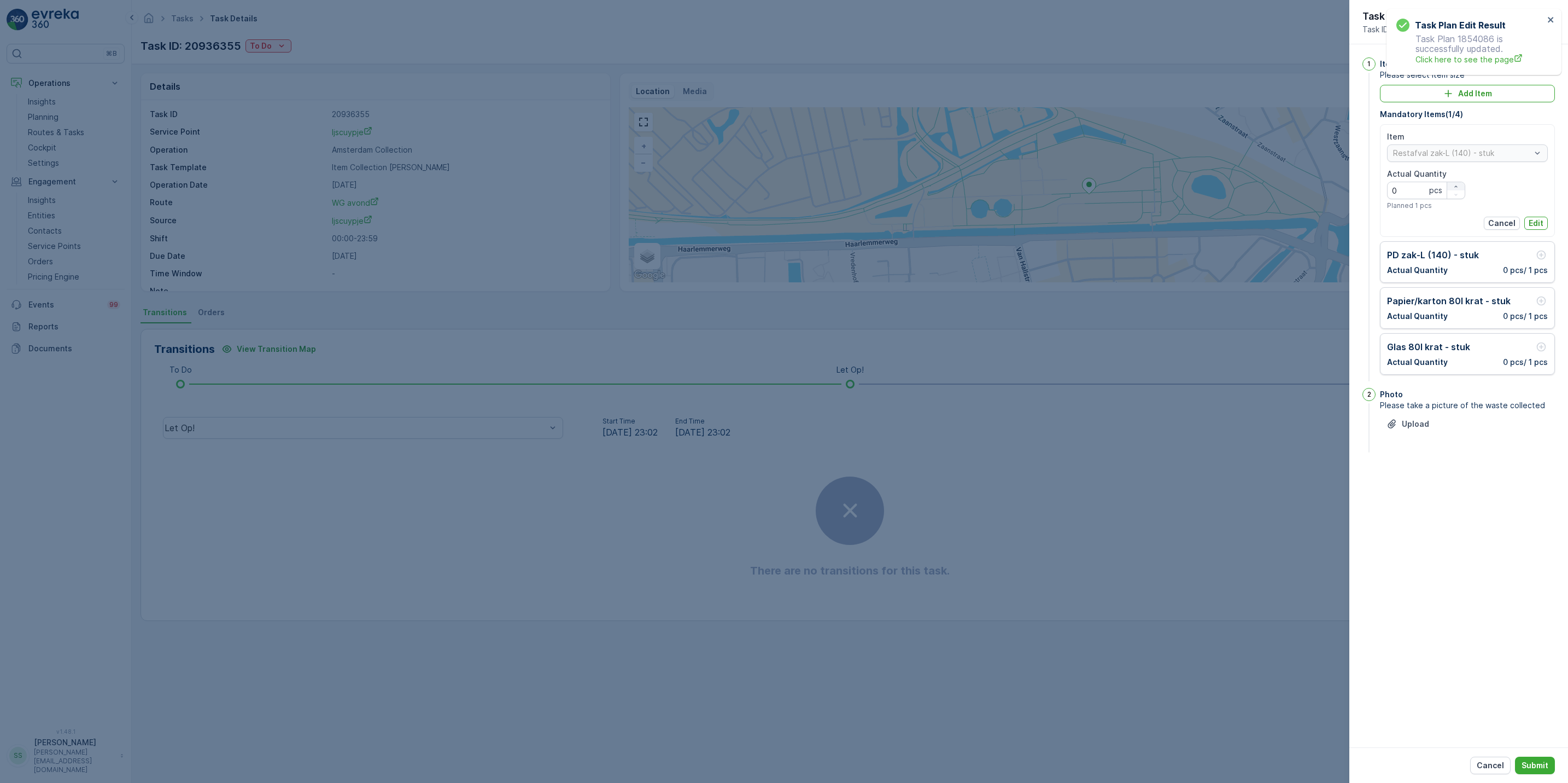
click at [1454, 189] on icon "button" at bounding box center [1455, 186] width 7 height 7
type Quantity "1"
click at [1545, 224] on button "Edit" at bounding box center [1536, 223] width 24 height 13
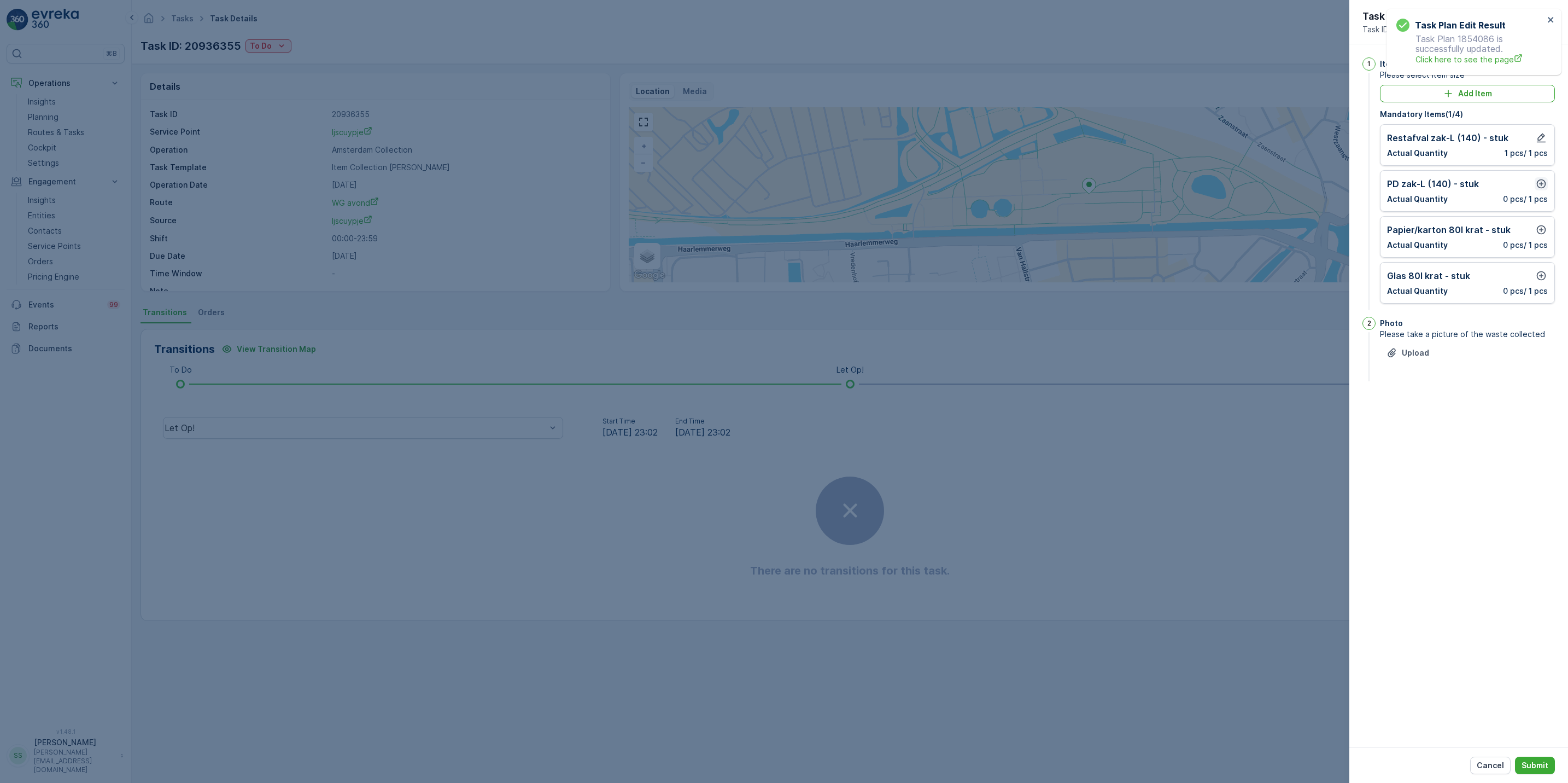
click at [1542, 186] on icon "button" at bounding box center [1541, 184] width 11 height 11
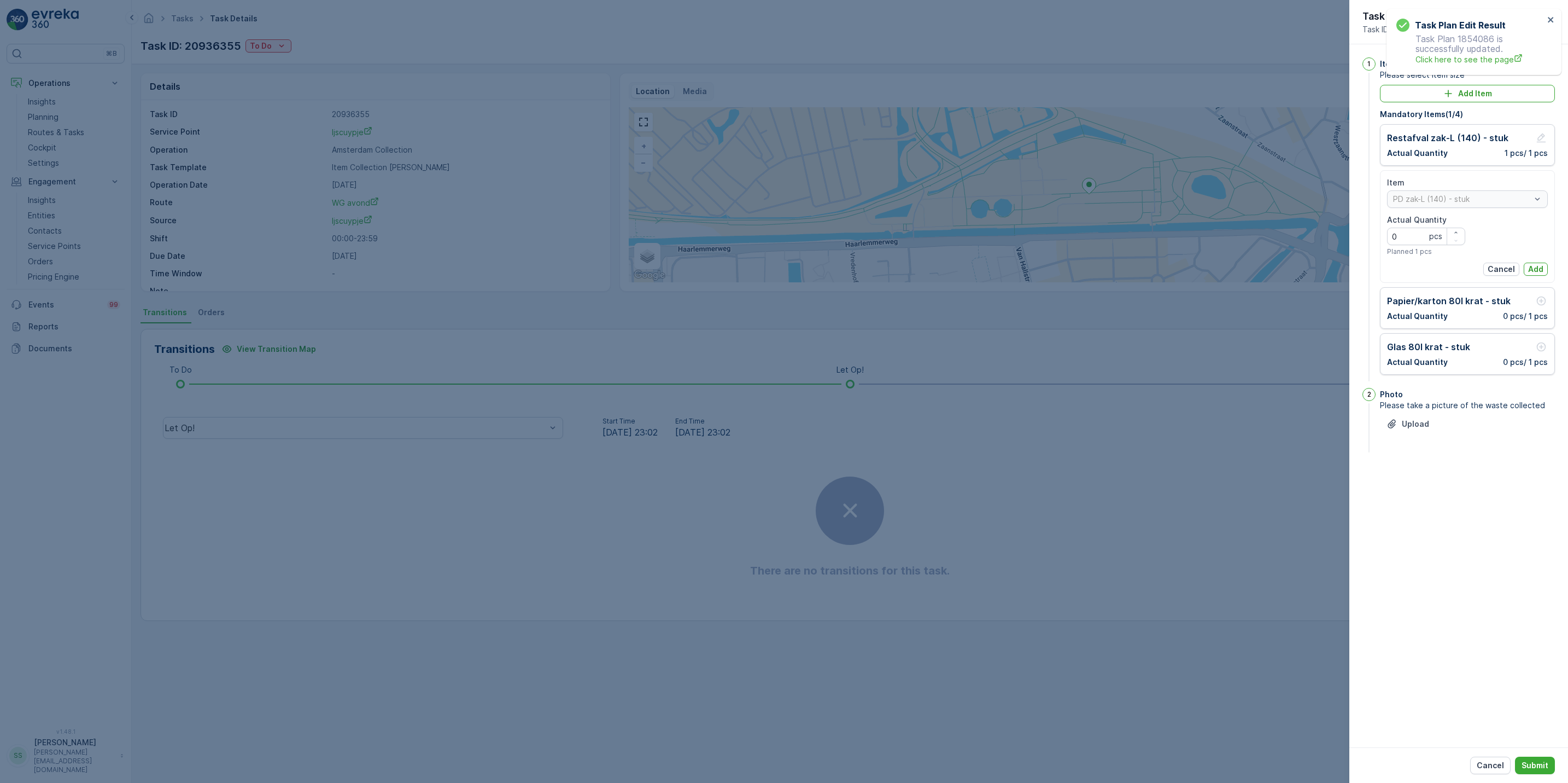
click at [1537, 262] on div "Item PD zak-L (140) - stuk Actual Quantity 0 pcs Planned 1 pcs Cancel Add" at bounding box center [1467, 226] width 161 height 98
click at [1537, 266] on p "Add" at bounding box center [1535, 269] width 16 height 11
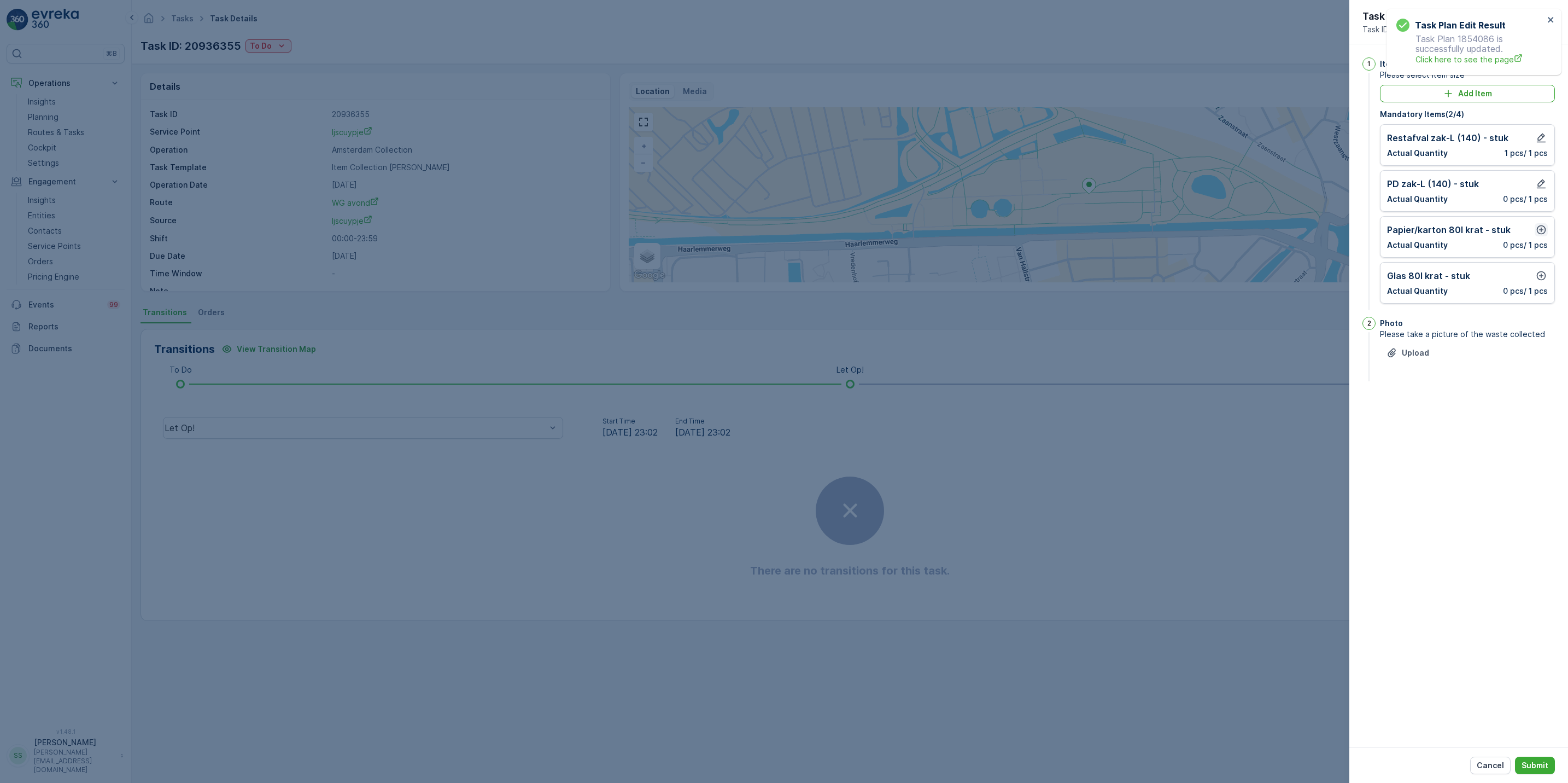
click at [1541, 232] on icon "button" at bounding box center [1541, 230] width 10 height 10
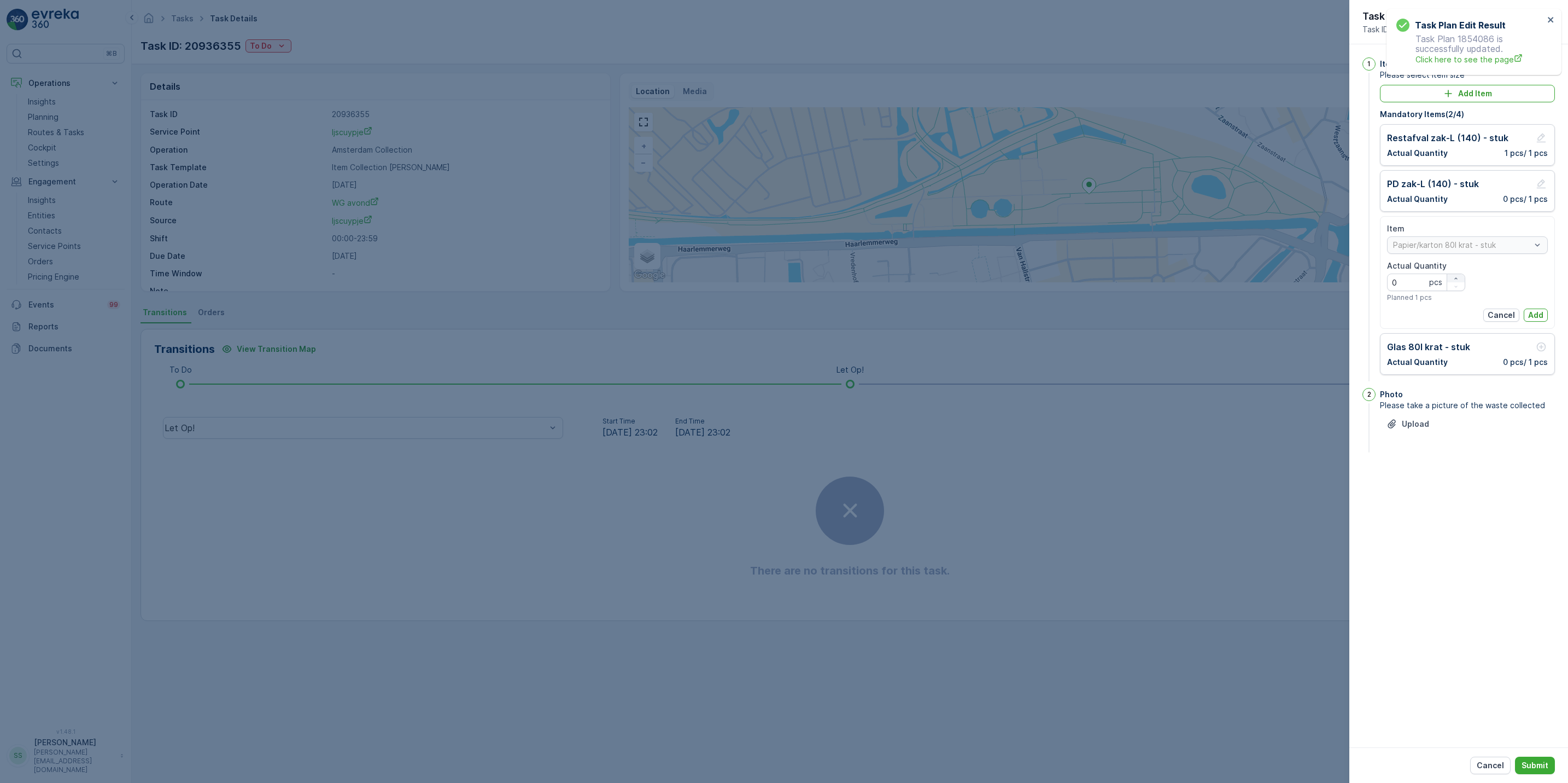
click at [1457, 280] on icon "button" at bounding box center [1455, 278] width 7 height 7
type Quantity "1"
click at [1532, 319] on p "Add" at bounding box center [1535, 315] width 16 height 11
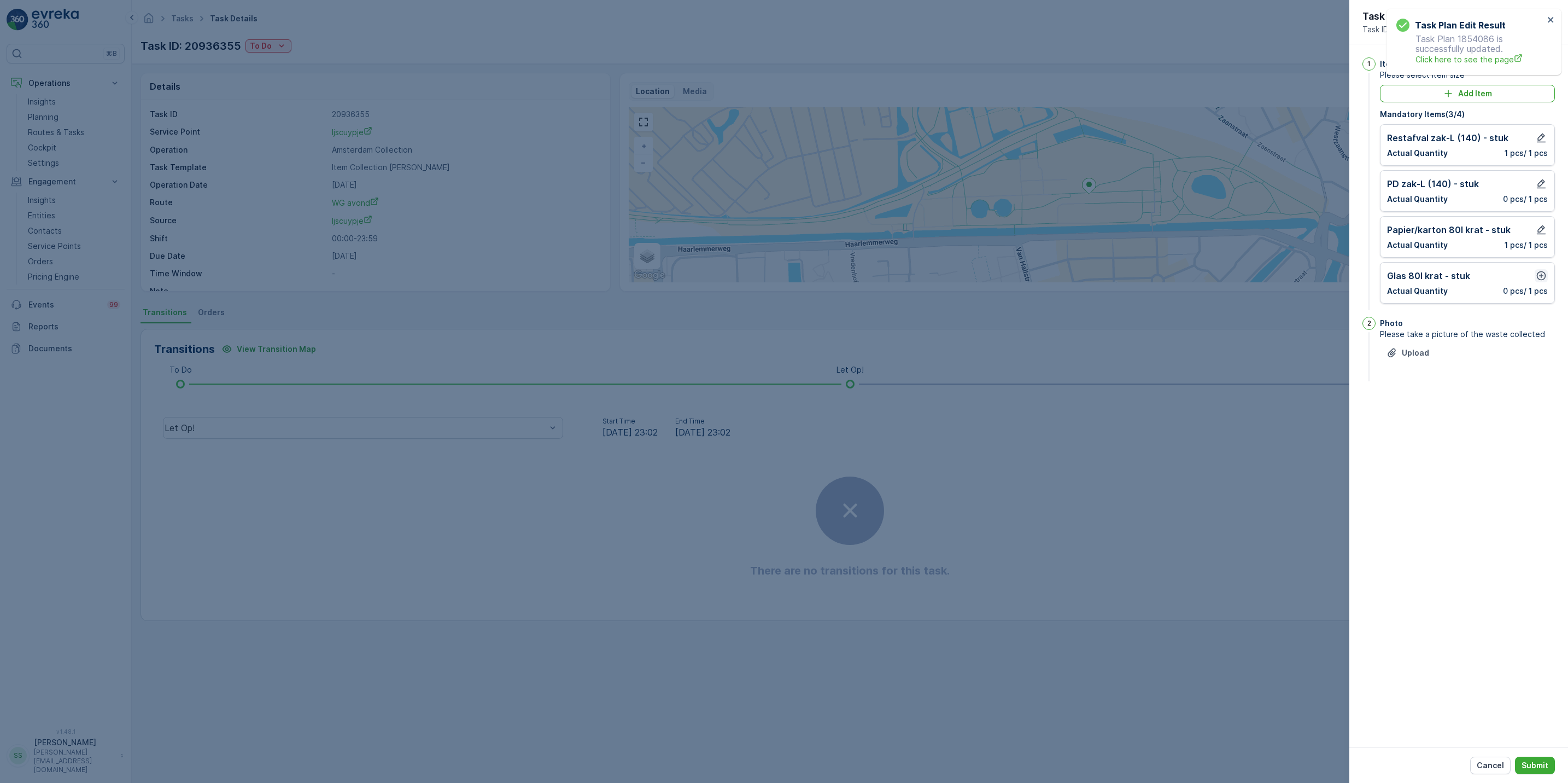
click at [1541, 280] on icon "button" at bounding box center [1541, 276] width 10 height 10
click at [1531, 360] on p "Add" at bounding box center [1535, 361] width 16 height 11
click at [1542, 758] on button "Submit" at bounding box center [1535, 765] width 40 height 18
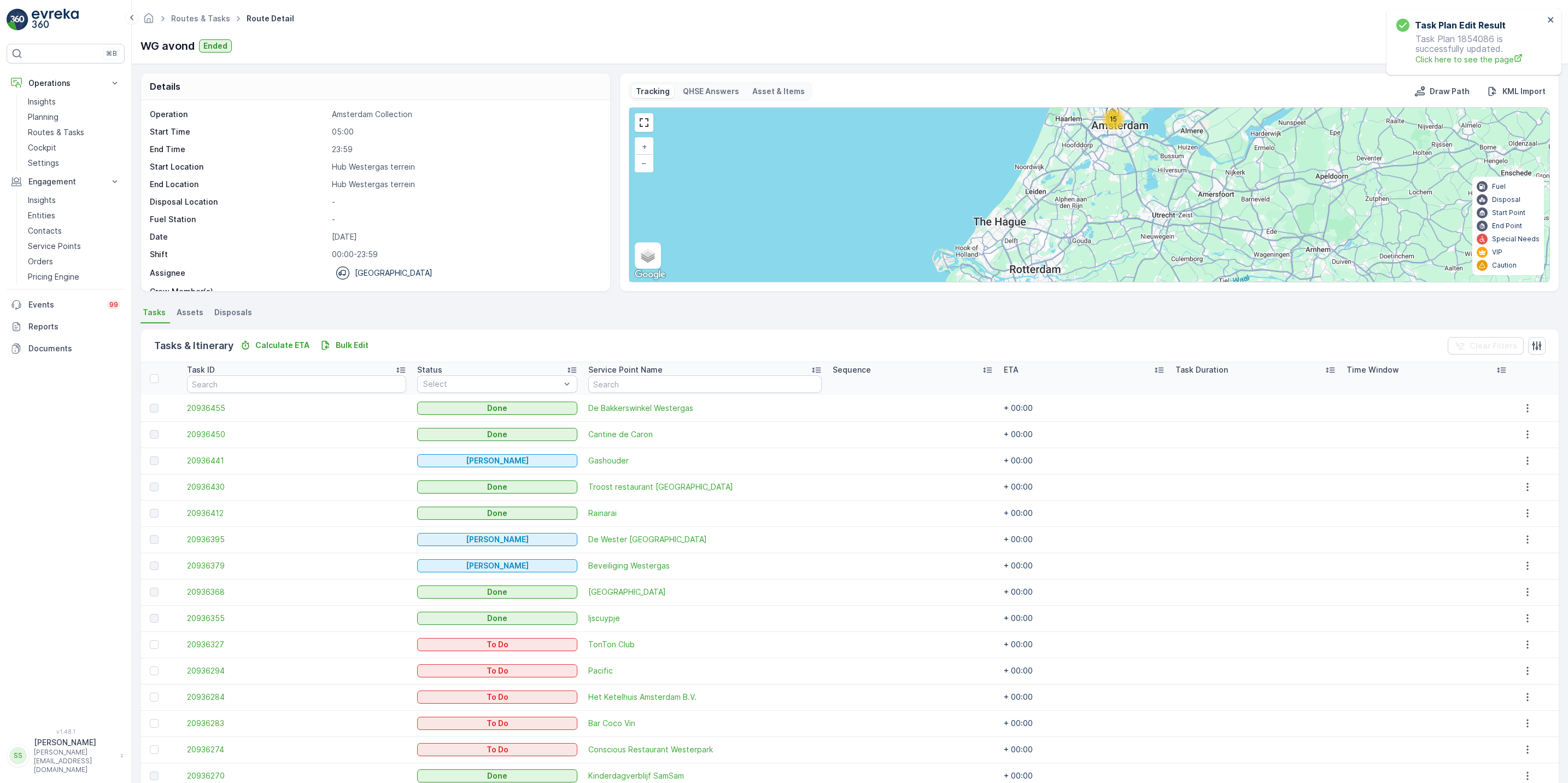
scroll to position [53, 0]
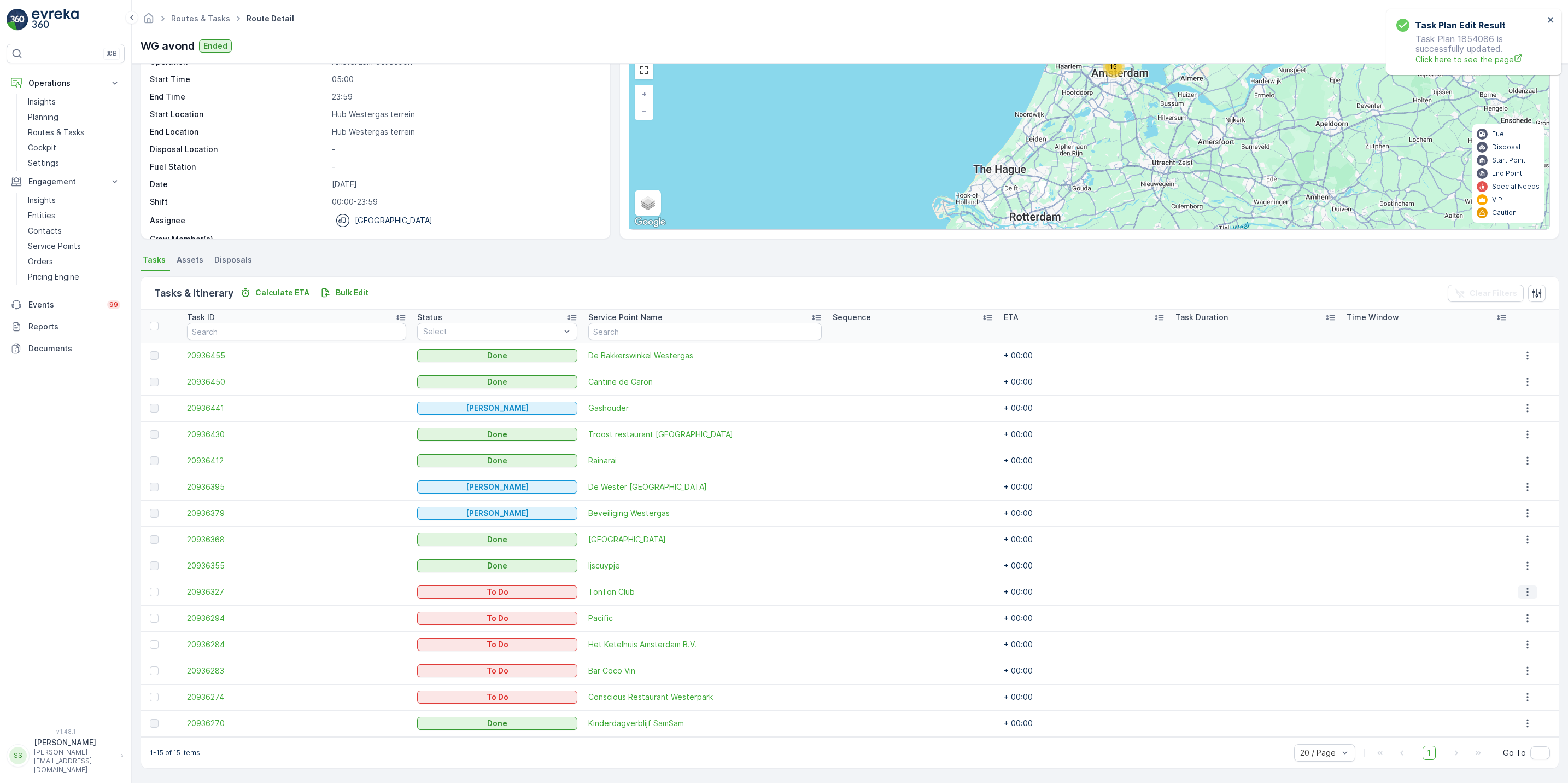
click at [1522, 590] on icon "button" at bounding box center [1527, 592] width 11 height 11
click at [1503, 607] on span "See More Details" at bounding box center [1521, 608] width 63 height 11
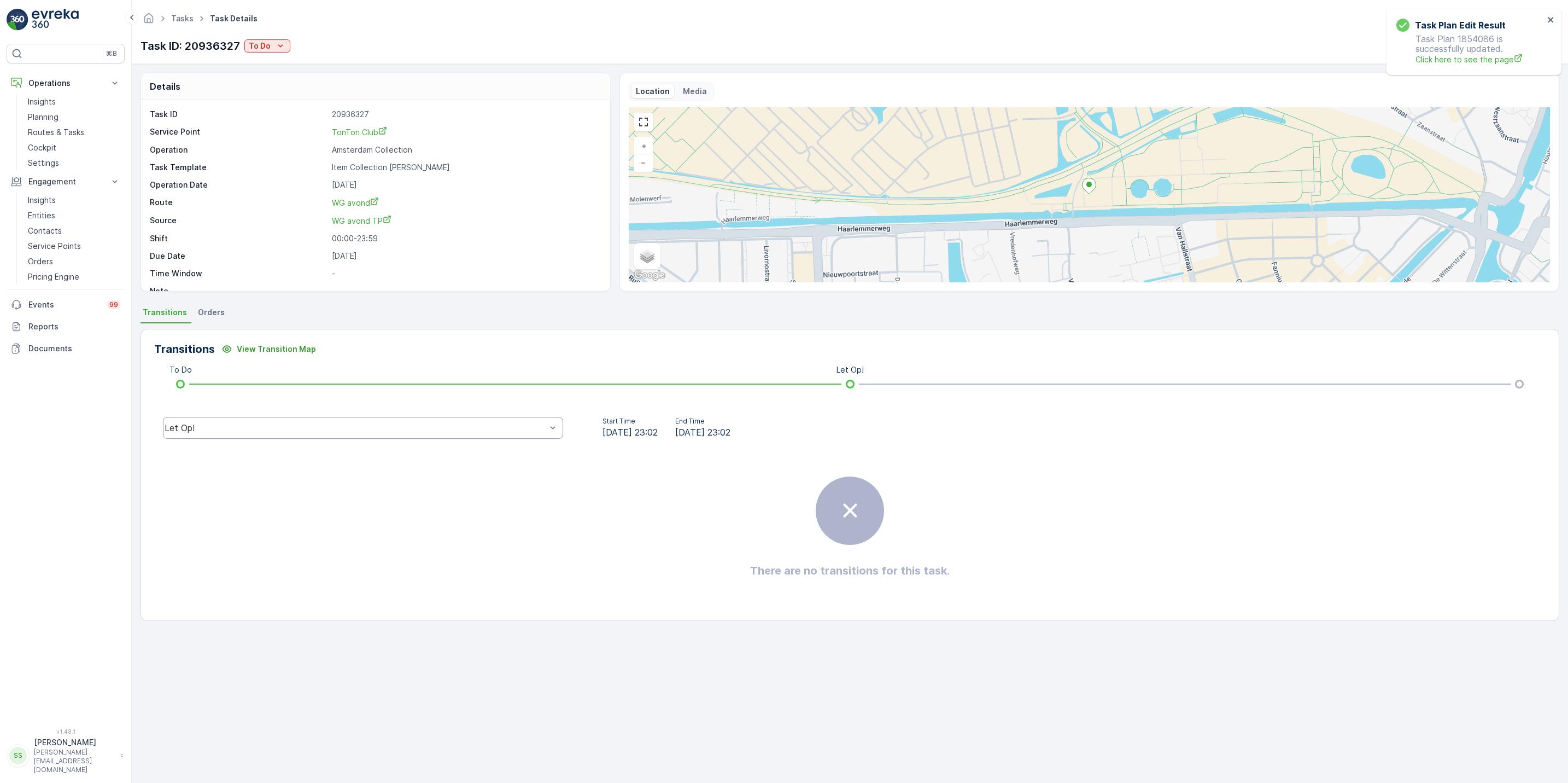
click at [486, 431] on div "Let Op!" at bounding box center [354, 428] width 381 height 10
click at [270, 45] on p "To Do" at bounding box center [259, 45] width 22 height 11
click at [268, 77] on span "Geen Afval" at bounding box center [282, 78] width 61 height 11
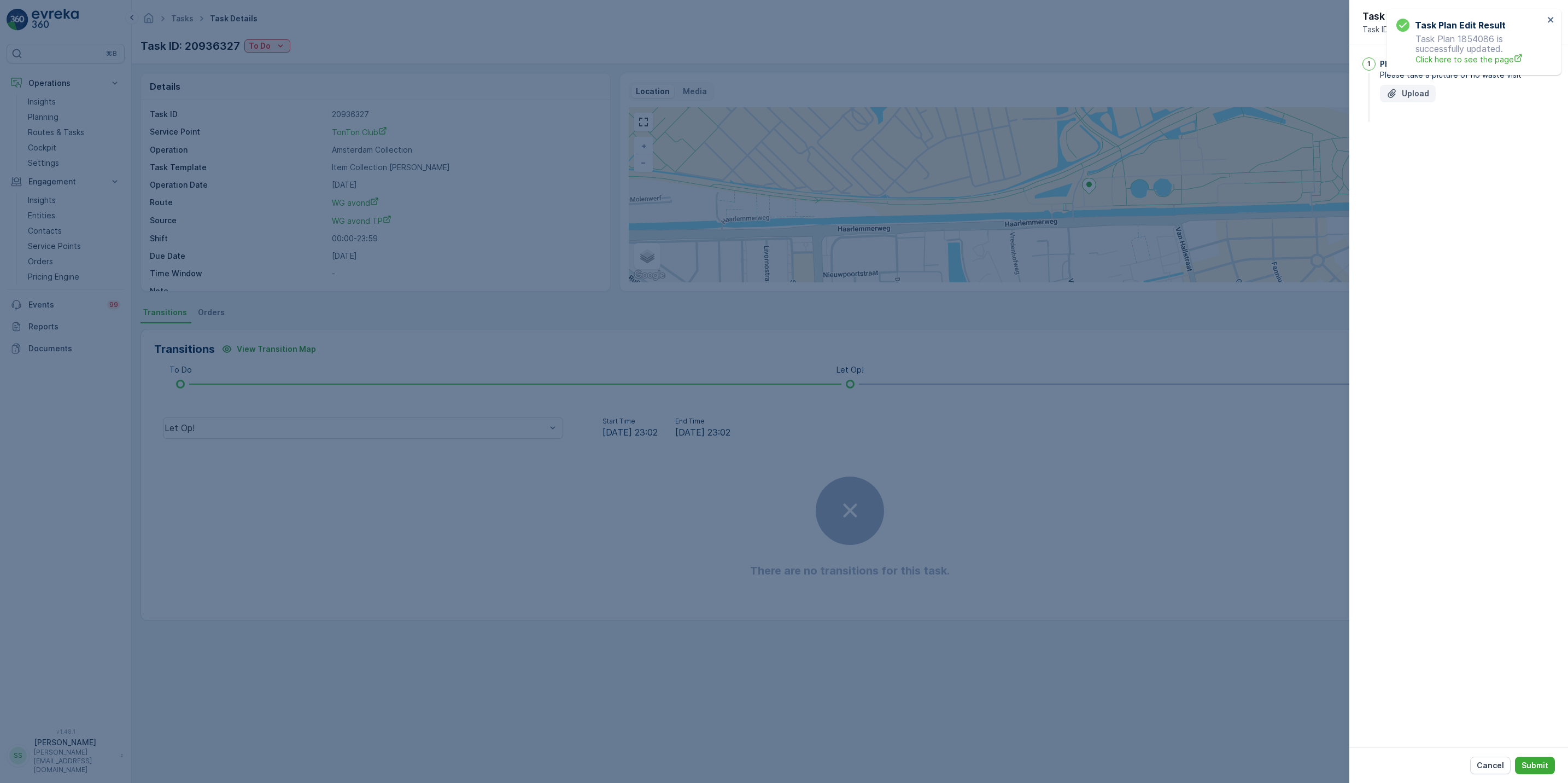
click at [1409, 96] on p "Upload" at bounding box center [1415, 93] width 27 height 11
click at [1538, 767] on p "Submit" at bounding box center [1535, 765] width 27 height 11
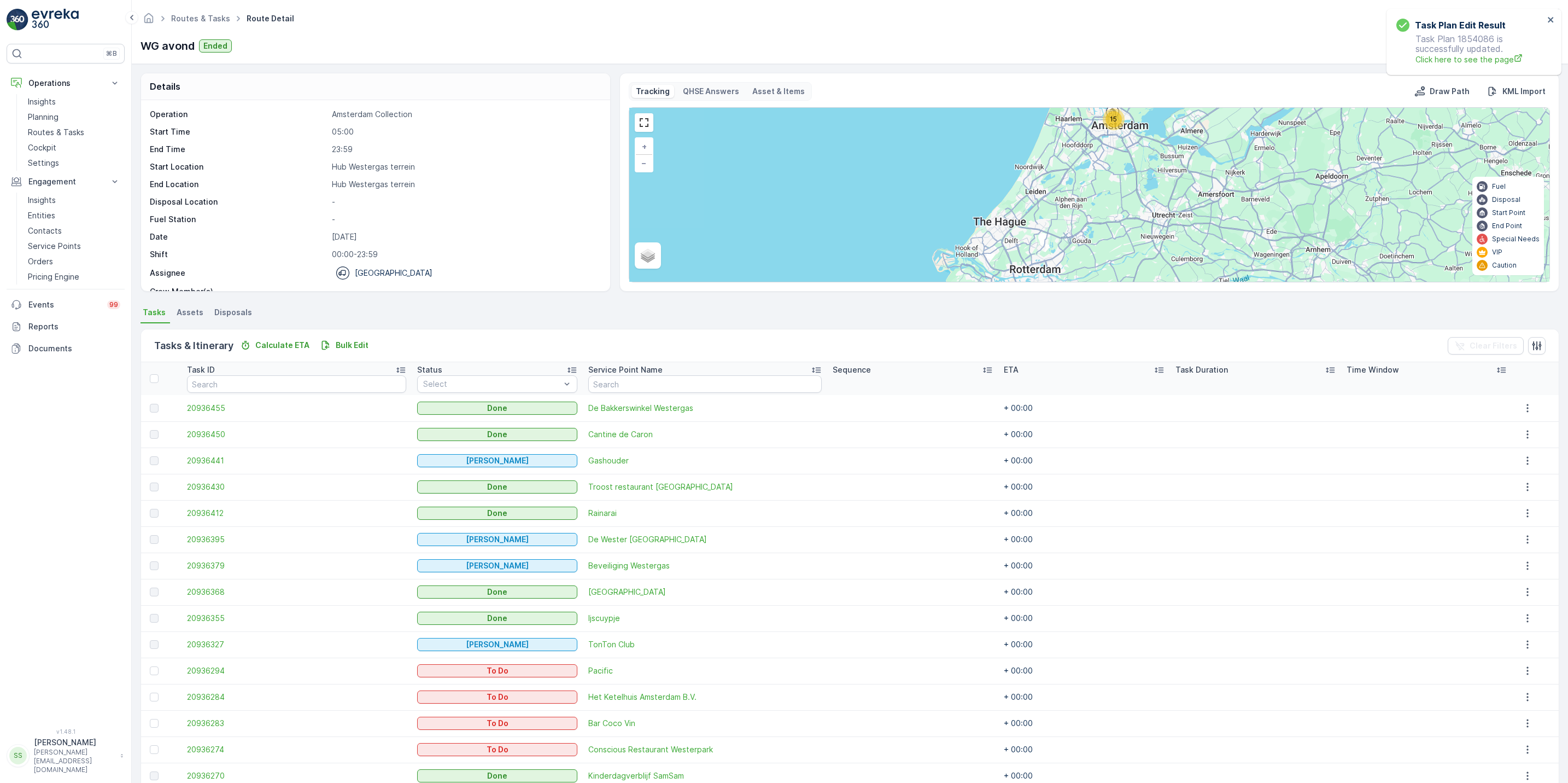
scroll to position [53, 0]
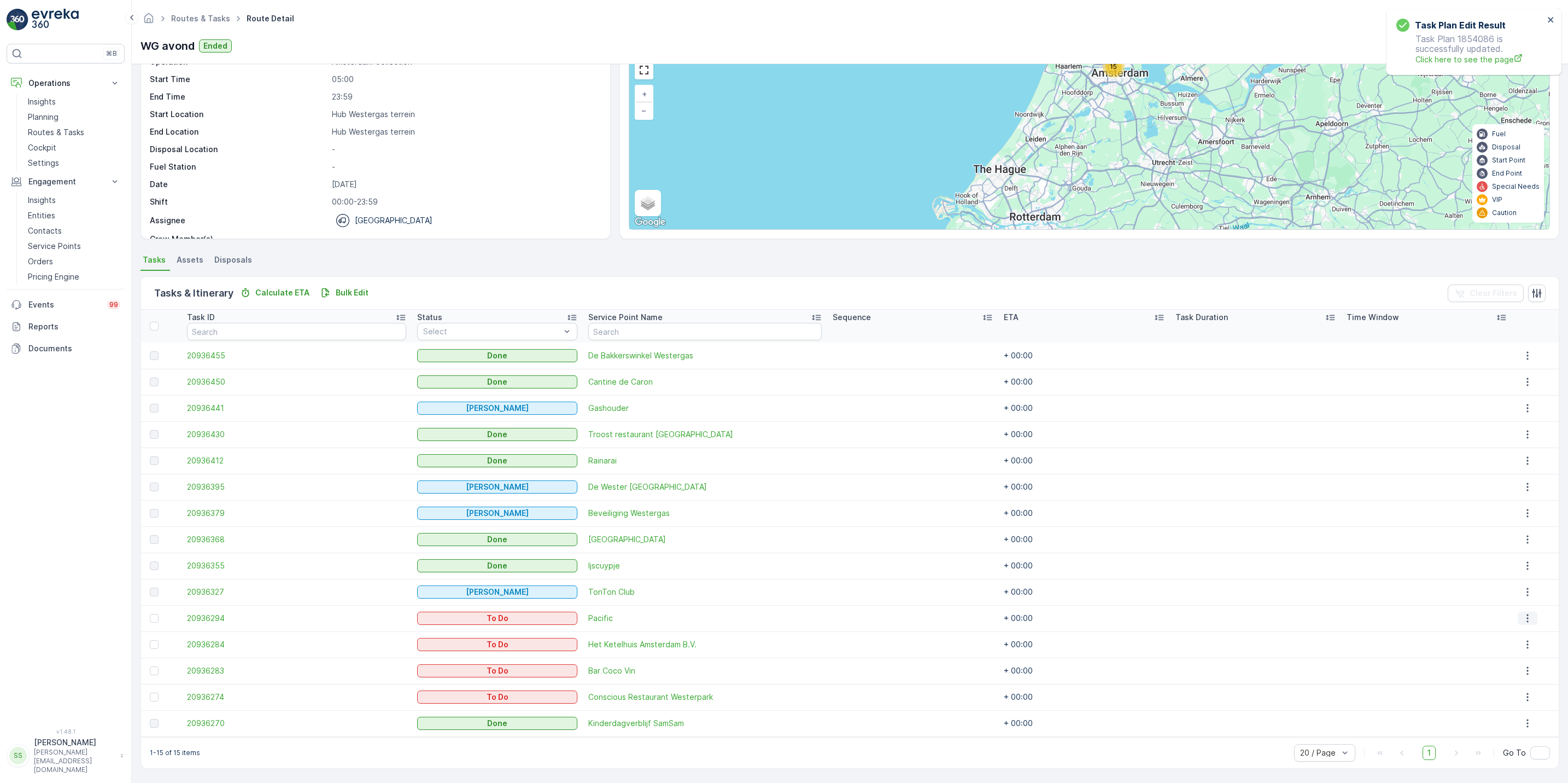
click at [1523, 616] on icon "button" at bounding box center [1527, 618] width 11 height 11
click at [1531, 634] on span "See More Details" at bounding box center [1521, 634] width 63 height 11
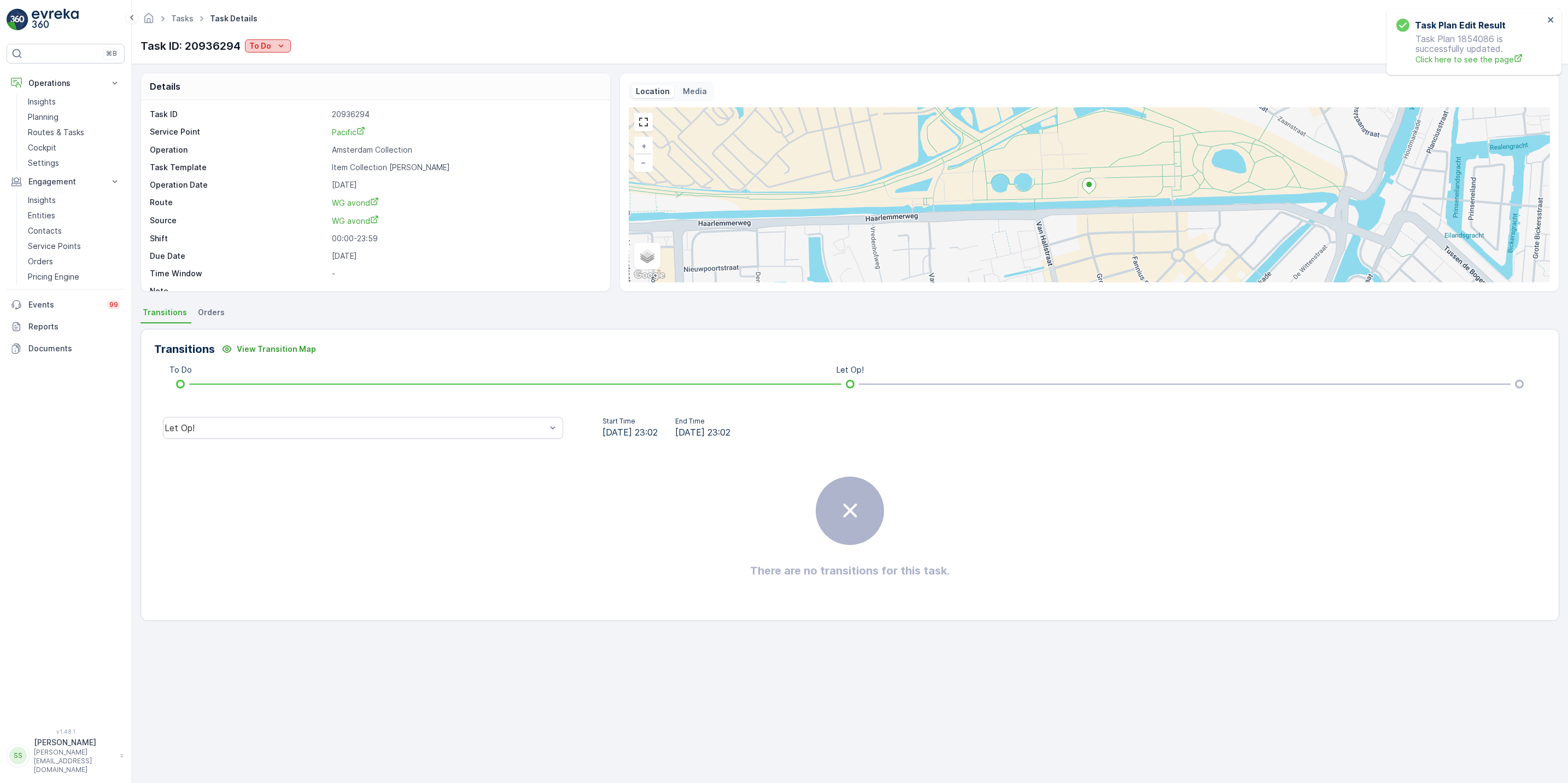
click at [255, 48] on p "To Do" at bounding box center [259, 45] width 22 height 11
click at [270, 71] on div "Geen Afval" at bounding box center [282, 78] width 69 height 16
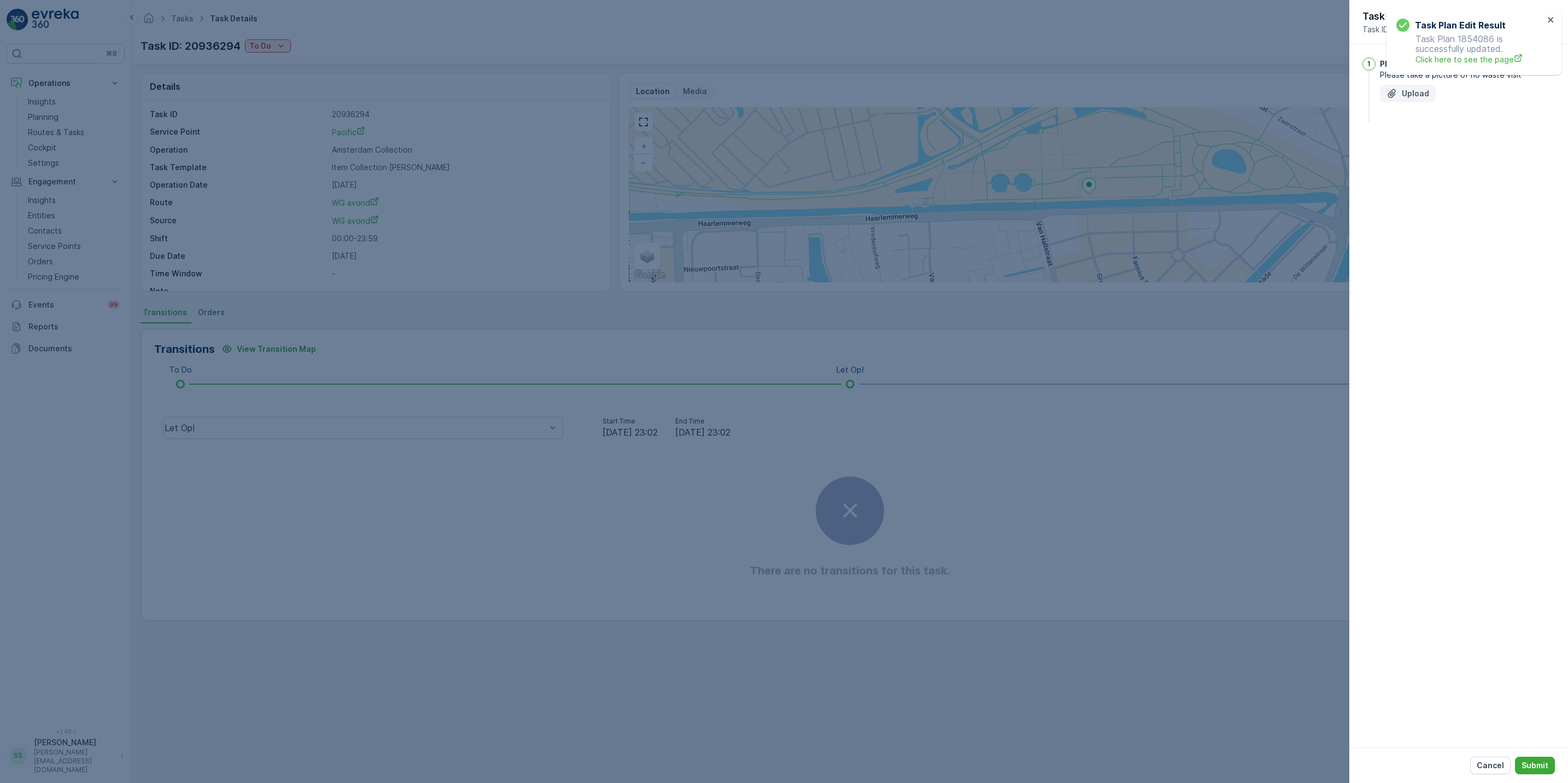
click at [1405, 96] on p "Upload" at bounding box center [1415, 93] width 27 height 11
click at [1538, 767] on p "Submit" at bounding box center [1535, 765] width 27 height 11
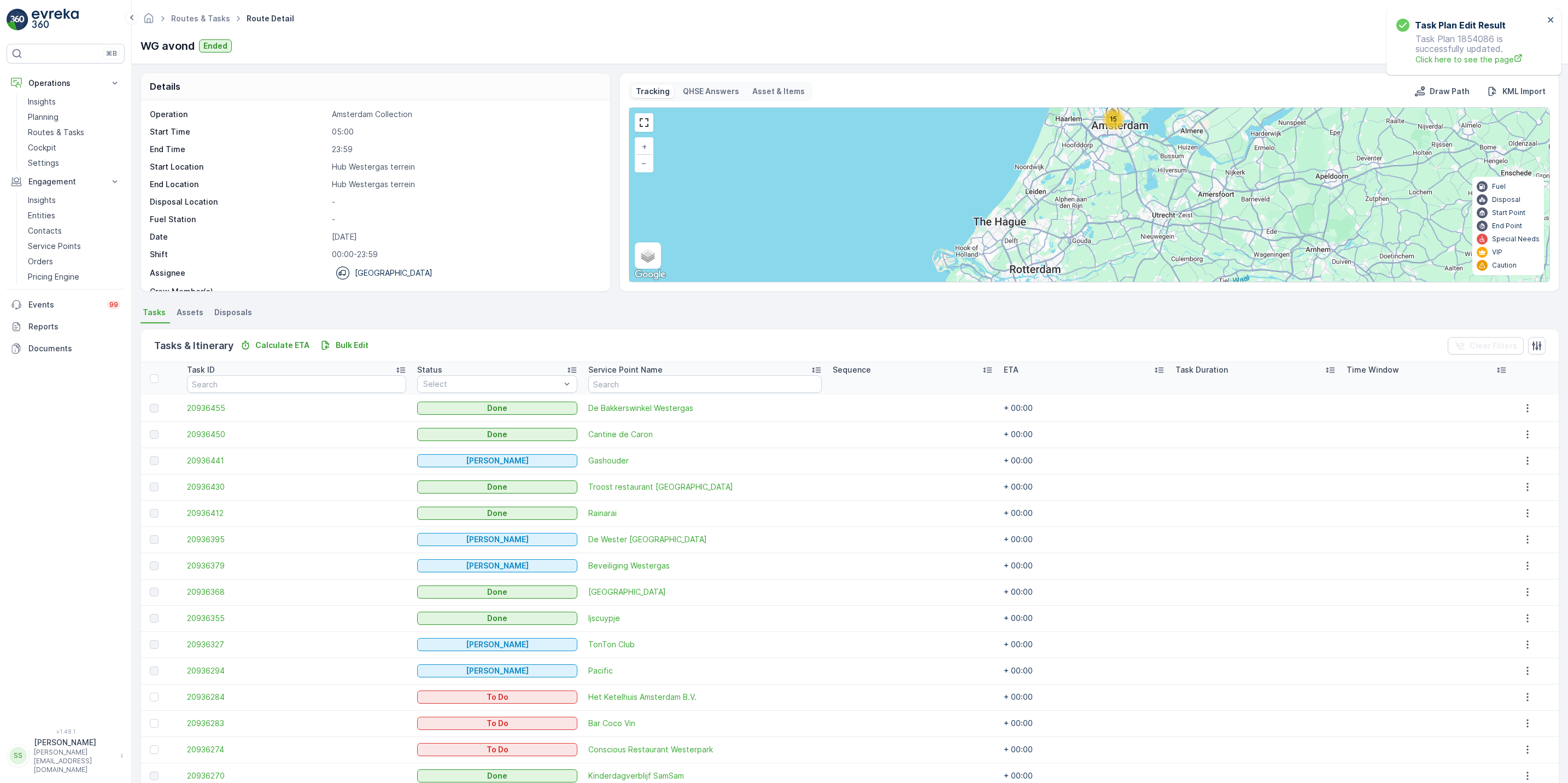
scroll to position [53, 0]
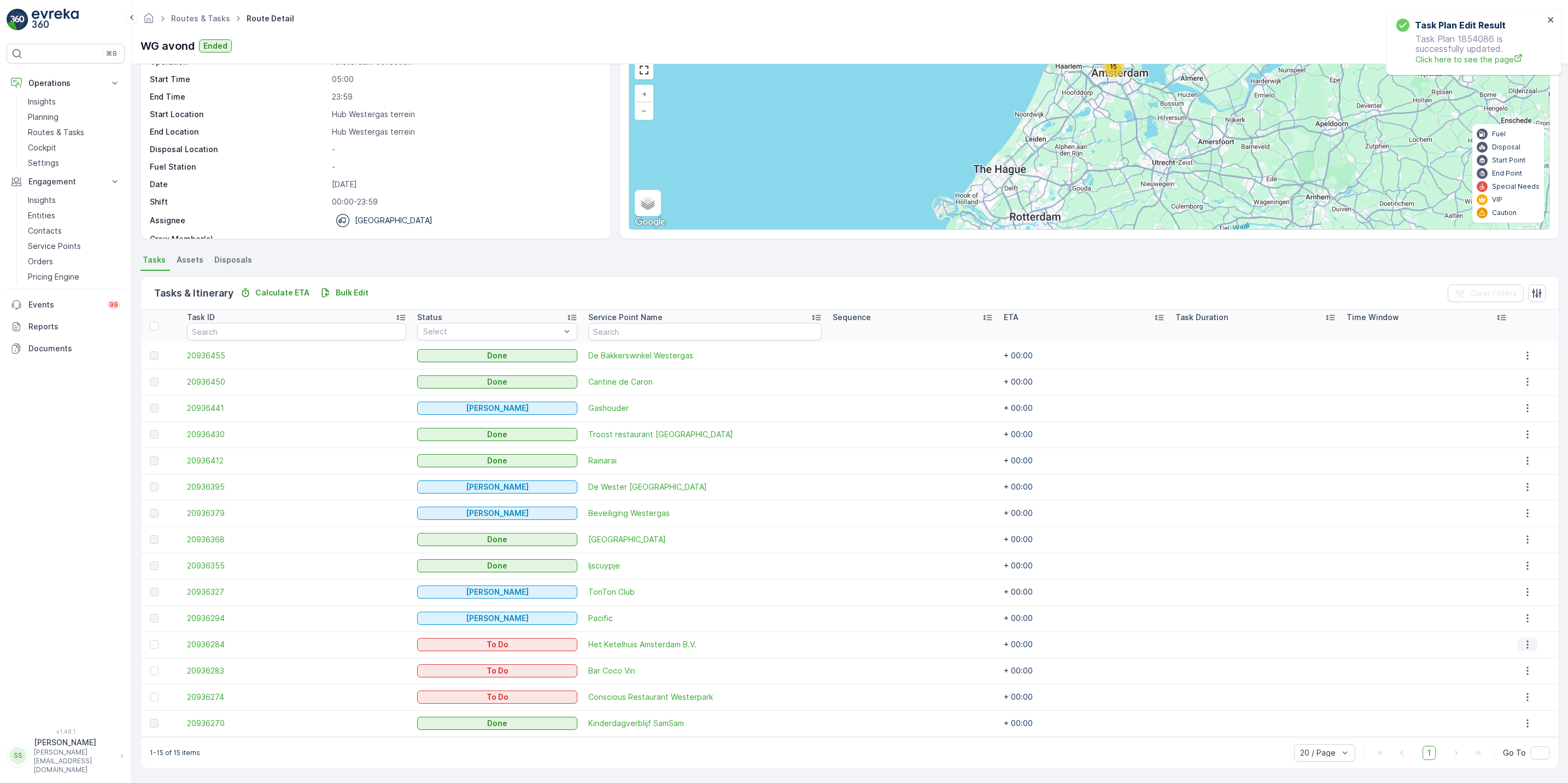
click at [1526, 644] on icon "button" at bounding box center [1527, 644] width 1 height 8
click at [1501, 661] on span "See More Details" at bounding box center [1521, 660] width 63 height 11
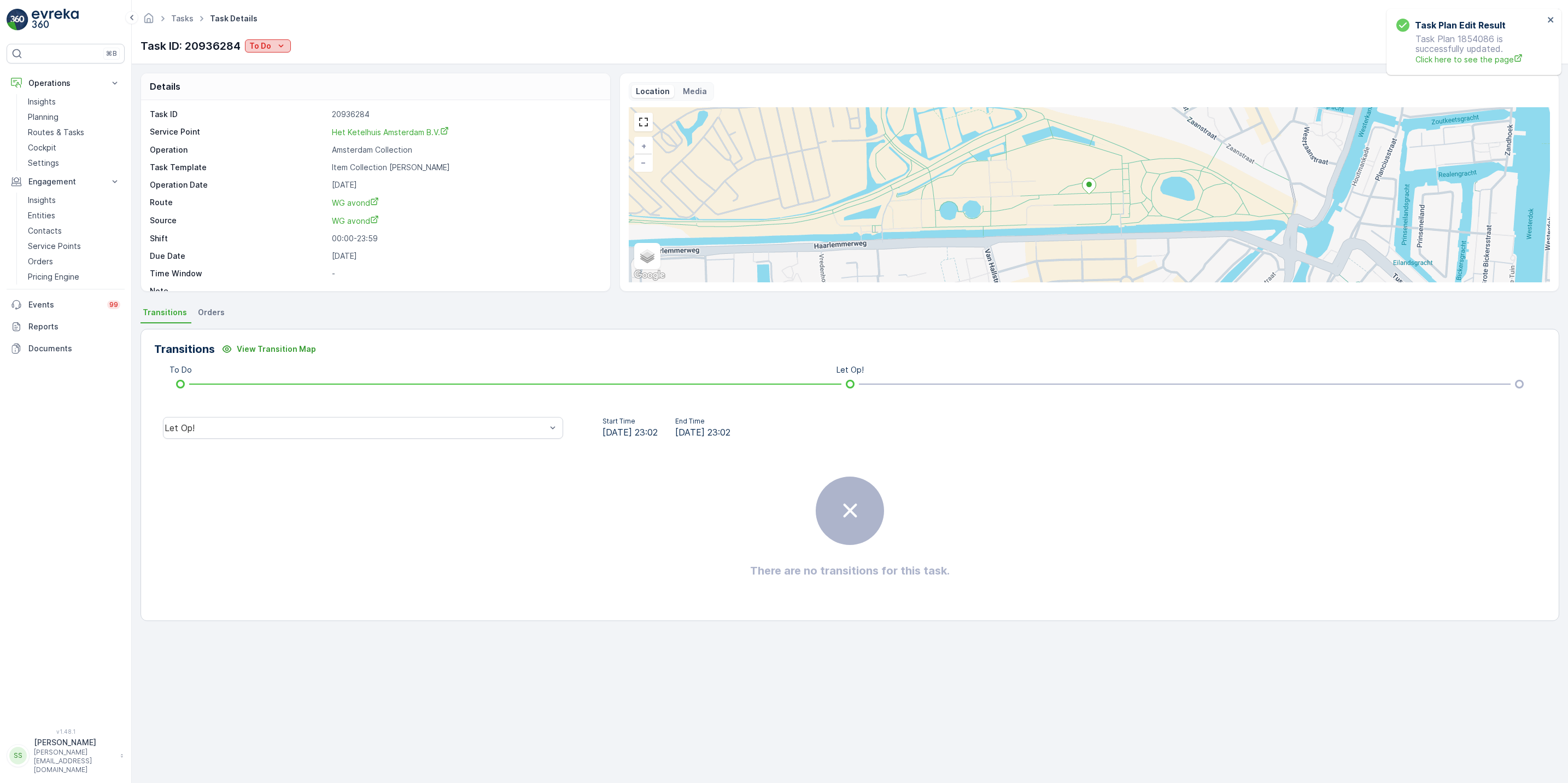
click at [270, 45] on p "To Do" at bounding box center [259, 45] width 22 height 11
click at [268, 95] on span "Done" at bounding box center [262, 93] width 19 height 11
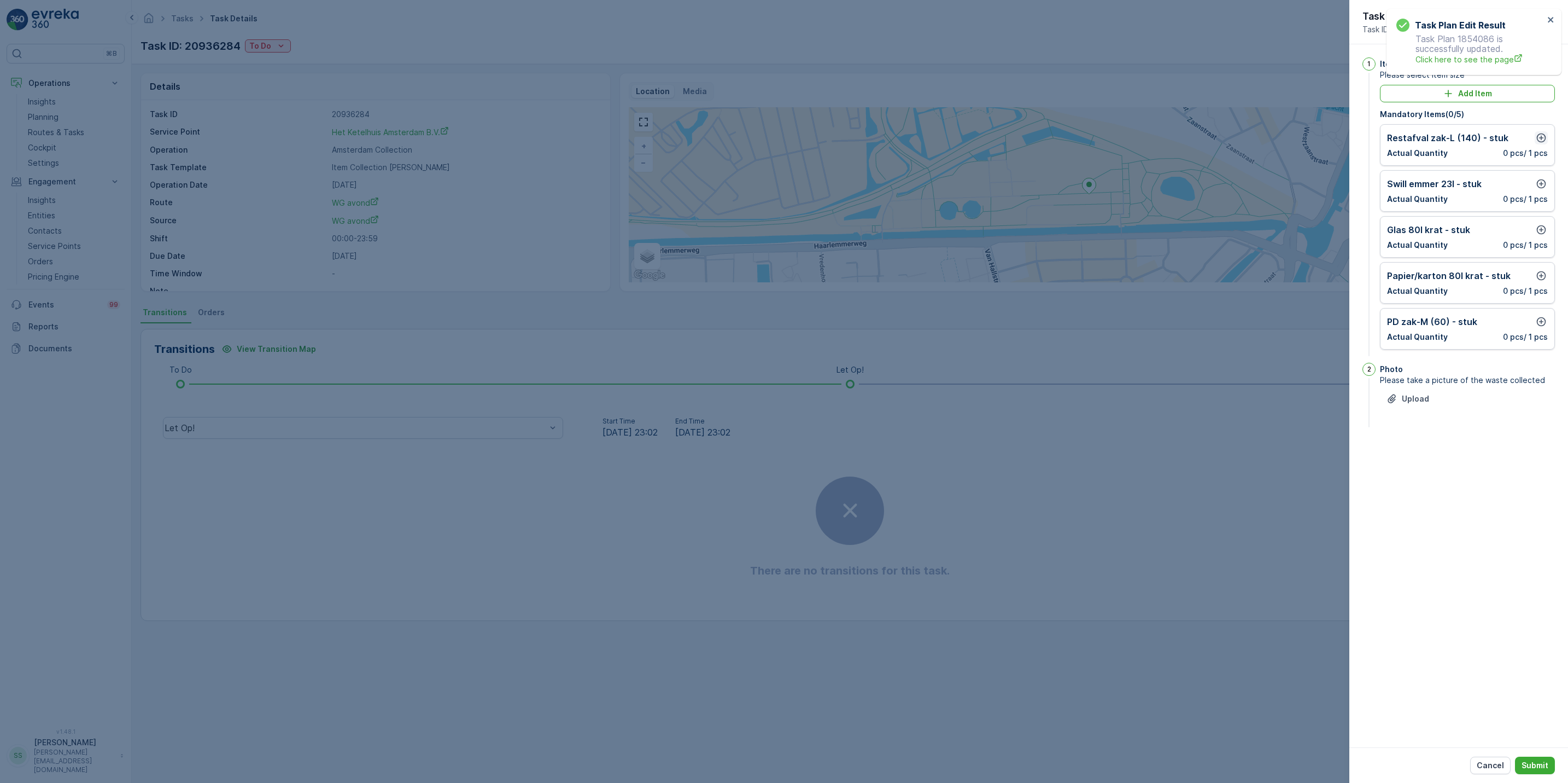
click at [1540, 137] on icon "button" at bounding box center [1541, 138] width 11 height 11
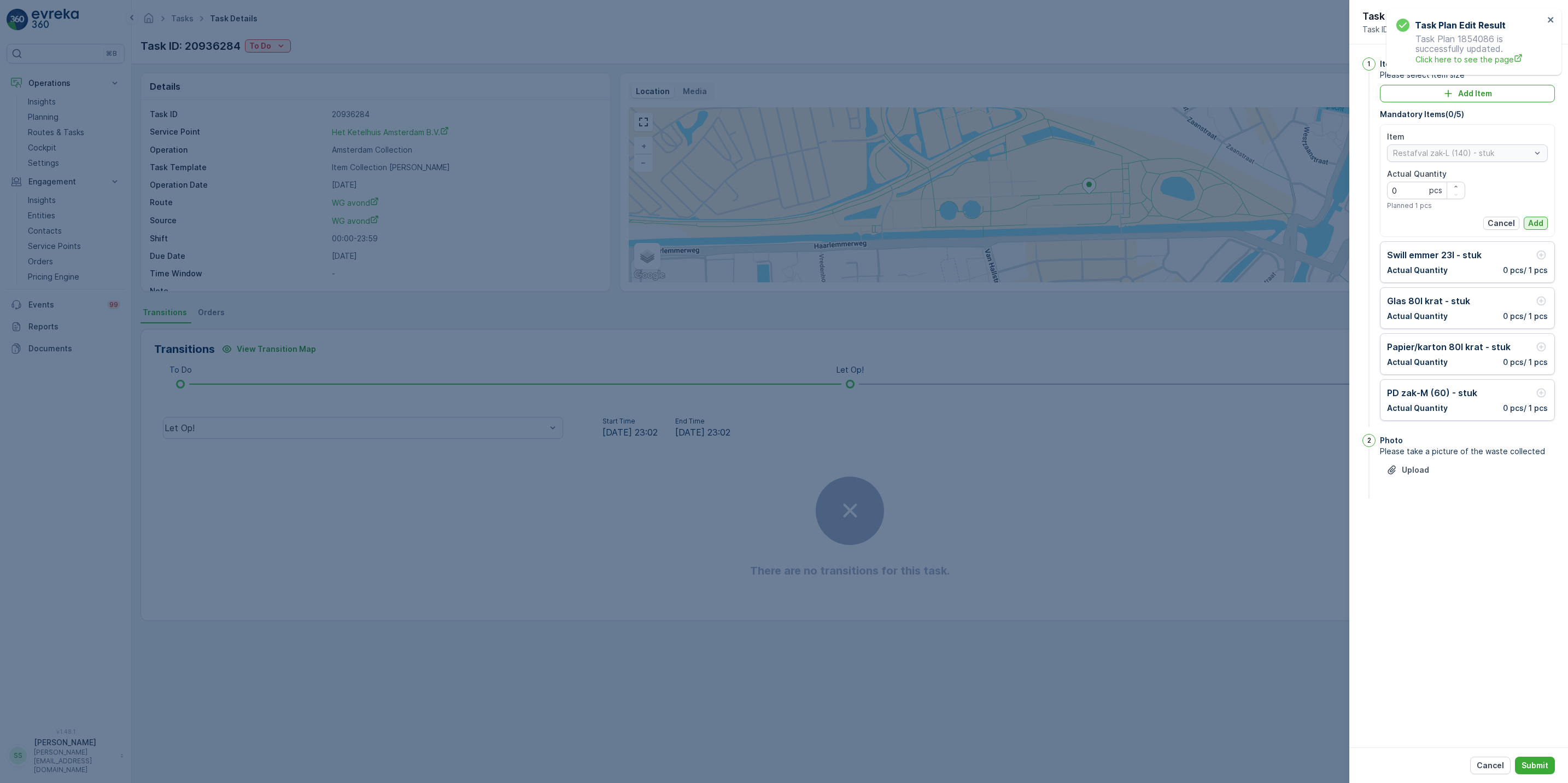
click at [1540, 227] on p "Add" at bounding box center [1535, 223] width 16 height 11
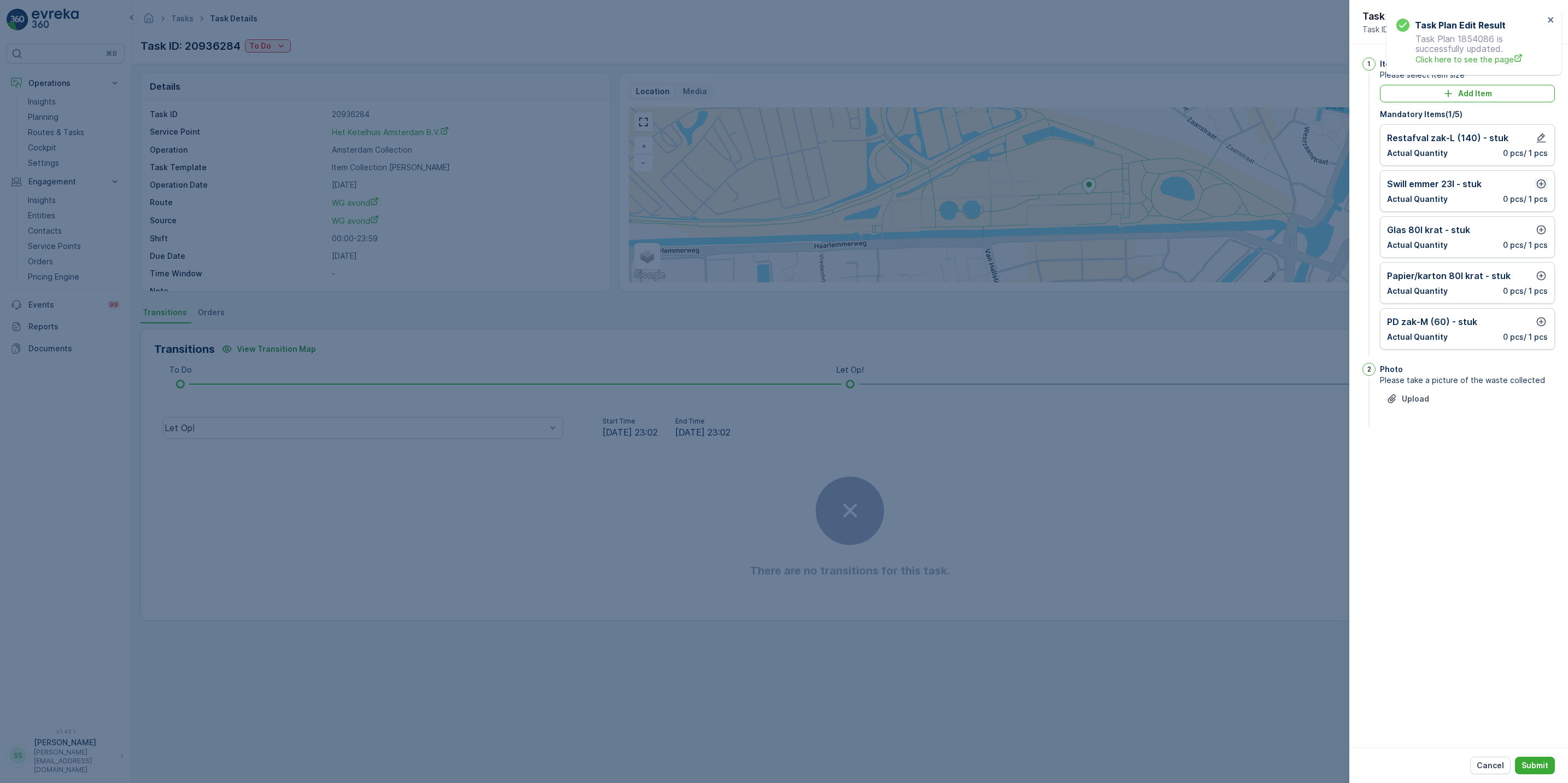
click at [1541, 183] on icon "button" at bounding box center [1541, 184] width 11 height 11
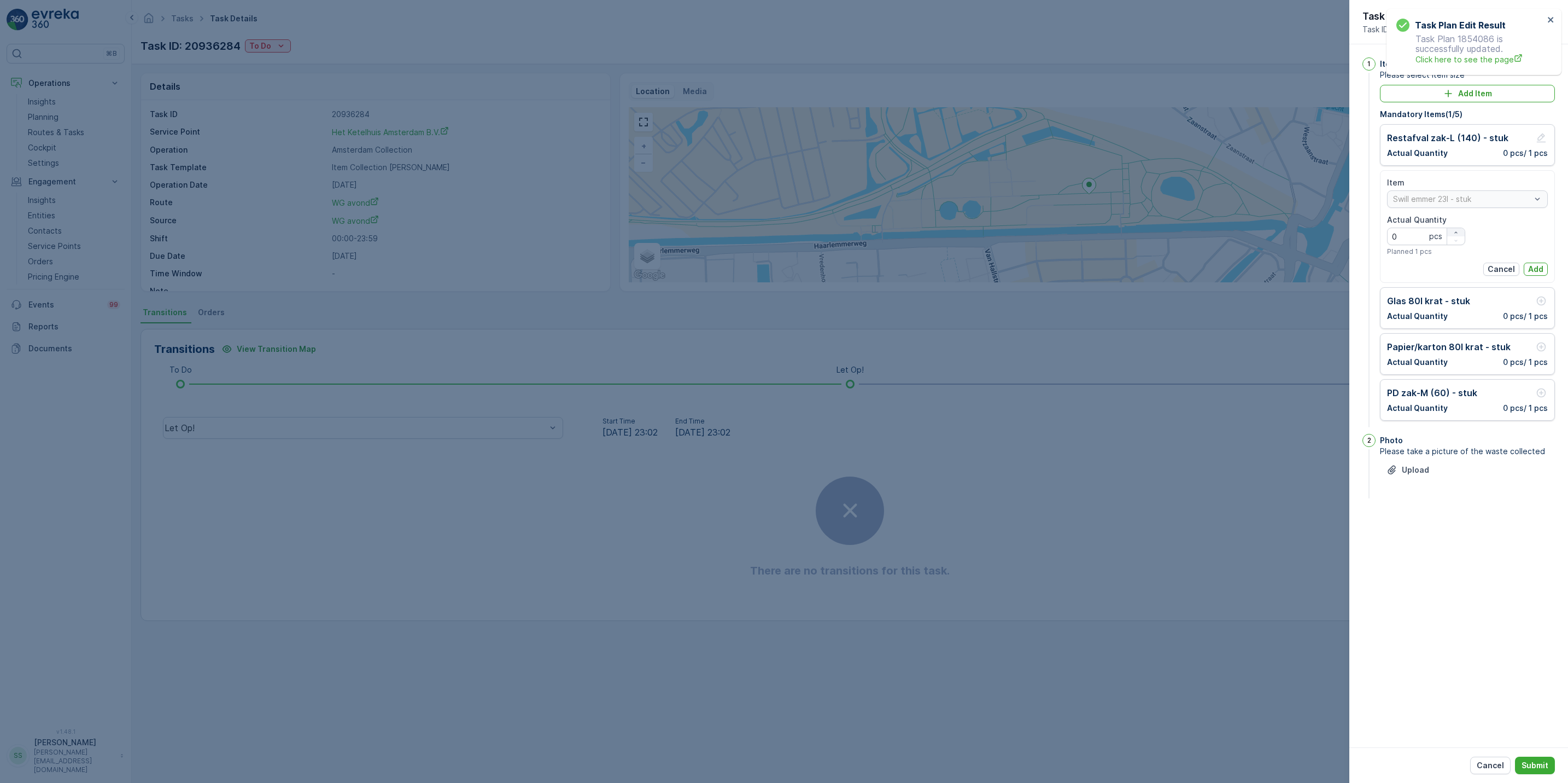
click at [1452, 231] on icon "button" at bounding box center [1455, 232] width 7 height 7
type Quantity "1"
click at [1535, 266] on p "Add" at bounding box center [1535, 269] width 16 height 11
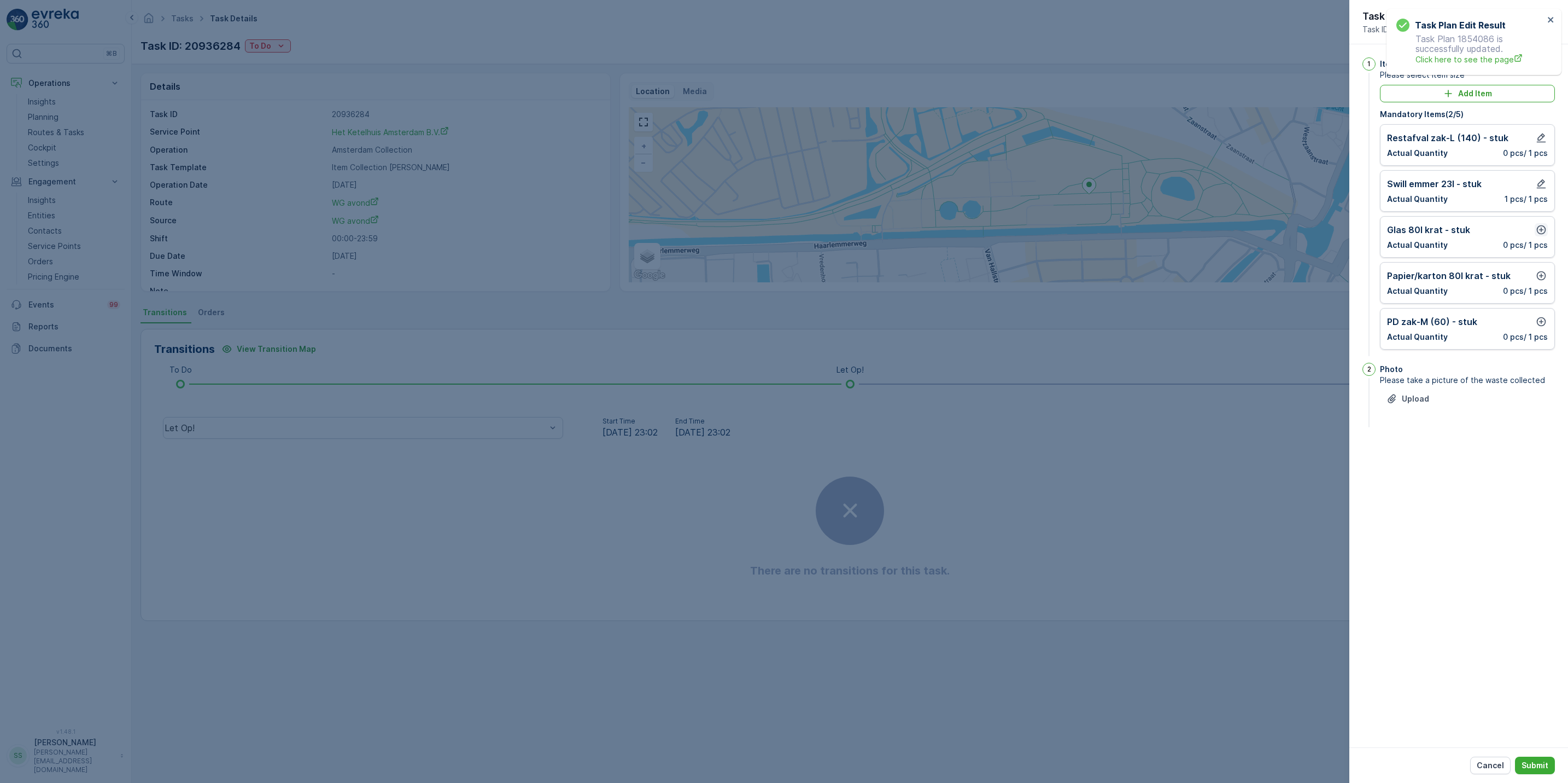
click at [1537, 230] on icon "button" at bounding box center [1541, 230] width 11 height 11
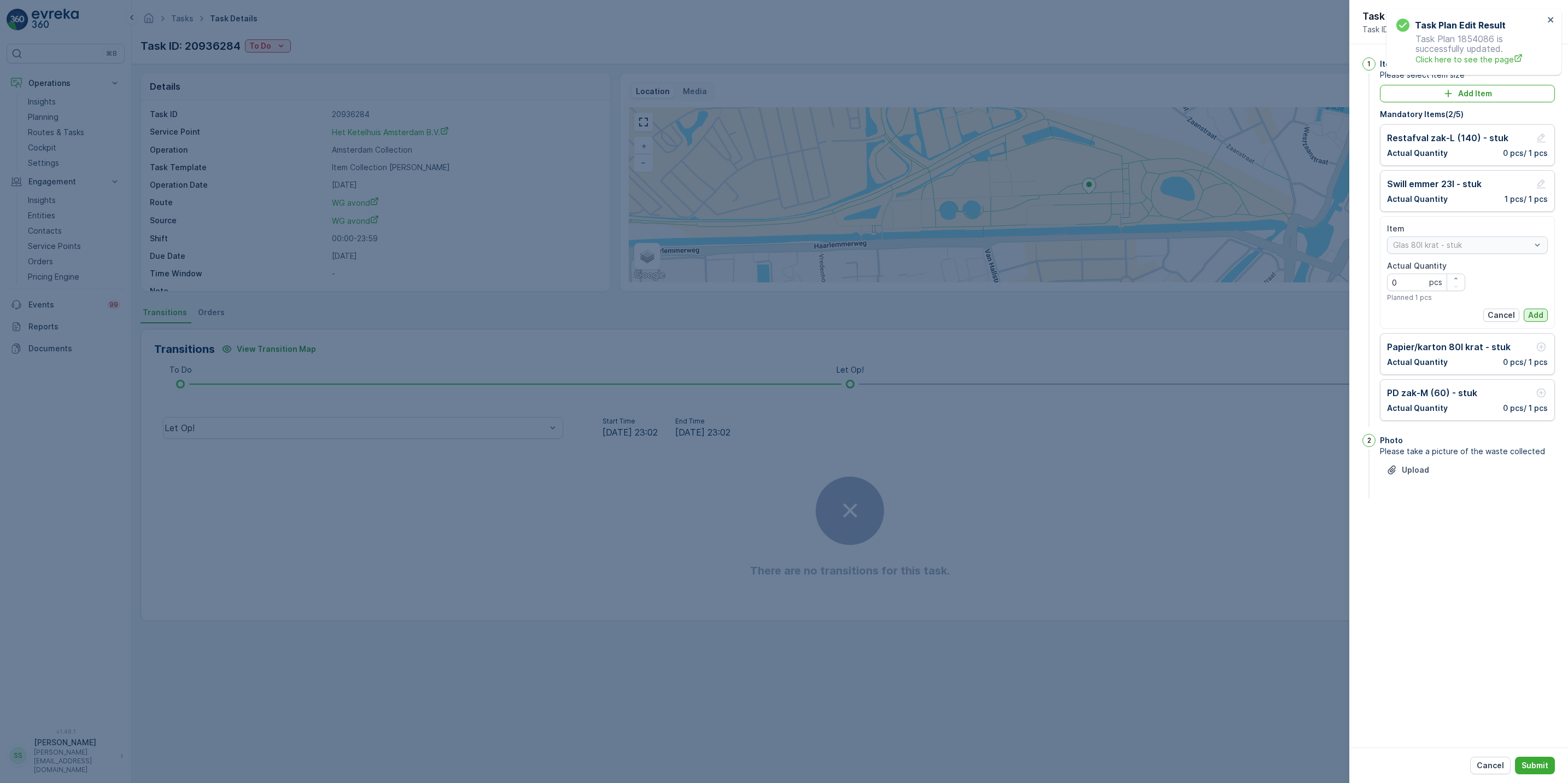
click at [1541, 313] on p "Add" at bounding box center [1535, 315] width 16 height 11
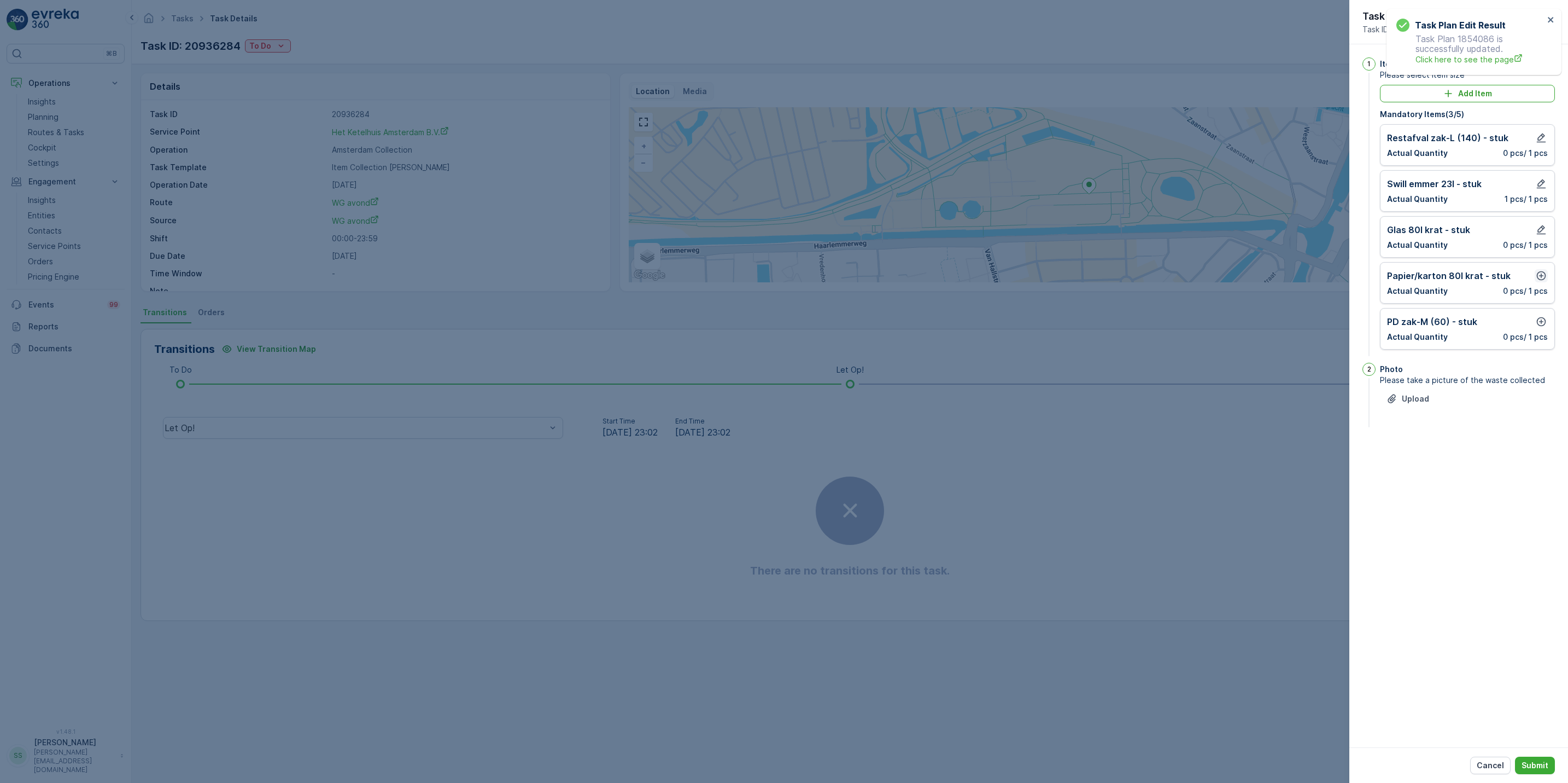
click at [1538, 271] on icon "button" at bounding box center [1541, 275] width 11 height 11
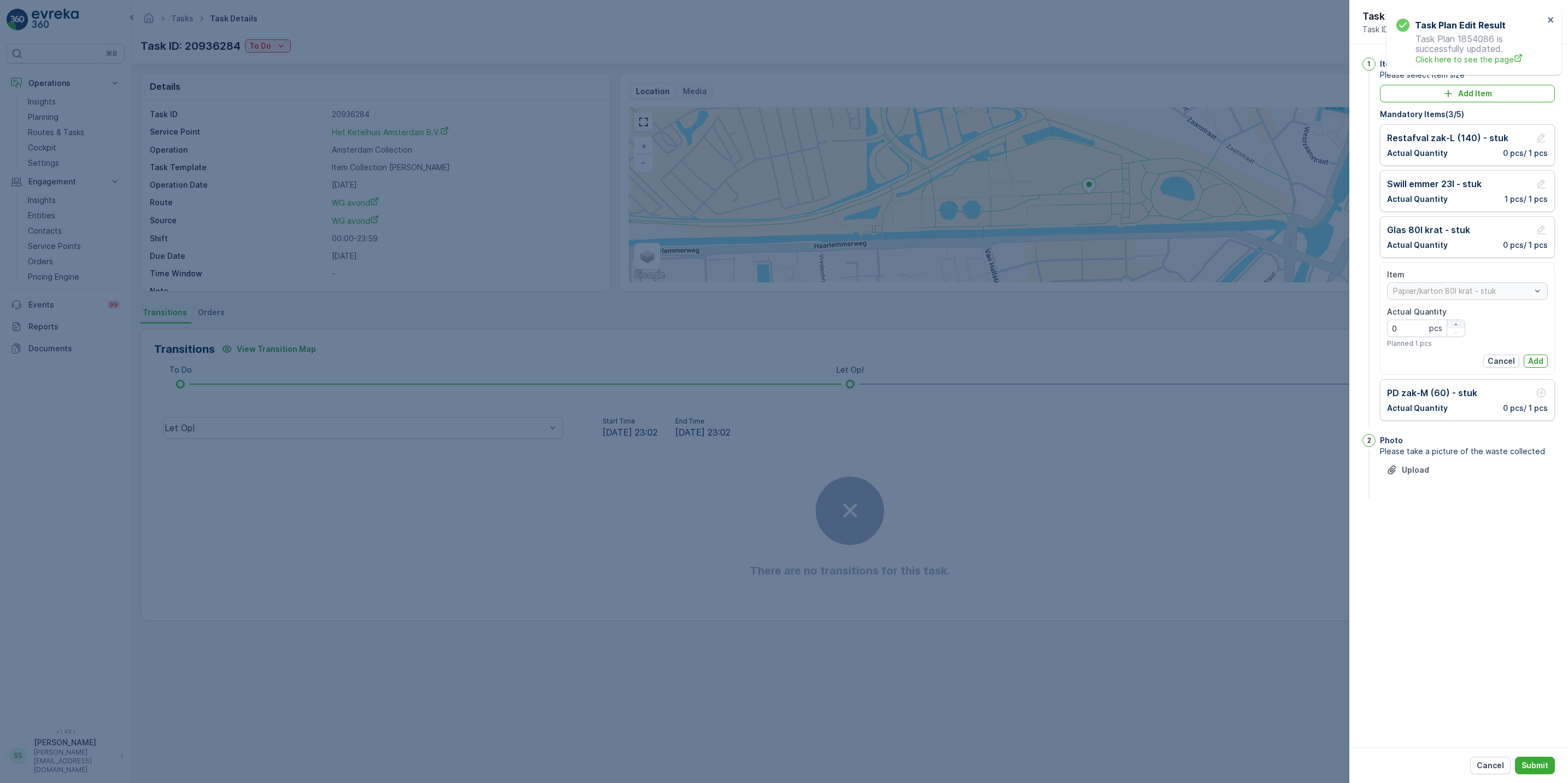
click at [1457, 325] on icon "button" at bounding box center [1456, 324] width 3 height 1
type Quantity "1"
click at [1531, 361] on p "Add" at bounding box center [1535, 361] width 16 height 11
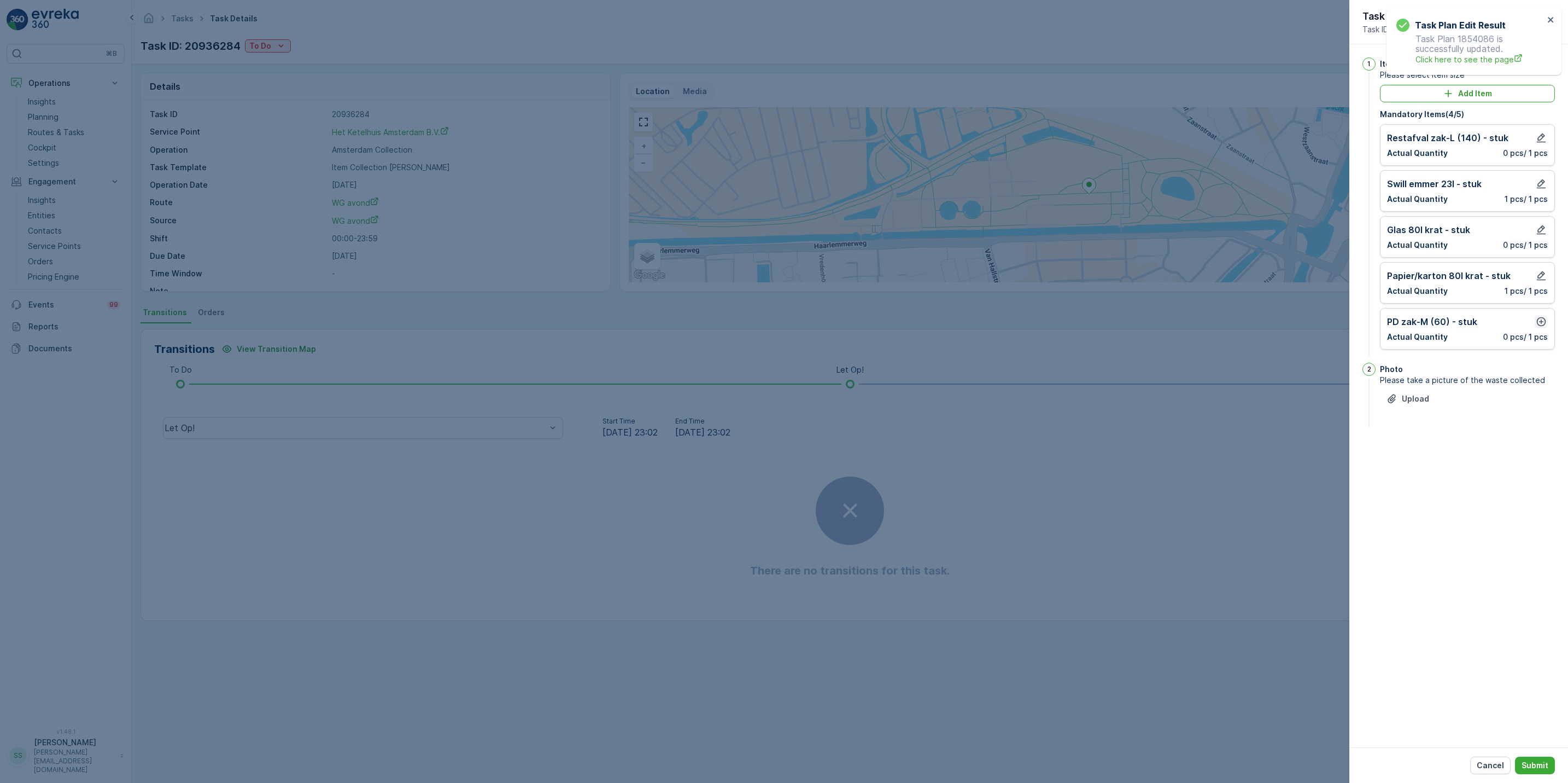
click at [1540, 319] on icon "button" at bounding box center [1541, 321] width 11 height 11
click at [1541, 405] on p "Add" at bounding box center [1535, 407] width 16 height 11
click at [1535, 225] on button "button" at bounding box center [1541, 230] width 13 height 13
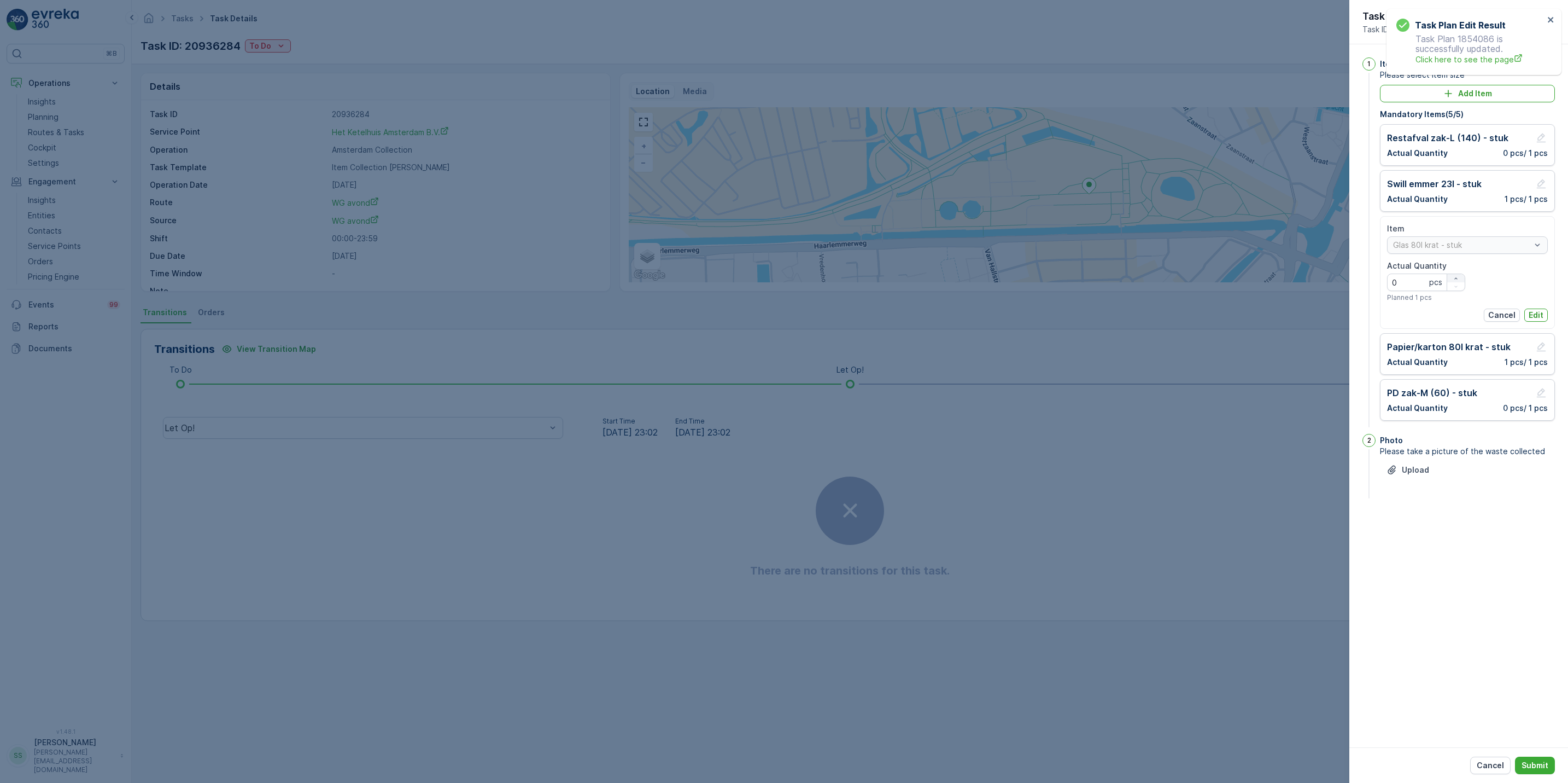
click at [1453, 278] on icon "button" at bounding box center [1455, 278] width 7 height 7
type Quantity "1"
click at [1537, 315] on p "Edit" at bounding box center [1536, 315] width 15 height 11
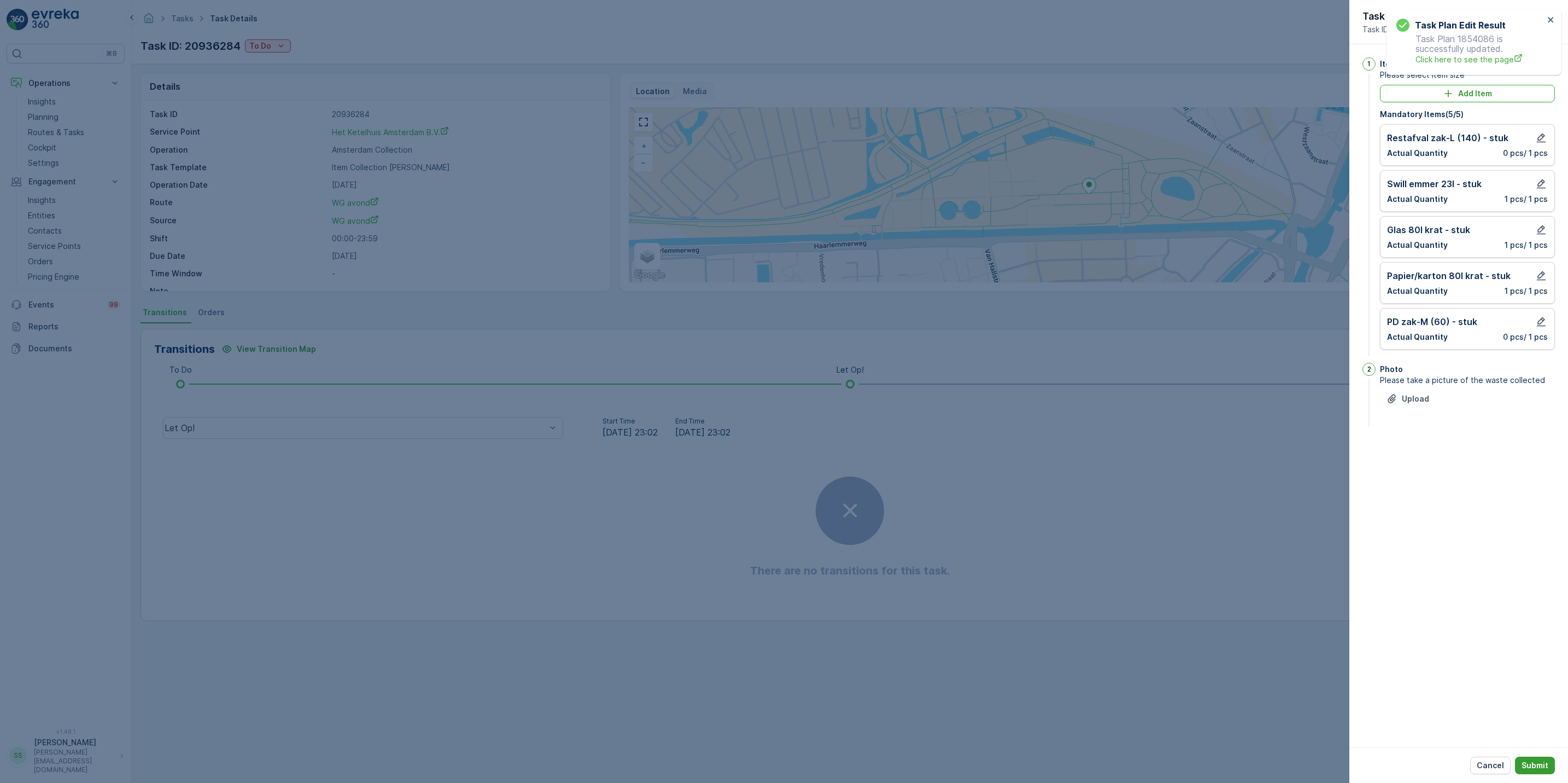
click at [1531, 768] on p "Submit" at bounding box center [1535, 765] width 27 height 11
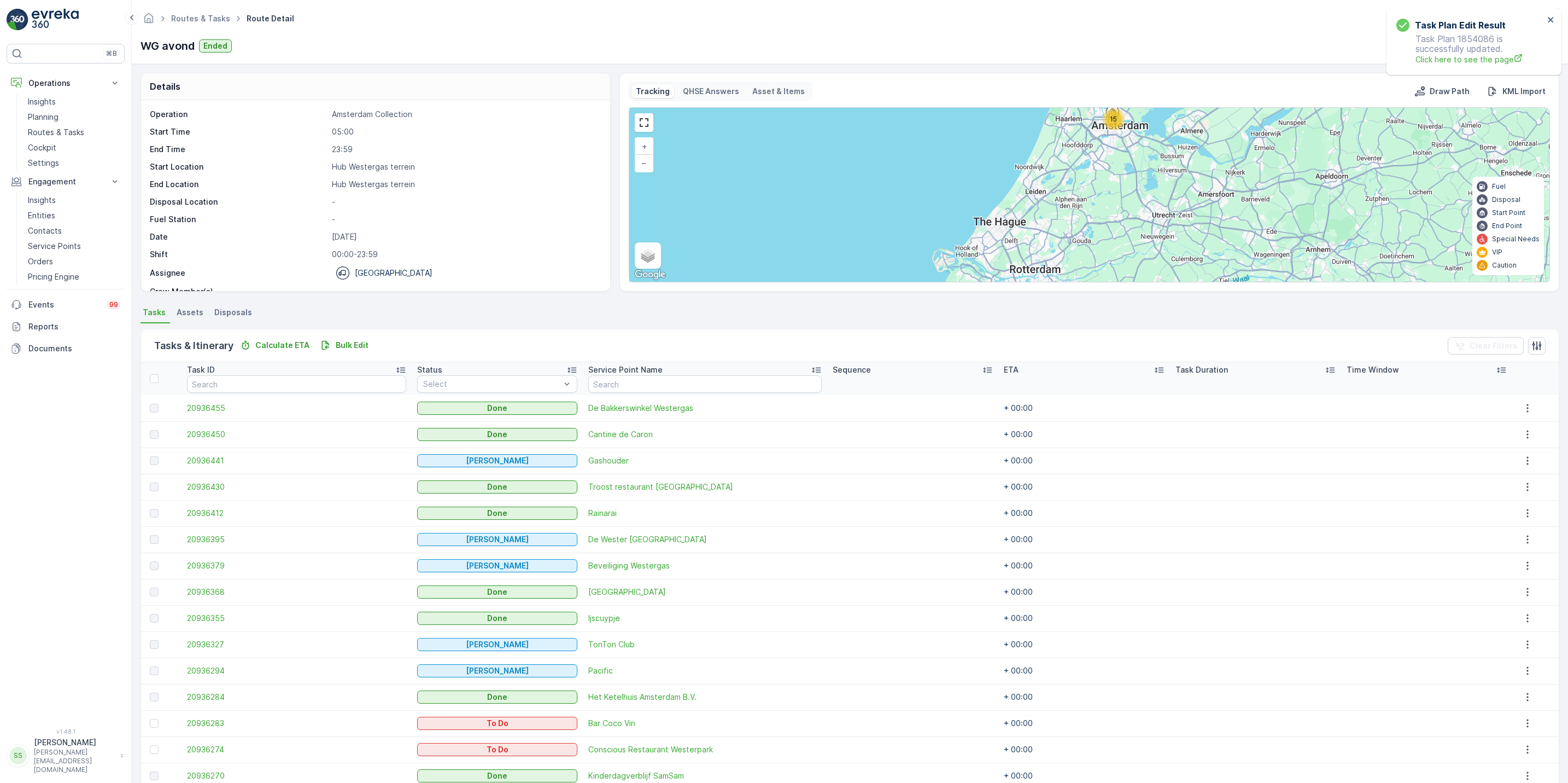
scroll to position [53, 0]
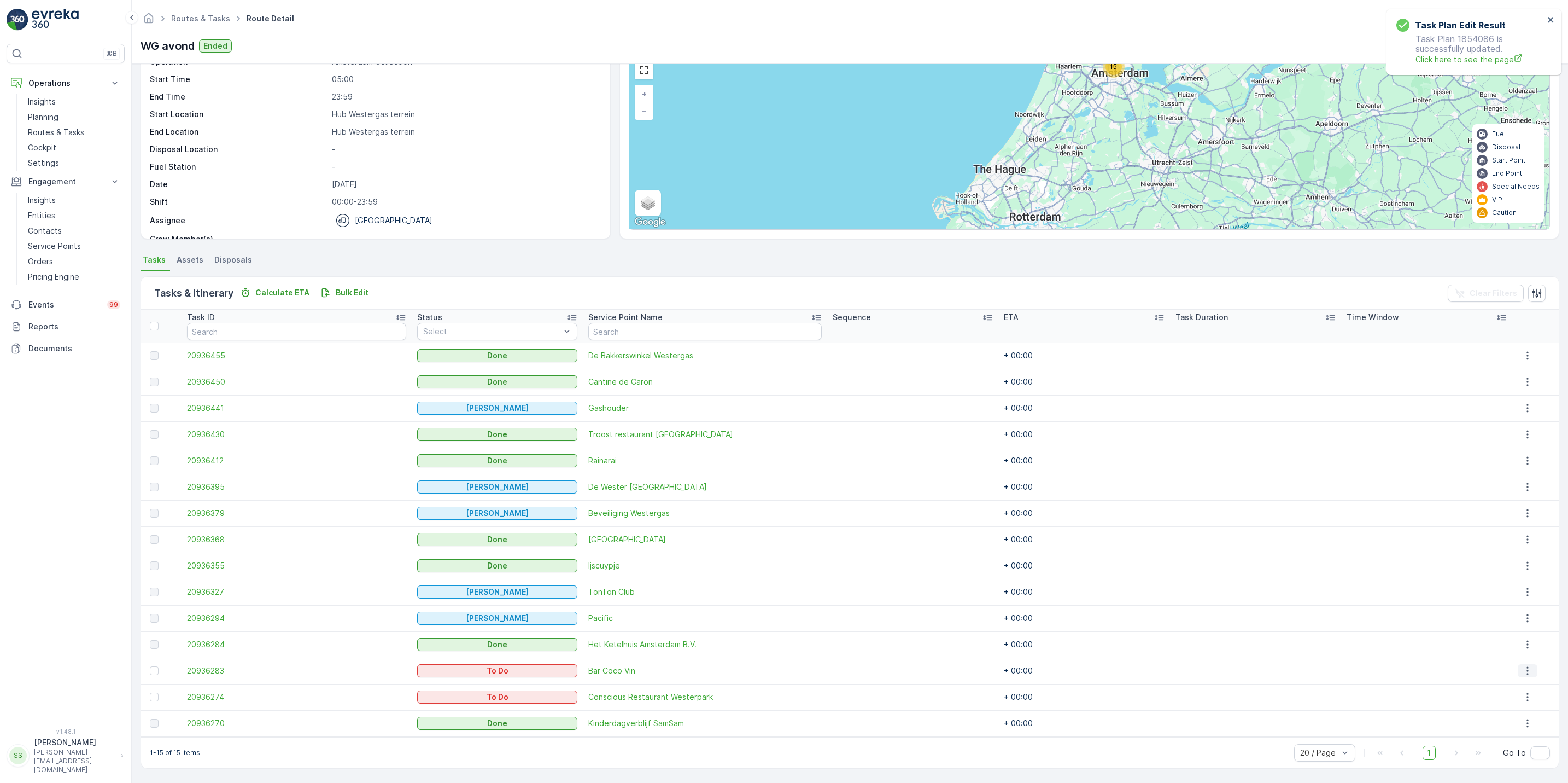
click at [1526, 673] on icon "button" at bounding box center [1527, 671] width 1 height 8
click at [1517, 686] on span "See More Details" at bounding box center [1521, 686] width 63 height 11
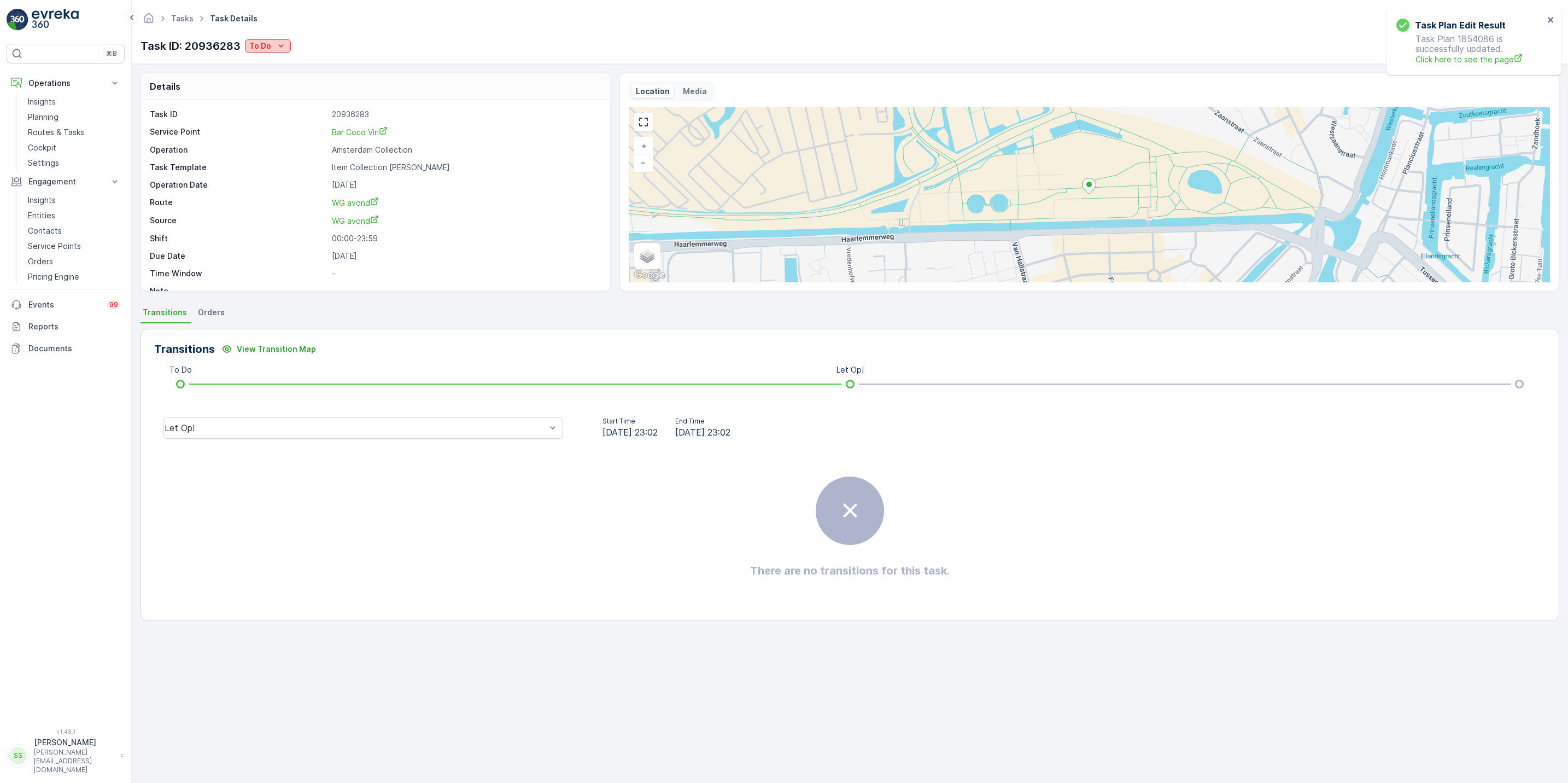
click at [270, 45] on p "To Do" at bounding box center [259, 45] width 22 height 11
click at [464, 431] on div "Let Op!" at bounding box center [354, 428] width 381 height 10
click at [271, 45] on p "To Do" at bounding box center [259, 45] width 22 height 11
click at [270, 80] on span "Geen Afval" at bounding box center [282, 78] width 61 height 11
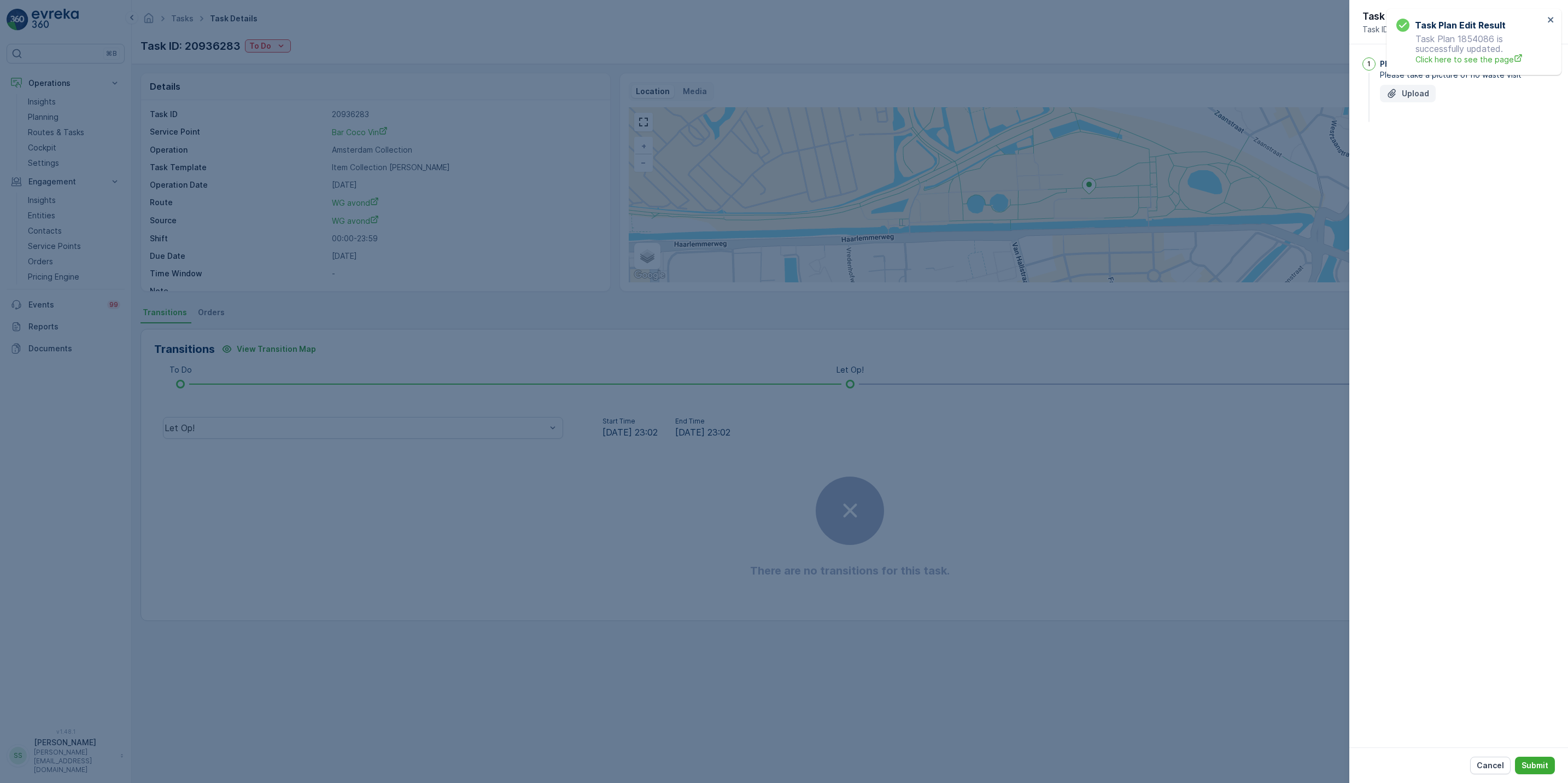
click at [1402, 95] on p "Upload" at bounding box center [1415, 93] width 27 height 11
click at [1537, 765] on p "Submit" at bounding box center [1535, 765] width 27 height 11
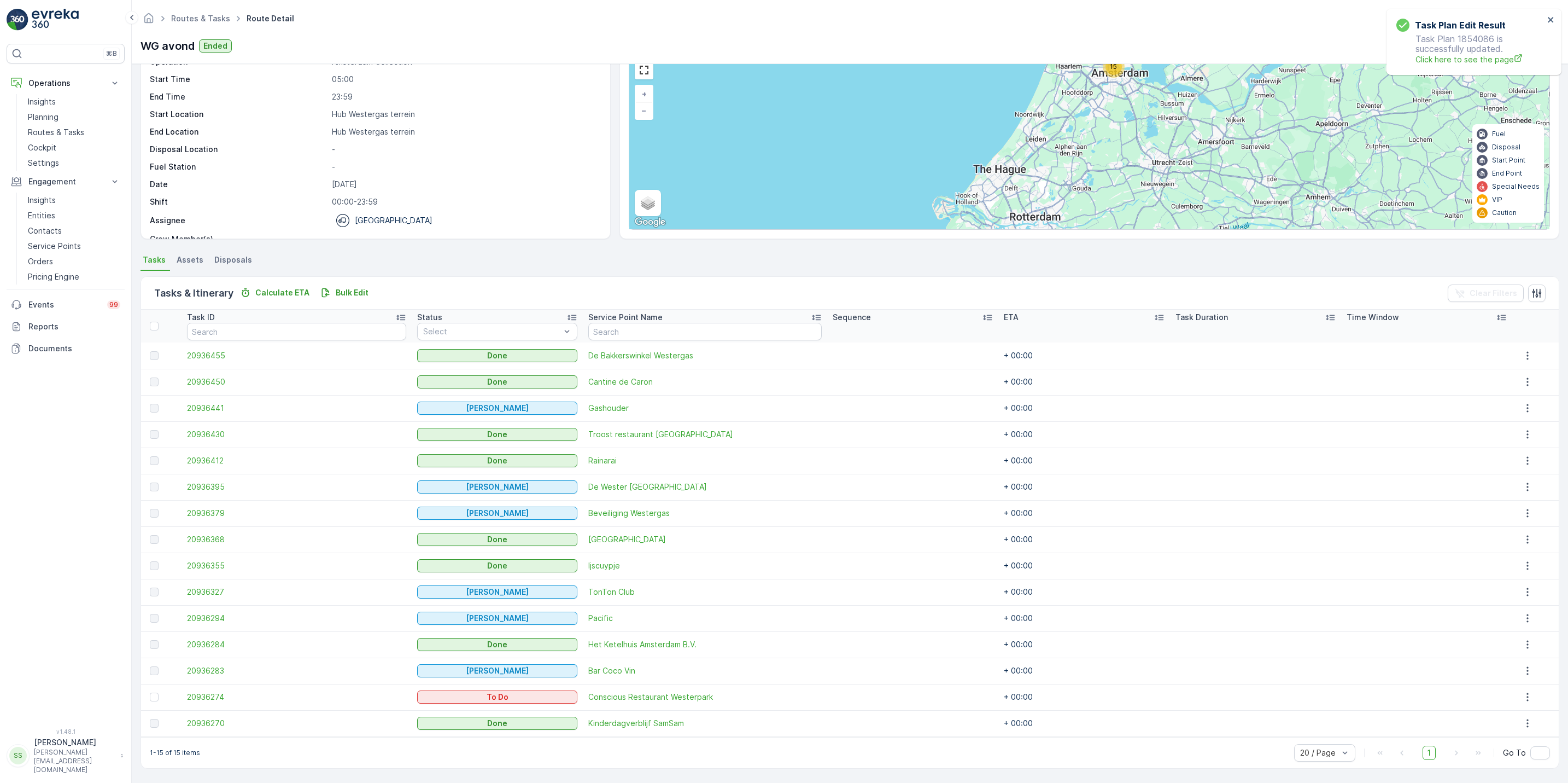
scroll to position [53, 0]
click at [1532, 694] on button "button" at bounding box center [1527, 697] width 19 height 13
click at [1524, 607] on div "See More Details" at bounding box center [1526, 614] width 82 height 16
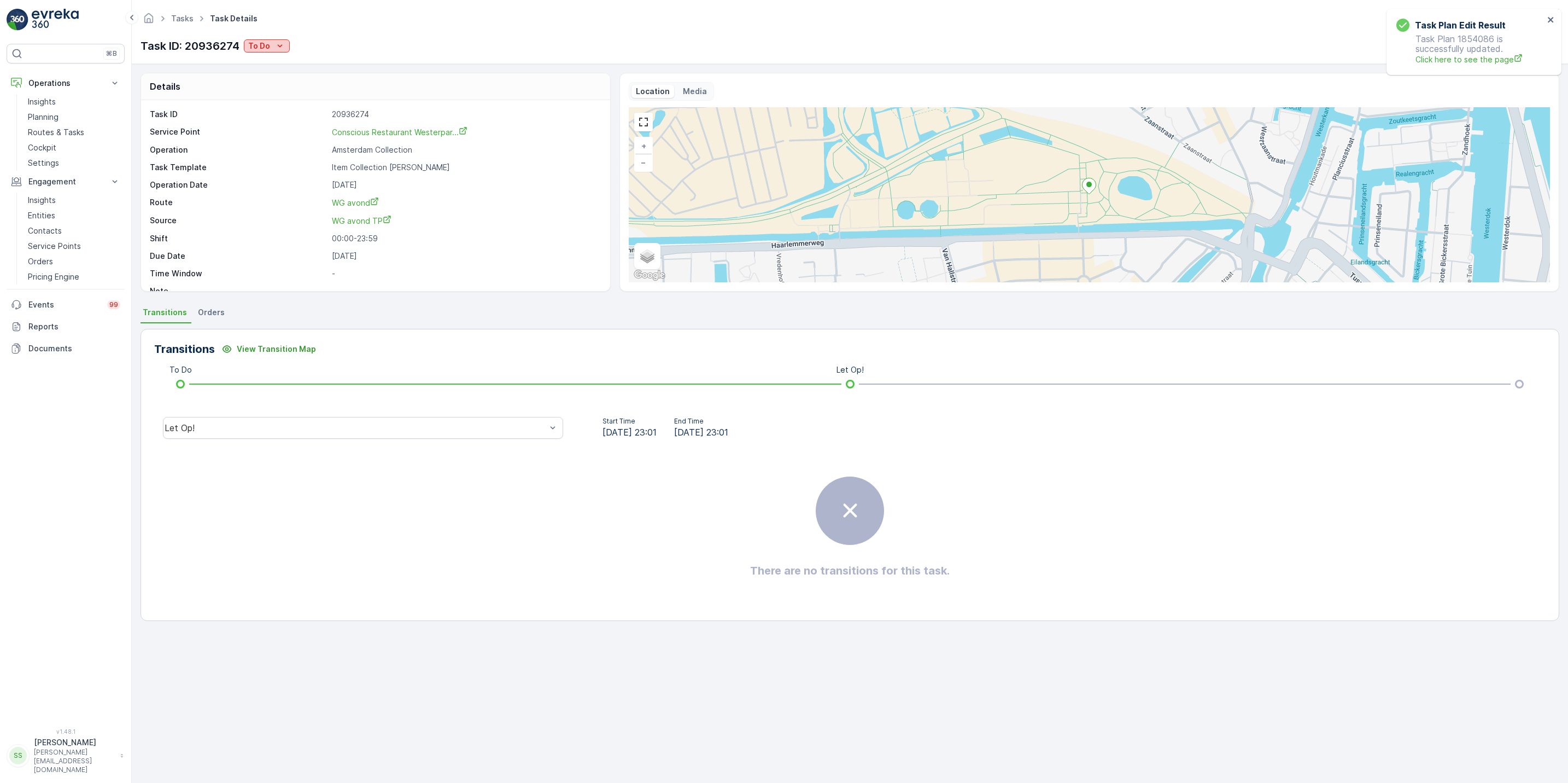
click at [258, 50] on p "To Do" at bounding box center [259, 45] width 22 height 11
click at [268, 92] on span "Done" at bounding box center [261, 93] width 19 height 11
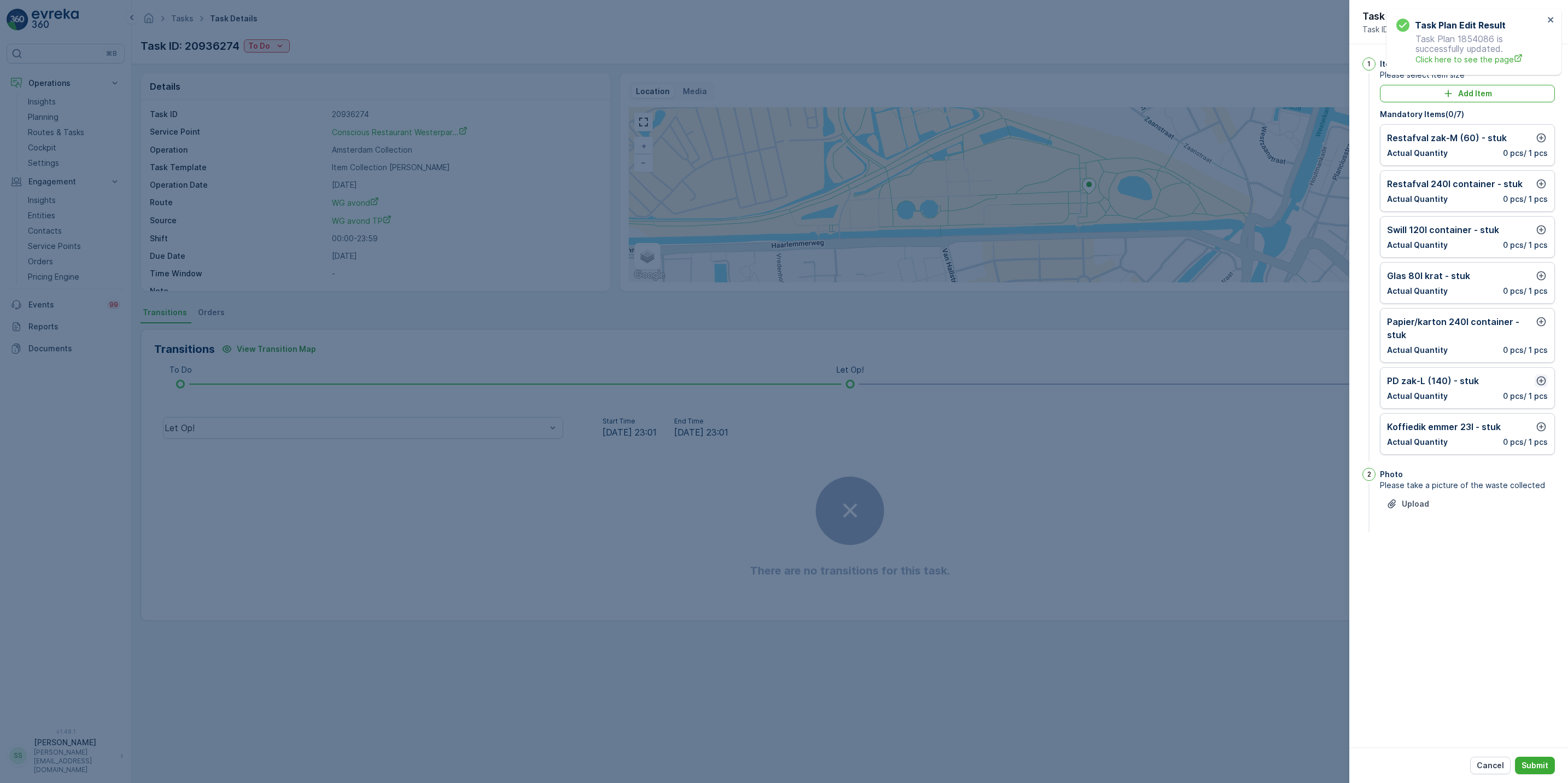
click at [1541, 378] on icon "button" at bounding box center [1541, 381] width 11 height 11
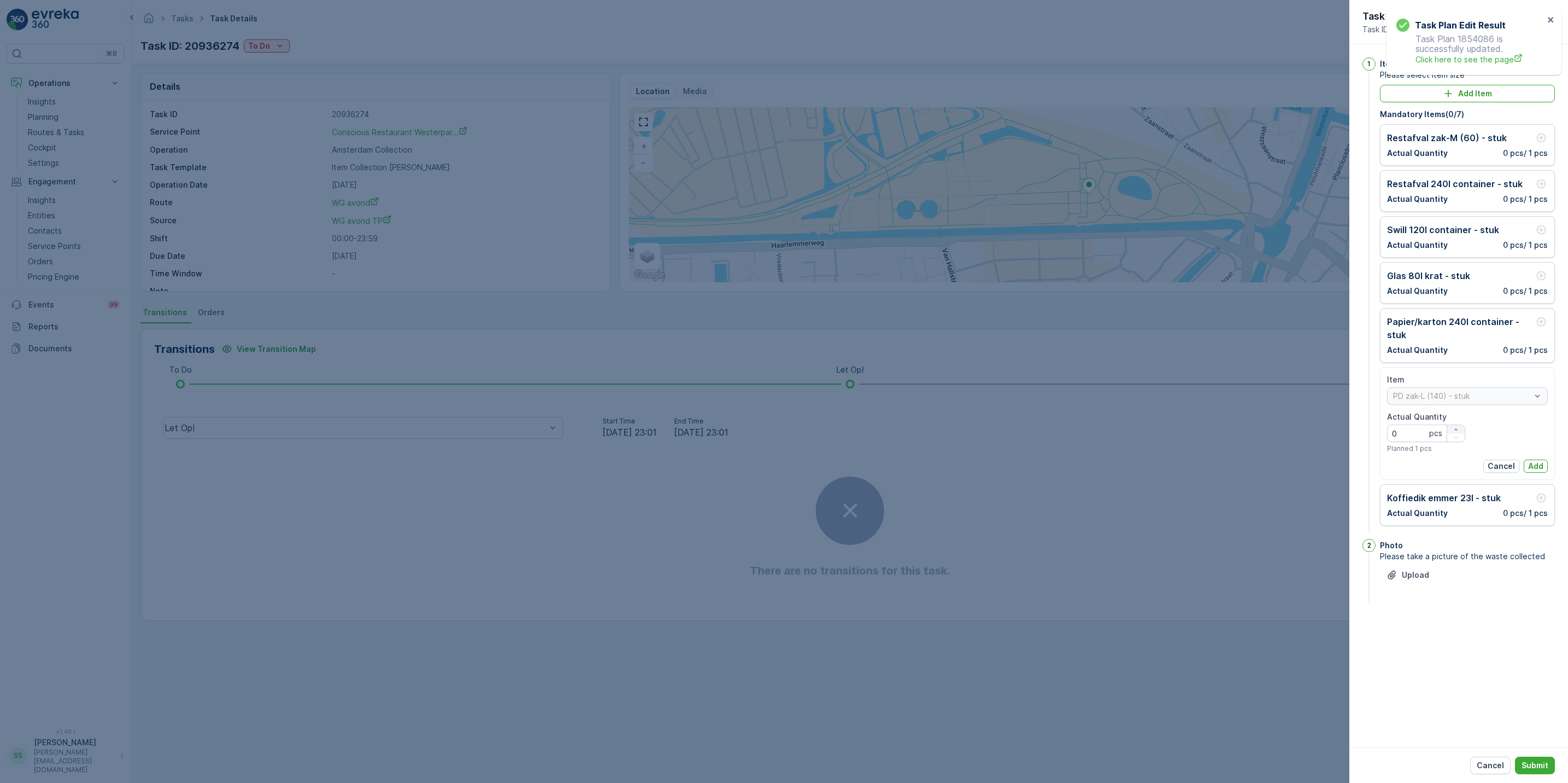
click at [1457, 433] on icon "button" at bounding box center [1455, 429] width 7 height 7
type Quantity "2"
click at [1532, 470] on p "Add" at bounding box center [1535, 465] width 16 height 11
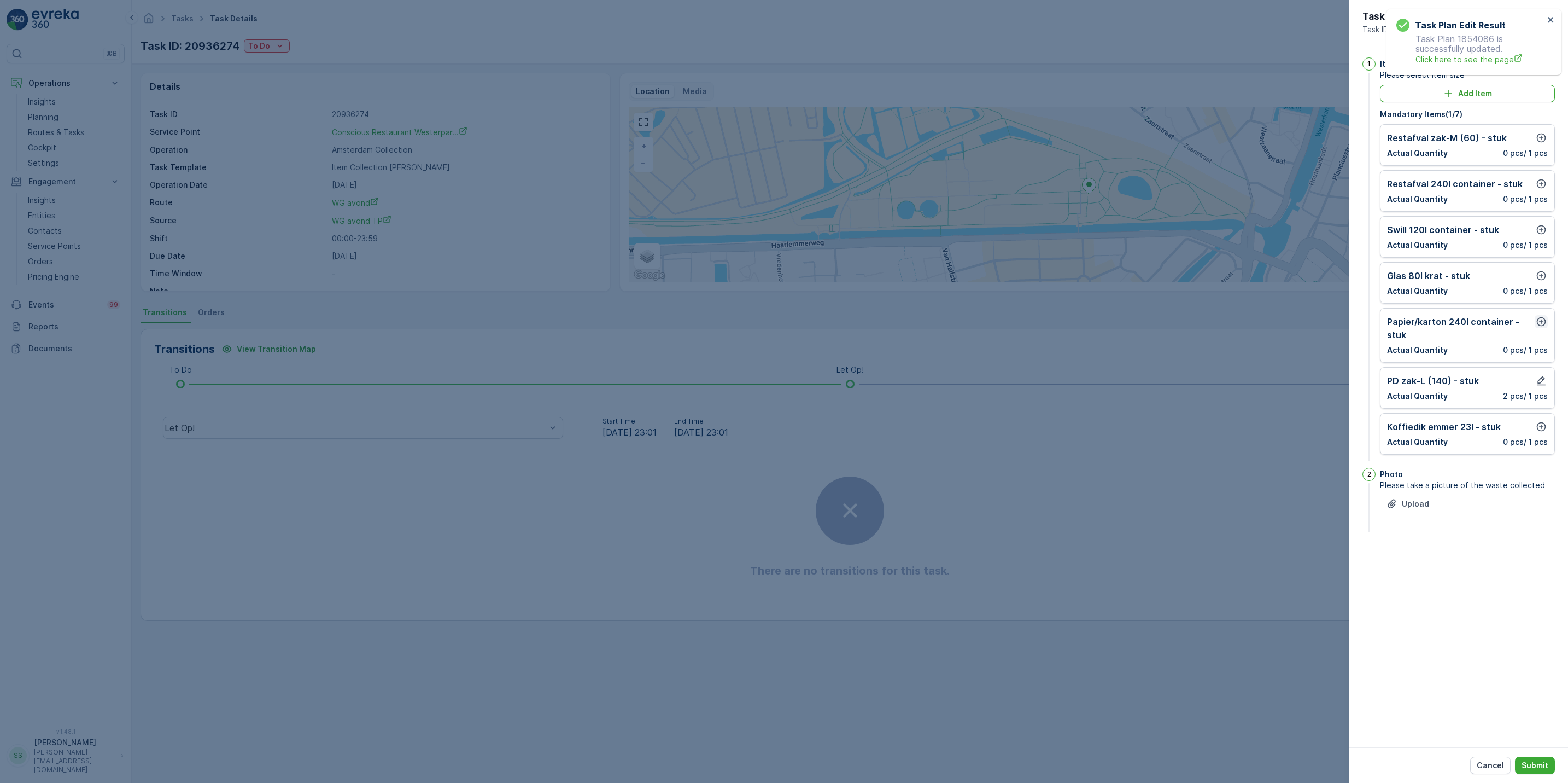
click at [1537, 320] on icon "button" at bounding box center [1541, 321] width 11 height 11
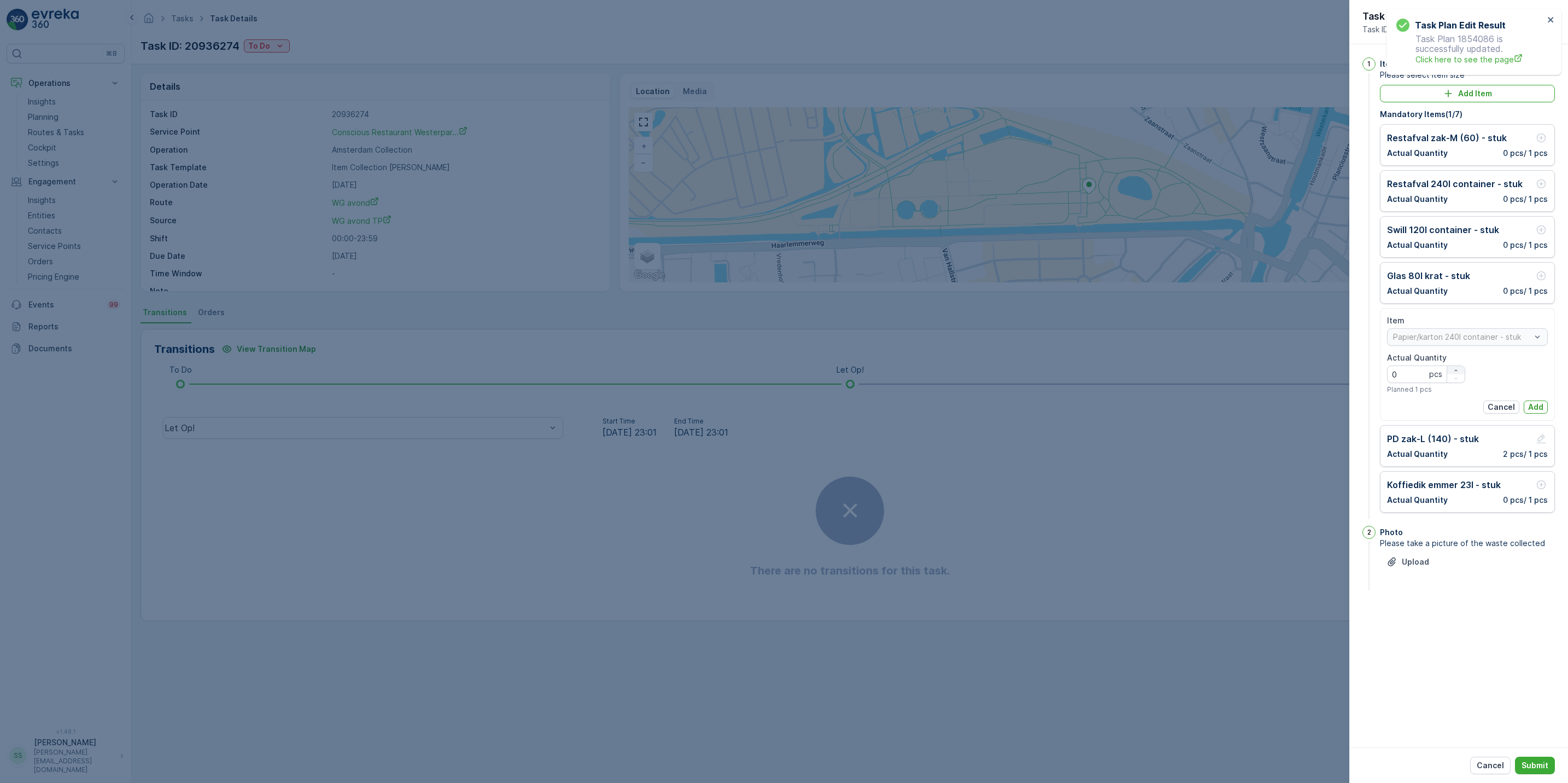
click at [1455, 371] on icon "button" at bounding box center [1455, 370] width 7 height 7
type Quantity "1"
click at [1528, 407] on p "Add" at bounding box center [1535, 407] width 16 height 11
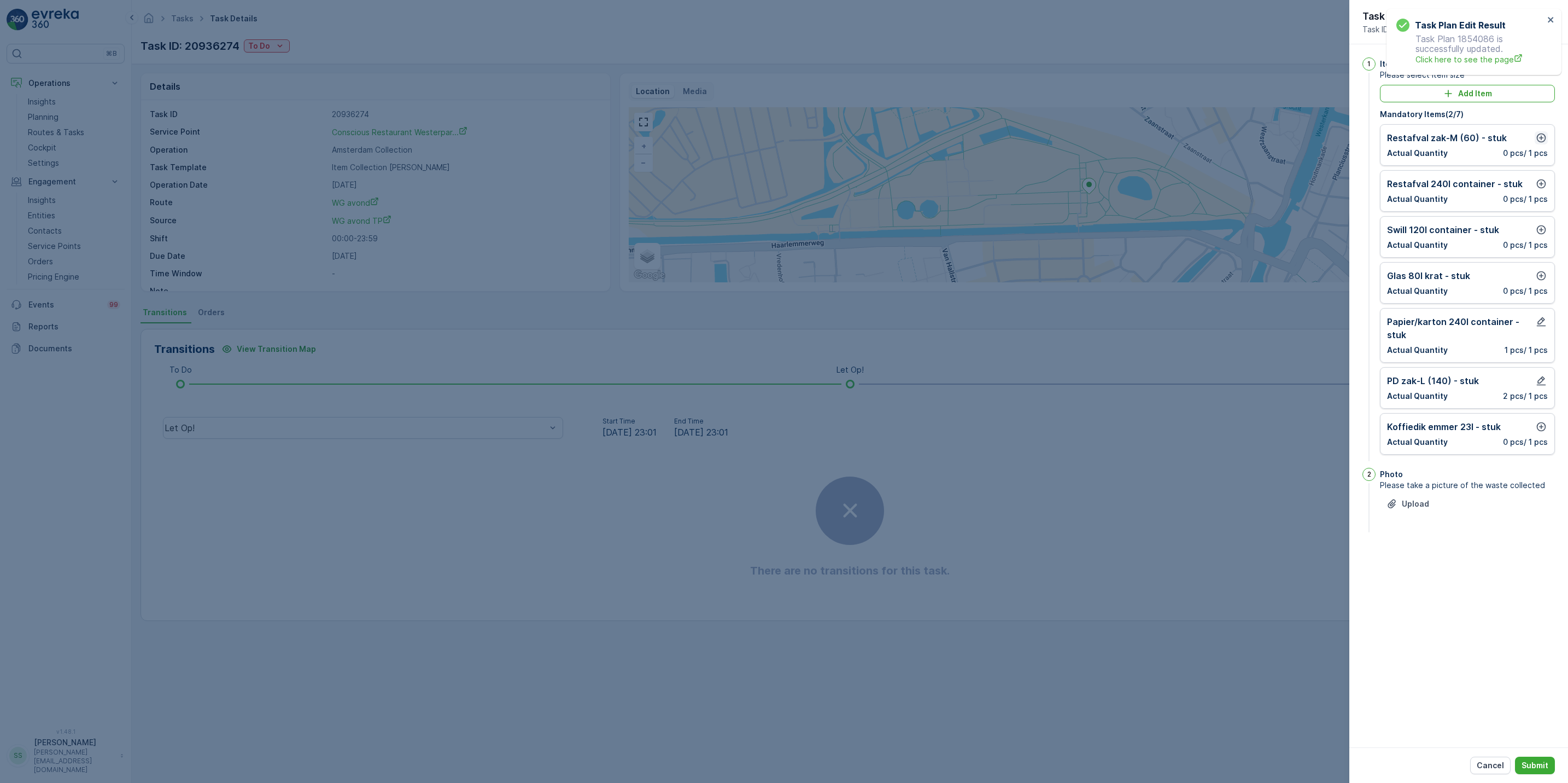
click at [1537, 135] on icon "button" at bounding box center [1541, 138] width 11 height 11
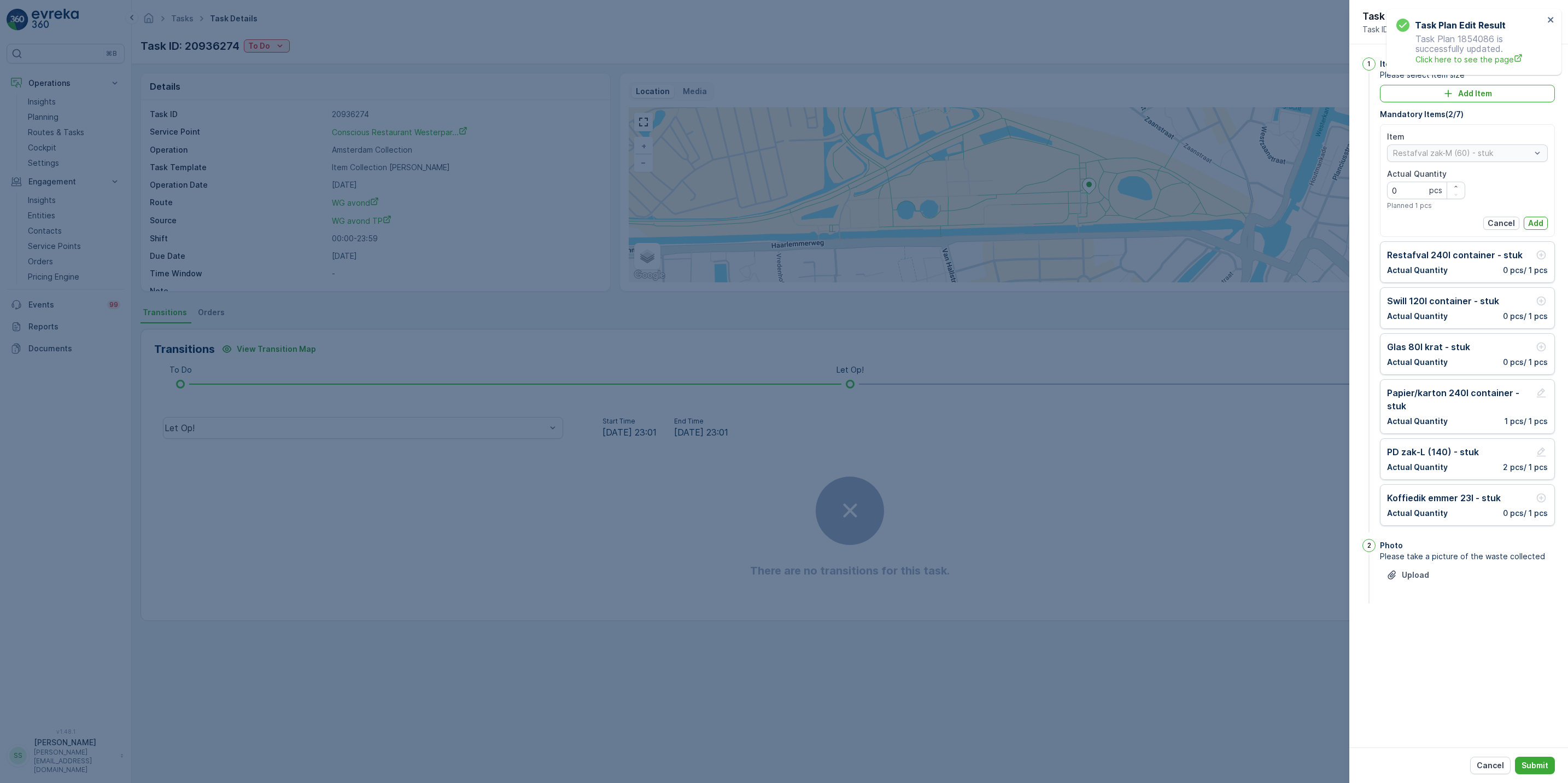
click at [1451, 181] on div "Actual Quantity 0 pcs Planned 1 pcs" at bounding box center [1425, 190] width 78 height 42
click at [1452, 187] on icon "button" at bounding box center [1455, 186] width 7 height 7
type Quantity "1"
click at [1529, 222] on p "Add" at bounding box center [1535, 223] width 16 height 11
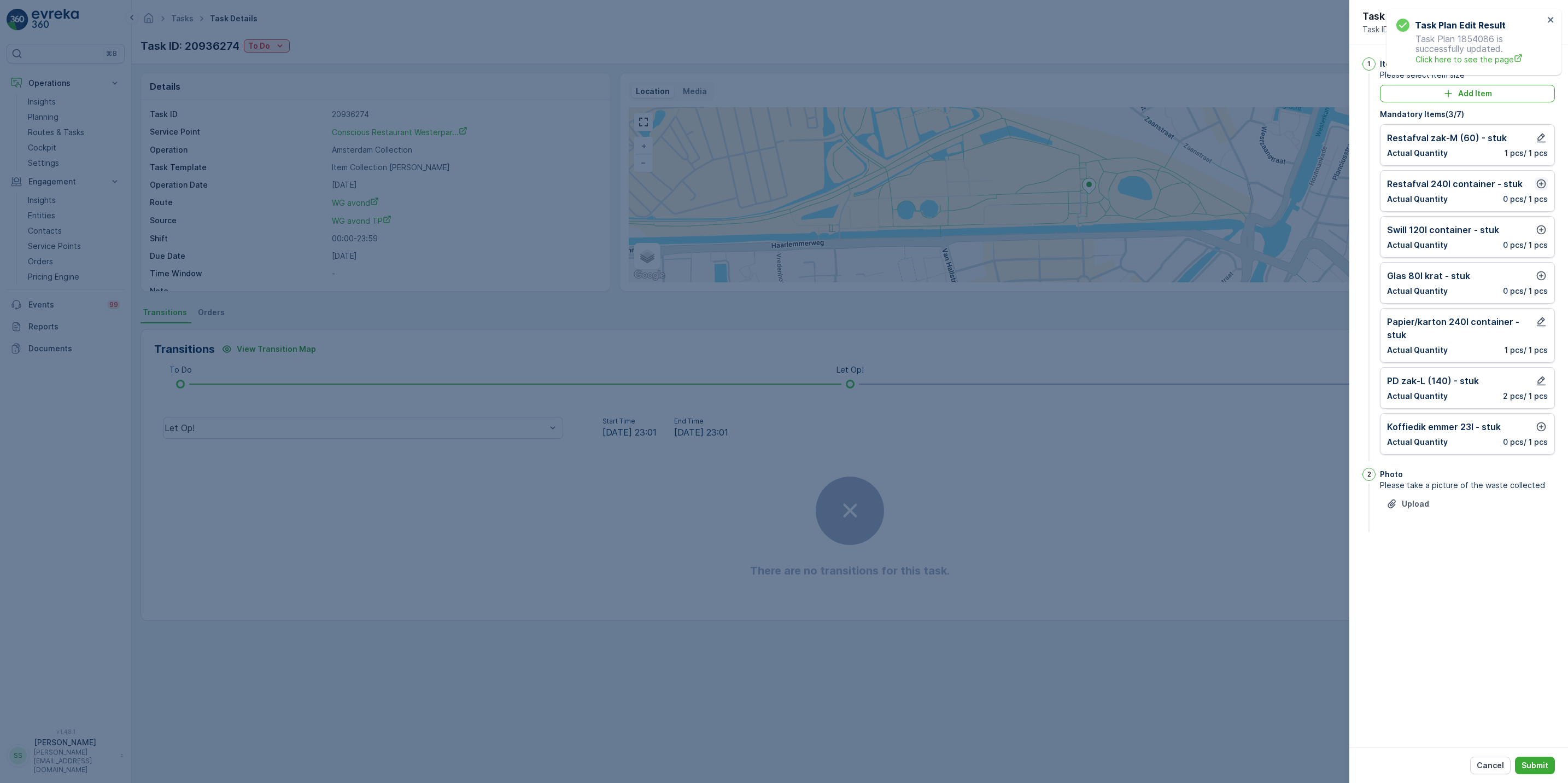
click at [1538, 187] on icon "button" at bounding box center [1541, 184] width 10 height 10
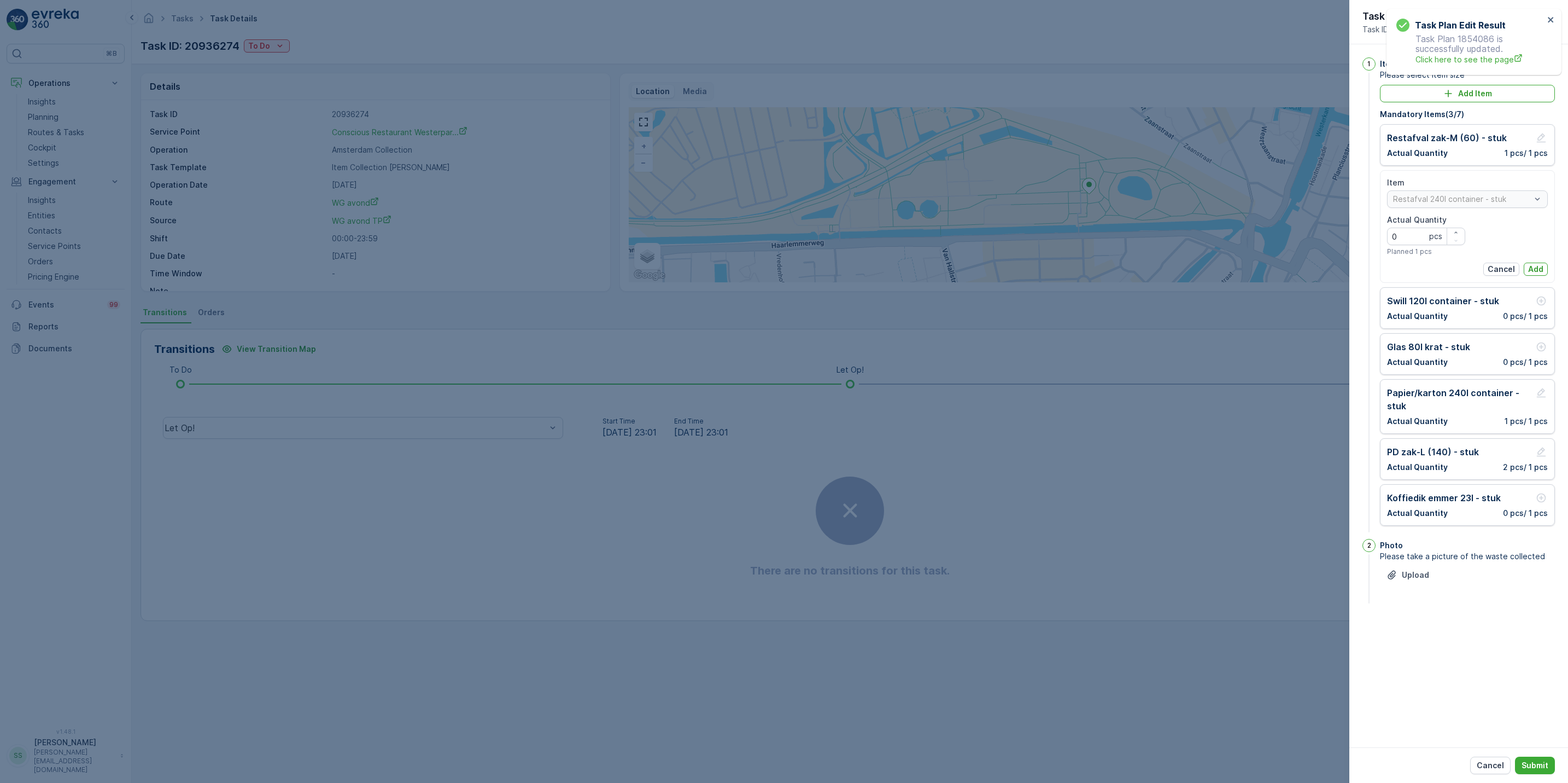
click at [1532, 262] on div "Item Restafval 240l container - stuk Actual Quantity 0 pcs Planned 1 pcs Cancel…" at bounding box center [1467, 226] width 161 height 98
click at [1535, 271] on p "Add" at bounding box center [1535, 269] width 16 height 11
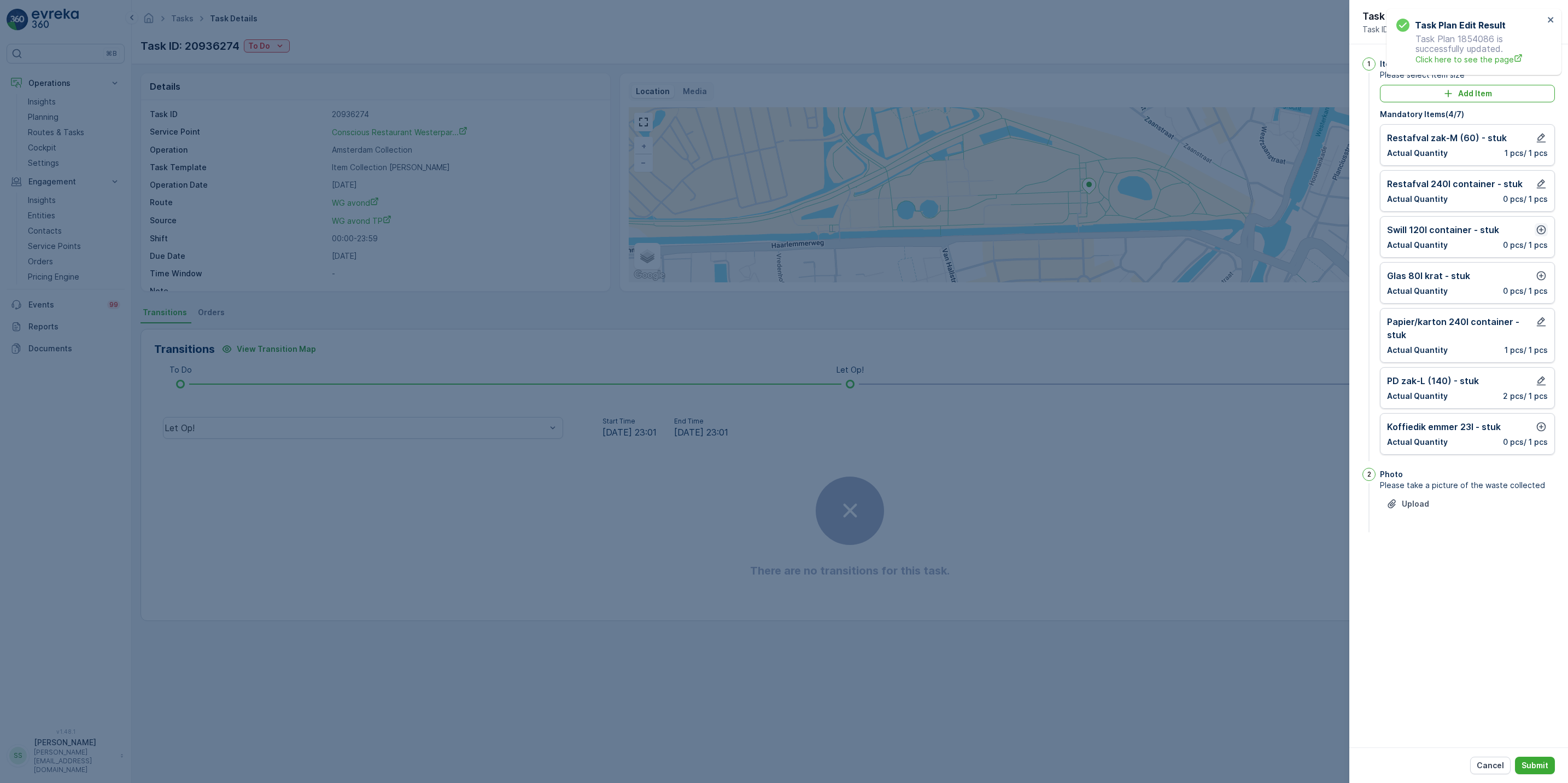
click at [1538, 231] on icon "button" at bounding box center [1541, 230] width 11 height 11
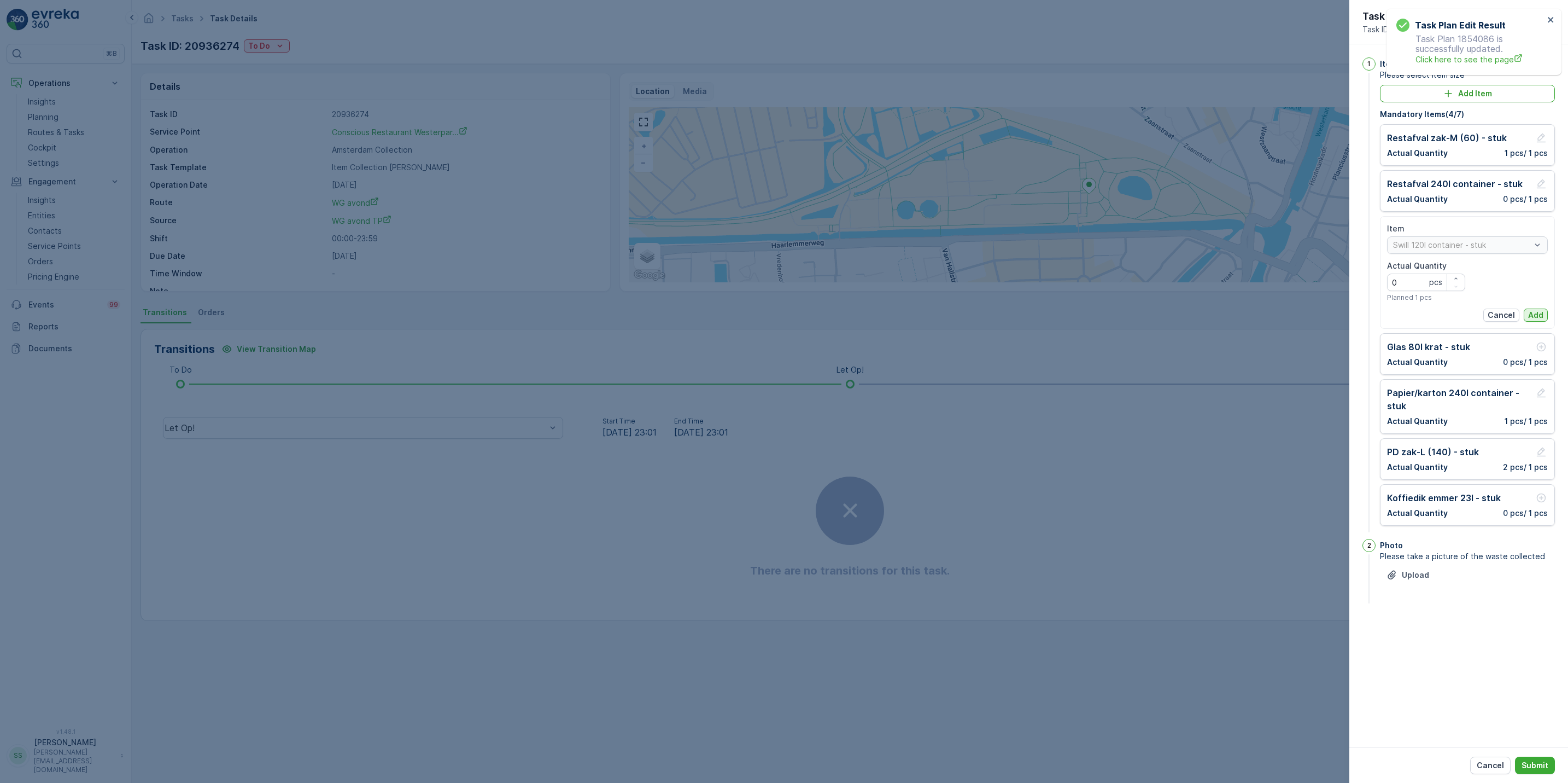
click at [1533, 318] on p "Add" at bounding box center [1535, 315] width 16 height 11
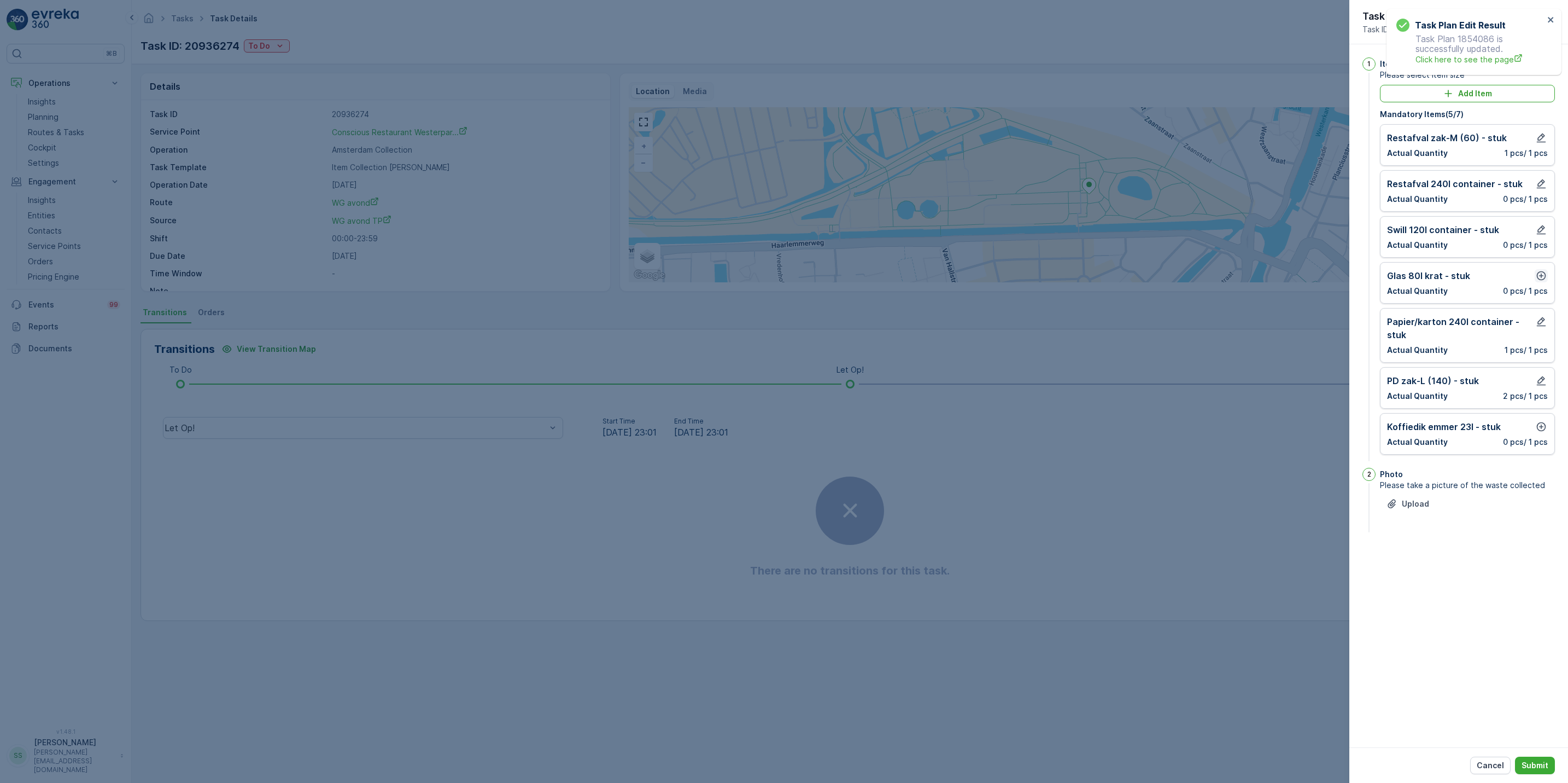
click at [1541, 276] on icon "button" at bounding box center [1541, 276] width 10 height 10
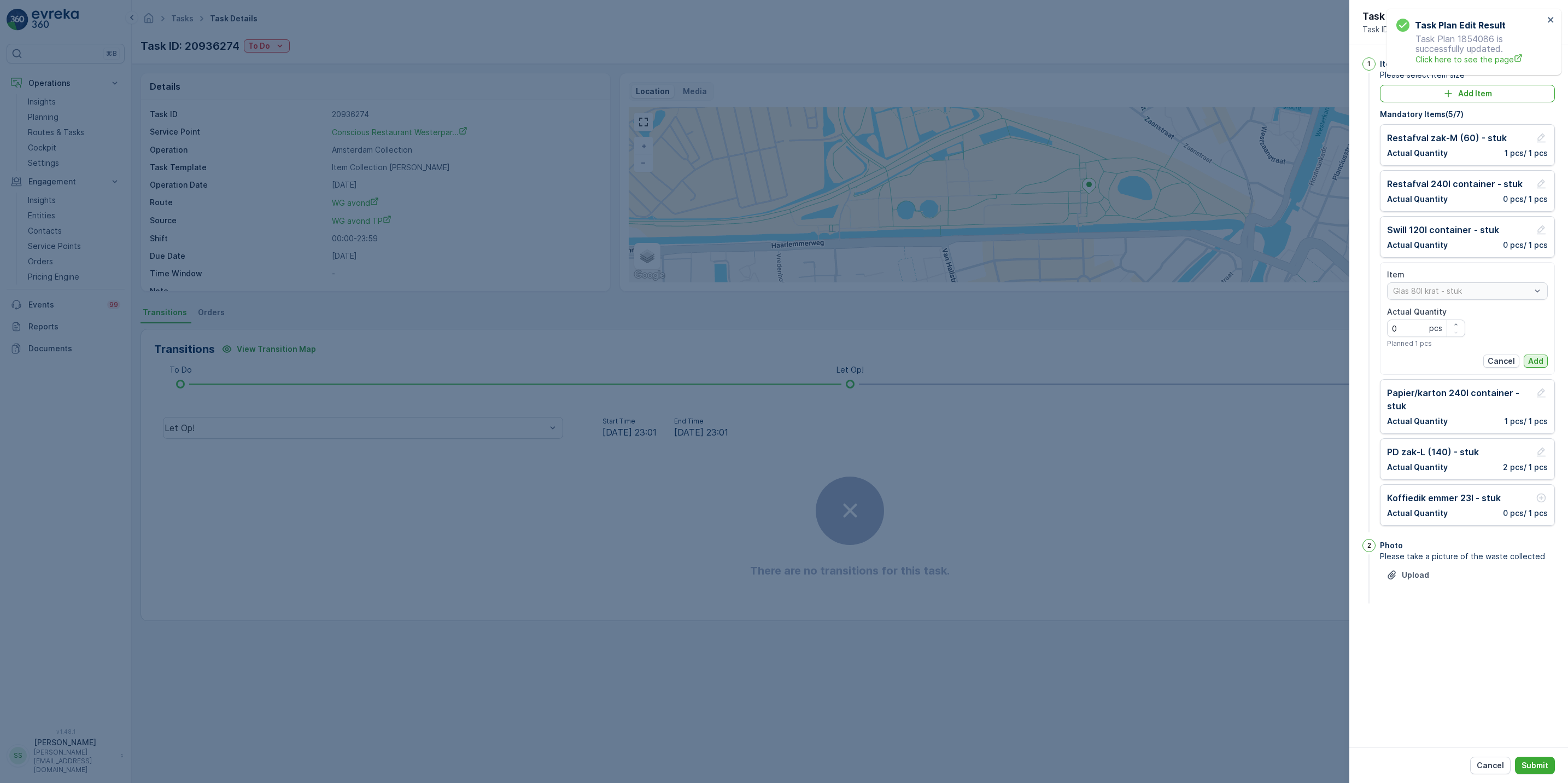
click at [1529, 361] on p "Add" at bounding box center [1535, 361] width 16 height 11
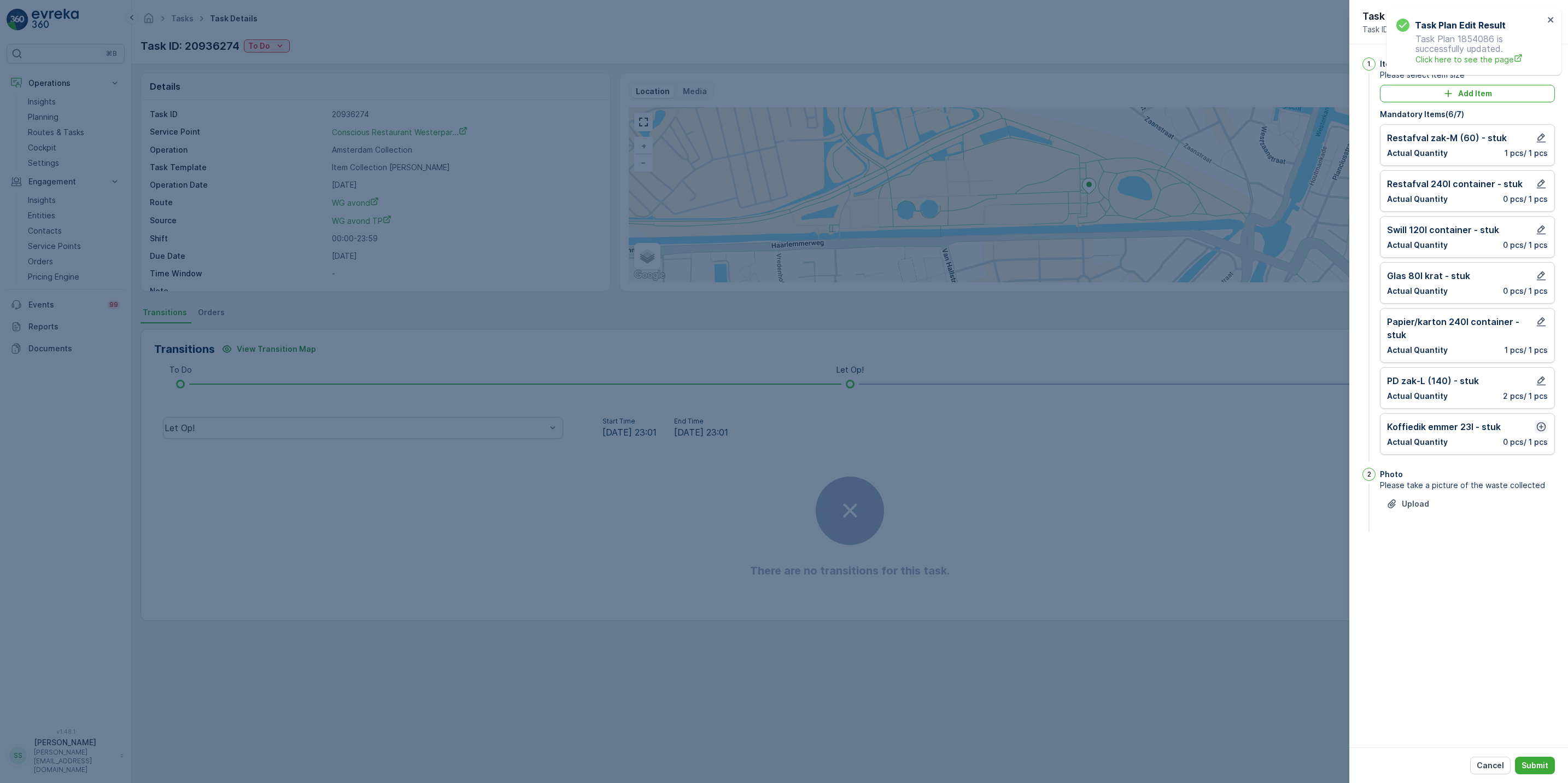
click at [1540, 431] on icon "button" at bounding box center [1541, 426] width 11 height 11
click at [1537, 518] on p "Add" at bounding box center [1535, 512] width 16 height 11
click at [1532, 765] on p "Submit" at bounding box center [1535, 765] width 27 height 11
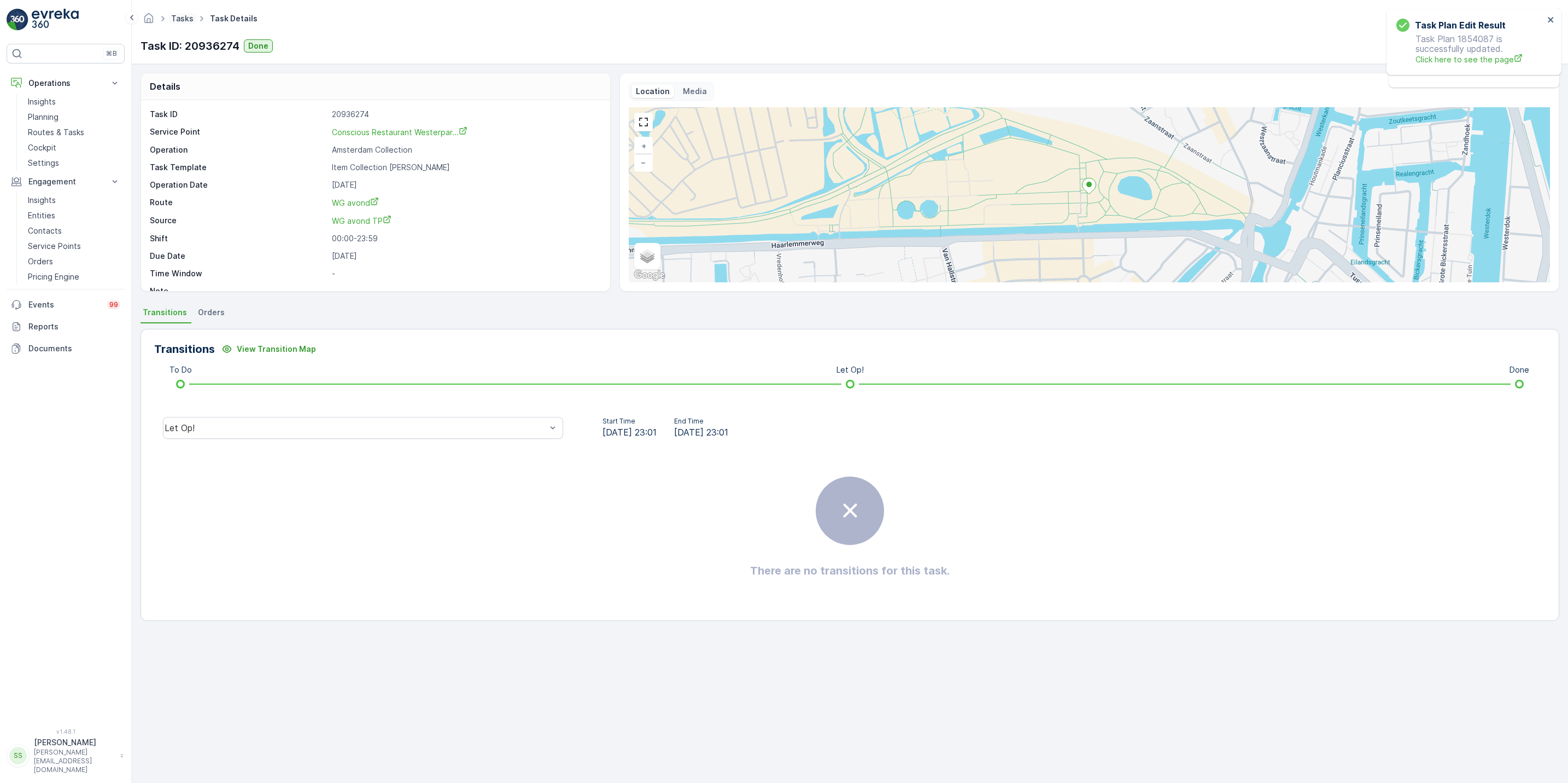
click at [172, 19] on link "Tasks" at bounding box center [182, 18] width 22 height 10
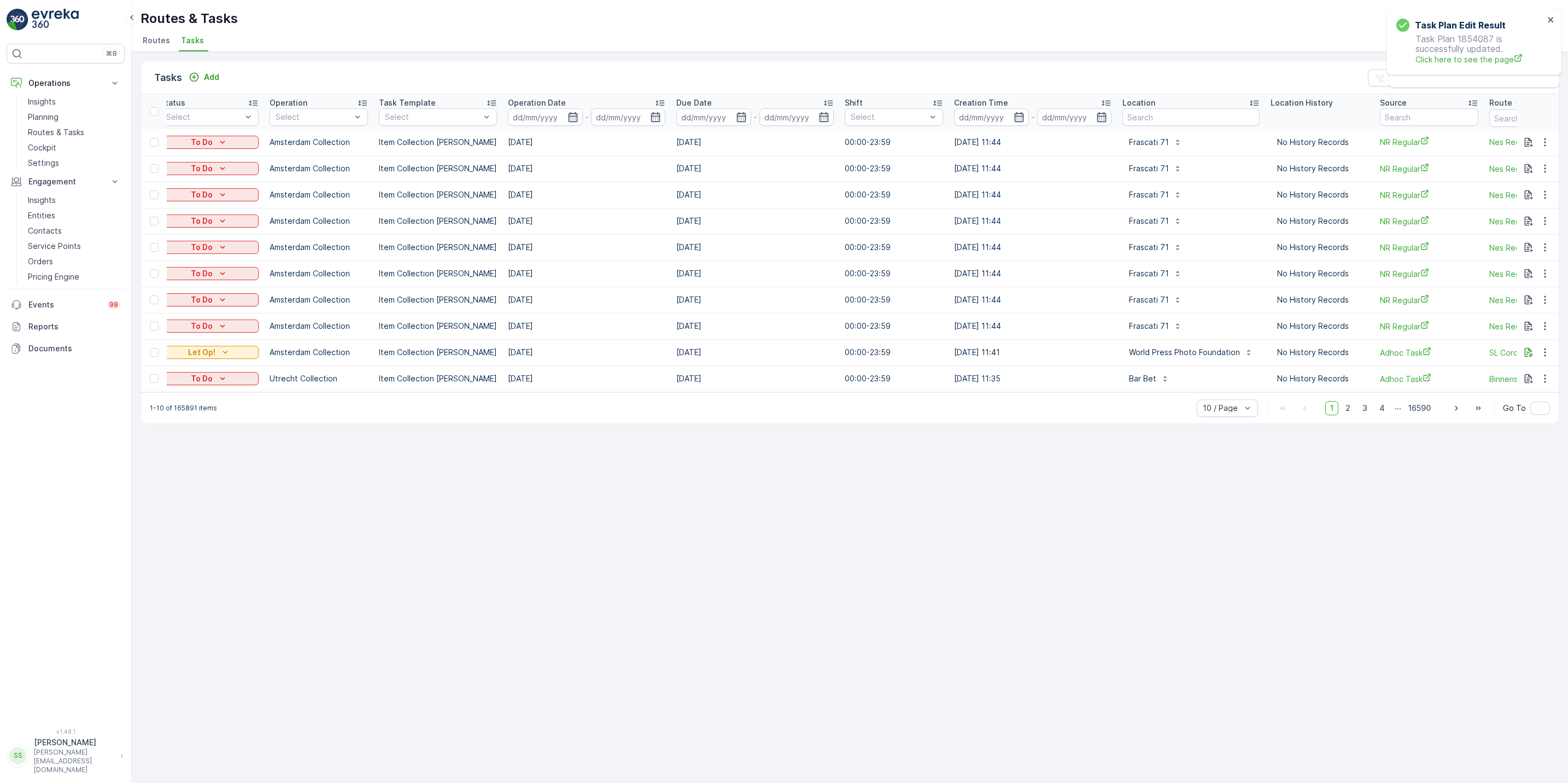
scroll to position [0, 122]
click at [1202, 119] on input "text" at bounding box center [1190, 117] width 137 height 18
type input "gasthuy"
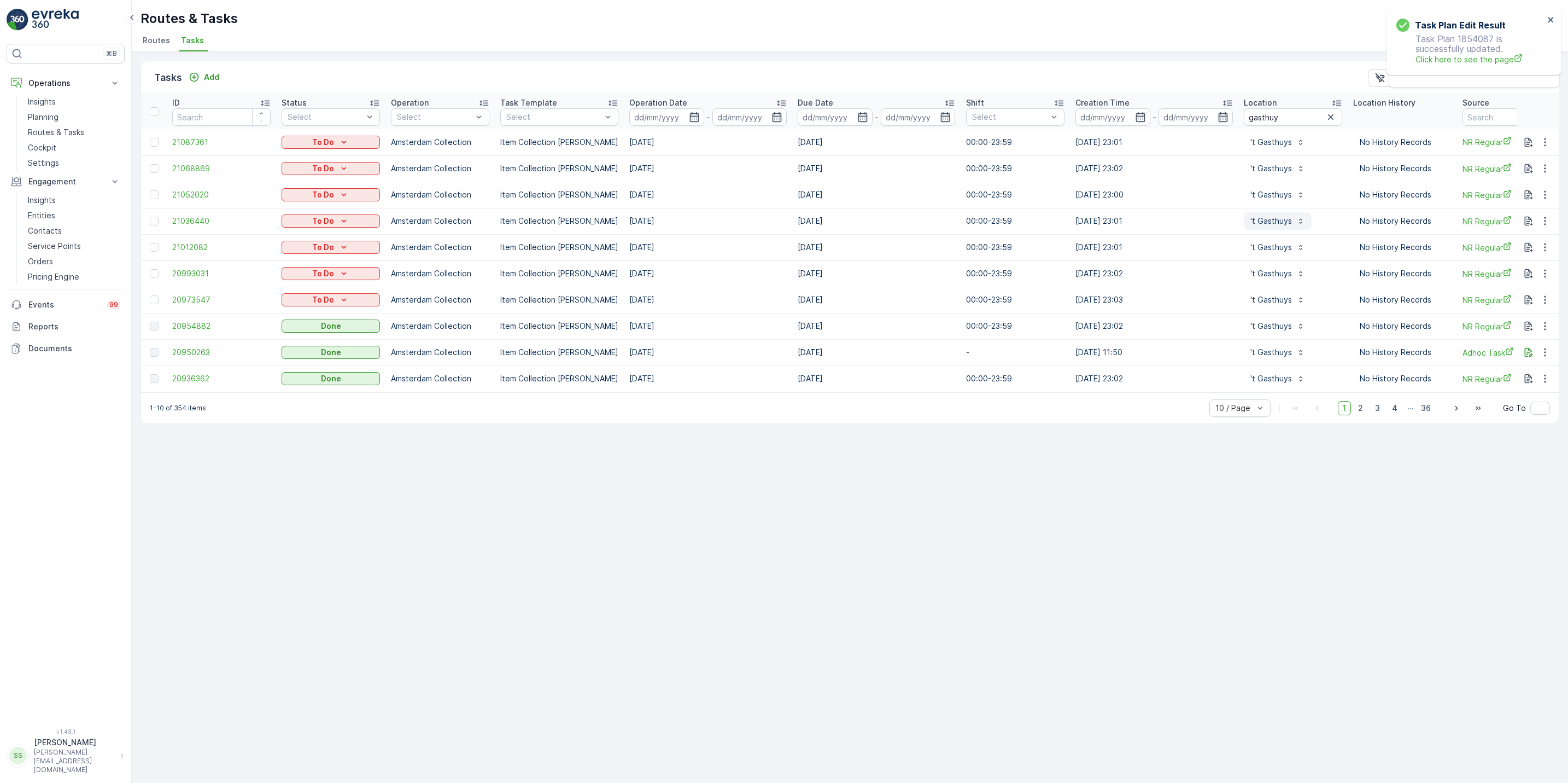
scroll to position [0, 42]
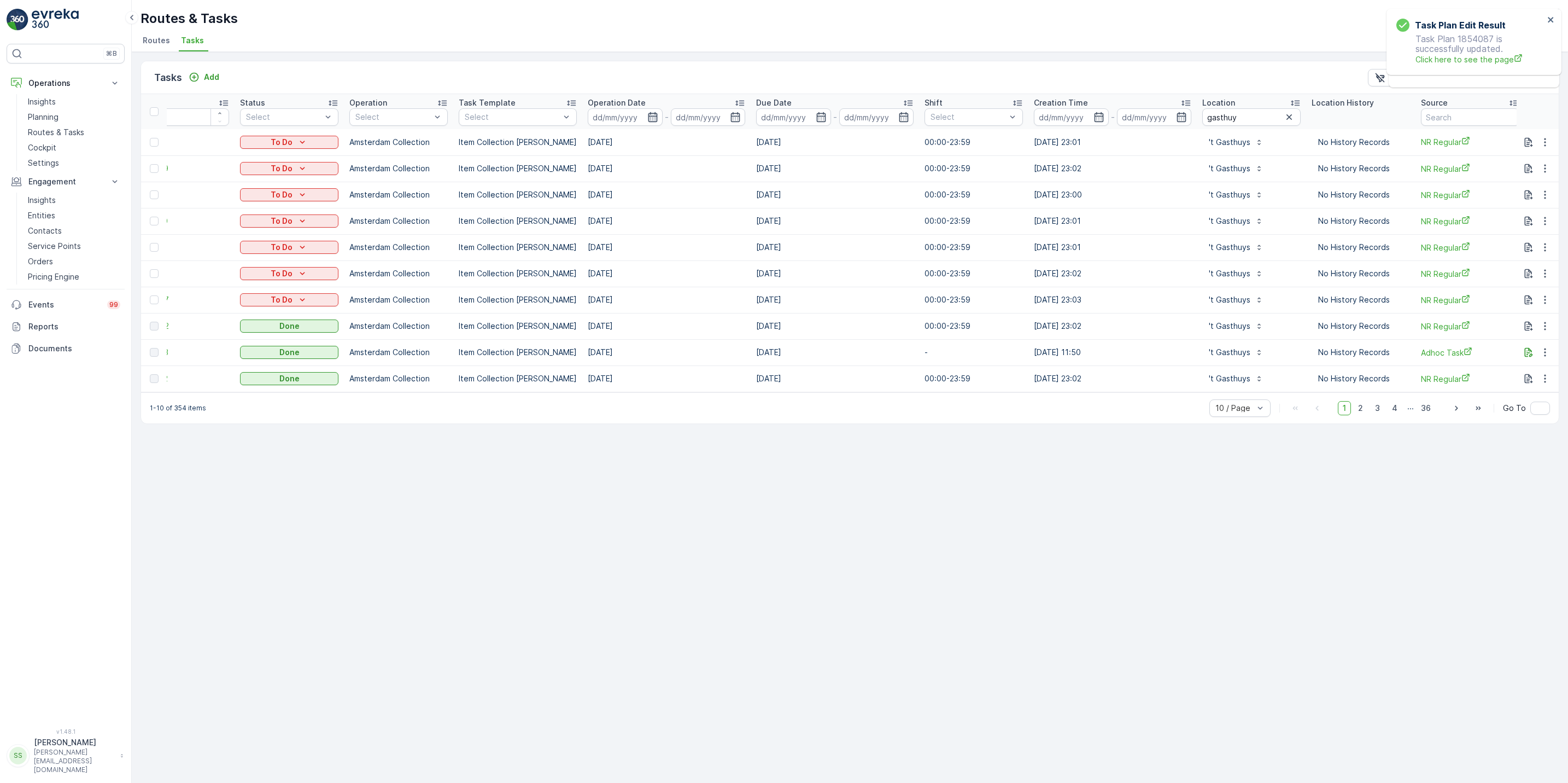
click at [647, 119] on icon "button" at bounding box center [652, 117] width 11 height 11
click at [712, 249] on div "19" at bounding box center [715, 251] width 18 height 18
type input "[DATE]"
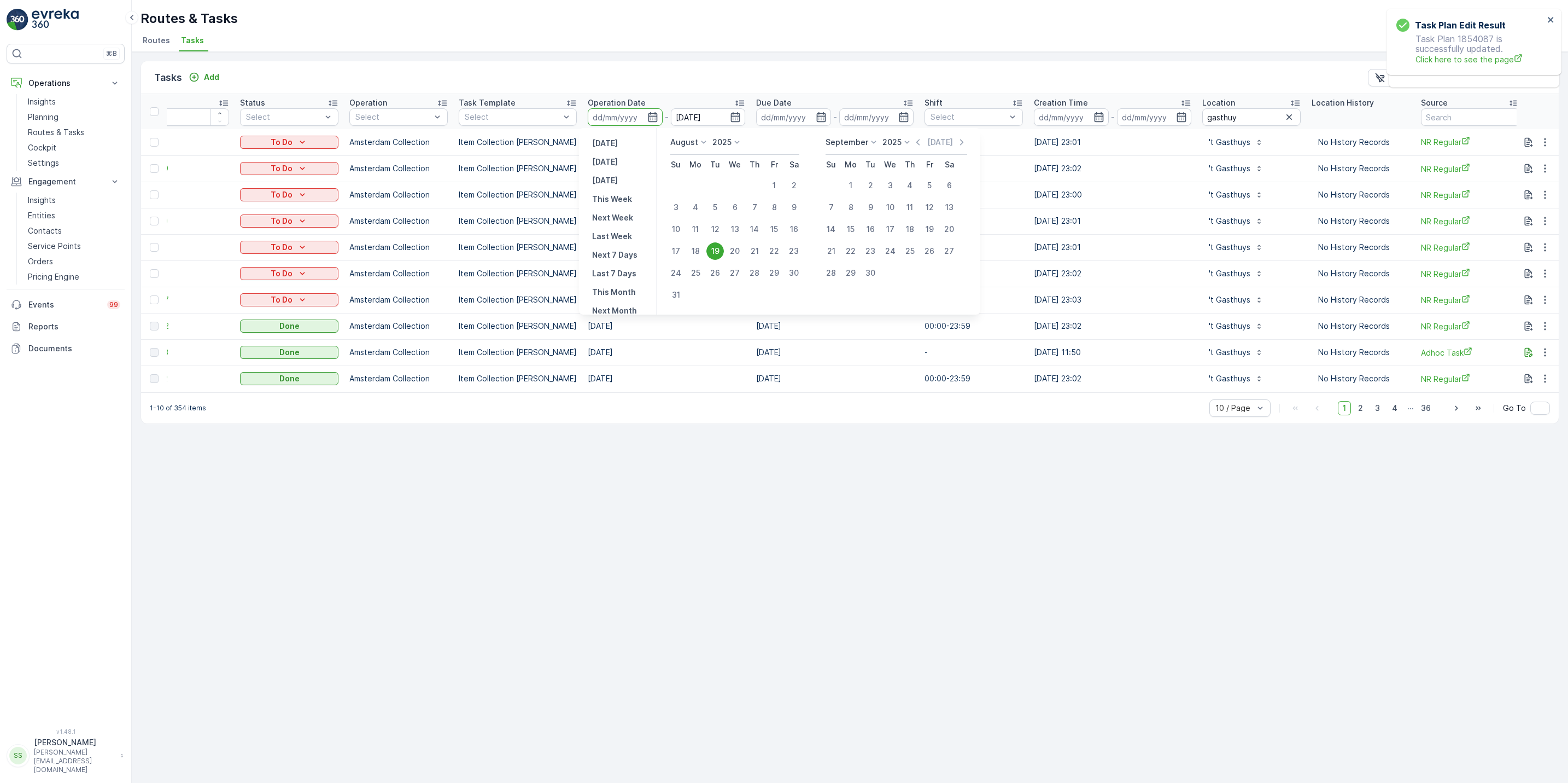
click at [712, 249] on div "19" at bounding box center [715, 251] width 18 height 18
type input "[DATE]"
click at [712, 249] on div "19" at bounding box center [715, 251] width 18 height 18
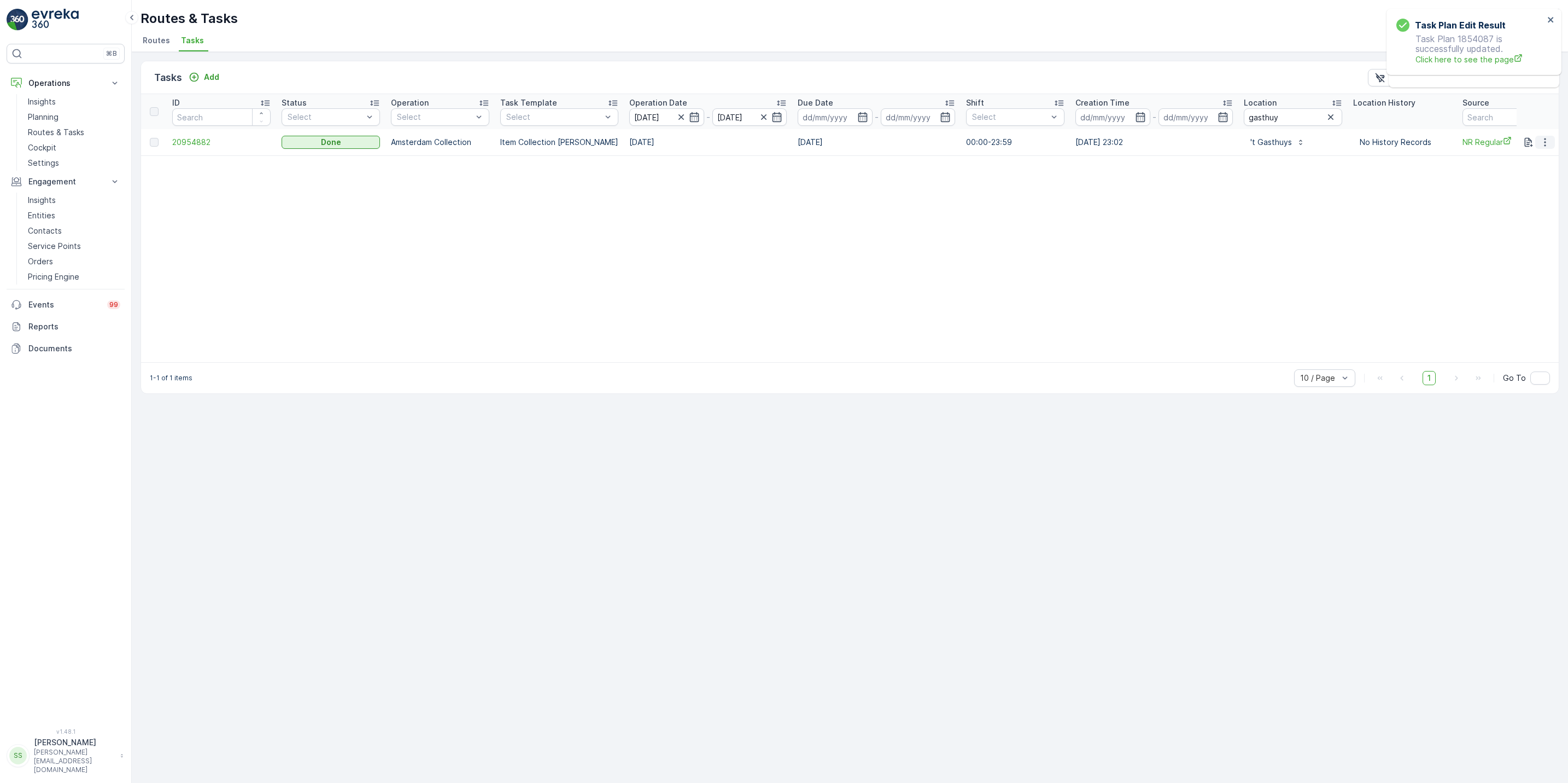
click at [1548, 148] on button "button" at bounding box center [1544, 142] width 19 height 13
click at [1543, 154] on span "See More Details" at bounding box center [1531, 159] width 63 height 11
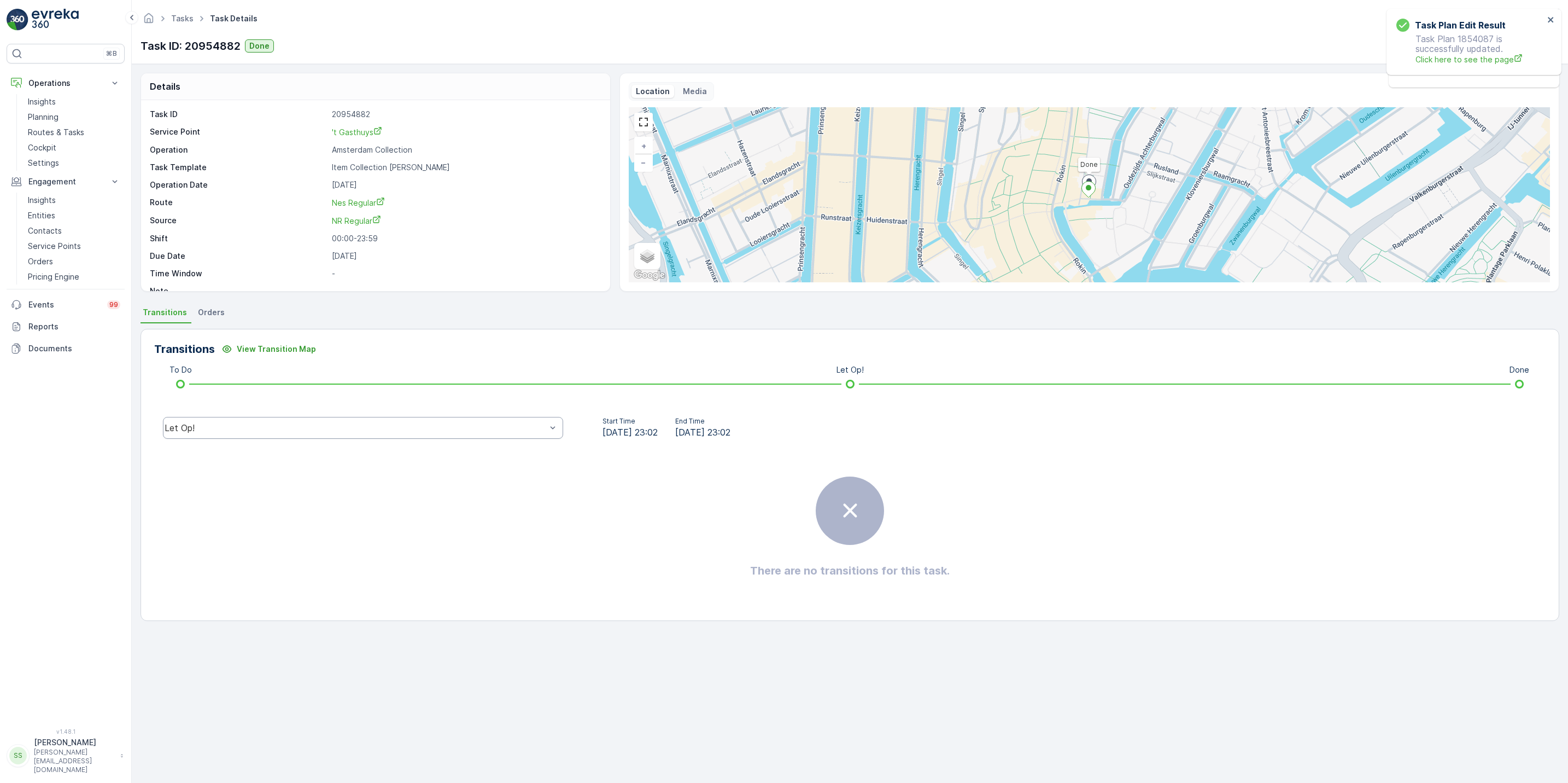
click at [287, 434] on div "Let Op!" at bounding box center [363, 427] width 400 height 22
click at [239, 347] on div "Done" at bounding box center [363, 345] width 387 height 10
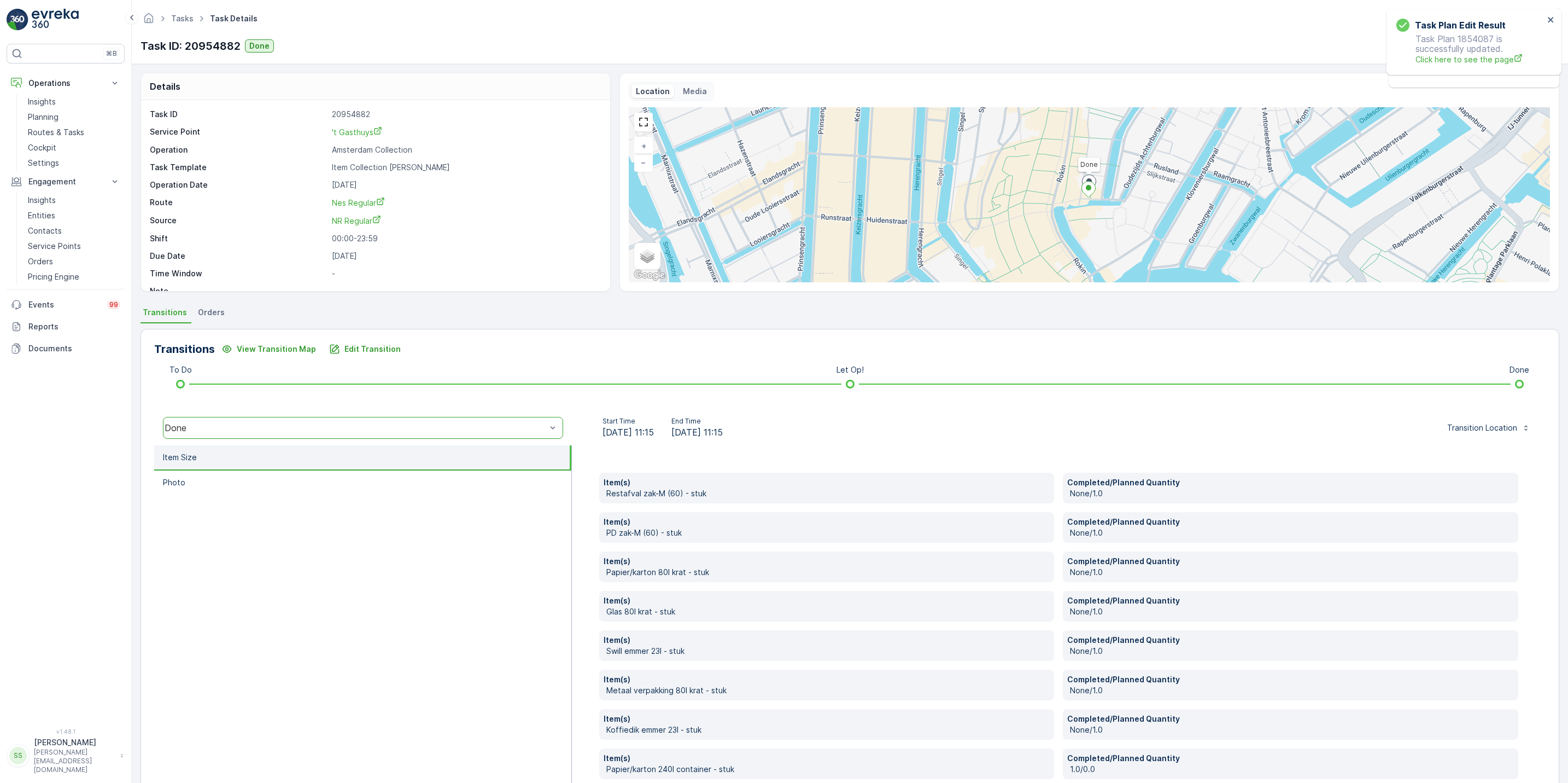
scroll to position [25, 0]
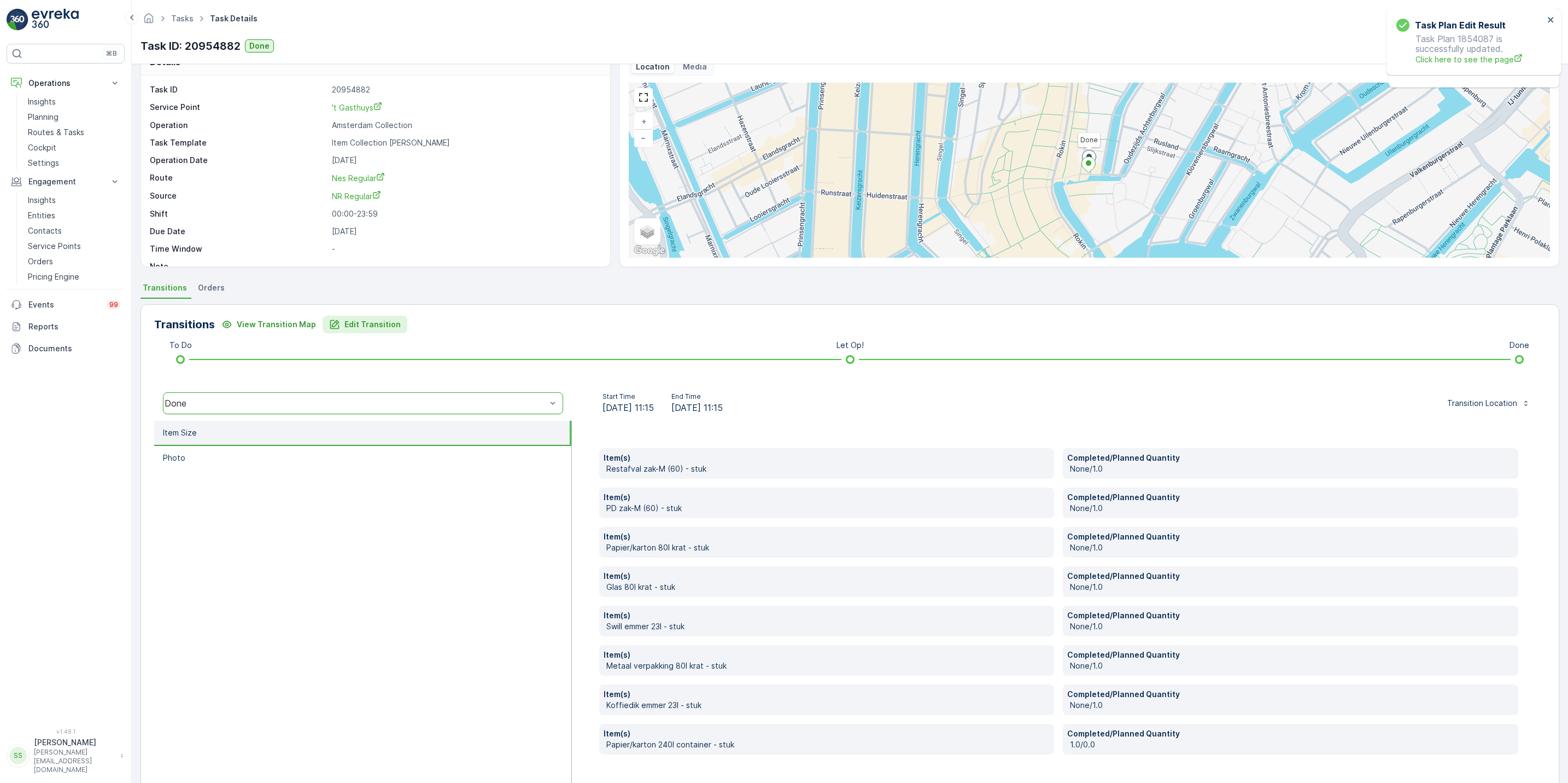
click at [383, 333] on button "Edit Transition" at bounding box center [365, 324] width 85 height 18
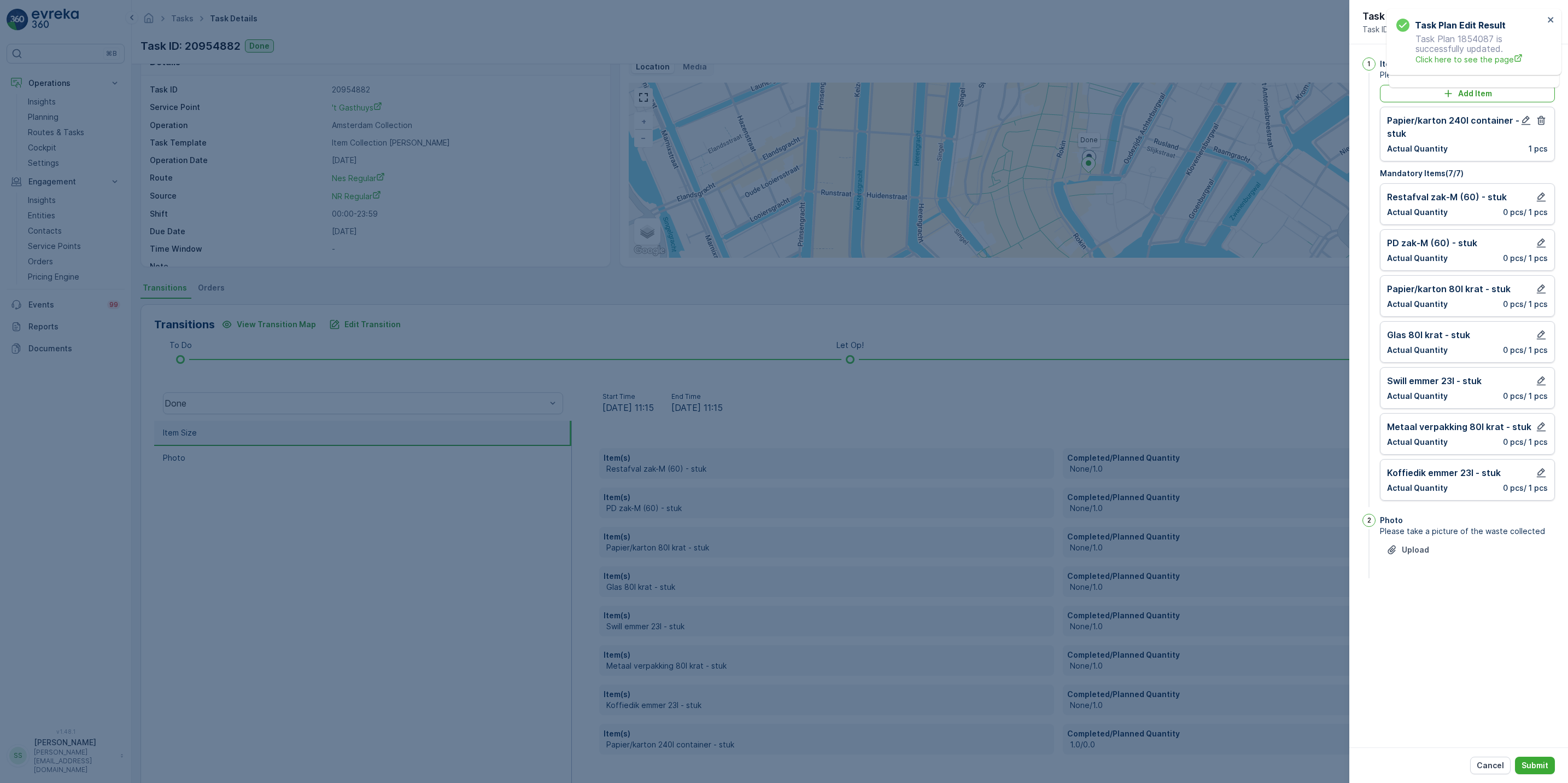
click at [1537, 190] on div "Restafval zak-M (60) - stuk Actual Quantity 0 pcs / 1 pcs" at bounding box center [1467, 204] width 175 height 42
click at [1541, 336] on icon "button" at bounding box center [1541, 335] width 11 height 11
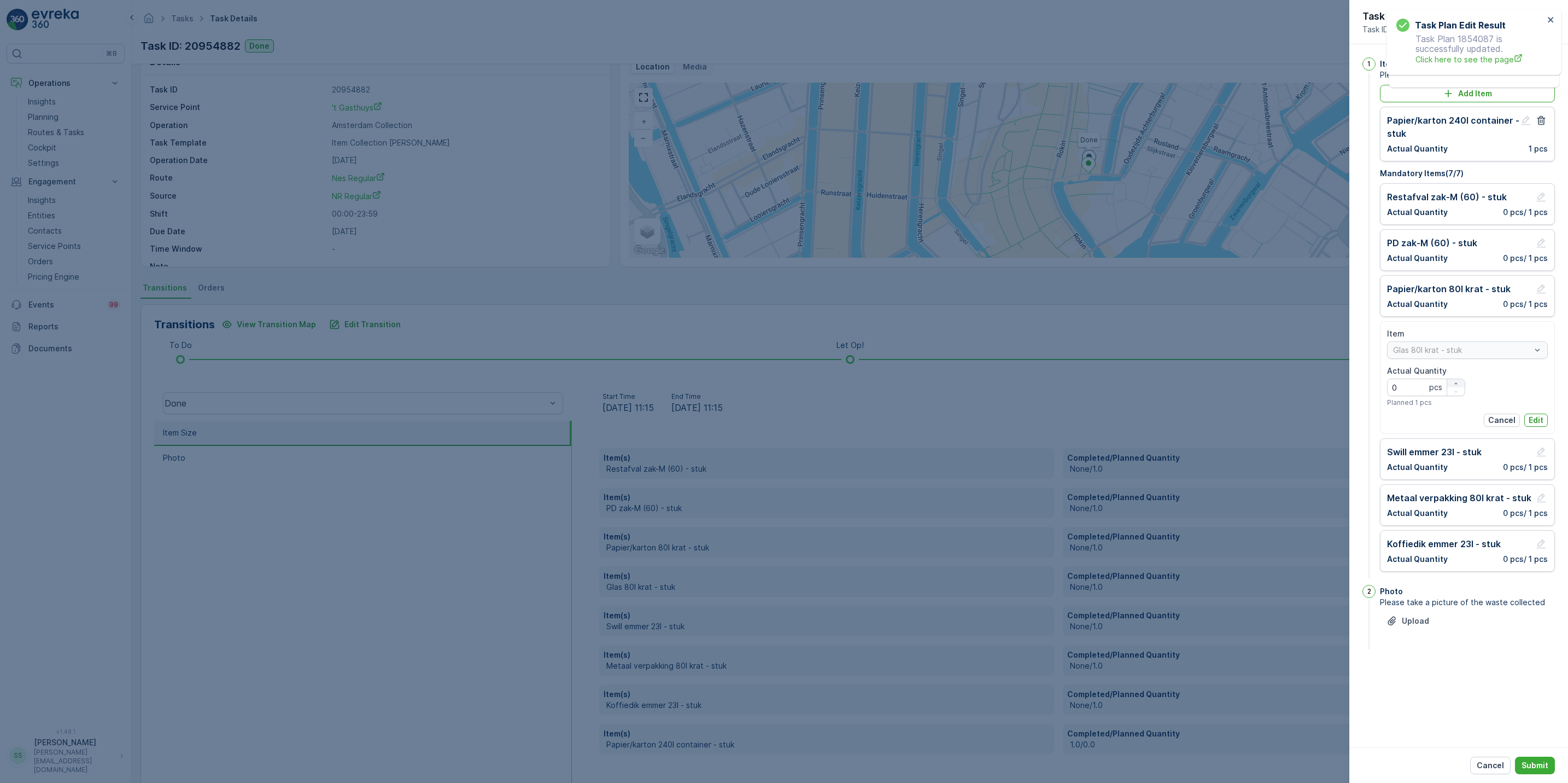
click at [1460, 387] on div "button" at bounding box center [1456, 383] width 18 height 7
type Quantity "1"
click at [1537, 424] on p "Edit" at bounding box center [1536, 420] width 15 height 11
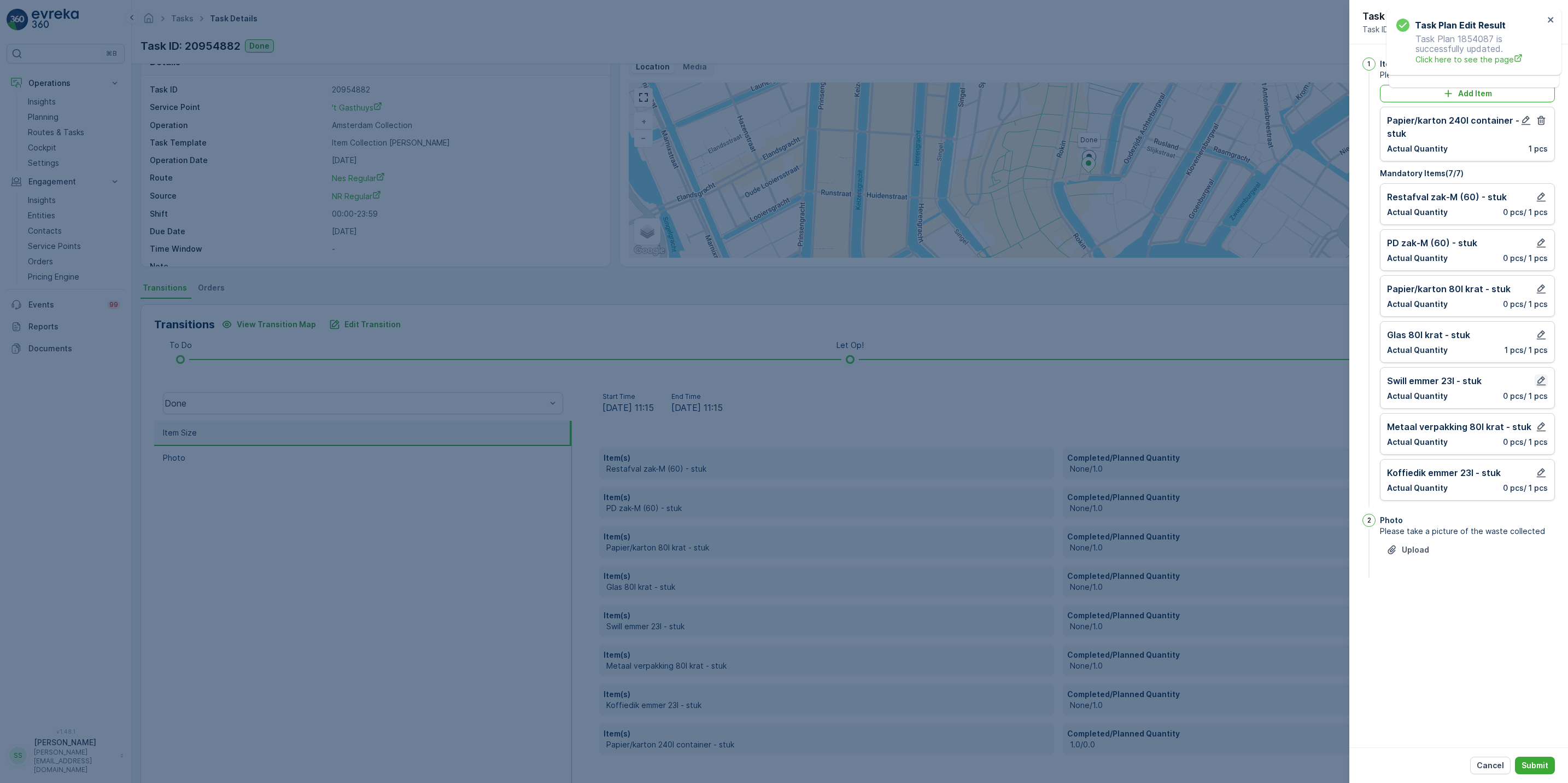
click at [1543, 384] on icon "button" at bounding box center [1541, 381] width 11 height 11
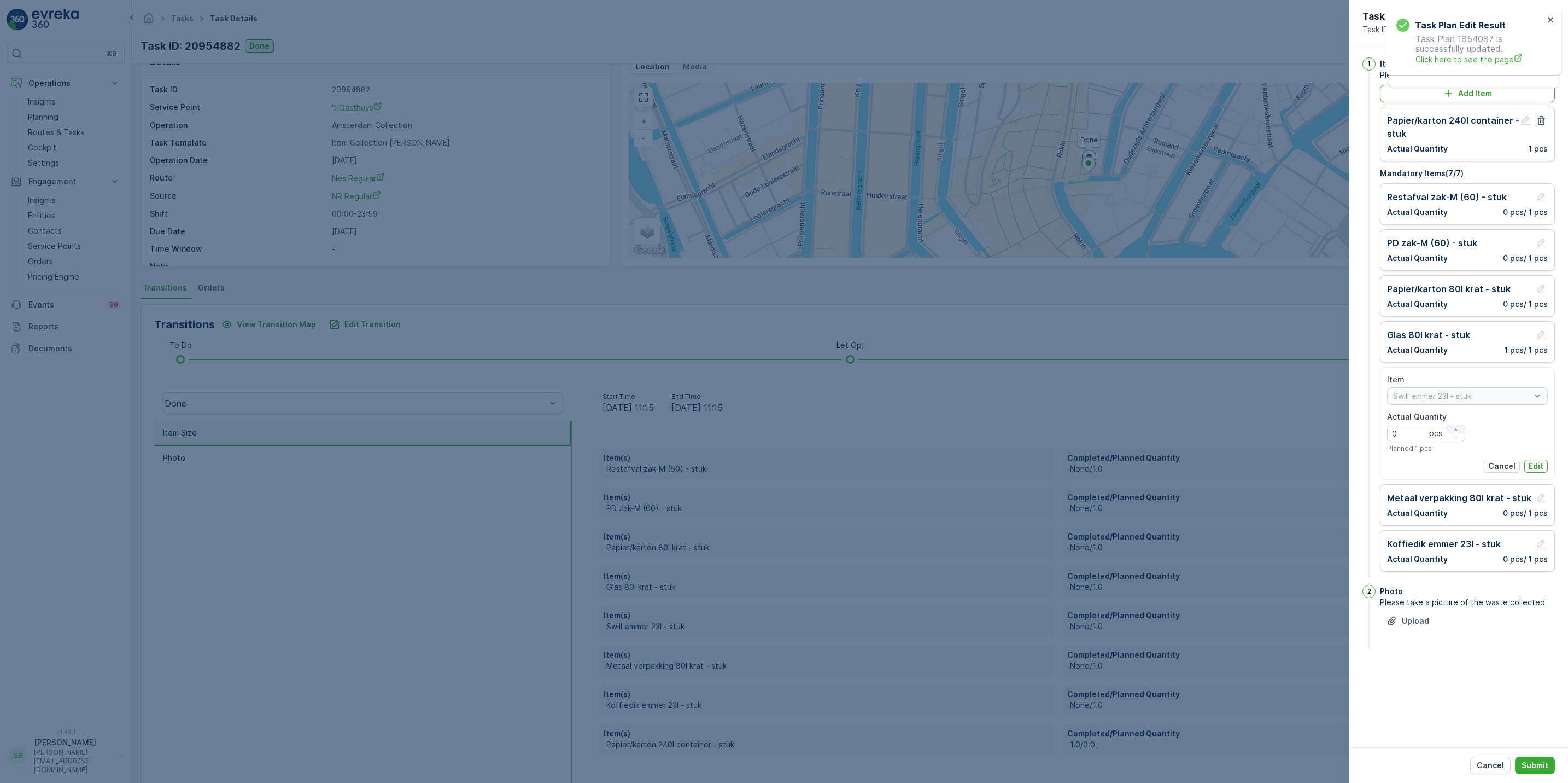
click at [1458, 431] on div "button" at bounding box center [1456, 429] width 18 height 7
type Quantity "1"
click at [1539, 466] on p "Edit" at bounding box center [1536, 465] width 15 height 11
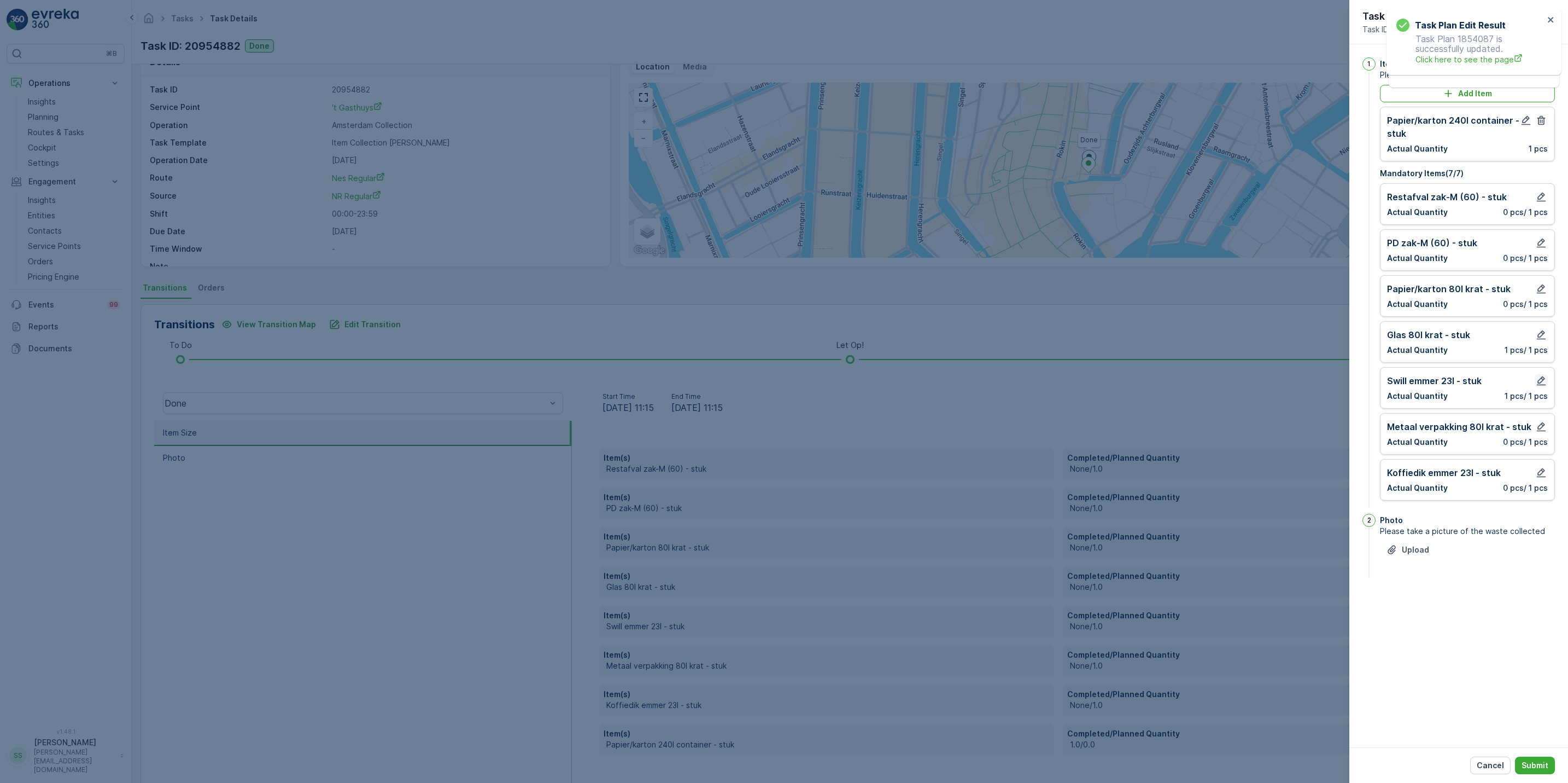
click at [1541, 382] on icon "button" at bounding box center [1541, 381] width 11 height 11
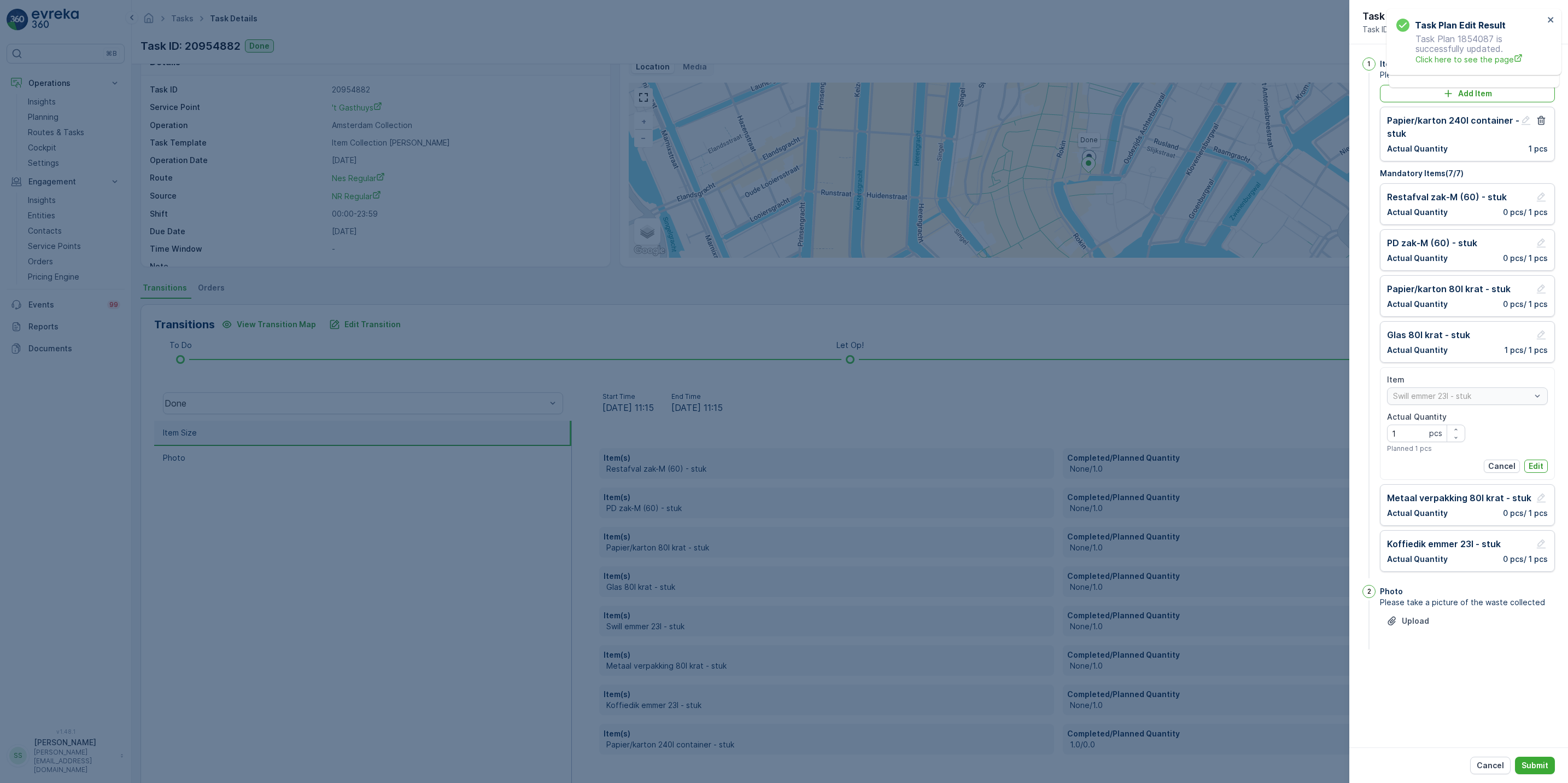
click at [1541, 382] on div "Item" at bounding box center [1467, 379] width 161 height 11
click at [1541, 463] on p "Edit" at bounding box center [1536, 465] width 15 height 11
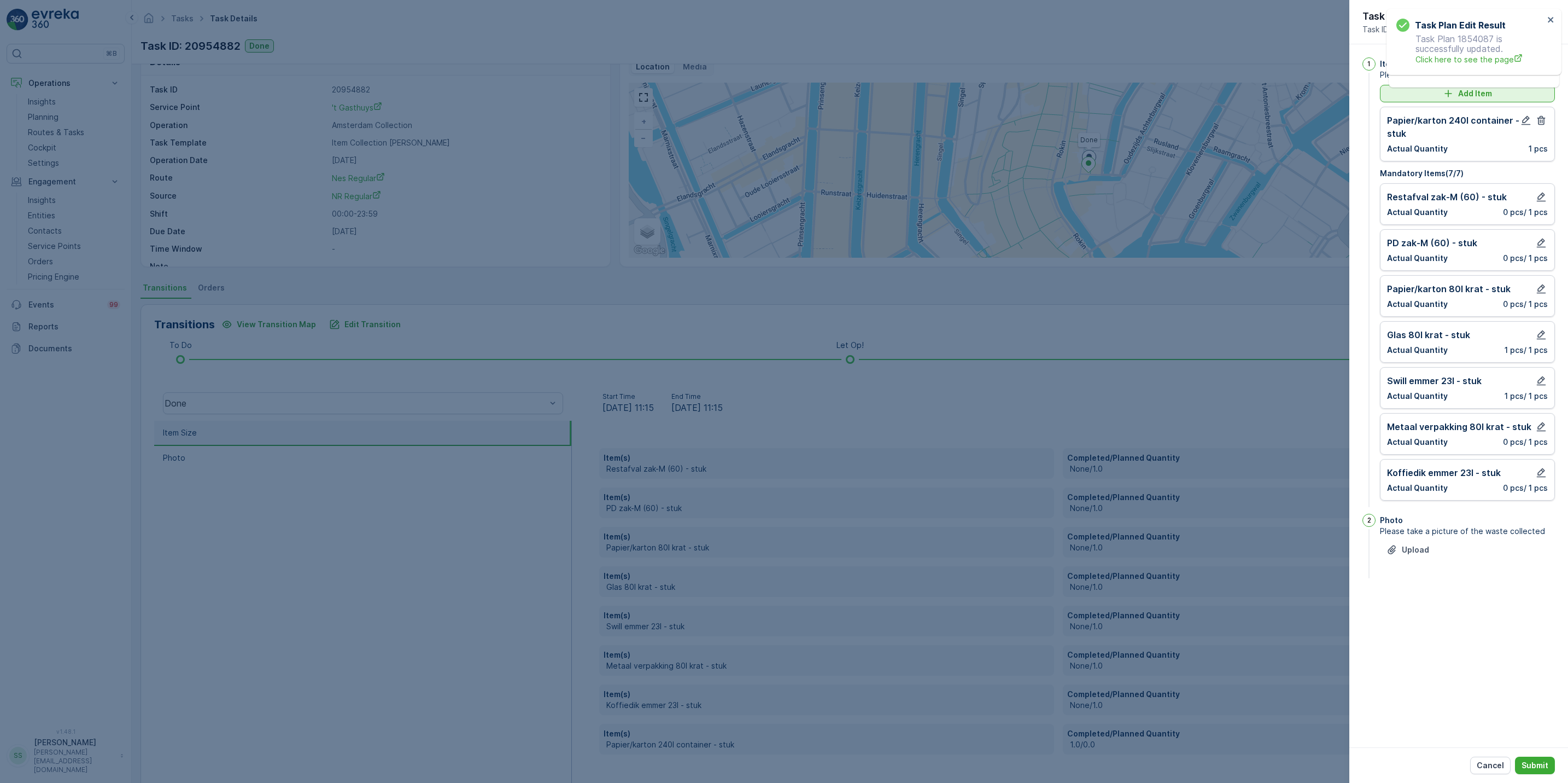
click at [1493, 96] on div "Add Item" at bounding box center [1467, 93] width 162 height 11
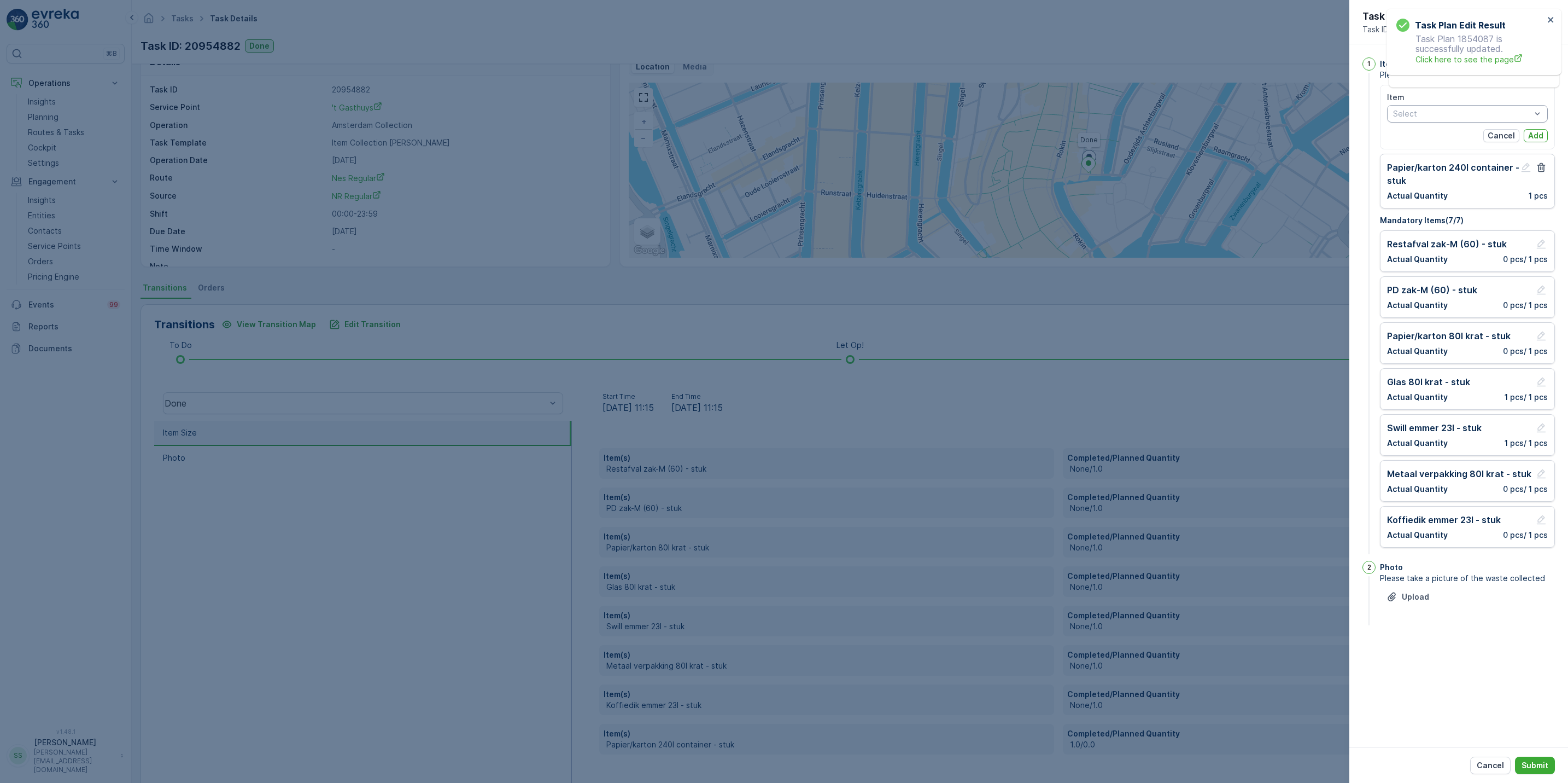
click at [1475, 112] on div at bounding box center [1462, 114] width 140 height 9
type input "rest"
click at [1466, 173] on span "Restafval 240l container - stuk" at bounding box center [1450, 173] width 113 height 9
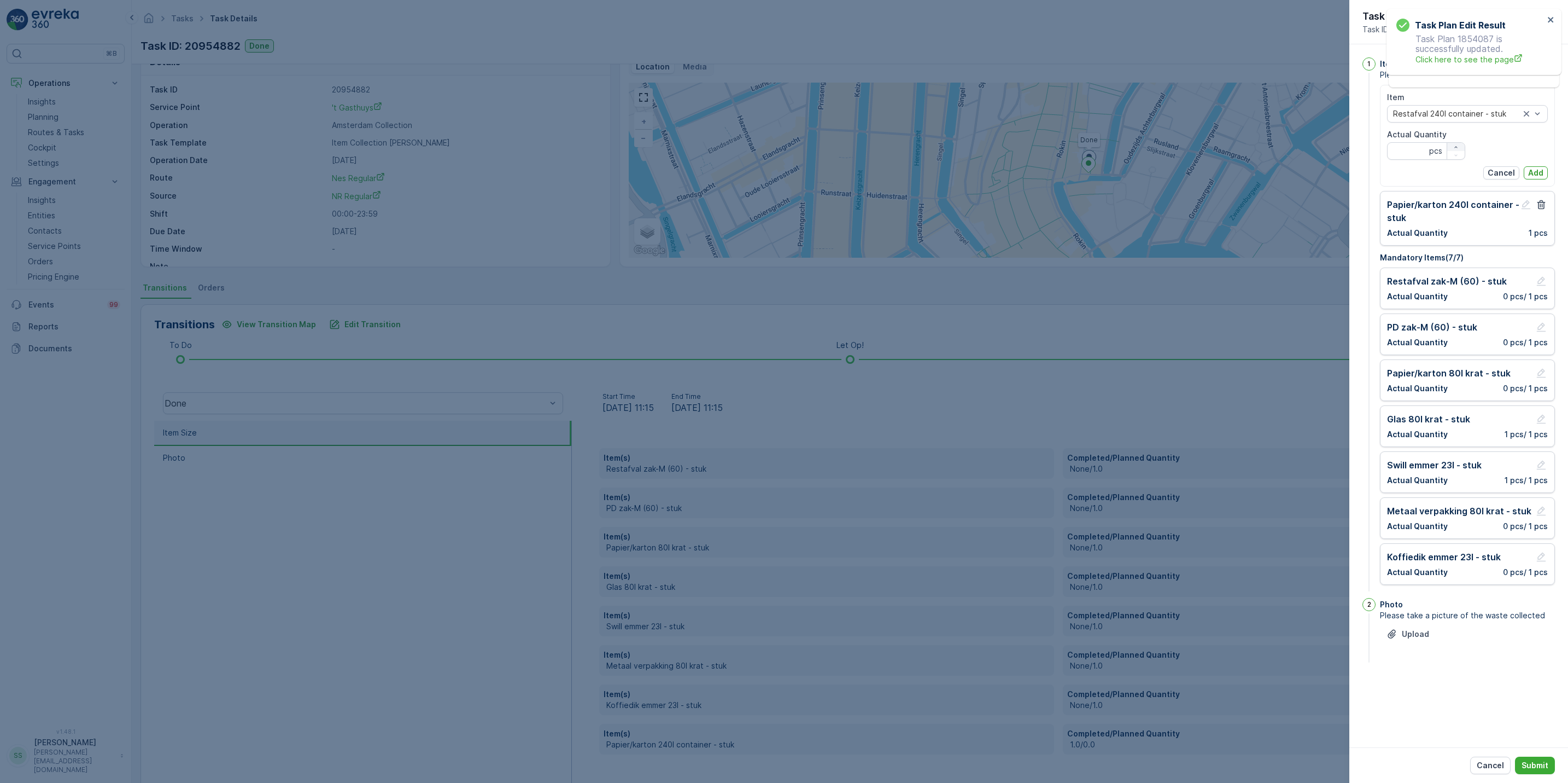
click at [1457, 144] on icon "button" at bounding box center [1455, 146] width 7 height 7
type Quantity "1"
click at [1537, 175] on p "Add" at bounding box center [1535, 173] width 16 height 11
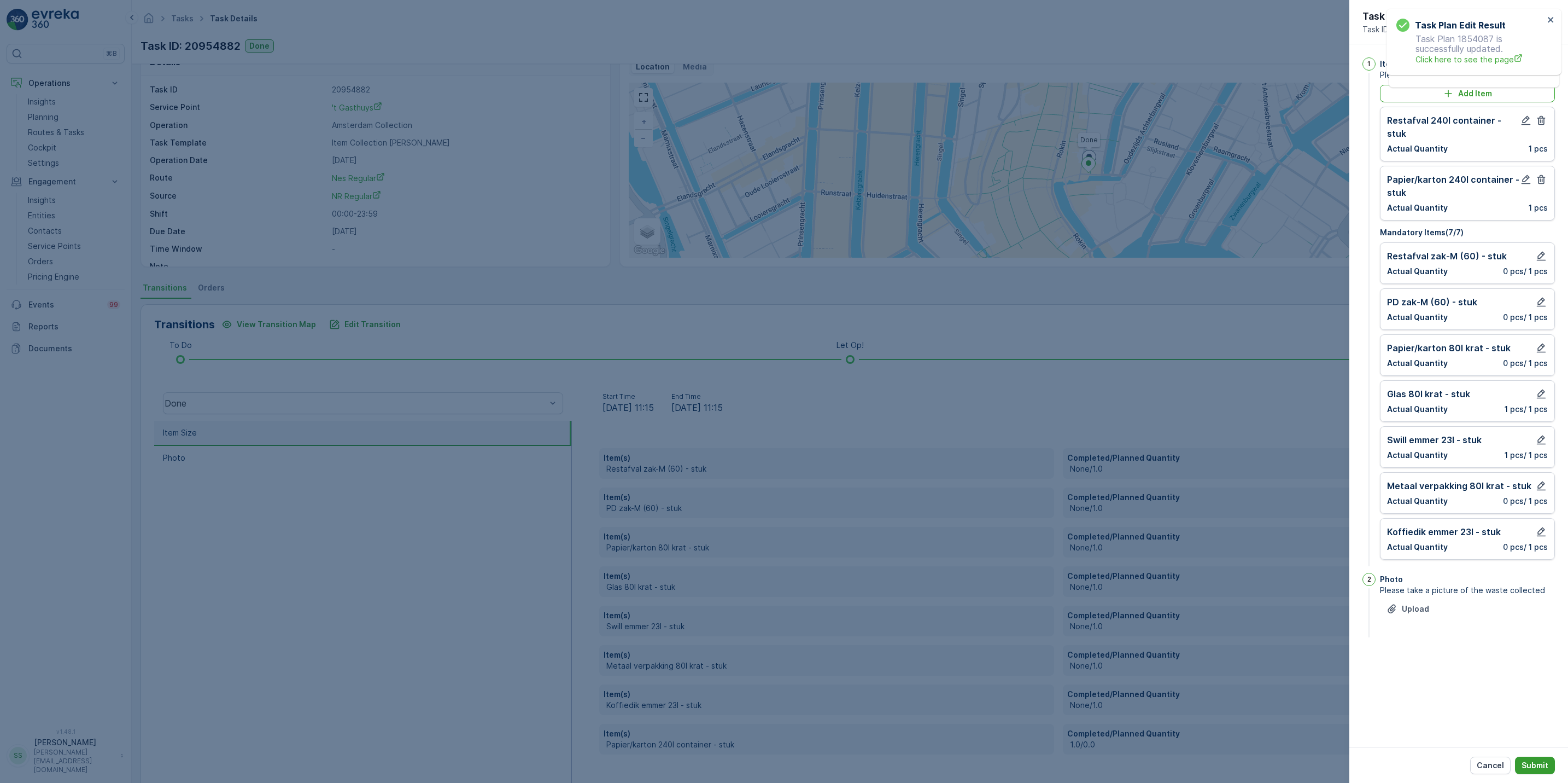
click at [1529, 767] on p "Submit" at bounding box center [1535, 765] width 27 height 11
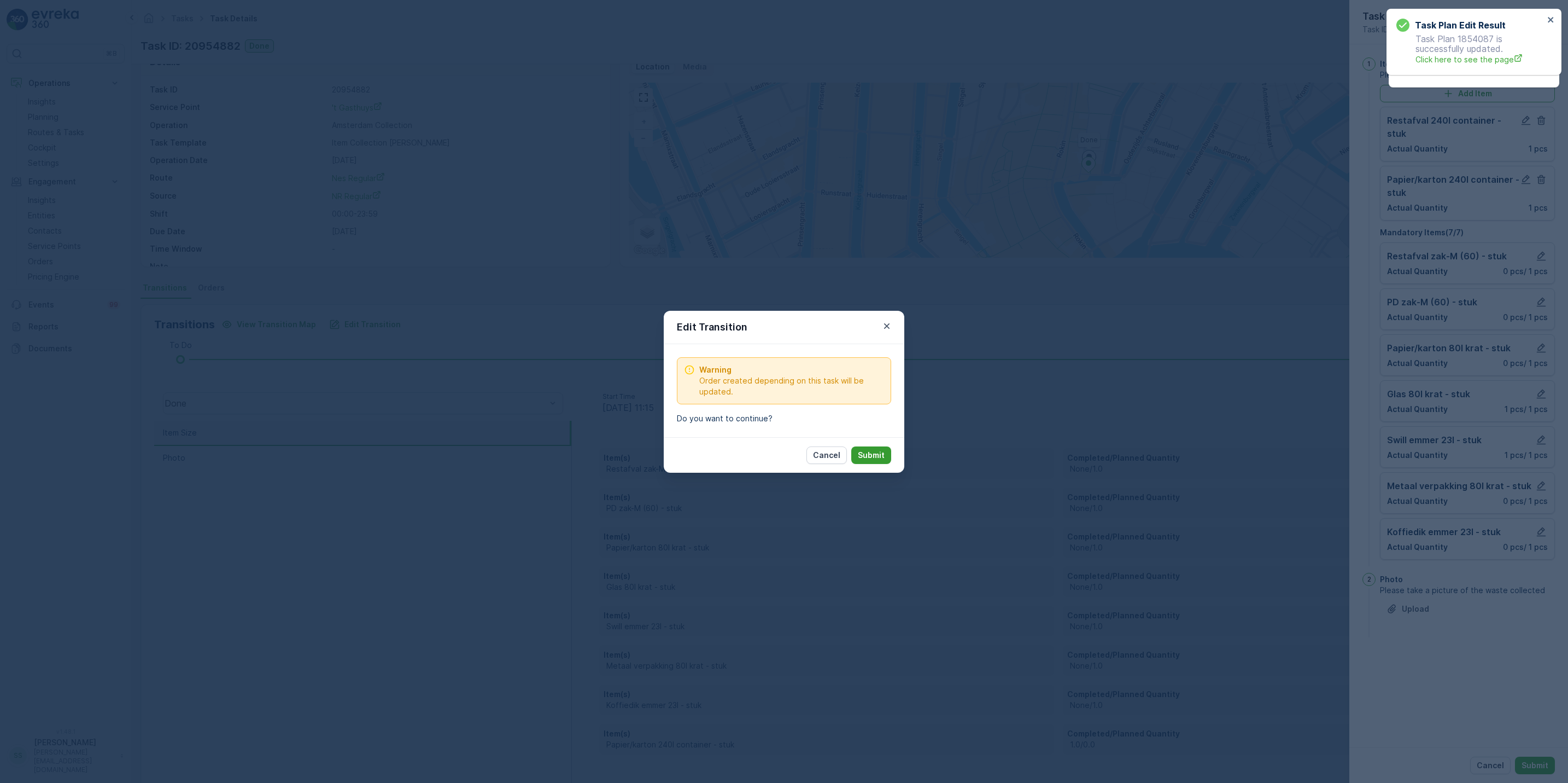
click at [881, 450] on p "Submit" at bounding box center [871, 455] width 27 height 11
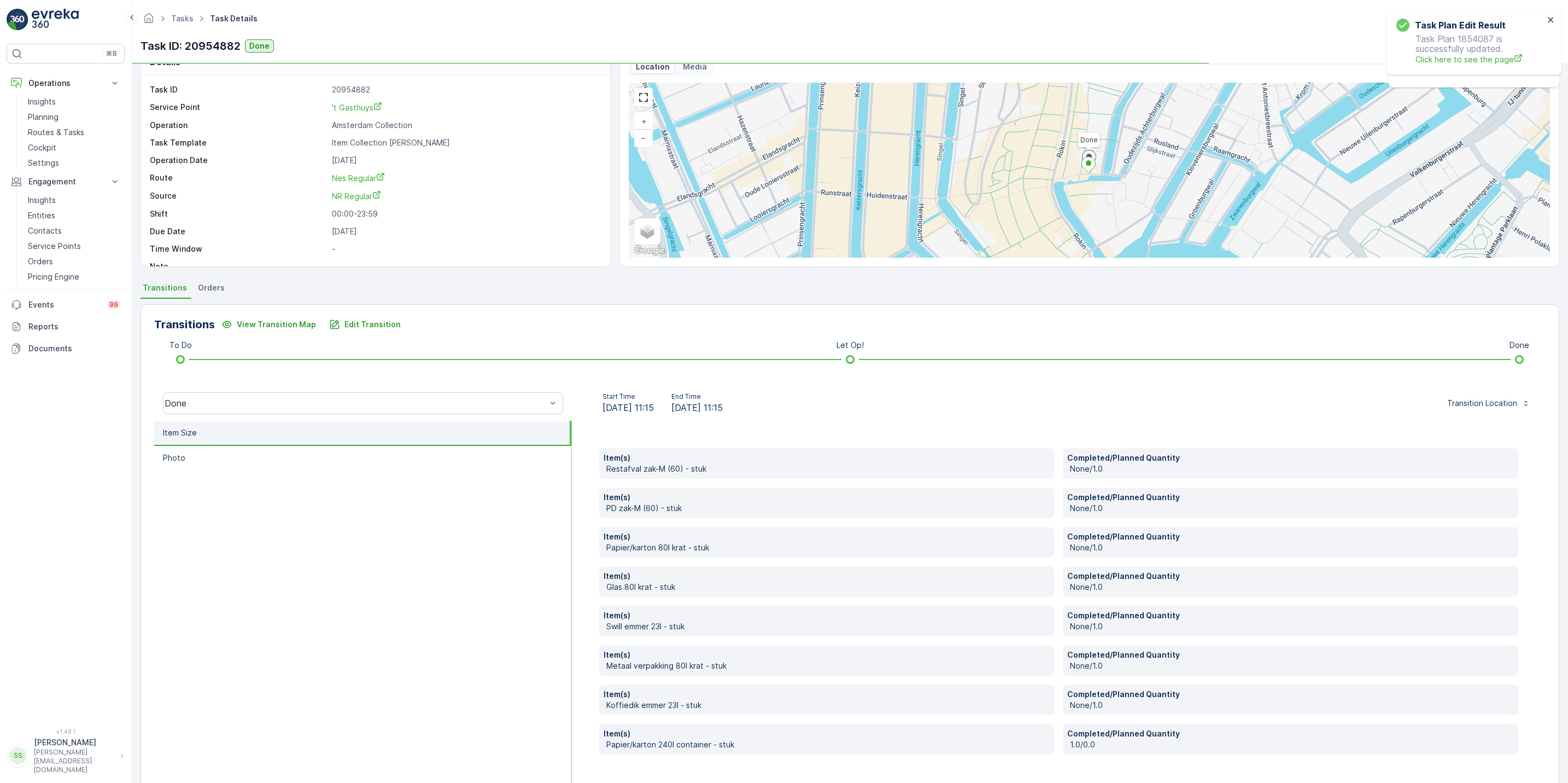
scroll to position [0, 0]
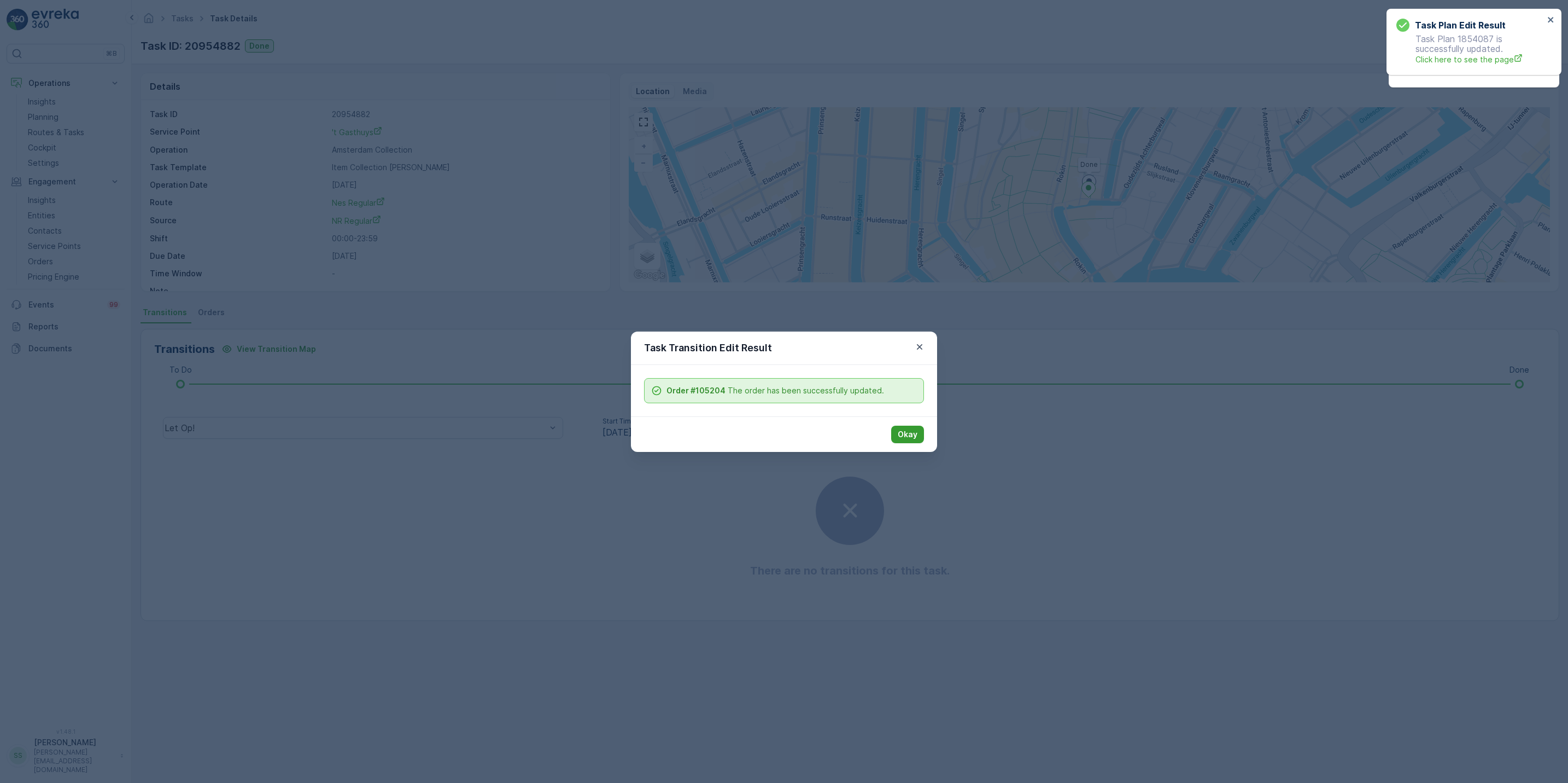
click at [904, 437] on p "Okay" at bounding box center [907, 434] width 19 height 11
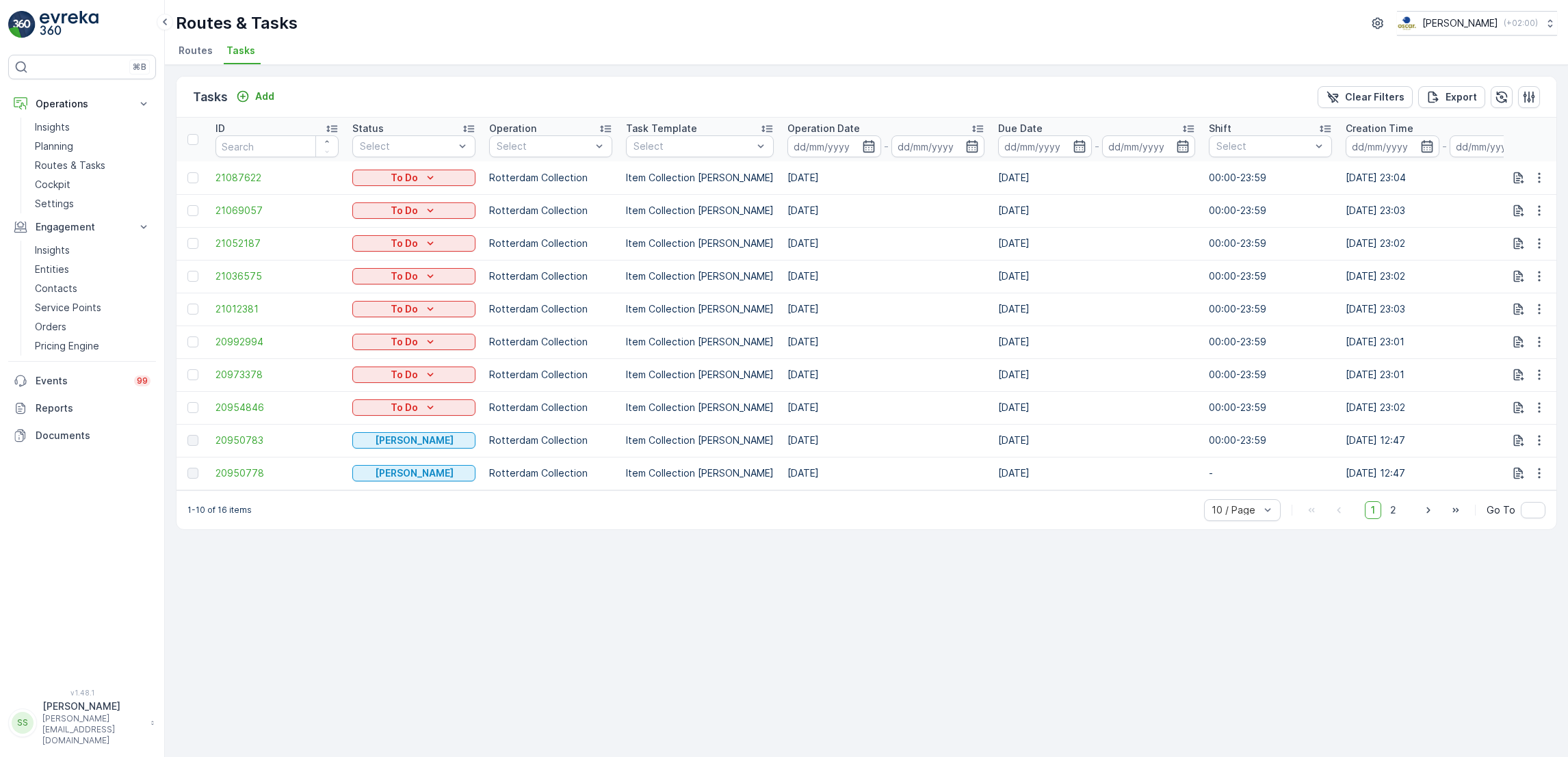
scroll to position [0, 719]
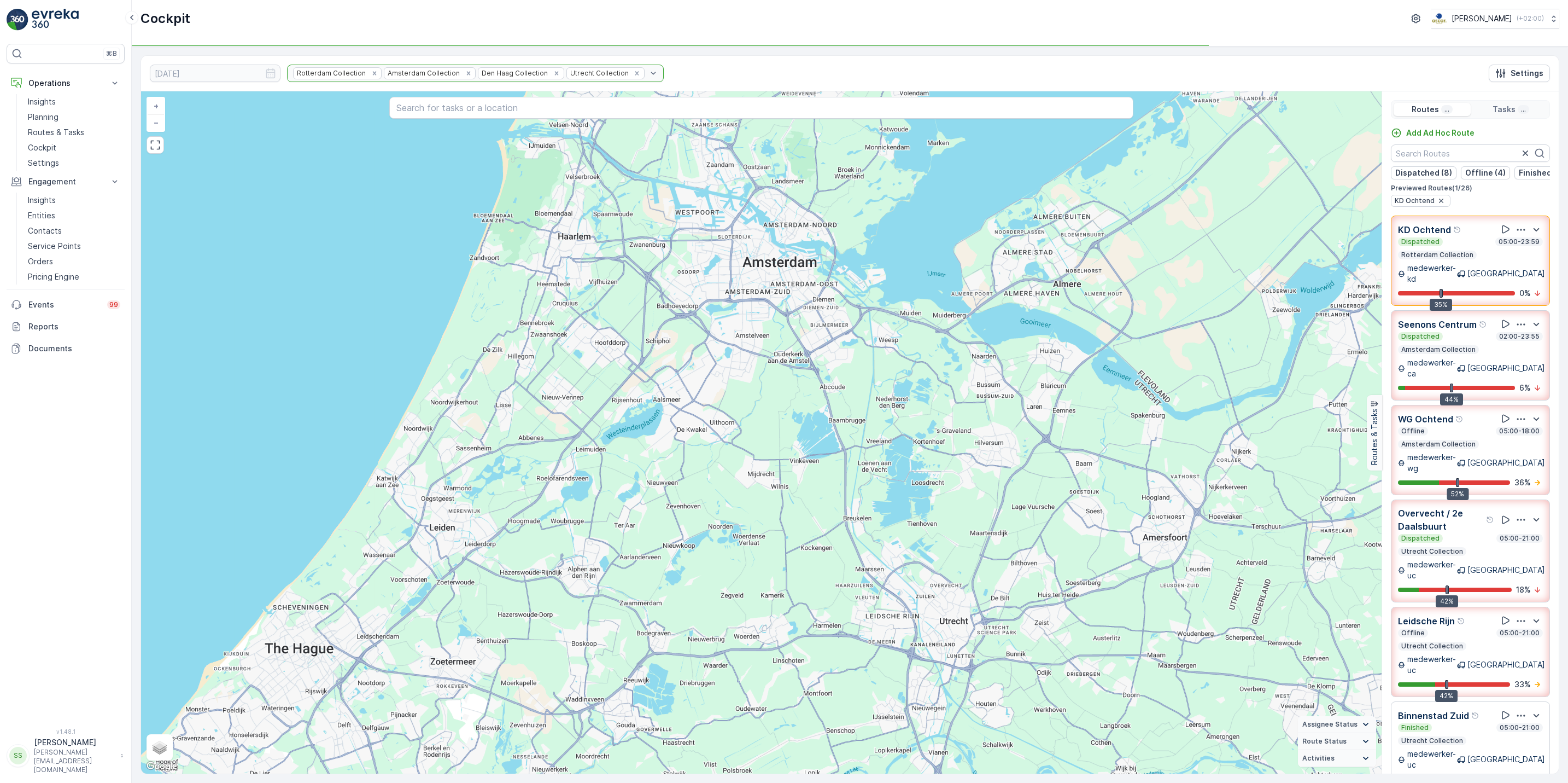
scroll to position [28, 0]
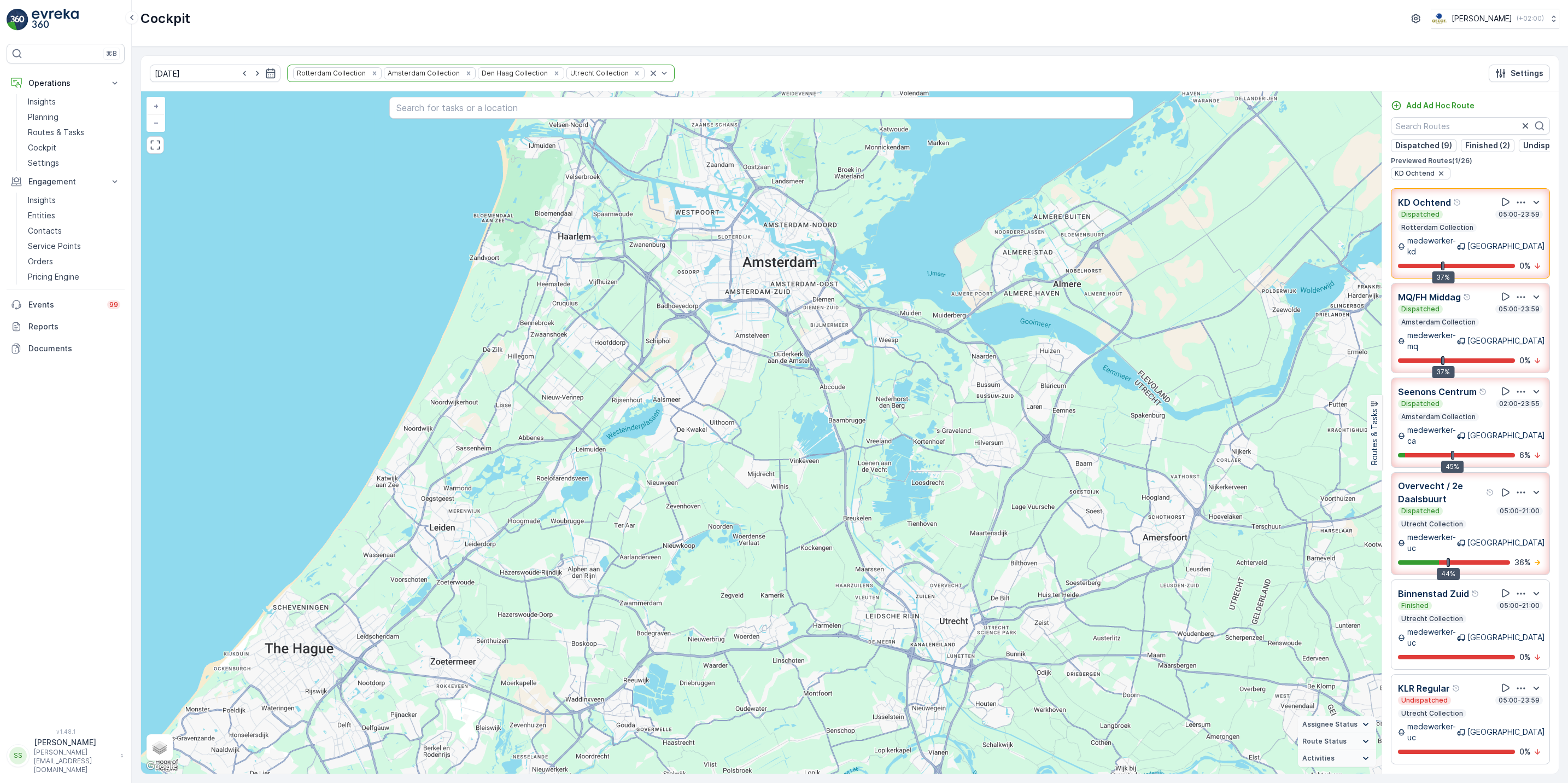
click at [1429, 425] on p "medewerker-ca" at bounding box center [1431, 435] width 50 height 22
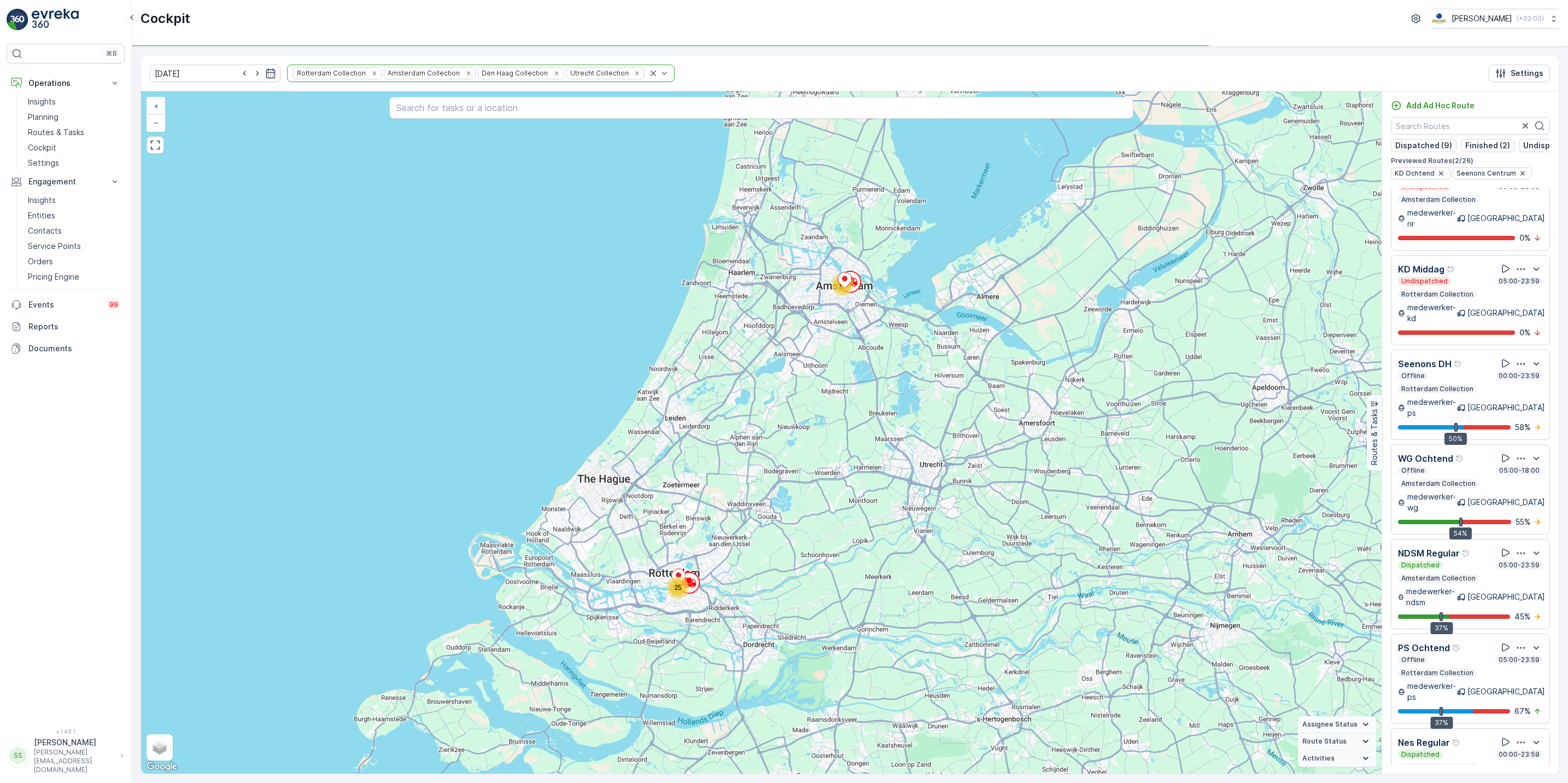
scroll to position [1482, 0]
